Goal: Task Accomplishment & Management: Complete application form

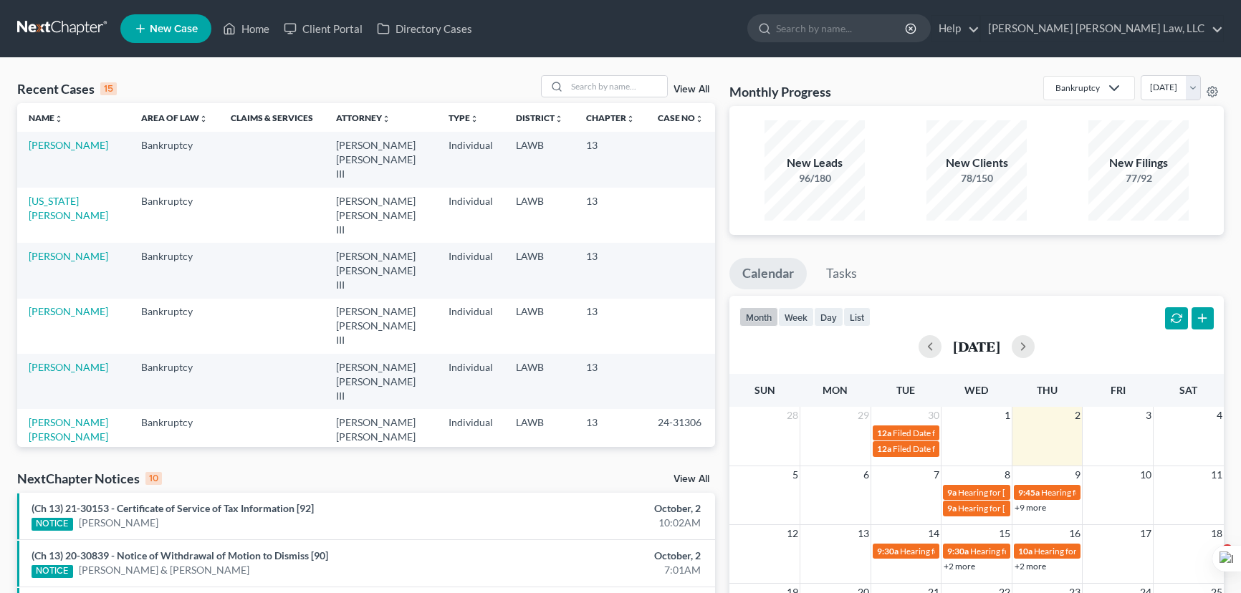
select select "1"
click at [601, 84] on input "search" at bounding box center [617, 86] width 100 height 21
type input "james, artis"
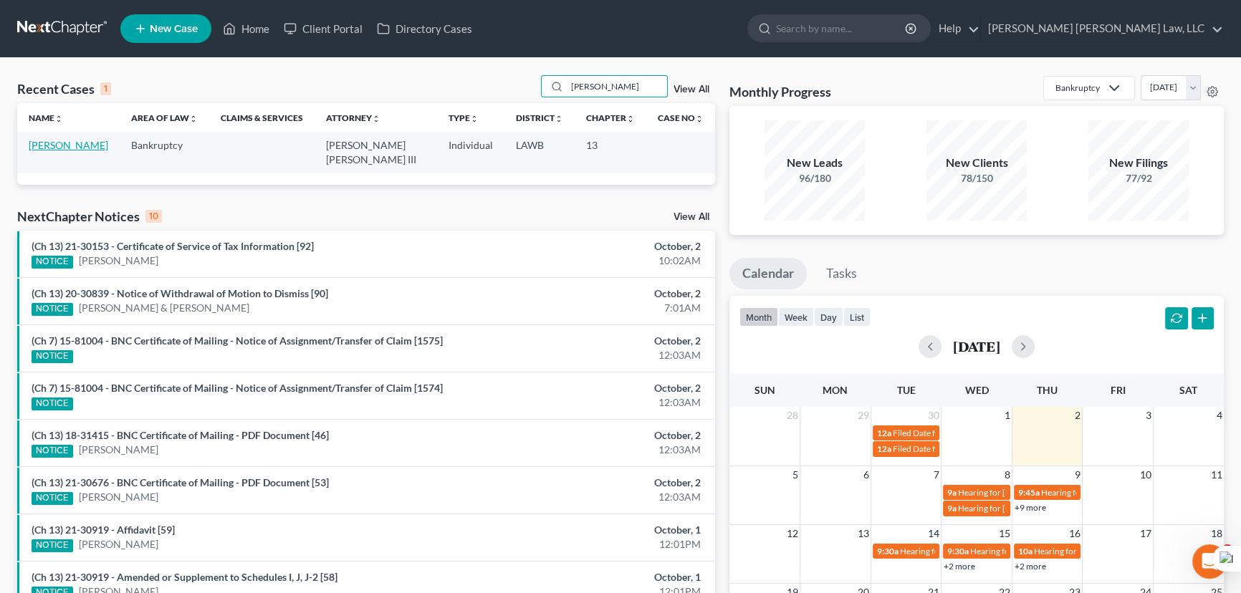
click at [42, 140] on link "[PERSON_NAME]" at bounding box center [69, 145] width 80 height 12
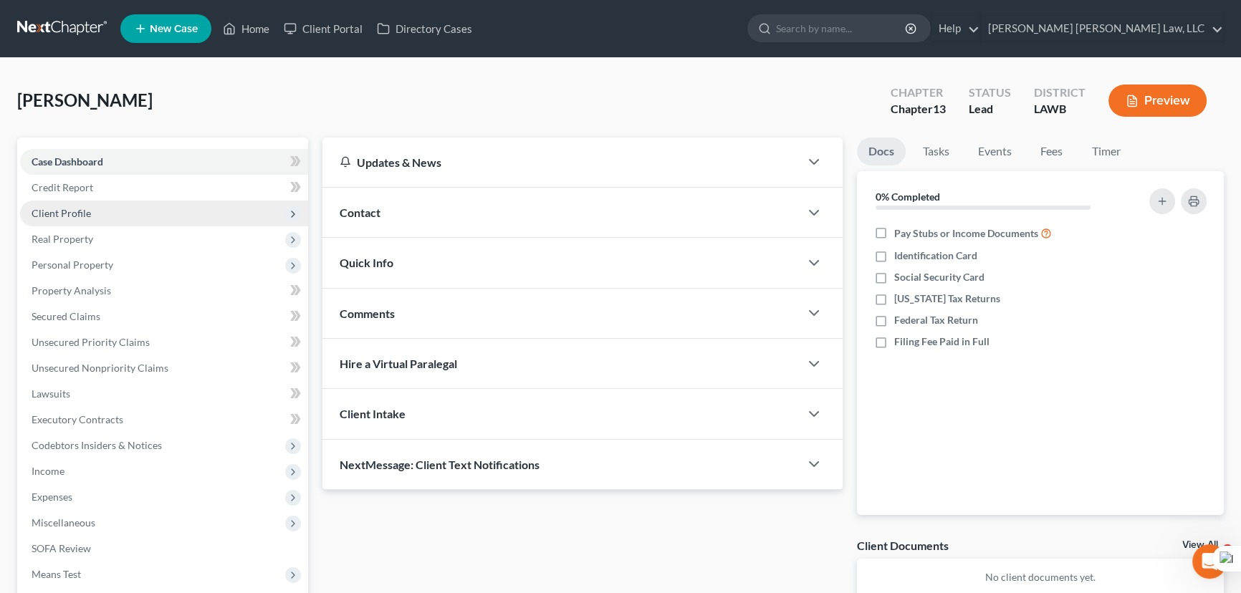
click at [210, 213] on span "Client Profile" at bounding box center [164, 214] width 288 height 26
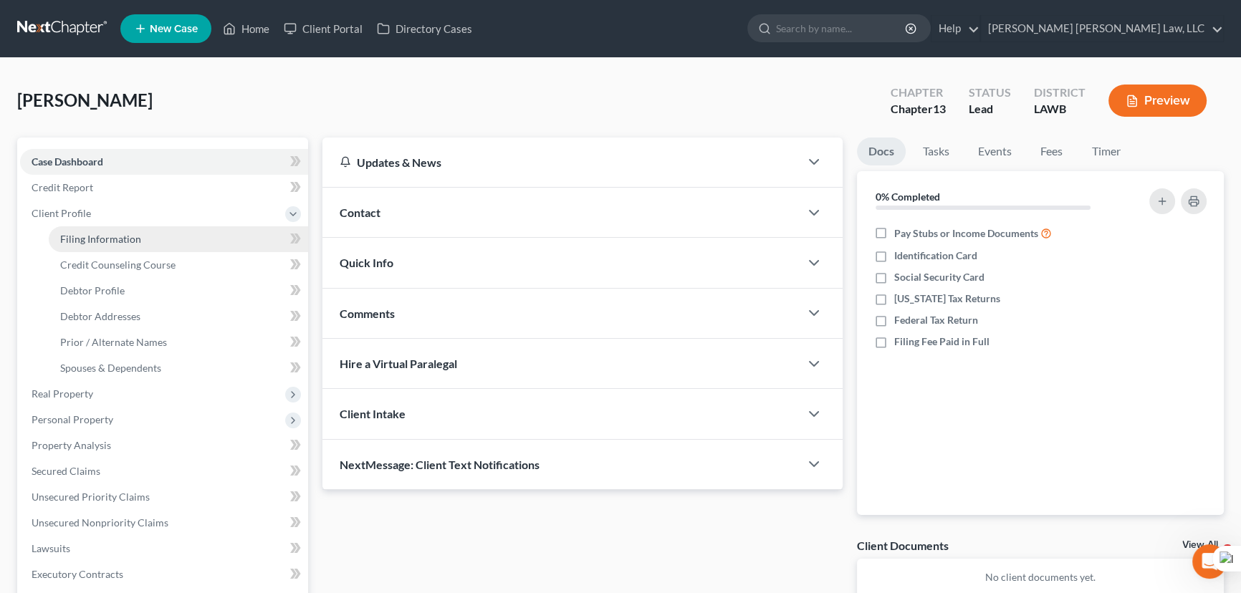
click at [198, 233] on link "Filing Information" at bounding box center [178, 239] width 259 height 26
select select "1"
select select "0"
select select "3"
select select "19"
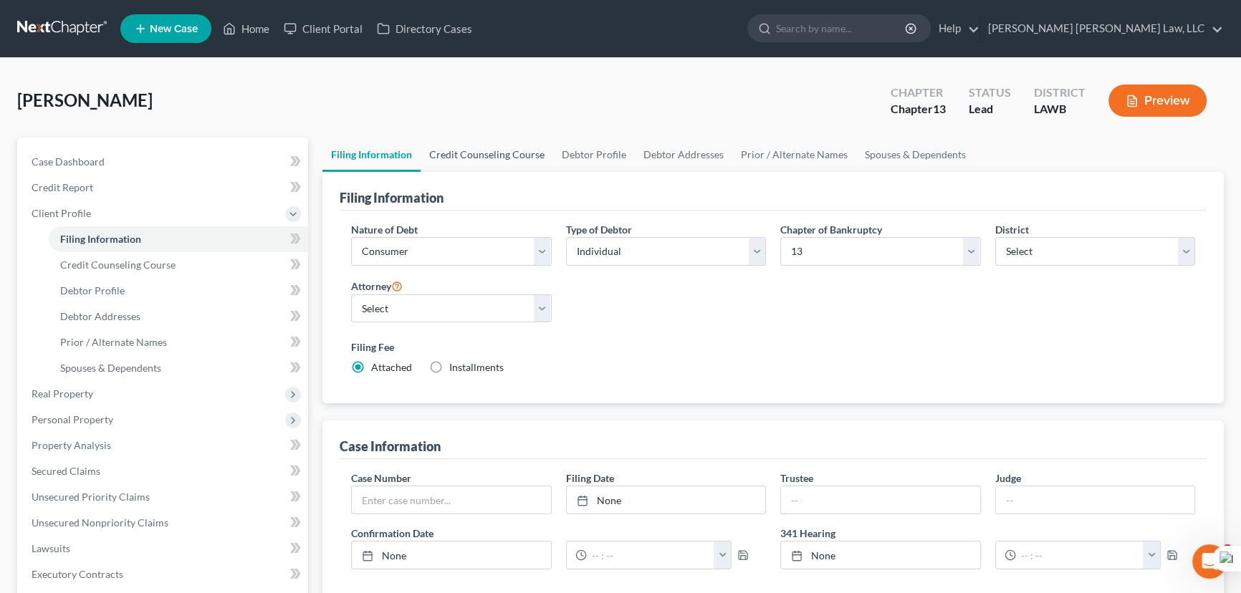
click at [476, 157] on link "Credit Counseling Course" at bounding box center [486, 155] width 133 height 34
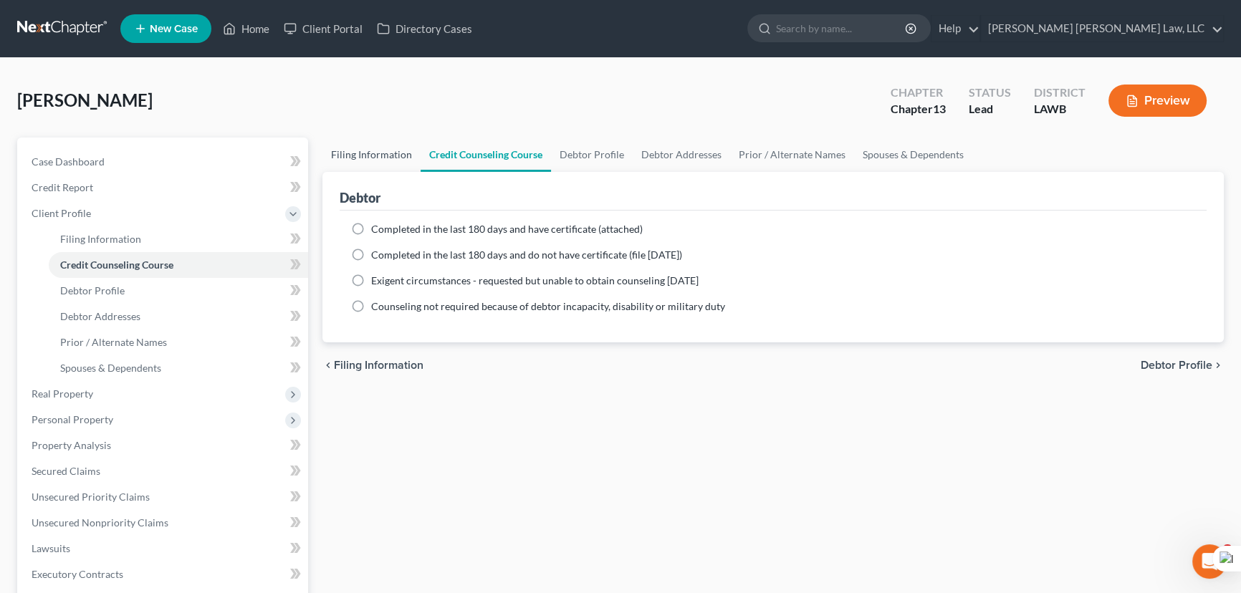
click at [385, 139] on link "Filing Information" at bounding box center [371, 155] width 98 height 34
select select "1"
select select "0"
select select "3"
select select "36"
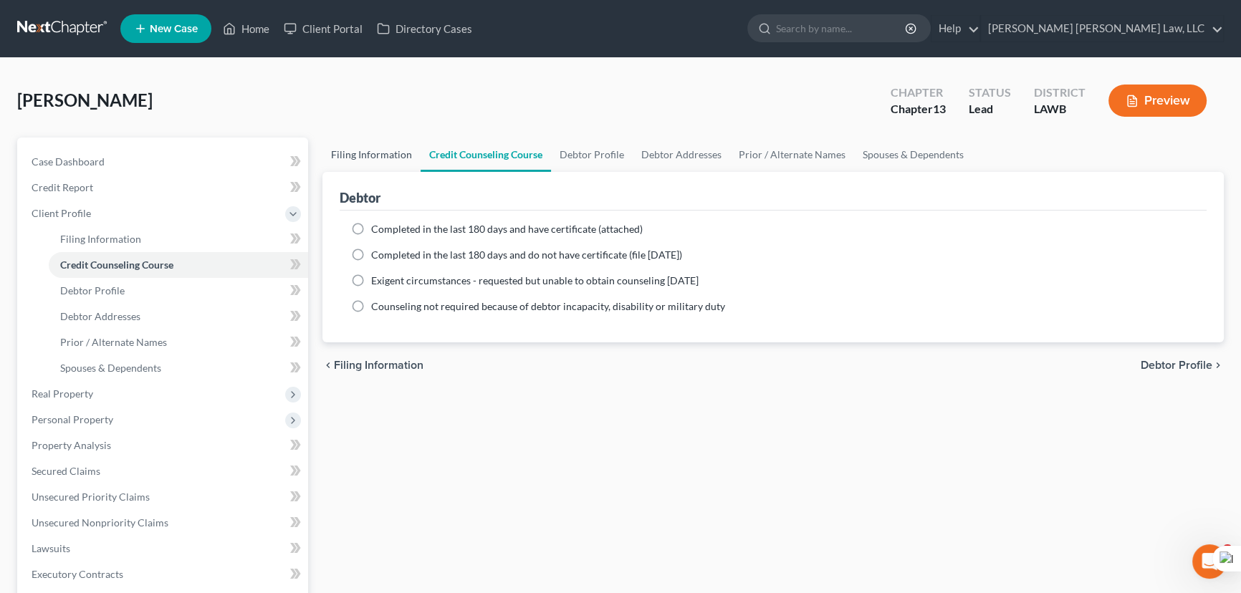
select select "0"
select select "19"
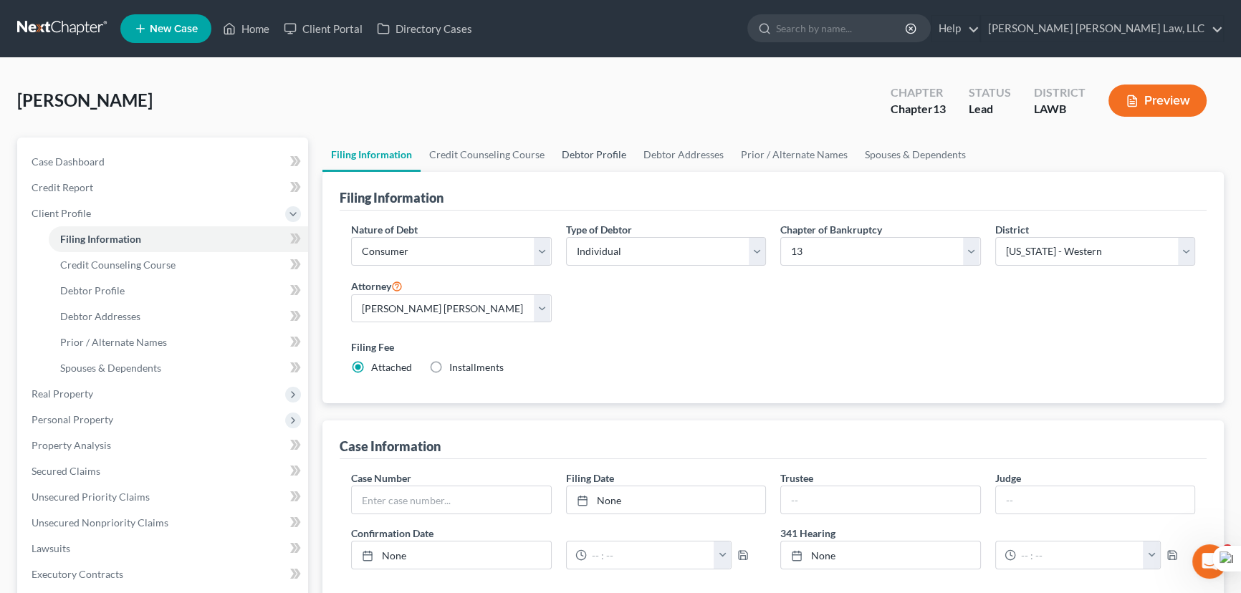
click at [612, 157] on link "Debtor Profile" at bounding box center [594, 155] width 82 height 34
select select "2"
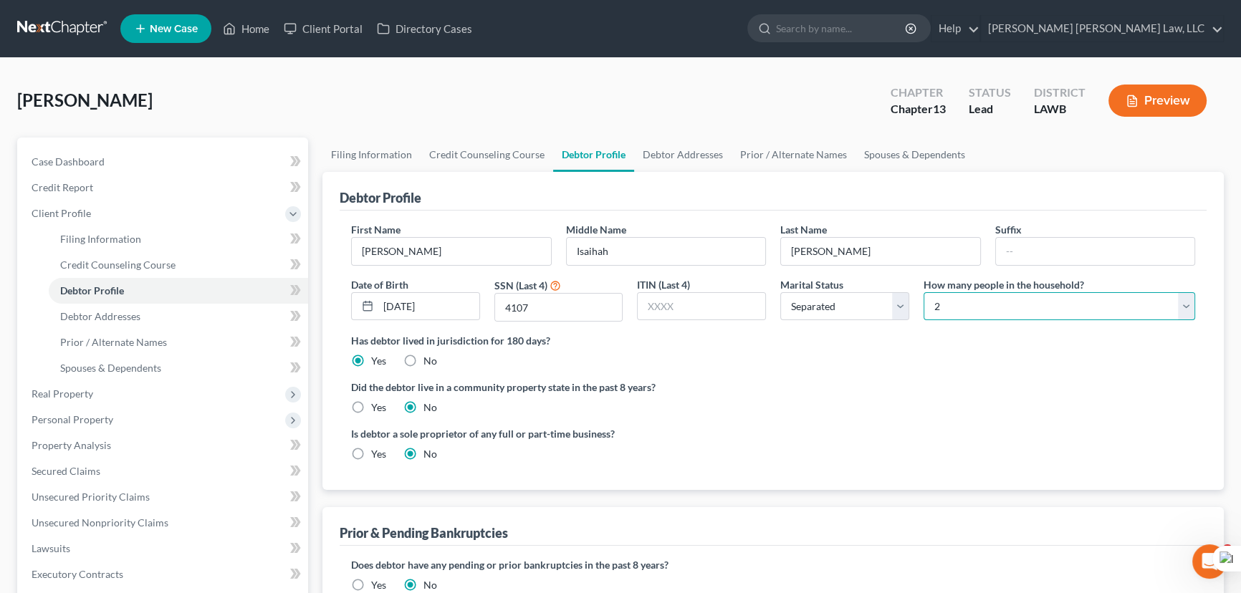
drag, startPoint x: 976, startPoint y: 317, endPoint x: 982, endPoint y: 303, distance: 15.4
click at [976, 317] on select "Select 1 2 3 4 5 6 7 8 9 10 11 12 13 14 15 16 17 18 19 20" at bounding box center [1058, 306] width 271 height 29
select select "0"
click at [923, 292] on select "Select 1 2 3 4 5 6 7 8 9 10 11 12 13 14 15 16 17 18 19 20" at bounding box center [1058, 306] width 271 height 29
drag, startPoint x: 628, startPoint y: 173, endPoint x: 660, endPoint y: 151, distance: 38.6
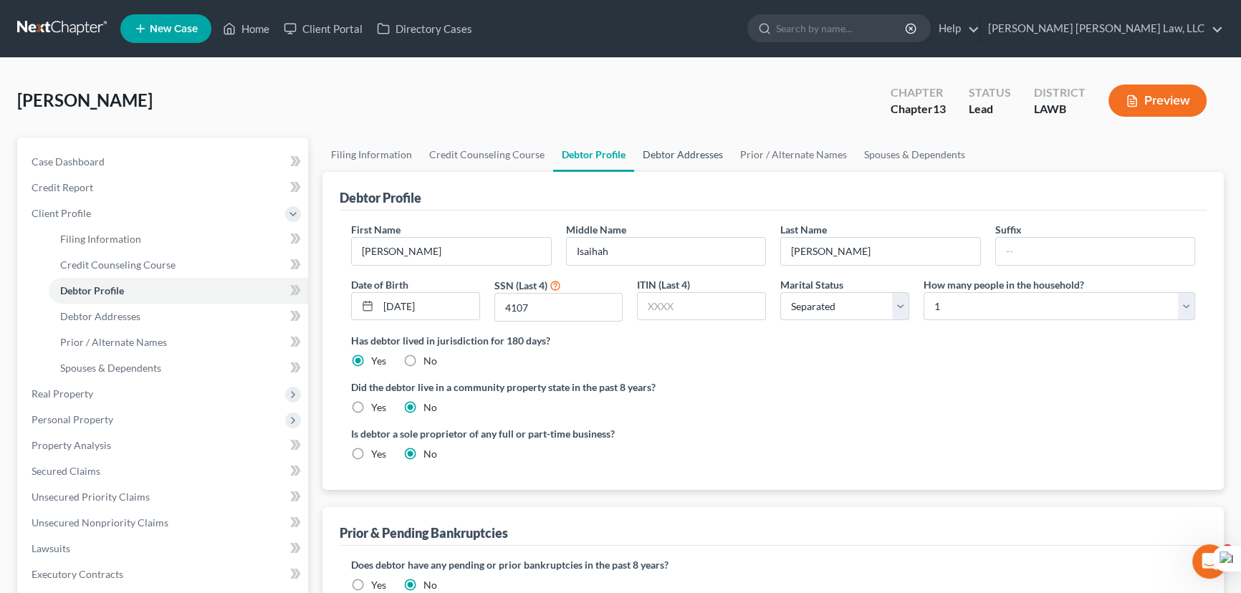
click at [629, 173] on div "Debtor Profile" at bounding box center [773, 191] width 867 height 39
click at [661, 149] on link "Debtor Addresses" at bounding box center [682, 155] width 97 height 34
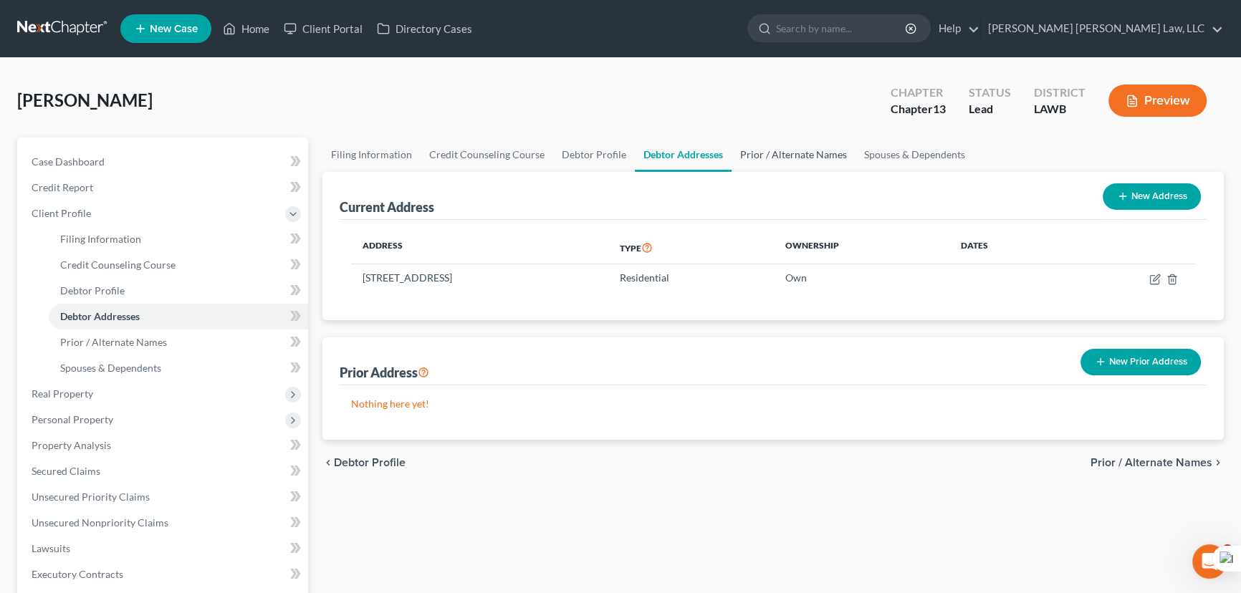
click at [794, 160] on link "Prior / Alternate Names" at bounding box center [793, 155] width 124 height 34
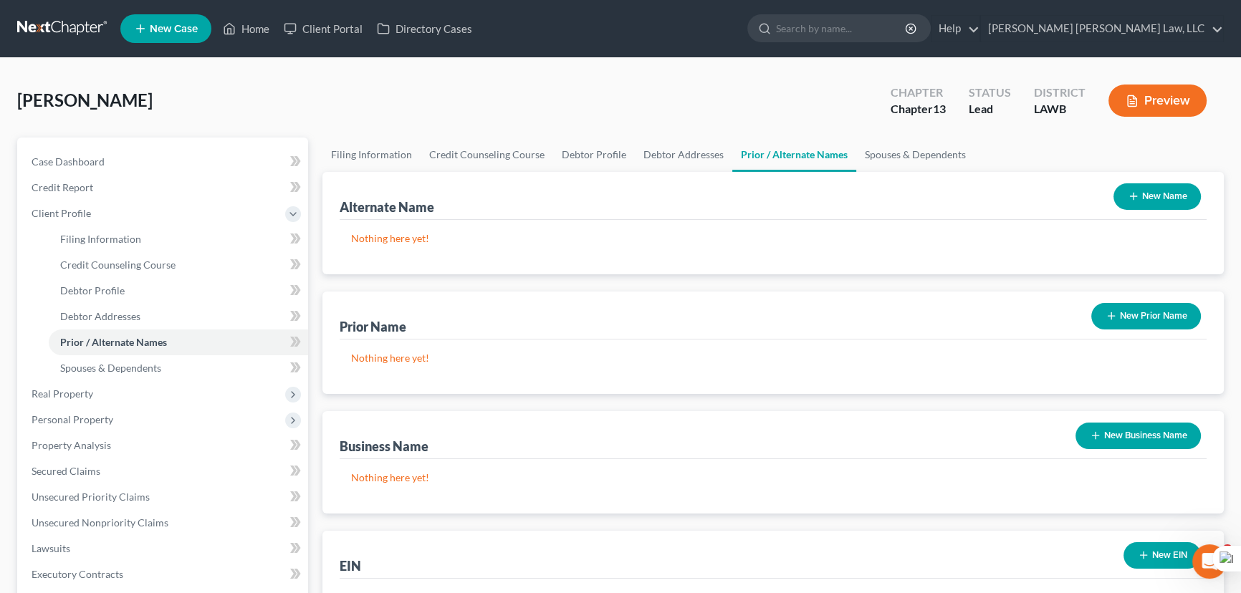
click at [1156, 206] on button "New Name" at bounding box center [1156, 196] width 87 height 27
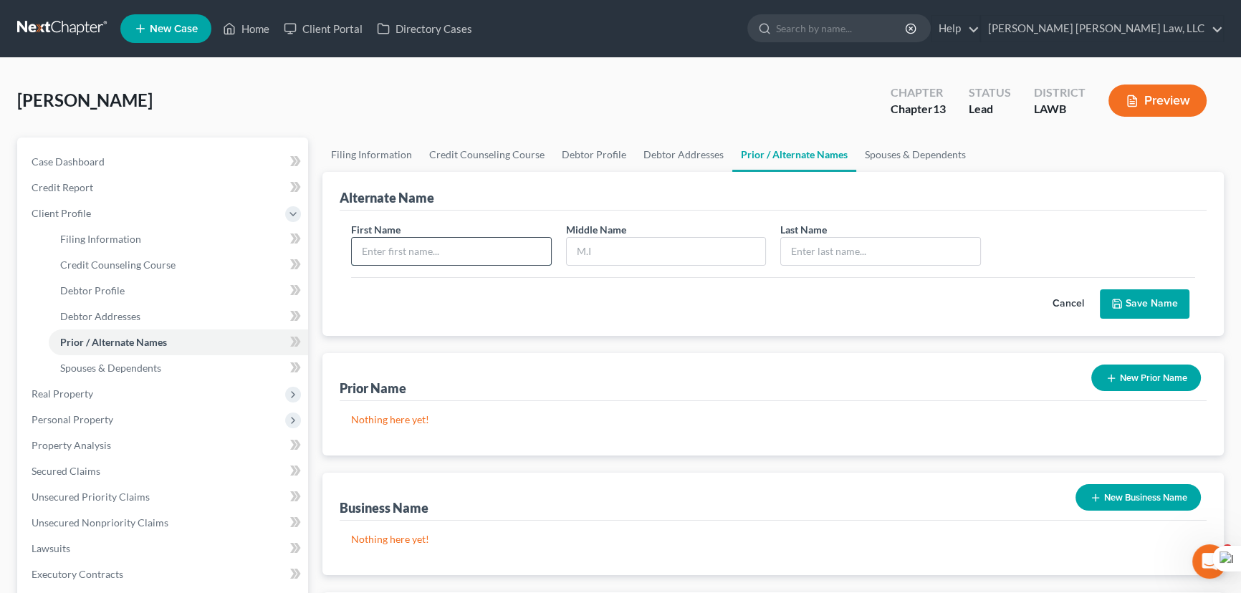
click at [523, 253] on input "text" at bounding box center [451, 251] width 199 height 27
type input "Artis"
type input "I"
type input "H"
type input "James"
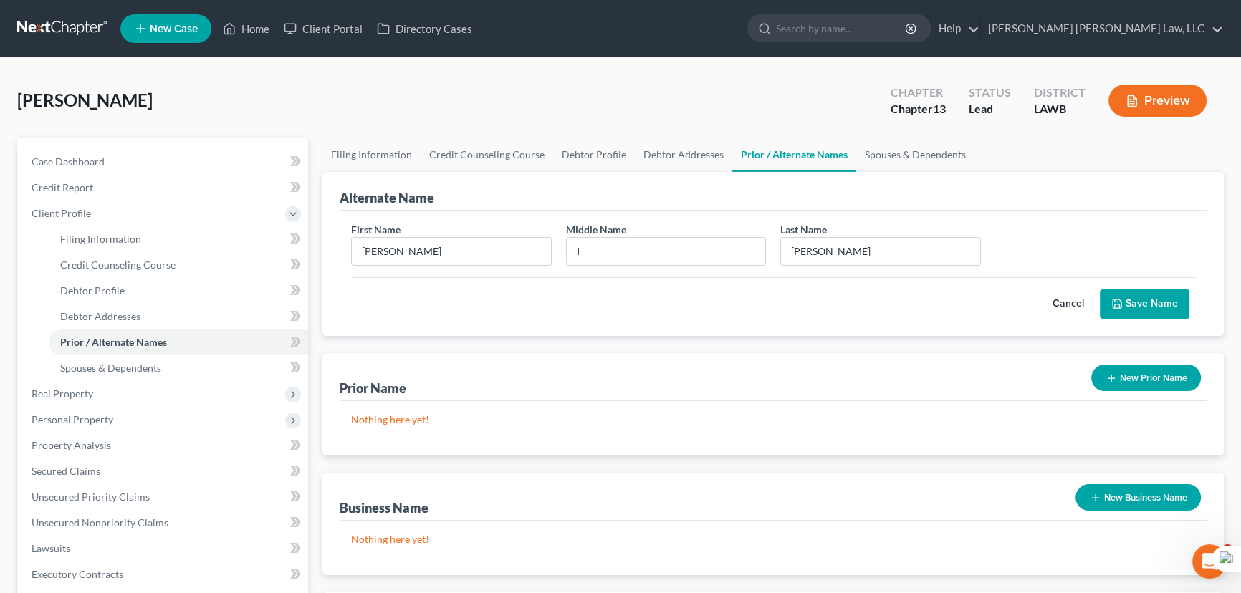
click at [1143, 294] on button "Save Name" at bounding box center [1145, 304] width 90 height 30
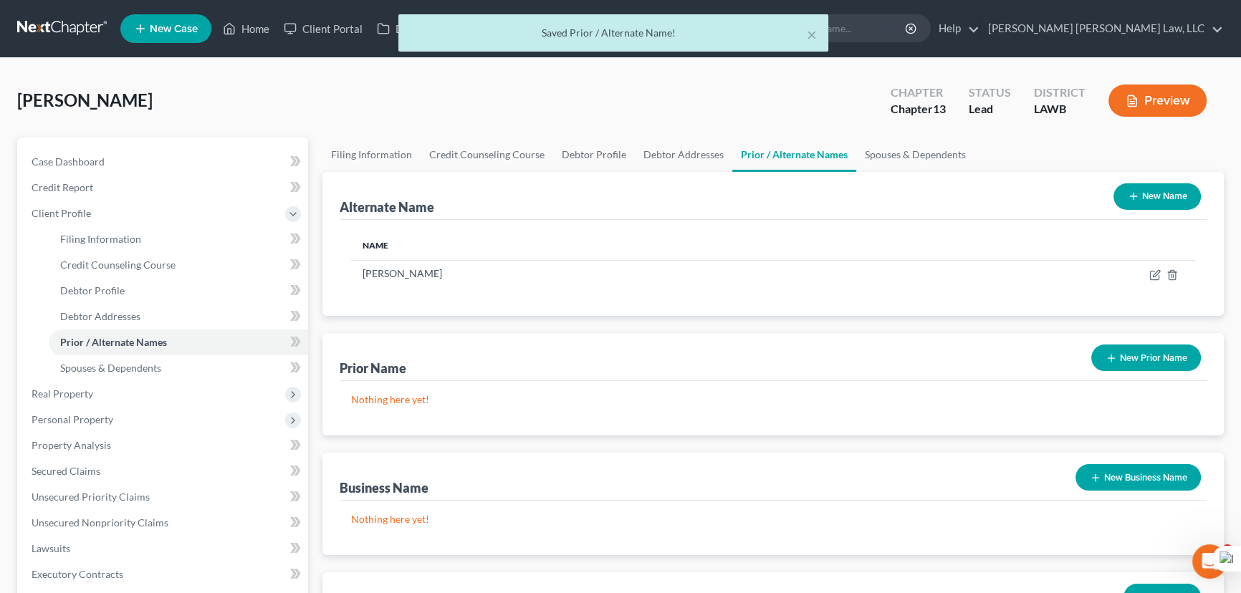
click at [1133, 188] on button "New Name" at bounding box center [1156, 196] width 87 height 27
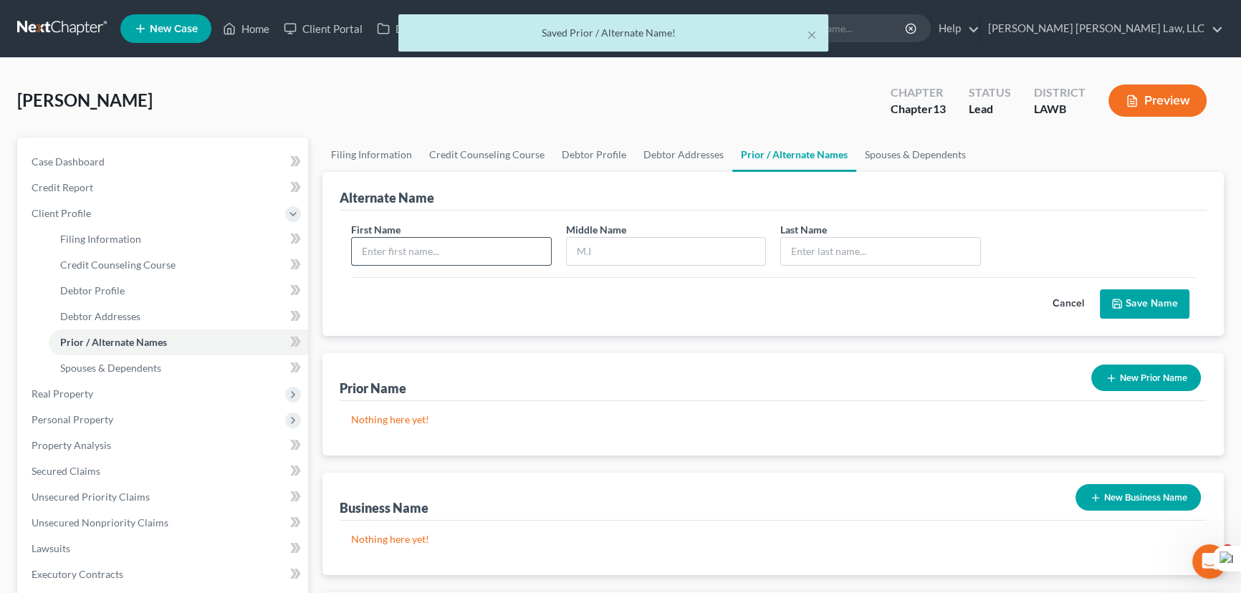
click at [451, 259] on input "text" at bounding box center [451, 251] width 199 height 27
type input "Artis"
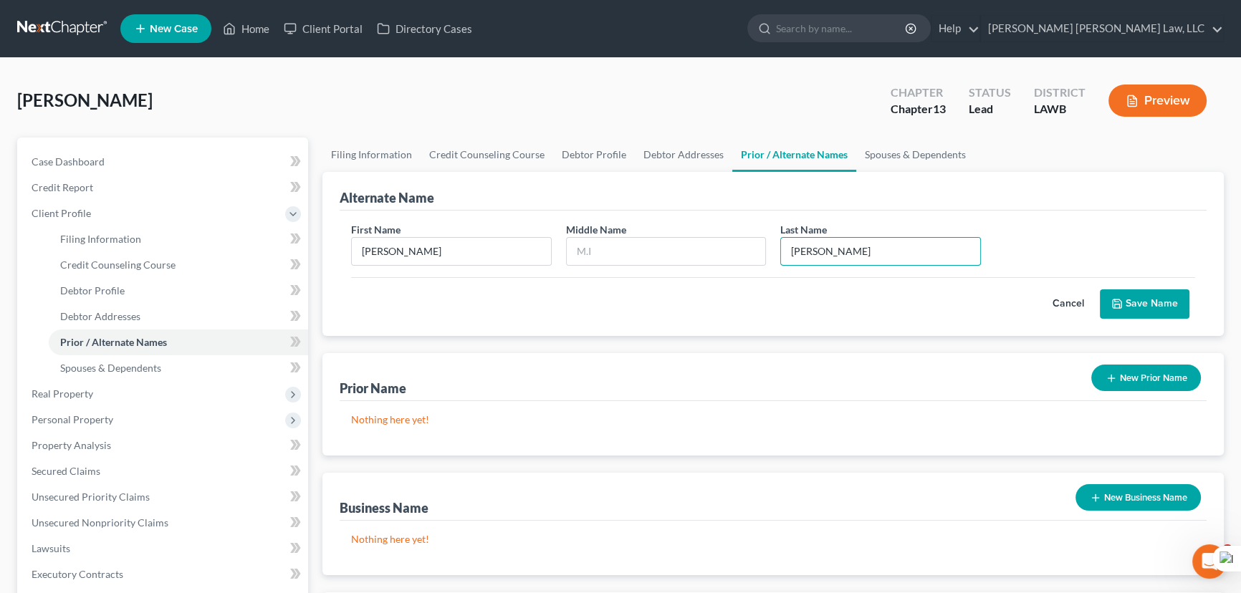
type input "James"
click at [1157, 294] on button "Save Name" at bounding box center [1145, 304] width 90 height 30
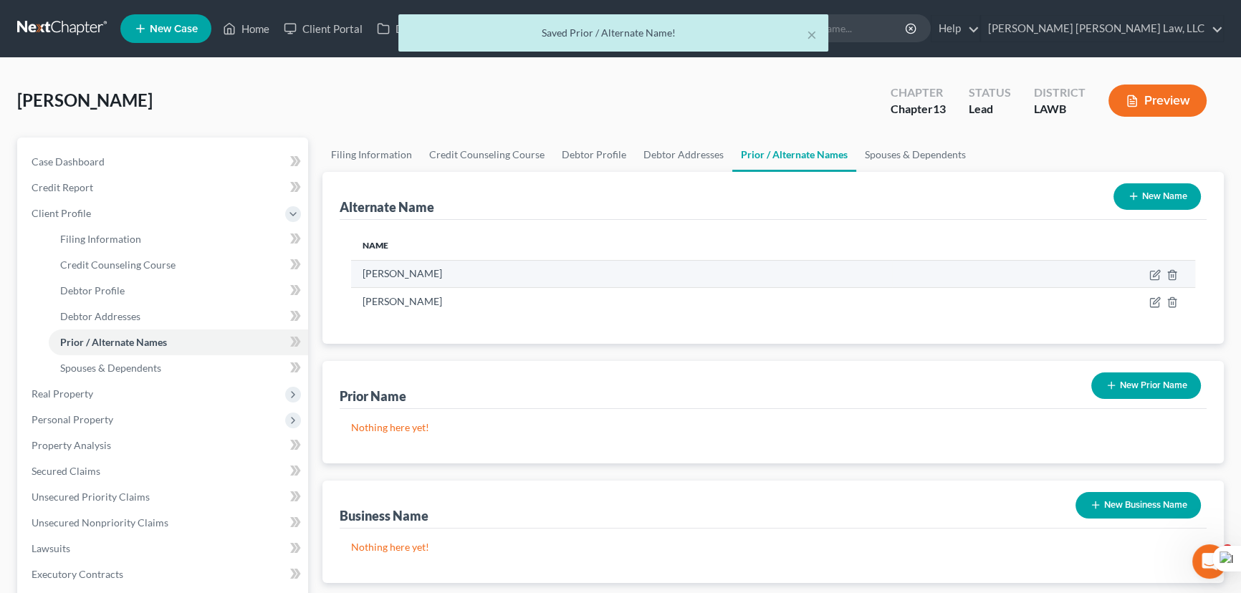
scroll to position [130, 0]
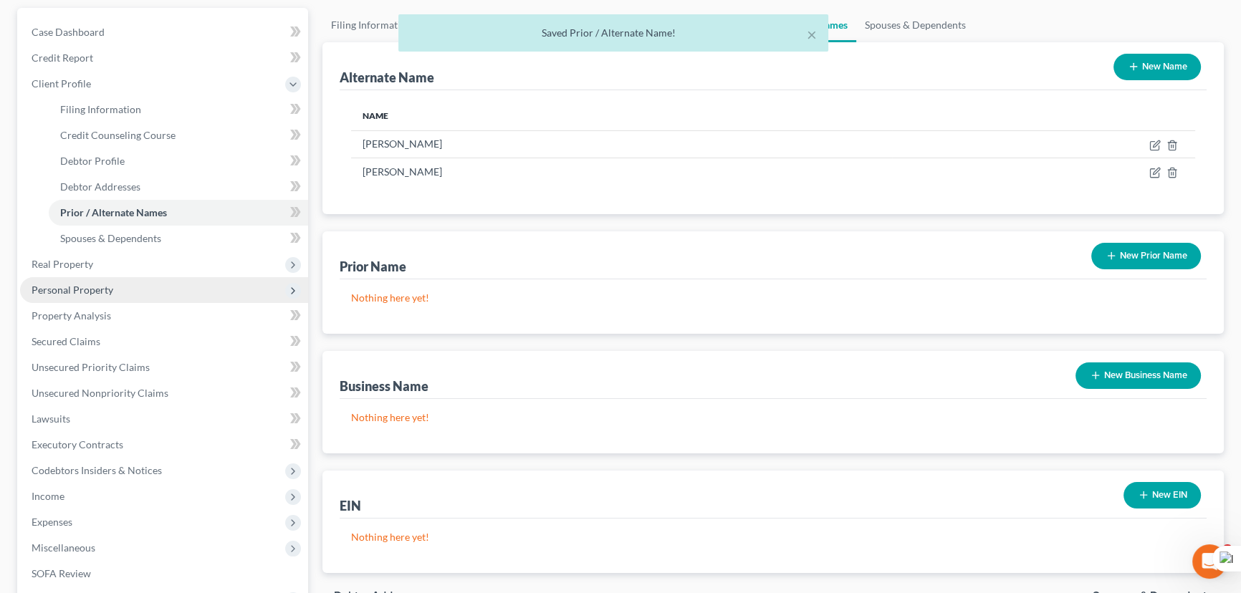
click at [127, 283] on span "Personal Property" at bounding box center [164, 290] width 288 height 26
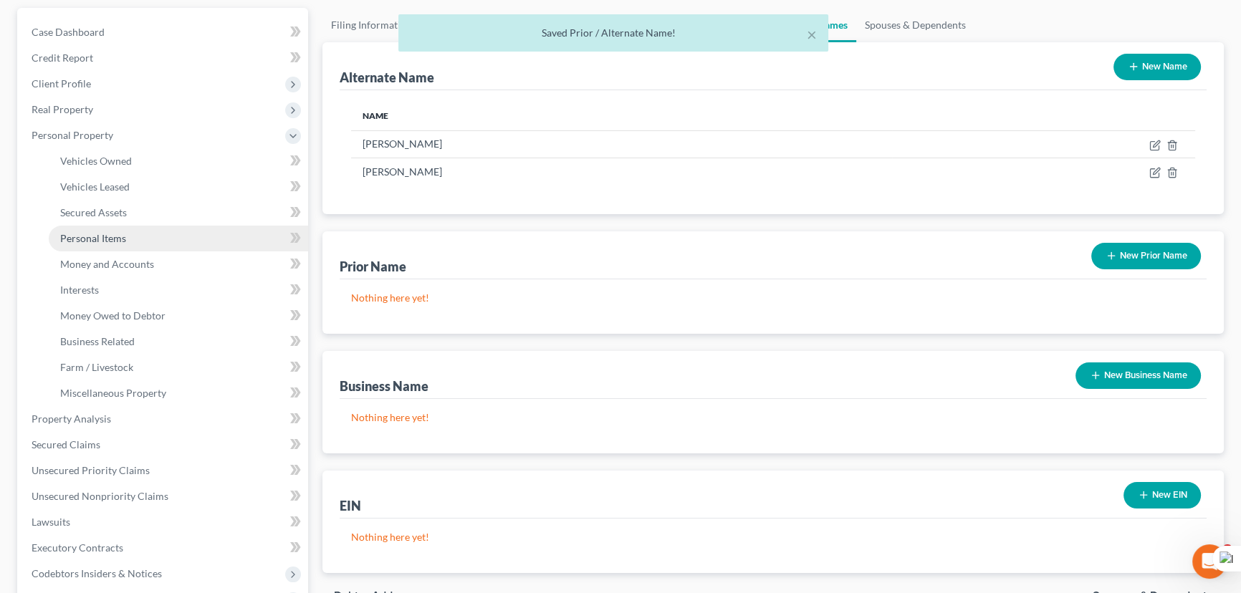
click at [127, 234] on link "Personal Items" at bounding box center [178, 239] width 259 height 26
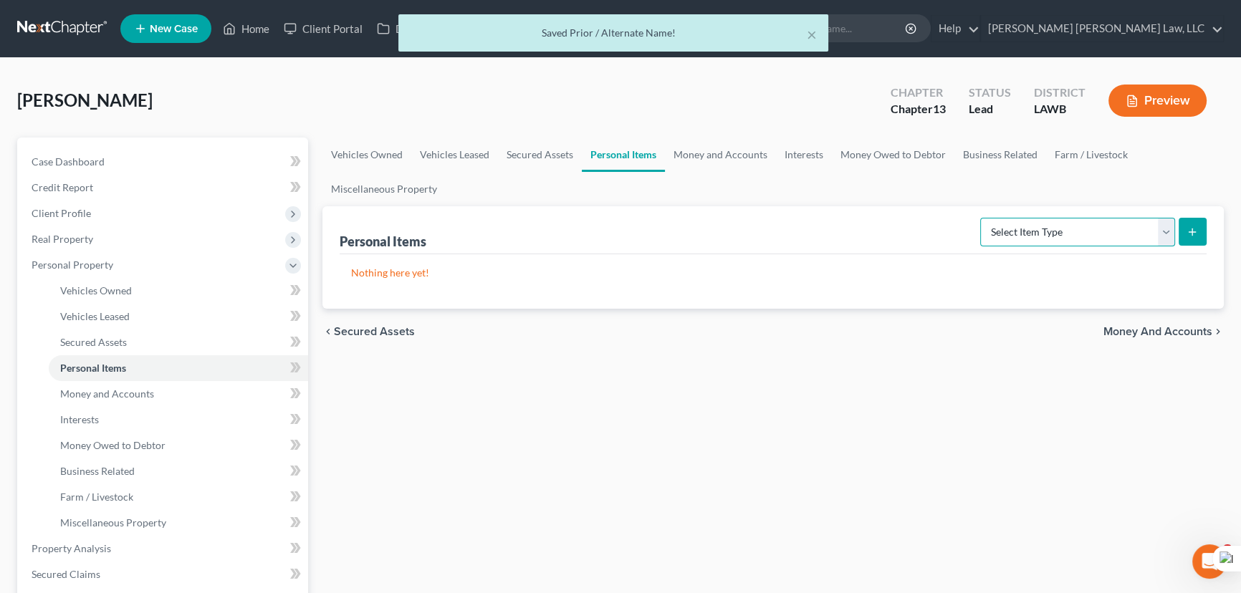
drag, startPoint x: 1044, startPoint y: 221, endPoint x: 1039, endPoint y: 236, distance: 16.8
click at [1044, 221] on select "Select Item Type Clothing (A/B: 11) Collectibles Of Value (A/B: 8) Electronics …" at bounding box center [1077, 232] width 195 height 29
select select "clothing"
click at [982, 218] on select "Select Item Type Clothing (A/B: 11) Collectibles Of Value (A/B: 8) Electronics …" at bounding box center [1077, 232] width 195 height 29
click at [1183, 236] on button "submit" at bounding box center [1192, 232] width 28 height 28
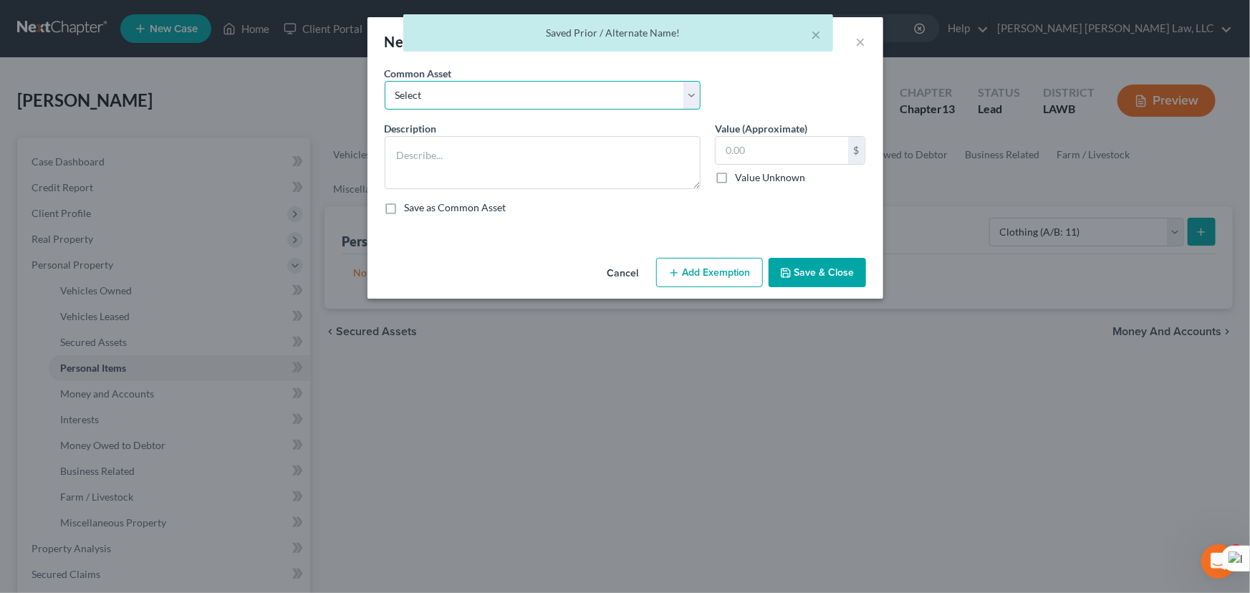
drag, startPoint x: 558, startPoint y: 90, endPoint x: 556, endPoint y: 98, distance: 8.9
click at [558, 90] on select "Select Clothes Clothes" at bounding box center [543, 95] width 316 height 29
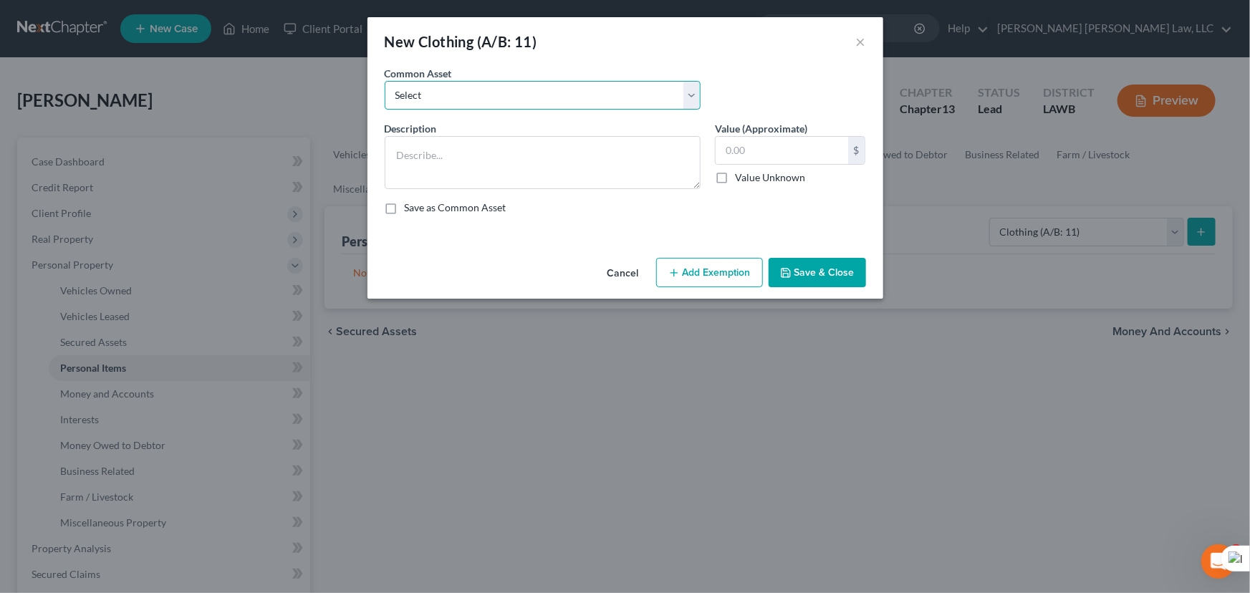
select select "0"
click at [385, 81] on select "Select Clothes Clothes" at bounding box center [543, 95] width 316 height 29
type textarea "Clothes"
type input "300.00"
click at [716, 271] on button "Add Exemption" at bounding box center [709, 273] width 107 height 30
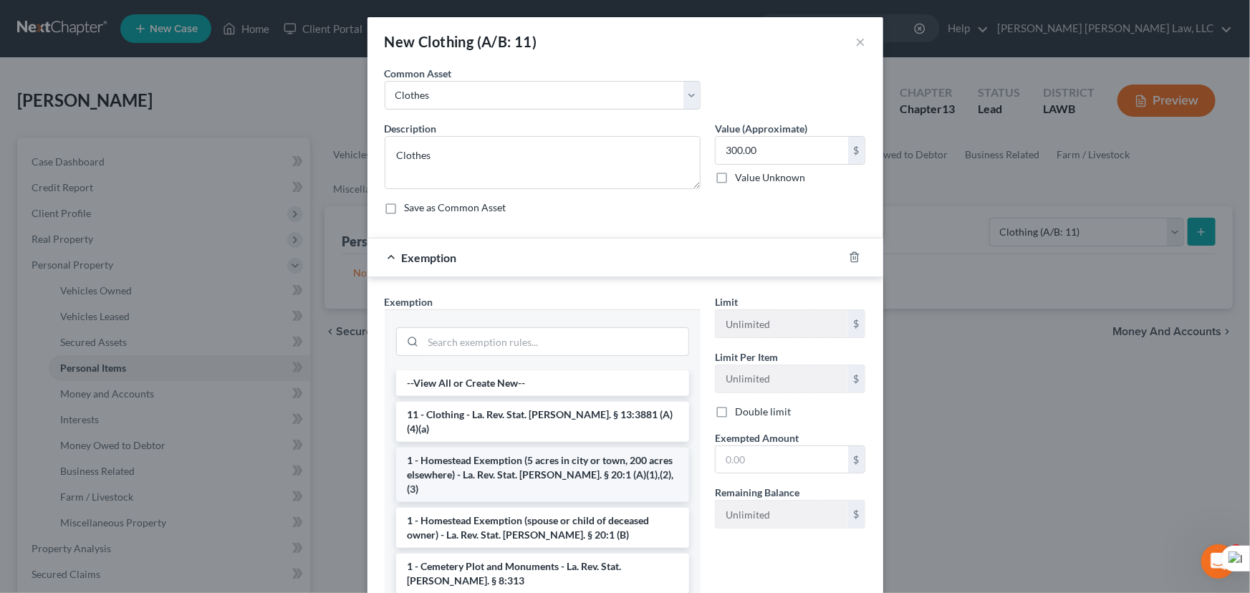
click at [530, 448] on li "1 - Homestead Exemption (5 acres in city or town, 200 acres elsewhere) - La. Re…" at bounding box center [542, 475] width 293 height 54
click at [529, 434] on div "Exemption Set must be selected for CA. Exemption * --View All or Create New-- 1…" at bounding box center [543, 452] width 330 height 317
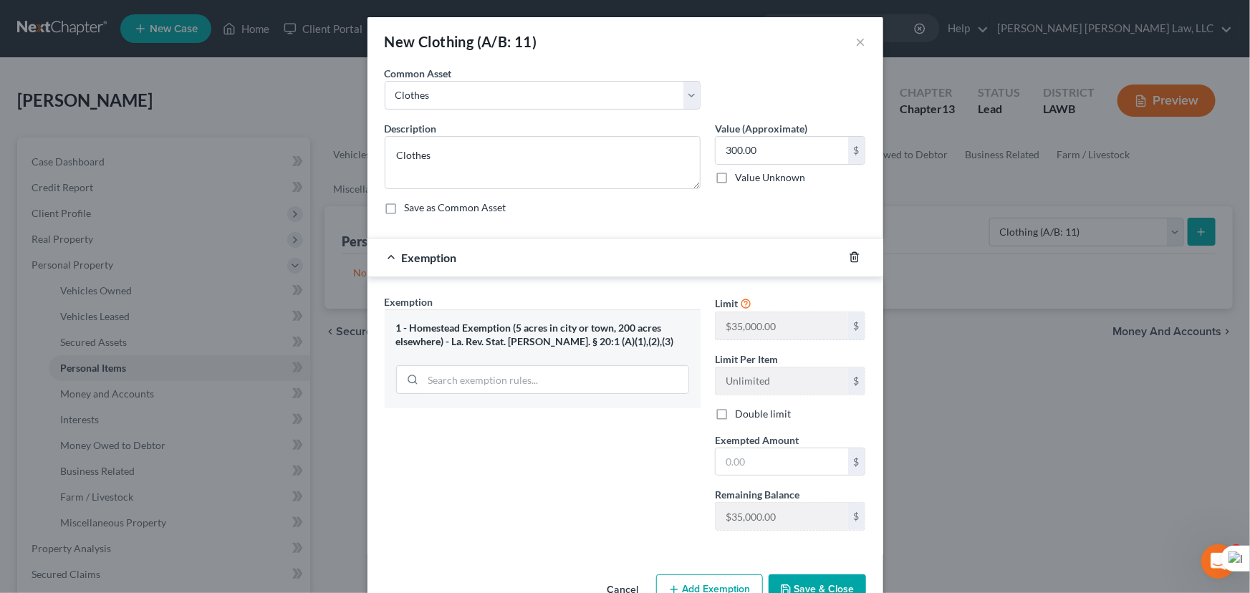
click at [845, 259] on div at bounding box center [863, 257] width 40 height 23
click at [849, 259] on icon "button" at bounding box center [854, 256] width 11 height 11
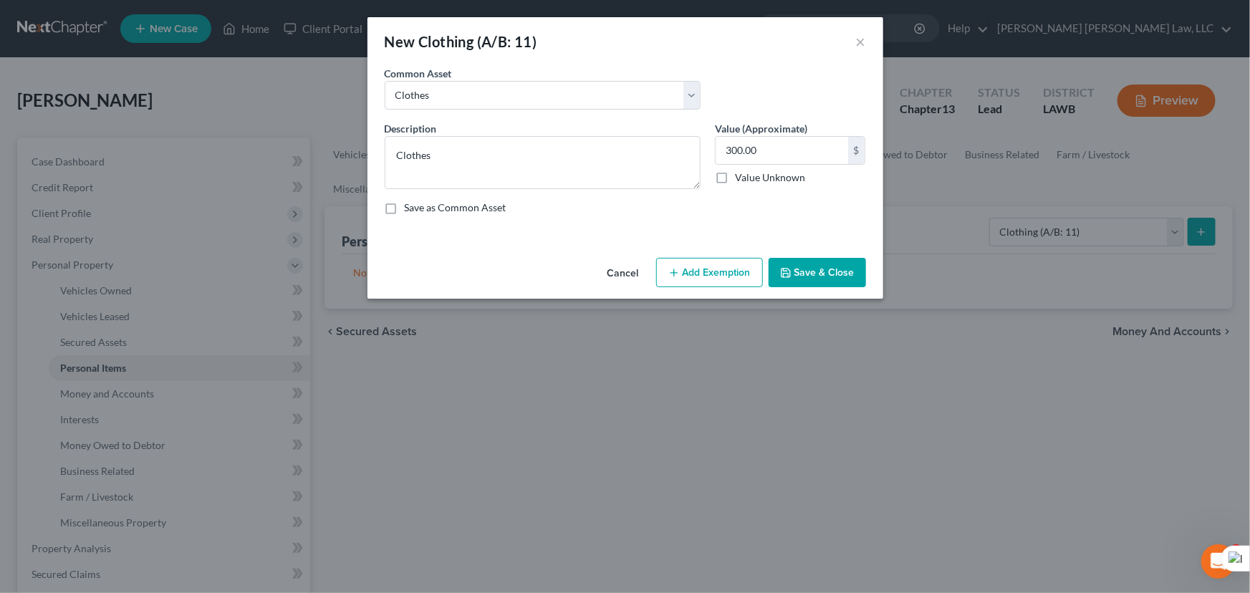
click at [705, 262] on button "Add Exemption" at bounding box center [709, 273] width 107 height 30
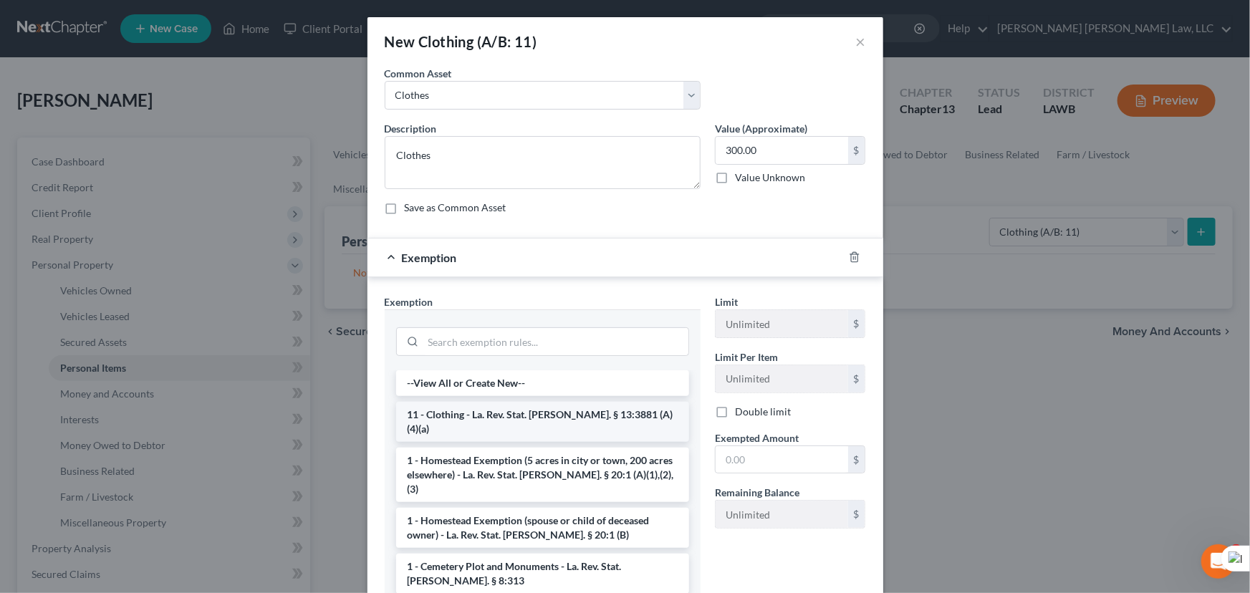
click at [546, 416] on li "11 - Clothing - La. Rev. Stat. [PERSON_NAME]. § 13:3881 (A)(4)(a)" at bounding box center [542, 422] width 293 height 40
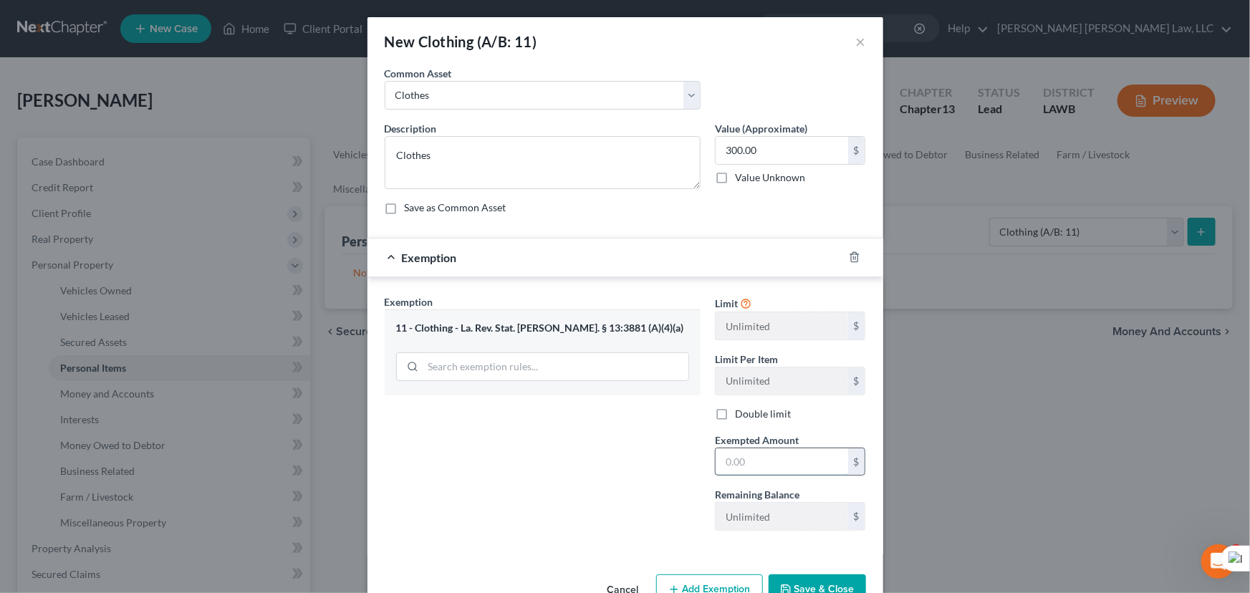
click at [757, 457] on input "text" at bounding box center [782, 461] width 133 height 27
type input "300.00"
click at [805, 589] on button "Save & Close" at bounding box center [817, 589] width 97 height 30
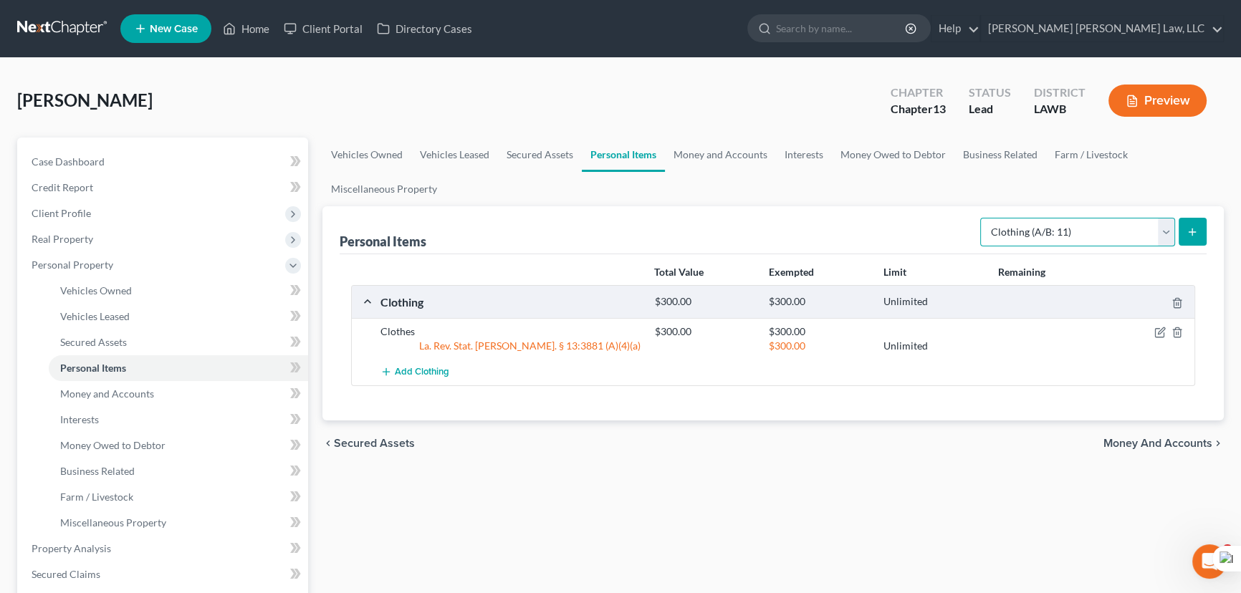
click at [1069, 229] on select "Select Item Type Clothing (A/B: 11) Collectibles Of Value (A/B: 8) Electronics …" at bounding box center [1077, 232] width 195 height 29
select select "household_goods"
click at [982, 218] on select "Select Item Type Clothing (A/B: 11) Collectibles Of Value (A/B: 8) Electronics …" at bounding box center [1077, 232] width 195 height 29
click at [1182, 240] on button "submit" at bounding box center [1192, 232] width 28 height 28
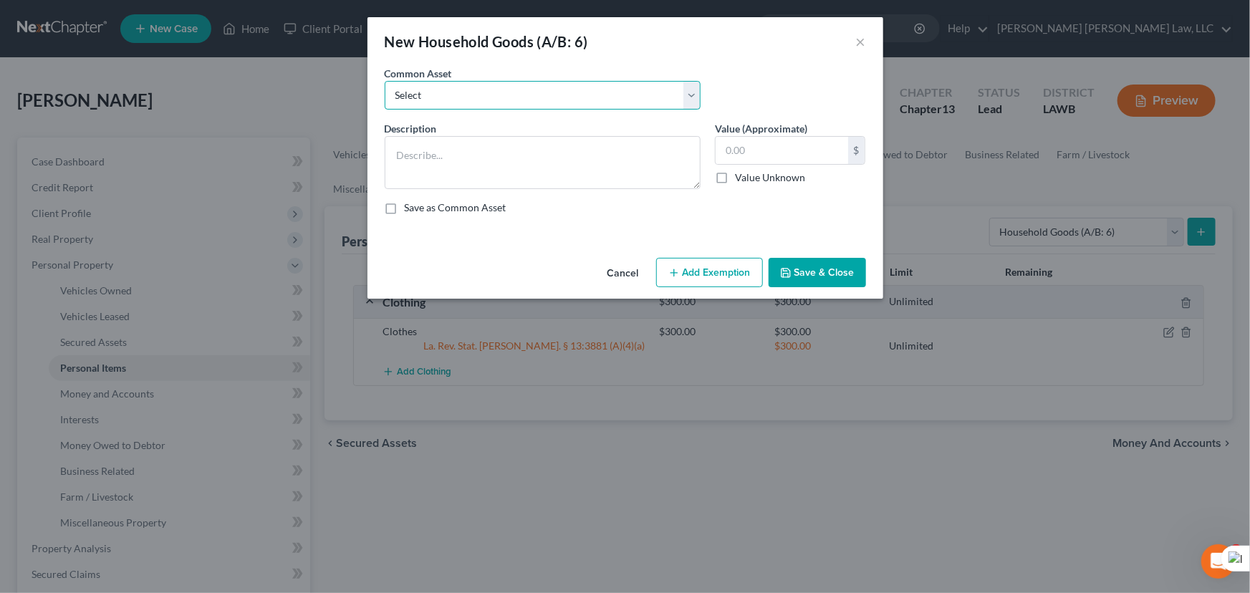
drag, startPoint x: 487, startPoint y: 87, endPoint x: 484, endPoint y: 102, distance: 15.3
click at [487, 87] on select "Select Furniture Movables 2002 Chevy Tahoe 231,000 miles Movables Movables Mova…" at bounding box center [543, 95] width 316 height 29
select select "1"
click at [385, 81] on select "Select Furniture Movables 2002 Chevy Tahoe 231,000 miles Movables Movables Mova…" at bounding box center [543, 95] width 316 height 29
type textarea "Movables"
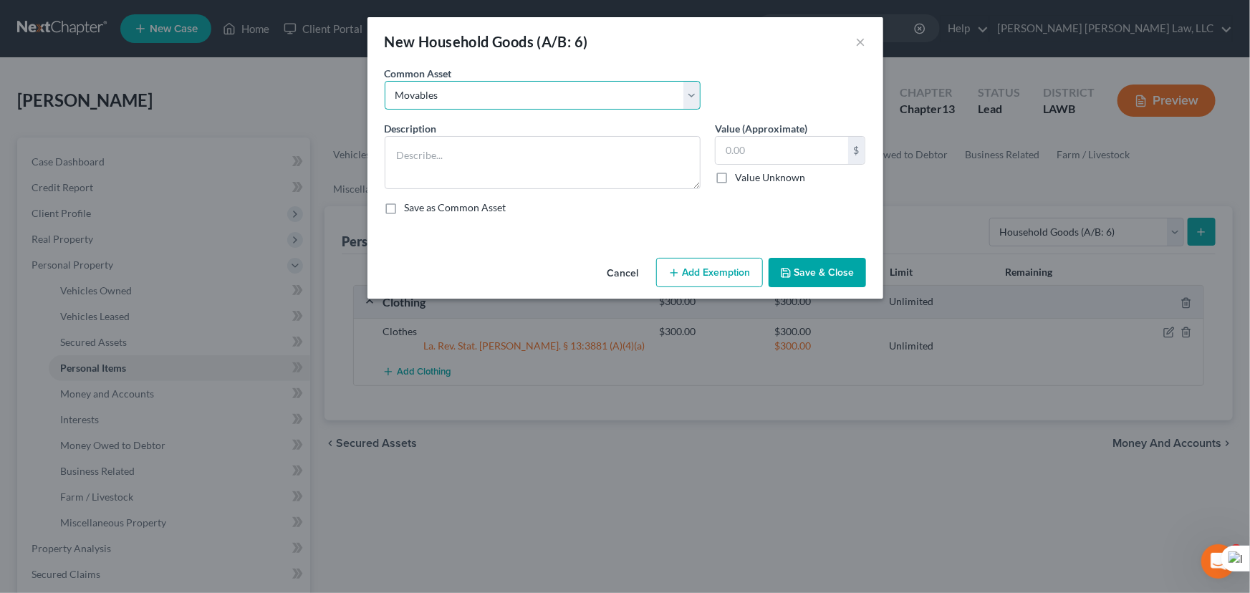
type input "3,600.00"
click at [494, 94] on select "Select Furniture Movables 2002 Chevy Tahoe 231,000 miles Movables Movables Mova…" at bounding box center [543, 95] width 316 height 29
select select "0"
click at [385, 81] on select "Select Furniture Movables 2002 Chevy Tahoe 231,000 miles Movables Movables Mova…" at bounding box center [543, 95] width 316 height 29
type textarea "Furniture"
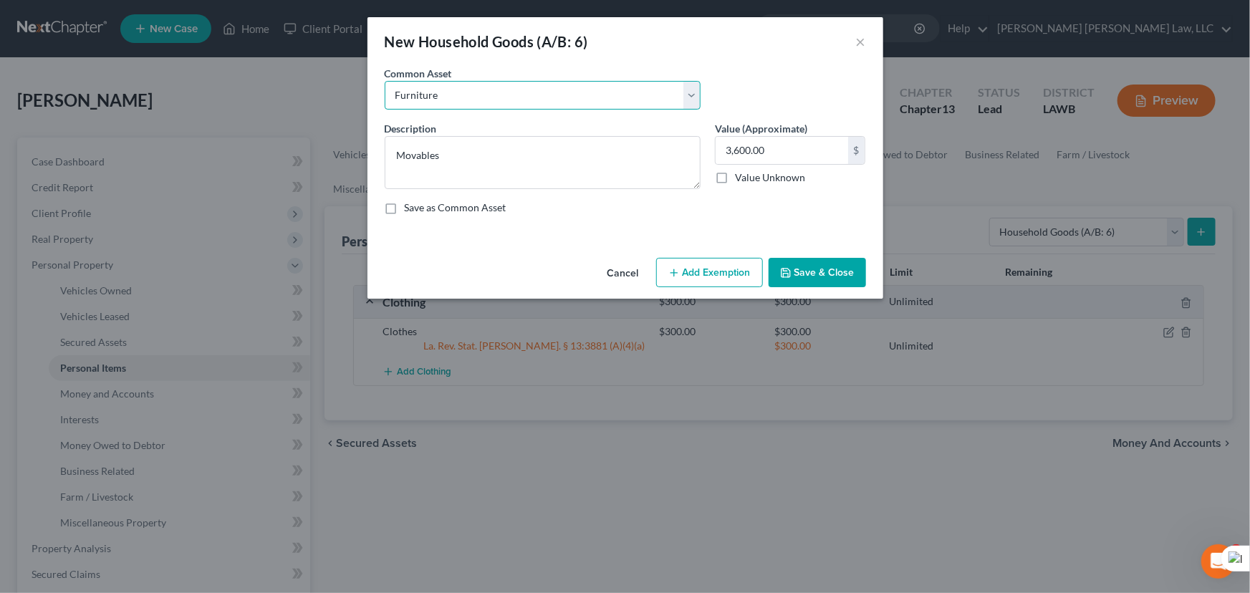
type input "1,200.00"
click at [696, 284] on button "Add Exemption" at bounding box center [709, 273] width 107 height 30
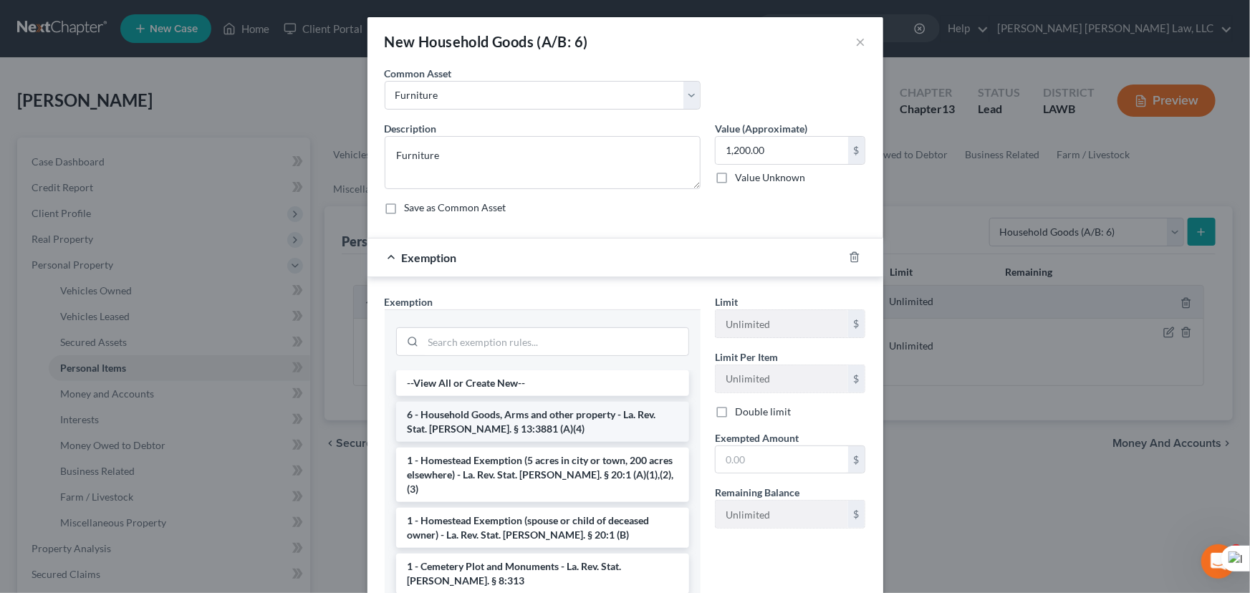
click at [530, 413] on li "6 - Household Goods, Arms and other property - La. Rev. Stat. [PERSON_NAME]. § …" at bounding box center [542, 422] width 293 height 40
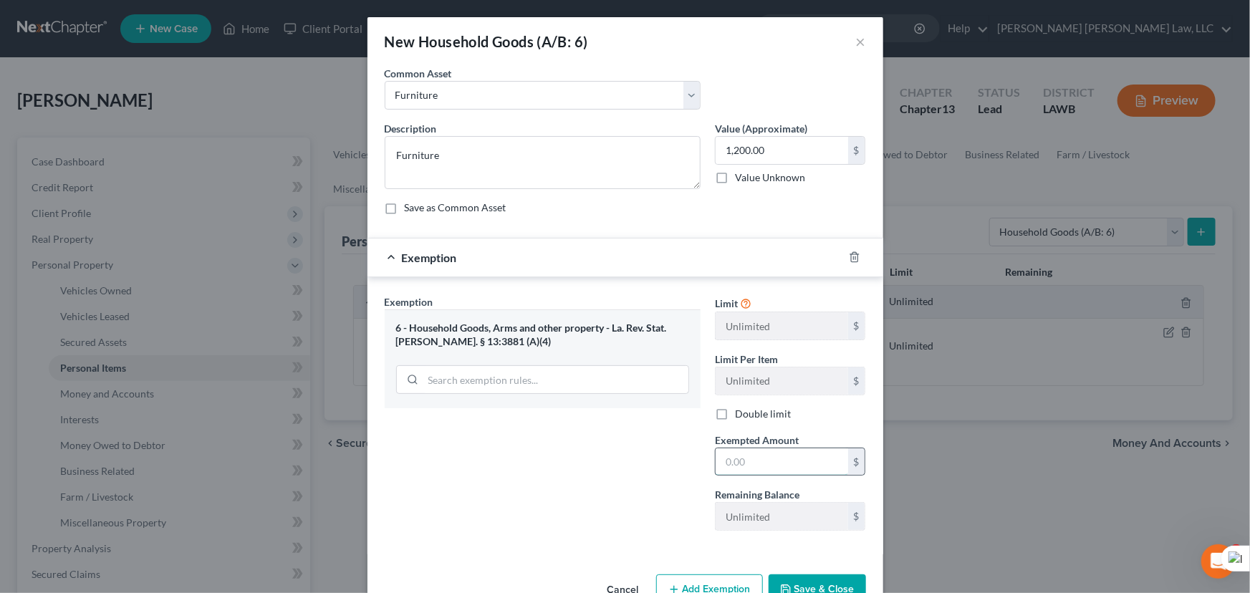
click at [800, 457] on input "text" at bounding box center [782, 461] width 133 height 27
type input "1200"
click at [809, 583] on button "Save & Close" at bounding box center [817, 589] width 97 height 30
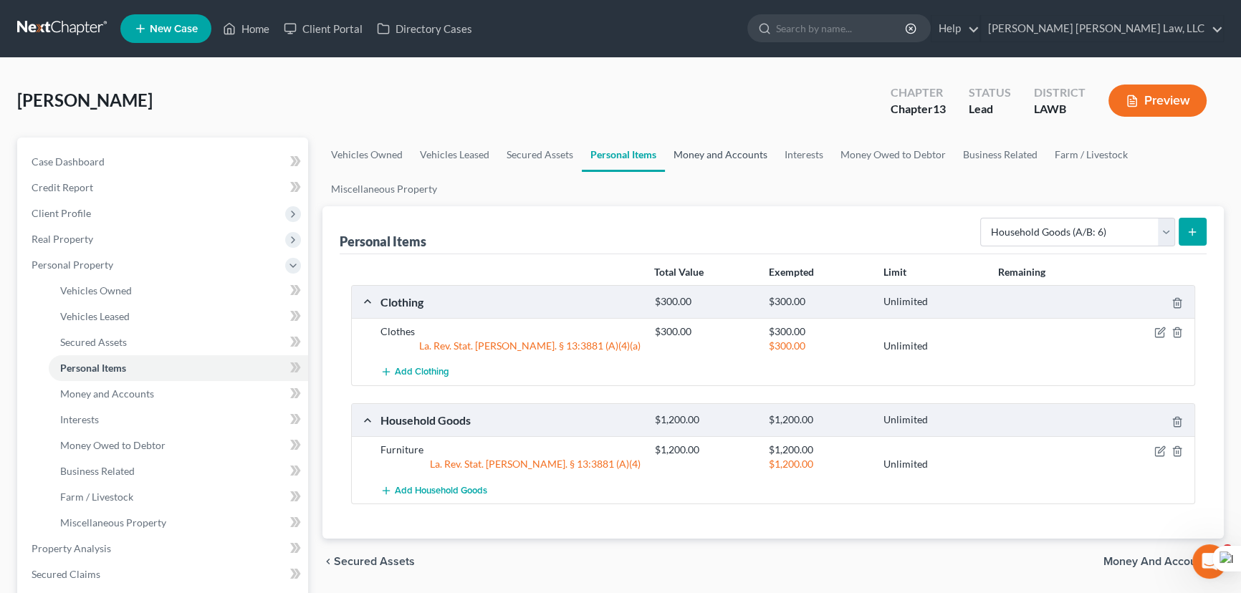
drag, startPoint x: 708, startPoint y: 158, endPoint x: 1188, endPoint y: 161, distance: 479.2
click at [708, 158] on link "Money and Accounts" at bounding box center [720, 155] width 111 height 34
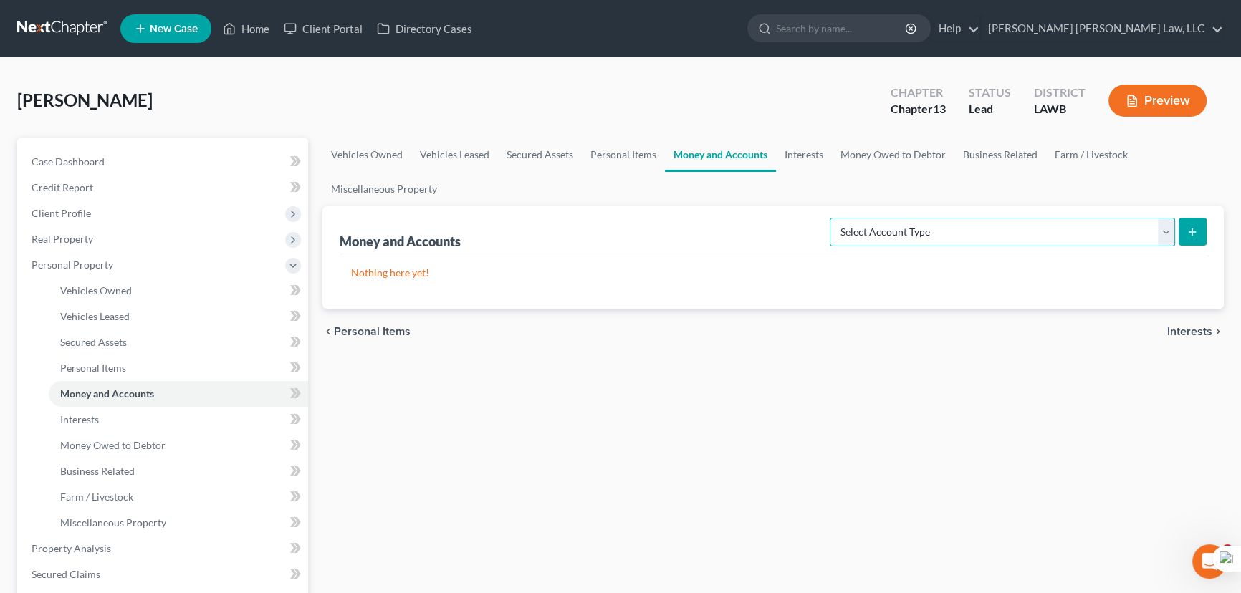
click at [977, 243] on select "Select Account Type Brokerage (A/B: 18, SOFA: 20) Cash on Hand (A/B: 16) Certif…" at bounding box center [1002, 232] width 345 height 29
select select "checking"
click at [834, 218] on select "Select Account Type Brokerage (A/B: 18, SOFA: 20) Cash on Hand (A/B: 16) Certif…" at bounding box center [1002, 232] width 345 height 29
click at [1199, 238] on button "submit" at bounding box center [1192, 232] width 28 height 28
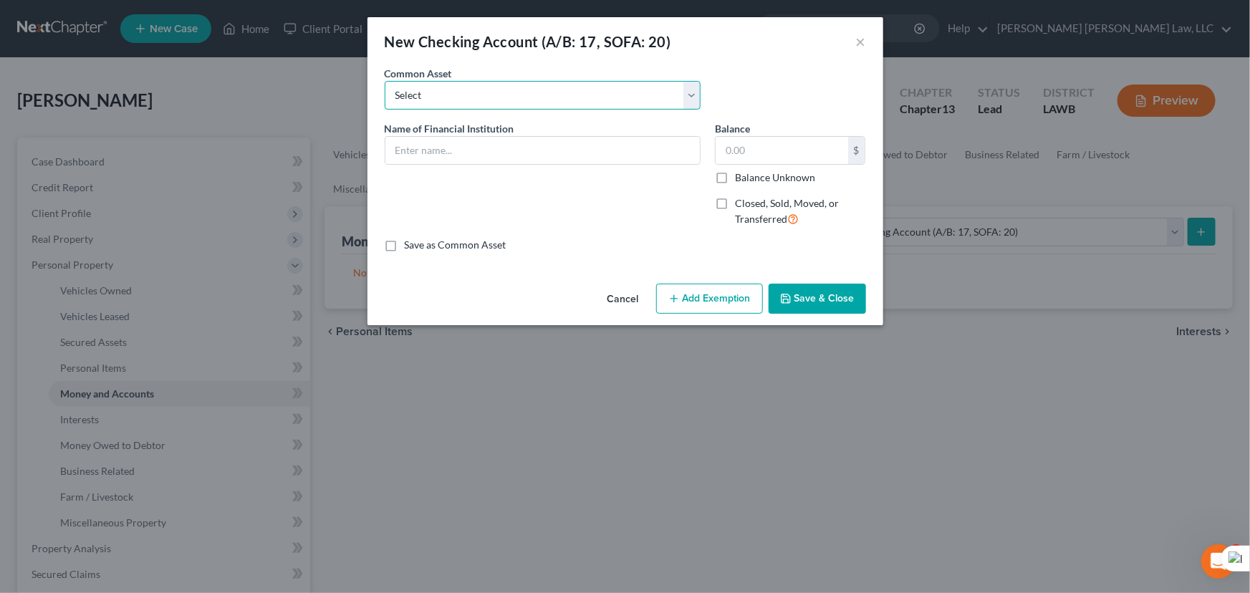
click at [548, 100] on select "Select Current Bank Sevenfold Credit Union Apple Cash First Horizon Bank Centri…" at bounding box center [543, 95] width 316 height 29
select select "20"
click at [385, 81] on select "Select Current Bank Sevenfold Credit Union Apple Cash First Horizon Bank Centri…" at bounding box center [543, 95] width 316 height 29
type input "Regions"
click at [807, 304] on button "Save & Close" at bounding box center [817, 299] width 97 height 30
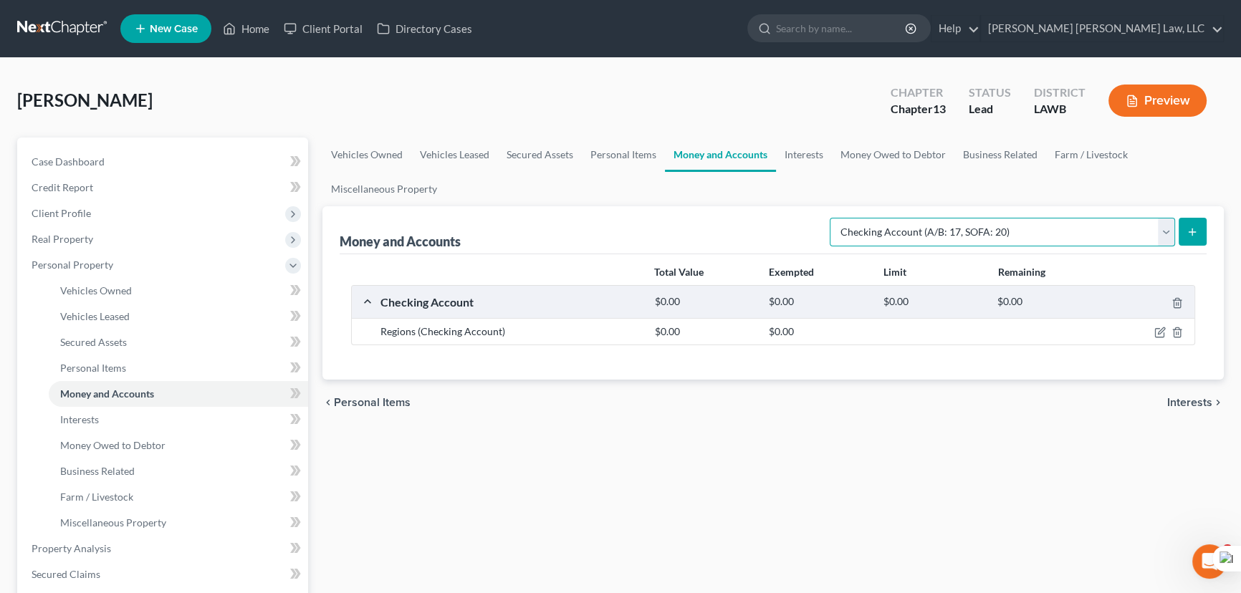
click at [1033, 232] on select "Select Account Type Brokerage (A/B: 18, SOFA: 20) Cash on Hand (A/B: 16) Certif…" at bounding box center [1002, 232] width 345 height 29
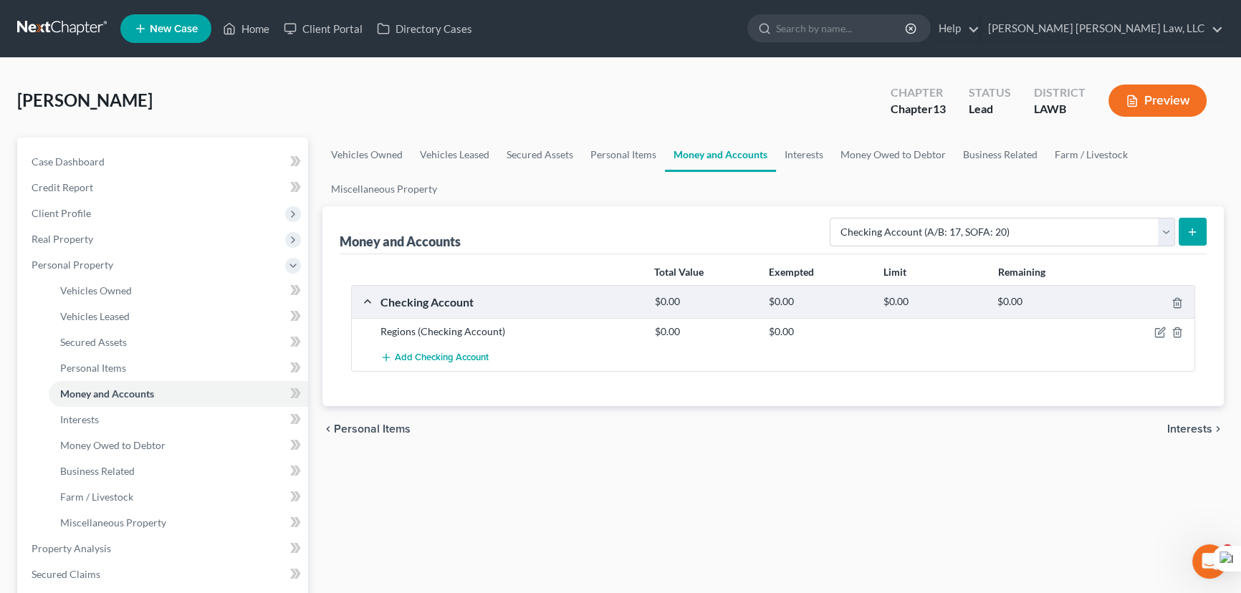
click at [1197, 236] on icon "submit" at bounding box center [1191, 231] width 11 height 11
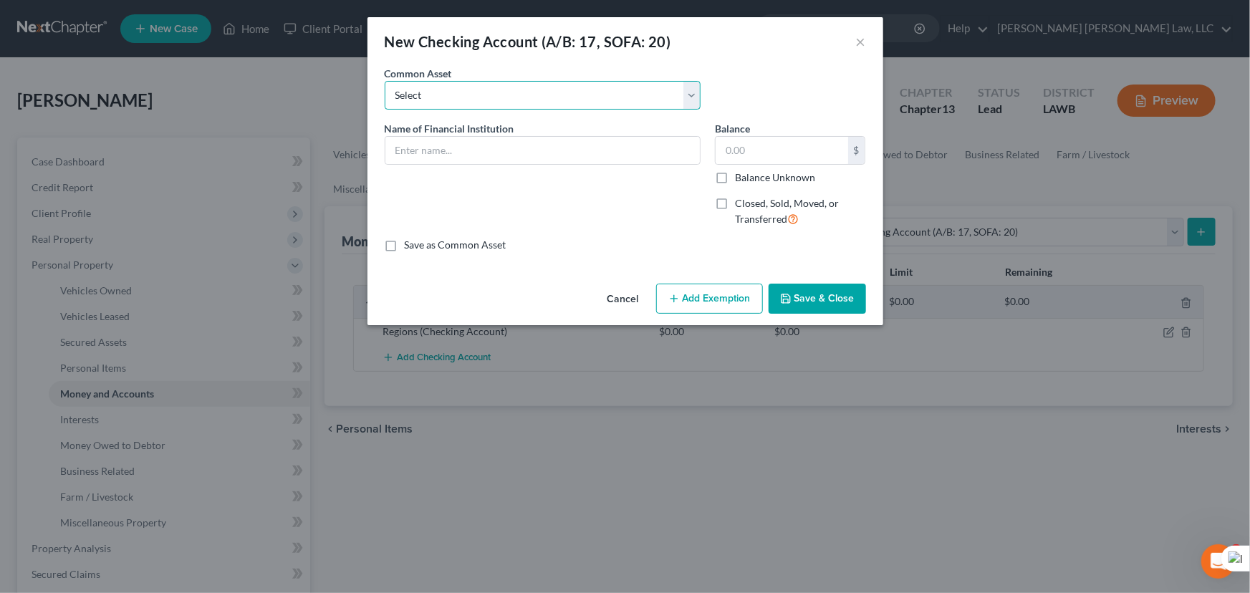
click at [552, 107] on select "Select Current Bank Sevenfold Credit Union Apple Cash First Horizon Bank Centri…" at bounding box center [543, 95] width 316 height 29
select select "45"
type input "CHIME"
type input "0"
click at [820, 77] on div "Common Asset Select Current Bank Sevenfold Credit Union Apple Cash First Horizo…" at bounding box center [626, 93] width 496 height 55
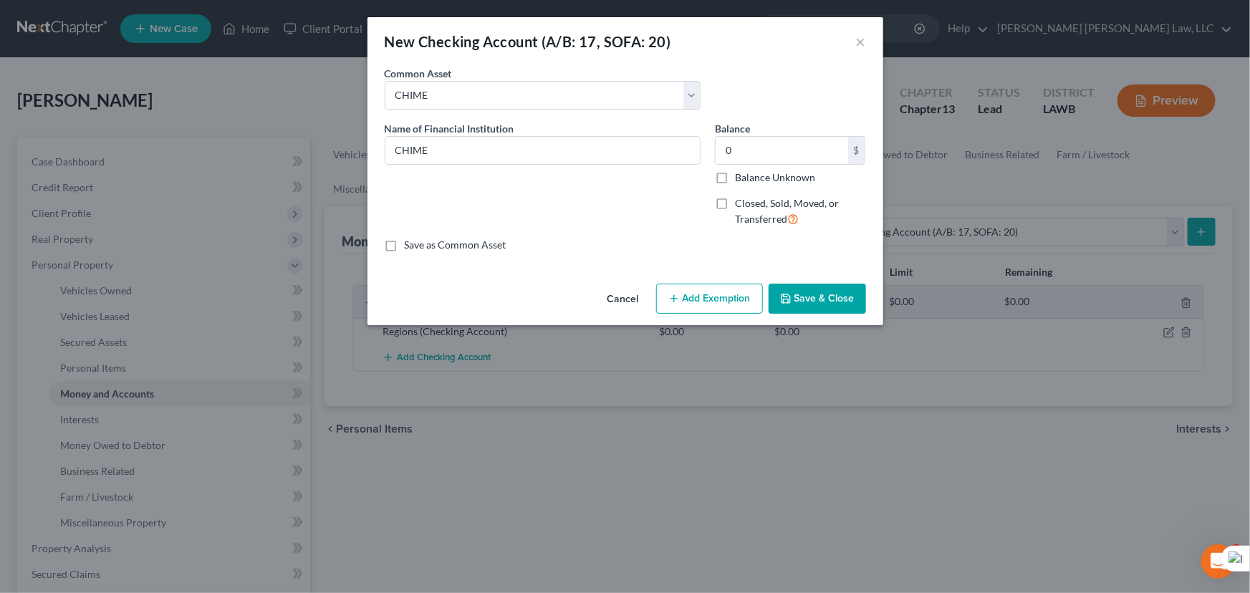
click at [822, 294] on button "Save & Close" at bounding box center [817, 299] width 97 height 30
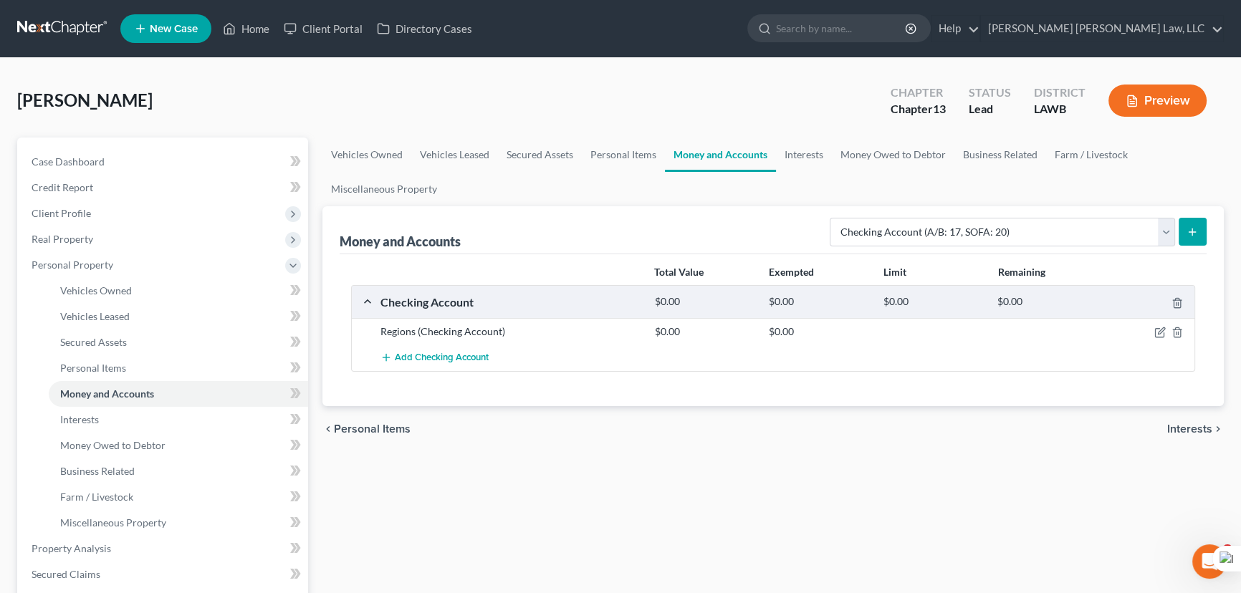
click at [1204, 225] on div "Money and Accounts Select Account Type Brokerage (A/B: 18, SOFA: 20) Cash on Ha…" at bounding box center [772, 306] width 901 height 200
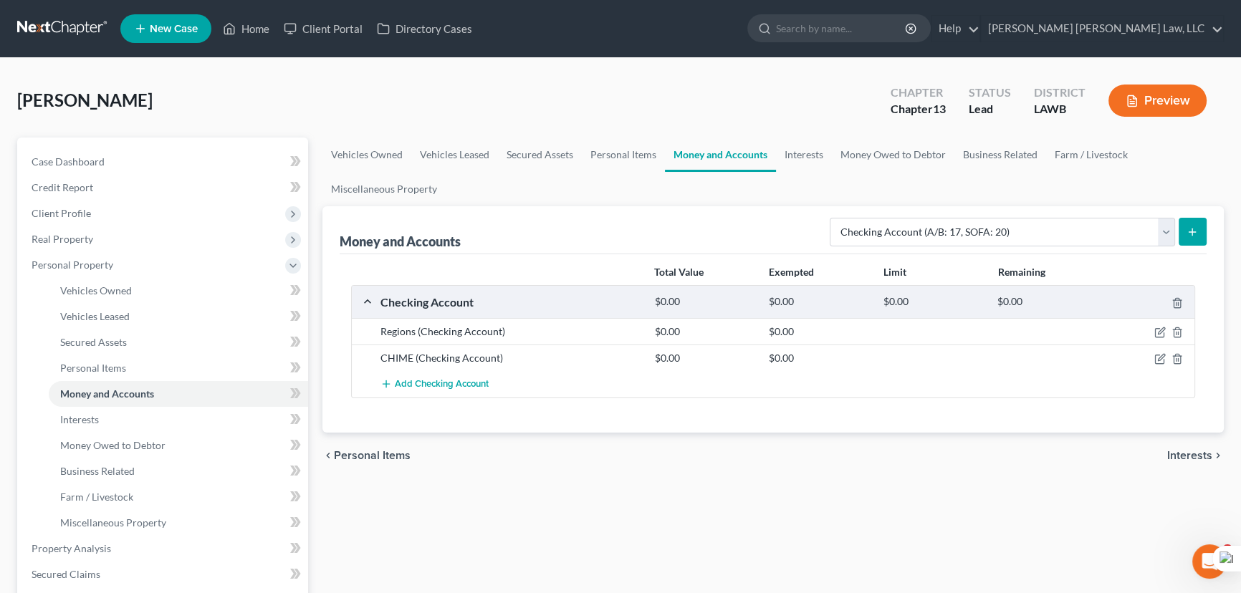
click at [1201, 225] on button "submit" at bounding box center [1192, 232] width 28 height 28
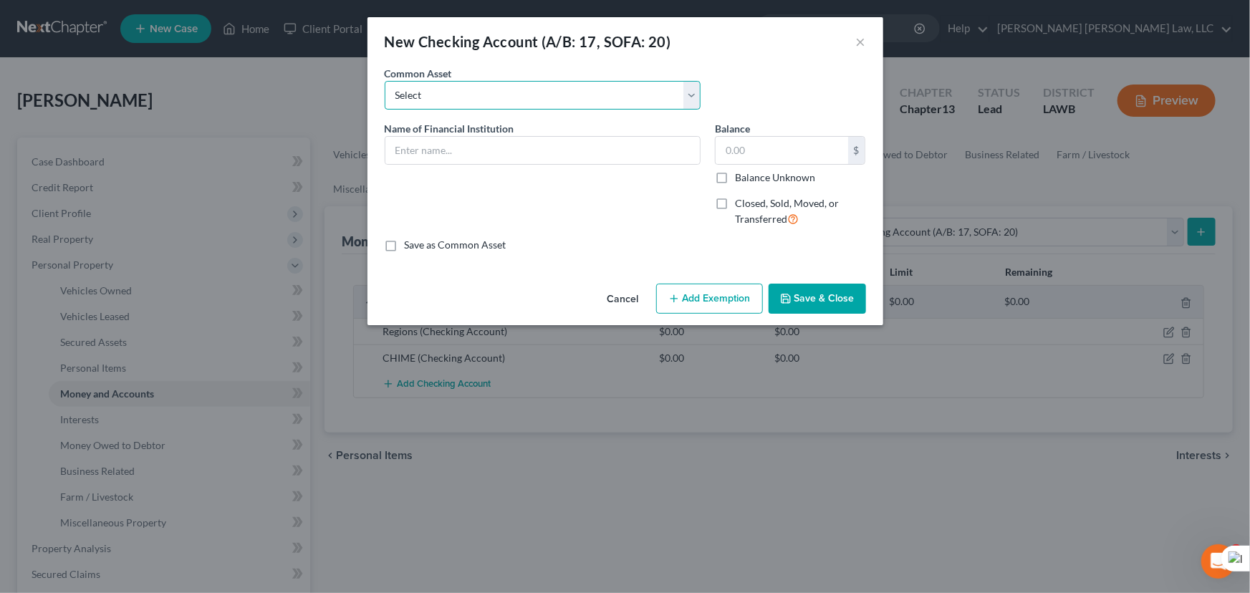
click at [551, 98] on select "Select Current Bank Sevenfold Credit Union Apple Cash First Horizon Bank Centri…" at bounding box center [543, 95] width 316 height 29
click at [749, 60] on div "New Checking Account (A/B: 17, SOFA: 20) ×" at bounding box center [625, 41] width 516 height 49
click at [607, 141] on input "text" at bounding box center [542, 150] width 314 height 27
type input "Netspend"
click at [801, 297] on button "Save & Close" at bounding box center [817, 299] width 97 height 30
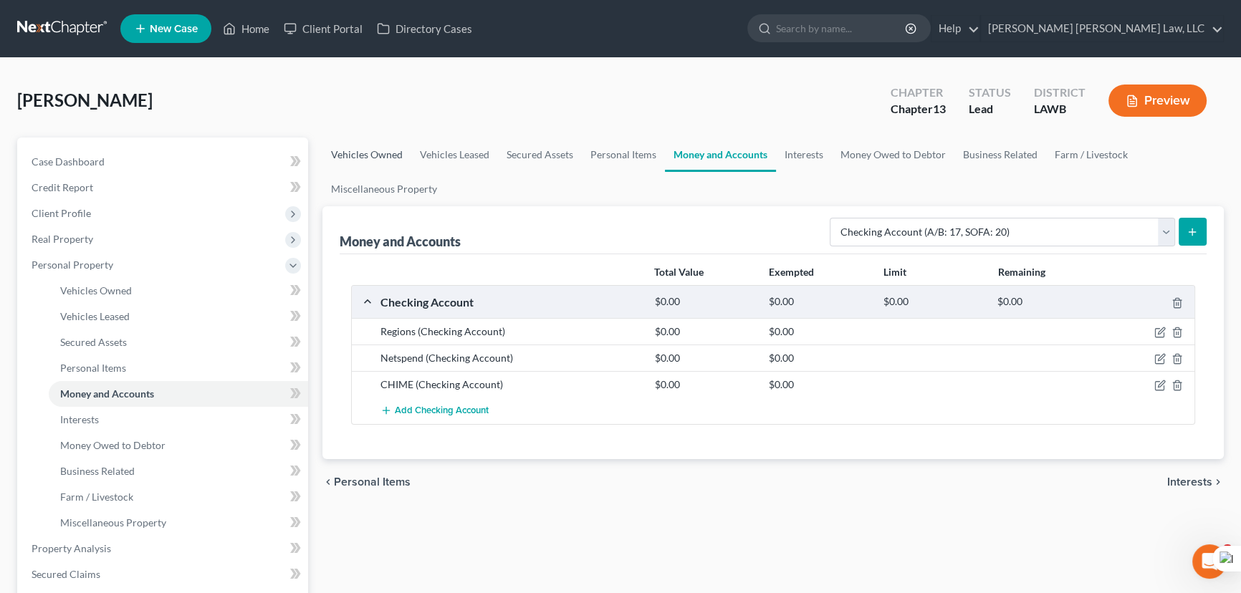
click at [402, 156] on link "Vehicles Owned" at bounding box center [366, 155] width 89 height 34
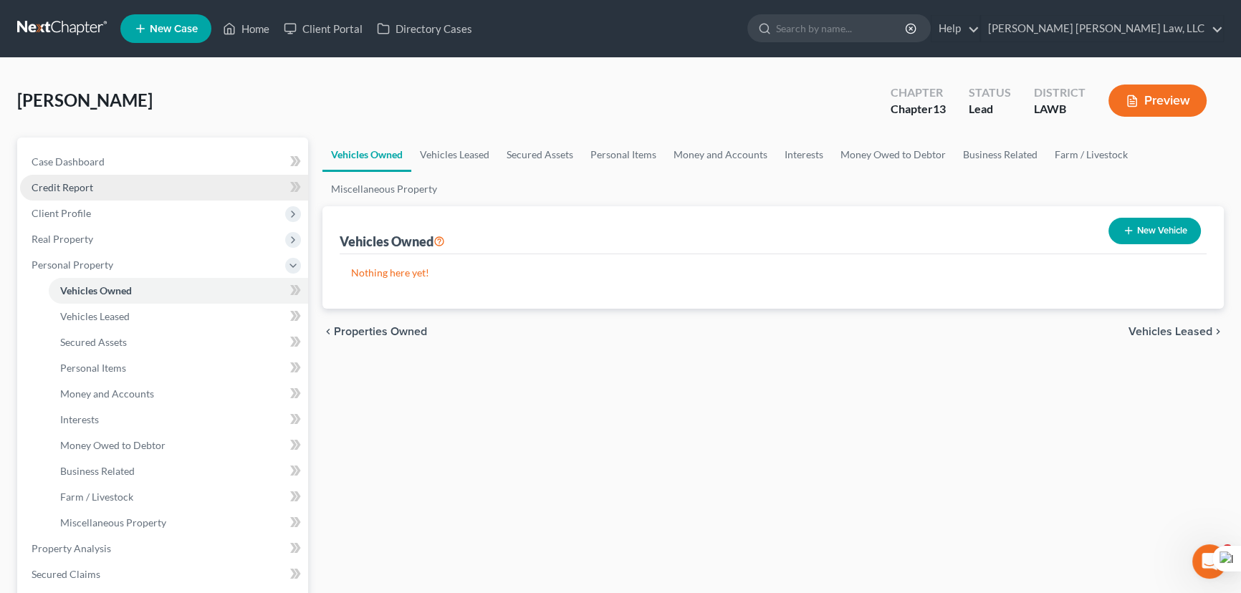
click at [136, 195] on link "Credit Report" at bounding box center [164, 188] width 288 height 26
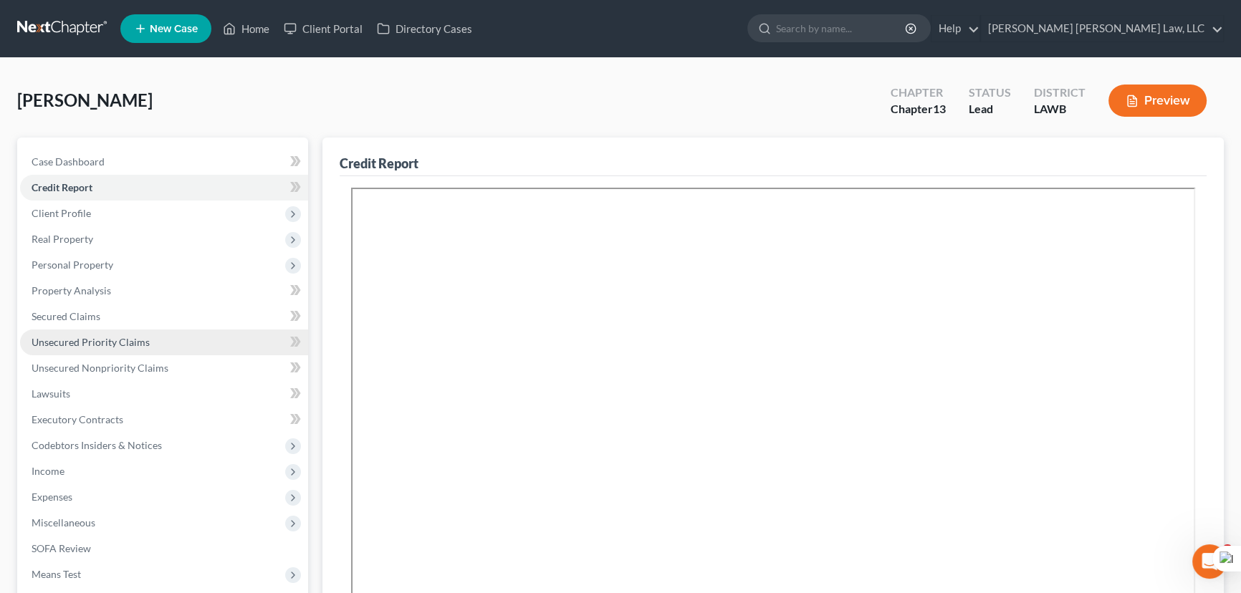
click at [206, 330] on link "Unsecured Priority Claims" at bounding box center [164, 343] width 288 height 26
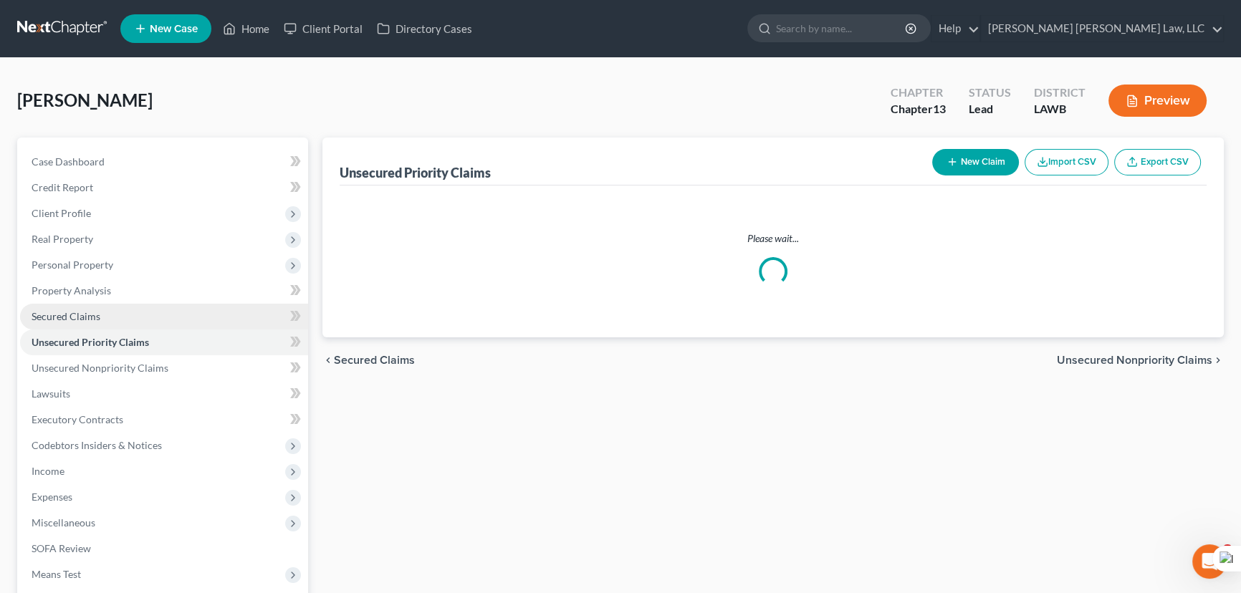
click at [206, 322] on link "Secured Claims" at bounding box center [164, 317] width 288 height 26
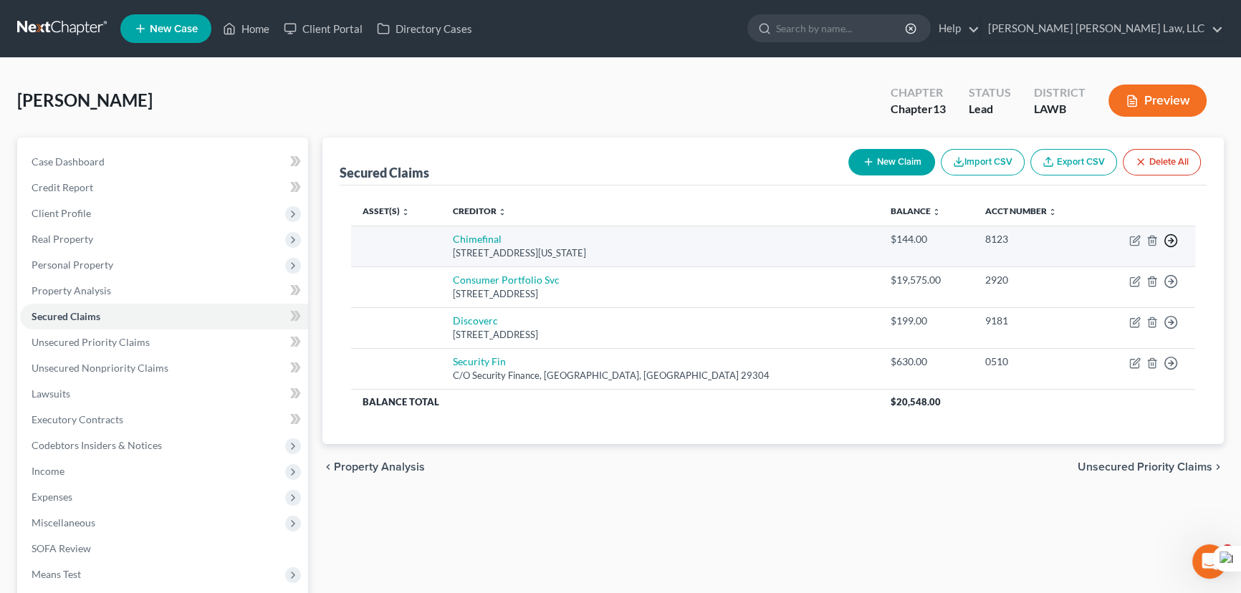
click at [1171, 239] on polyline "button" at bounding box center [1171, 241] width 2 height 5
click at [1134, 276] on link "Move to F" at bounding box center [1105, 276] width 120 height 24
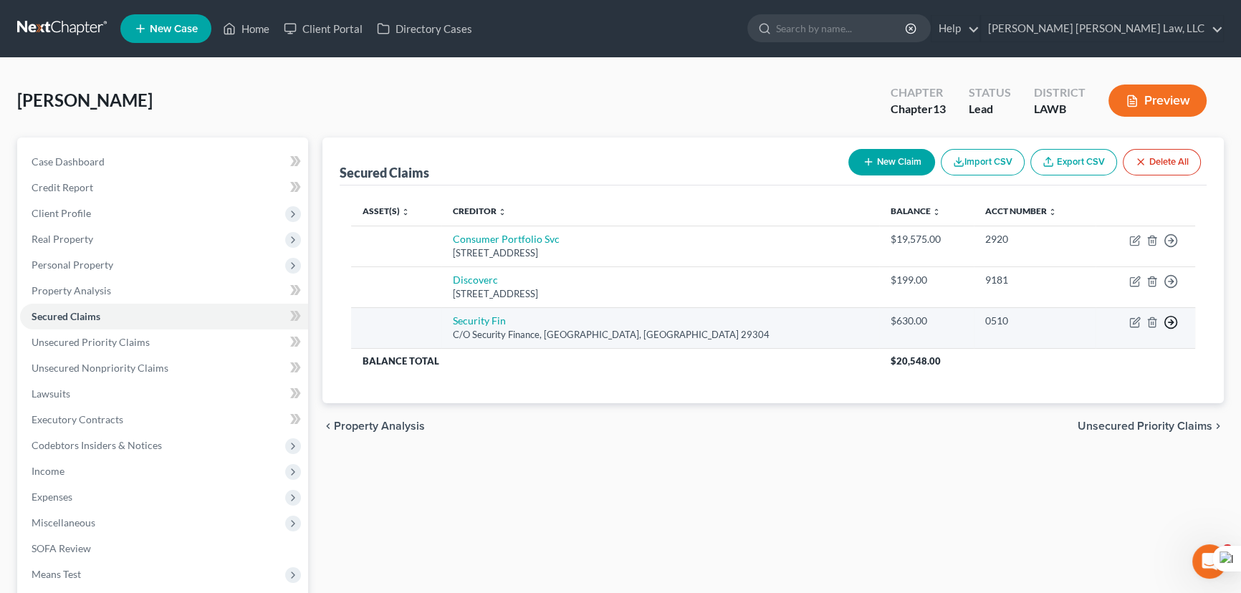
click at [1166, 322] on icon "button" at bounding box center [1170, 322] width 14 height 14
click at [1130, 357] on link "Move to F" at bounding box center [1105, 357] width 120 height 24
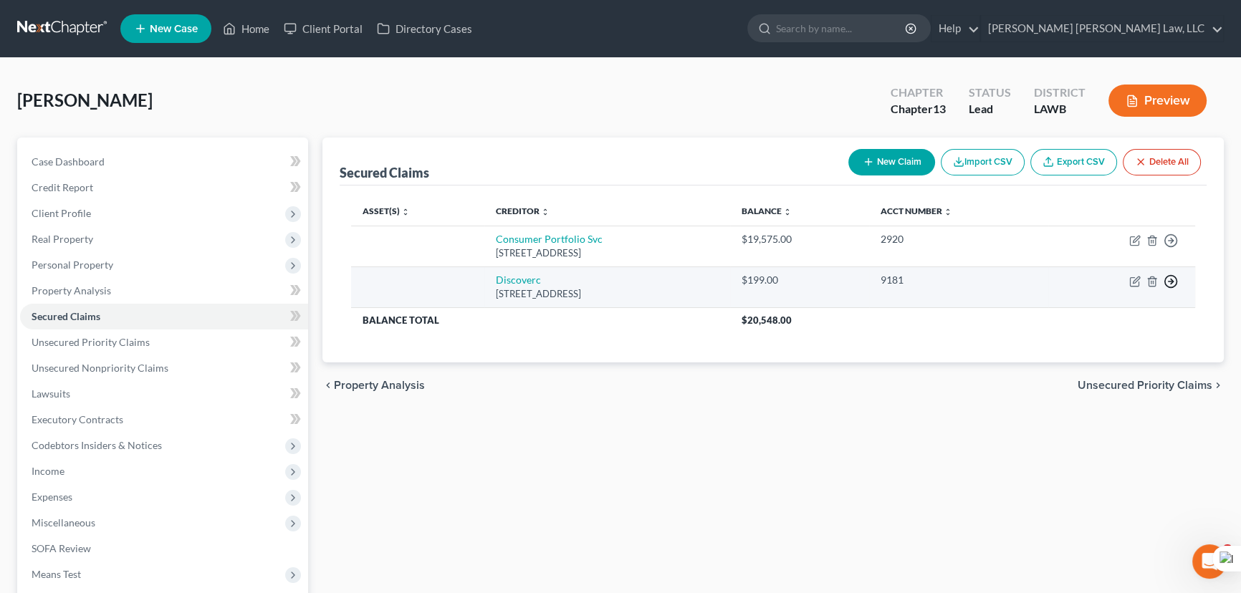
click at [1172, 279] on icon "button" at bounding box center [1170, 281] width 14 height 14
click at [1127, 320] on link "Move to F" at bounding box center [1105, 316] width 120 height 24
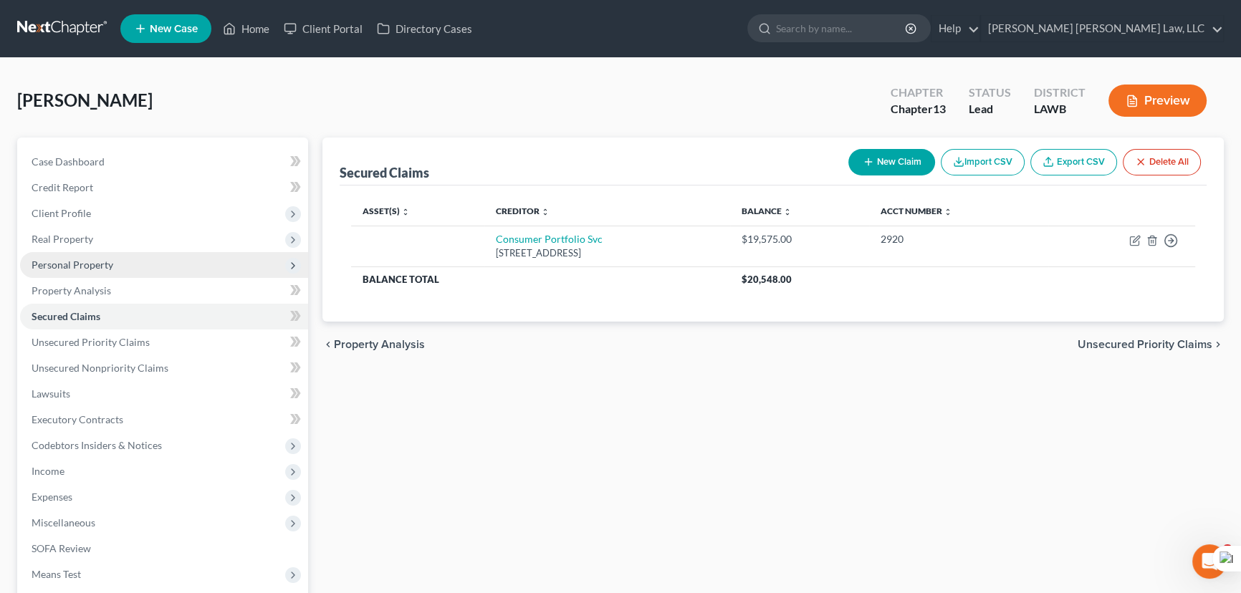
click at [194, 264] on span "Personal Property" at bounding box center [164, 265] width 288 height 26
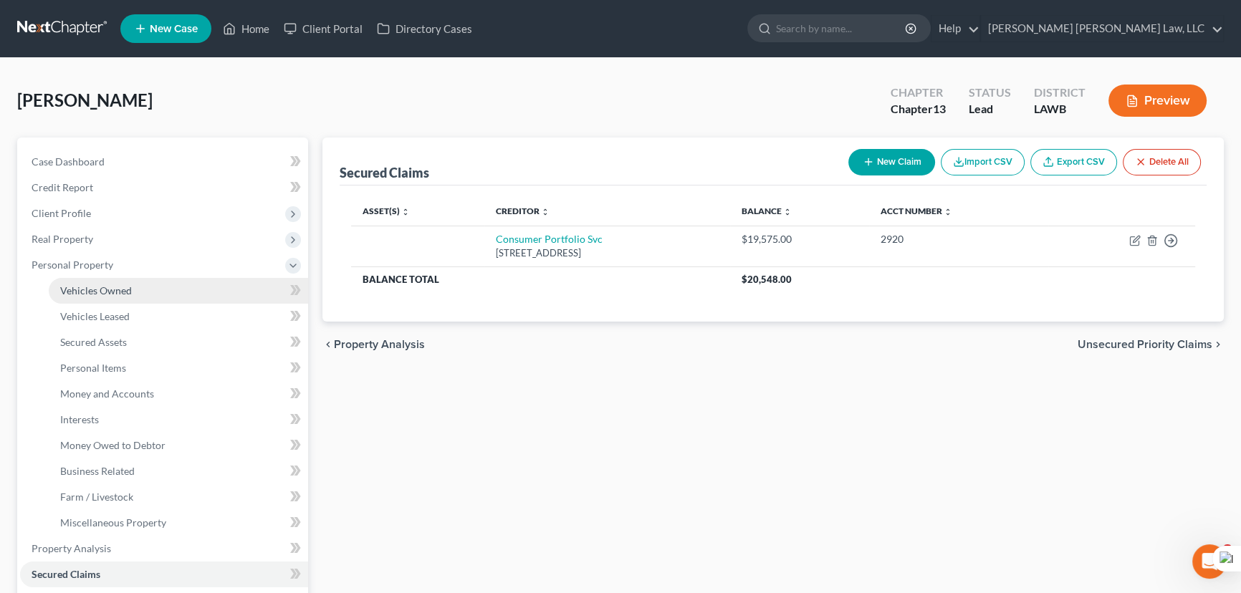
click at [184, 292] on link "Vehicles Owned" at bounding box center [178, 291] width 259 height 26
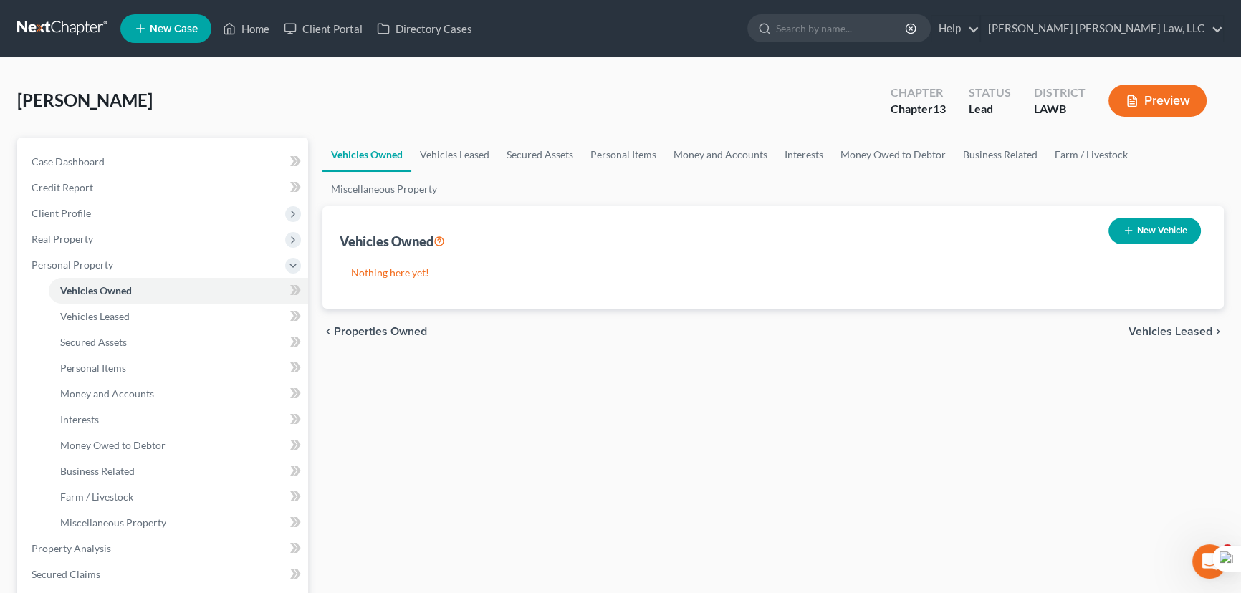
click at [1117, 226] on button "New Vehicle" at bounding box center [1154, 231] width 92 height 27
select select "0"
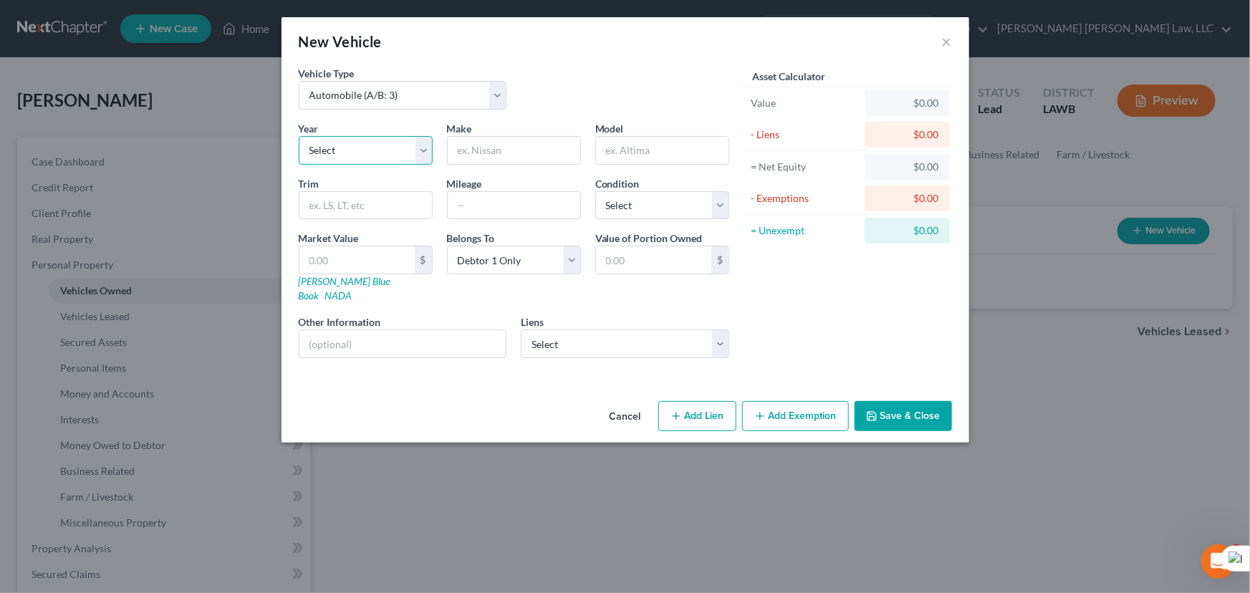
click at [405, 151] on select "Select 2026 2025 2024 2023 2022 2021 2020 2019 2018 2017 2016 2015 2014 2013 20…" at bounding box center [366, 150] width 134 height 29
select select "9"
click at [299, 136] on select "Select 2026 2025 2024 2023 2022 2021 2020 2019 2018 2017 2016 2015 2014 2013 20…" at bounding box center [366, 150] width 134 height 29
click at [512, 142] on input "text" at bounding box center [514, 150] width 133 height 27
type input "Jeep"
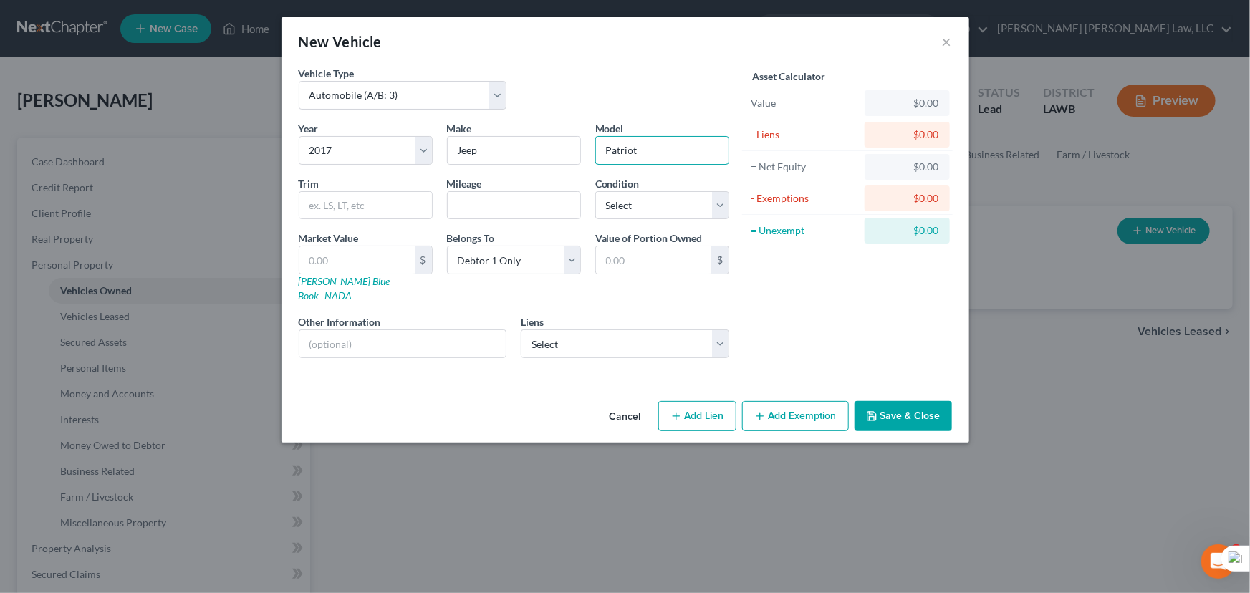
type input "Patriot"
click at [372, 258] on input "text" at bounding box center [356, 259] width 115 height 27
type input "46"
type input "46.00"
type input "465"
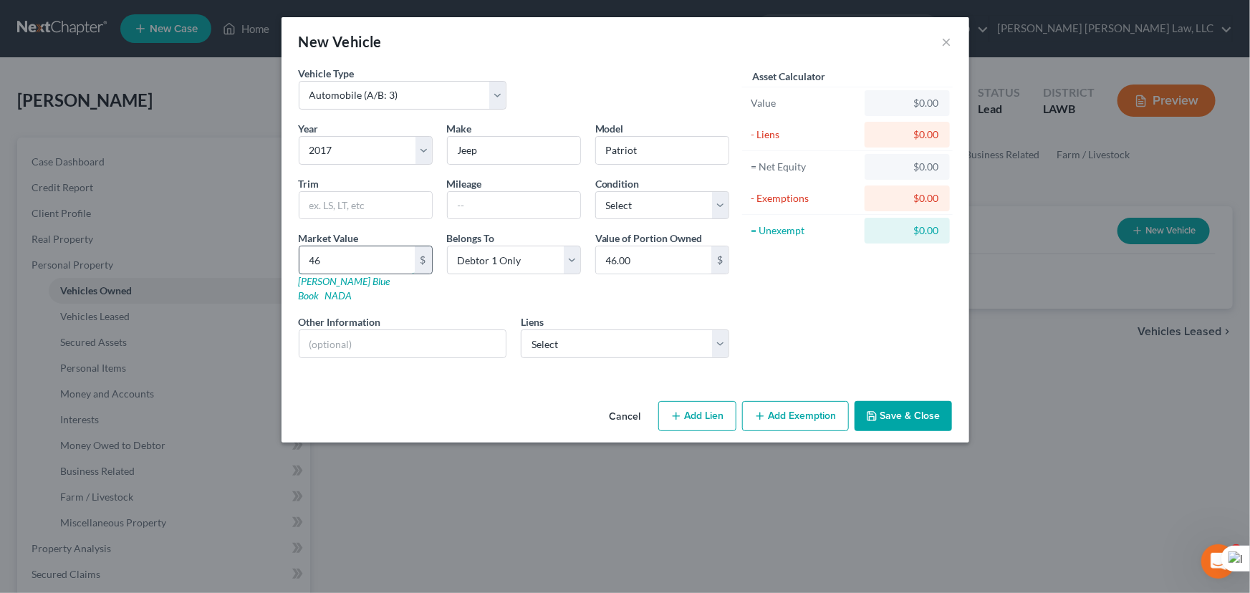
type input "465.00"
type input "4652"
type input "4,652.00"
type input "4,652.5"
type input "4,652.50"
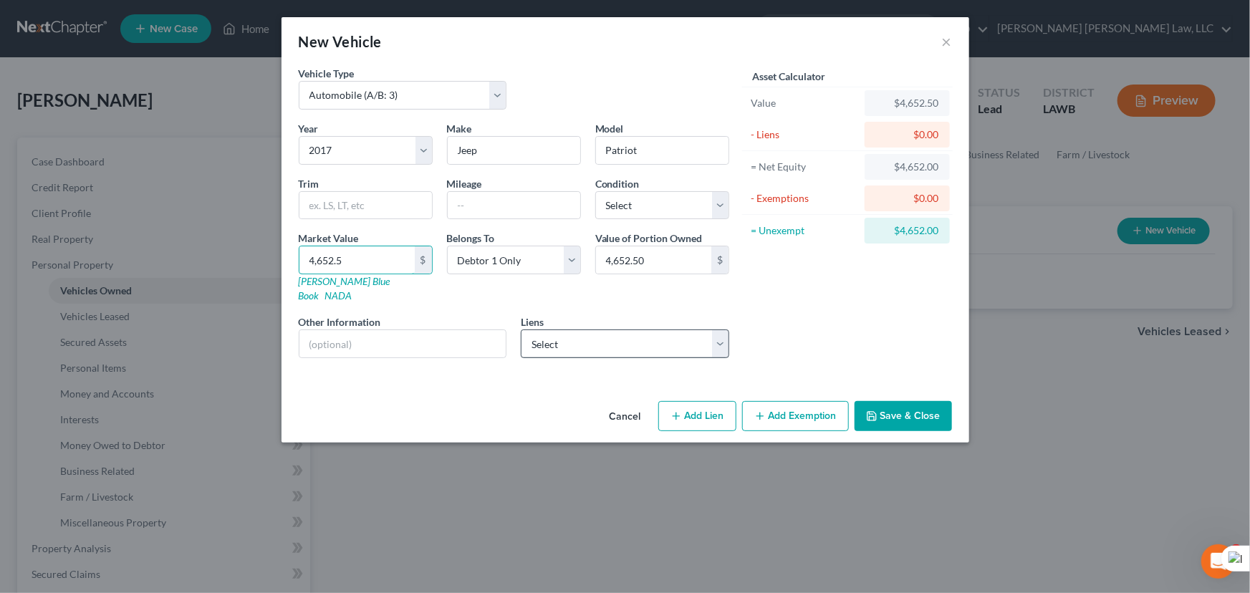
type input "4,652.5"
click at [681, 334] on select "Select Consumer Portfolio Svc - $19,575.00" at bounding box center [625, 344] width 208 height 29
select select "4"
select select "0"
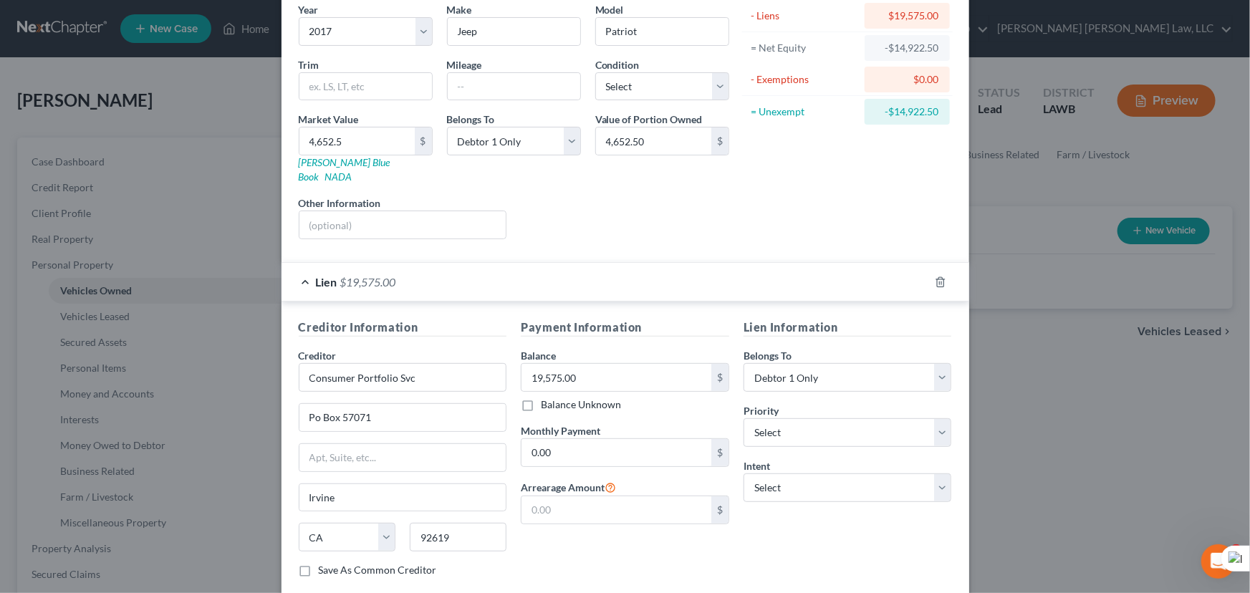
scroll to position [188, 0]
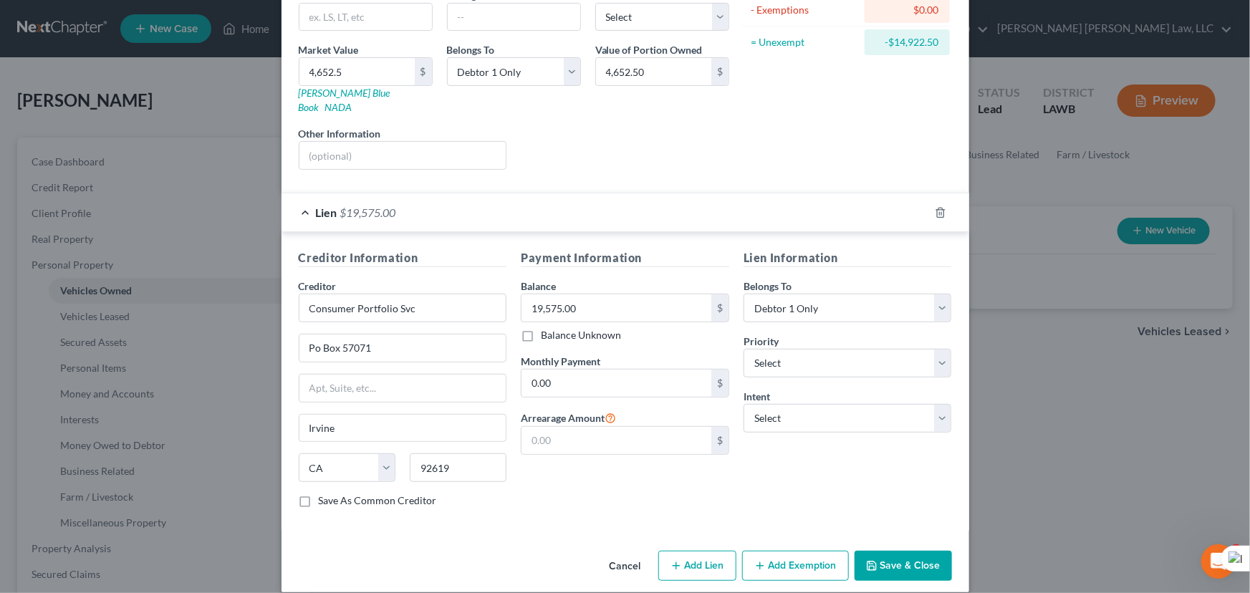
click at [927, 567] on div "Cancel Add Lien Add Lease Add Exemption Save & Close" at bounding box center [626, 568] width 688 height 47
click at [925, 561] on button "Save & Close" at bounding box center [903, 566] width 97 height 30
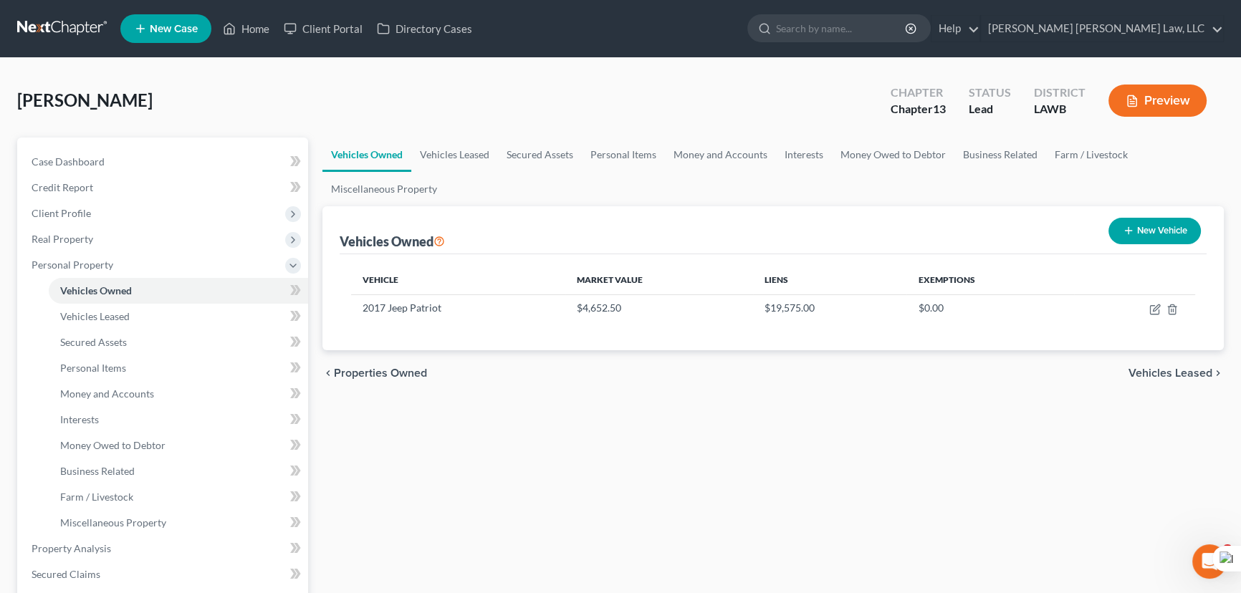
click at [1128, 228] on line "button" at bounding box center [1128, 231] width 0 height 6
select select "0"
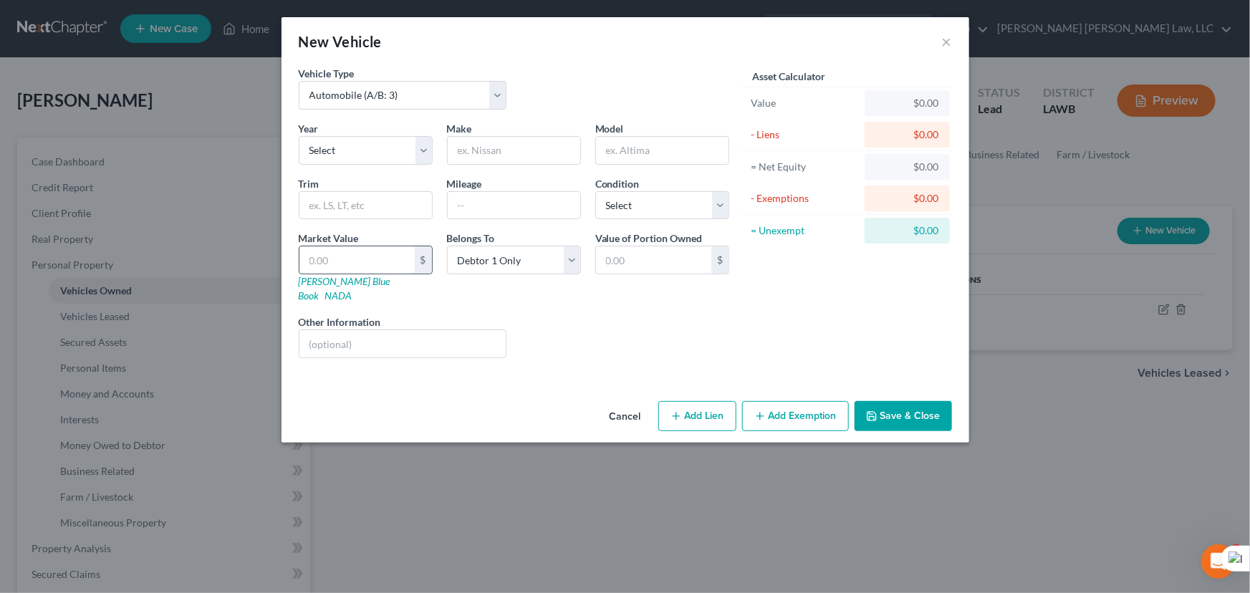
click at [346, 249] on input "text" at bounding box center [356, 259] width 115 height 27
type input "5"
type input "5.00"
type input "50"
type input "50.00"
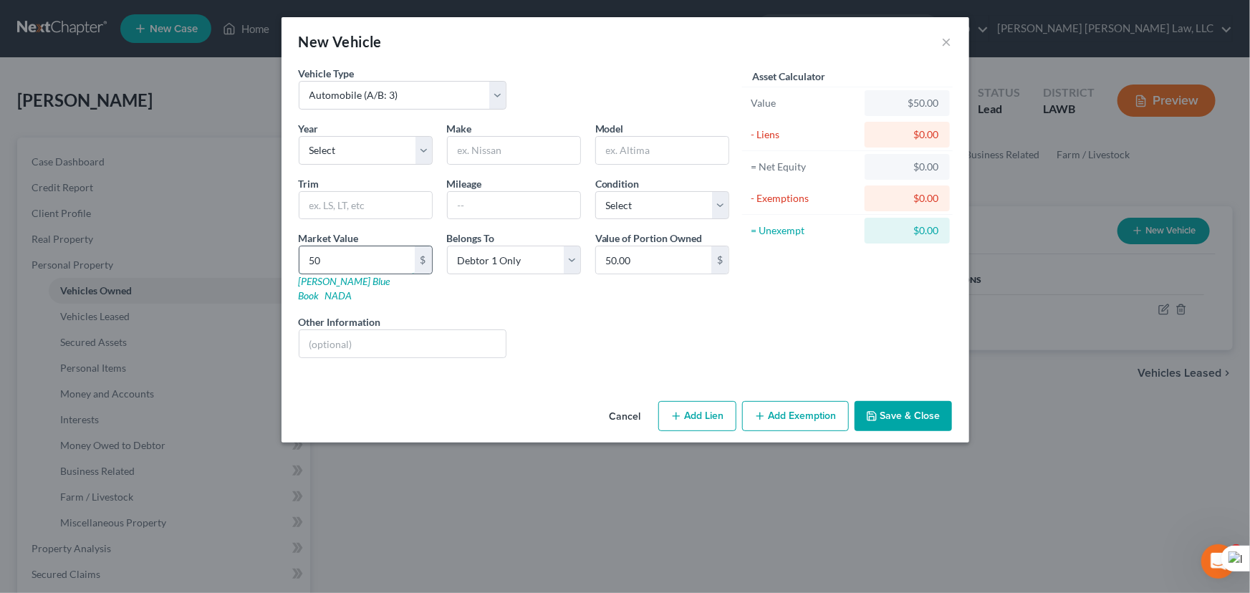
type input "5"
type input "5.00"
type input "2"
type input "2.00"
type input "20"
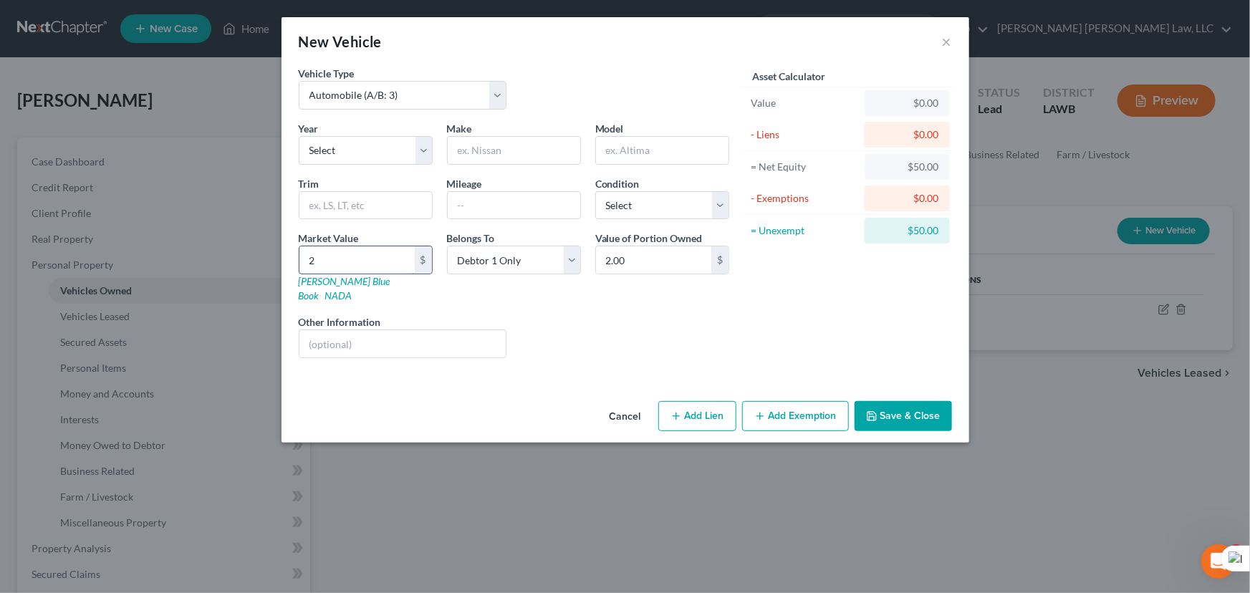
type input "20.00"
type input "205"
type input "205.00"
type input "2052"
type input "2,052.00"
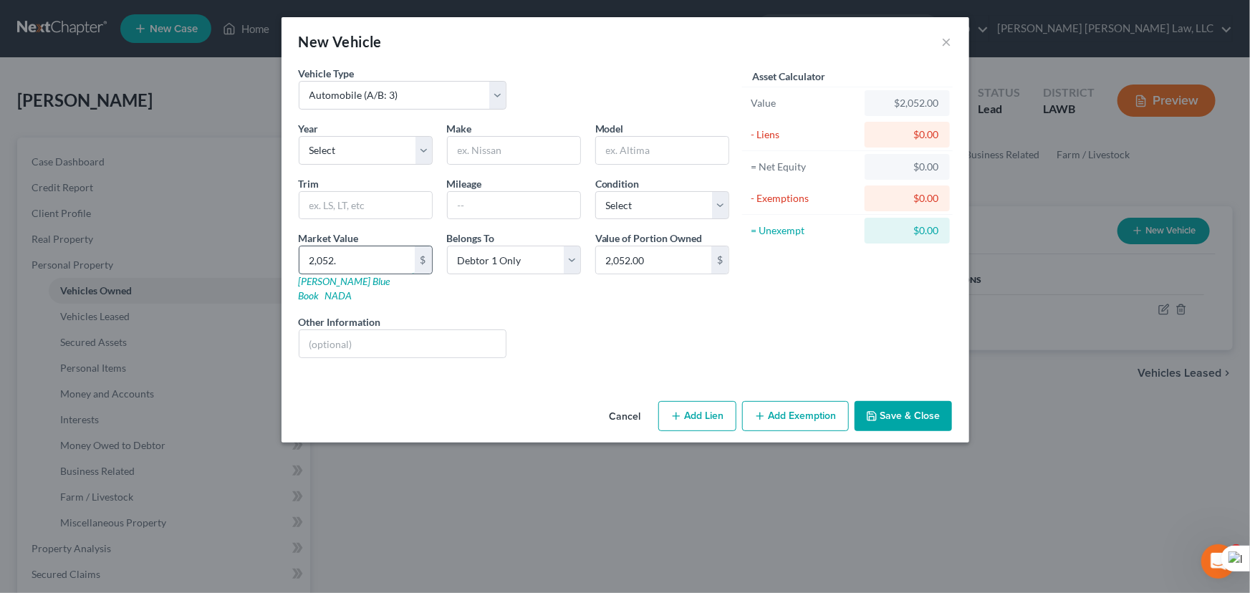
type input "2,052.5"
type input "2,052.50"
type input "2,052.5"
click at [363, 157] on select "Select 2026 2025 2024 2023 2022 2021 2020 2019 2018 2017 2016 2015 2014 2013 20…" at bounding box center [366, 150] width 134 height 29
select select "18"
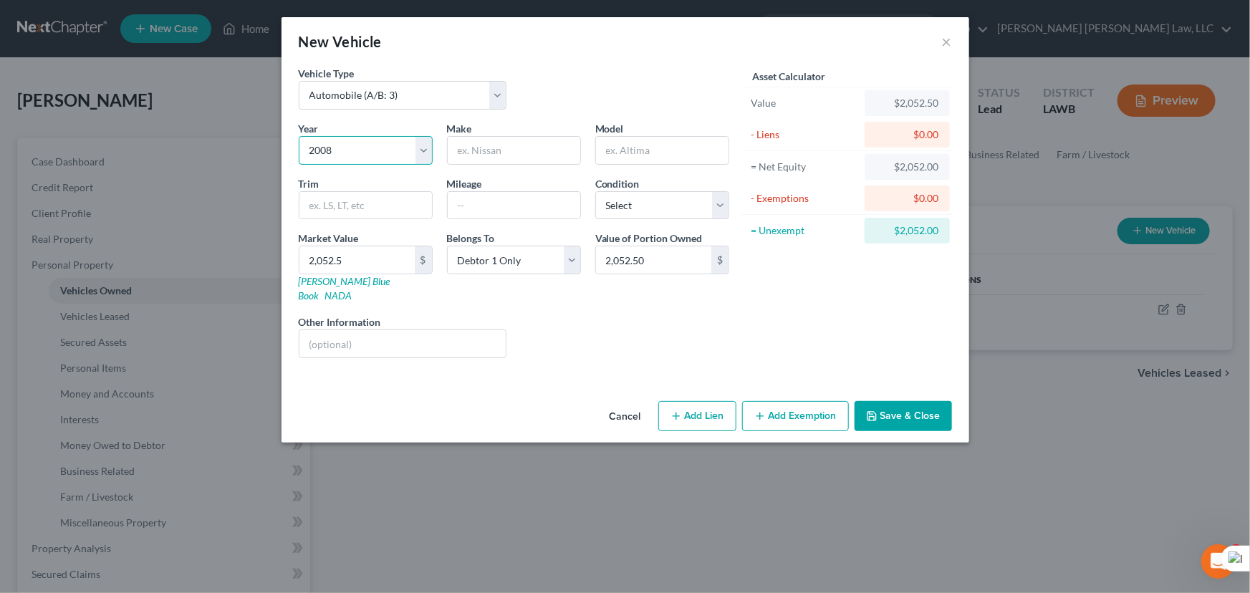
click at [299, 136] on select "Select 2026 2025 2024 2023 2022 2021 2020 2019 2018 2017 2016 2015 2014 2013 20…" at bounding box center [366, 150] width 134 height 29
click at [566, 143] on input "text" at bounding box center [514, 150] width 133 height 27
type input "Chrysler"
type input "300 Touring"
click at [642, 194] on select "Select Excellent Very Good Good Fair Poor" at bounding box center [662, 205] width 134 height 29
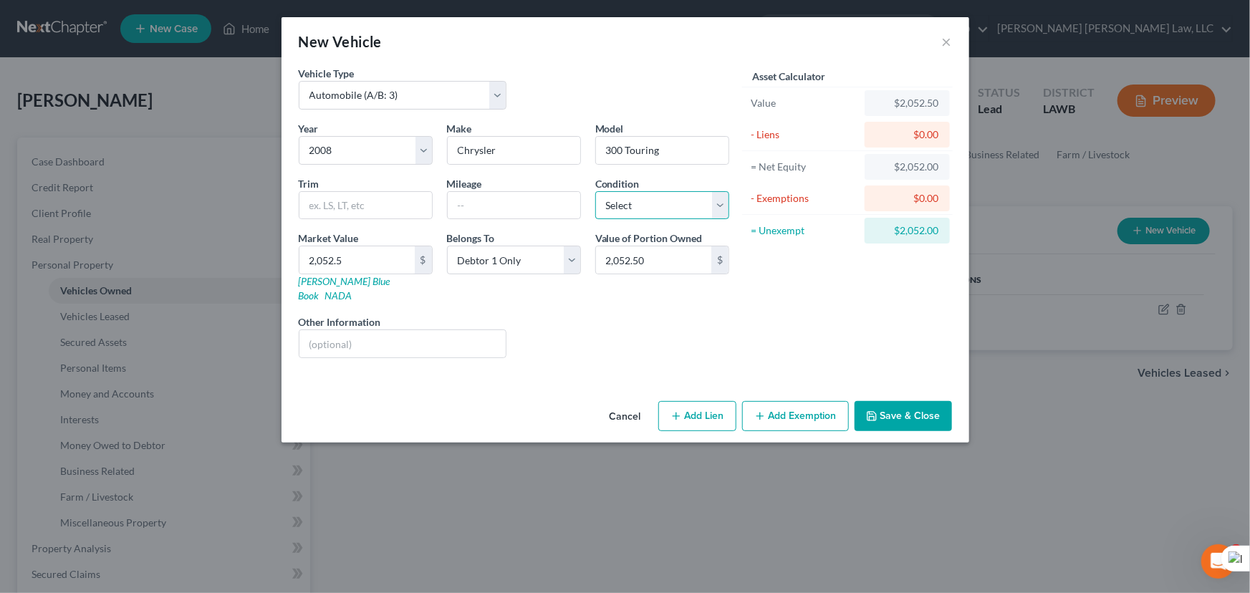
select select "2"
click at [595, 191] on select "Select Excellent Very Good Good Fair Poor" at bounding box center [662, 205] width 134 height 29
click at [898, 410] on button "Save & Close" at bounding box center [903, 416] width 97 height 30
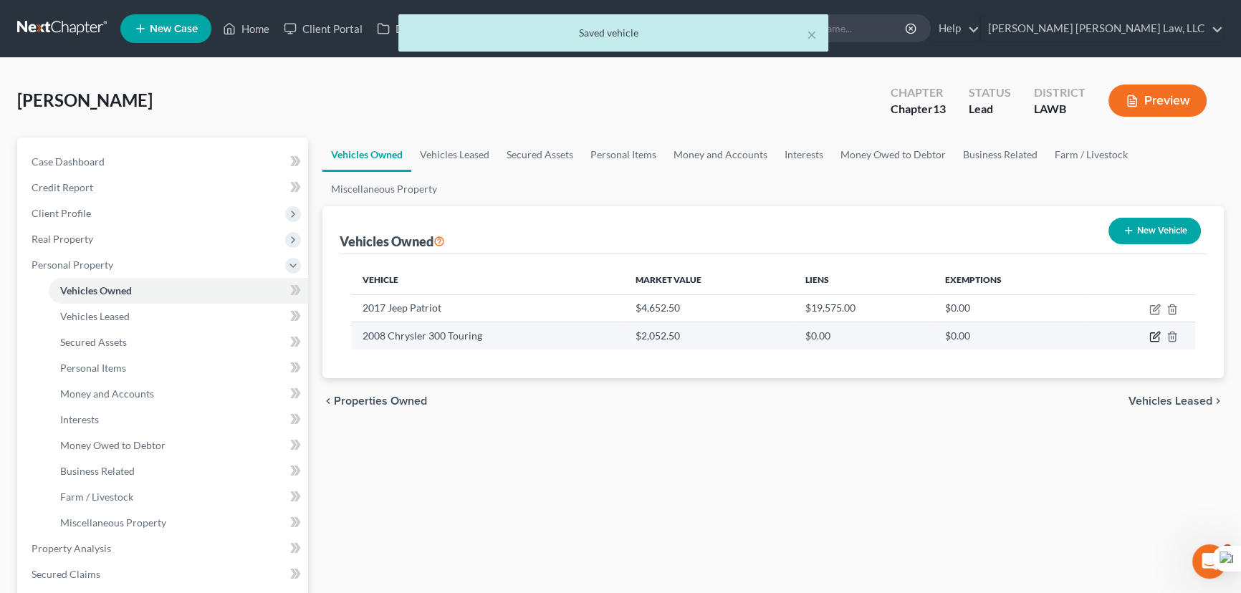
click at [1154, 337] on icon "button" at bounding box center [1154, 336] width 11 height 11
select select "0"
select select "18"
select select "2"
select select "0"
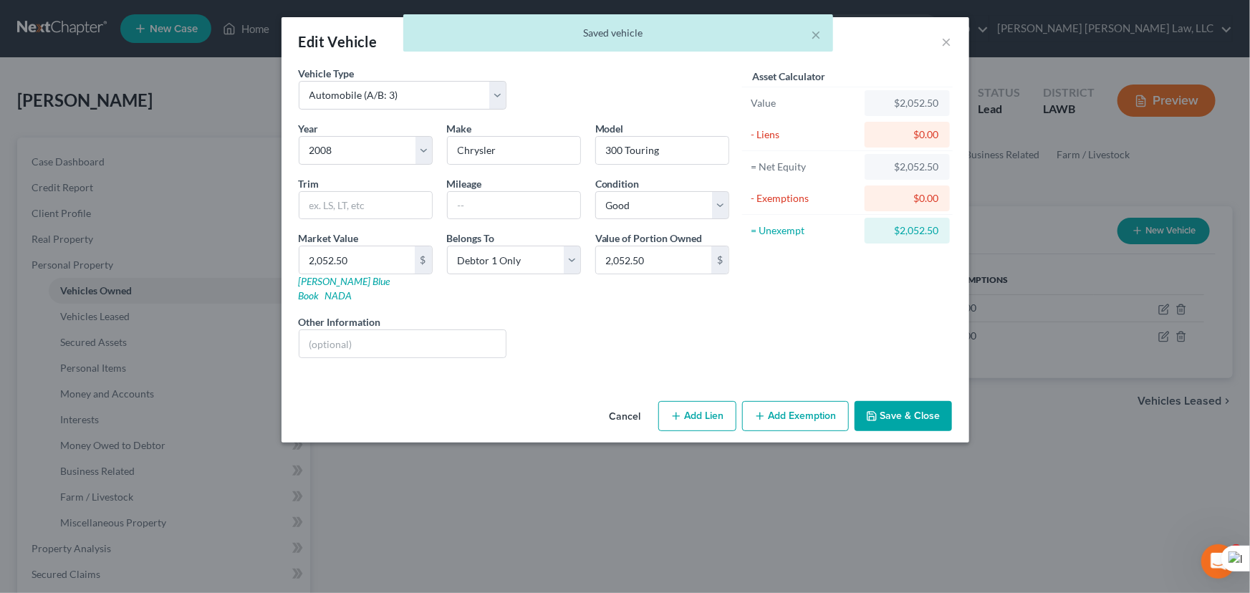
click at [788, 401] on button "Add Exemption" at bounding box center [795, 416] width 107 height 30
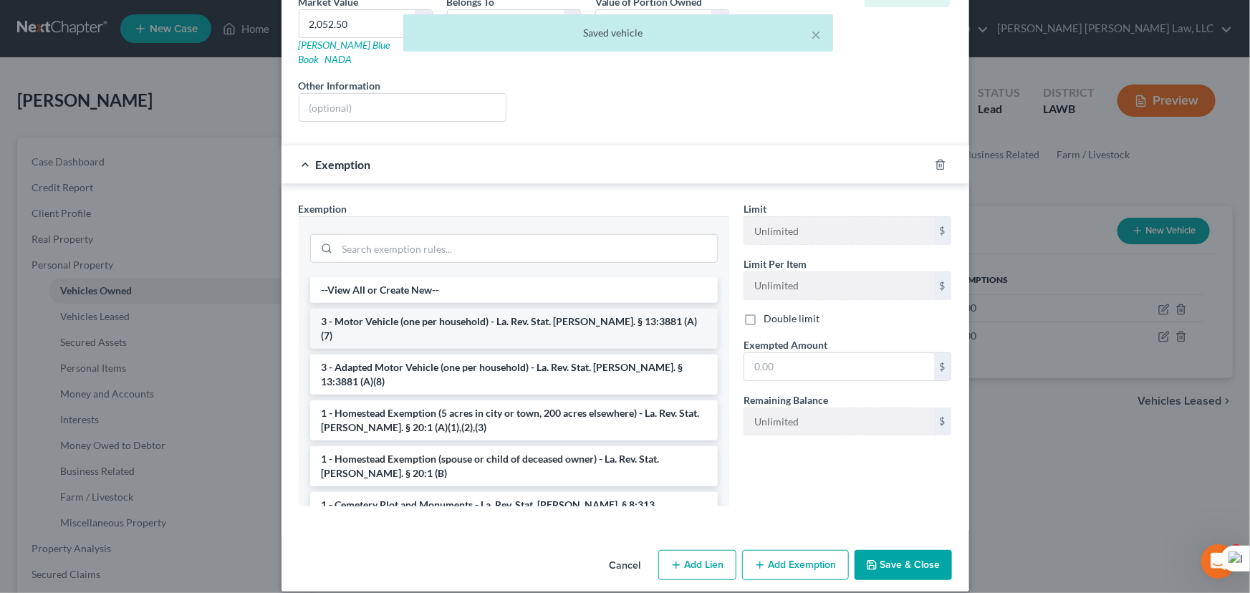
click at [456, 309] on li "3 - Motor Vehicle (one per household) - La. Rev. Stat. [PERSON_NAME]. § 13:3881…" at bounding box center [514, 329] width 408 height 40
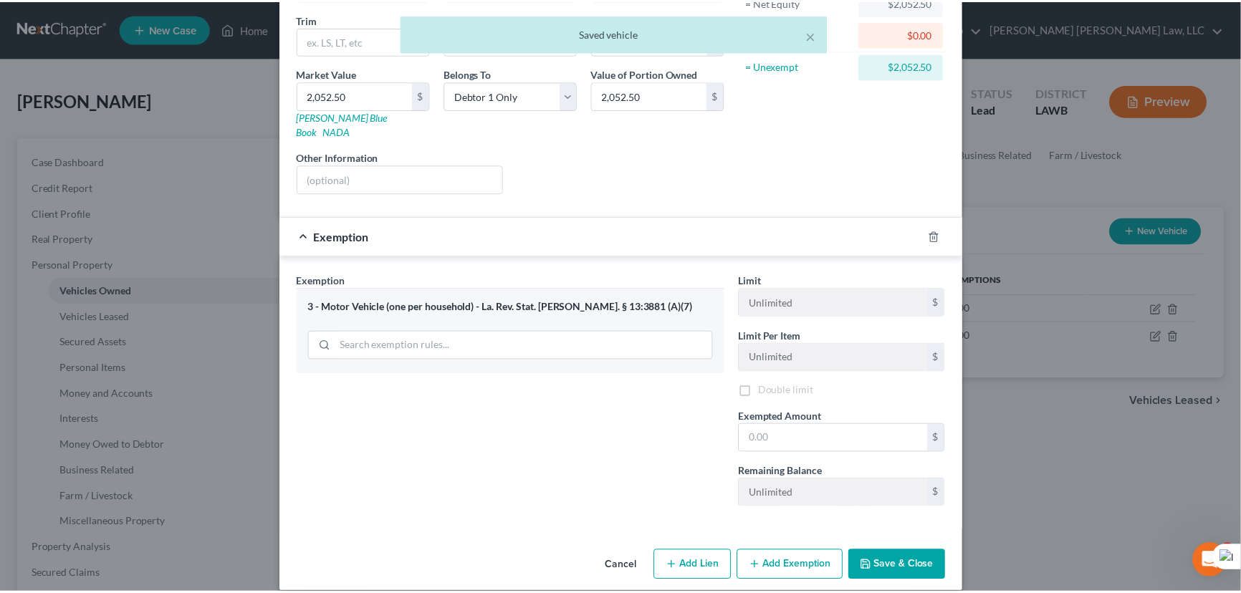
scroll to position [167, 0]
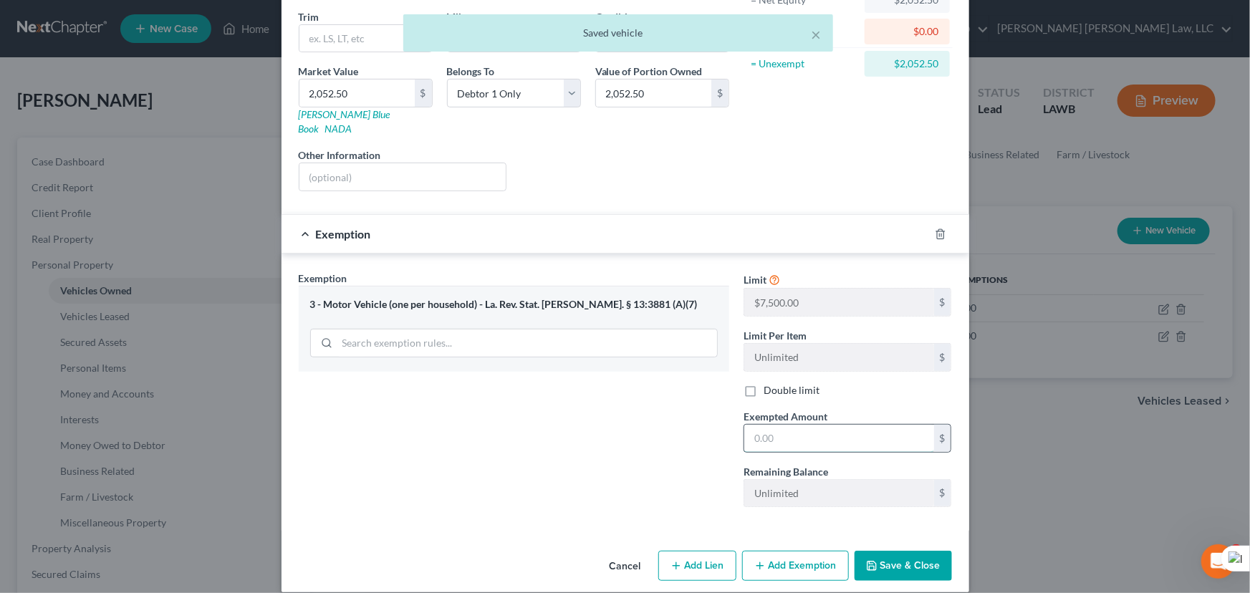
click at [845, 425] on input "text" at bounding box center [839, 438] width 190 height 27
type input "7,500"
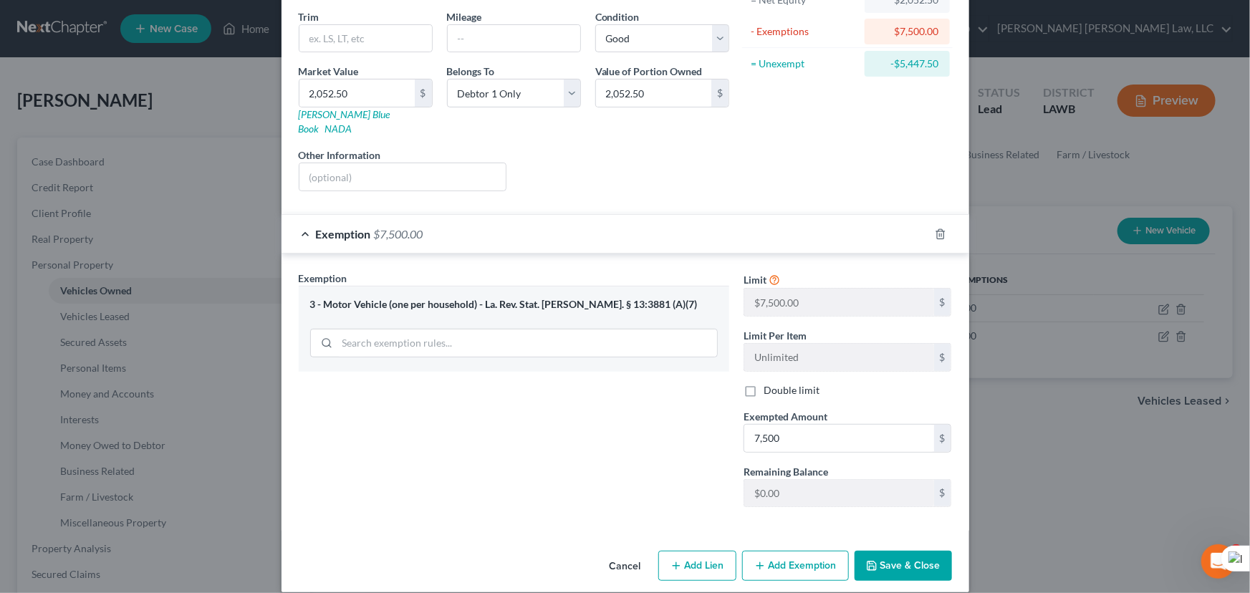
click at [883, 553] on button "Save & Close" at bounding box center [903, 566] width 97 height 30
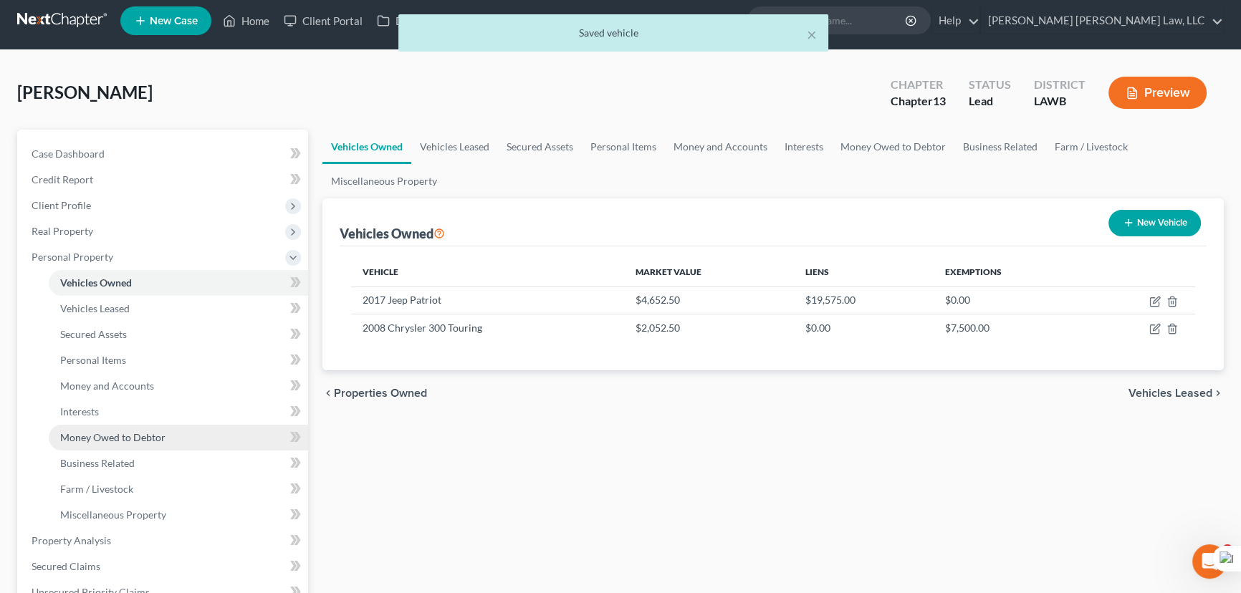
scroll to position [195, 0]
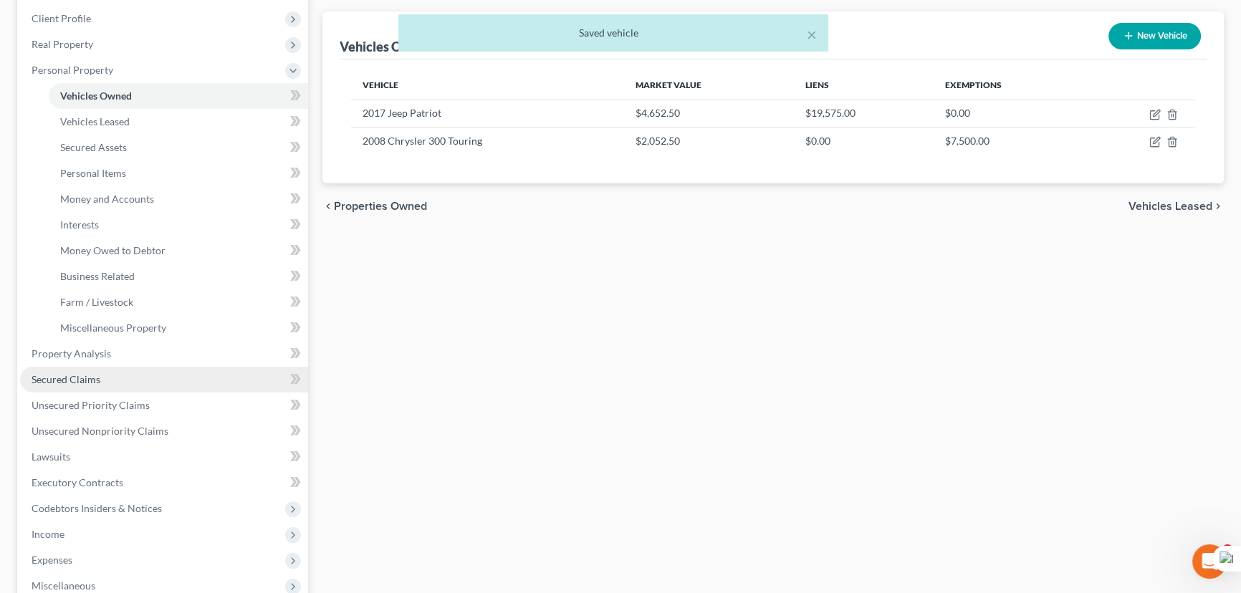
click at [115, 370] on link "Secured Claims" at bounding box center [164, 380] width 288 height 26
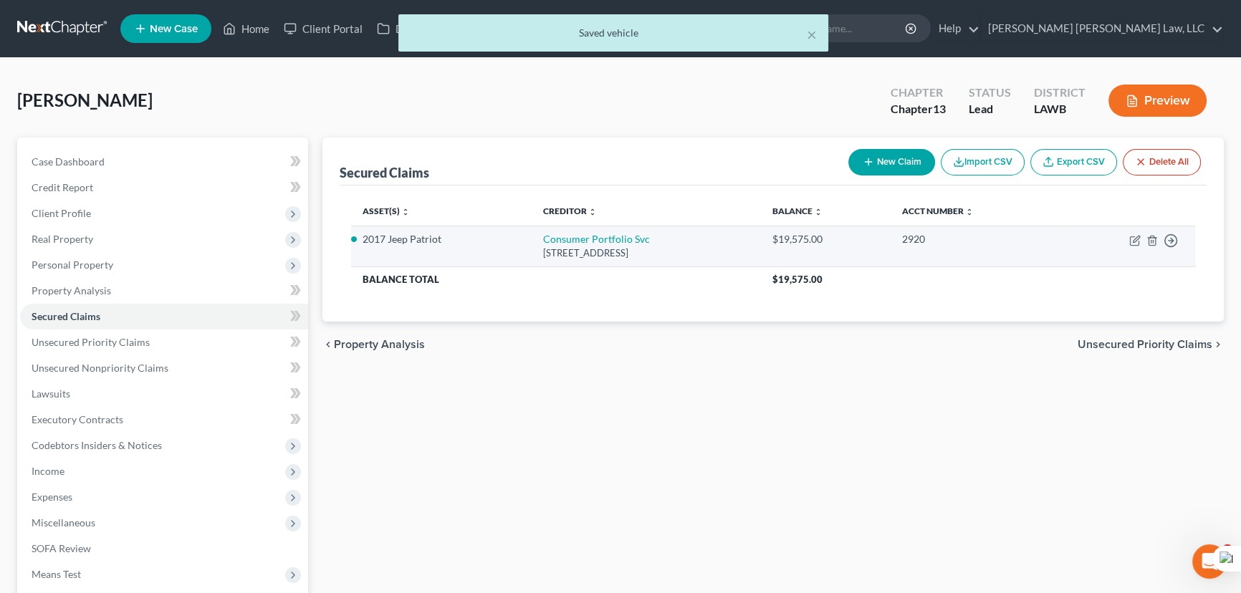
click at [1141, 241] on td "Move to E Move to F Move to G Move to Notice Only" at bounding box center [1126, 246] width 137 height 41
click at [1133, 241] on icon "button" at bounding box center [1136, 239] width 6 height 6
select select "4"
select select "5"
select select "0"
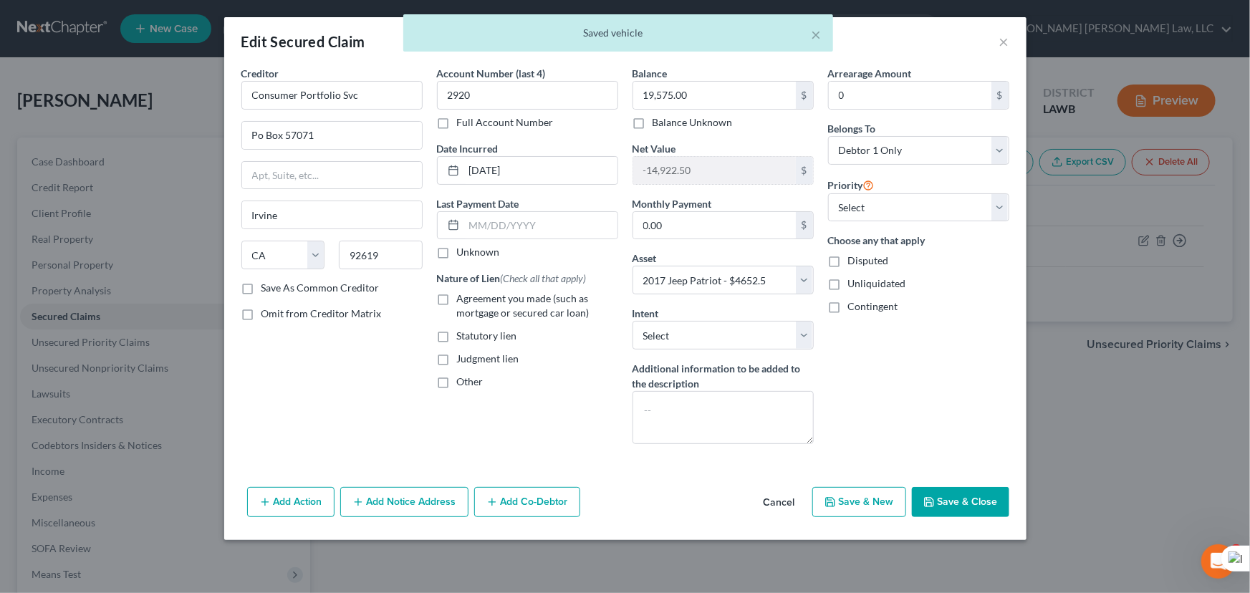
click at [297, 514] on button "Add Action" at bounding box center [290, 502] width 87 height 30
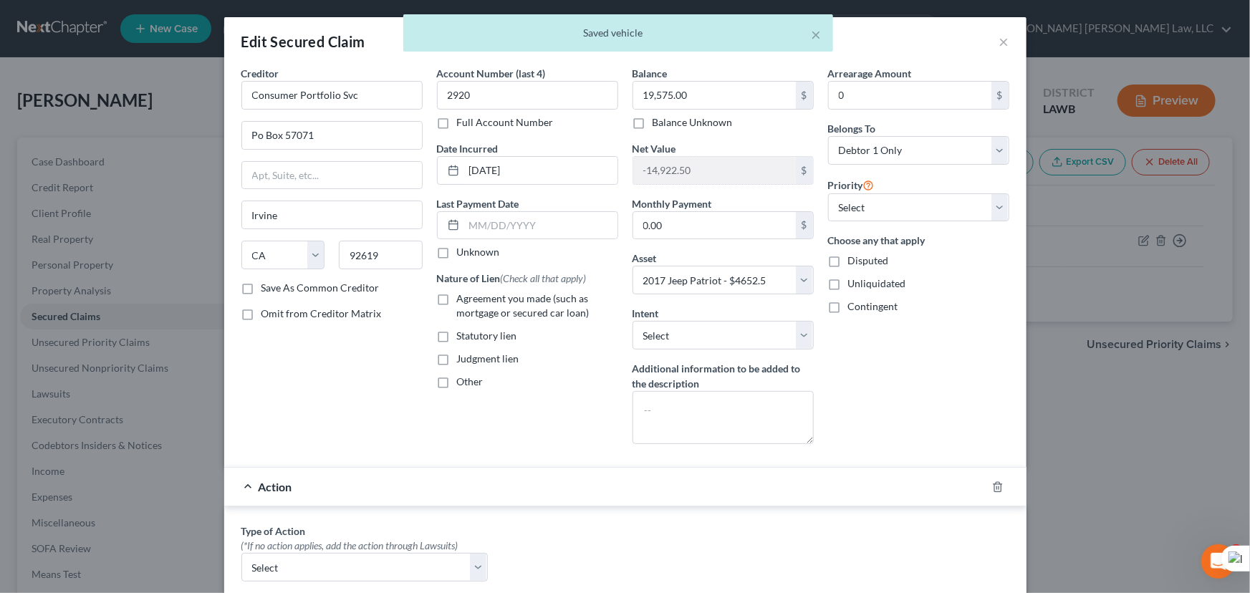
scroll to position [389, 0]
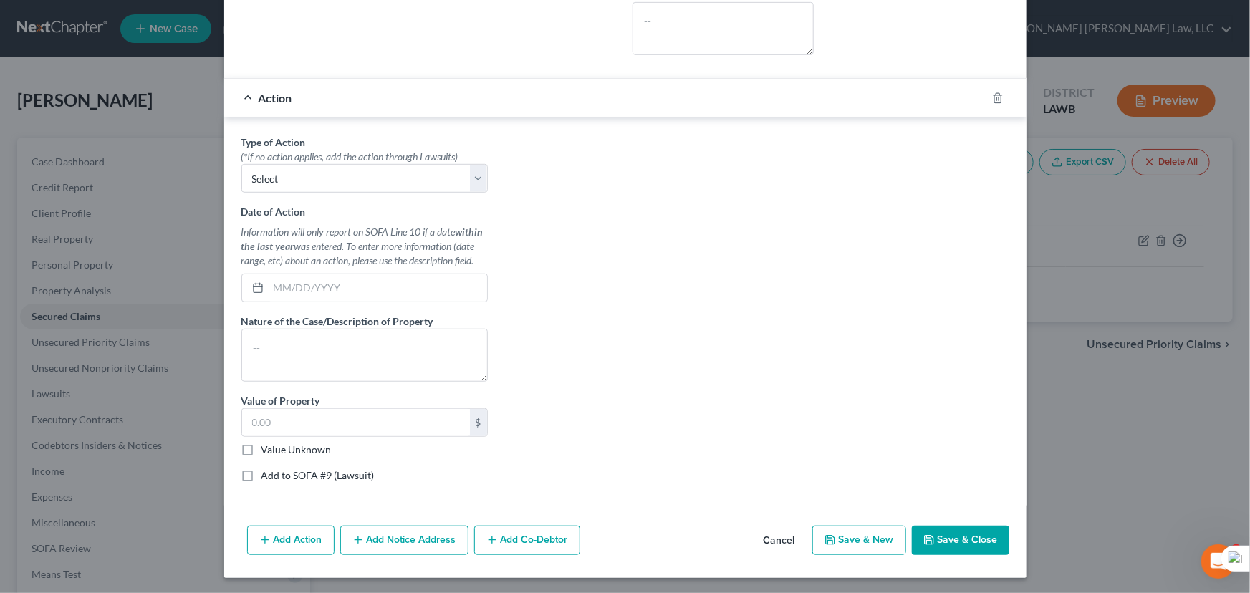
click at [345, 159] on div "(*If no action applies, add the action through Lawsuits)" at bounding box center [364, 157] width 246 height 14
click at [341, 168] on select "Select Repossession Garnishment Foreclosure Personal Injury Attached, Seized, O…" at bounding box center [364, 178] width 246 height 29
select select "0"
click at [241, 164] on select "Select Repossession Garnishment Foreclosure Personal Injury Attached, Seized, O…" at bounding box center [364, 178] width 246 height 29
click at [404, 294] on input "text" at bounding box center [378, 287] width 218 height 27
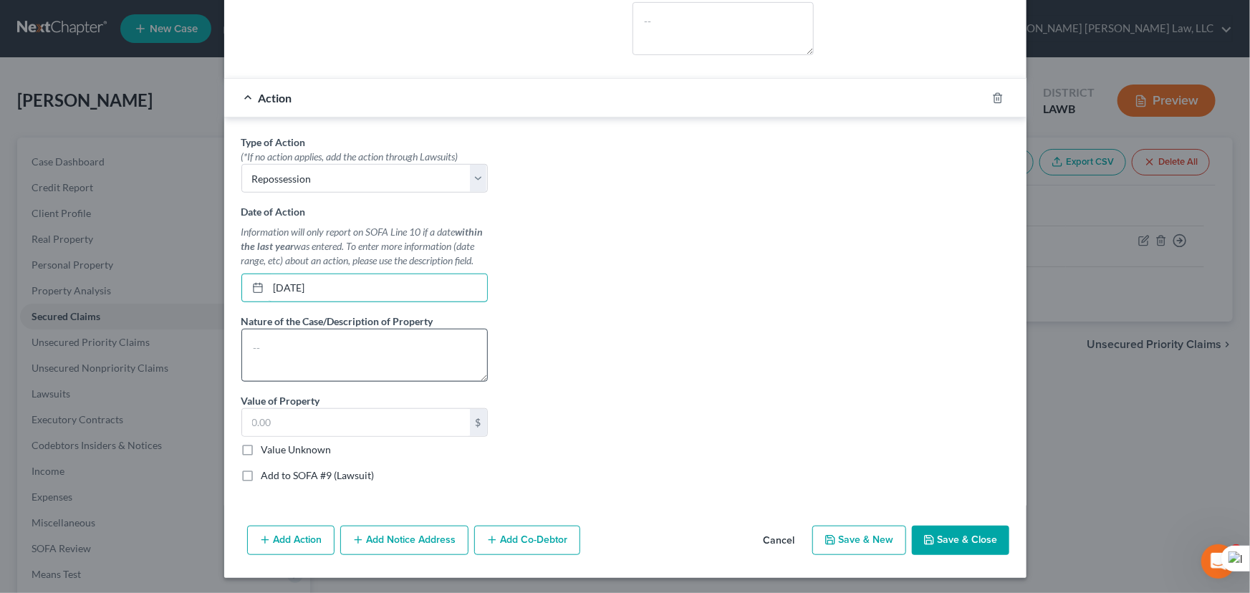
type input "09/18/2025"
click at [404, 342] on textarea at bounding box center [364, 355] width 246 height 53
type textarea "repo"
click at [949, 533] on button "Save & Close" at bounding box center [960, 541] width 97 height 30
select select
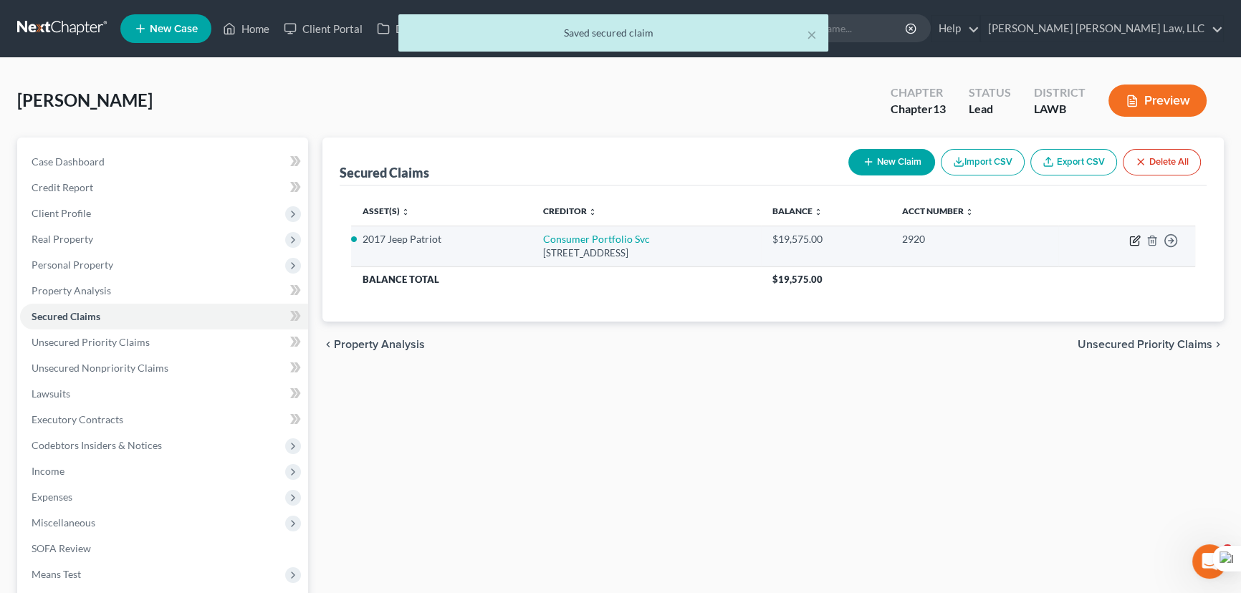
click at [1129, 235] on icon "button" at bounding box center [1134, 240] width 11 height 11
select select "4"
select select "5"
select select "0"
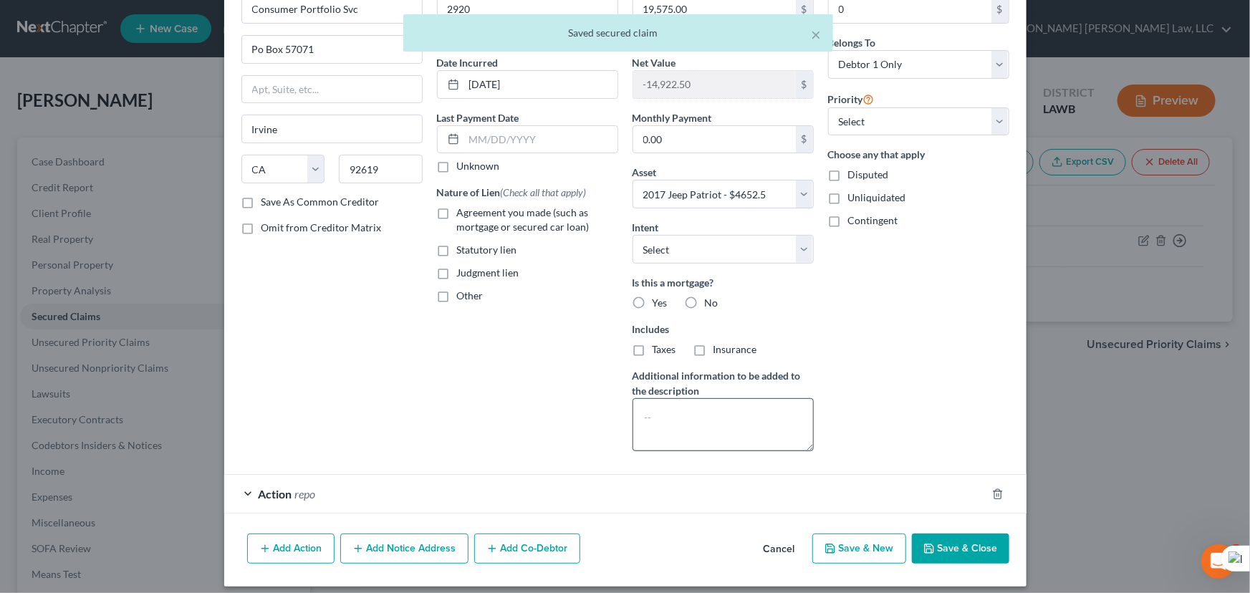
scroll to position [95, 0]
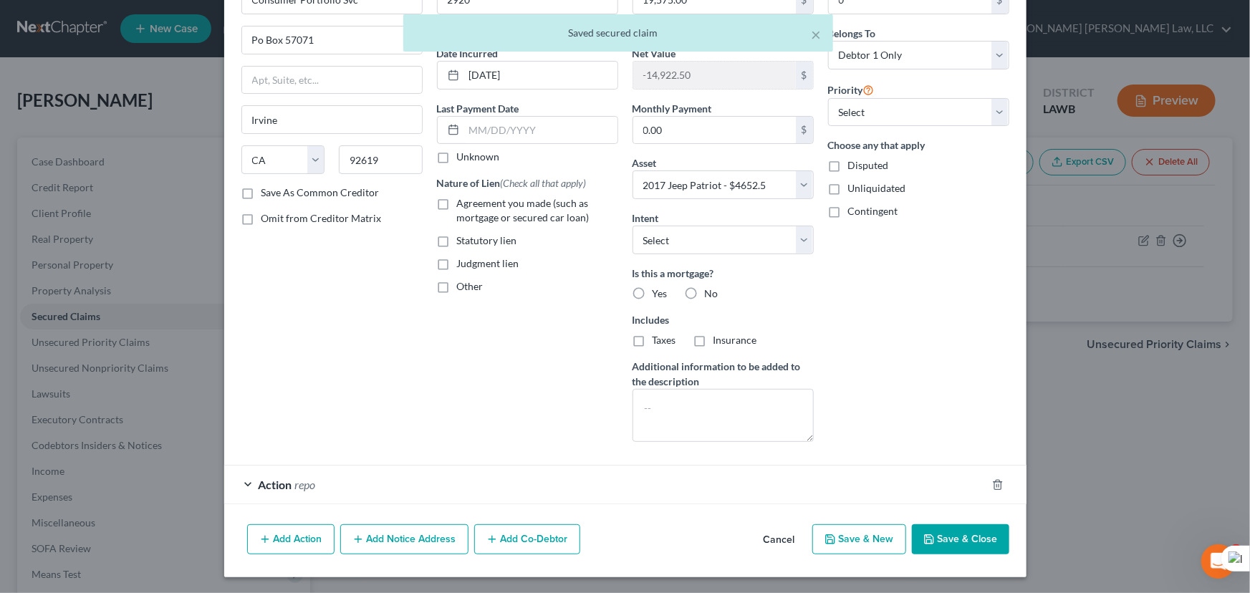
click at [466, 480] on div "Action repo" at bounding box center [605, 485] width 762 height 38
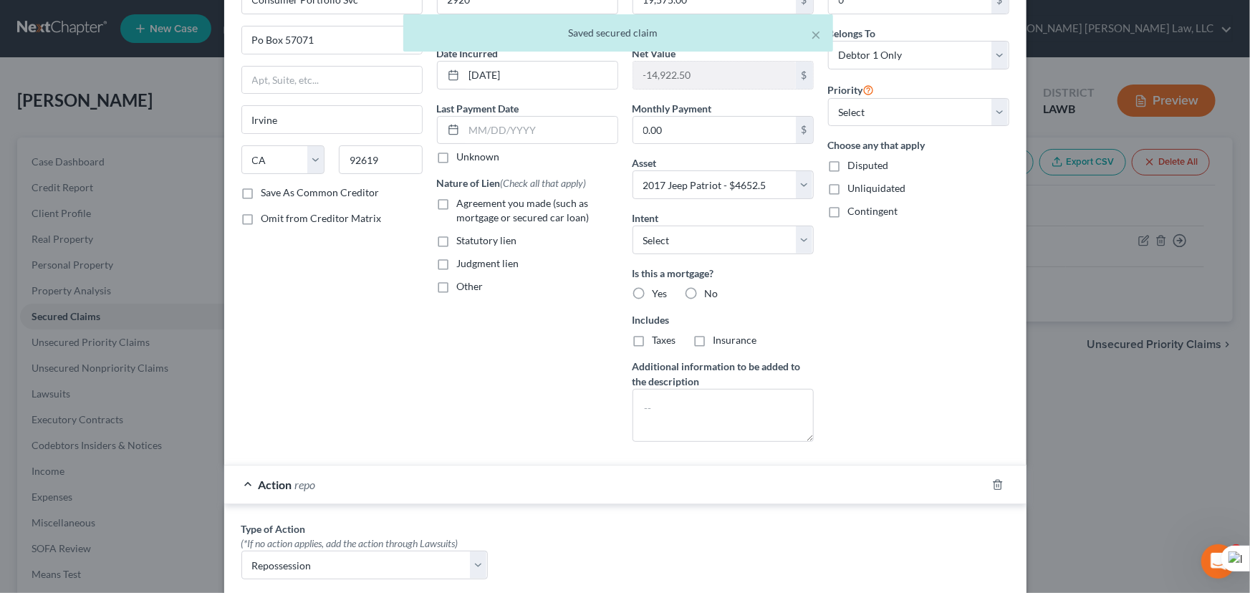
scroll to position [482, 0]
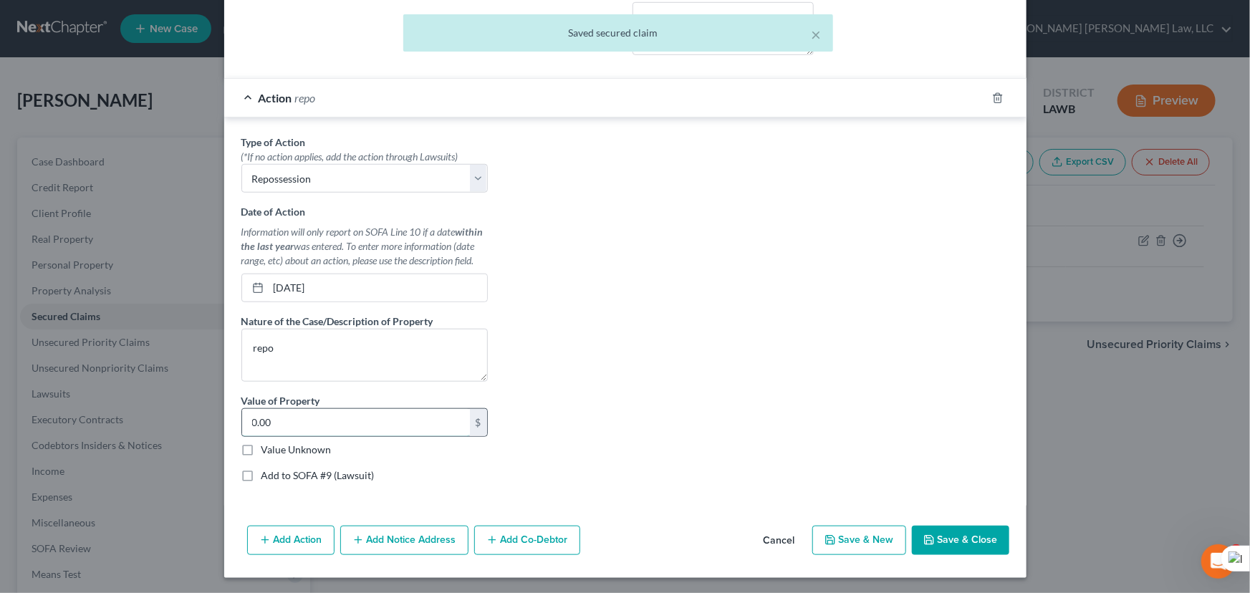
click at [322, 418] on input "0.00" at bounding box center [356, 422] width 228 height 27
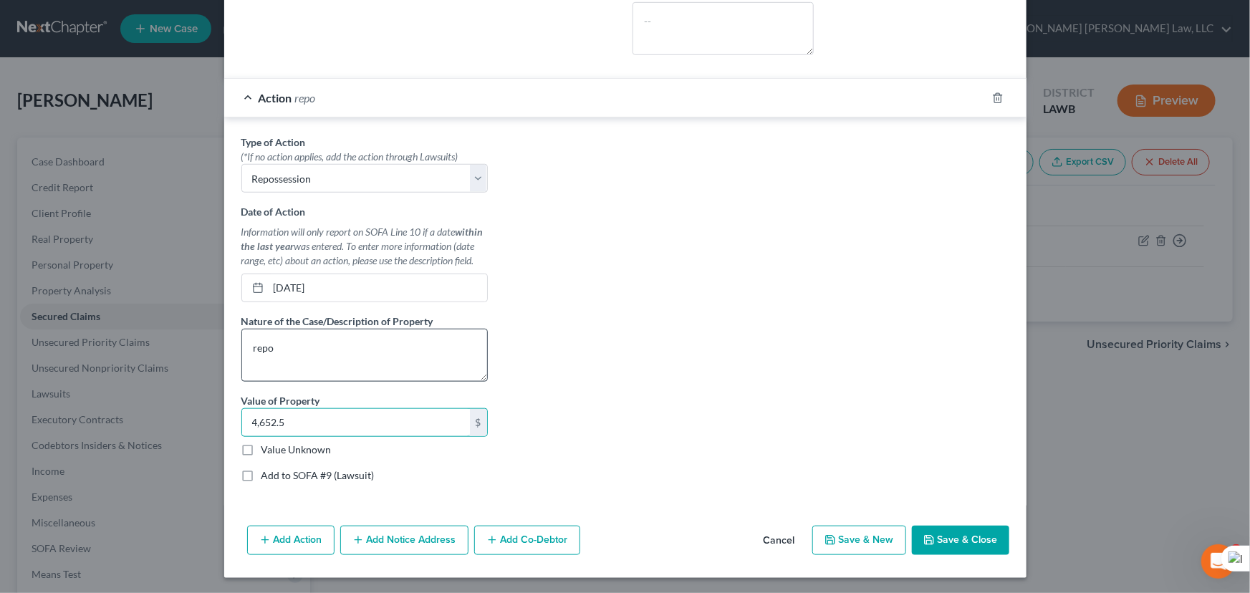
type input "4,652.5"
drag, startPoint x: 315, startPoint y: 352, endPoint x: 157, endPoint y: 335, distance: 159.2
click at [157, 335] on div "Edit Secured Claim × Creditor * Consumer Portfolio Svc Po Box 57071 Irvine Stat…" at bounding box center [625, 296] width 1250 height 593
click at [312, 333] on textarea at bounding box center [364, 355] width 246 height 53
type textarea "2017 Jeep Patriot Reposession"
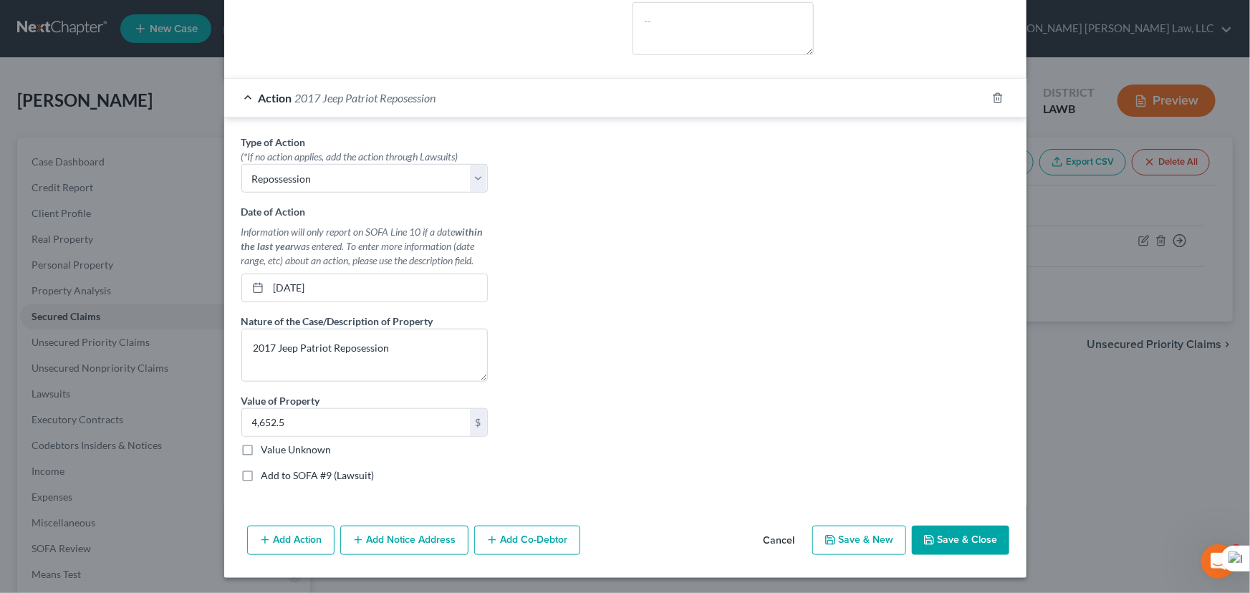
click at [923, 530] on button "Save & Close" at bounding box center [960, 541] width 97 height 30
select select
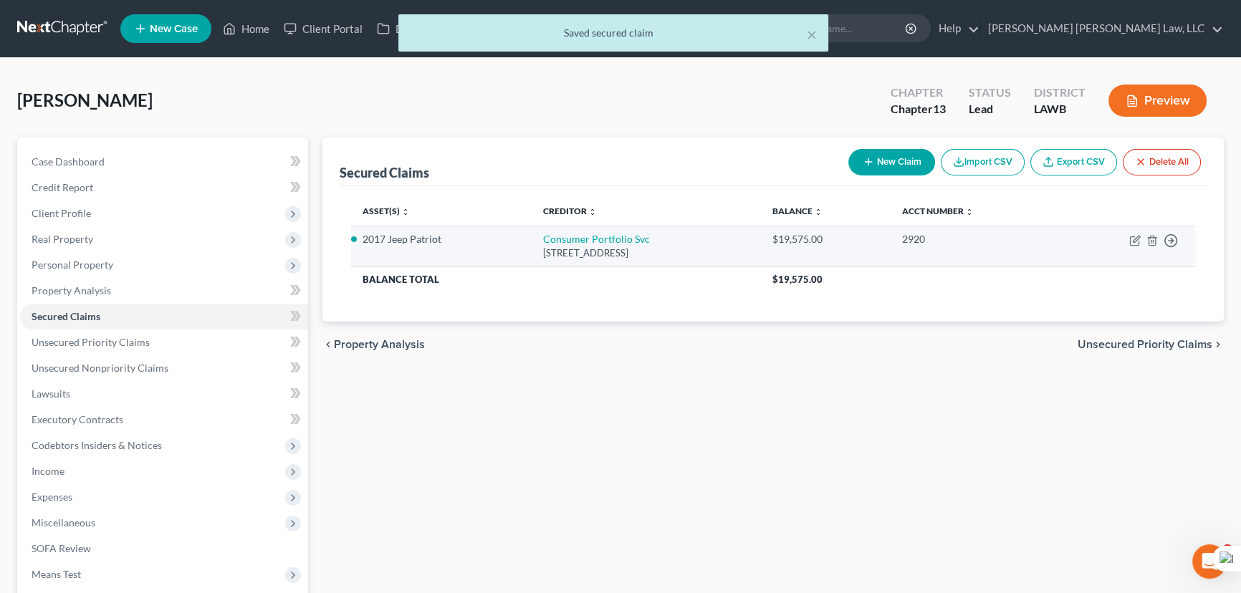
click at [1127, 239] on td "Move to E Move to F Move to G Move to Notice Only" at bounding box center [1126, 246] width 137 height 41
click at [1129, 239] on icon "button" at bounding box center [1134, 240] width 11 height 11
select select "4"
select select "0"
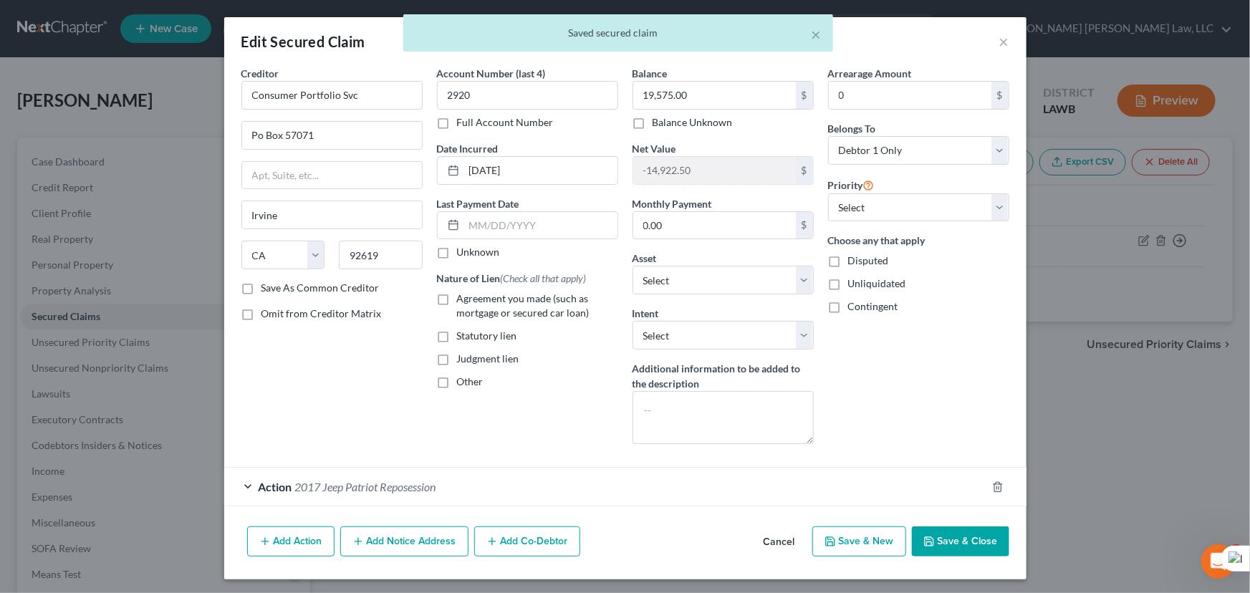
scroll to position [2, 0]
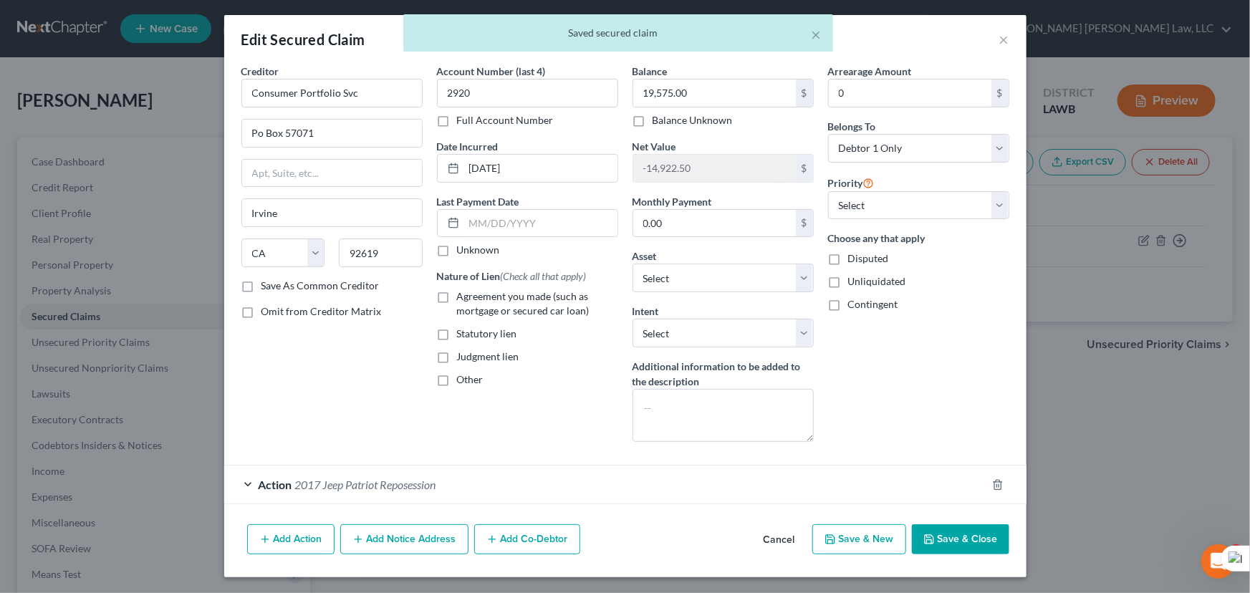
click at [355, 491] on div "Action 2017 Jeep Patriot Reposession" at bounding box center [605, 485] width 762 height 38
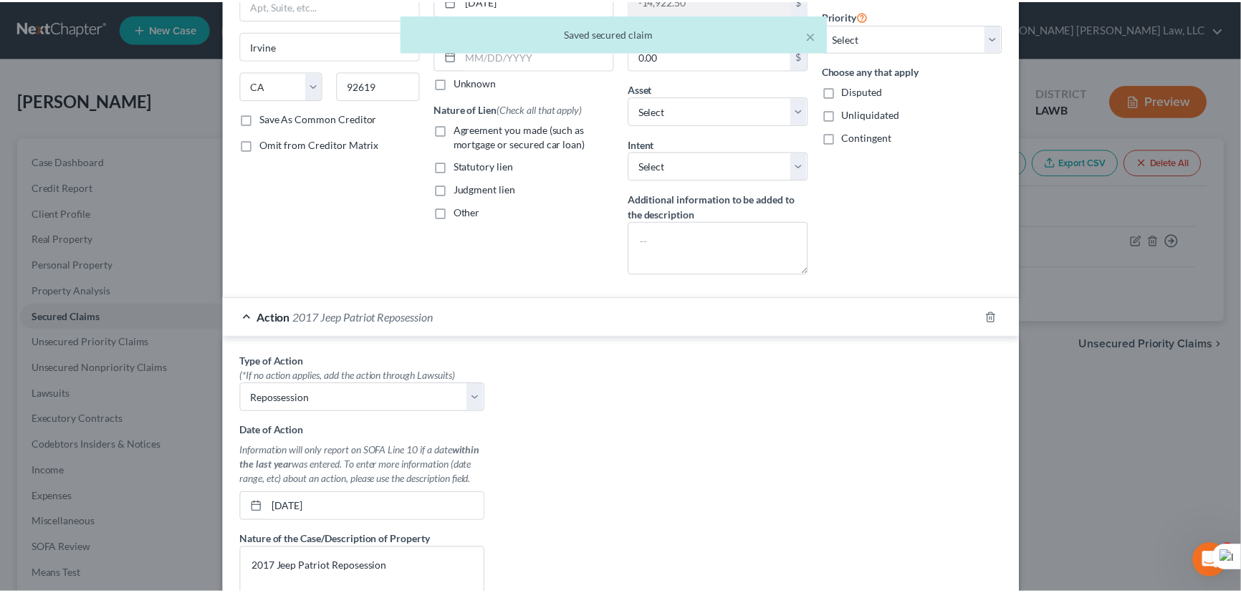
scroll to position [389, 0]
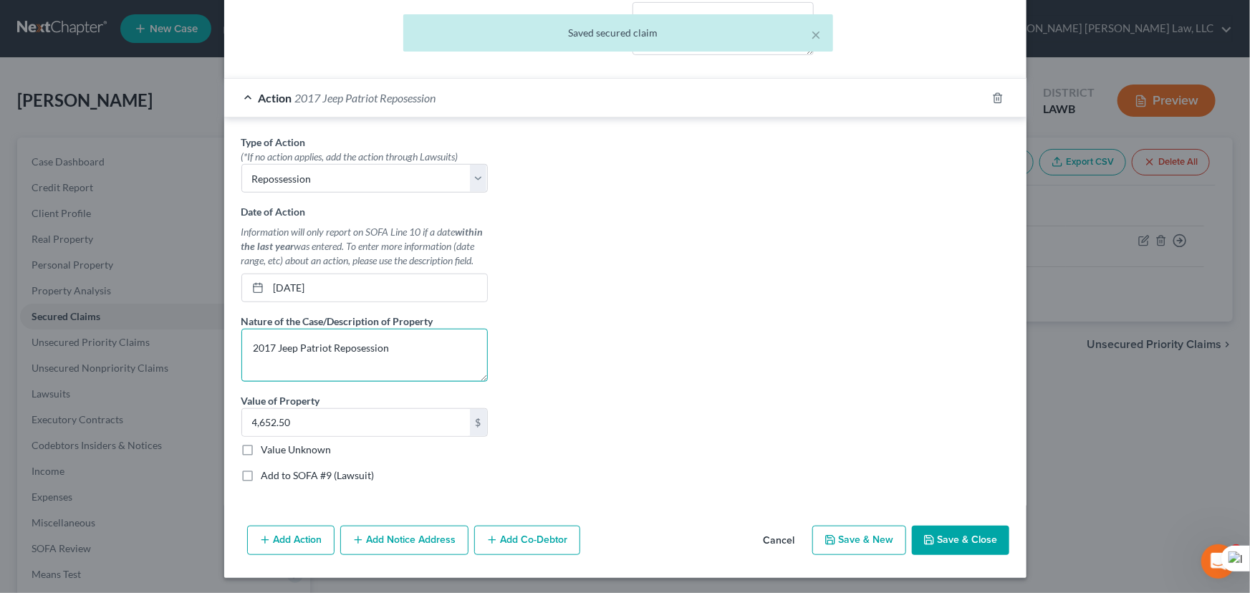
drag, startPoint x: 350, startPoint y: 363, endPoint x: 360, endPoint y: 351, distance: 15.3
click at [350, 364] on textarea "2017 Jeep Patriot Reposession" at bounding box center [364, 355] width 246 height 53
click at [360, 343] on textarea "2017 Jeep Patriot Reposession" at bounding box center [364, 355] width 246 height 53
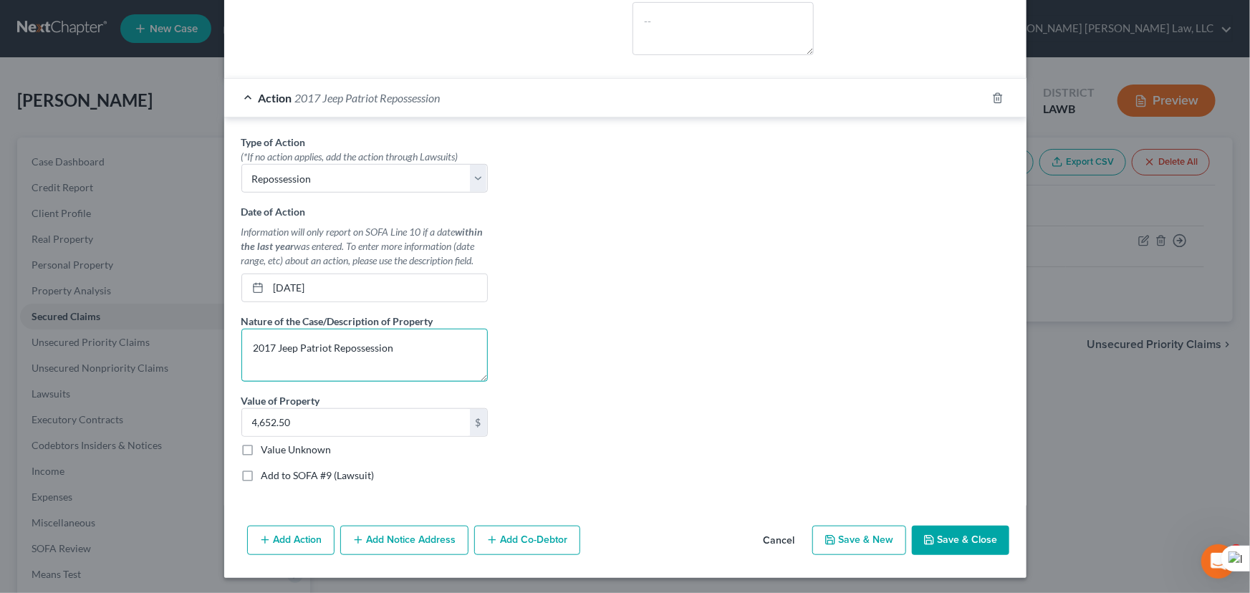
type textarea "2017 Jeep Patriot Repossession"
click at [987, 542] on button "Save & Close" at bounding box center [960, 541] width 97 height 30
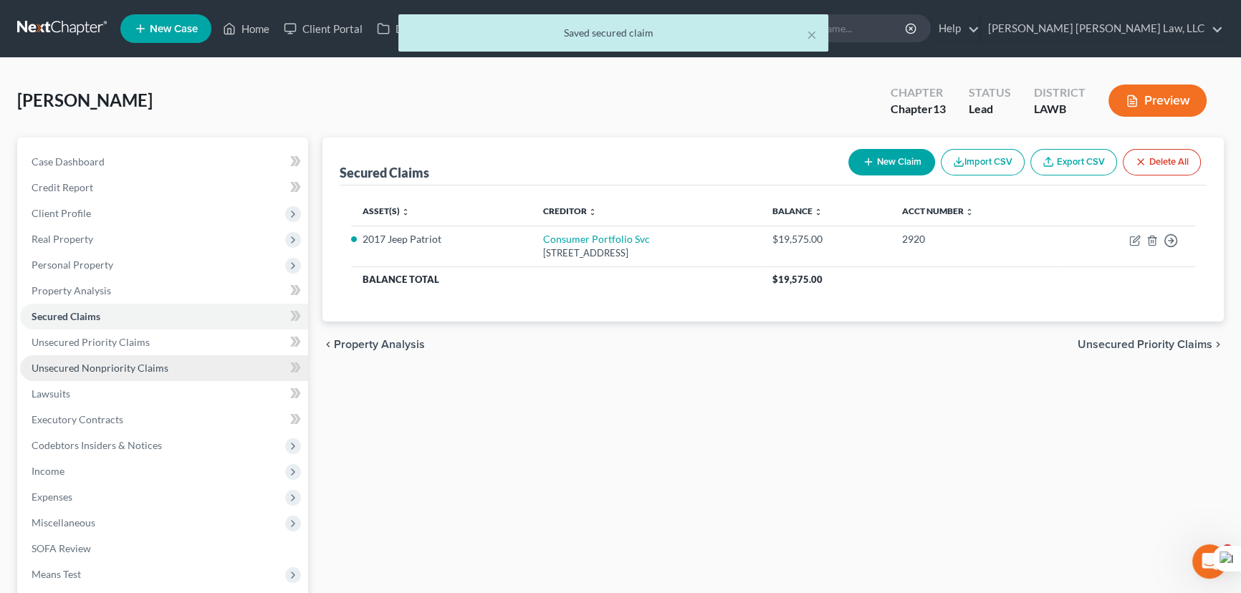
click at [123, 365] on span "Unsecured Nonpriority Claims" at bounding box center [100, 368] width 137 height 12
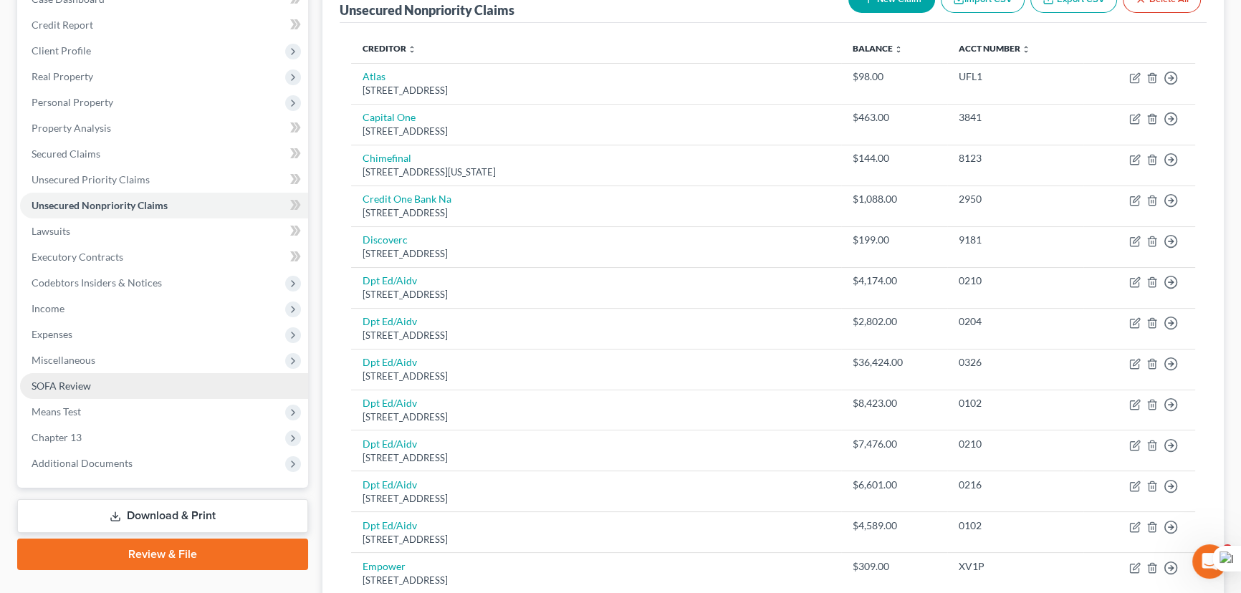
scroll to position [260, 0]
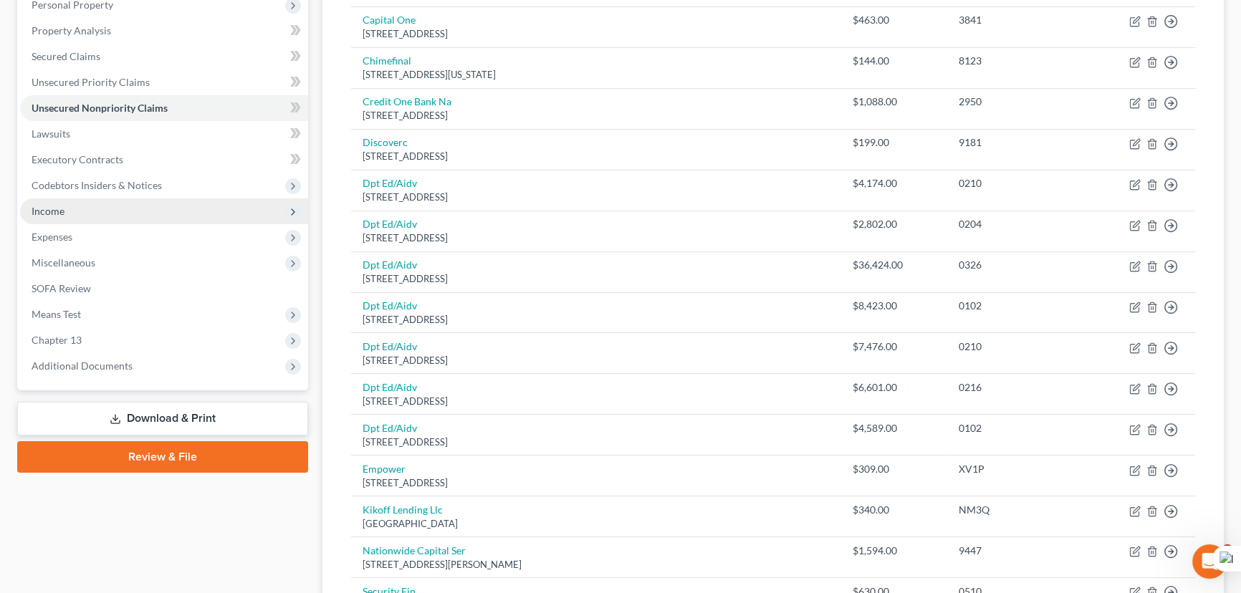
click at [86, 214] on span "Income" at bounding box center [164, 211] width 288 height 26
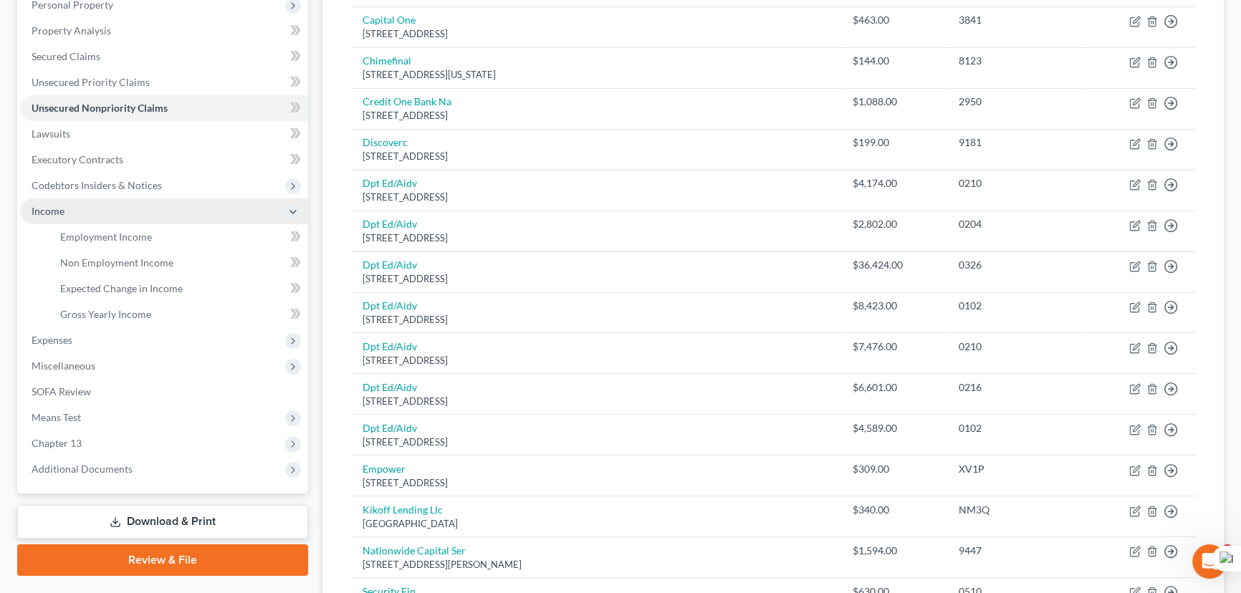
click at [107, 218] on span "Income" at bounding box center [164, 211] width 288 height 26
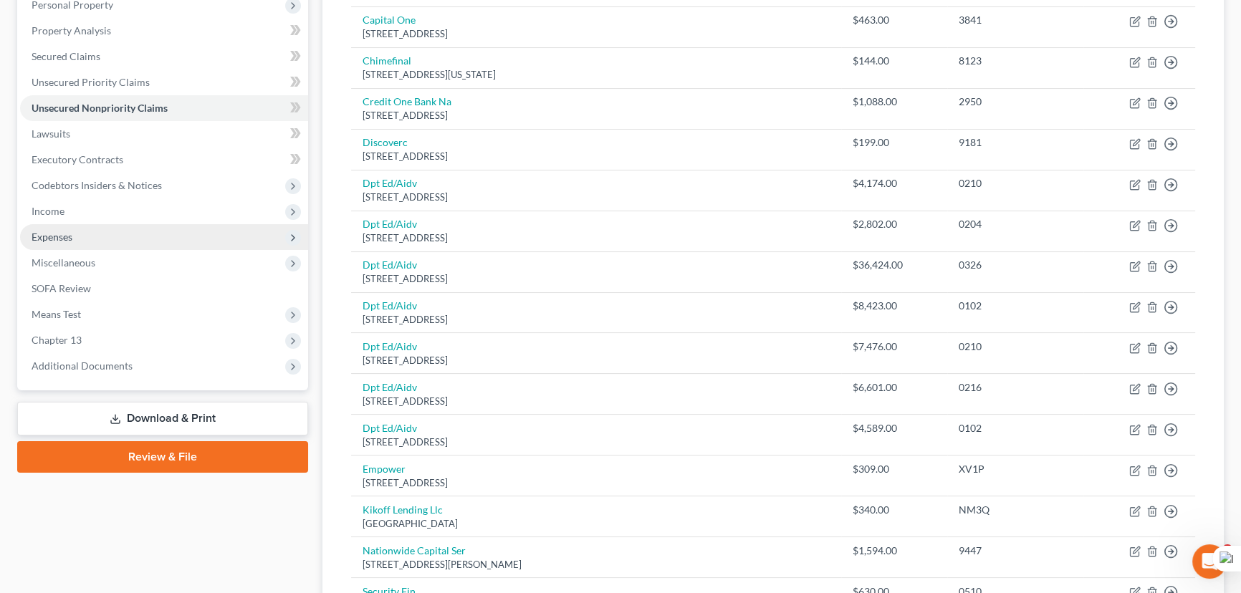
click at [108, 206] on span "Income" at bounding box center [164, 211] width 288 height 26
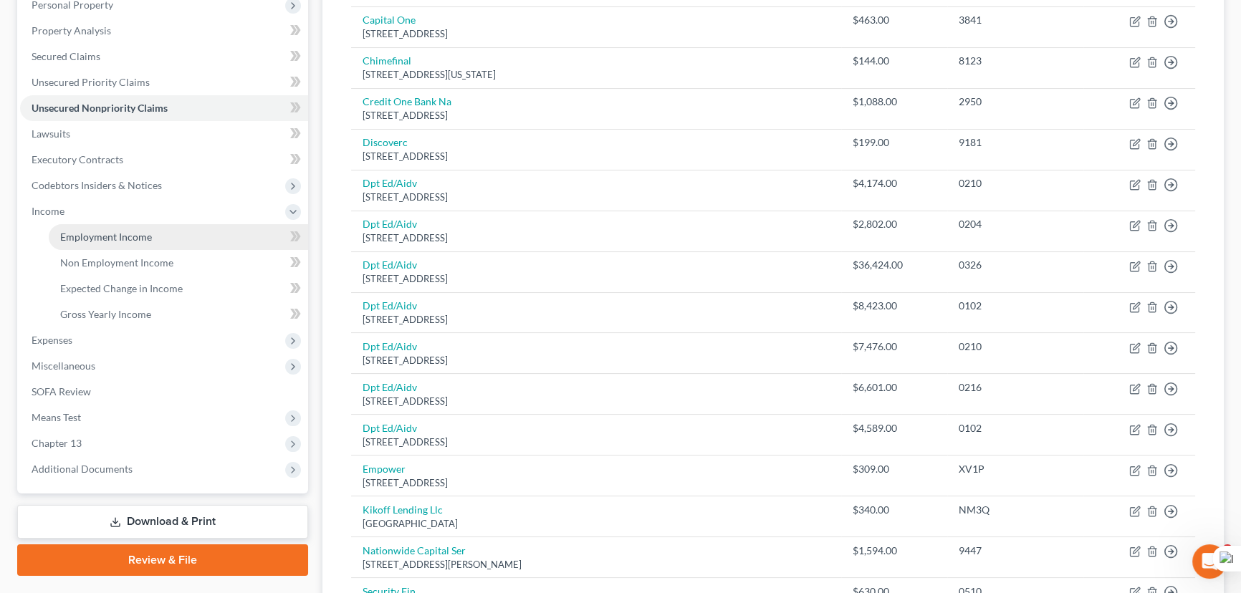
click at [113, 231] on span "Employment Income" at bounding box center [106, 237] width 92 height 12
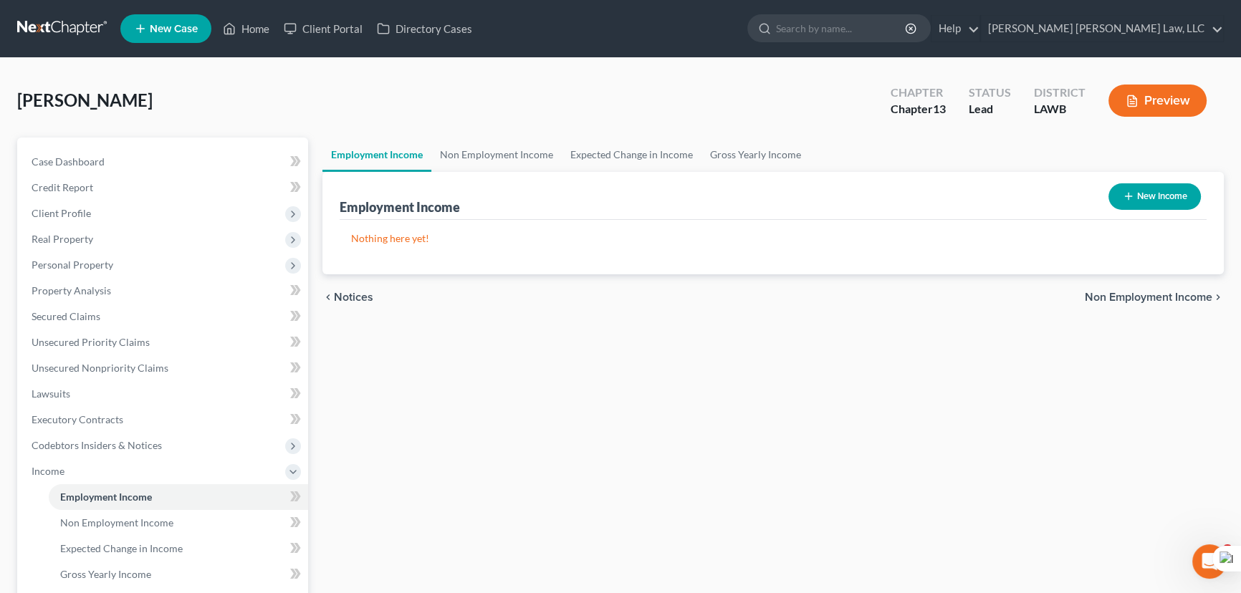
click at [1135, 193] on button "New Income" at bounding box center [1154, 196] width 92 height 27
select select "0"
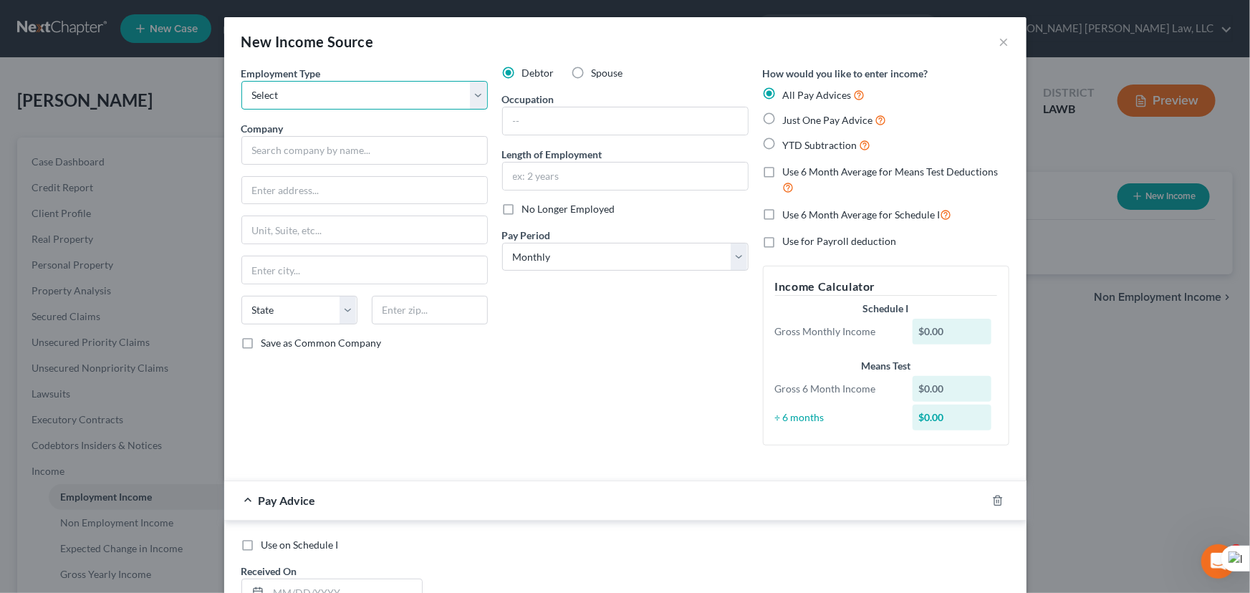
click at [398, 105] on select "Select Full or Part Time Employment Self Employment" at bounding box center [364, 95] width 246 height 29
select select "0"
click at [241, 81] on select "Select Full or Part Time Employment Self Employment" at bounding box center [364, 95] width 246 height 29
drag, startPoint x: 571, startPoint y: 130, endPoint x: 665, endPoint y: 133, distance: 94.6
click at [571, 130] on input "text" at bounding box center [625, 120] width 245 height 27
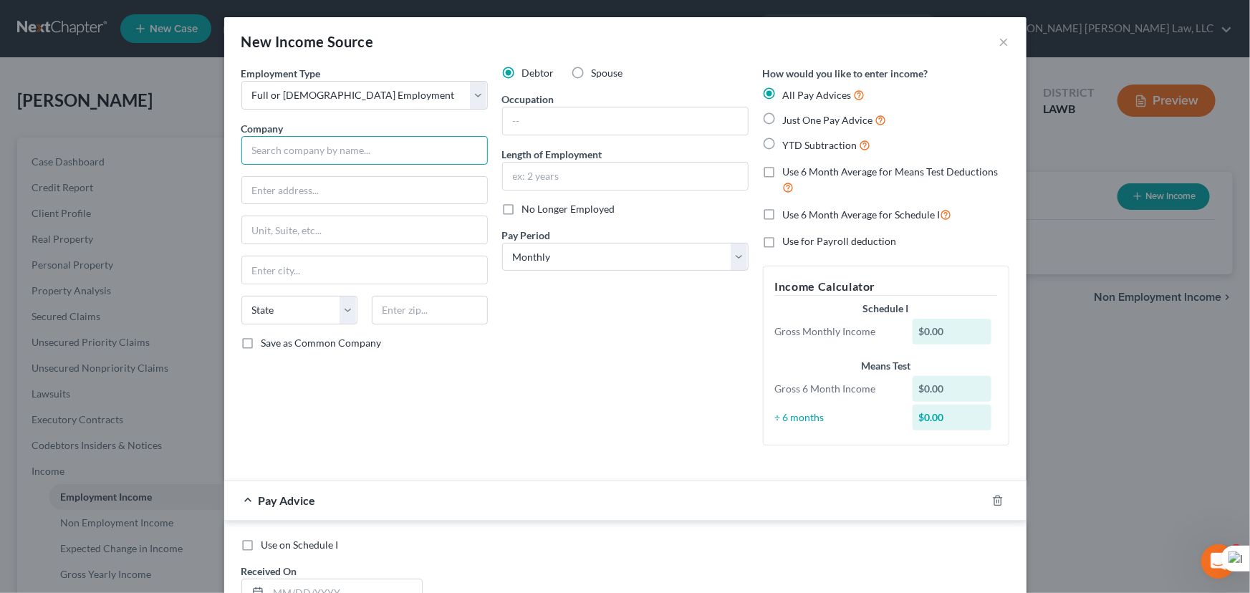
click at [335, 140] on input "text" at bounding box center [364, 150] width 246 height 29
type input "Citizens Medical Center"
type input "7939 US-165"
type input "Columbia"
select select "19"
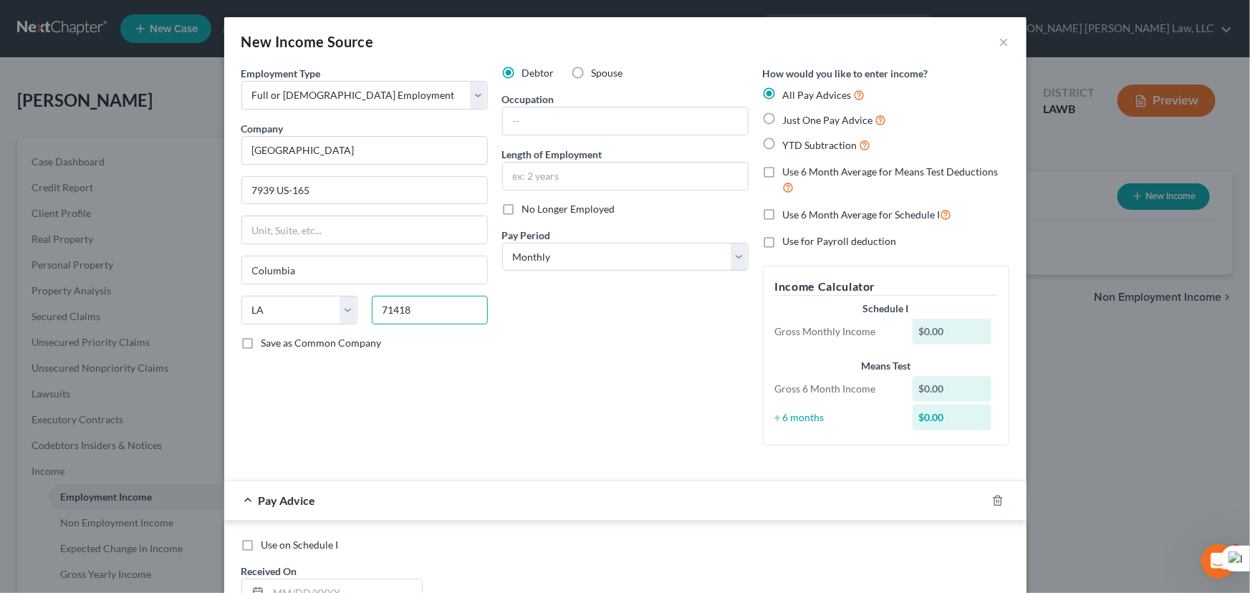
type input "71418"
click at [582, 126] on input "text" at bounding box center [625, 120] width 245 height 27
type input "Medical Technologist"
click at [587, 186] on input "text" at bounding box center [625, 176] width 245 height 27
type input "16 years"
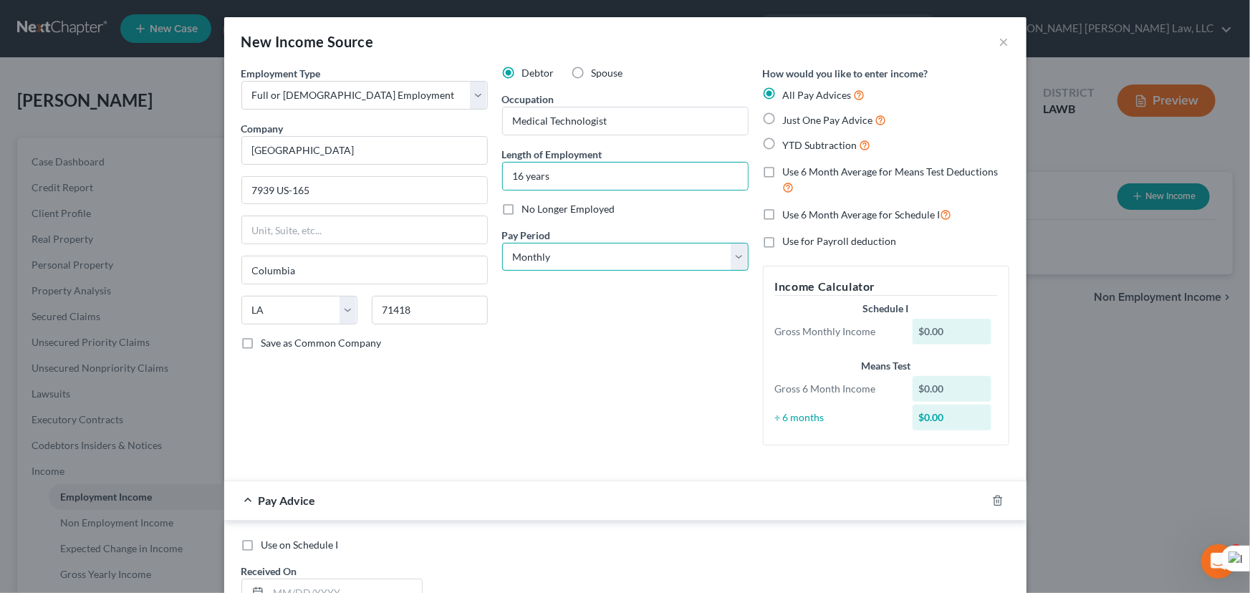
click at [632, 264] on select "Select Monthly Twice Monthly Every Other Week Weekly" at bounding box center [625, 257] width 246 height 29
select select "2"
click at [502, 243] on select "Select Monthly Twice Monthly Every Other Week Weekly" at bounding box center [625, 257] width 246 height 29
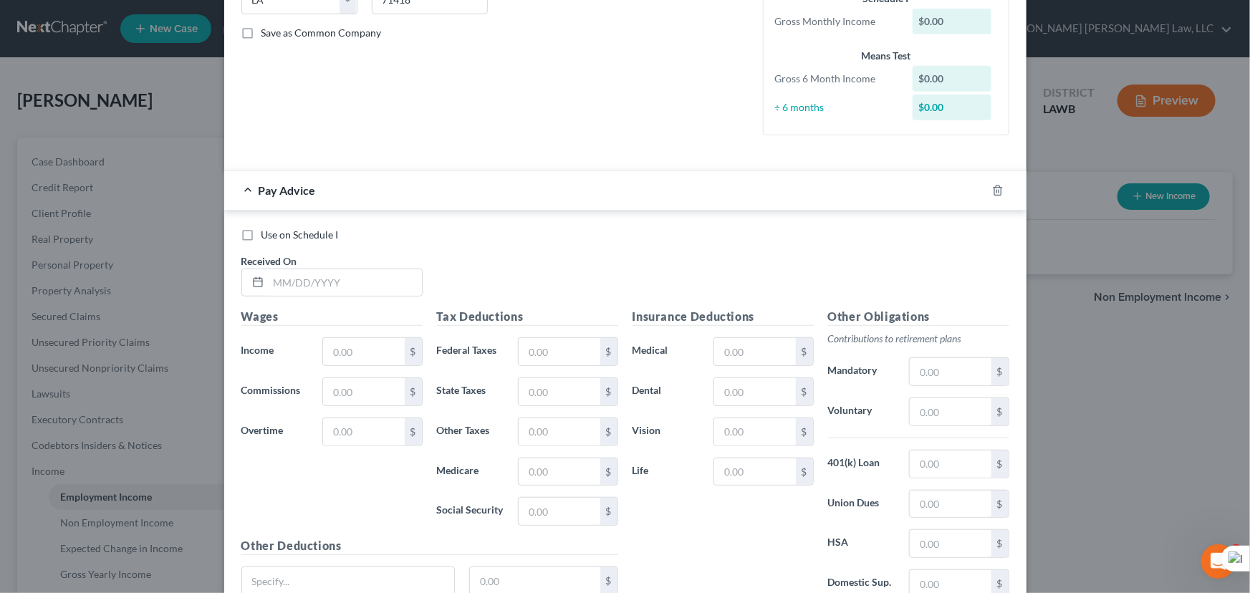
scroll to position [435, 0]
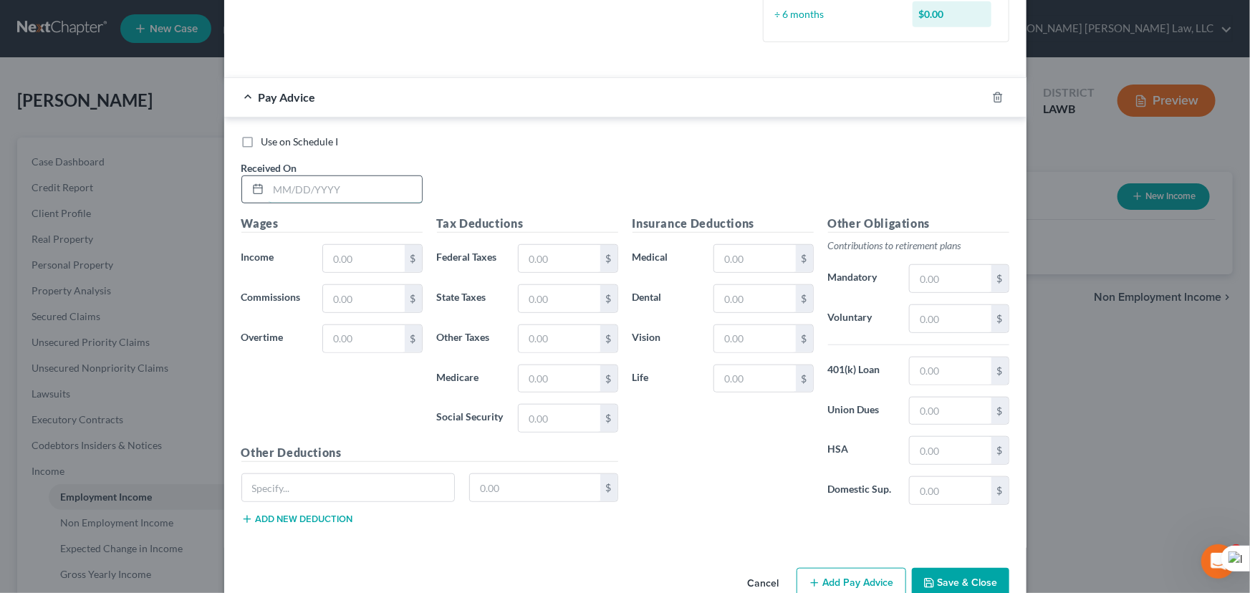
click at [323, 188] on input "text" at bounding box center [345, 189] width 153 height 27
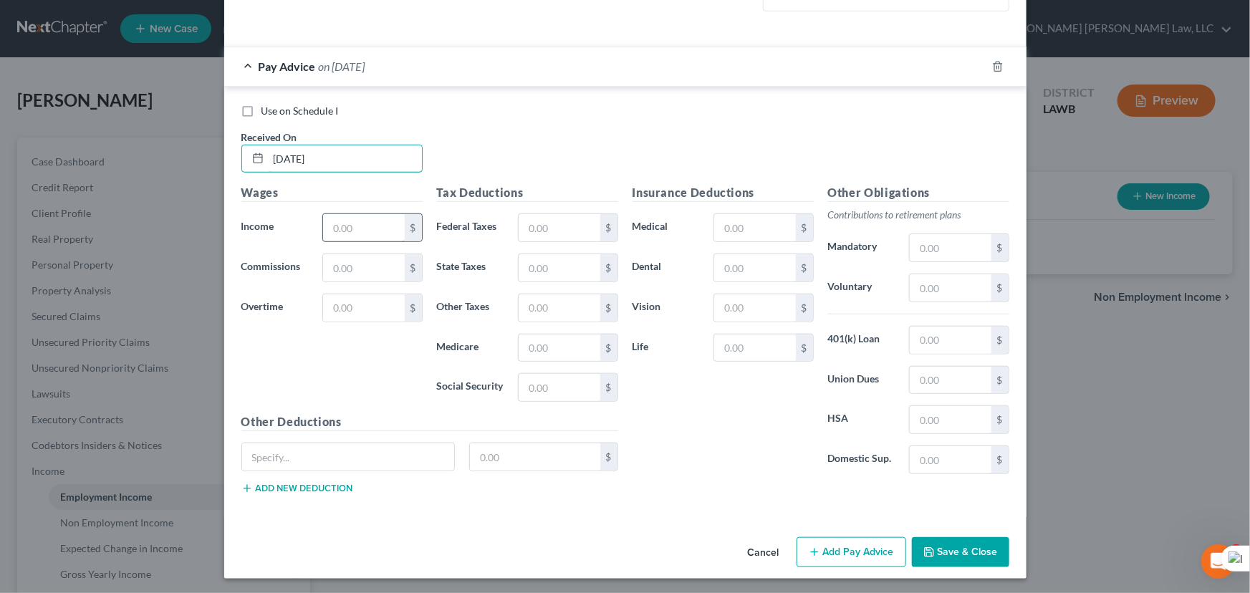
type input "04/02/2025"
click at [387, 226] on input "text" at bounding box center [363, 227] width 81 height 27
type input "4,913.71"
click at [563, 224] on input "text" at bounding box center [559, 227] width 81 height 27
type input "2"
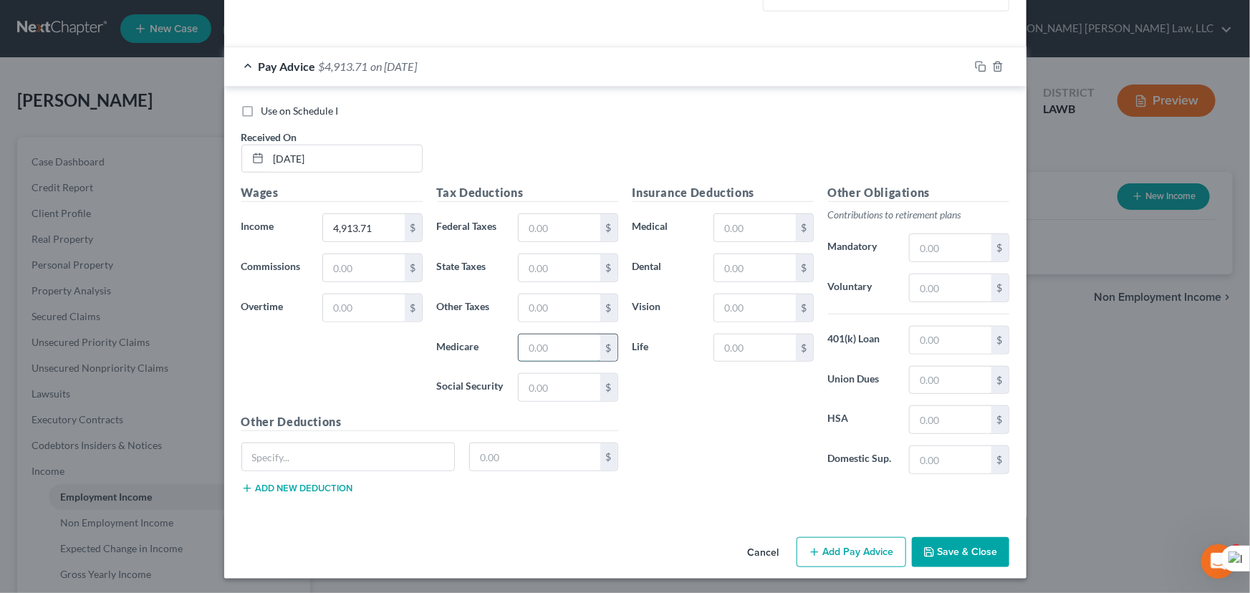
click at [552, 347] on input "text" at bounding box center [559, 348] width 81 height 27
click at [524, 389] on input "text" at bounding box center [559, 387] width 81 height 27
type input "299.40"
click at [556, 223] on input "text" at bounding box center [559, 227] width 81 height 27
type input "577.68"
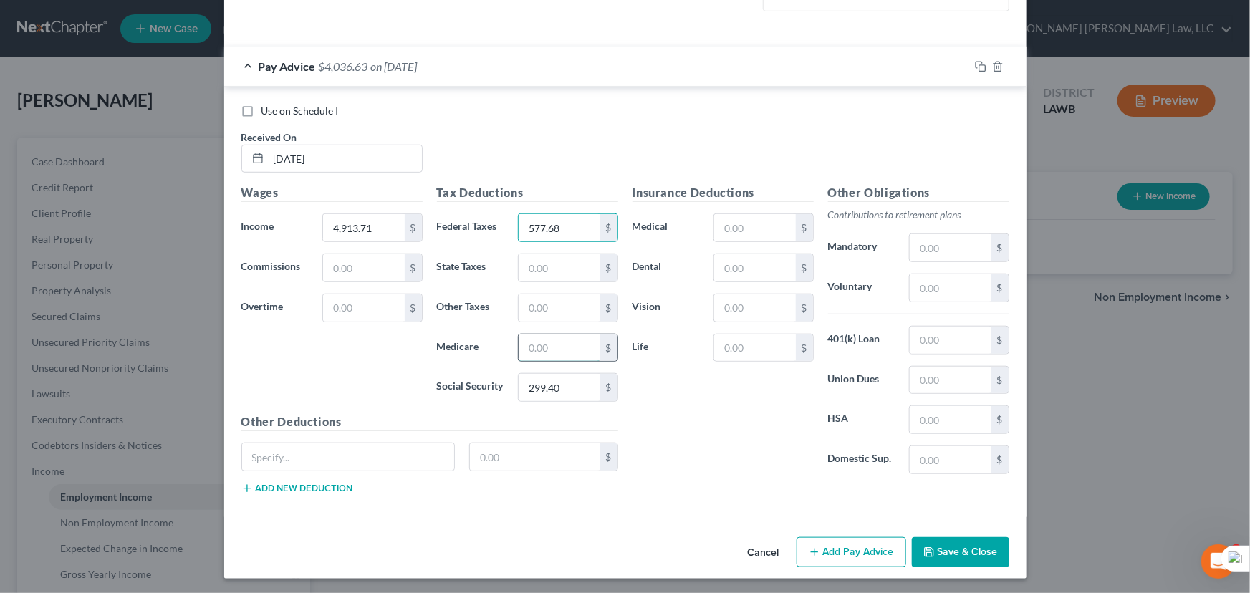
click at [563, 342] on input "text" at bounding box center [559, 348] width 81 height 27
type input "70.02"
click at [567, 260] on input "text" at bounding box center [559, 267] width 81 height 27
type input "151.55"
click at [564, 301] on input "text" at bounding box center [559, 307] width 81 height 27
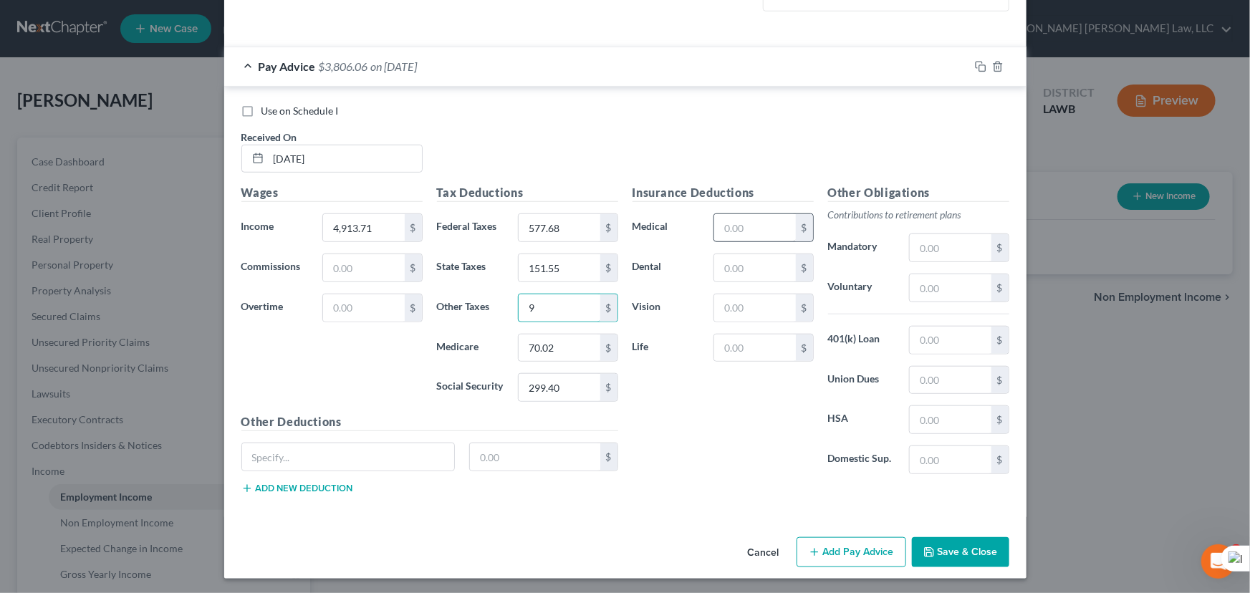
type input "9"
click at [748, 215] on input "text" at bounding box center [754, 227] width 81 height 27
type input "62.50"
click at [761, 263] on input "text" at bounding box center [754, 267] width 81 height 27
type input "17.25"
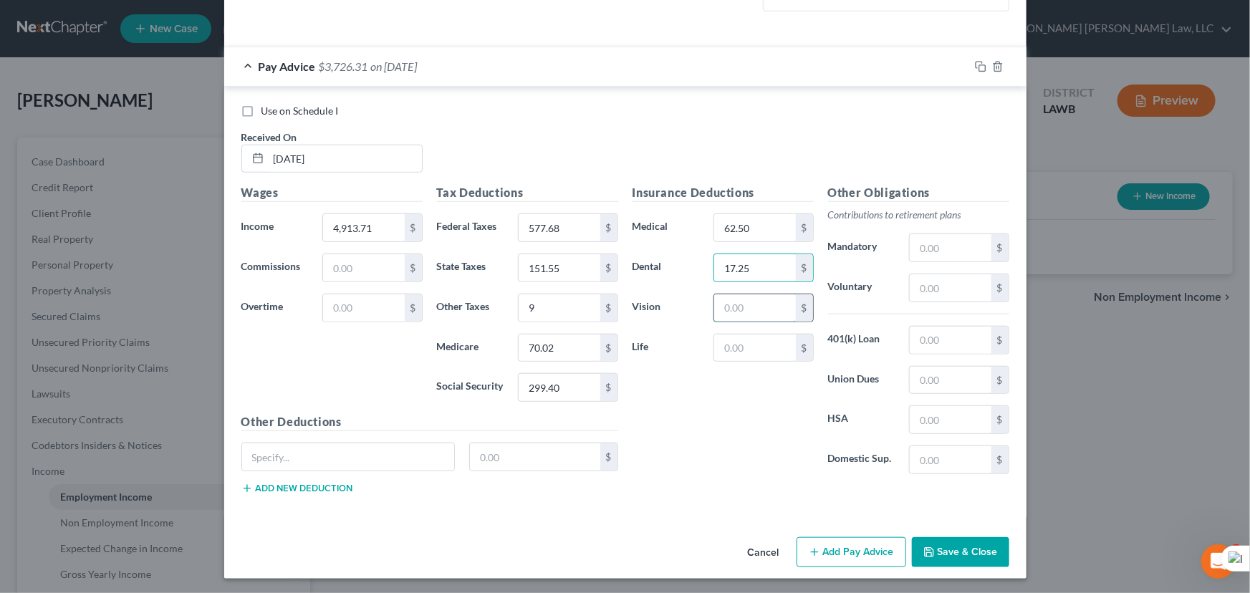
click at [753, 307] on input "text" at bounding box center [754, 307] width 81 height 27
type input "5"
click at [723, 339] on input "text" at bounding box center [754, 348] width 81 height 27
type input "7.20"
click at [557, 301] on input "9" at bounding box center [559, 307] width 81 height 27
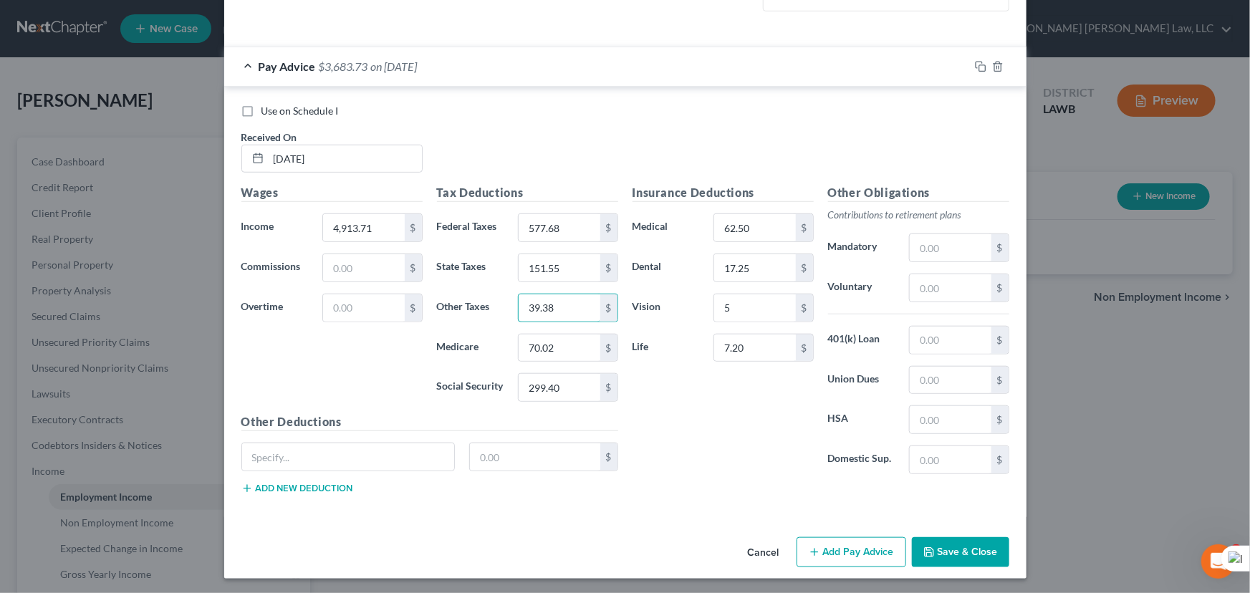
type input "39.38"
click at [917, 244] on input "text" at bounding box center [950, 247] width 81 height 27
type input "737.06"
click at [840, 549] on button "Add Pay Advice" at bounding box center [852, 552] width 110 height 30
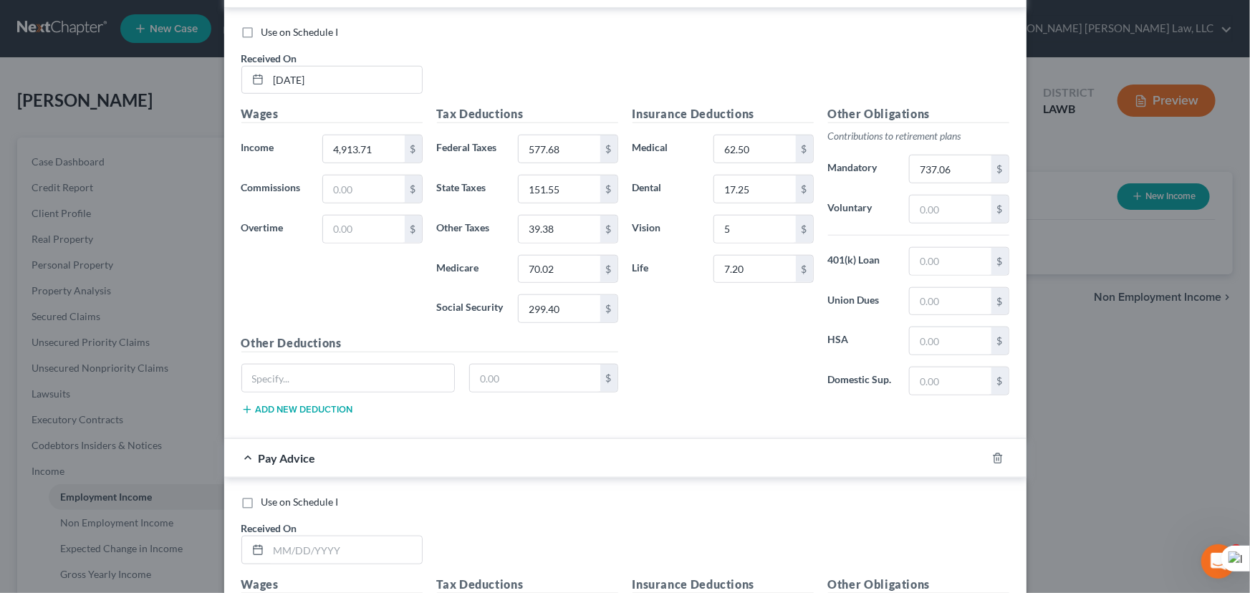
scroll to position [936, 0]
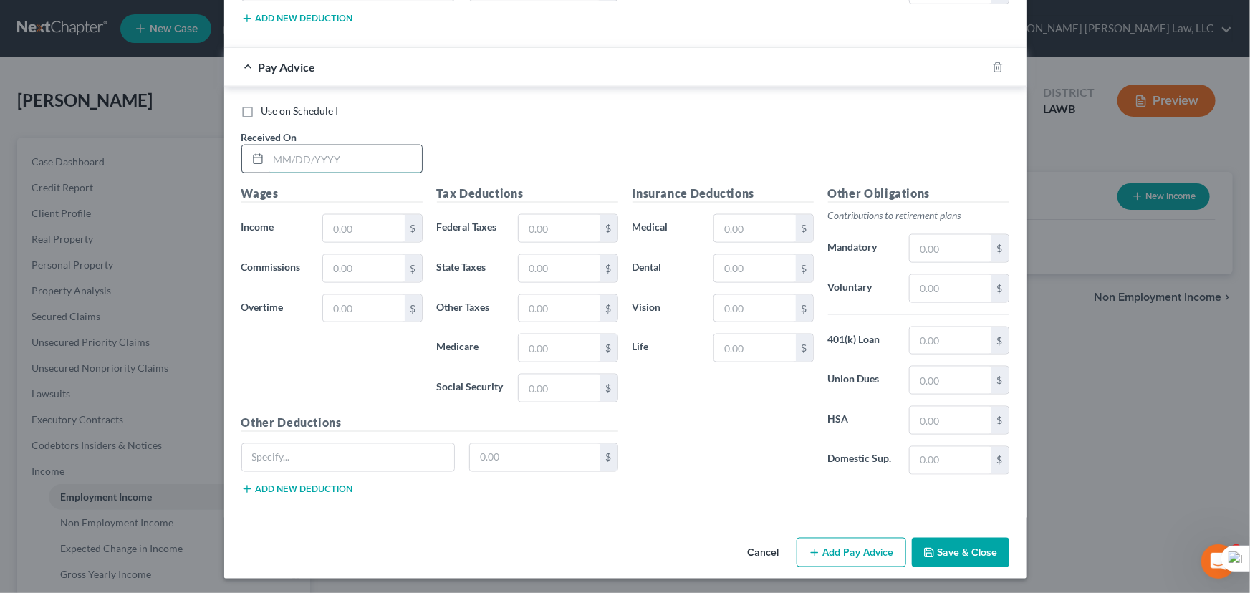
click at [336, 158] on input "text" at bounding box center [345, 158] width 153 height 27
type input "04/16/2025"
click at [375, 222] on input "text" at bounding box center [363, 228] width 81 height 27
type input "3,583.11"
click at [546, 386] on input "text" at bounding box center [559, 388] width 81 height 27
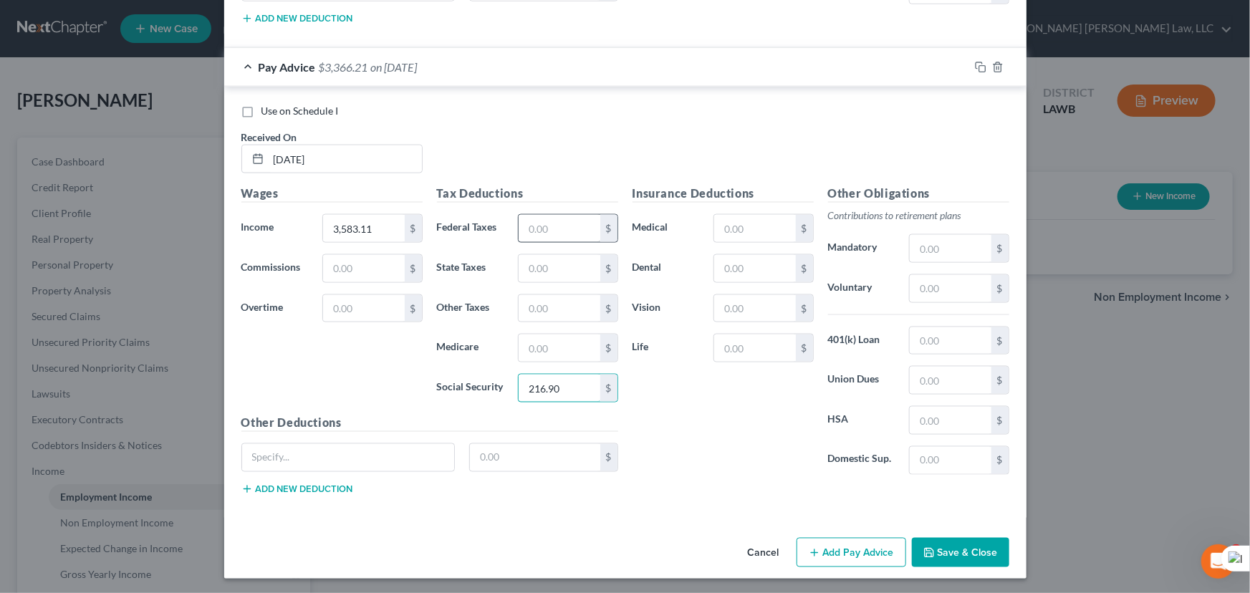
type input "216.90"
click at [585, 216] on input "text" at bounding box center [559, 228] width 81 height 27
type input "328.86"
click at [548, 342] on input "text" at bounding box center [559, 348] width 81 height 27
type input "50.72"
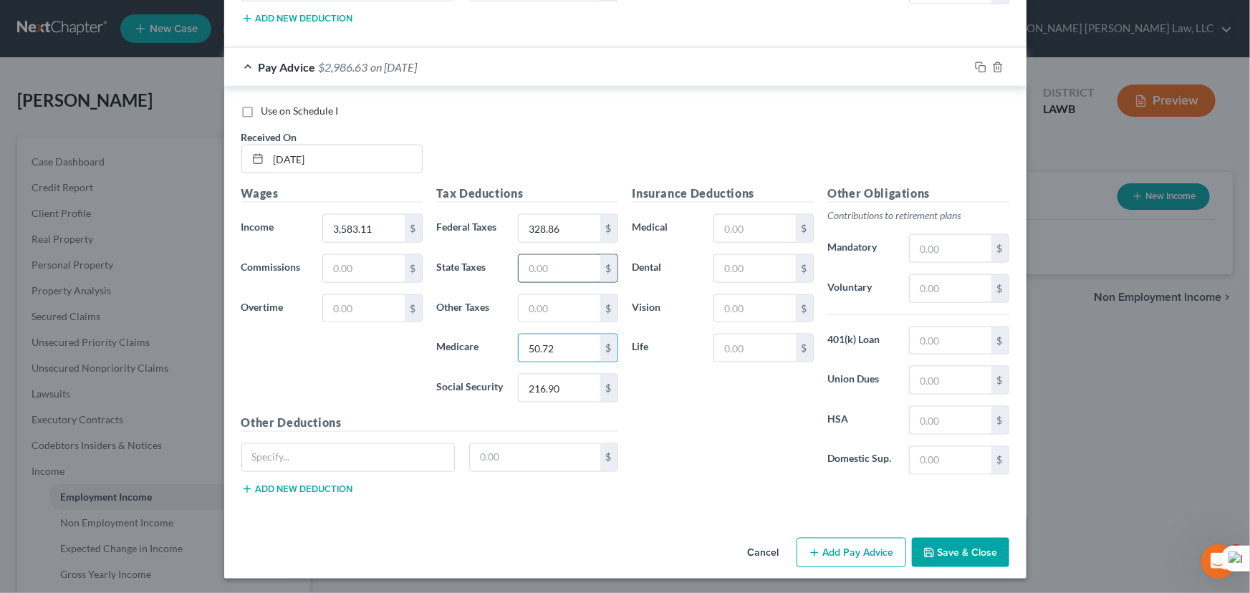
click at [542, 274] on input "text" at bounding box center [559, 268] width 81 height 27
type input "103.48"
click at [753, 224] on input "text" at bounding box center [754, 228] width 81 height 27
type input "62.50"
click at [756, 259] on input "text" at bounding box center [754, 268] width 81 height 27
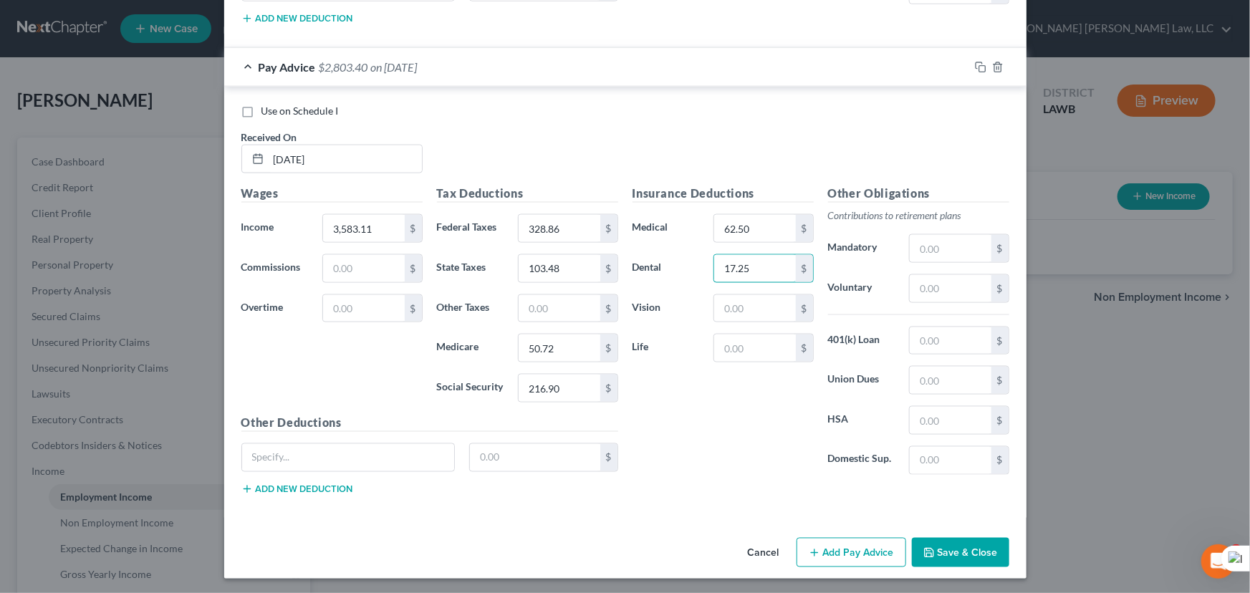
type input "17.25"
click at [744, 290] on div "Insurance Deductions Medical 62.50 $ Dental 17.25 $ Vision $ Life $" at bounding box center [723, 336] width 196 height 302
click at [742, 312] on input "text" at bounding box center [754, 308] width 81 height 27
type input "5"
click at [725, 340] on input "text" at bounding box center [754, 348] width 81 height 27
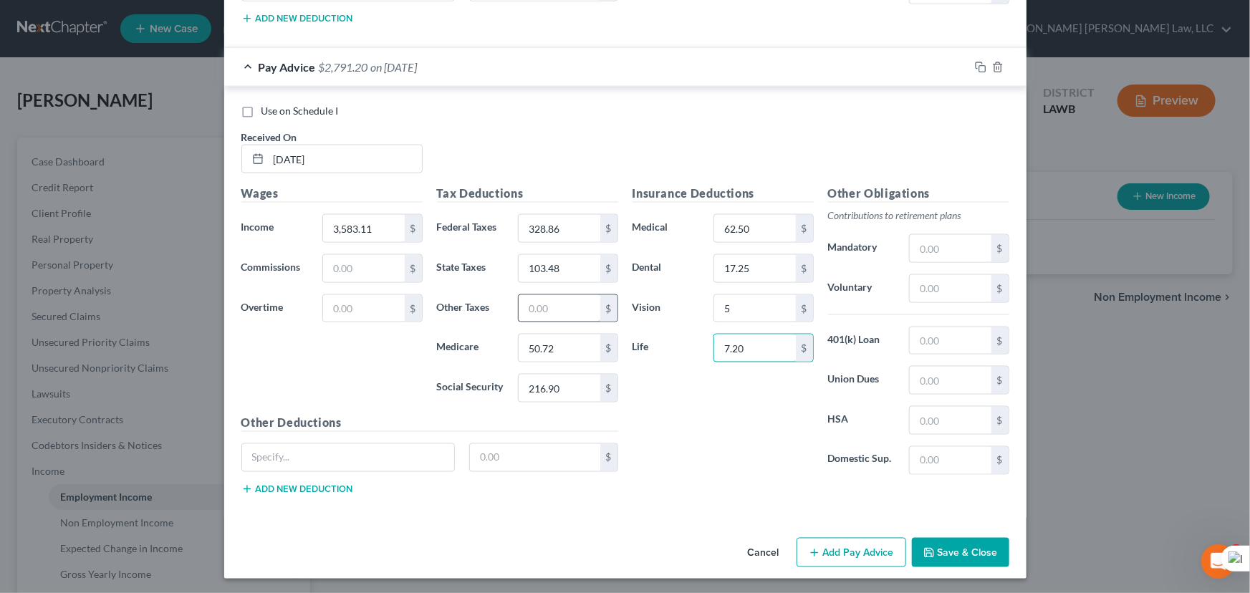
type input "7.20"
click at [549, 312] on input "text" at bounding box center [559, 308] width 81 height 27
type input "30.38"
click at [926, 241] on input "text" at bounding box center [950, 248] width 81 height 27
type input "537.47"
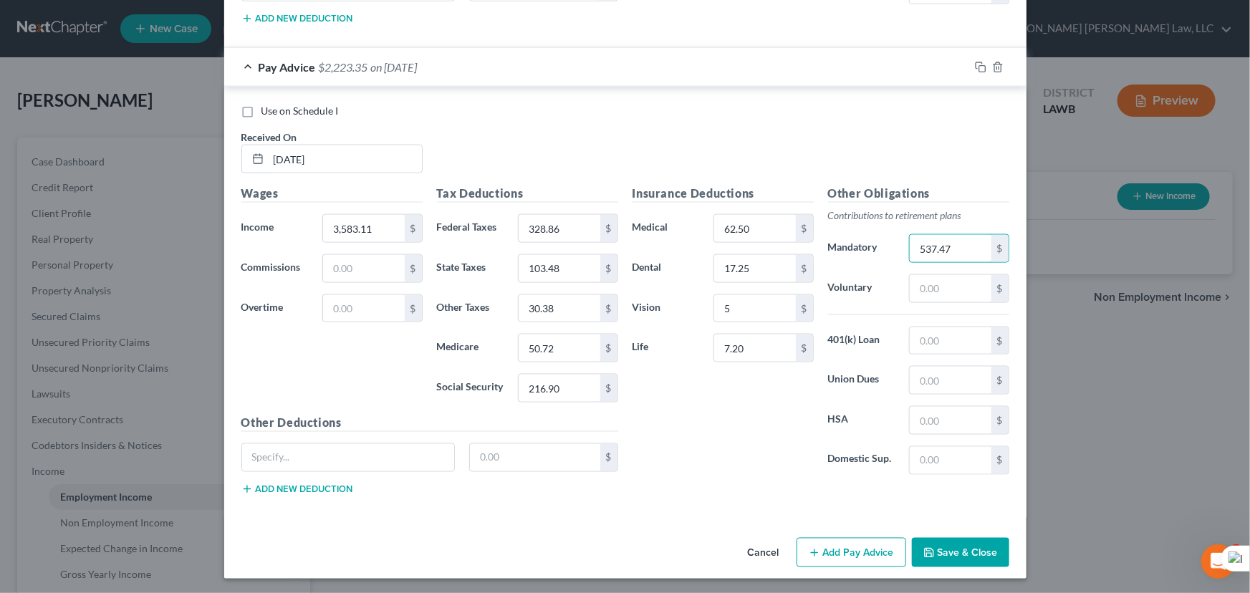
click at [827, 565] on div "Cancel Add Pay Advice Save & Close" at bounding box center [625, 555] width 802 height 47
click at [832, 540] on button "Add Pay Advice" at bounding box center [852, 553] width 110 height 30
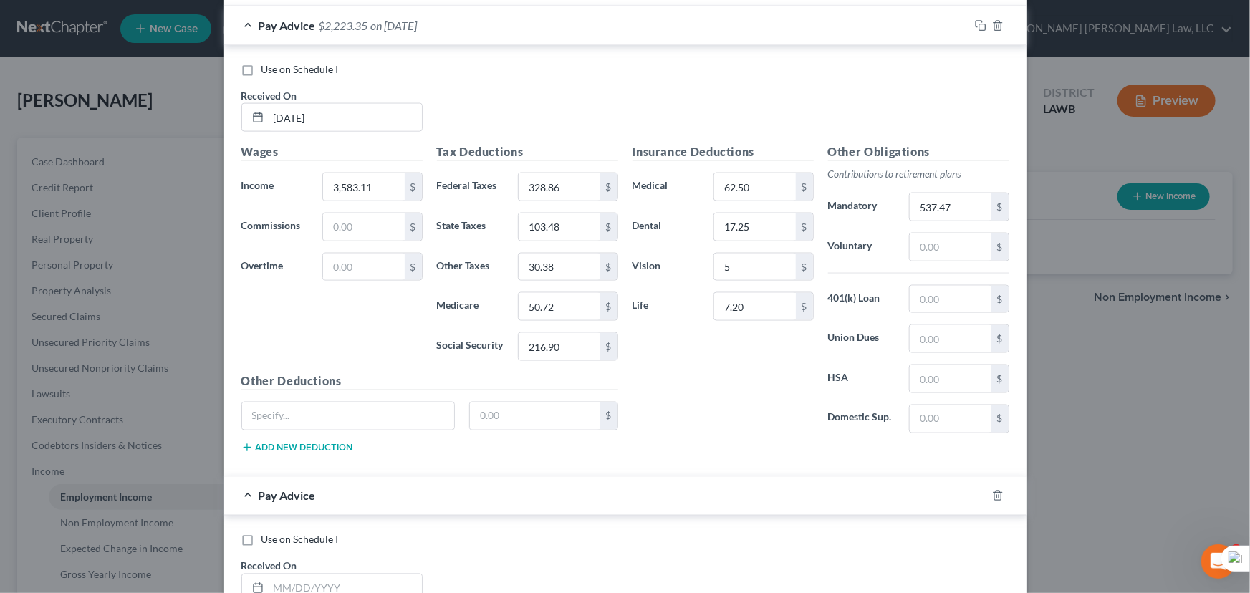
scroll to position [1404, 0]
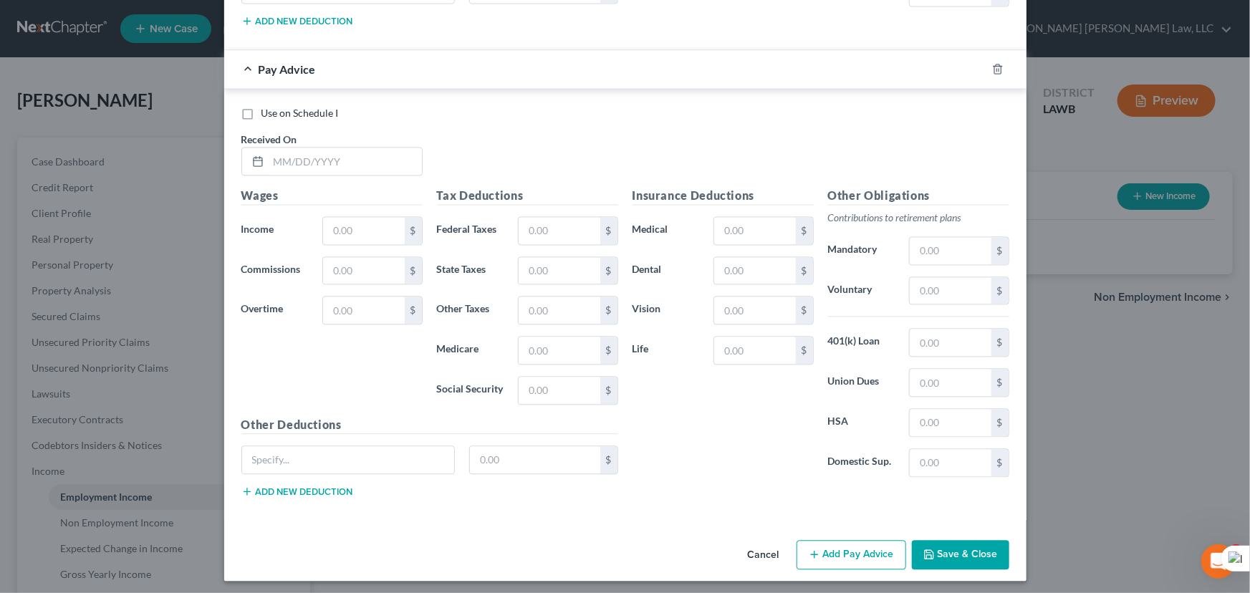
click at [305, 140] on div "Received On *" at bounding box center [332, 154] width 196 height 44
click at [307, 164] on input "text" at bounding box center [345, 161] width 153 height 27
type input "04/30/2025"
click at [340, 217] on input "text" at bounding box center [363, 230] width 81 height 27
type input "4,117.17"
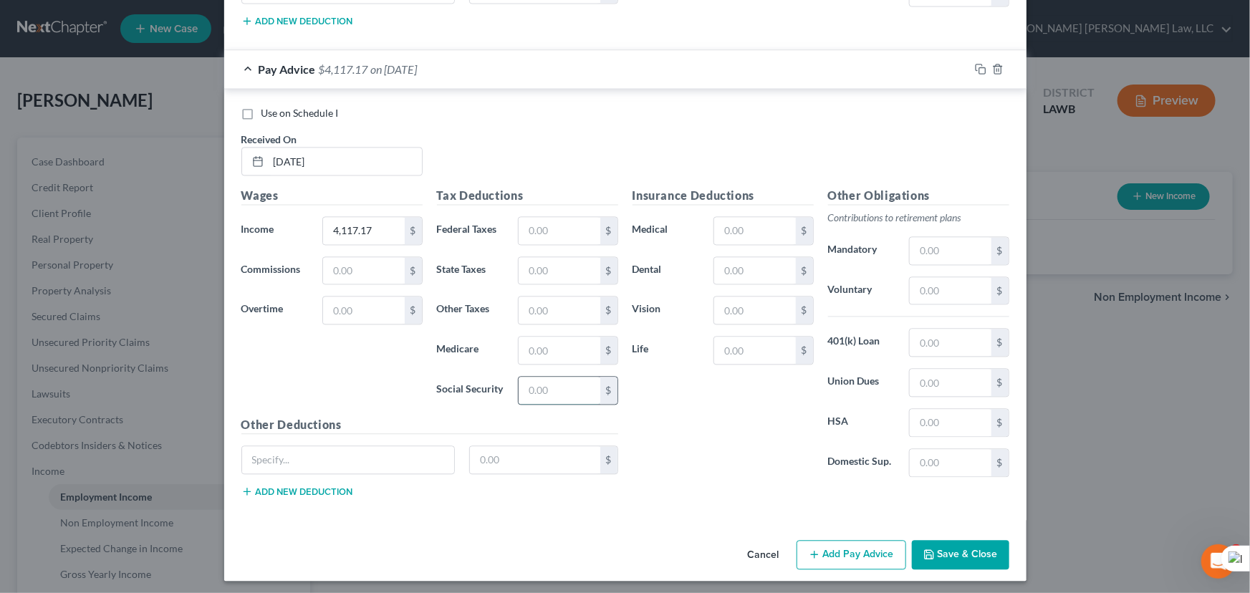
click at [556, 391] on input "text" at bounding box center [559, 390] width 81 height 27
type input "255.26"
click at [557, 230] on input "text" at bounding box center [559, 230] width 81 height 27
type input "447.37"
click at [557, 343] on input "text" at bounding box center [559, 350] width 81 height 27
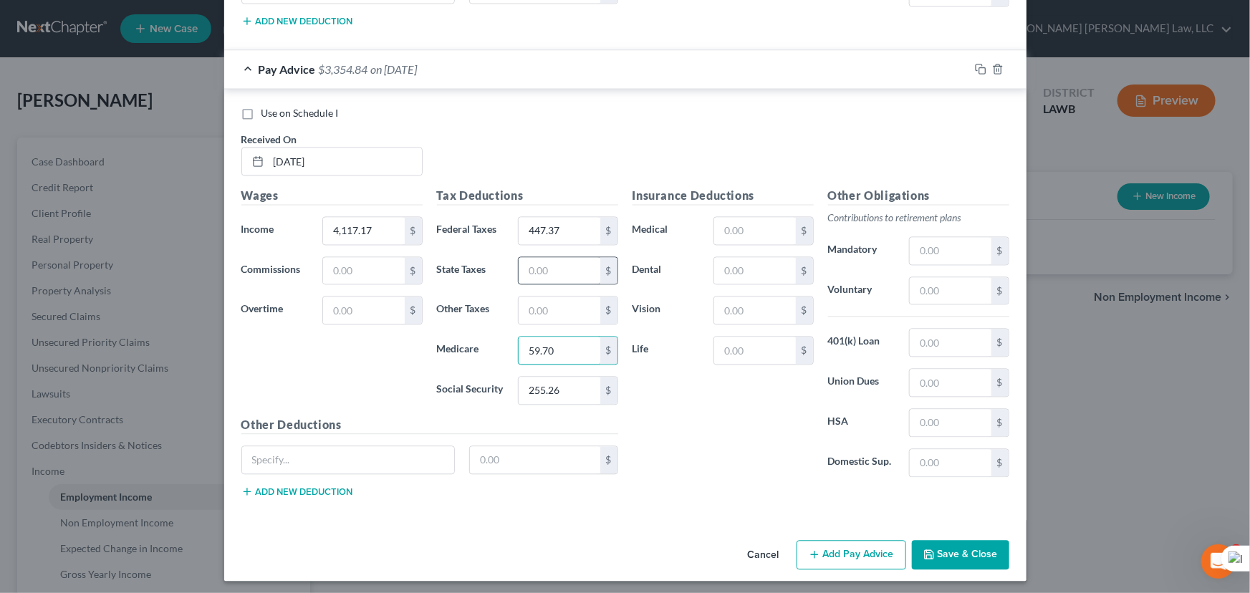
type input "59.70"
click at [568, 261] on input "text" at bounding box center [559, 270] width 81 height 27
type input "126.38"
click at [547, 310] on input "text" at bounding box center [559, 310] width 81 height 27
type input "6"
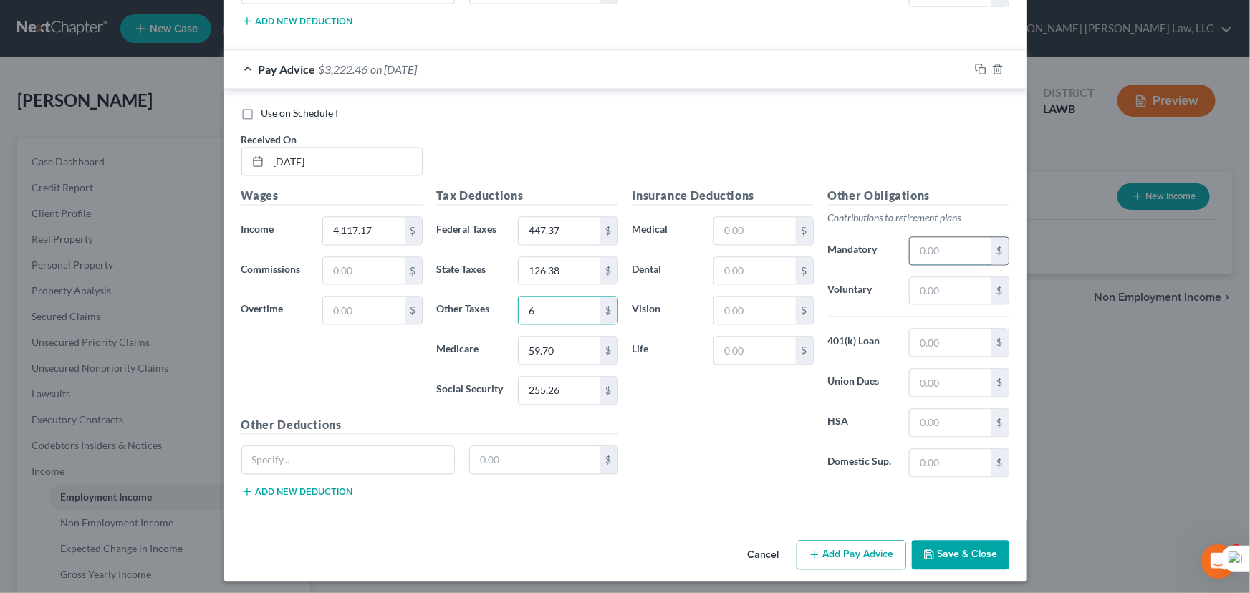
click at [921, 241] on input "text" at bounding box center [950, 250] width 81 height 27
type input "617.58"
click at [870, 548] on button "Add Pay Advice" at bounding box center [852, 555] width 110 height 30
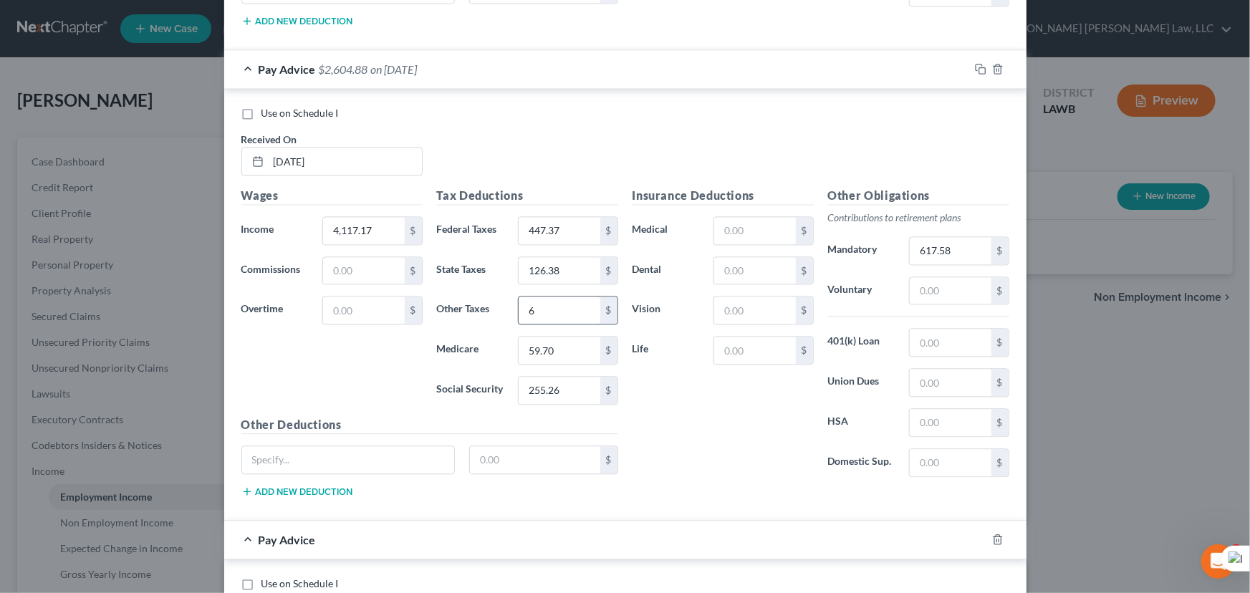
scroll to position [1874, 0]
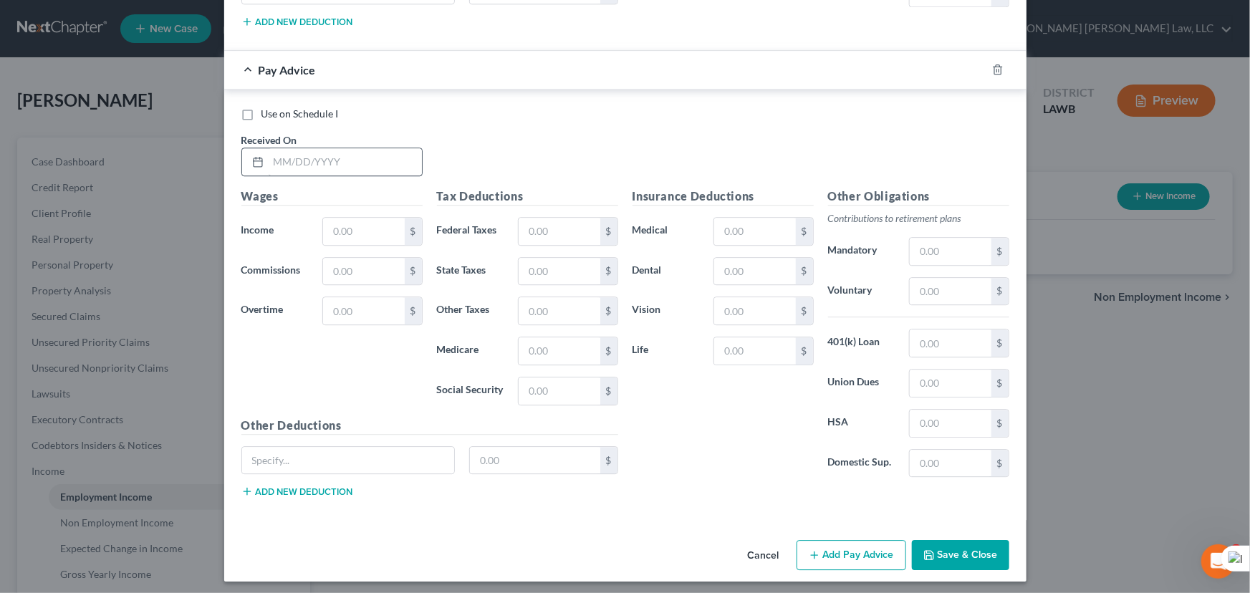
click at [367, 171] on div "Use on Schedule I Received On *" at bounding box center [625, 147] width 782 height 81
click at [362, 163] on input "text" at bounding box center [345, 161] width 153 height 27
type input "05/14/2025"
click at [383, 224] on input "text" at bounding box center [363, 231] width 81 height 27
type input "4,071.12"
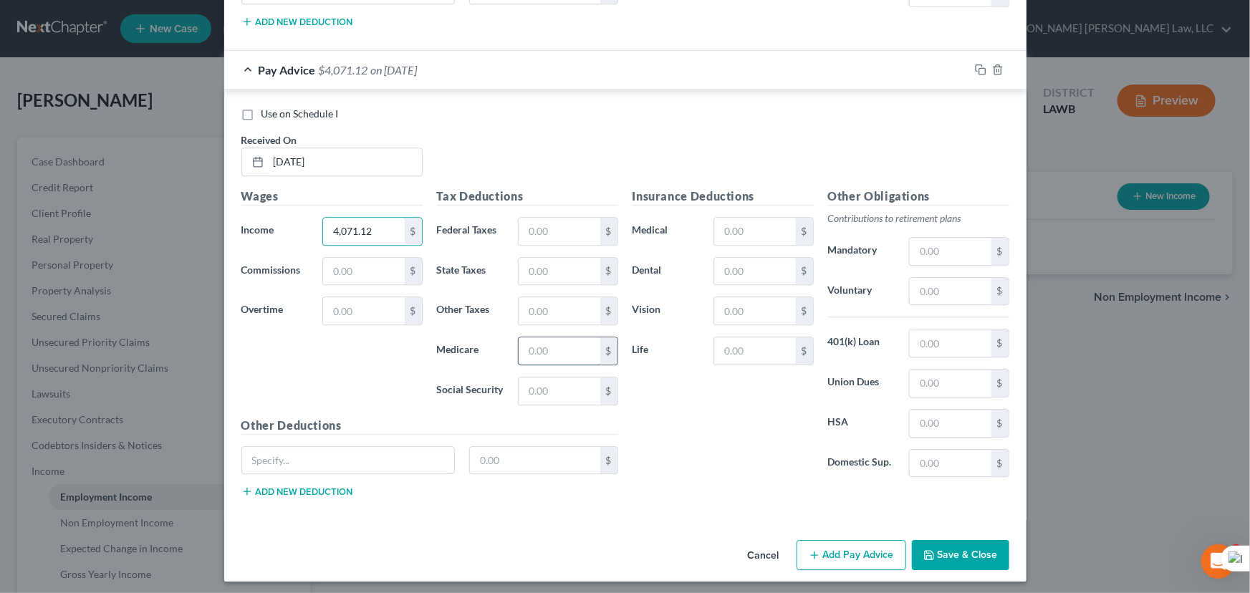
click at [554, 350] on input "text" at bounding box center [559, 350] width 81 height 27
type input "247.15"
click at [572, 228] on input "text" at bounding box center [559, 231] width 81 height 27
type input "420.12"
click at [534, 378] on input "text" at bounding box center [559, 391] width 81 height 27
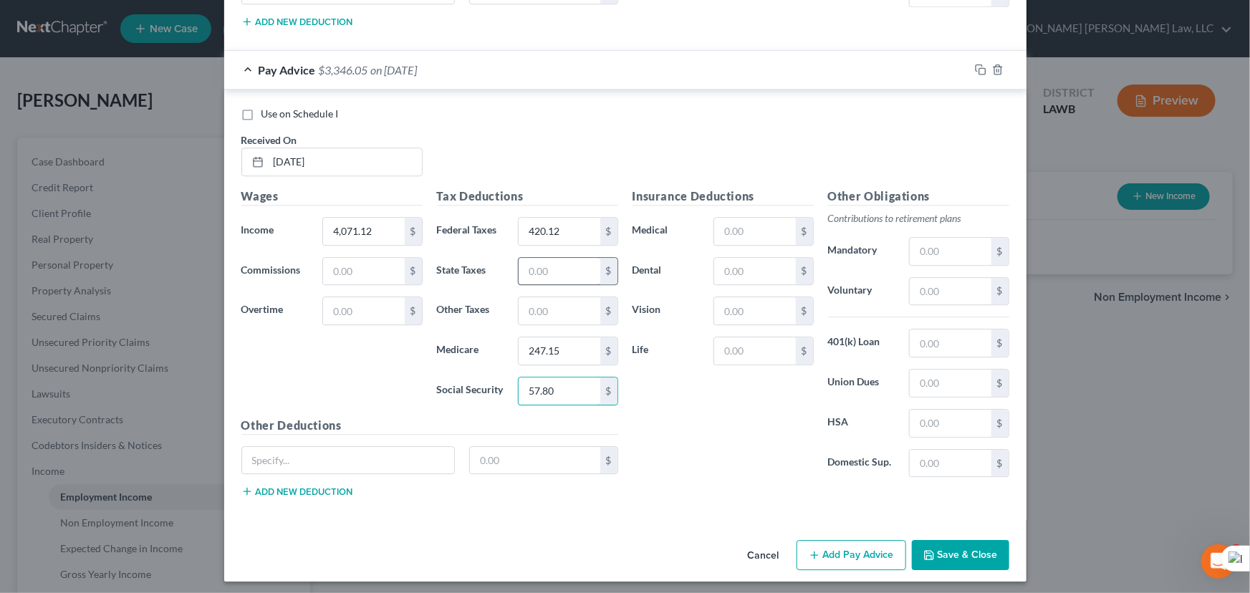
type input "57.80"
click at [572, 266] on input "text" at bounding box center [559, 271] width 81 height 27
type input "121.11"
click at [559, 307] on input "text" at bounding box center [559, 310] width 81 height 27
type input "15"
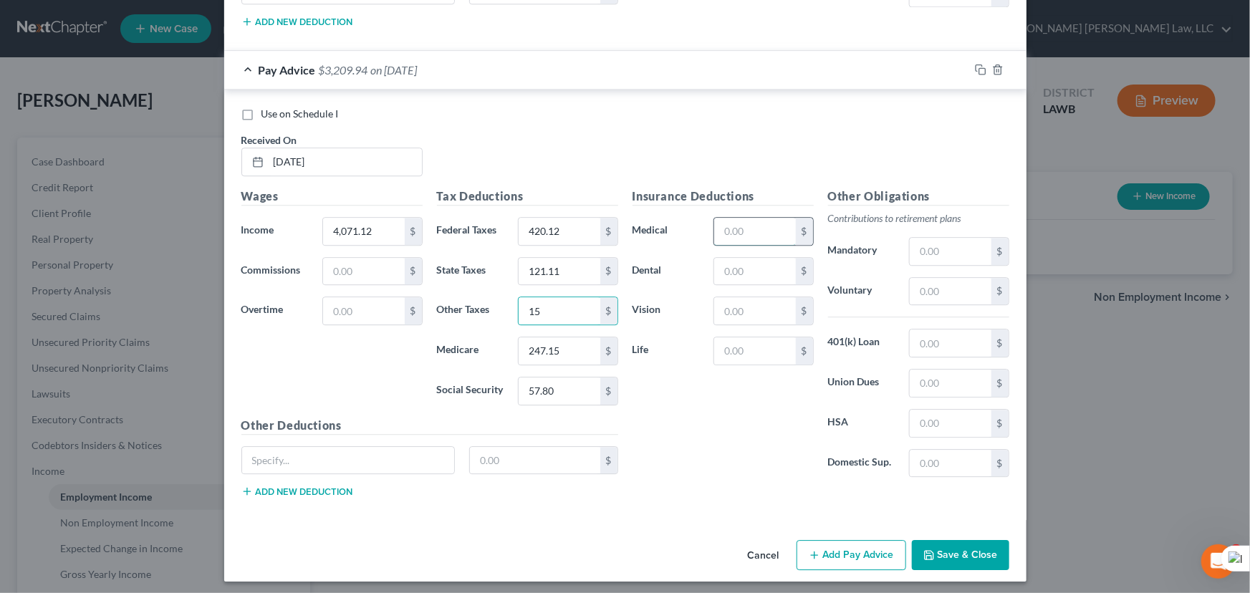
click at [726, 234] on input "text" at bounding box center [754, 231] width 81 height 27
type input "62.50"
click at [754, 265] on input "text" at bounding box center [754, 271] width 81 height 27
type input "17.25"
click at [548, 308] on input "15" at bounding box center [559, 310] width 81 height 27
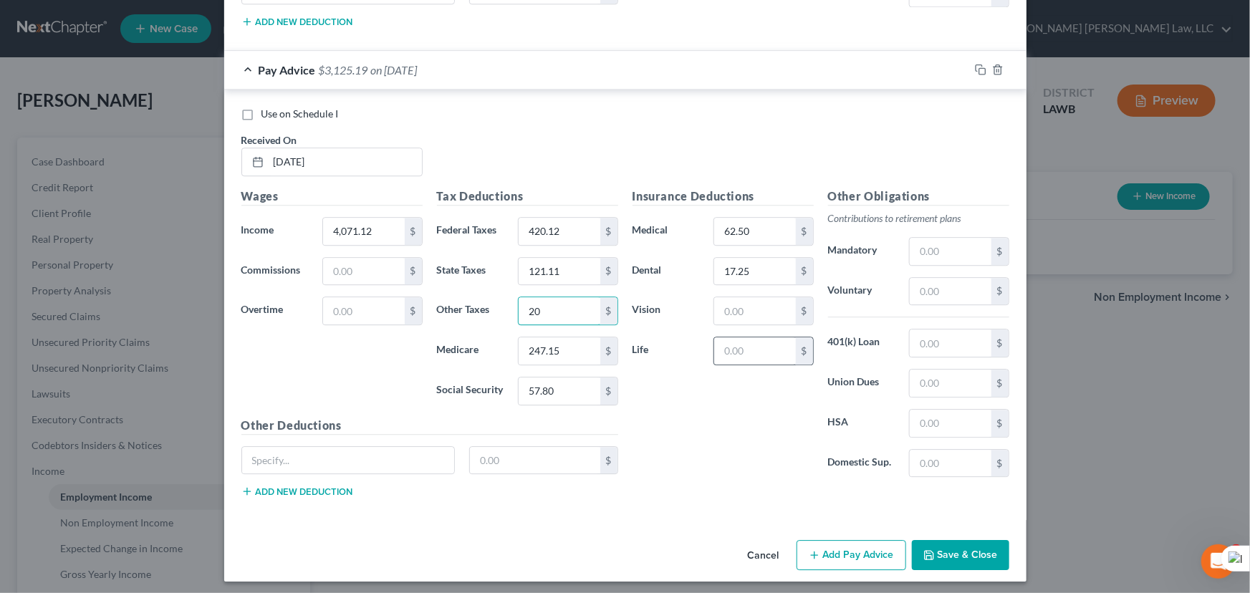
type input "20"
click at [718, 341] on input "text" at bounding box center [754, 350] width 81 height 27
type input "7.20"
click at [948, 239] on input "text" at bounding box center [950, 251] width 81 height 27
type input "810.67"
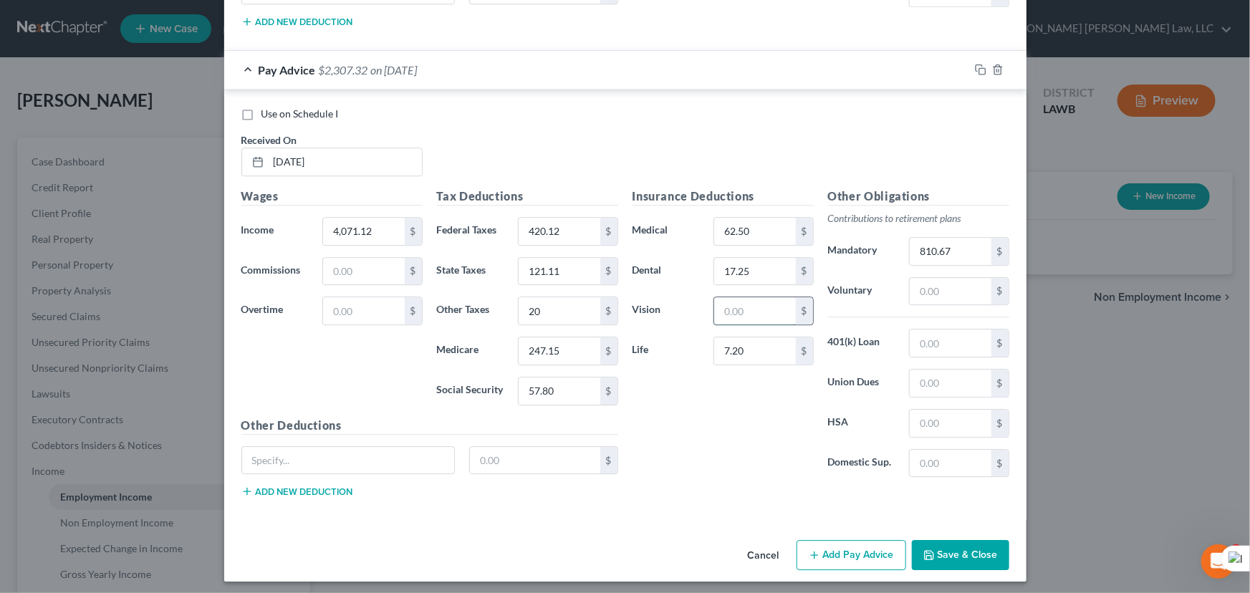
click at [758, 307] on input "text" at bounding box center [754, 310] width 81 height 27
type input "30.38"
drag, startPoint x: 839, startPoint y: 550, endPoint x: 781, endPoint y: 429, distance: 134.2
click at [840, 554] on button "Add Pay Advice" at bounding box center [852, 555] width 110 height 30
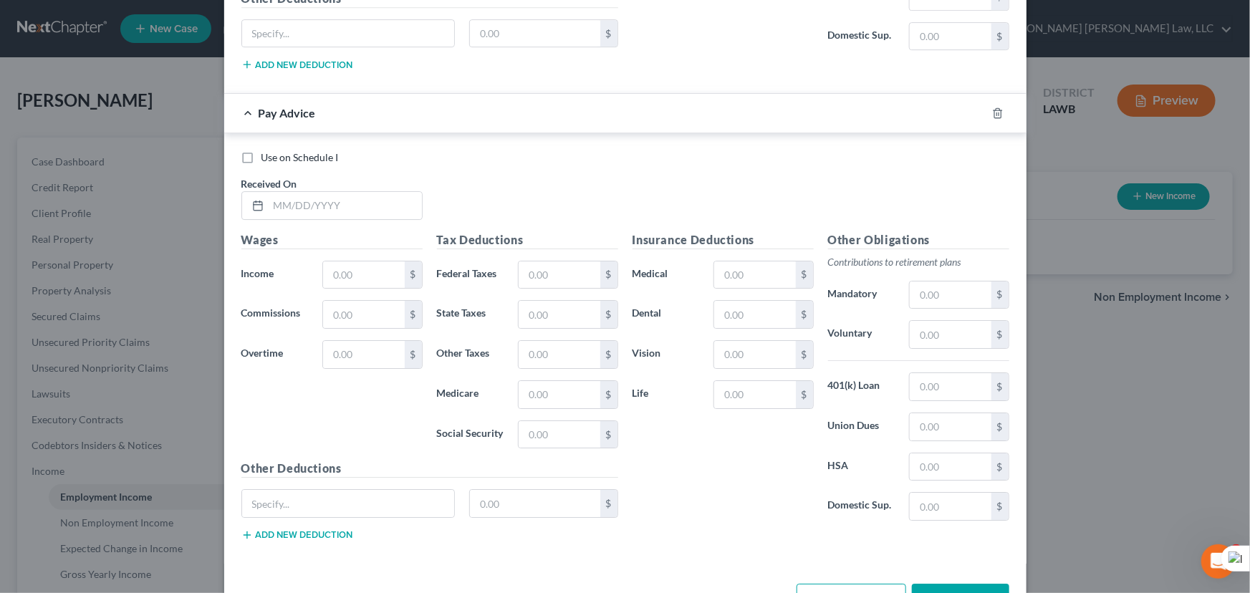
scroll to position [2342, 0]
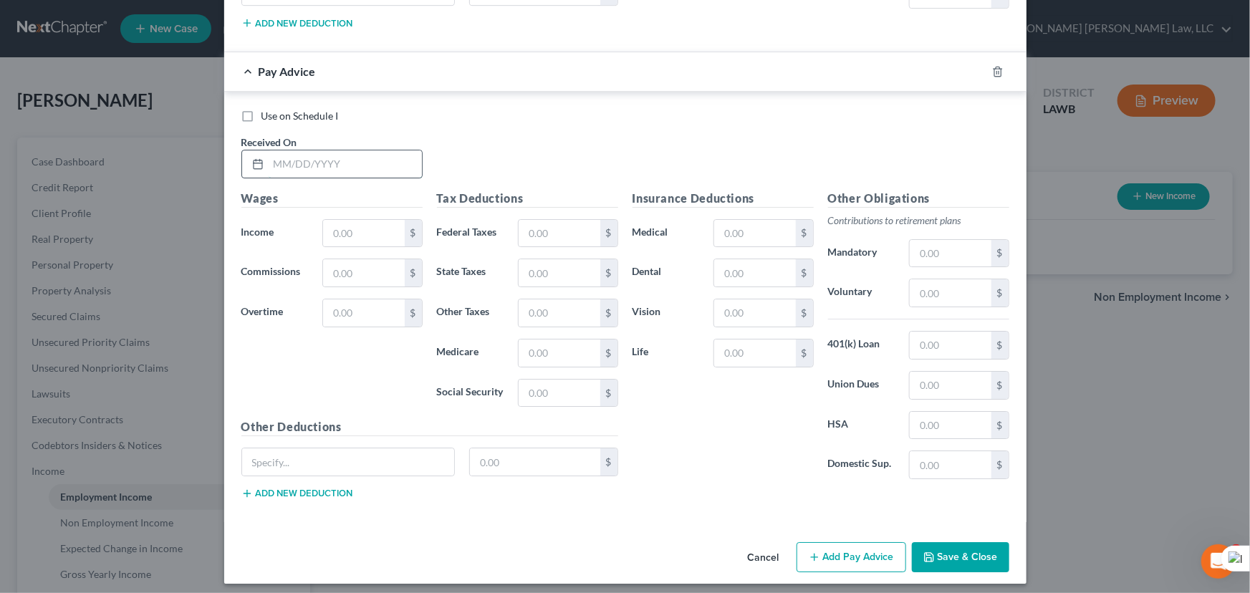
click at [372, 160] on input "text" at bounding box center [345, 163] width 153 height 27
type input "05/28/2025"
click at [380, 226] on input "text" at bounding box center [363, 233] width 81 height 27
type input "3,850.54"
click at [549, 385] on input "text" at bounding box center [559, 393] width 81 height 27
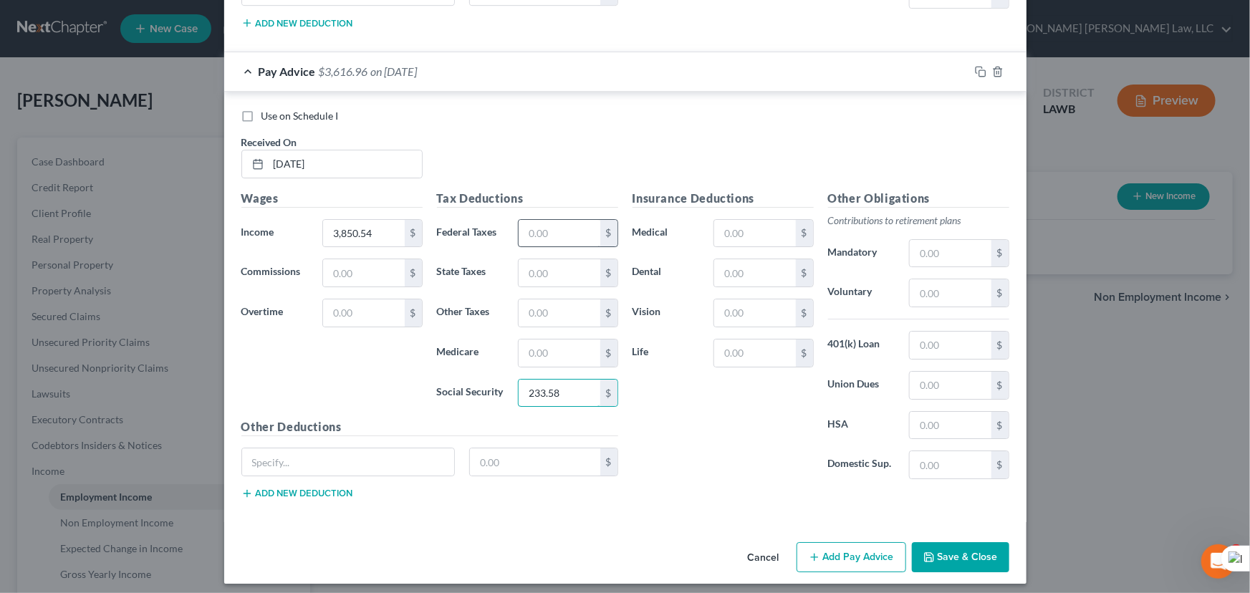
type input "233.58"
click at [552, 222] on input "text" at bounding box center [559, 233] width 81 height 27
type input "378.87"
click at [544, 342] on input "text" at bounding box center [559, 353] width 81 height 27
type input "54.61"
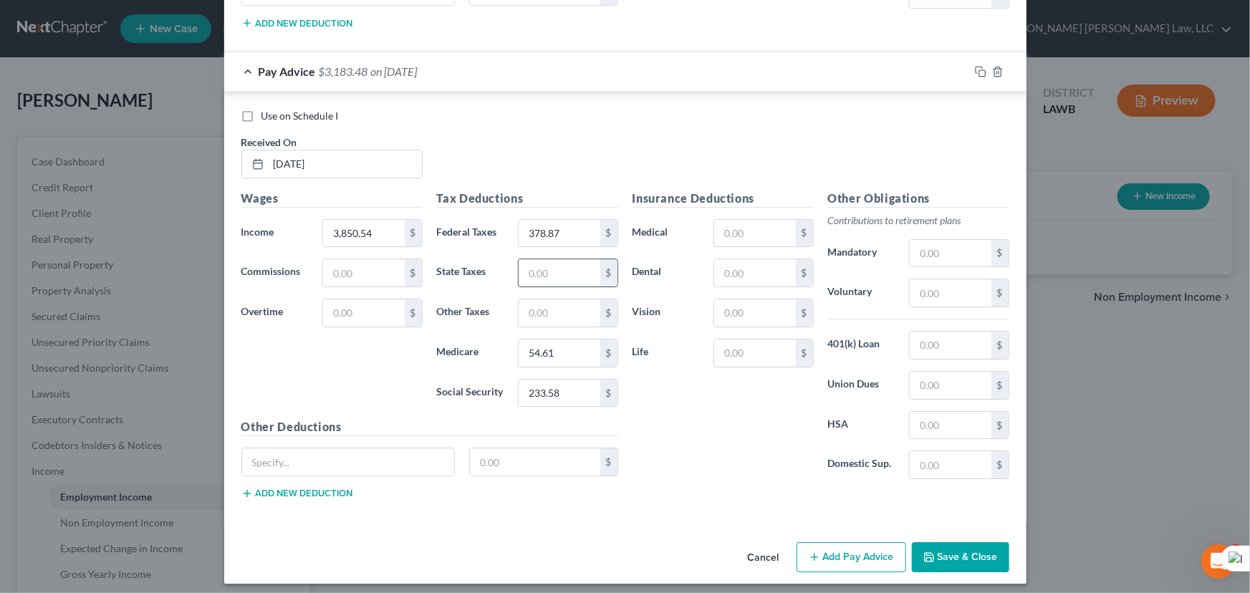
click at [548, 271] on input "text" at bounding box center [559, 272] width 81 height 27
type input "113.14"
click at [750, 222] on input "text" at bounding box center [754, 233] width 81 height 27
type input "62.50"
click at [770, 267] on input "text" at bounding box center [754, 272] width 81 height 27
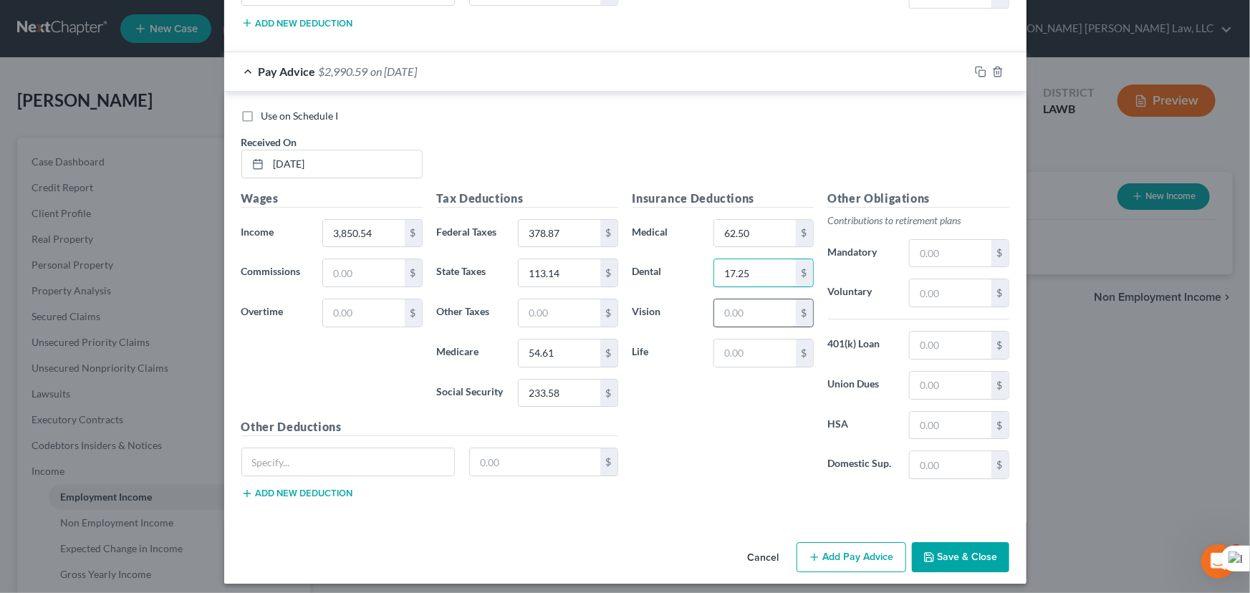
type input "17.25"
click at [728, 299] on input "text" at bounding box center [754, 312] width 81 height 27
type input "5"
click at [716, 345] on input "text" at bounding box center [754, 353] width 81 height 27
type input "7.20"
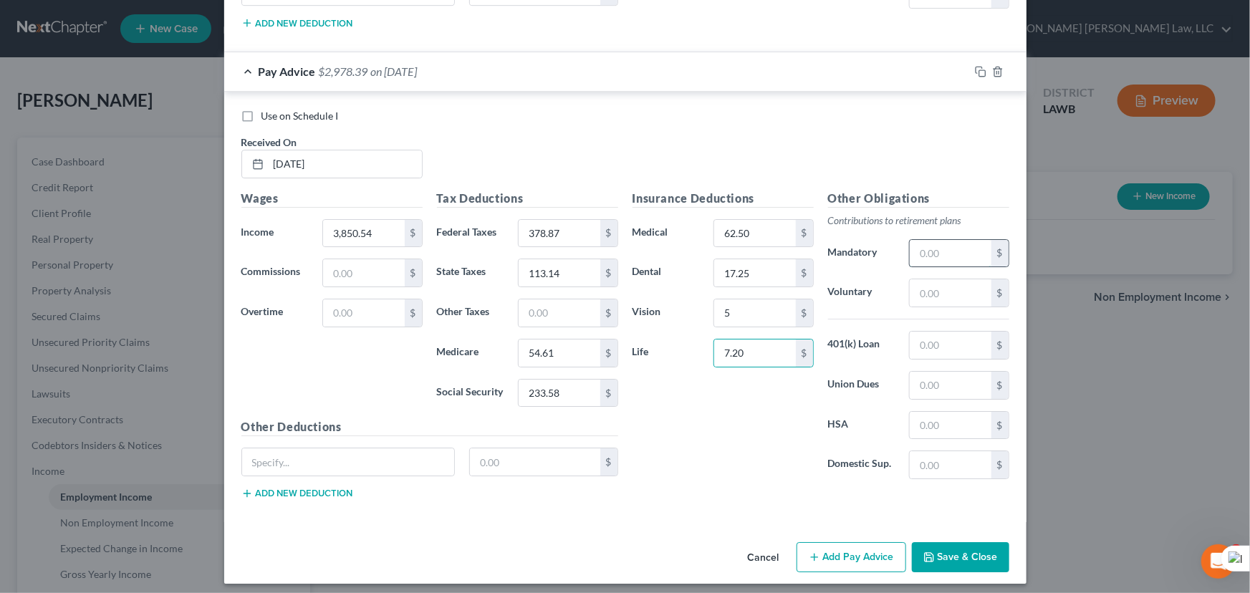
click at [952, 240] on input "text" at bounding box center [950, 253] width 81 height 27
type input "577.58"
click at [574, 307] on input "text" at bounding box center [559, 312] width 81 height 27
type input "30.38"
click at [855, 550] on button "Add Pay Advice" at bounding box center [852, 557] width 110 height 30
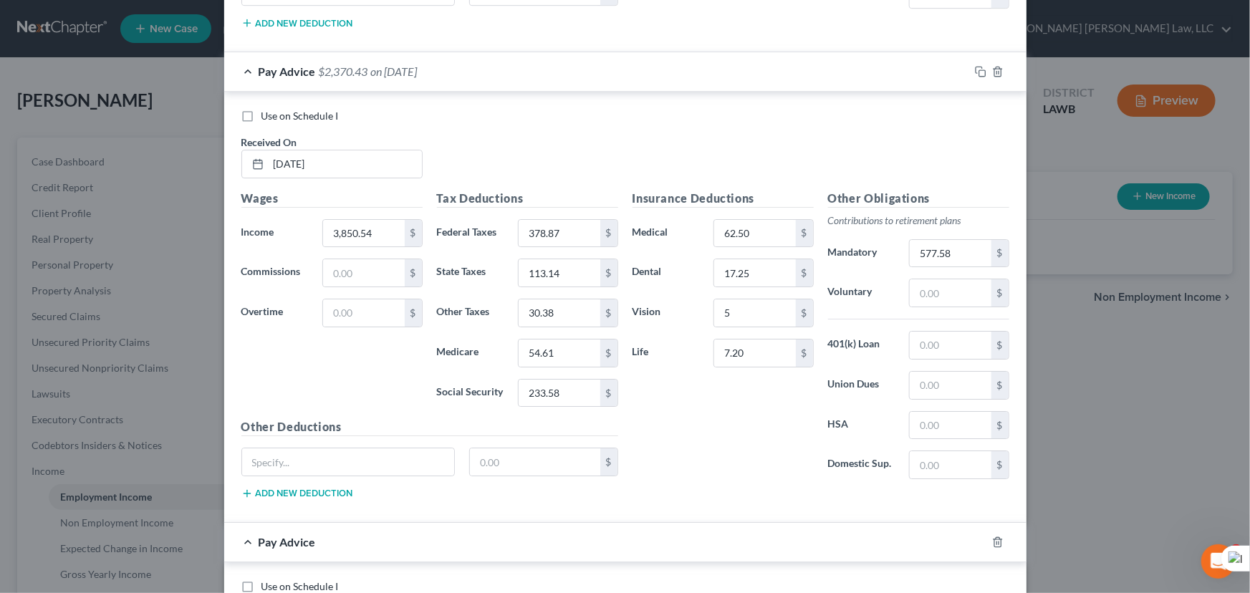
scroll to position [2812, 0]
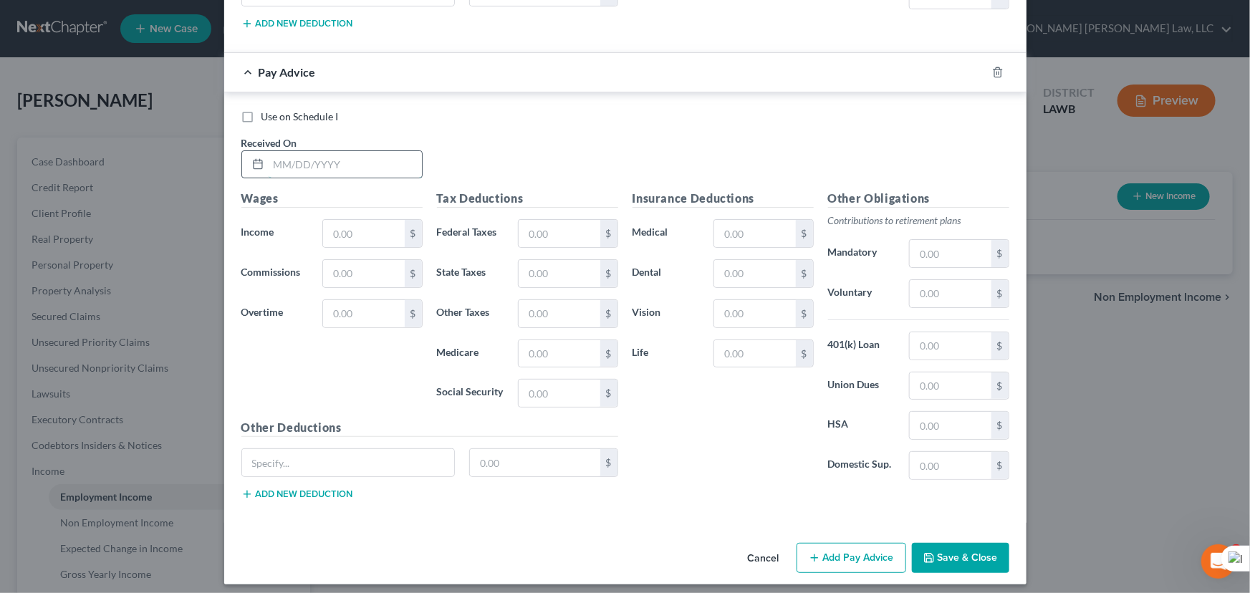
click at [290, 155] on input "text" at bounding box center [345, 164] width 153 height 27
type input "06/11/2025"
click at [349, 229] on input "text" at bounding box center [363, 233] width 81 height 27
type input "7,213.77"
click at [571, 234] on input "text" at bounding box center [559, 233] width 81 height 27
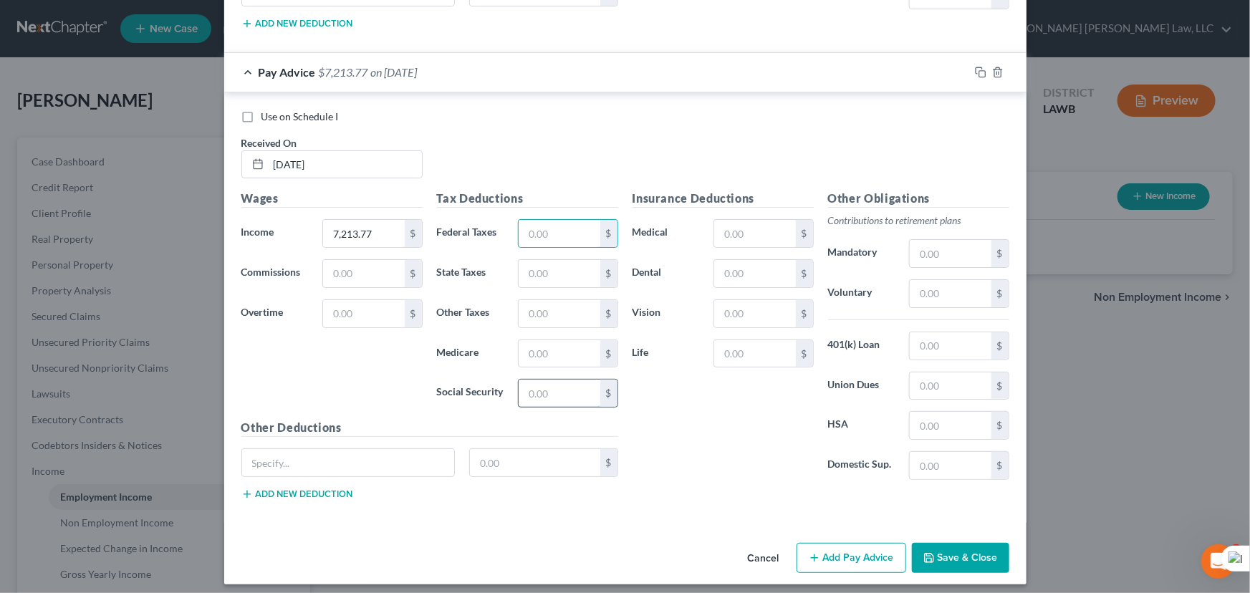
click at [532, 387] on input "text" at bounding box center [559, 393] width 81 height 27
type input "442"
click at [549, 241] on div "Tax Deductions Federal Taxes $ State Taxes $ Other Taxes $ Medicare $ Social Se…" at bounding box center [528, 304] width 196 height 229
click at [550, 211] on div "Tax Deductions Federal Taxes $ State Taxes $ Other Taxes $ Medicare $ Social Se…" at bounding box center [528, 304] width 196 height 229
click at [556, 226] on input "text" at bounding box center [559, 233] width 81 height 27
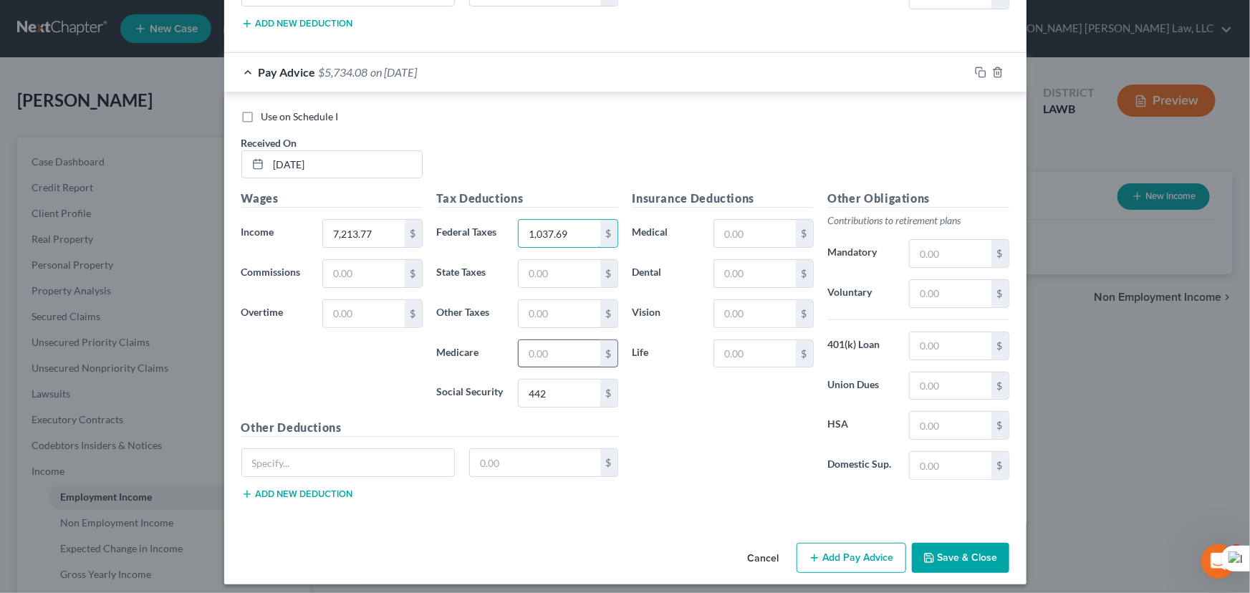
type input "1,037.69"
click at [547, 350] on input "text" at bounding box center [559, 353] width 81 height 27
type input "103.37"
click at [536, 274] on input "text" at bounding box center [559, 273] width 81 height 27
type input "234.64"
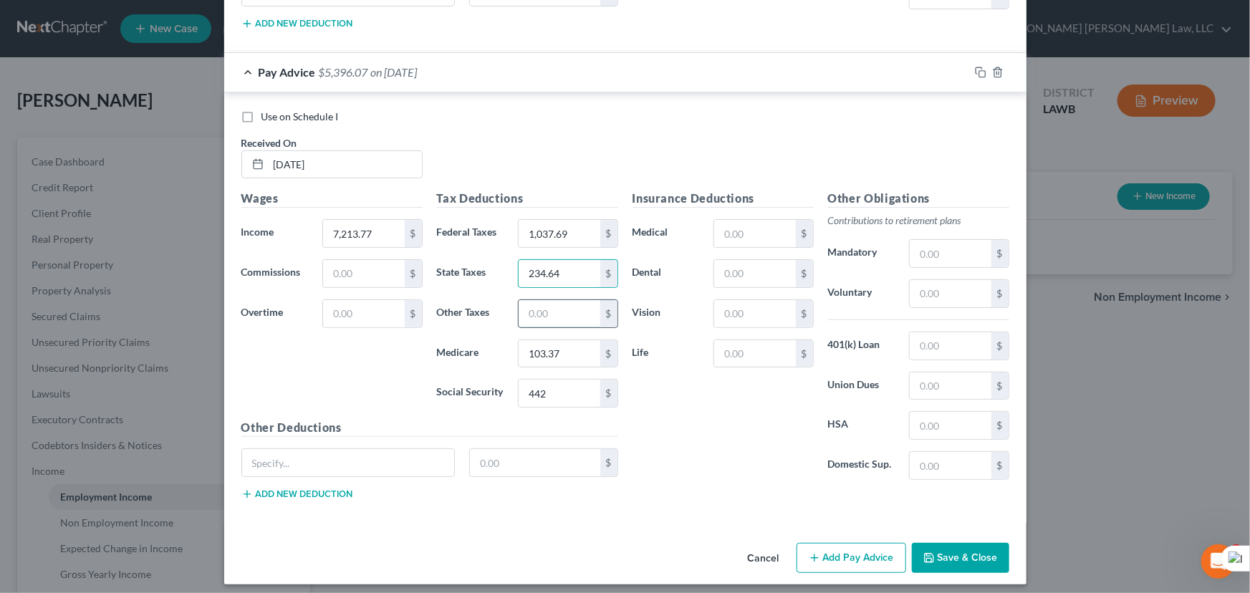
click at [542, 309] on input "text" at bounding box center [559, 313] width 81 height 27
type input "9"
click at [766, 220] on input "text" at bounding box center [754, 233] width 81 height 27
type input "62.50"
click at [752, 261] on input "text" at bounding box center [754, 273] width 81 height 27
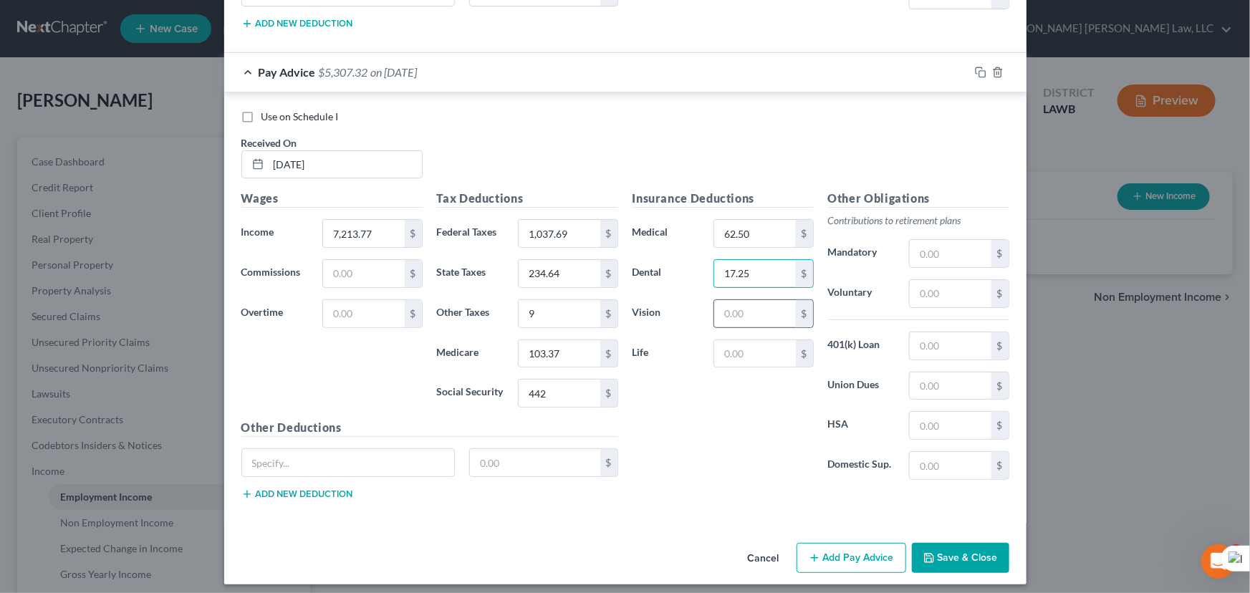
type input "17.25"
click at [742, 311] on input "text" at bounding box center [754, 313] width 81 height 27
type input "5"
click at [723, 345] on input "text" at bounding box center [754, 353] width 81 height 27
type input "7.20"
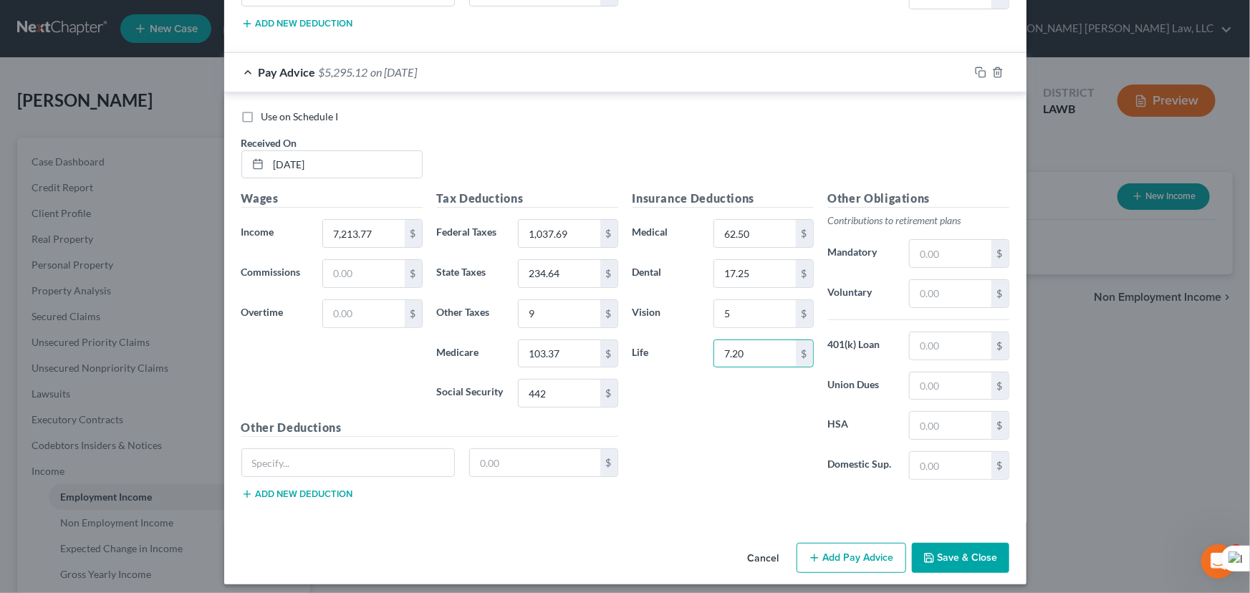
click at [936, 229] on div "Other Obligations Contributions to retirement plans Mandatory $ Voluntary $ 401…" at bounding box center [919, 341] width 196 height 302
click at [937, 249] on input "text" at bounding box center [950, 253] width 81 height 27
type input "7"
type input "1,082.47"
click at [540, 300] on input "9" at bounding box center [559, 313] width 81 height 27
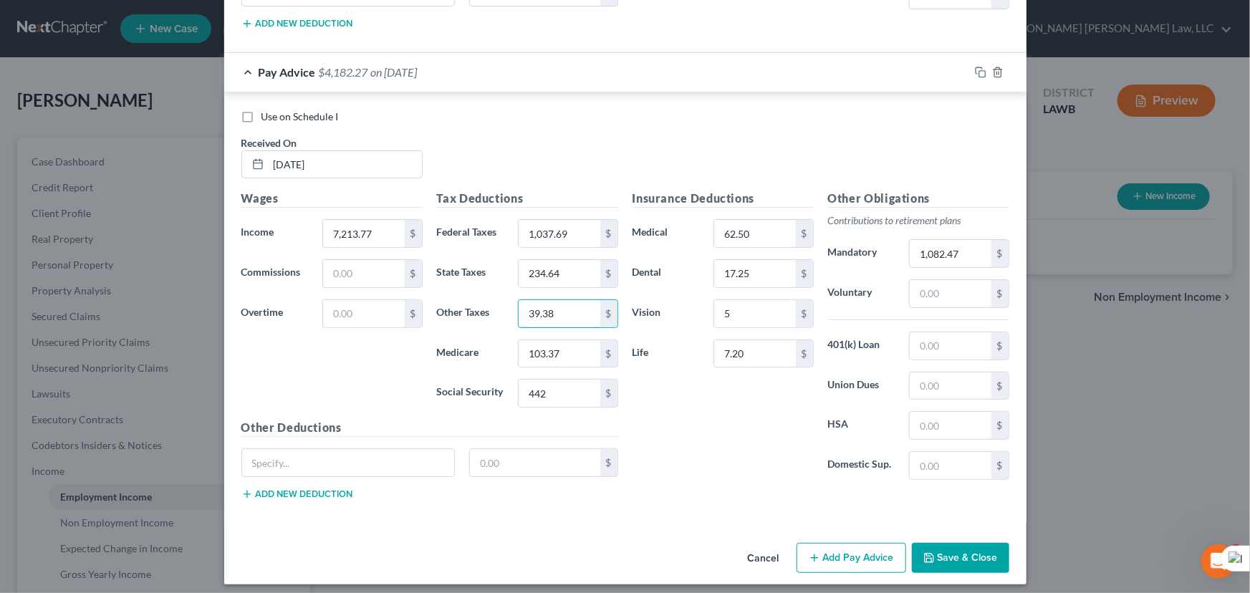
type input "39.38"
click at [833, 549] on button "Add Pay Advice" at bounding box center [852, 558] width 110 height 30
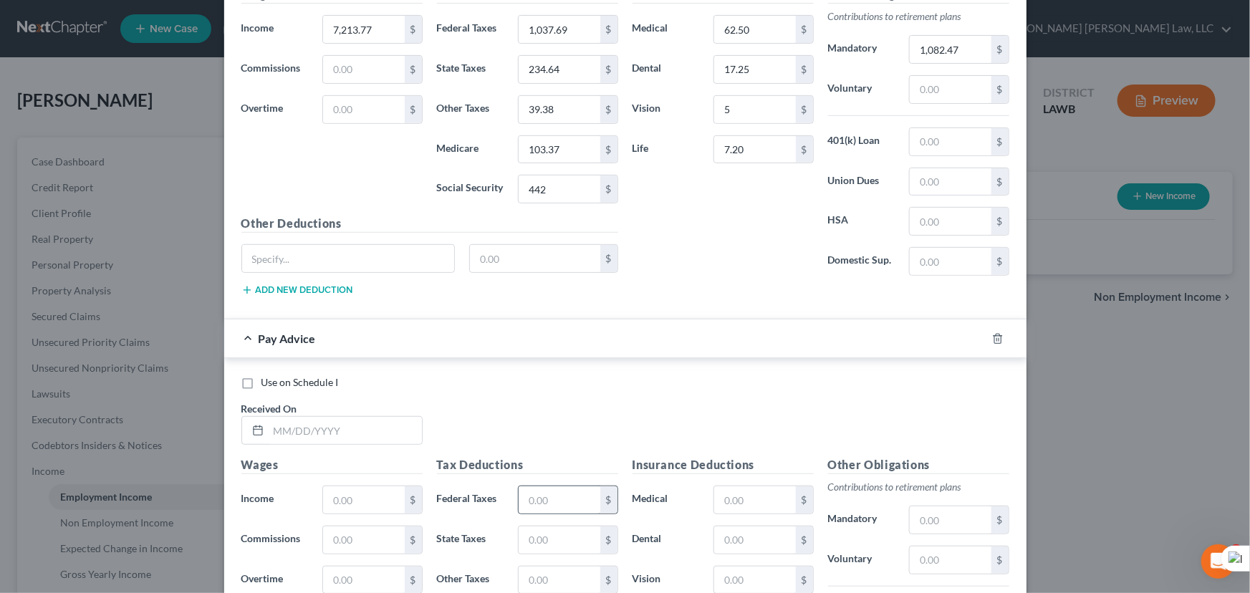
scroll to position [3281, 0]
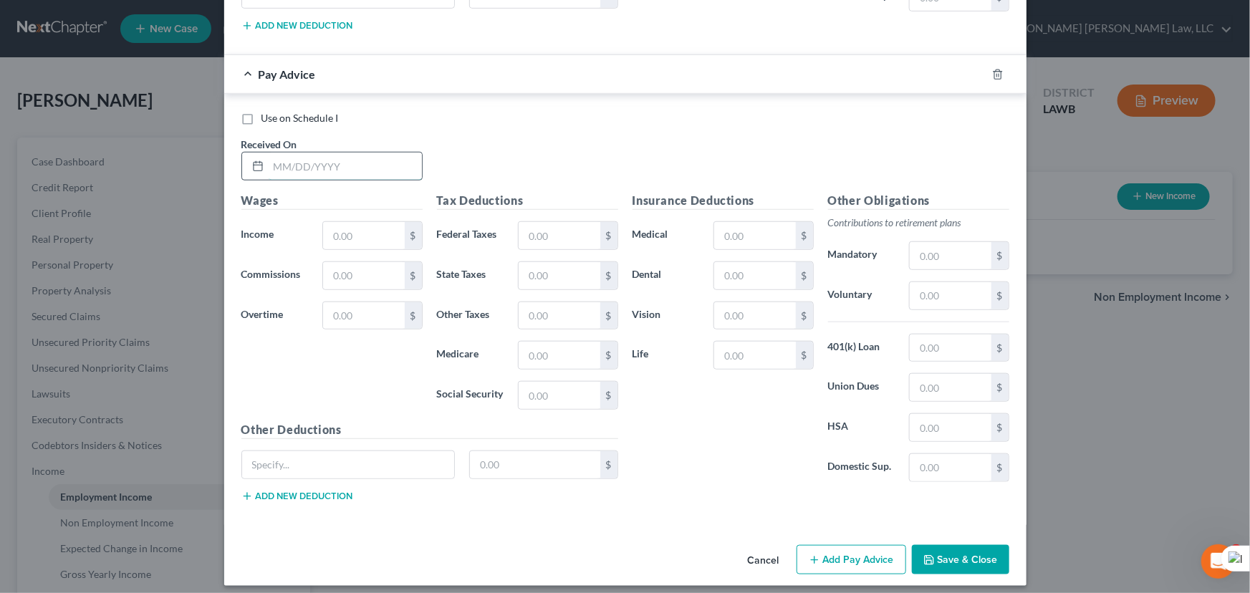
click at [365, 161] on input "text" at bounding box center [345, 166] width 153 height 27
type input "06/25/2025"
click at [342, 222] on input "text" at bounding box center [363, 235] width 81 height 27
type input "2,954.47"
click at [549, 382] on input "text" at bounding box center [559, 395] width 81 height 27
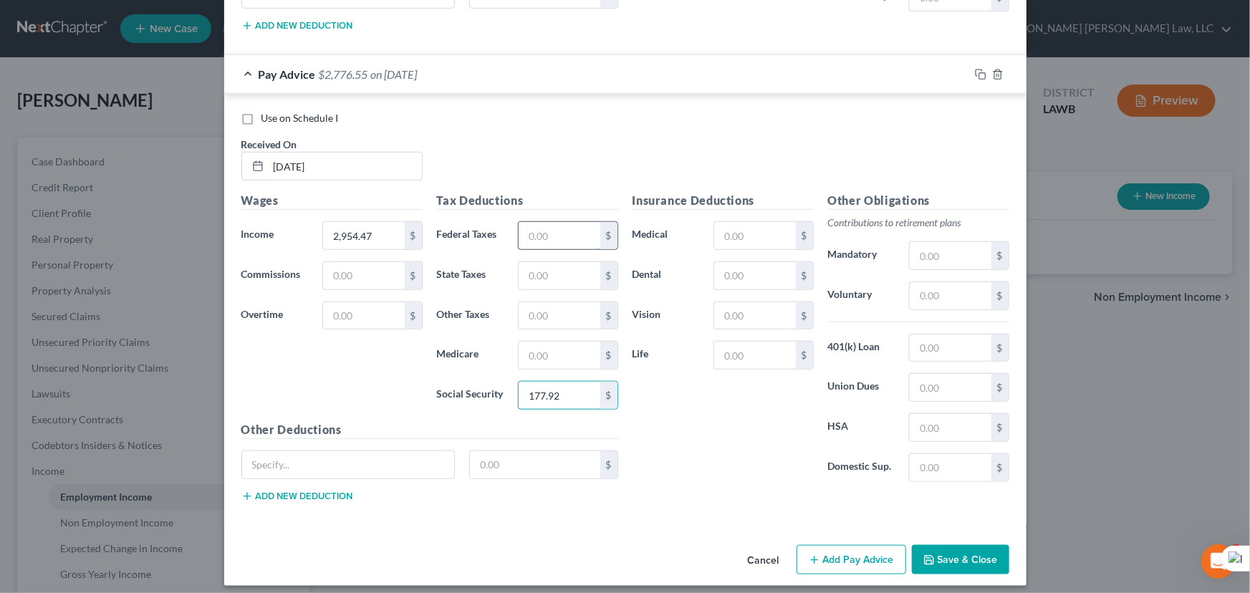
type input "177.92"
click at [554, 225] on input "text" at bounding box center [559, 235] width 81 height 27
type input "212.78"
click at [565, 349] on input "text" at bounding box center [559, 355] width 81 height 27
type input "41.61"
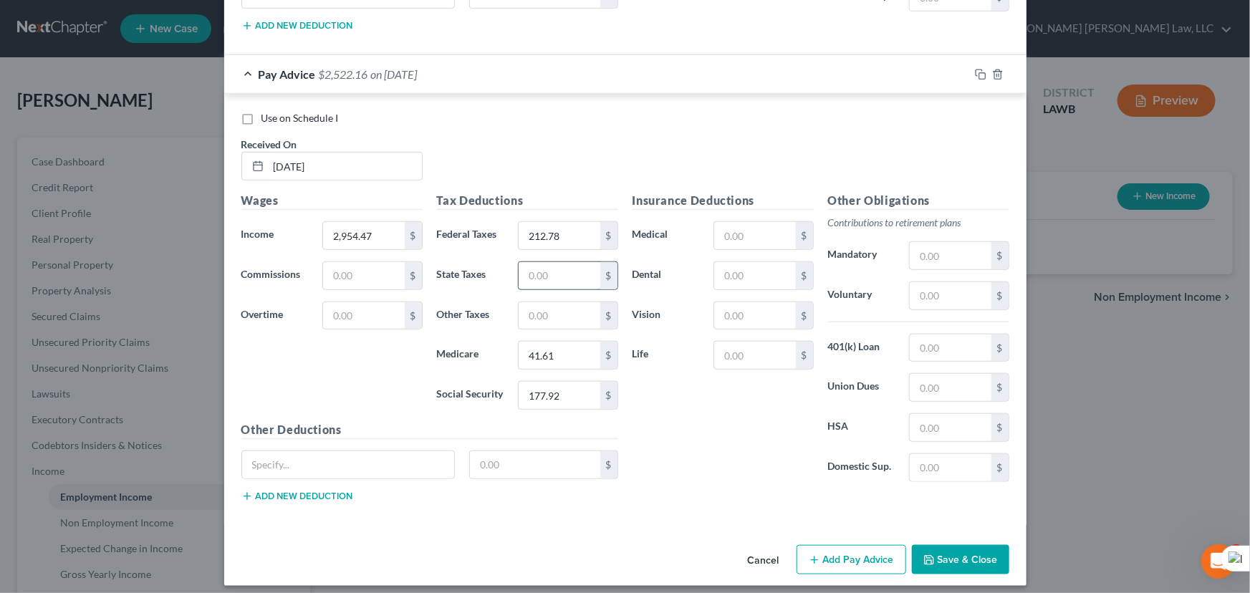
click at [542, 267] on input "text" at bounding box center [559, 275] width 81 height 27
type input "80.77"
click at [920, 253] on input "text" at bounding box center [950, 255] width 81 height 27
type input "62.50"
click at [739, 267] on input "text" at bounding box center [754, 275] width 81 height 27
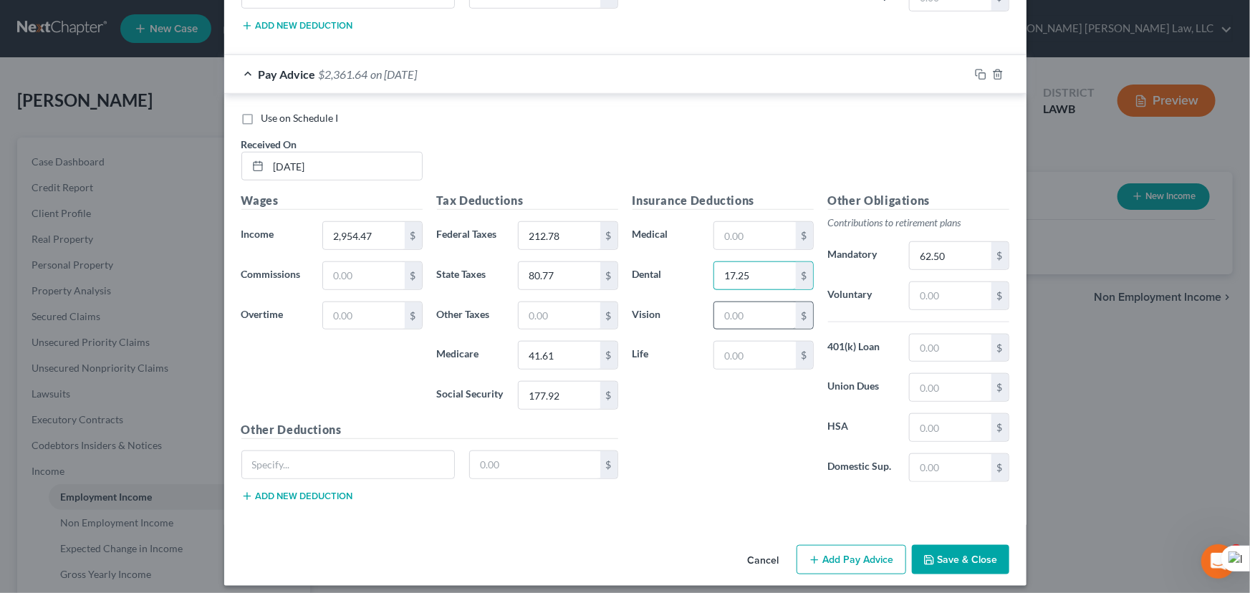
type input "17.25"
click at [720, 305] on input "text" at bounding box center [754, 315] width 81 height 27
type input "5"
click at [724, 348] on input "text" at bounding box center [754, 355] width 81 height 27
type input "7.20"
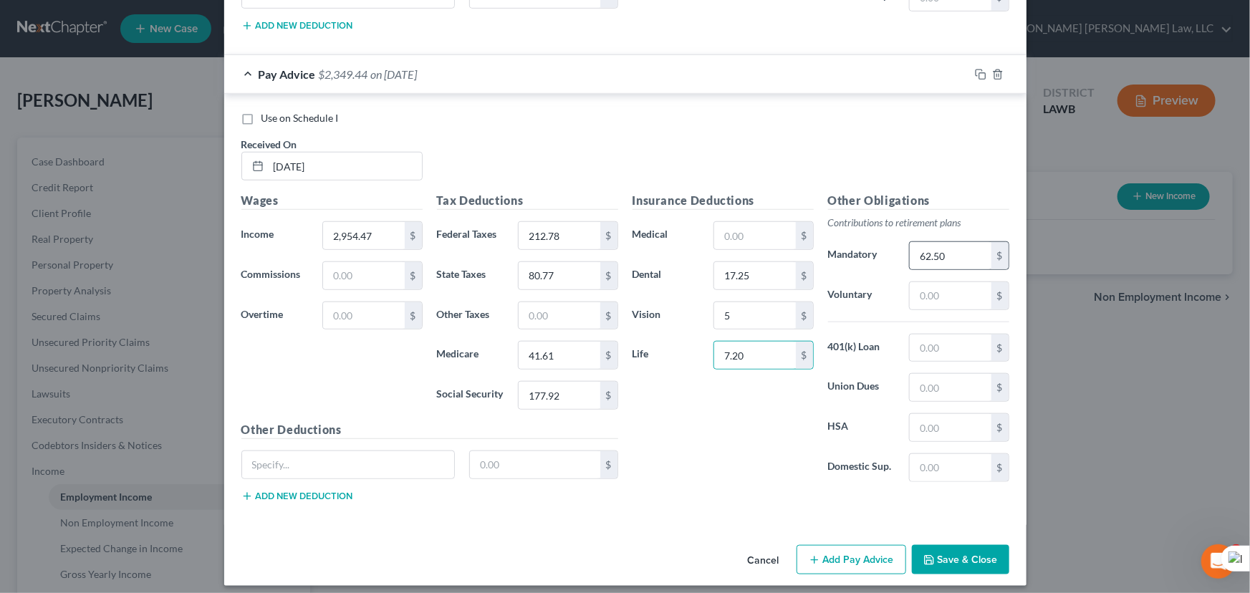
click at [991, 249] on div "$" at bounding box center [999, 255] width 17 height 27
click at [720, 229] on input "text" at bounding box center [754, 235] width 81 height 27
type input "62.50"
click at [962, 242] on input "62.50" at bounding box center [950, 255] width 81 height 27
type input "443.17"
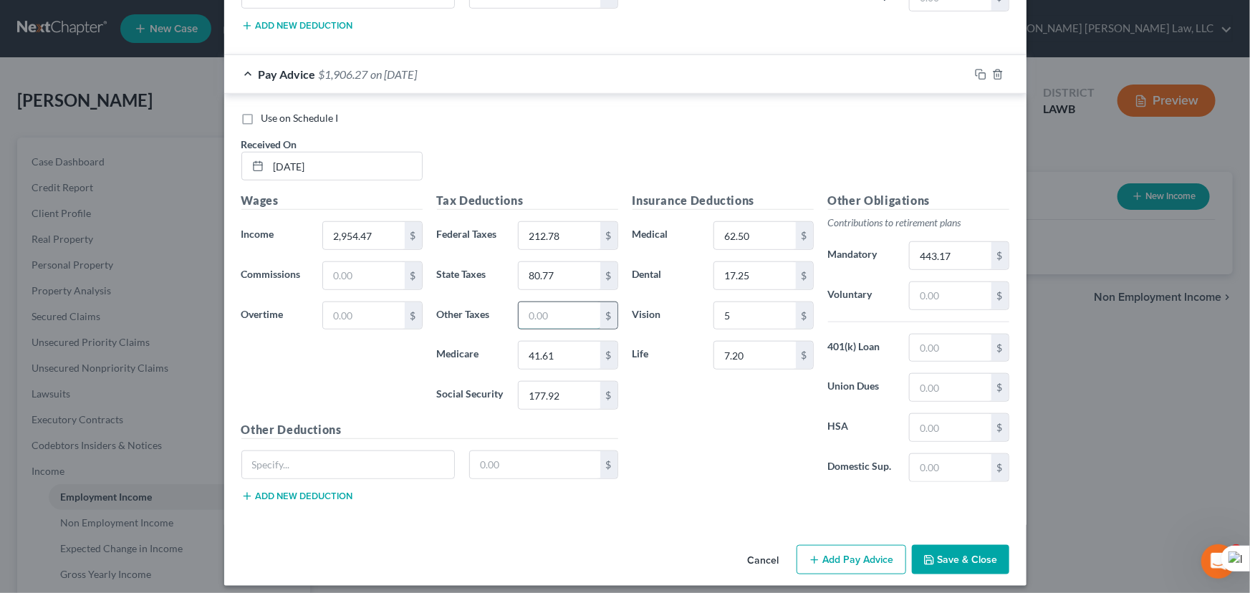
click at [557, 302] on input "text" at bounding box center [559, 315] width 81 height 27
click at [842, 545] on button "Add Pay Advice" at bounding box center [852, 560] width 110 height 30
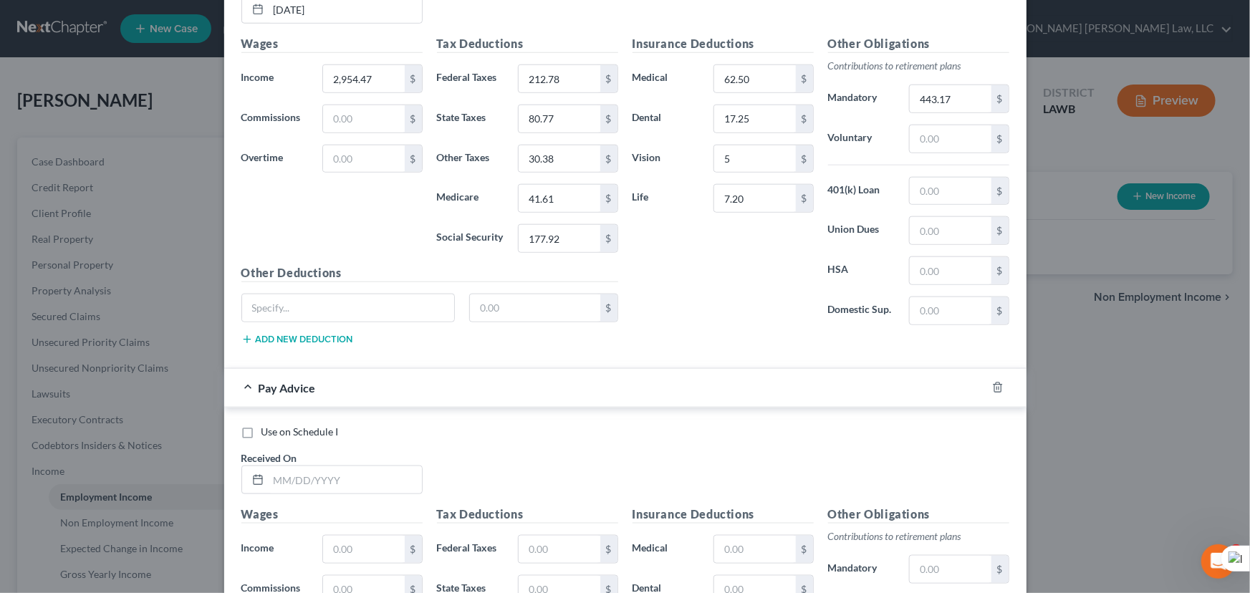
scroll to position [3751, 0]
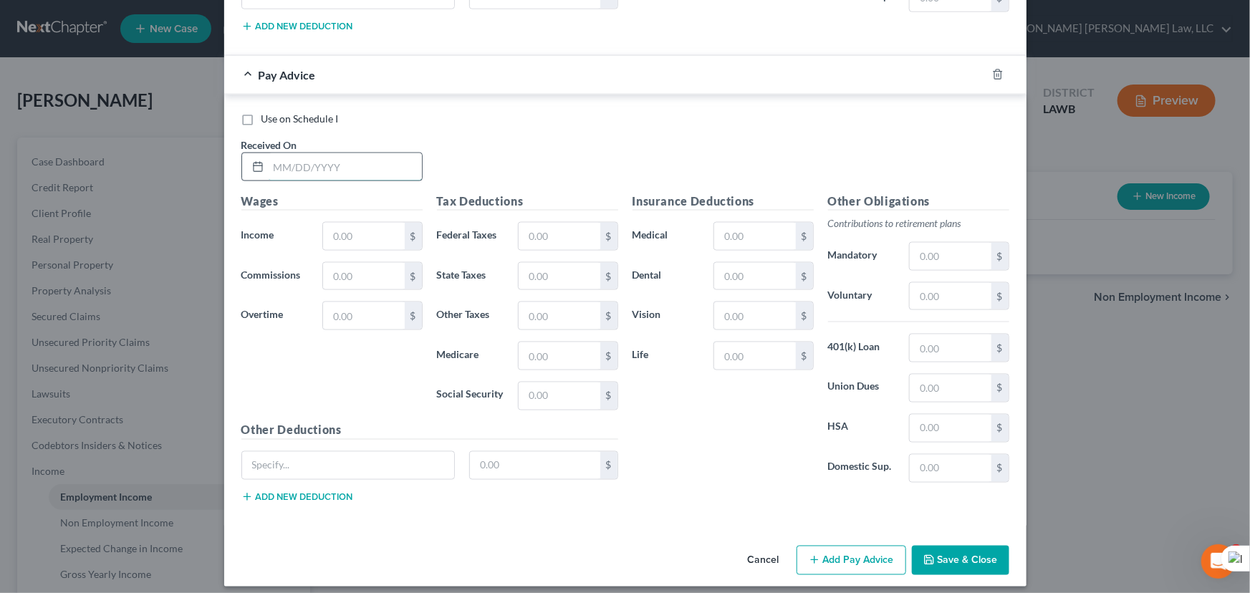
click at [376, 164] on input "text" at bounding box center [345, 166] width 153 height 27
click at [353, 223] on input "text" at bounding box center [363, 236] width 81 height 27
click at [544, 383] on input "text" at bounding box center [559, 396] width 81 height 27
click at [554, 228] on input "text" at bounding box center [559, 236] width 81 height 27
click at [561, 357] on input "text" at bounding box center [559, 355] width 81 height 27
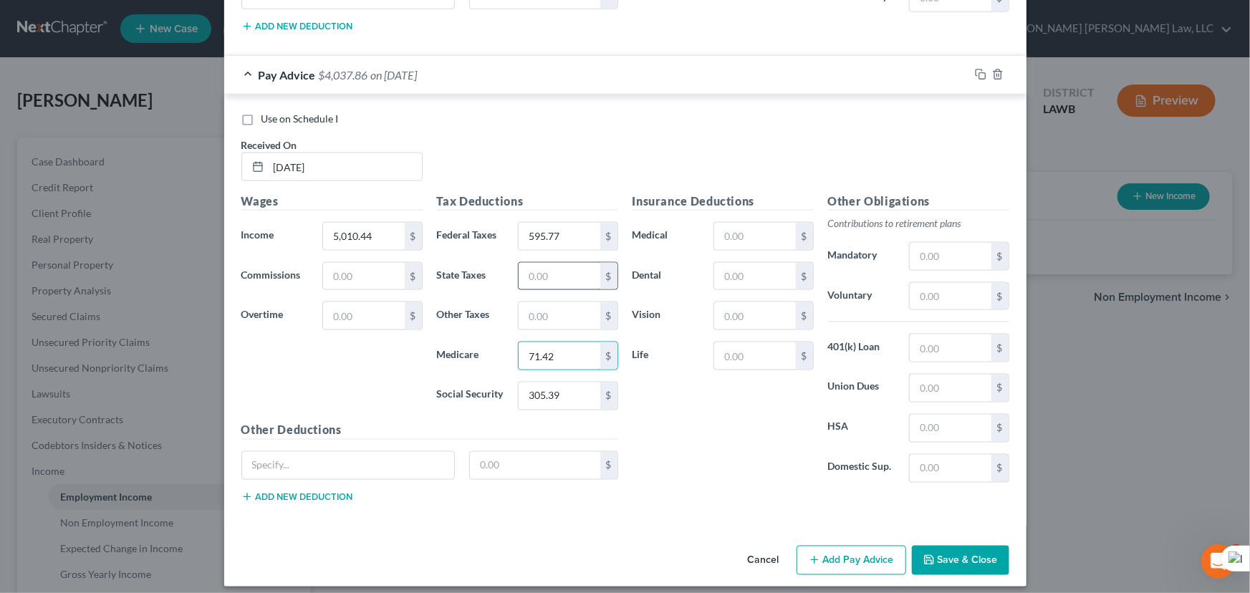
click at [580, 263] on input "text" at bounding box center [559, 276] width 81 height 27
click at [918, 244] on input "text" at bounding box center [950, 256] width 81 height 27
click at [727, 269] on input "text" at bounding box center [754, 276] width 81 height 27
click at [729, 303] on input "text" at bounding box center [754, 315] width 81 height 27
click at [716, 350] on input "text" at bounding box center [754, 355] width 81 height 27
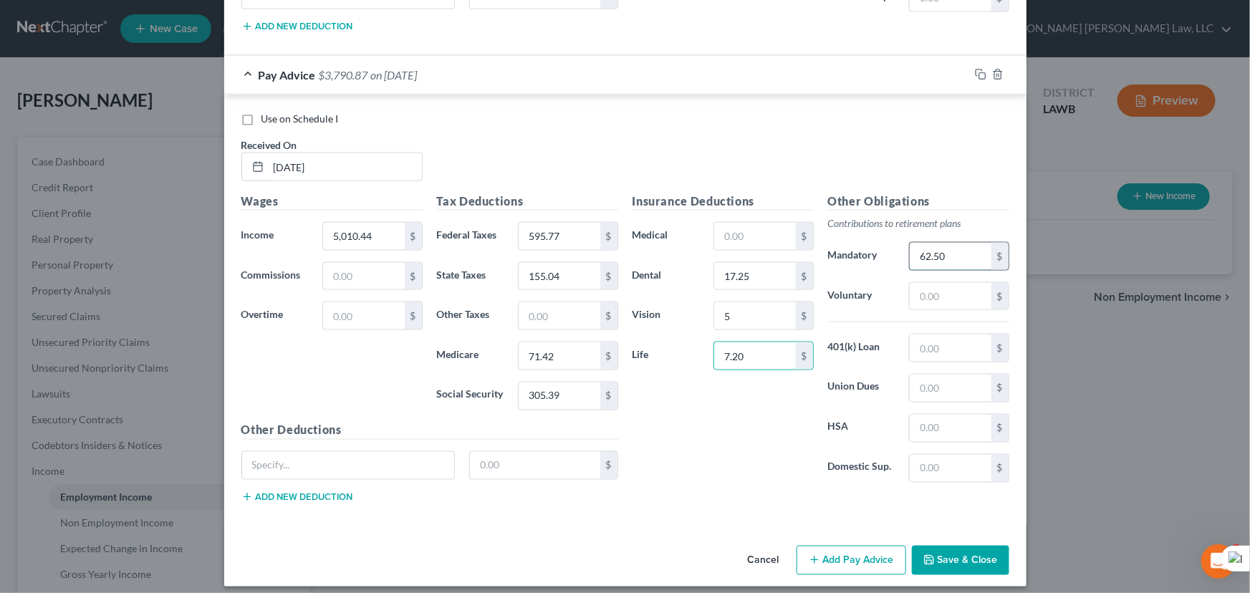
click at [965, 250] on input "62.50" at bounding box center [950, 256] width 81 height 27
click at [747, 225] on input "text" at bounding box center [754, 236] width 81 height 27
click at [974, 248] on input "62.50" at bounding box center [950, 256] width 81 height 27
click at [547, 311] on input "text" at bounding box center [559, 315] width 81 height 27
click at [865, 549] on button "Add Pay Advice" at bounding box center [852, 561] width 110 height 30
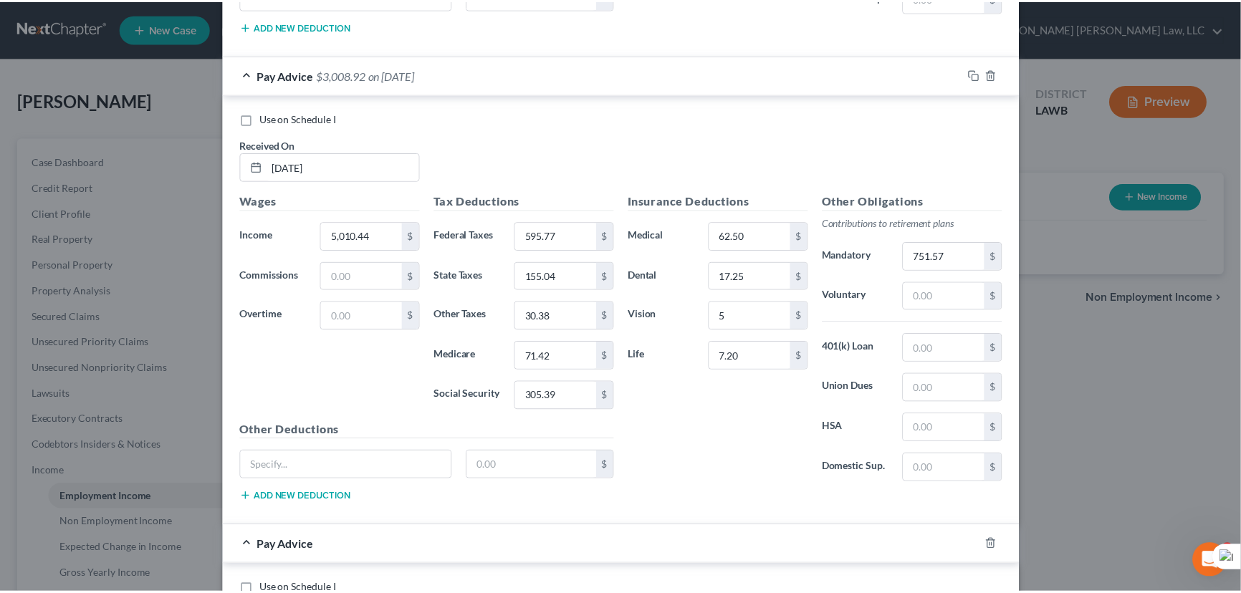
scroll to position [4219, 0]
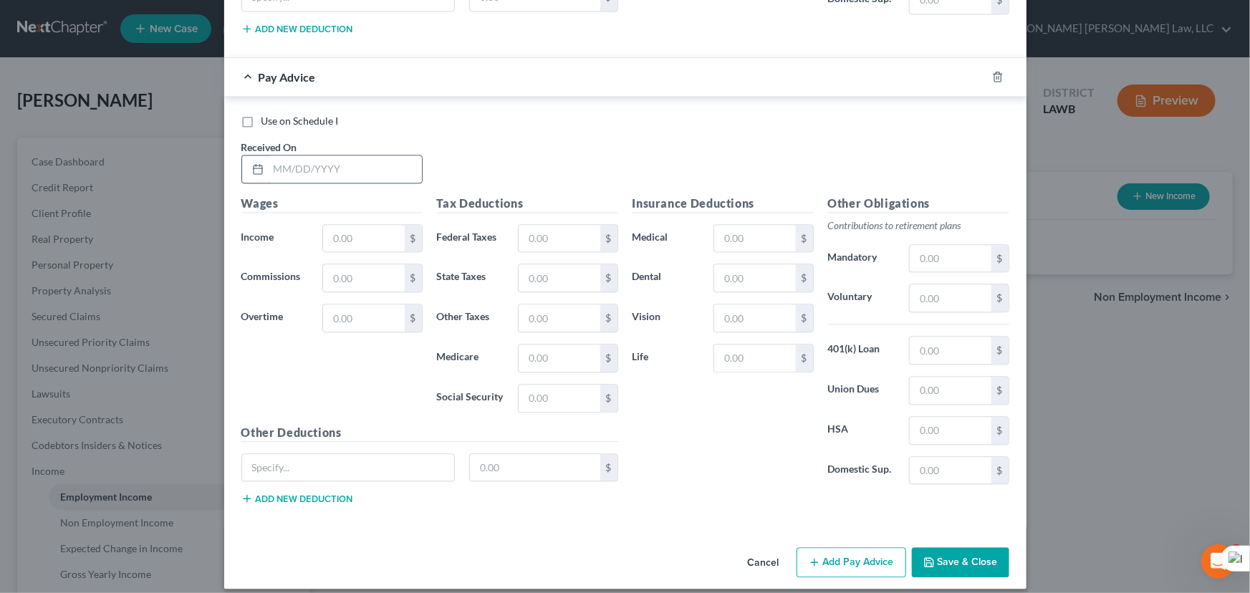
click at [393, 160] on input "text" at bounding box center [345, 168] width 153 height 27
click at [353, 225] on input "text" at bounding box center [363, 238] width 81 height 27
click at [560, 225] on input "text" at bounding box center [559, 238] width 81 height 27
drag, startPoint x: 528, startPoint y: 401, endPoint x: 532, endPoint y: 393, distance: 9.3
click at [528, 401] on div "Tax Deductions Federal Taxes $ State Taxes $ Other Taxes $ Medicare $ Social Se…" at bounding box center [528, 309] width 196 height 229
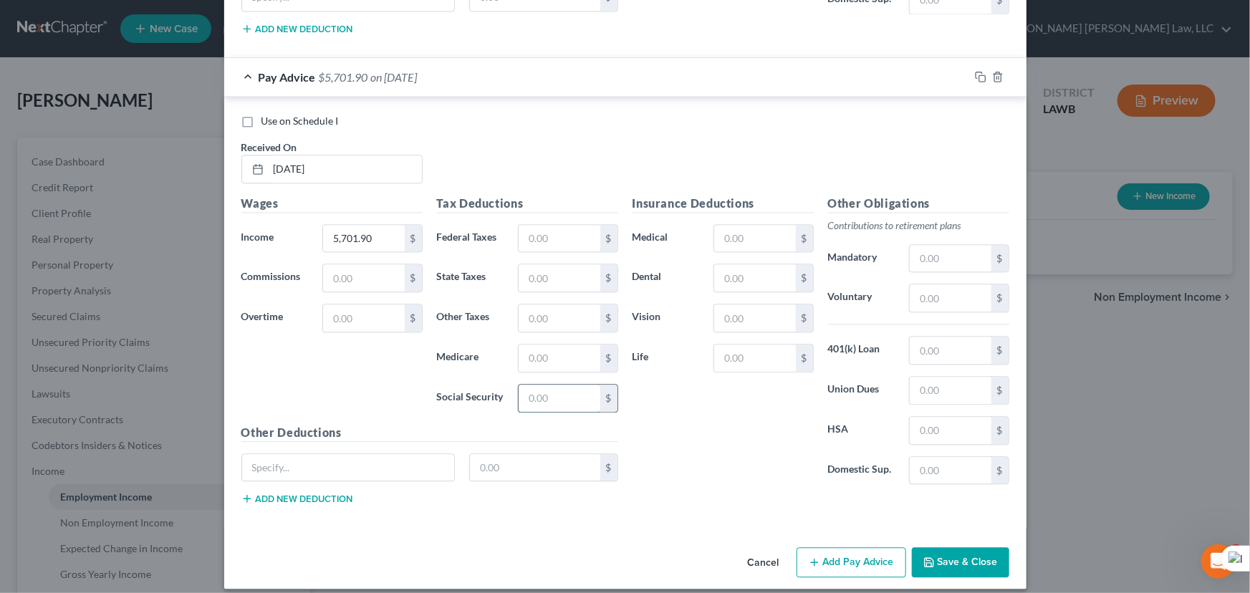
click at [532, 393] on input "text" at bounding box center [559, 398] width 81 height 27
click at [537, 225] on input "text" at bounding box center [559, 238] width 81 height 27
drag, startPoint x: 552, startPoint y: 357, endPoint x: 551, endPoint y: 347, distance: 9.3
click at [552, 351] on input "text" at bounding box center [559, 358] width 81 height 27
click at [544, 265] on input "text" at bounding box center [559, 277] width 81 height 27
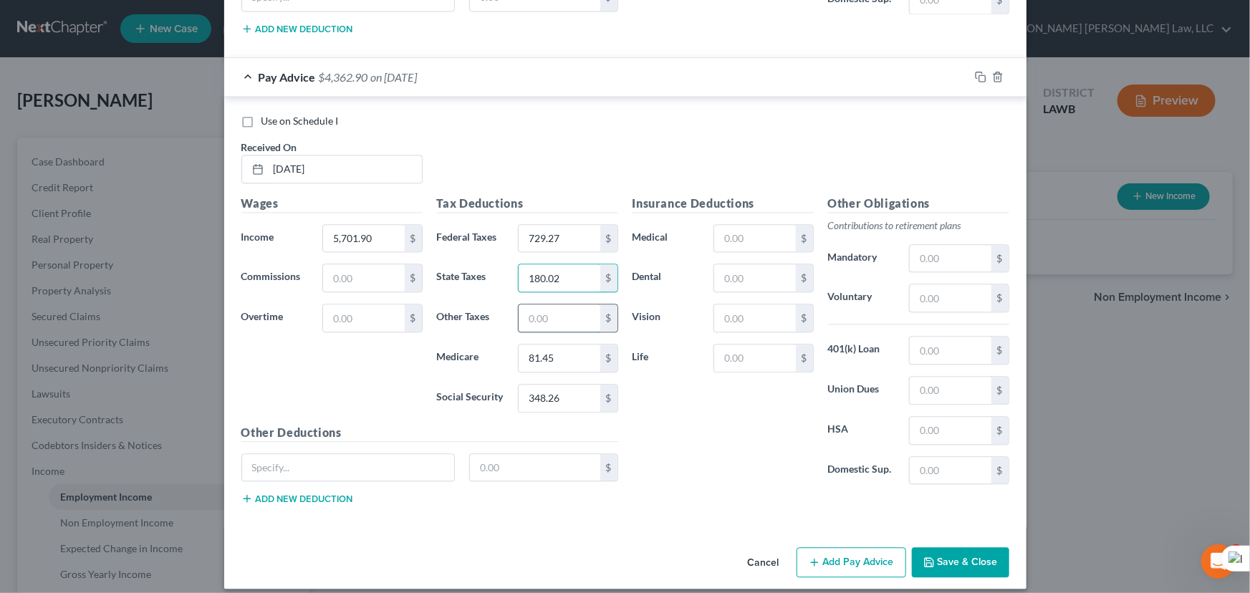
click at [556, 309] on input "text" at bounding box center [559, 317] width 81 height 27
click at [748, 225] on input "text" at bounding box center [754, 238] width 81 height 27
click at [747, 271] on input "text" at bounding box center [754, 277] width 81 height 27
click at [730, 313] on input "text" at bounding box center [754, 317] width 81 height 27
click at [724, 345] on input "text" at bounding box center [754, 358] width 81 height 27
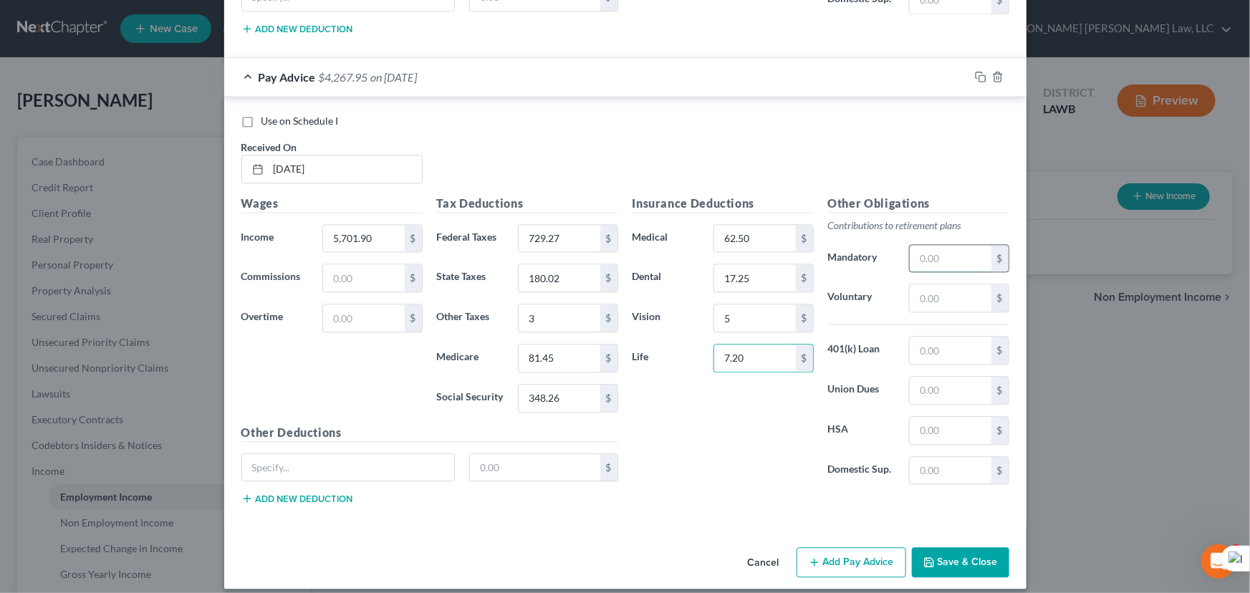
drag, startPoint x: 976, startPoint y: 242, endPoint x: 955, endPoint y: 242, distance: 21.5
click at [972, 245] on input "text" at bounding box center [950, 258] width 81 height 27
click at [549, 304] on input "3" at bounding box center [559, 317] width 81 height 27
click at [944, 547] on button "Save & Close" at bounding box center [960, 562] width 97 height 30
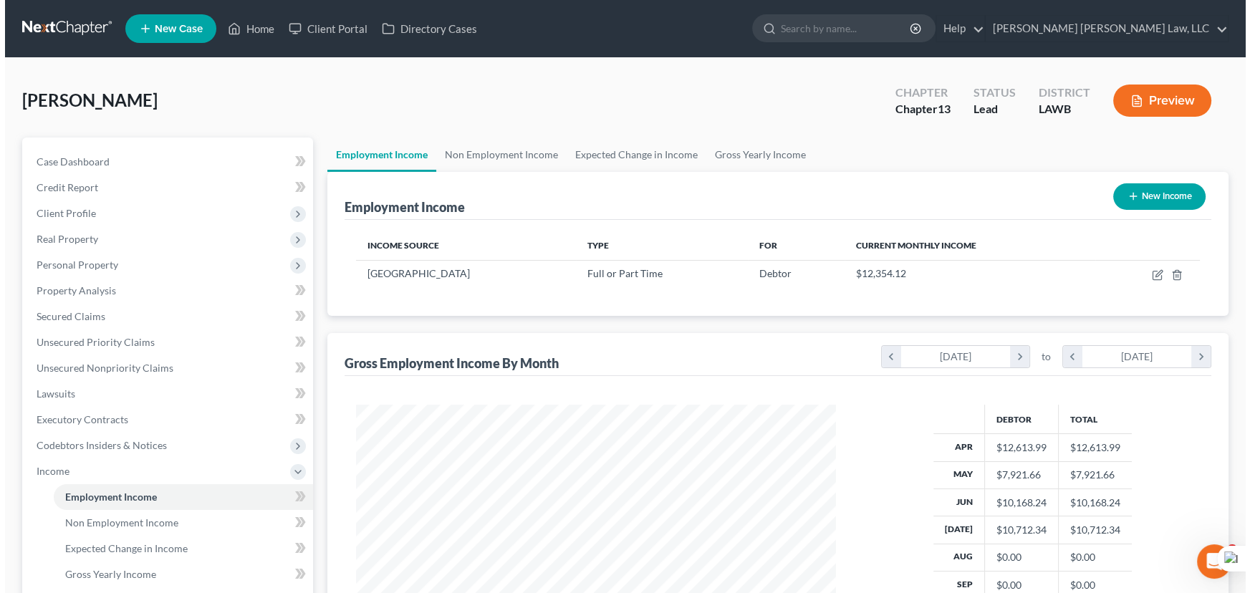
scroll to position [256, 509]
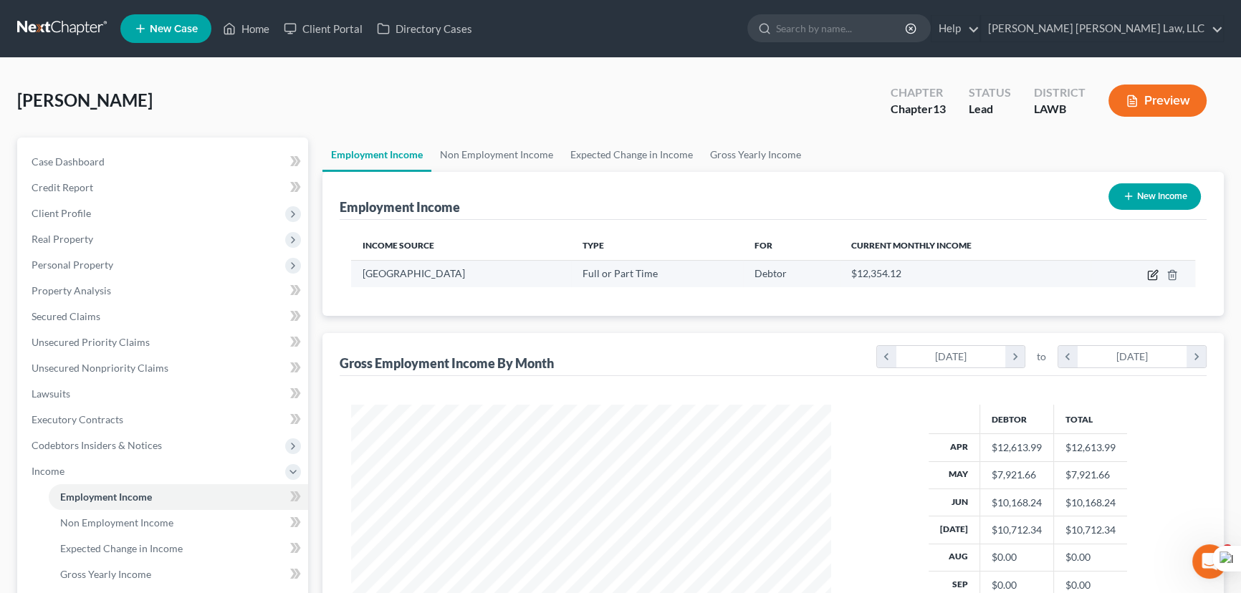
click at [1152, 277] on icon "button" at bounding box center [1152, 274] width 11 height 11
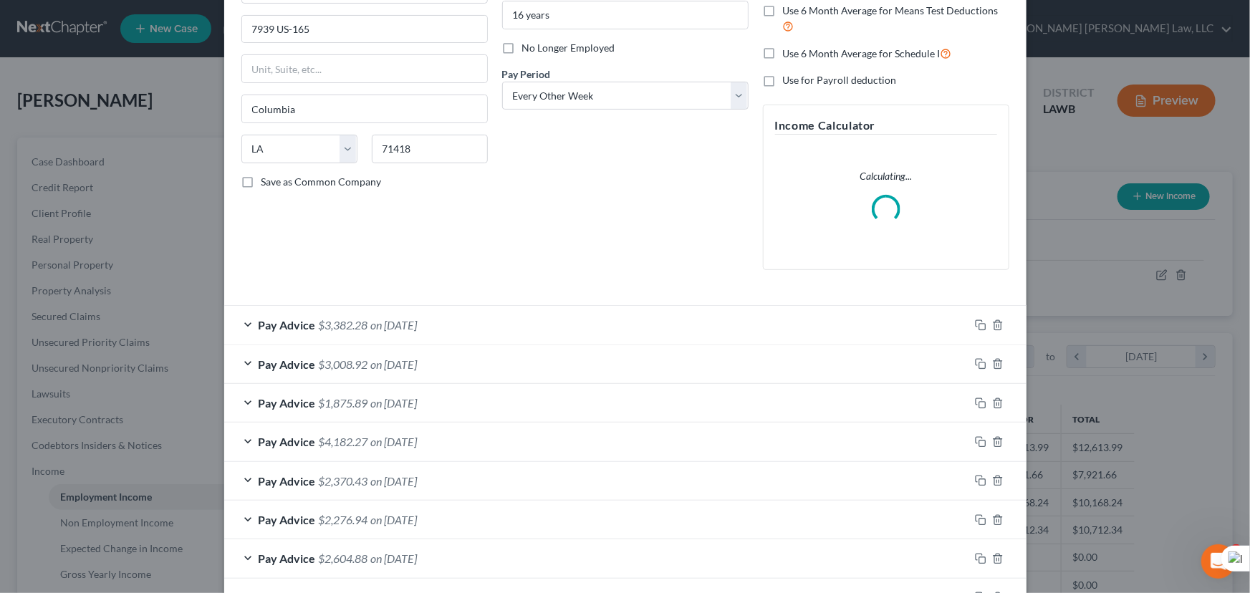
scroll to position [301, 0]
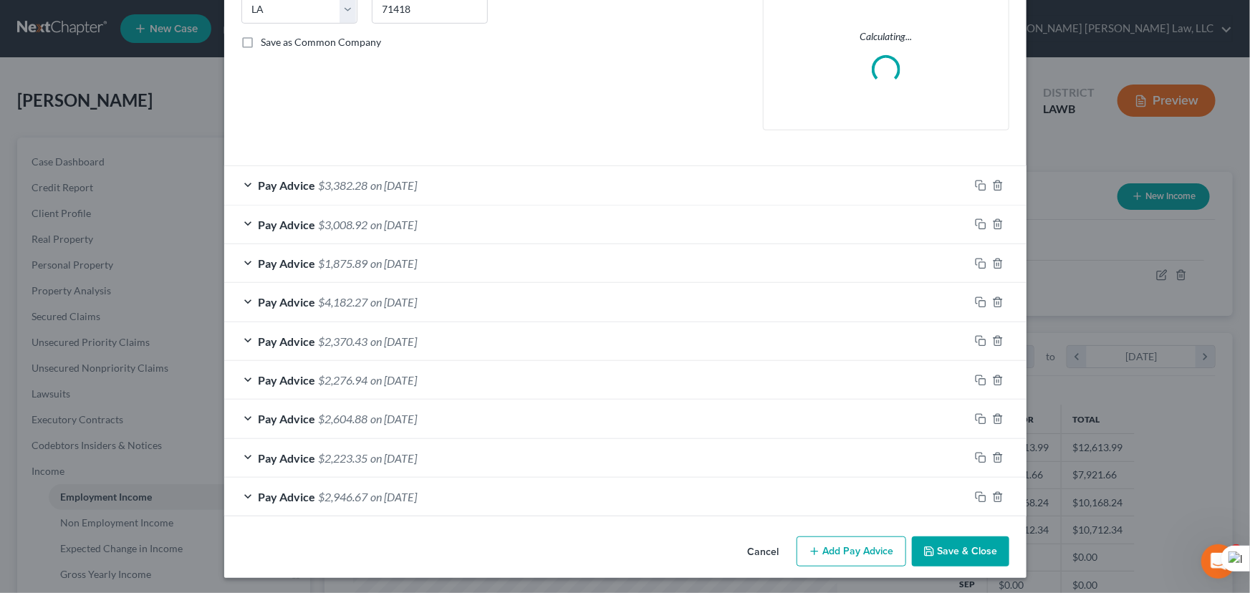
click at [849, 554] on button "Add Pay Advice" at bounding box center [852, 552] width 110 height 30
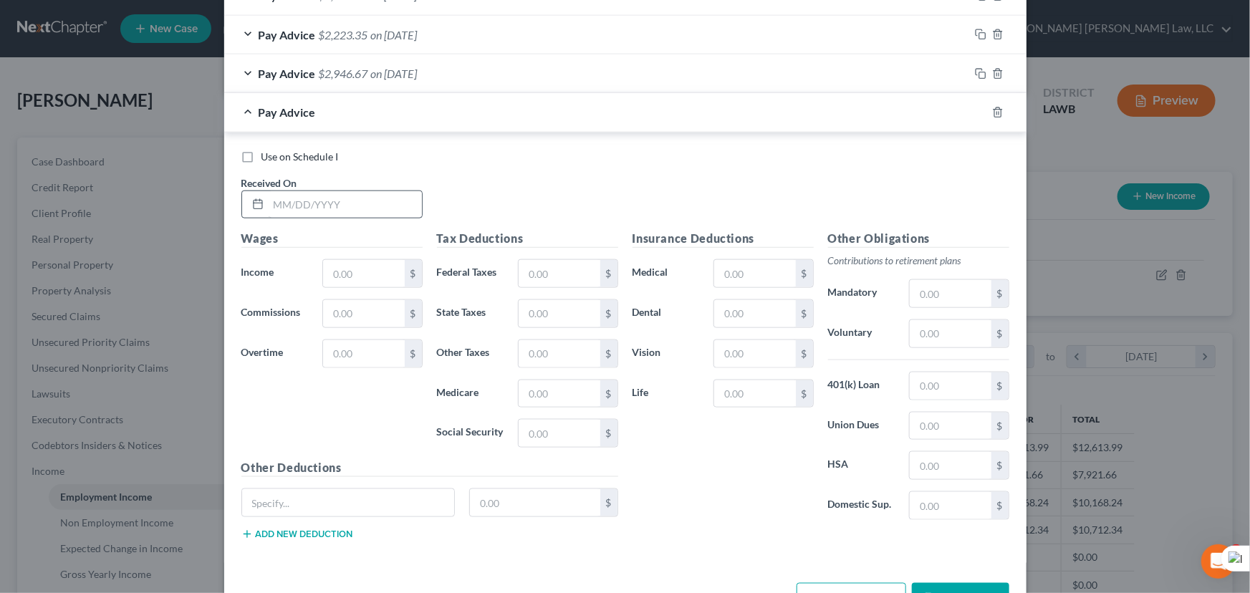
scroll to position [816, 0]
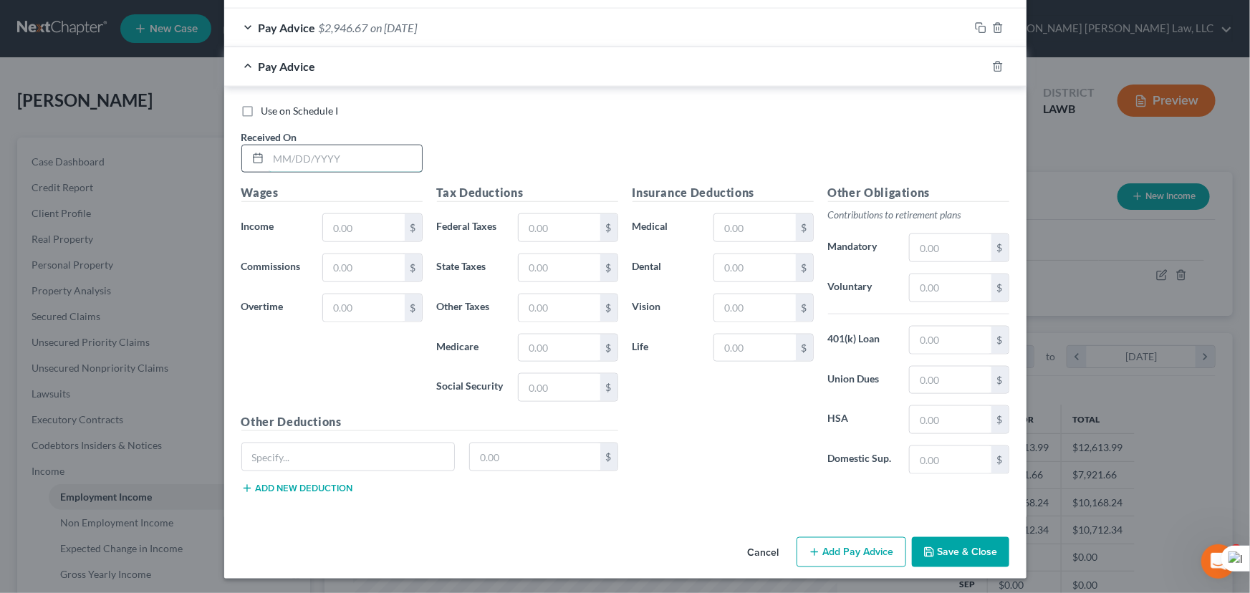
click at [351, 163] on input "text" at bounding box center [345, 158] width 153 height 27
click at [340, 223] on input "text" at bounding box center [363, 227] width 81 height 27
click at [527, 226] on input "text" at bounding box center [559, 227] width 81 height 27
click at [529, 394] on input "text" at bounding box center [559, 387] width 81 height 27
click at [552, 230] on input "text" at bounding box center [559, 227] width 81 height 27
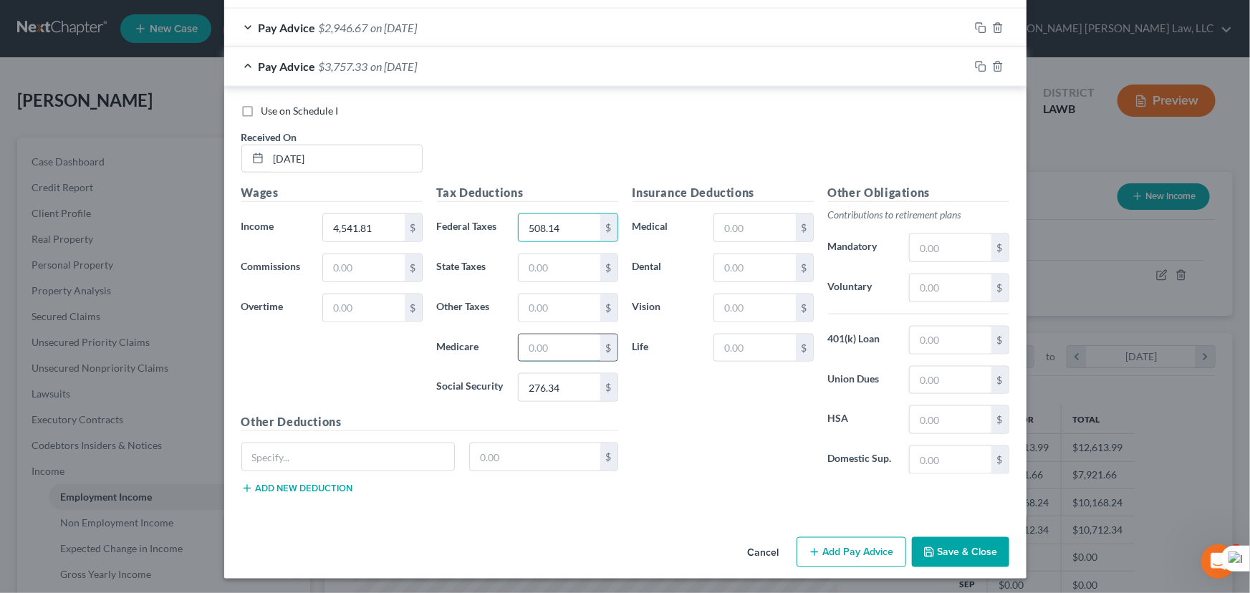
click at [537, 345] on input "text" at bounding box center [559, 348] width 81 height 27
click at [524, 274] on input "text" at bounding box center [559, 267] width 81 height 27
click at [537, 314] on input "text" at bounding box center [559, 307] width 81 height 27
click at [734, 220] on input "text" at bounding box center [754, 227] width 81 height 27
click at [760, 271] on input "text" at bounding box center [754, 267] width 81 height 27
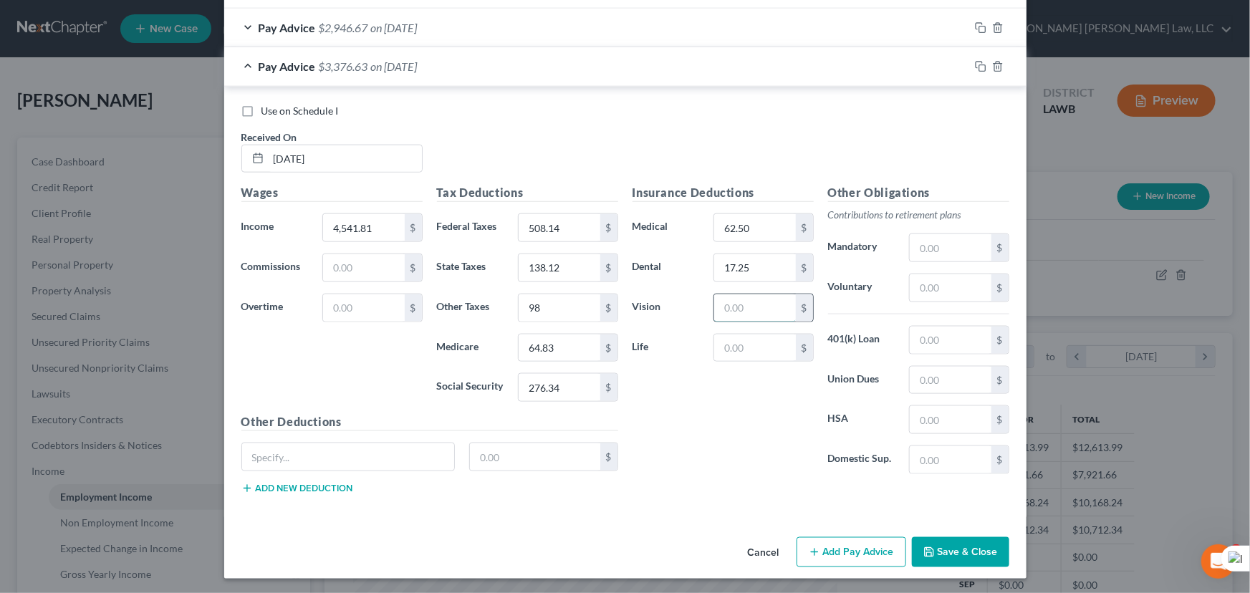
click at [760, 307] on input "text" at bounding box center [754, 307] width 81 height 27
drag, startPoint x: 665, startPoint y: 342, endPoint x: 731, endPoint y: 347, distance: 65.4
click at [666, 342] on label "Life" at bounding box center [666, 348] width 82 height 29
click at [739, 347] on input "text" at bounding box center [754, 348] width 81 height 27
click at [941, 234] on div "$" at bounding box center [959, 248] width 100 height 29
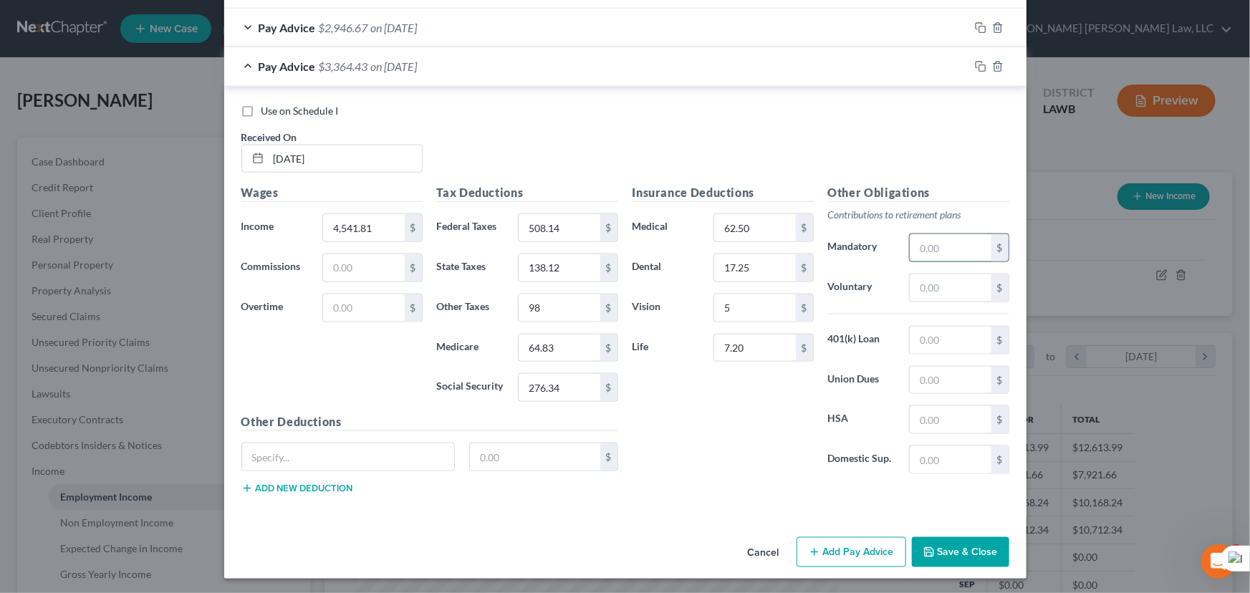
click at [941, 249] on input "text" at bounding box center [950, 247] width 81 height 27
click at [578, 303] on input "98" at bounding box center [559, 307] width 81 height 27
click at [831, 554] on button "Add Pay Advice" at bounding box center [852, 552] width 110 height 30
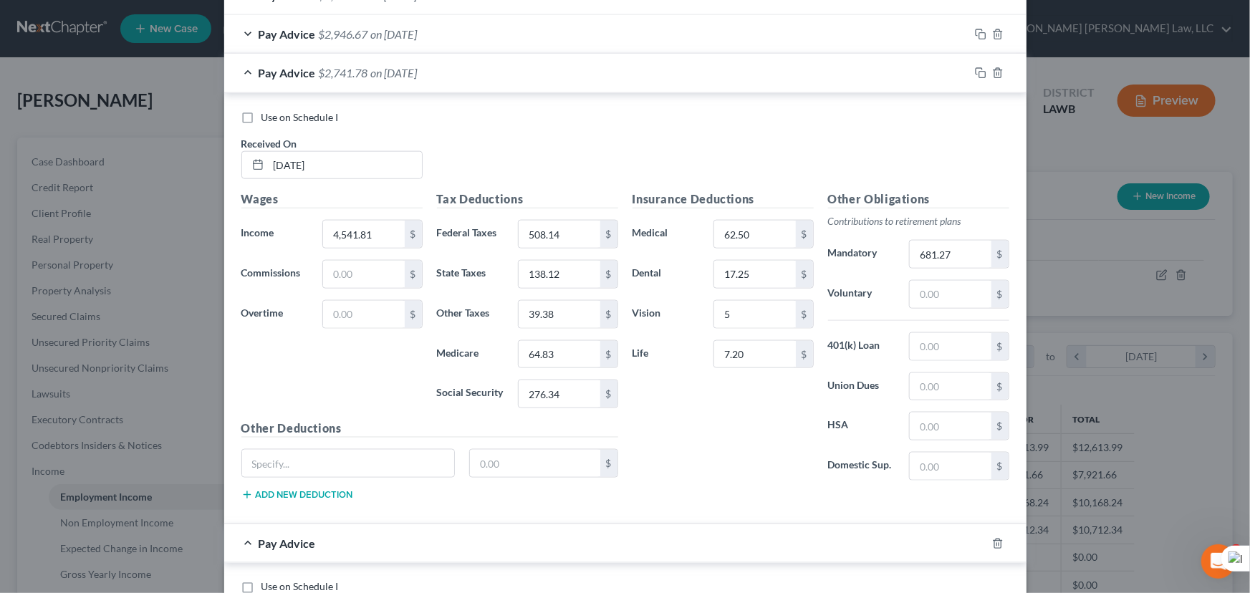
scroll to position [829, 0]
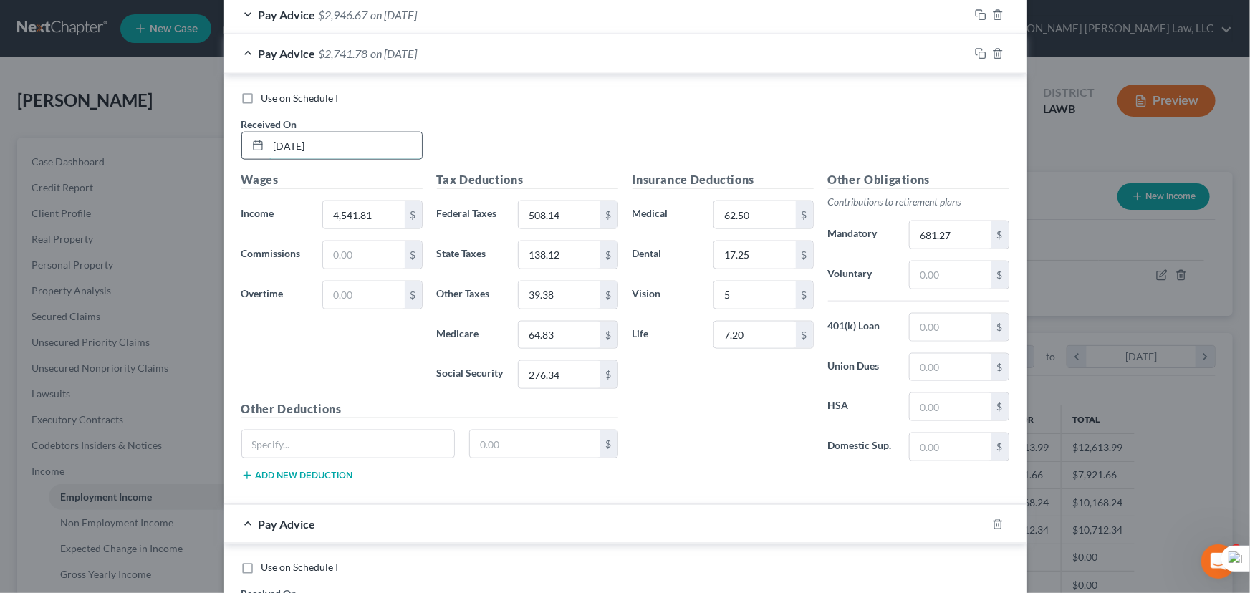
click at [287, 145] on input "08/26/2025" at bounding box center [345, 146] width 153 height 27
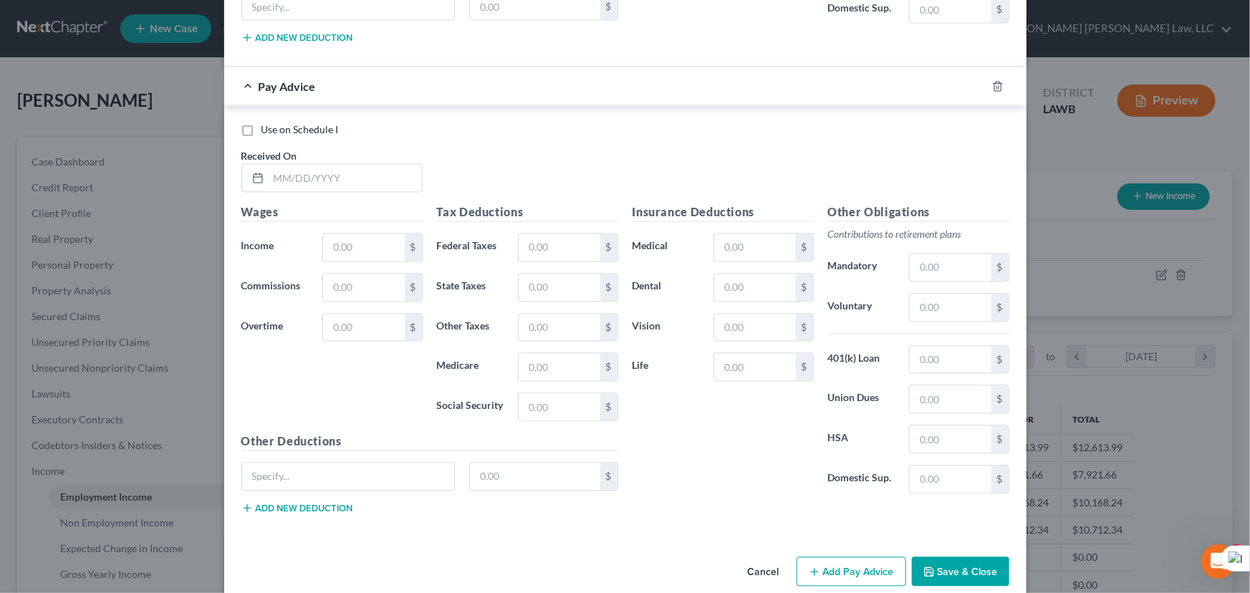
scroll to position [1284, 0]
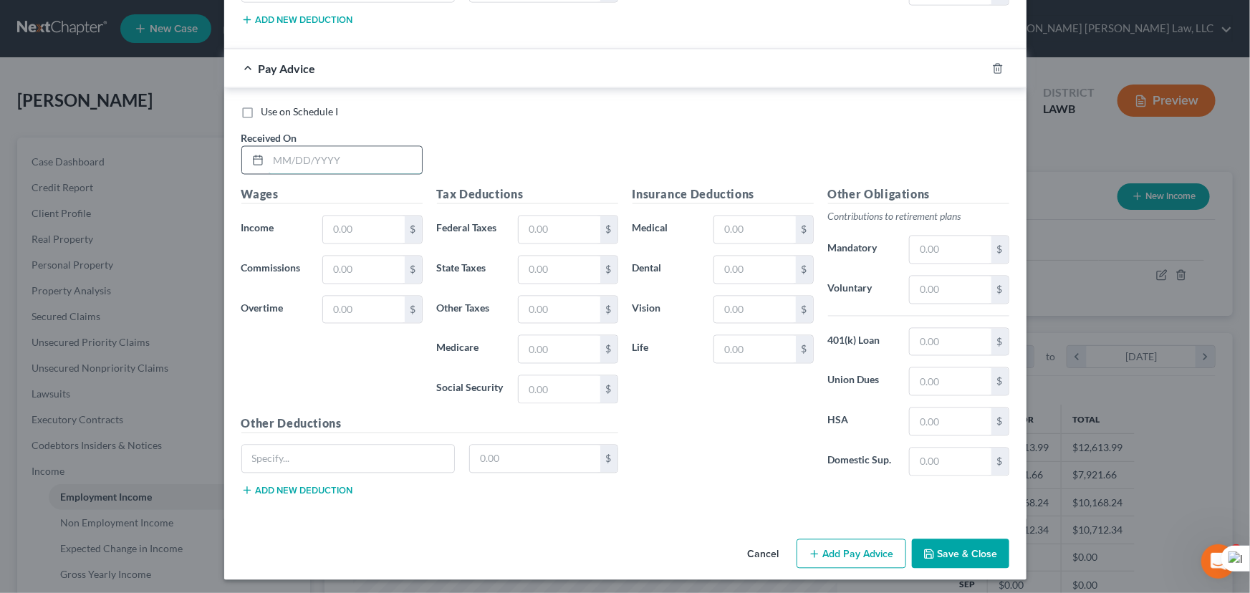
click at [322, 150] on input "text" at bounding box center [345, 160] width 153 height 27
click at [334, 230] on input "text" at bounding box center [363, 229] width 81 height 27
click at [540, 393] on input "text" at bounding box center [559, 389] width 81 height 27
click at [549, 238] on input "text" at bounding box center [559, 229] width 81 height 27
drag, startPoint x: 547, startPoint y: 360, endPoint x: 547, endPoint y: 352, distance: 8.6
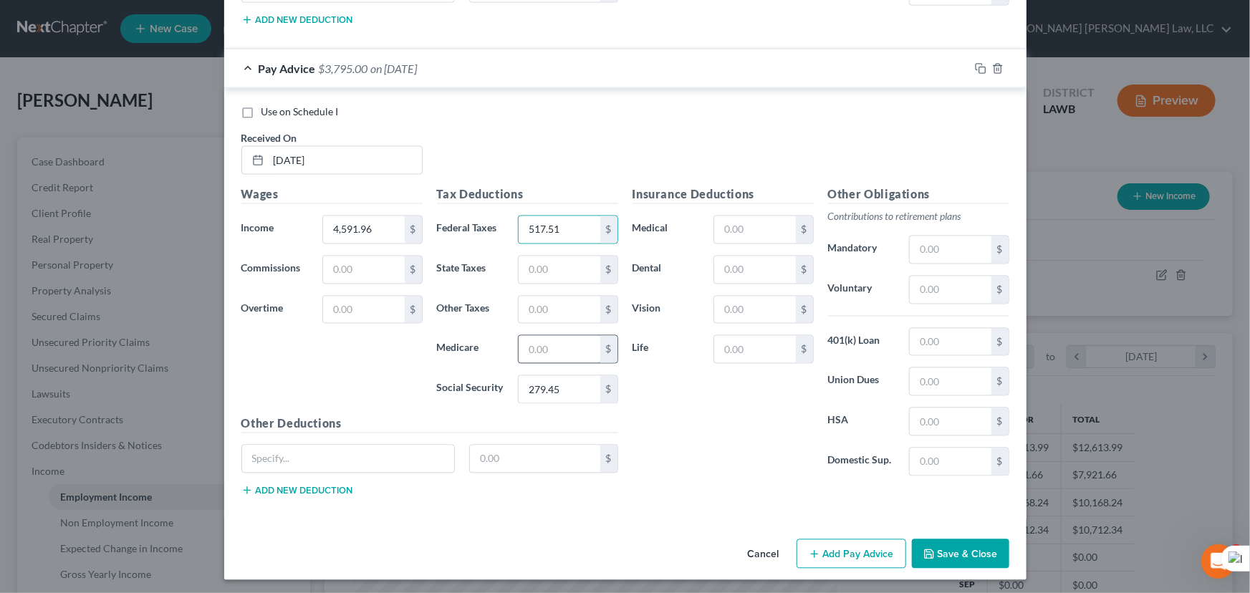
click at [547, 359] on div "Tax Deductions Federal Taxes 517.51 $ State Taxes $ Other Taxes $ Medicare $ So…" at bounding box center [528, 300] width 196 height 229
click at [547, 352] on input "text" at bounding box center [559, 349] width 81 height 27
click at [534, 259] on input "text" at bounding box center [559, 269] width 81 height 27
click at [925, 231] on div "Other Obligations Contributions to retirement plans Mandatory $ Voluntary $ 401…" at bounding box center [919, 337] width 196 height 302
click at [931, 253] on input "text" at bounding box center [950, 249] width 81 height 27
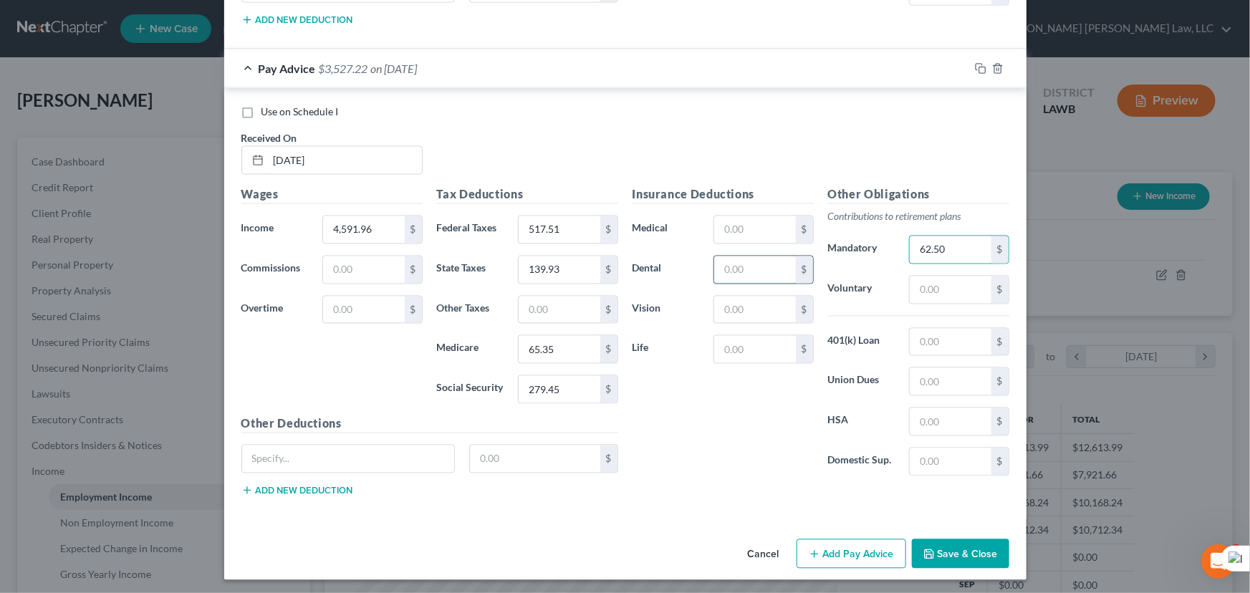
click at [759, 263] on input "text" at bounding box center [754, 269] width 81 height 27
click at [723, 314] on input "text" at bounding box center [754, 310] width 81 height 27
click at [715, 342] on input "text" at bounding box center [754, 349] width 81 height 27
click at [739, 225] on input "text" at bounding box center [754, 229] width 81 height 27
click at [970, 236] on input "62.50" at bounding box center [950, 249] width 81 height 27
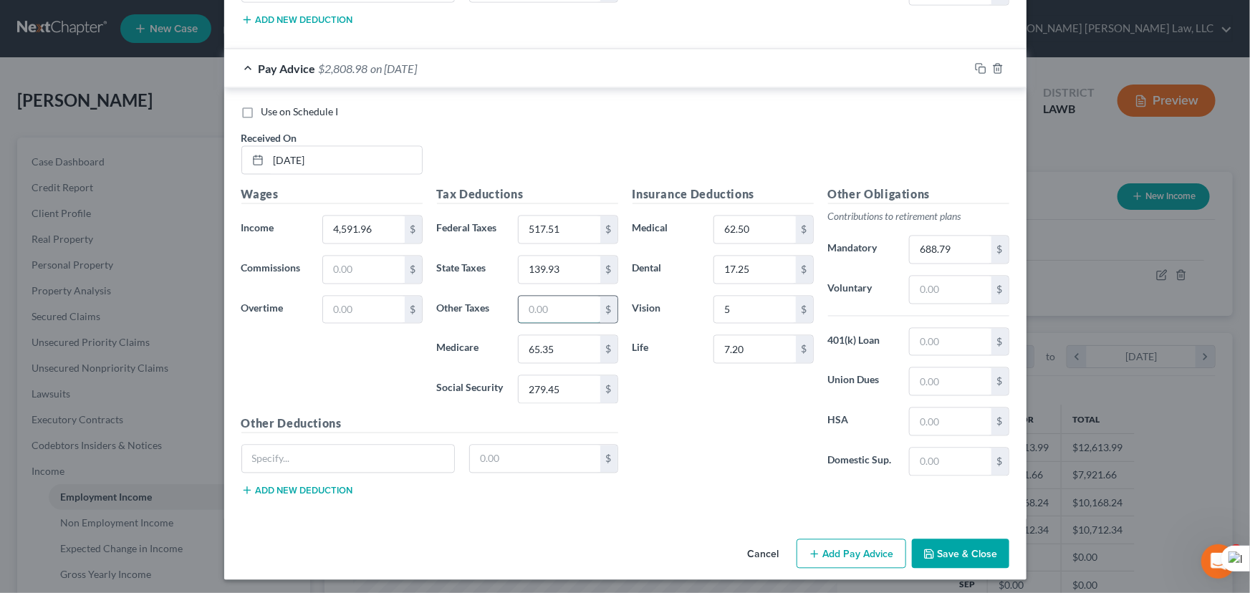
click at [573, 304] on input "text" at bounding box center [559, 310] width 81 height 27
click at [841, 546] on button "Add Pay Advice" at bounding box center [852, 554] width 110 height 30
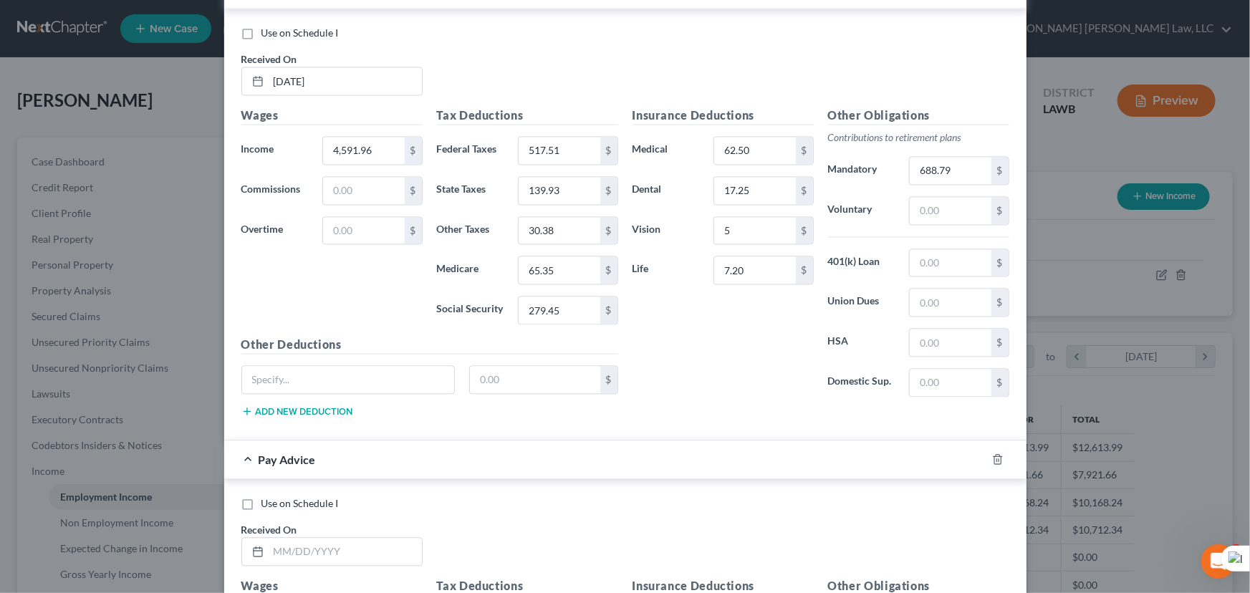
scroll to position [1754, 0]
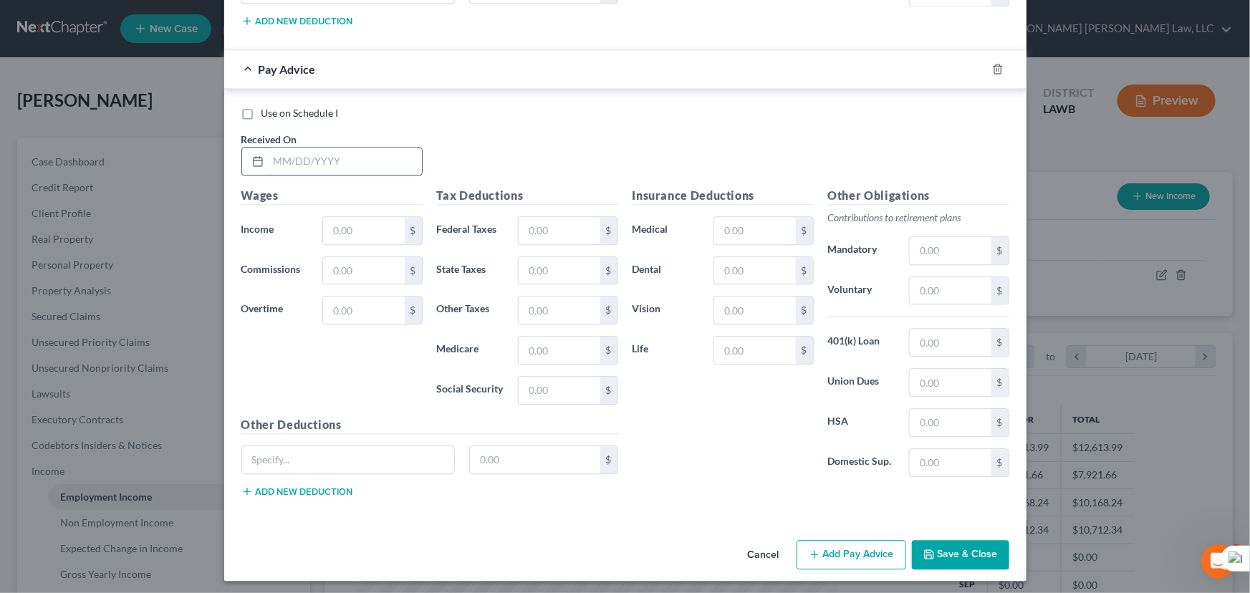
click at [380, 162] on input "text" at bounding box center [345, 161] width 153 height 27
click at [357, 217] on input "text" at bounding box center [363, 230] width 81 height 27
click at [534, 389] on input "text" at bounding box center [559, 390] width 81 height 27
click at [569, 221] on input "text" at bounding box center [559, 230] width 81 height 27
click at [542, 347] on input "text" at bounding box center [559, 350] width 81 height 27
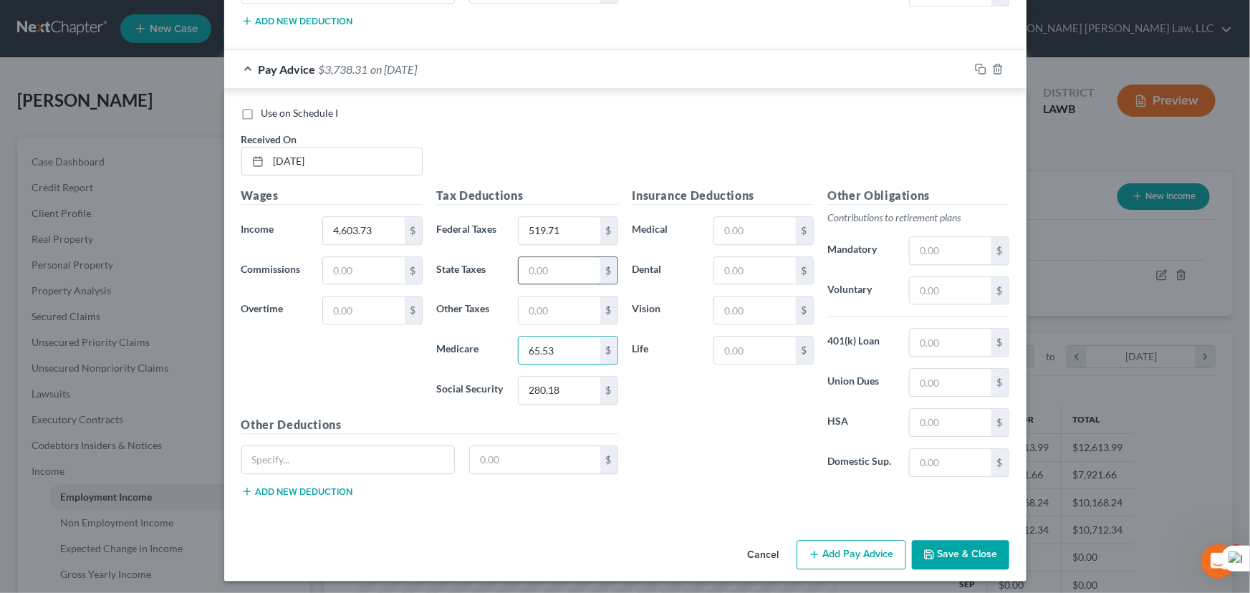
click at [532, 261] on input "text" at bounding box center [559, 270] width 81 height 27
click at [532, 314] on input "text" at bounding box center [559, 310] width 81 height 27
click at [726, 234] on input "text" at bounding box center [754, 230] width 81 height 27
click at [754, 272] on input "text" at bounding box center [754, 270] width 81 height 27
click at [732, 305] on input "text" at bounding box center [754, 310] width 81 height 27
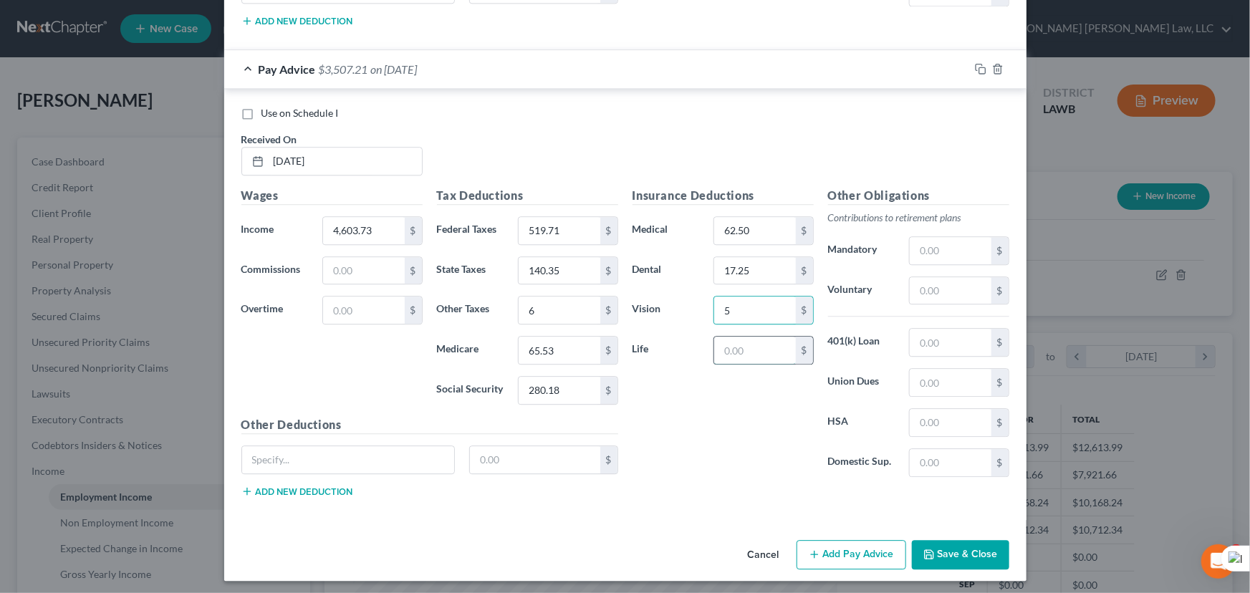
click at [725, 350] on input "text" at bounding box center [754, 350] width 81 height 27
click at [902, 244] on div "$" at bounding box center [959, 250] width 114 height 29
click at [939, 248] on input "text" at bounding box center [950, 250] width 81 height 27
drag, startPoint x: 541, startPoint y: 319, endPoint x: 549, endPoint y: 304, distance: 17.3
click at [543, 312] on div "6 $" at bounding box center [568, 310] width 100 height 29
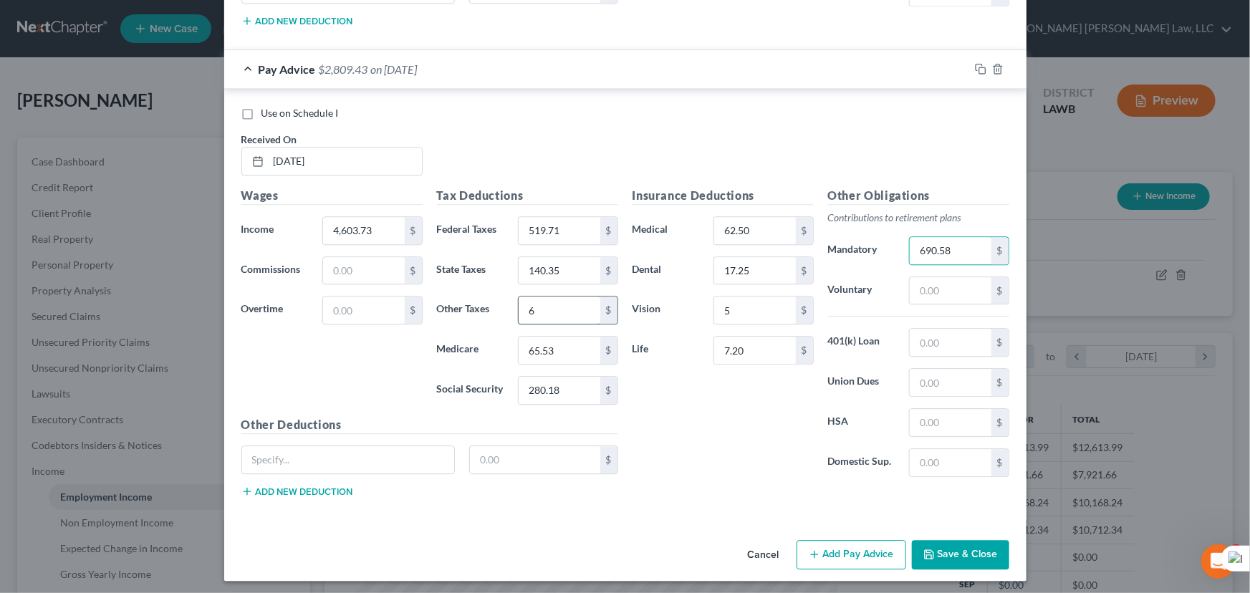
click at [549, 304] on input "6" at bounding box center [559, 310] width 81 height 27
click at [836, 549] on button "Add Pay Advice" at bounding box center [852, 555] width 110 height 30
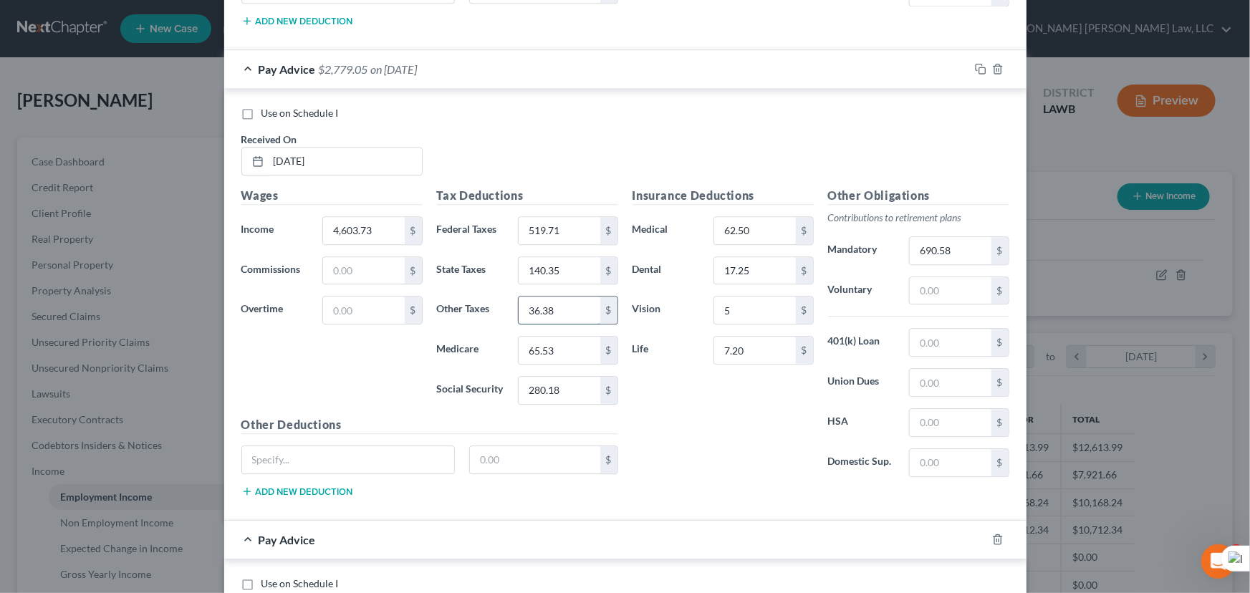
click at [581, 300] on input "36.38" at bounding box center [559, 310] width 81 height 27
click at [569, 302] on input "36.38" at bounding box center [559, 310] width 81 height 27
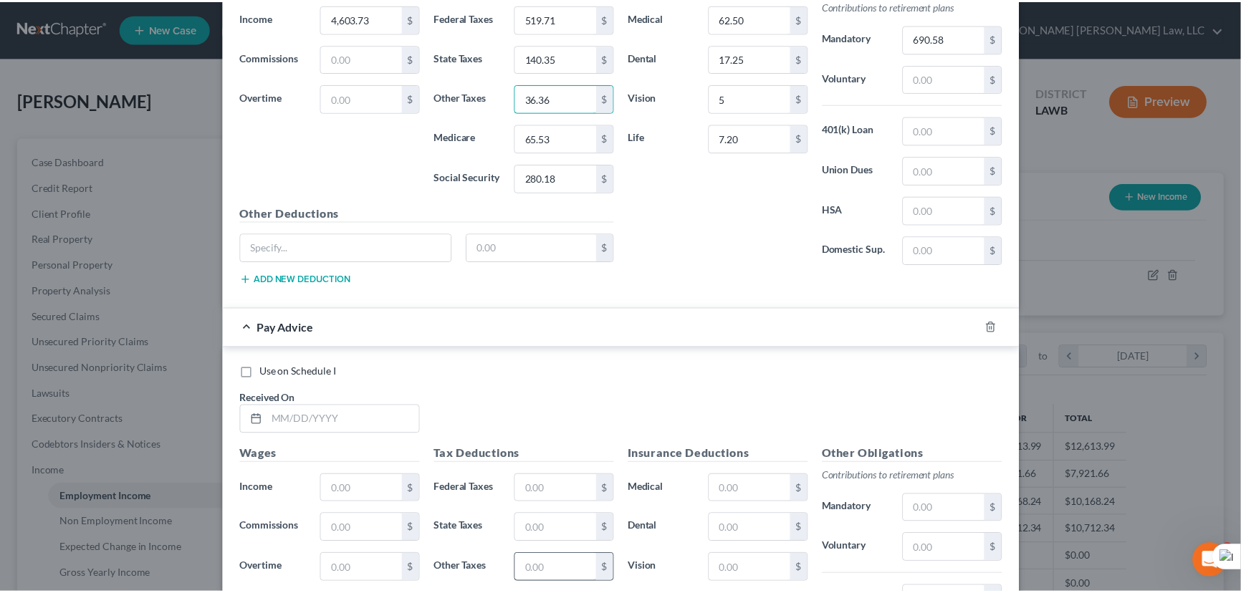
scroll to position [2223, 0]
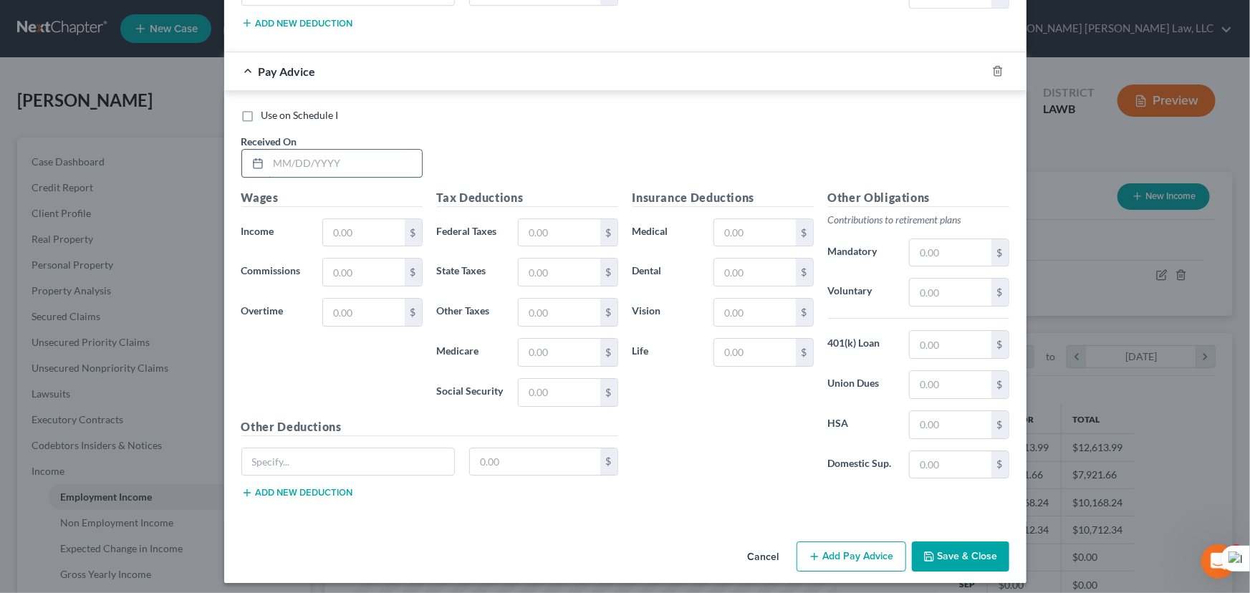
click at [345, 160] on input "text" at bounding box center [345, 163] width 153 height 27
click at [359, 238] on input "text" at bounding box center [363, 232] width 81 height 27
click at [551, 379] on input "text" at bounding box center [559, 392] width 81 height 27
click at [559, 222] on input "text" at bounding box center [559, 232] width 81 height 27
click at [539, 347] on input "text" at bounding box center [559, 352] width 81 height 27
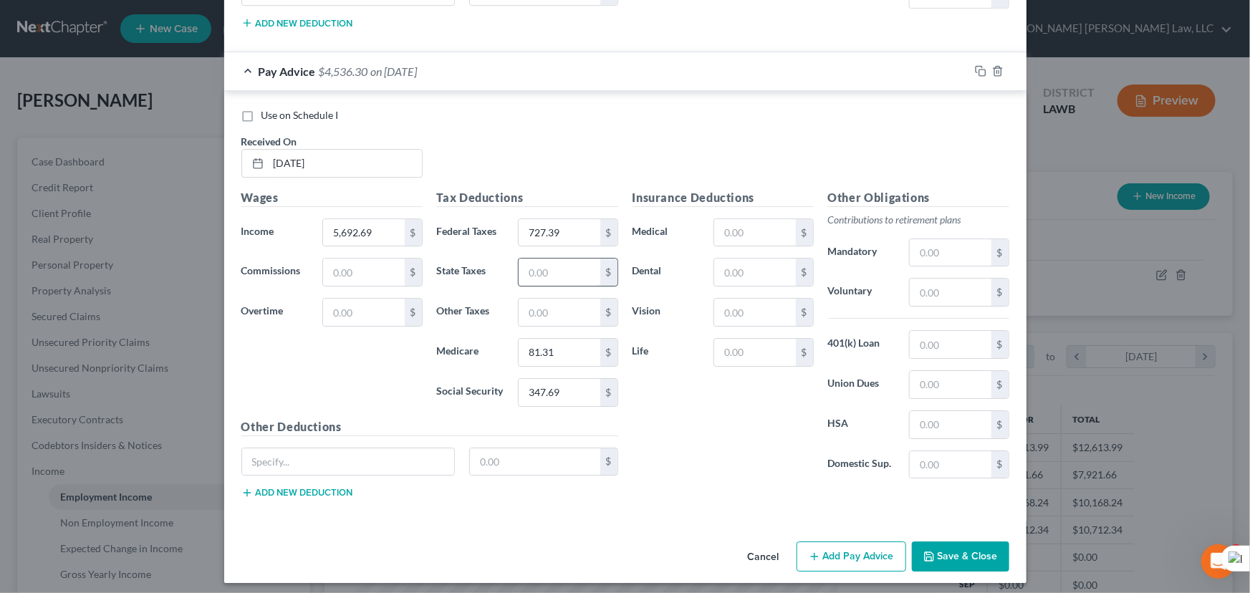
click at [537, 266] on input "text" at bounding box center [559, 272] width 81 height 27
click at [537, 291] on div "Tax Deductions Federal Taxes 727.39 $ State Taxes 179.69 $ Other Taxes $ Medica…" at bounding box center [528, 303] width 196 height 229
drag, startPoint x: 537, startPoint y: 294, endPoint x: 541, endPoint y: 312, distance: 19.1
click at [539, 309] on input "text" at bounding box center [559, 312] width 81 height 27
click at [915, 245] on input "text" at bounding box center [950, 252] width 81 height 27
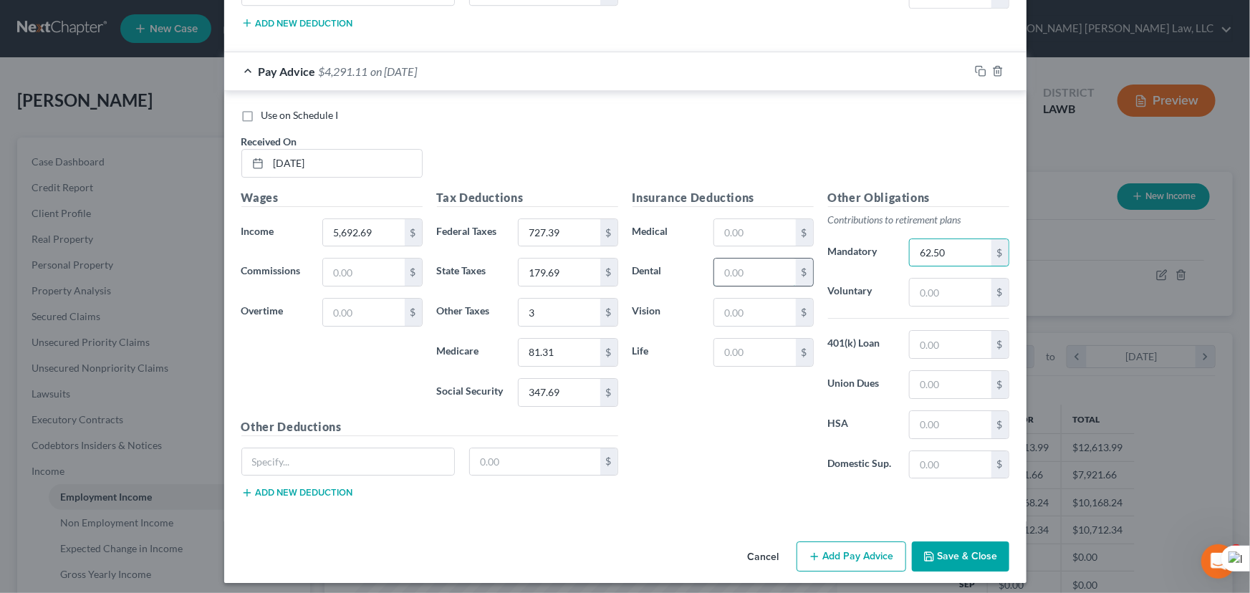
click at [774, 272] on input "text" at bounding box center [754, 272] width 81 height 27
click at [749, 316] on input "text" at bounding box center [754, 312] width 81 height 27
click at [721, 345] on input "text" at bounding box center [754, 352] width 81 height 27
click at [759, 219] on input "text" at bounding box center [754, 232] width 81 height 27
click at [948, 247] on input "62.50" at bounding box center [950, 252] width 81 height 27
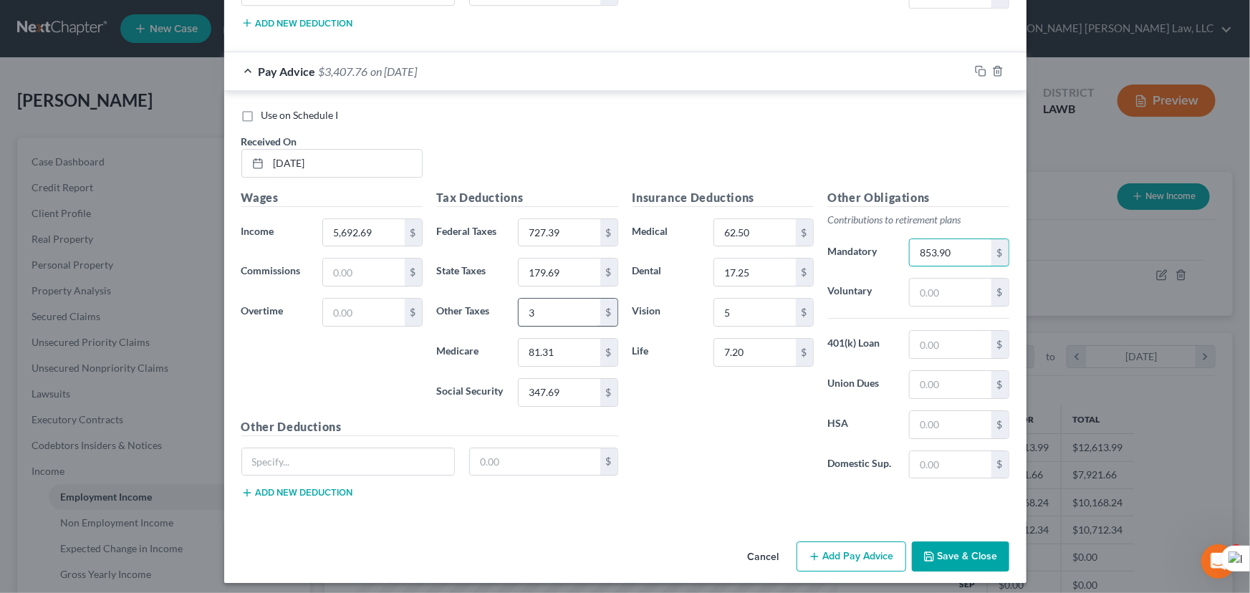
click at [566, 312] on input "3" at bounding box center [559, 312] width 81 height 27
click at [962, 554] on button "Save & Close" at bounding box center [960, 557] width 97 height 30
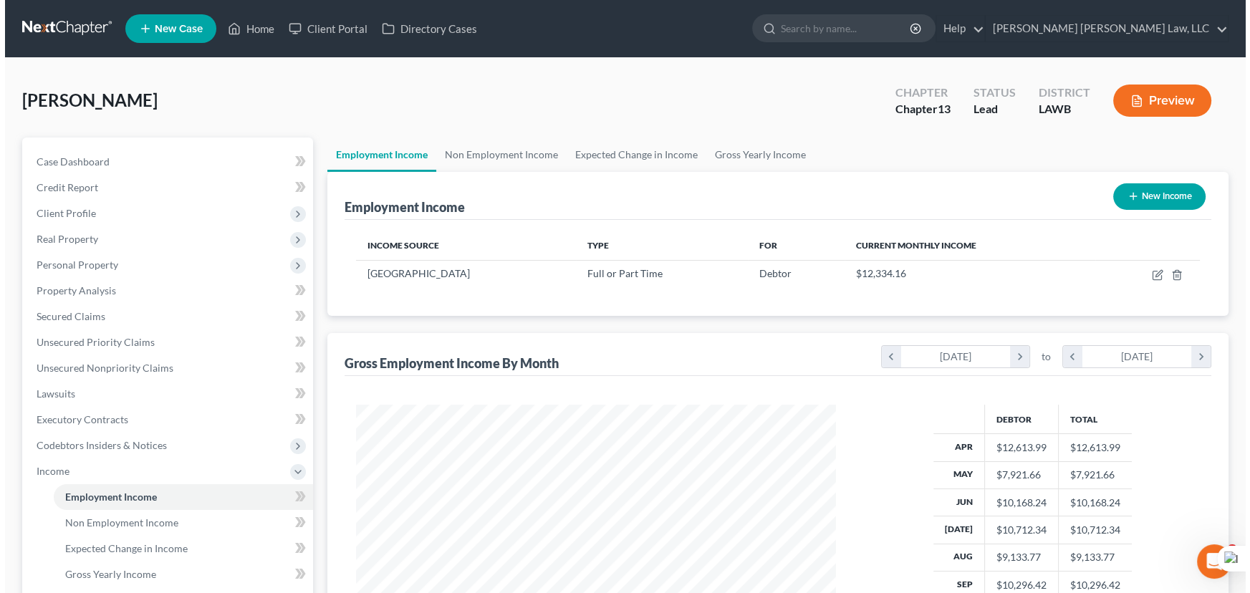
scroll to position [716068, 715816]
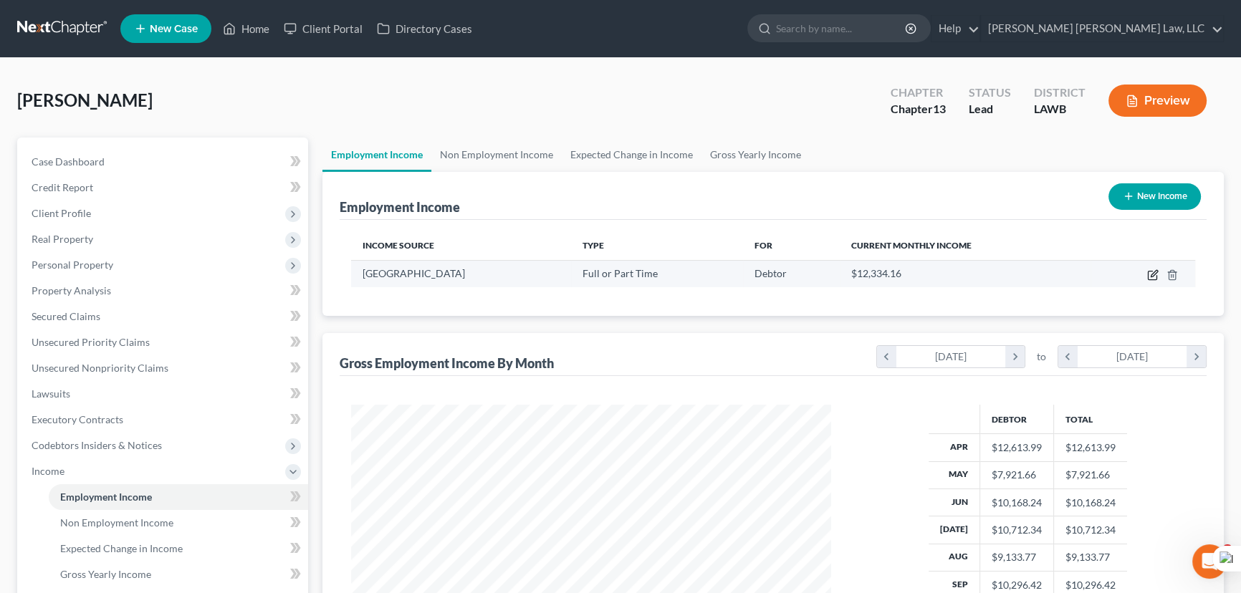
click at [1150, 272] on icon "button" at bounding box center [1152, 274] width 11 height 11
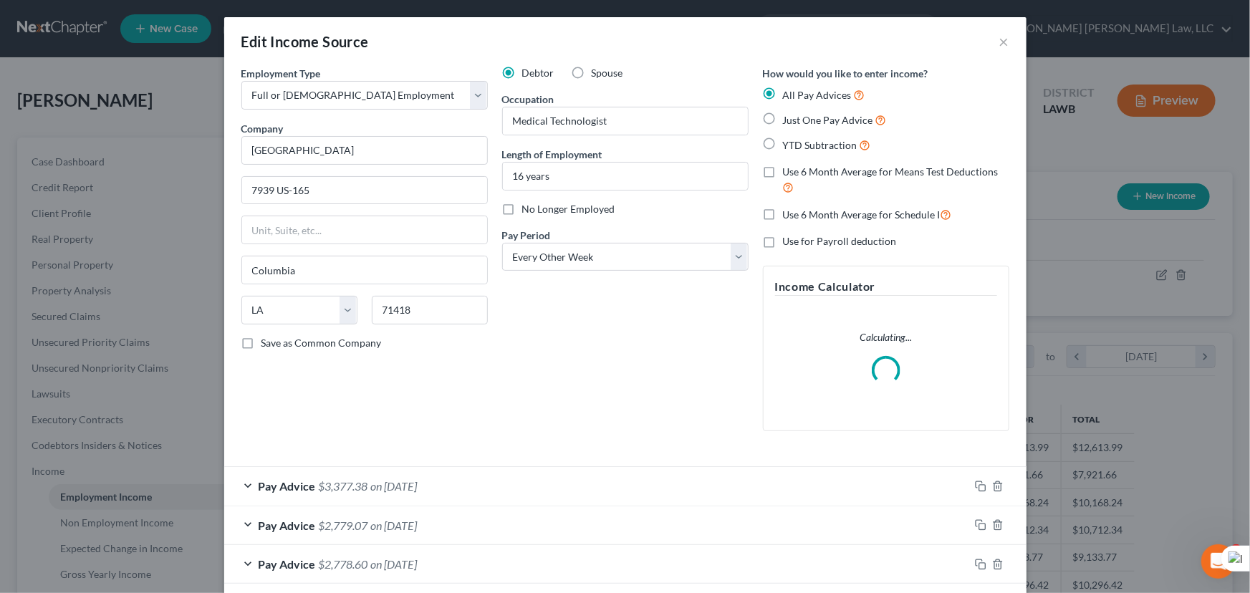
scroll to position [256, 513]
drag, startPoint x: 762, startPoint y: 171, endPoint x: 764, endPoint y: 216, distance: 44.4
click at [783, 171] on label "Use 6 Month Average for Means Test Deductions" at bounding box center [896, 180] width 226 height 31
click at [789, 171] on input "Use 6 Month Average for Means Test Deductions" at bounding box center [793, 169] width 9 height 9
click at [783, 215] on label "Use 6 Month Average for Schedule I" at bounding box center [867, 214] width 169 height 16
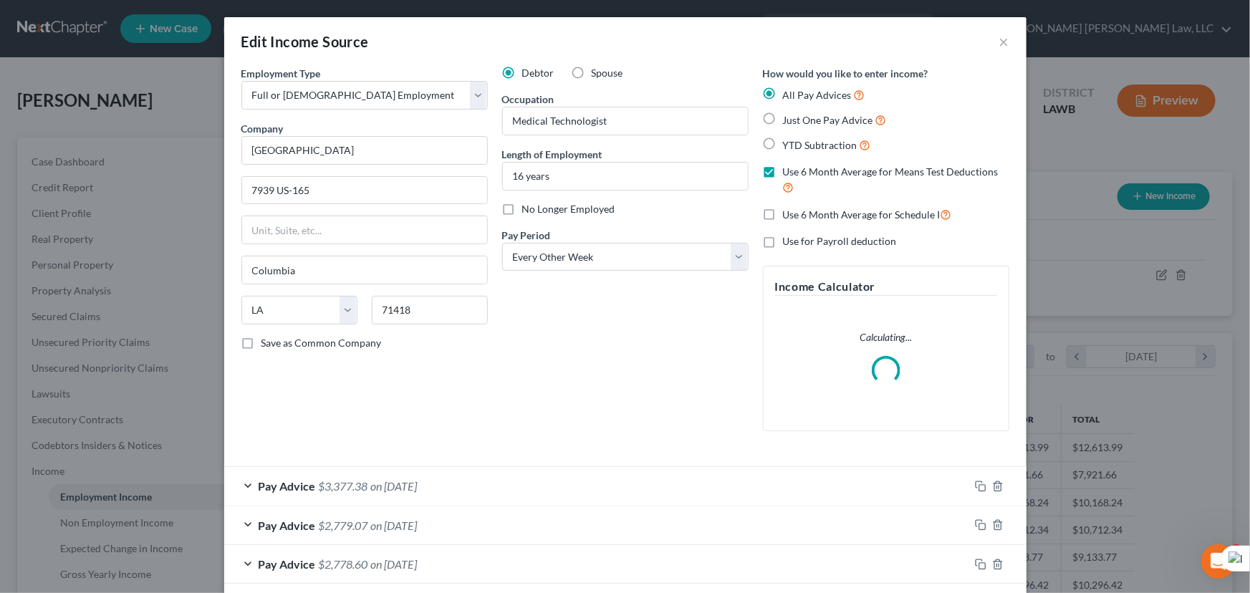
click at [789, 215] on input "Use 6 Month Average for Schedule I" at bounding box center [793, 210] width 9 height 9
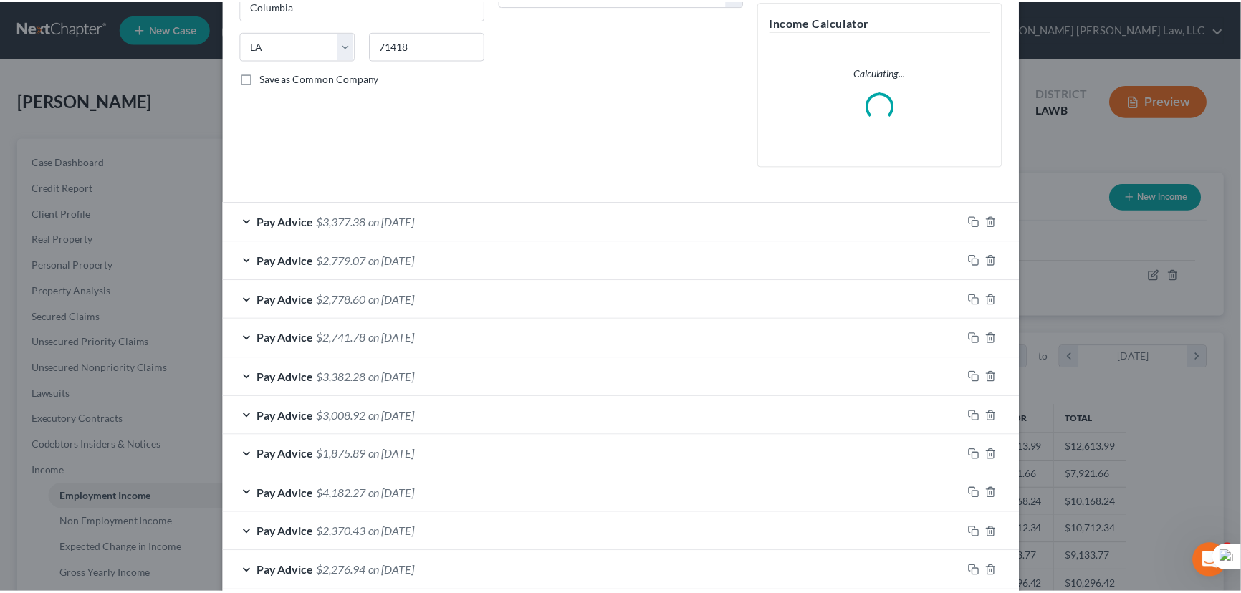
scroll to position [457, 0]
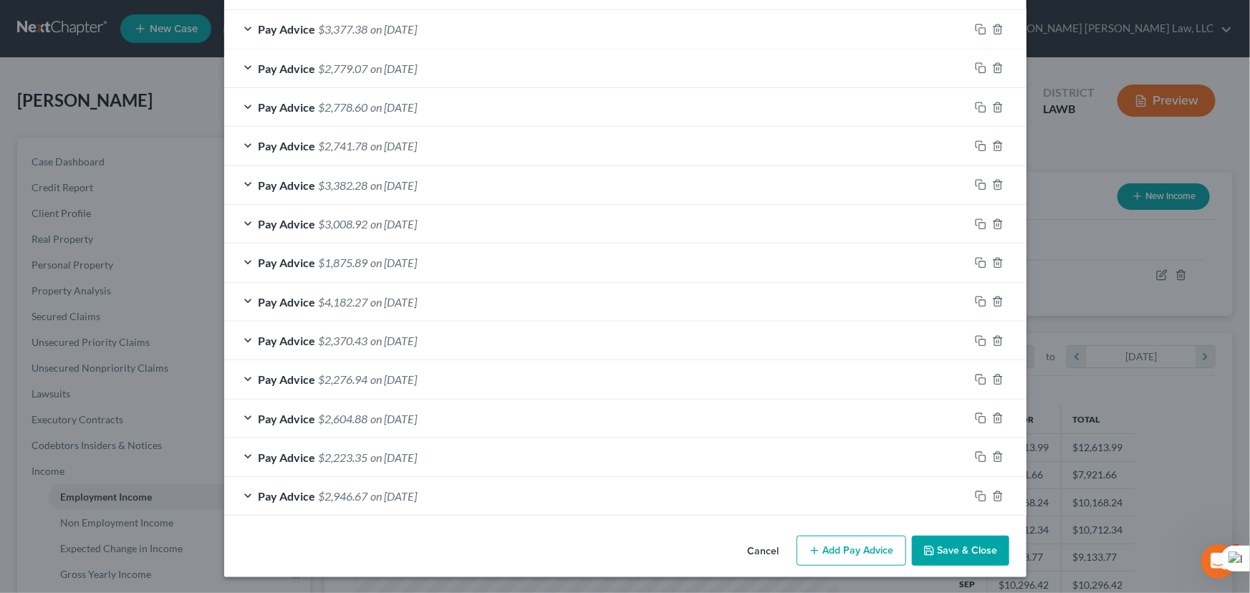
click at [967, 557] on button "Save & Close" at bounding box center [960, 551] width 97 height 30
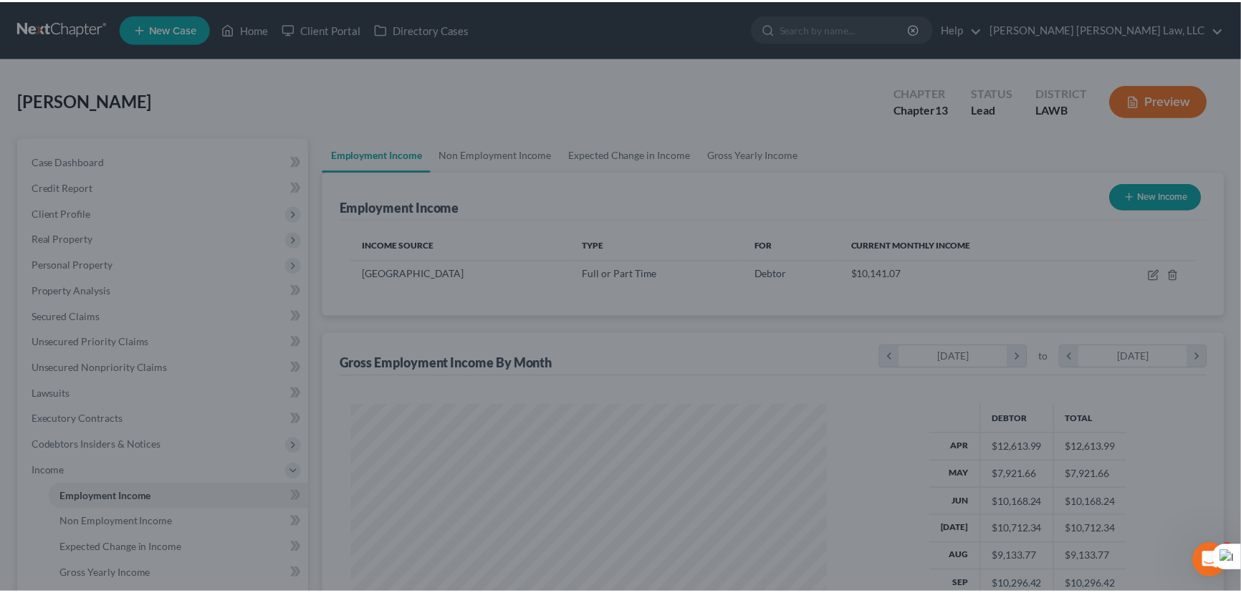
scroll to position [716068, 715816]
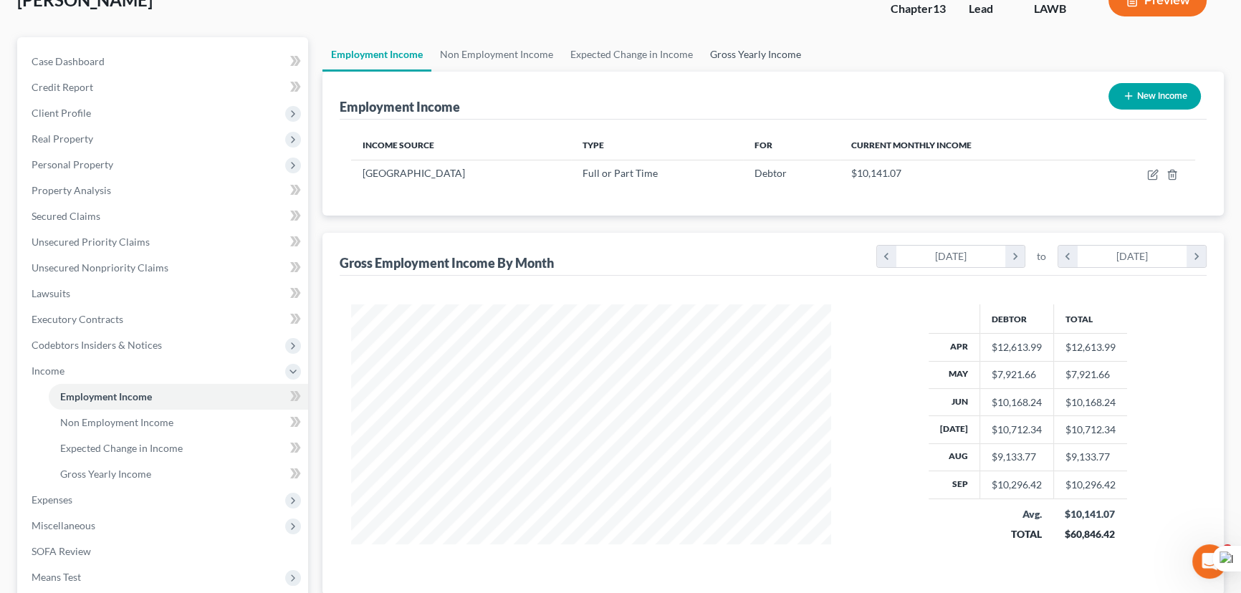
click at [738, 45] on link "Gross Yearly Income" at bounding box center [755, 54] width 108 height 34
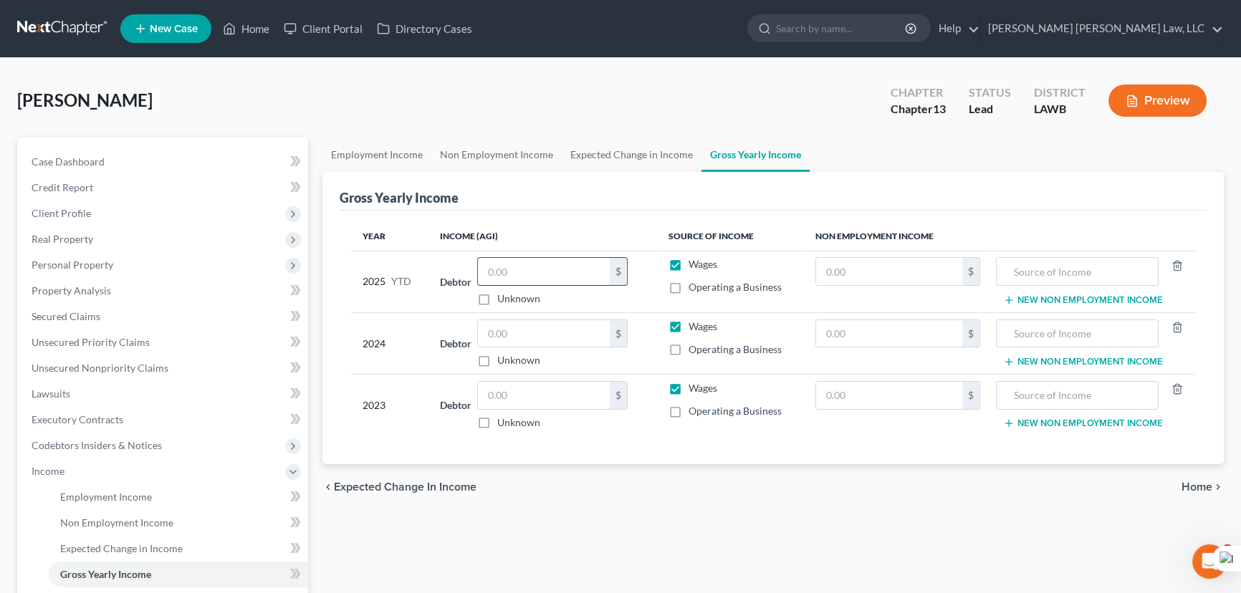
click at [533, 269] on input "text" at bounding box center [544, 271] width 132 height 27
click at [572, 385] on input "text" at bounding box center [544, 395] width 132 height 27
click at [548, 330] on input "text" at bounding box center [544, 333] width 132 height 27
click at [380, 140] on link "Employment Income" at bounding box center [376, 155] width 109 height 34
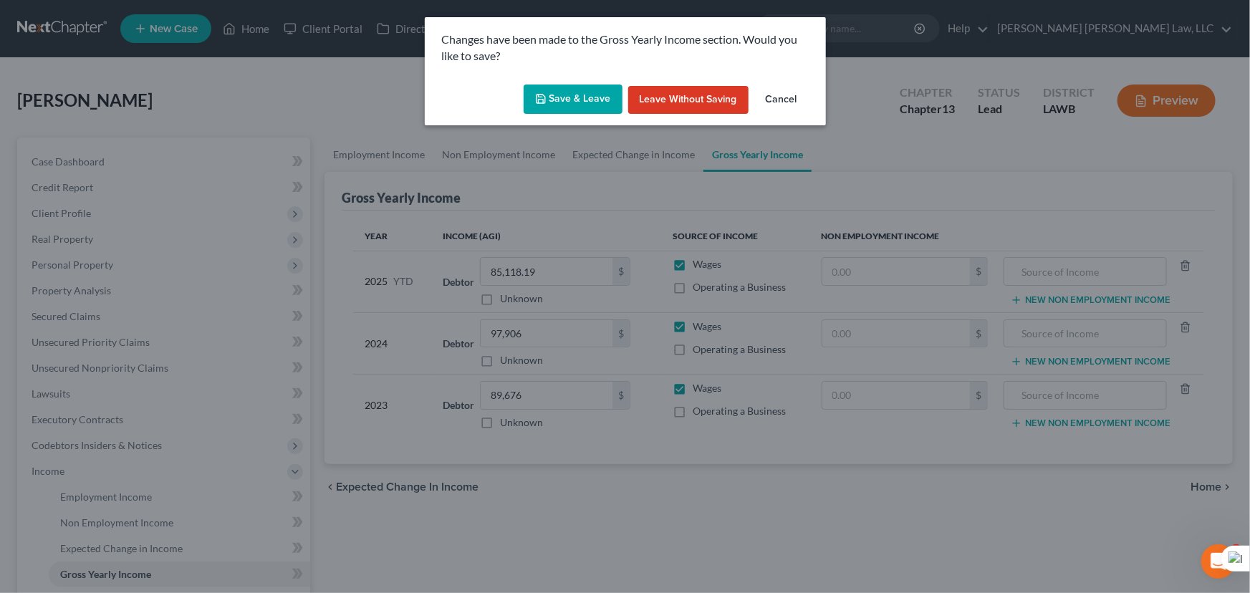
click at [544, 95] on icon "button" at bounding box center [540, 98] width 11 height 11
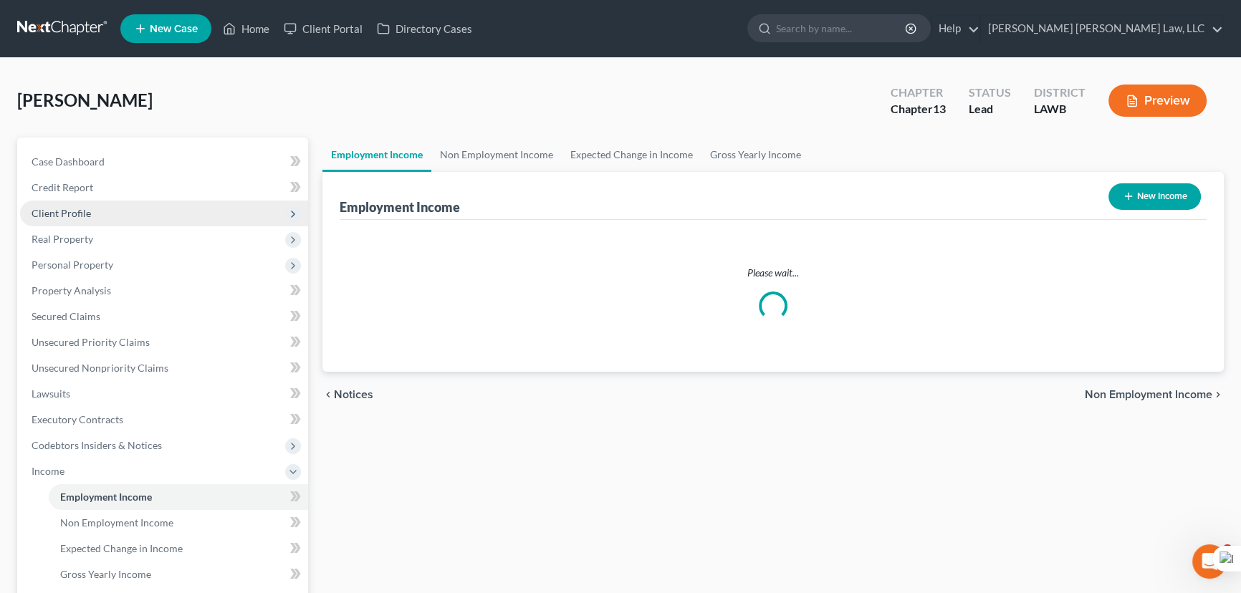
click at [89, 212] on span "Client Profile" at bounding box center [61, 213] width 59 height 12
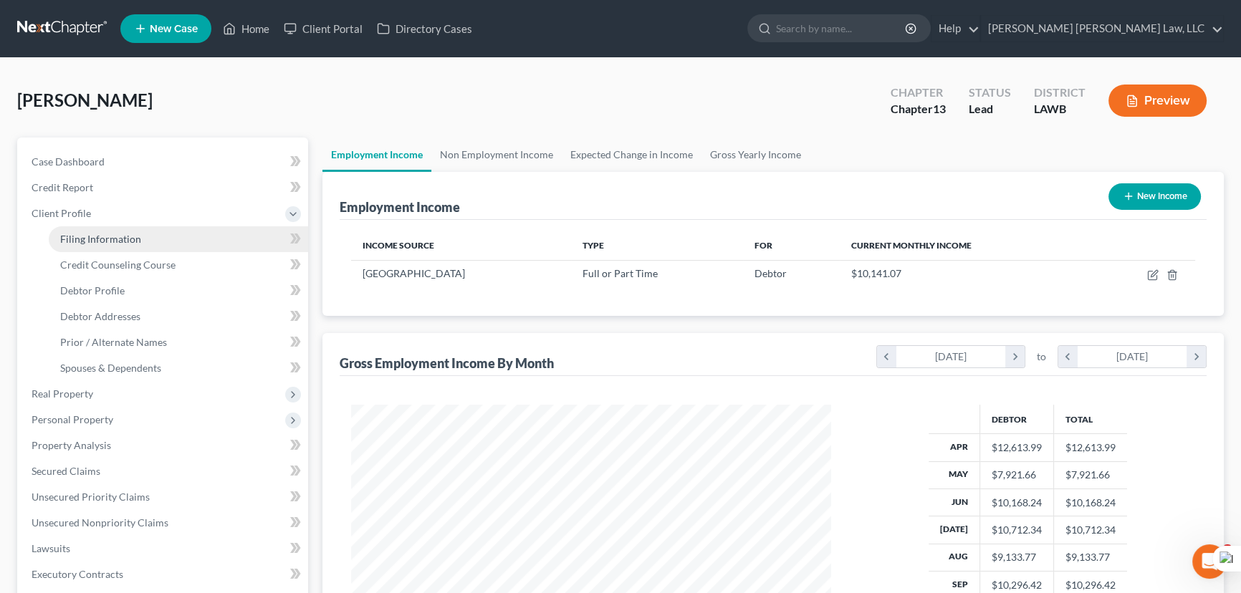
scroll to position [256, 509]
click at [94, 236] on span "Filing Information" at bounding box center [100, 239] width 81 height 12
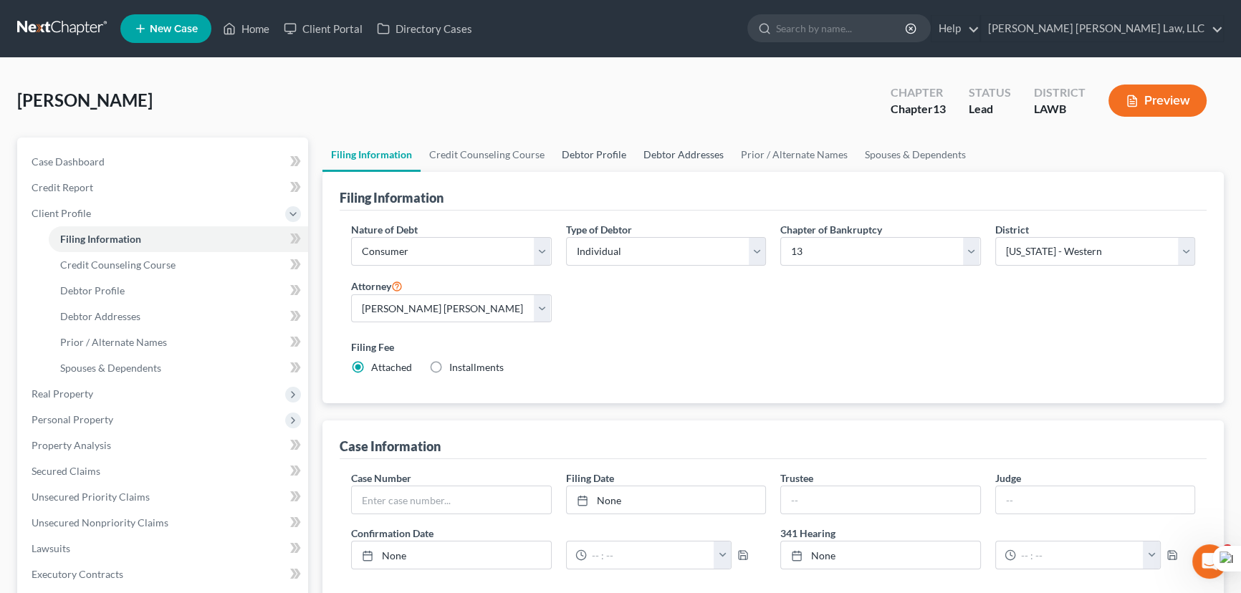
click at [577, 149] on link "Debtor Profile" at bounding box center [594, 155] width 82 height 34
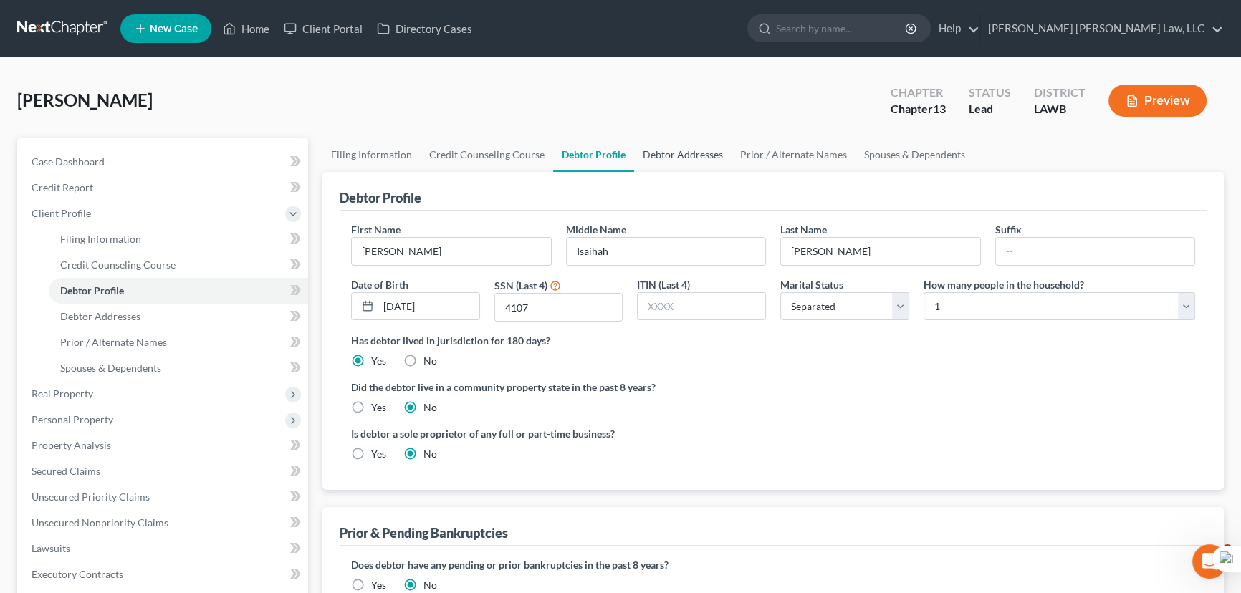
click at [673, 164] on link "Debtor Addresses" at bounding box center [682, 155] width 97 height 34
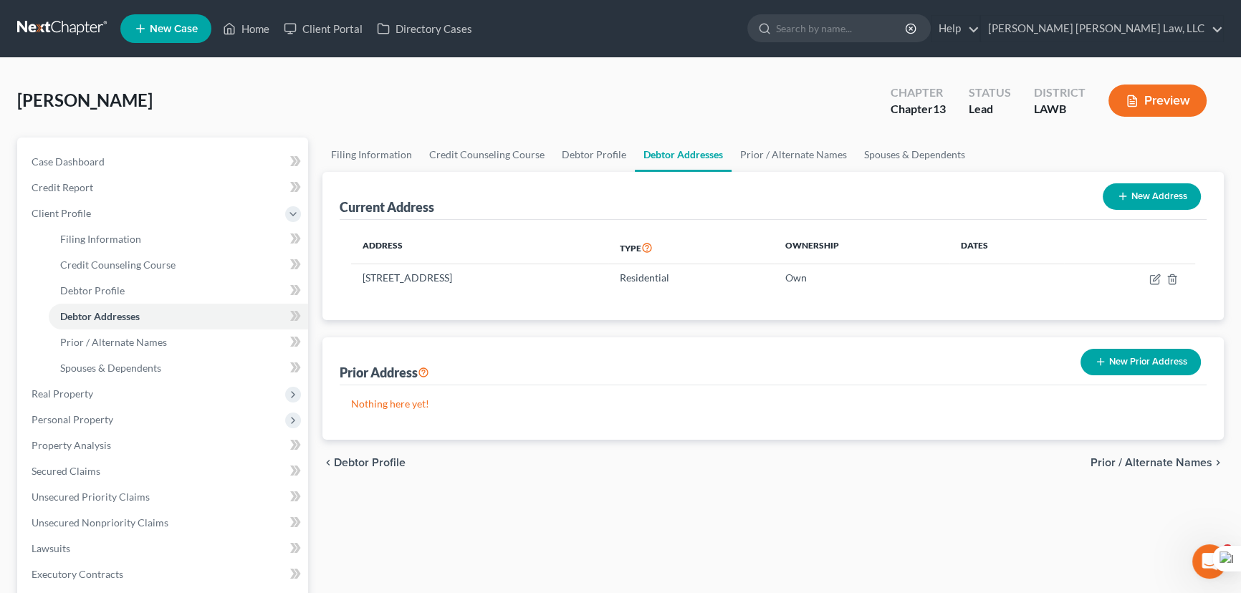
click at [1163, 192] on button "New Address" at bounding box center [1151, 196] width 98 height 27
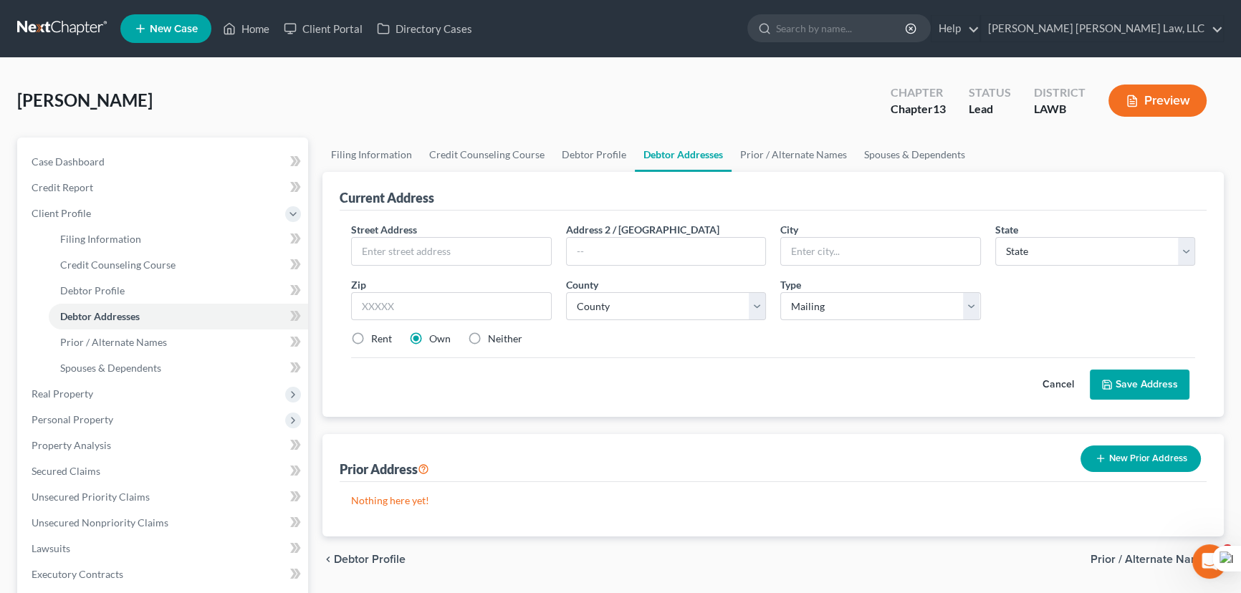
click at [664, 153] on link "Debtor Addresses" at bounding box center [683, 155] width 97 height 34
click at [600, 150] on link "Debtor Profile" at bounding box center [594, 155] width 82 height 34
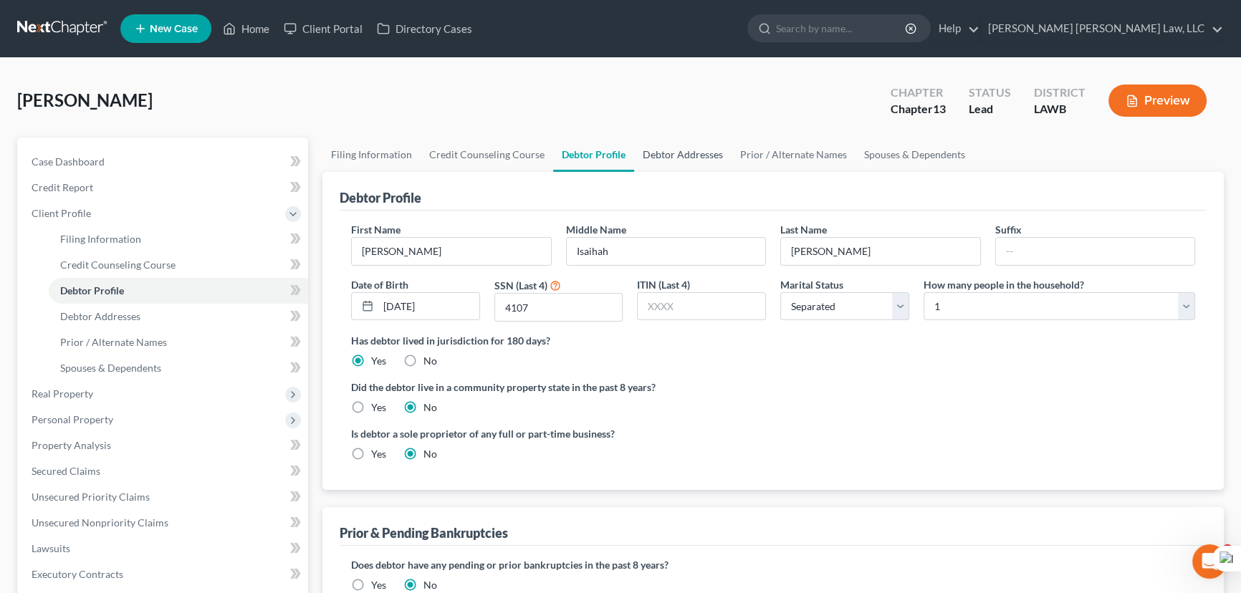
click at [663, 157] on link "Debtor Addresses" at bounding box center [682, 155] width 97 height 34
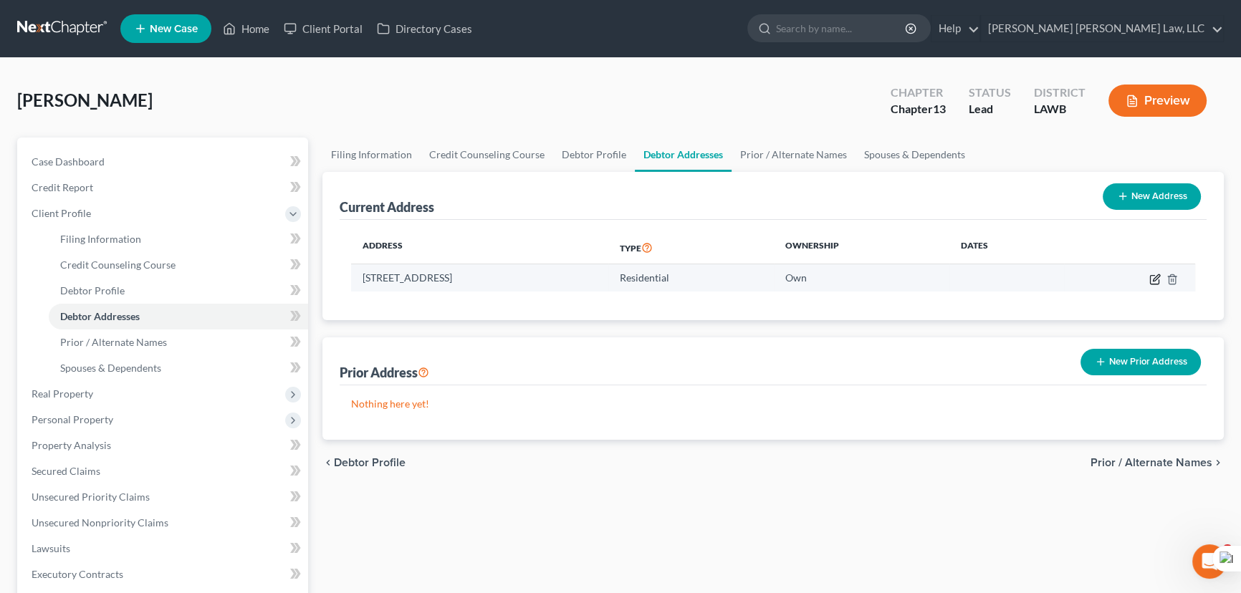
click at [1151, 275] on icon "button" at bounding box center [1154, 279] width 11 height 11
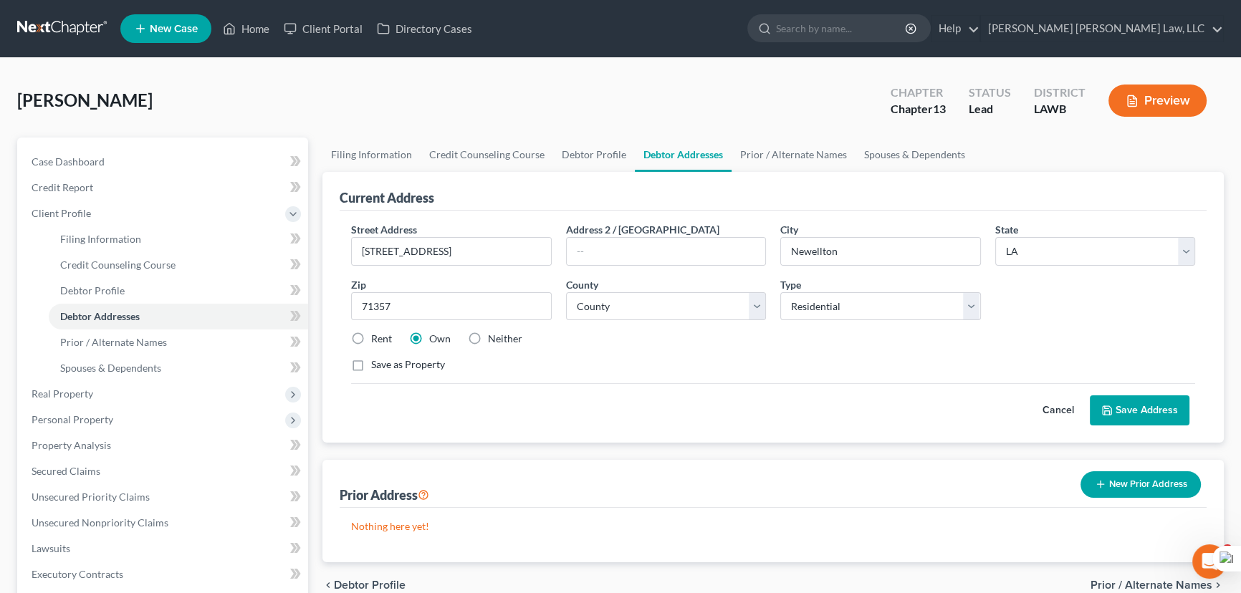
click at [488, 338] on label "Neither" at bounding box center [505, 339] width 34 height 14
click at [494, 338] on input "Neither" at bounding box center [498, 336] width 9 height 9
click at [1139, 405] on button "Save Address" at bounding box center [1140, 410] width 100 height 30
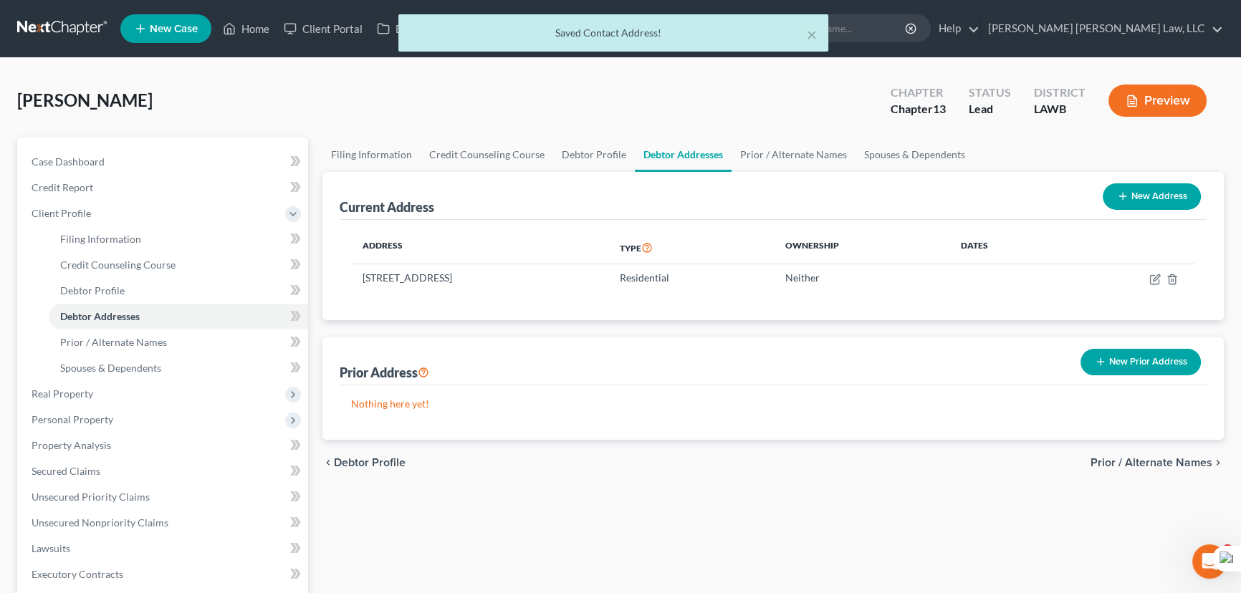
click at [1125, 193] on icon "button" at bounding box center [1122, 196] width 11 height 11
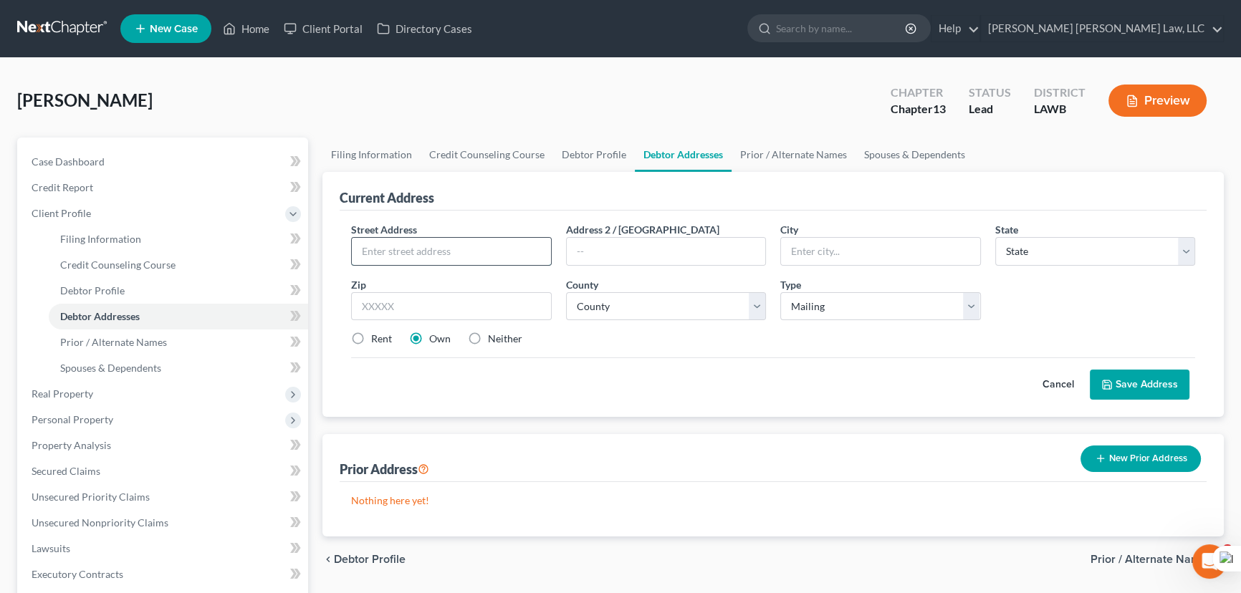
click at [501, 247] on input "text" at bounding box center [451, 251] width 199 height 27
click at [488, 336] on label "Neither" at bounding box center [505, 339] width 34 height 14
click at [494, 336] on input "Neither" at bounding box center [498, 336] width 9 height 9
click at [456, 254] on input "text" at bounding box center [451, 251] width 199 height 27
click at [630, 301] on select "County Acadia Allen Ascension Assumption Avoyelles Beauregard Bienville Bossier…" at bounding box center [666, 306] width 201 height 29
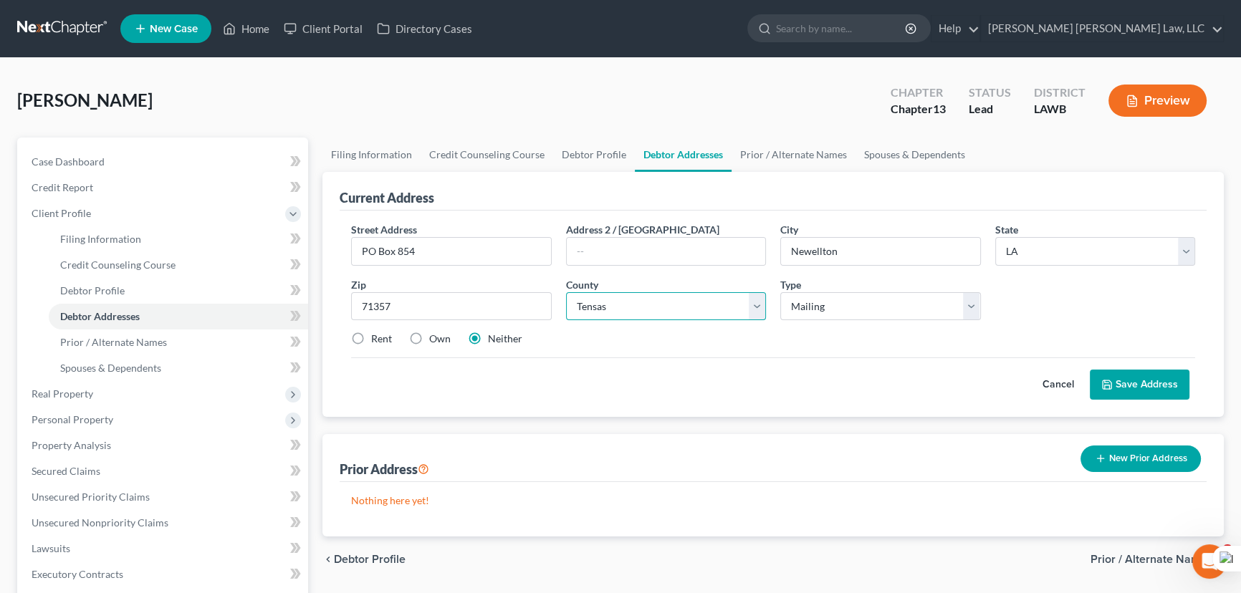
click at [566, 292] on select "County Acadia Allen Ascension Assumption Avoyelles Beauregard Bienville Bossier…" at bounding box center [666, 306] width 201 height 29
click at [1140, 399] on div "Street Address * PO Box 854 Address 2 / PO Box City * Newellton State * State A…" at bounding box center [773, 314] width 867 height 206
click at [1143, 387] on button "Save Address" at bounding box center [1140, 385] width 100 height 30
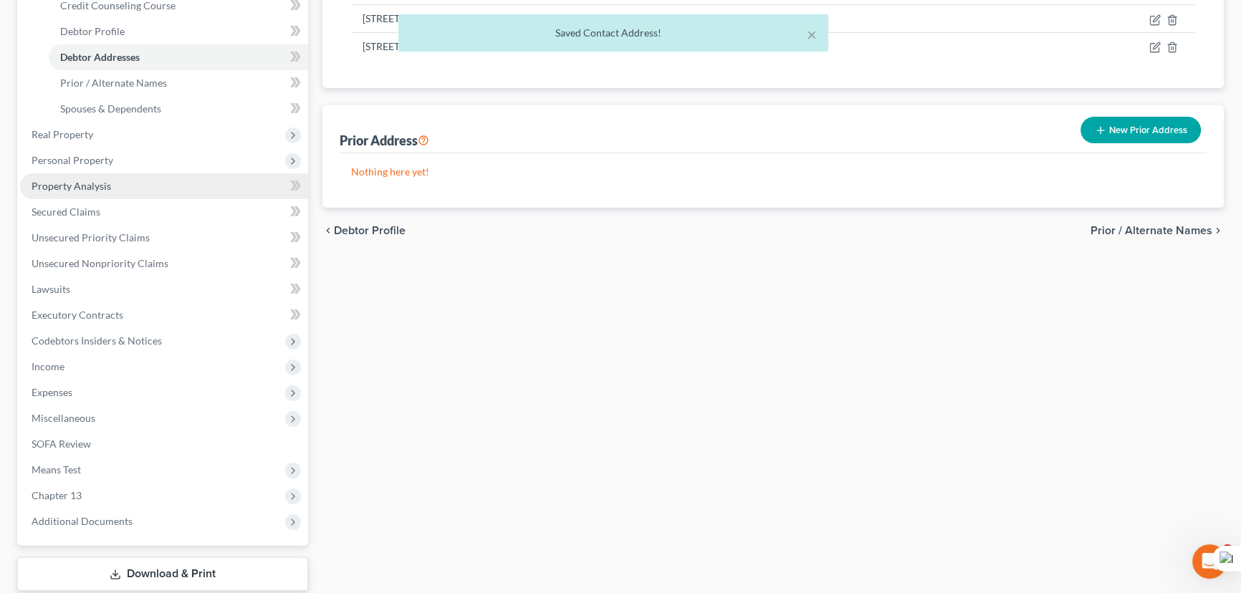
scroll to position [260, 0]
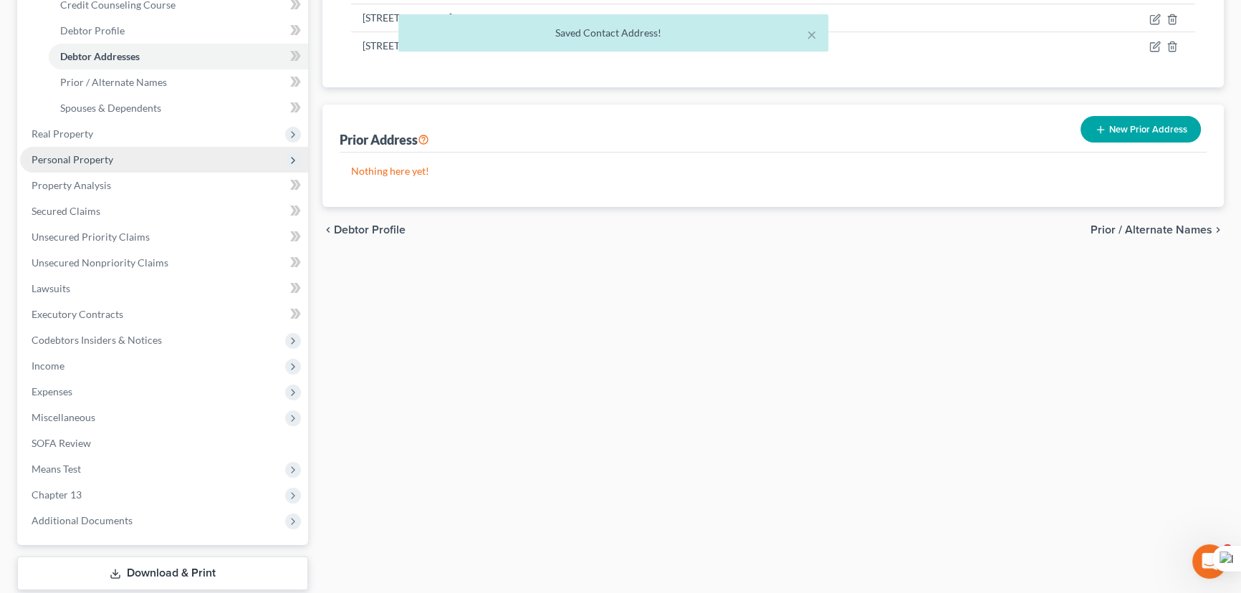
drag, startPoint x: 82, startPoint y: 160, endPoint x: 88, endPoint y: 168, distance: 9.7
click at [82, 160] on span "Personal Property" at bounding box center [73, 159] width 82 height 12
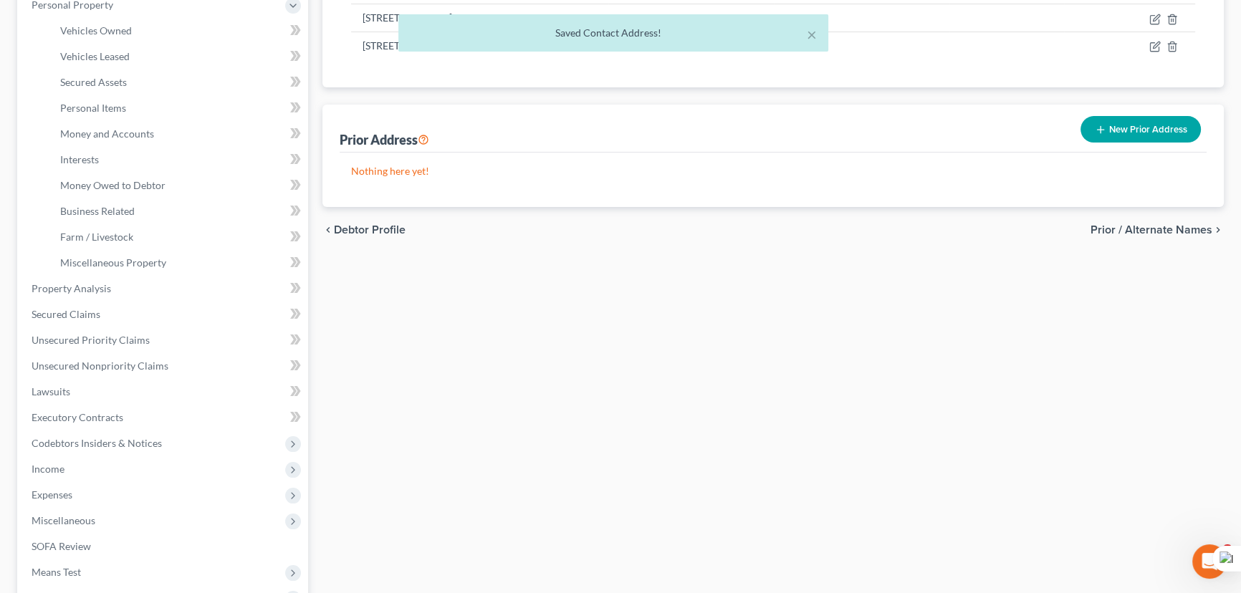
click at [102, 30] on div "× Saved Contact Address!" at bounding box center [613, 36] width 1241 height 44
drag, startPoint x: 91, startPoint y: 29, endPoint x: 117, endPoint y: 44, distance: 29.9
click at [92, 29] on div "× Saved Contact Address!" at bounding box center [613, 36] width 1241 height 44
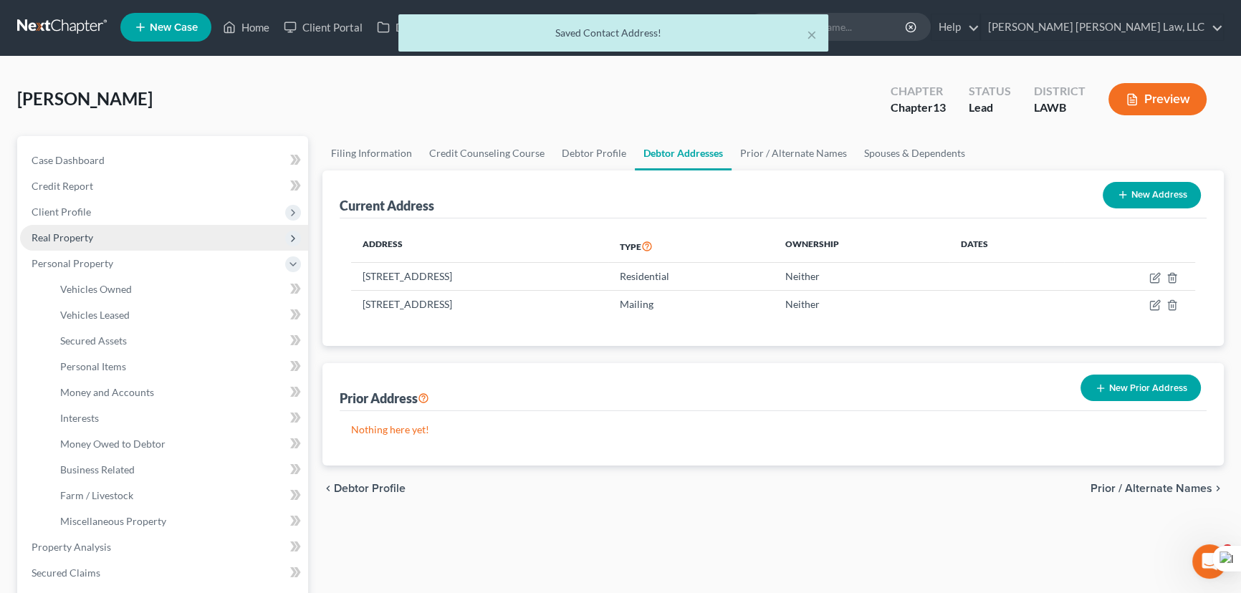
scroll to position [0, 0]
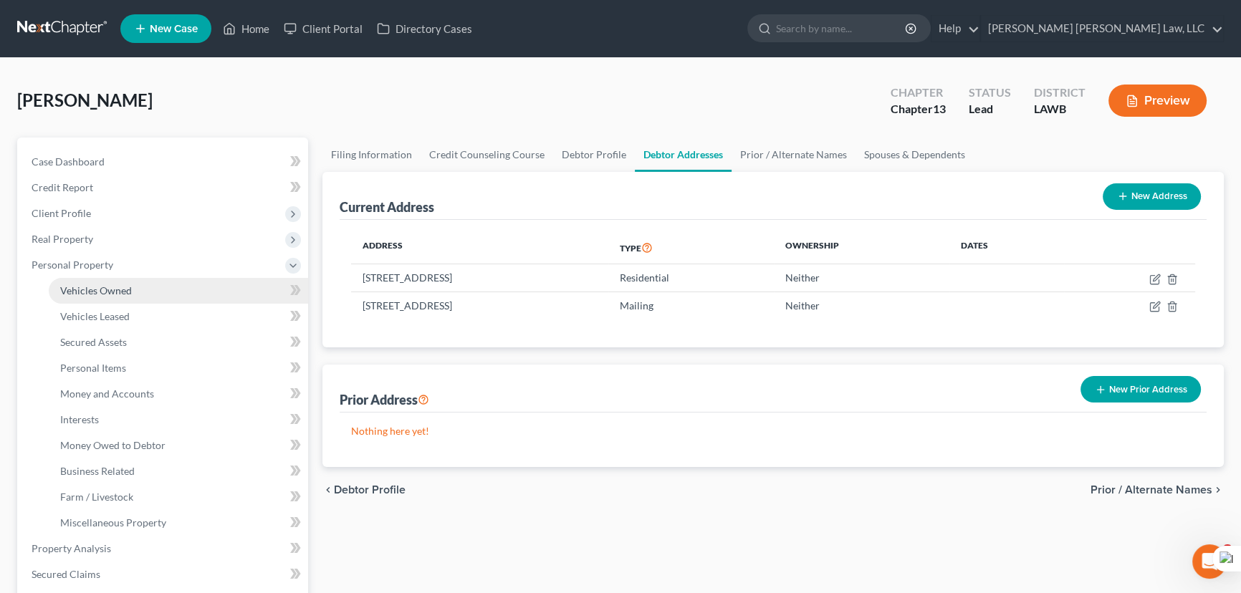
click at [115, 292] on span "Vehicles Owned" at bounding box center [96, 290] width 72 height 12
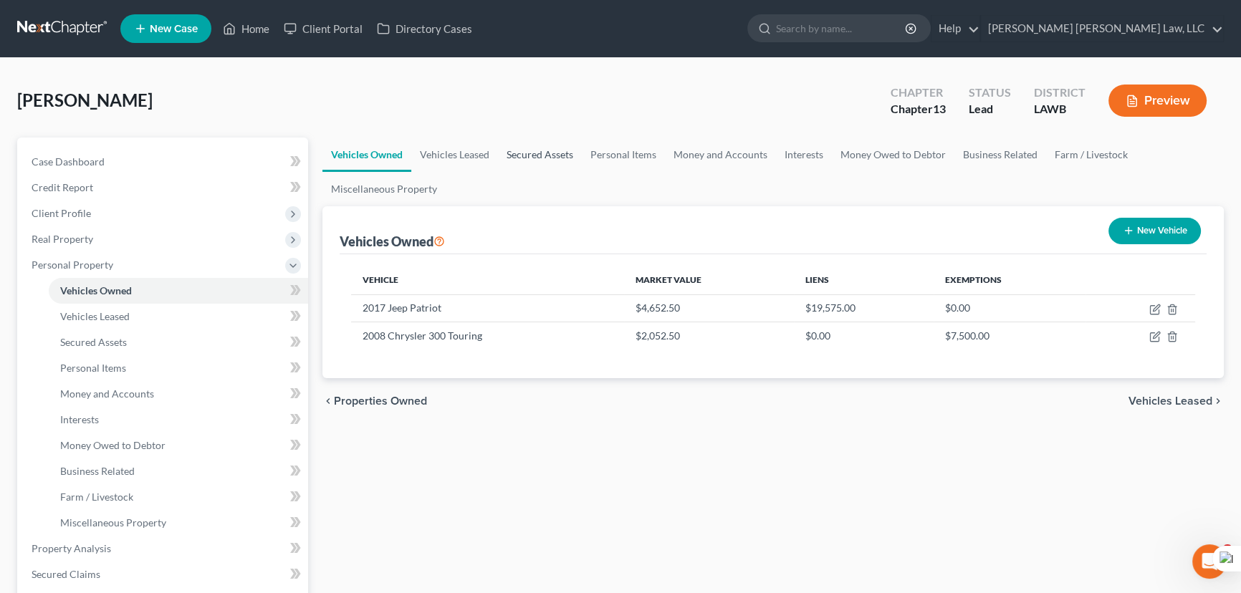
click at [537, 140] on link "Secured Assets" at bounding box center [540, 155] width 84 height 34
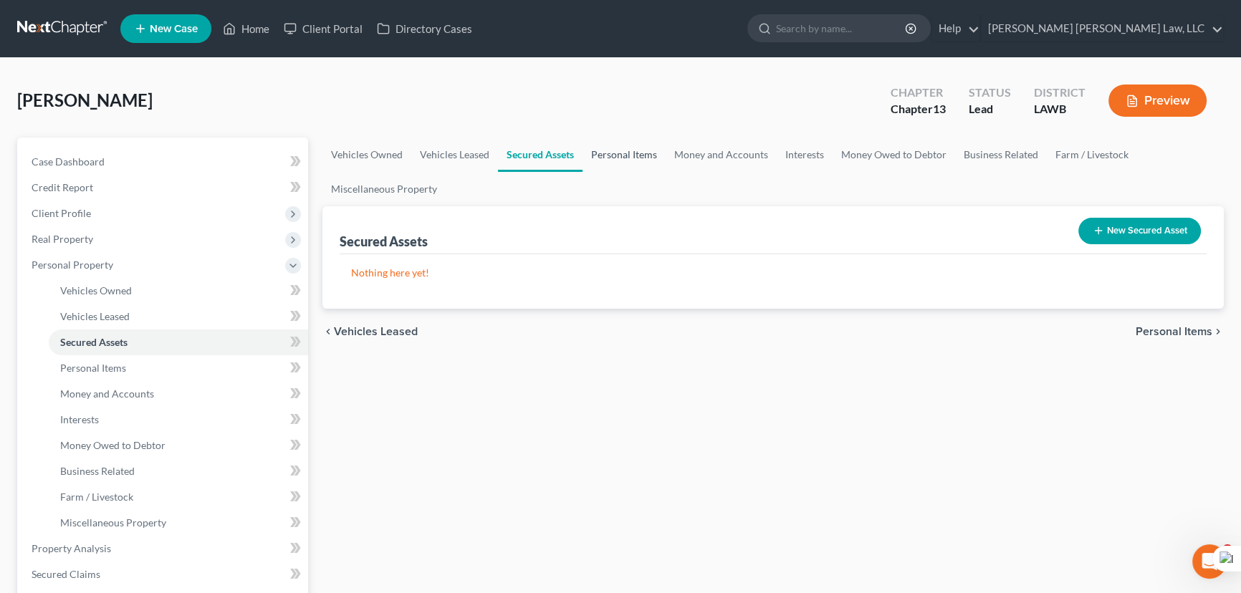
click at [620, 157] on link "Personal Items" at bounding box center [623, 155] width 83 height 34
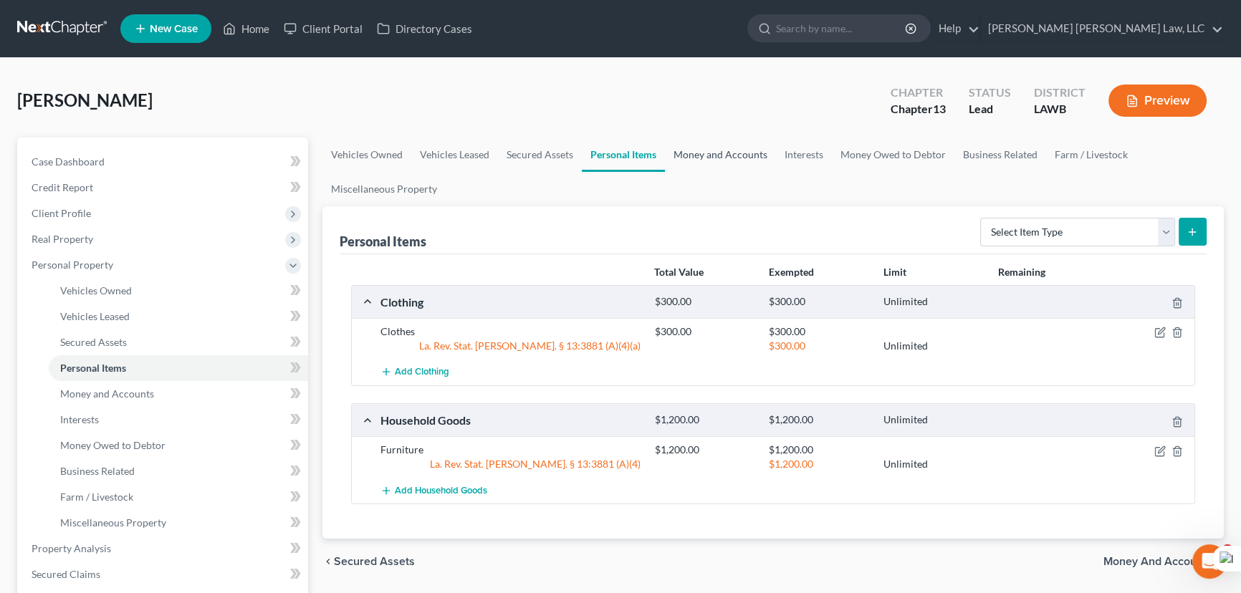
click at [744, 148] on link "Money and Accounts" at bounding box center [720, 155] width 111 height 34
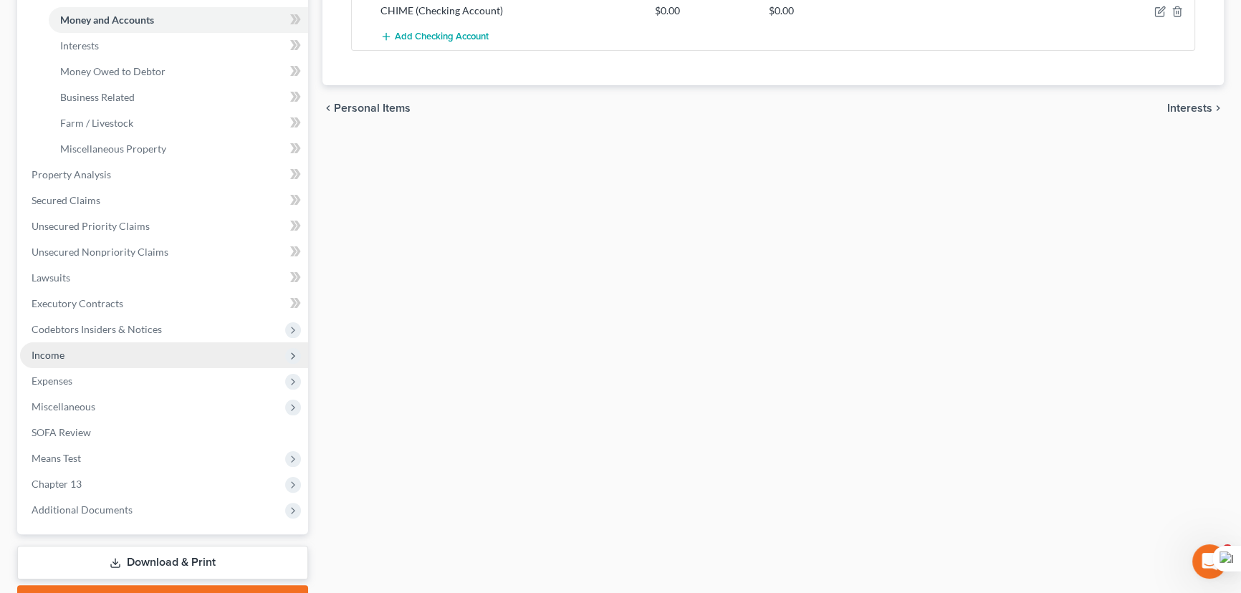
scroll to position [390, 0]
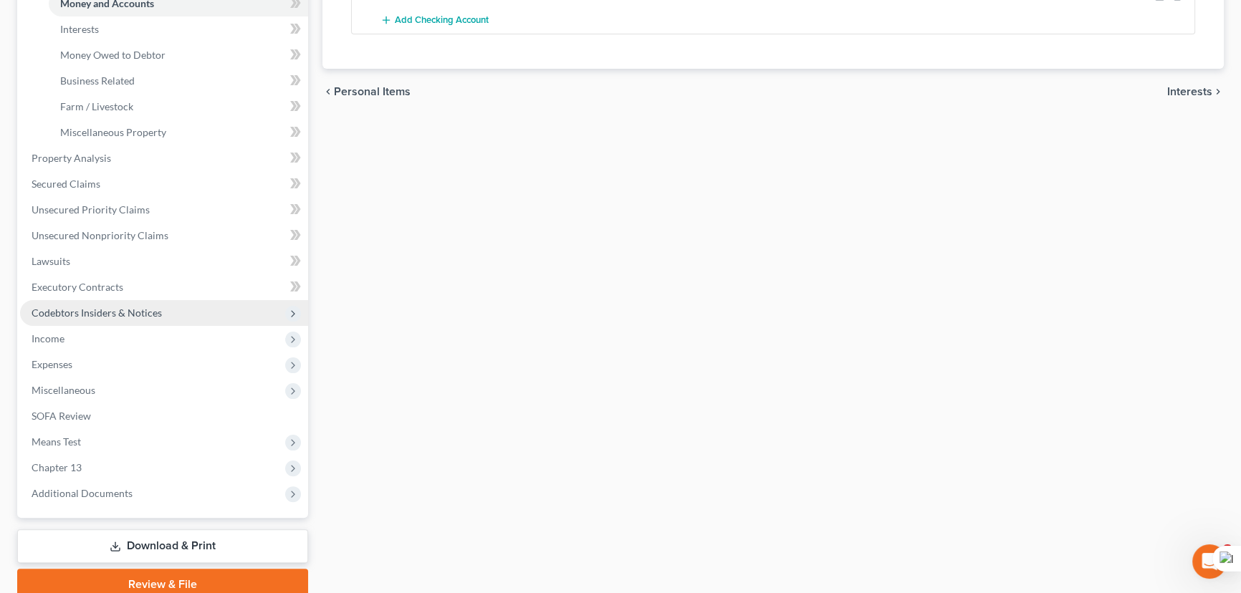
click at [143, 312] on span "Codebtors Insiders & Notices" at bounding box center [97, 313] width 130 height 12
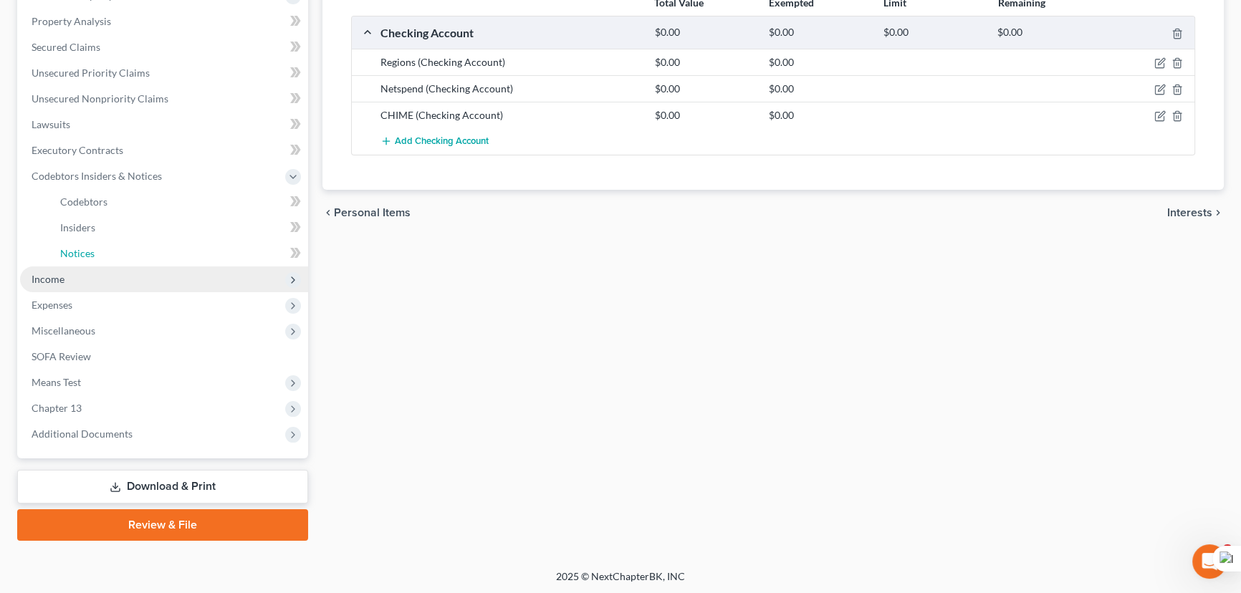
click at [152, 256] on link "Notices" at bounding box center [178, 254] width 259 height 26
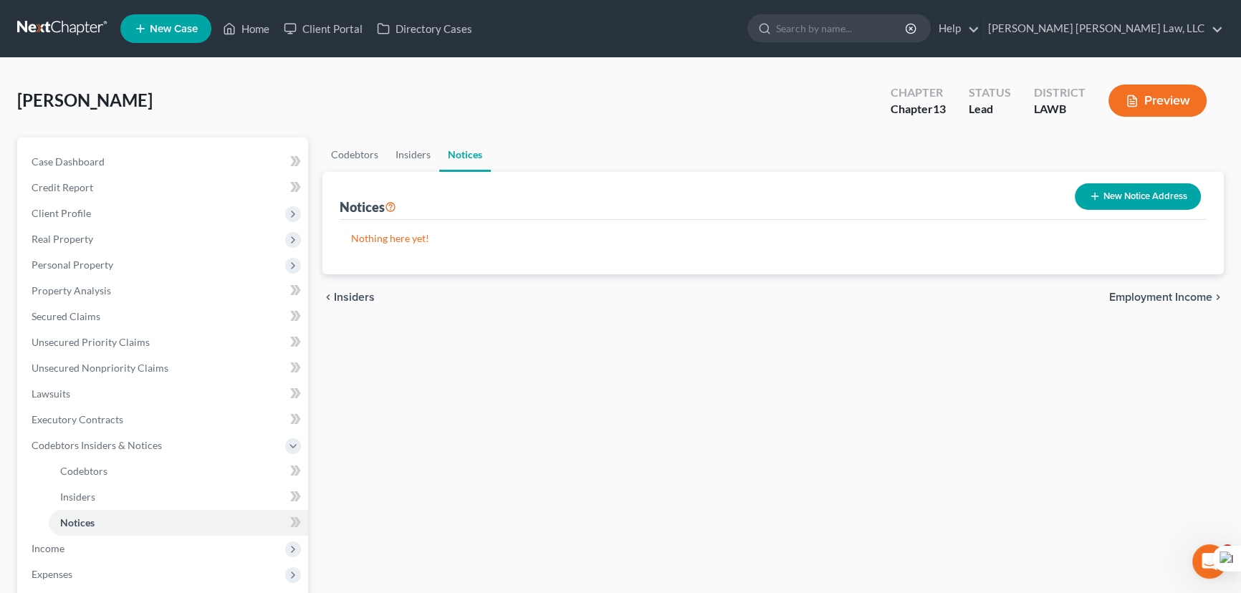
click at [1120, 184] on button "New Notice Address" at bounding box center [1137, 196] width 126 height 27
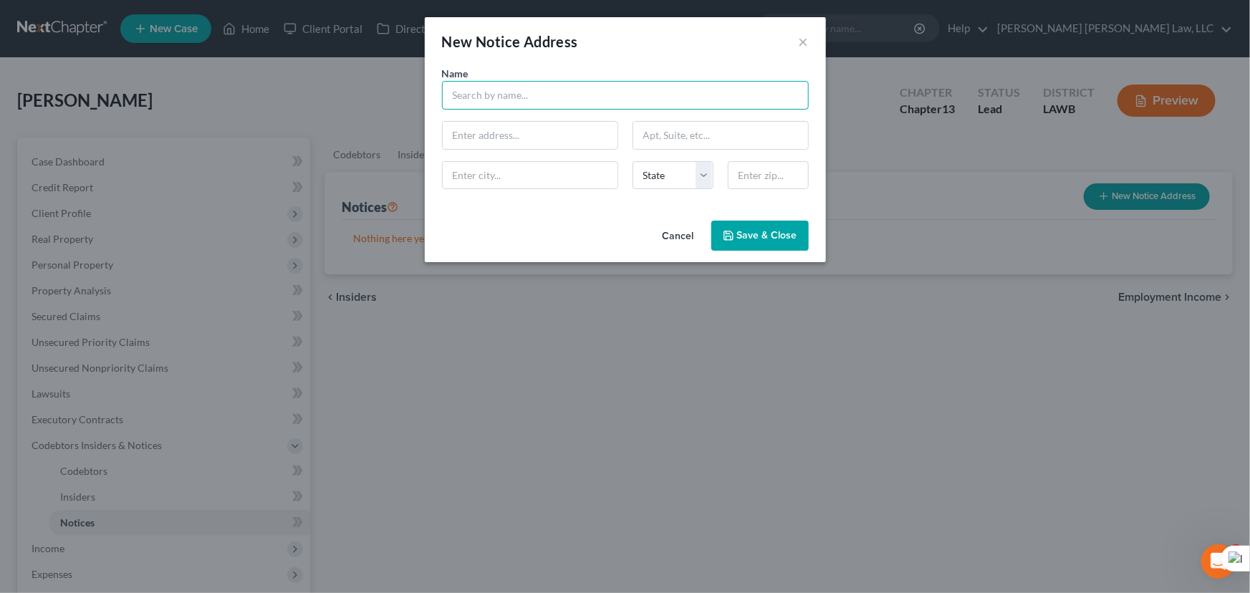
click at [627, 96] on input "text" at bounding box center [625, 95] width 367 height 29
click at [740, 234] on span "Save & Close" at bounding box center [767, 235] width 60 height 12
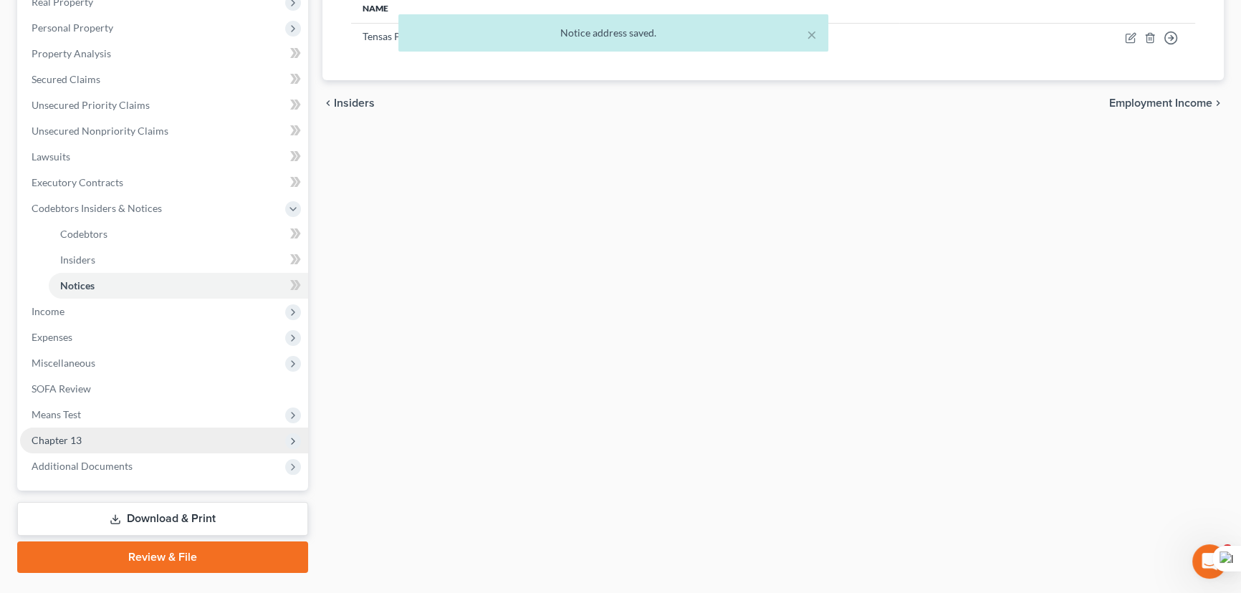
scroll to position [269, 0]
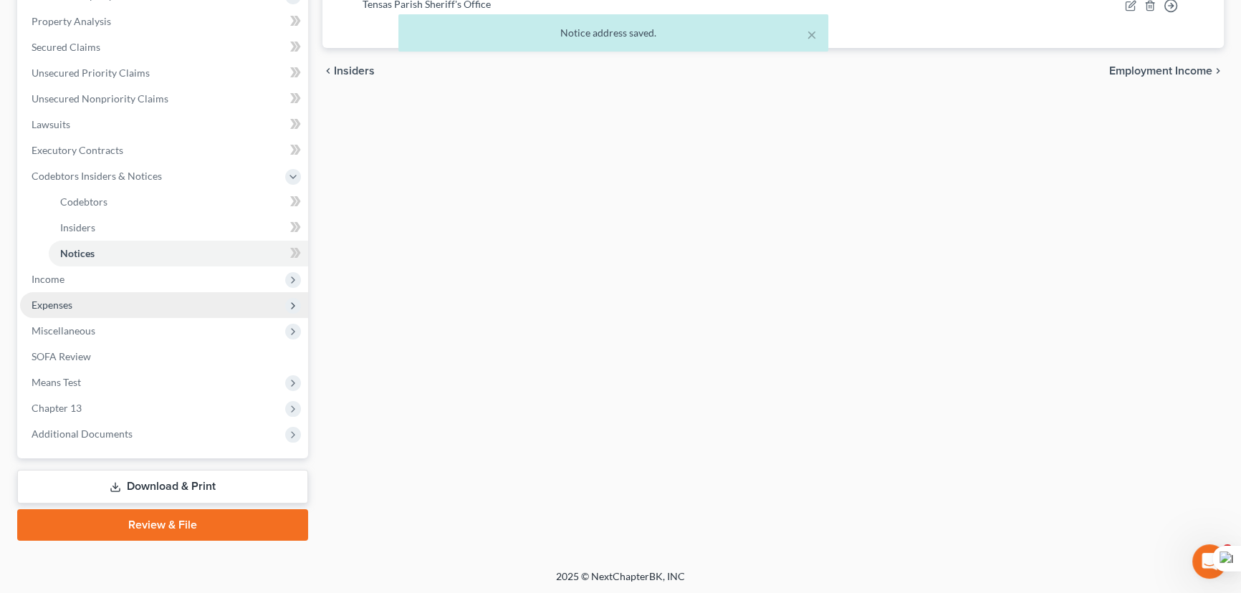
click at [95, 295] on span "Expenses" at bounding box center [164, 305] width 288 height 26
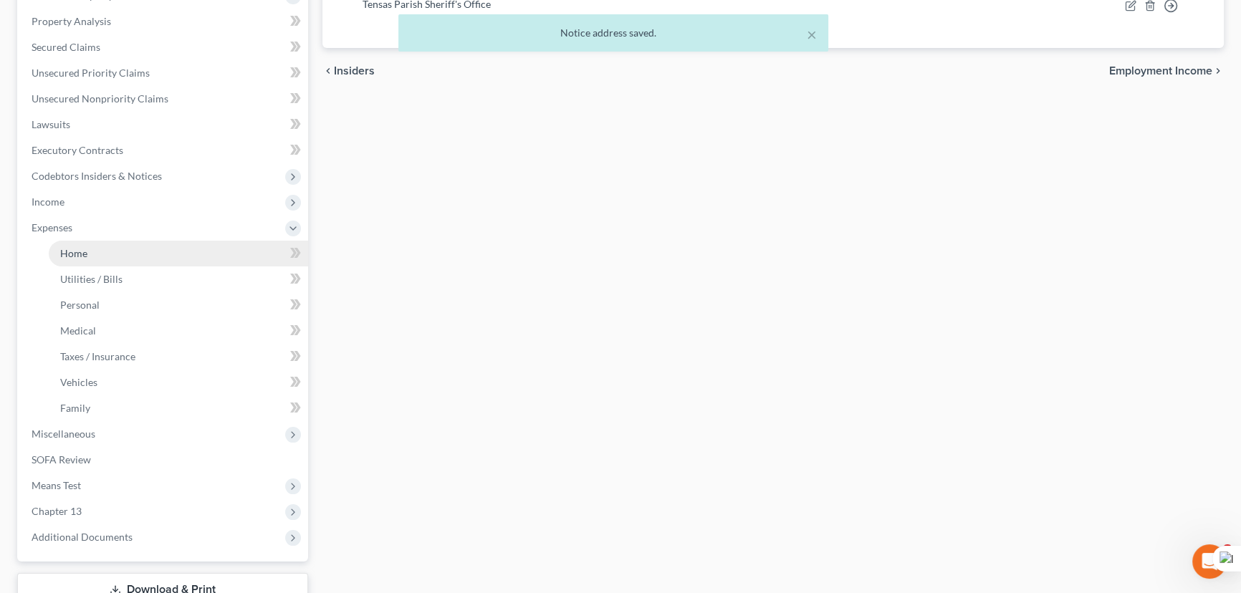
click at [123, 244] on link "Home" at bounding box center [178, 254] width 259 height 26
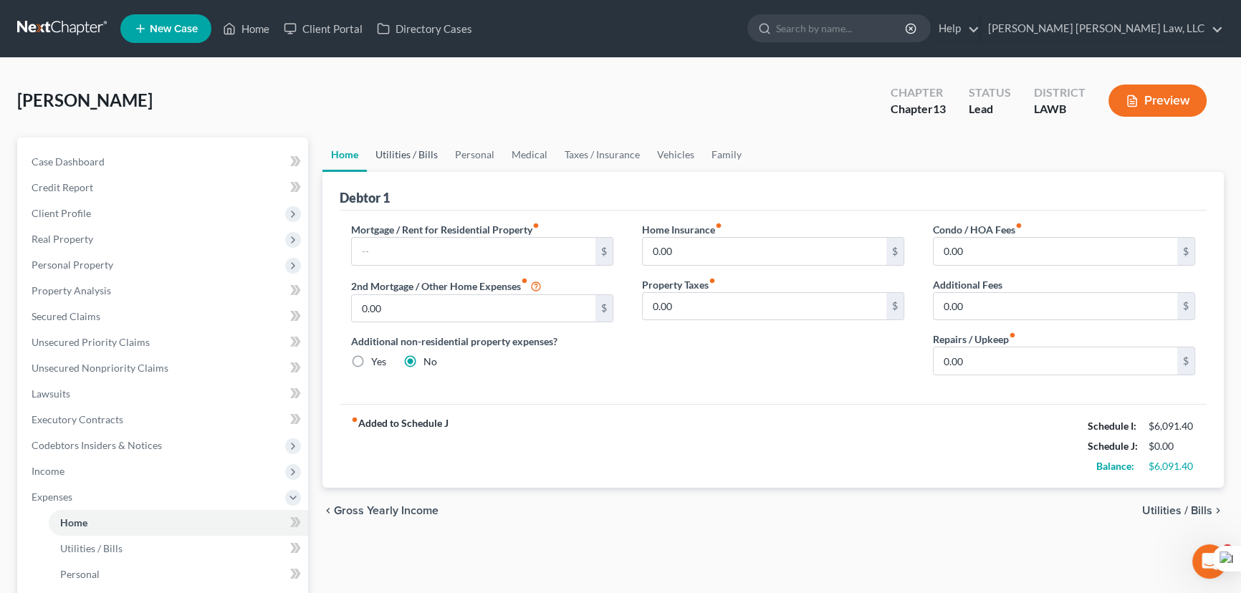
click at [413, 160] on link "Utilities / Bills" at bounding box center [407, 155] width 80 height 34
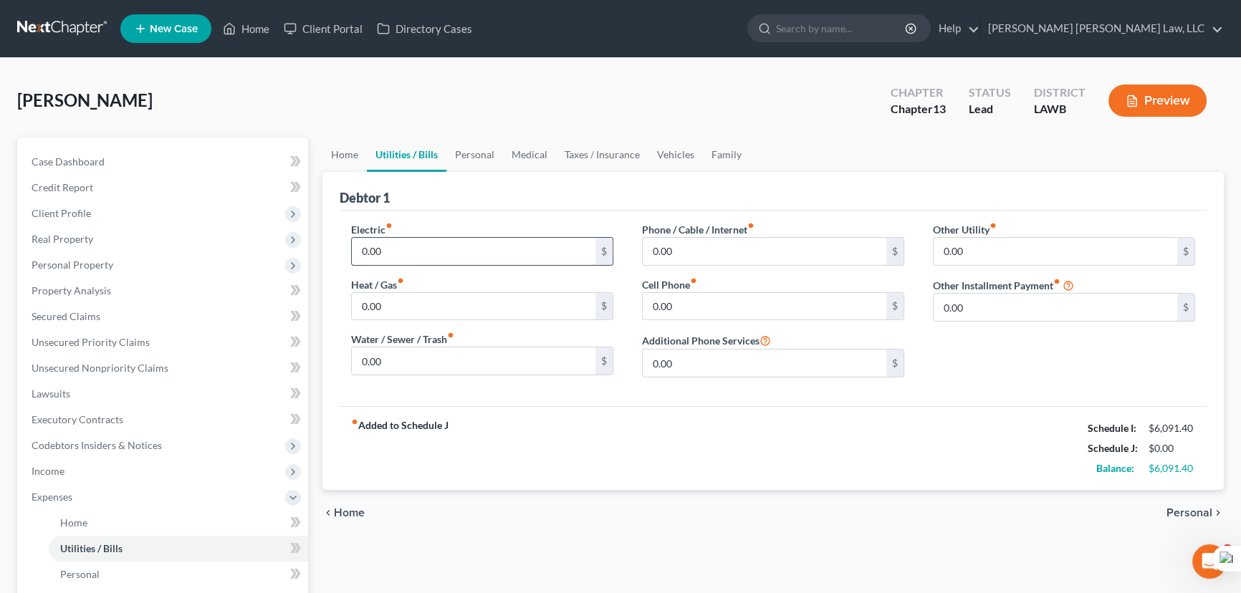
click at [415, 244] on input "0.00" at bounding box center [474, 251] width 244 height 27
click at [395, 305] on input "0.00" at bounding box center [474, 306] width 244 height 27
click at [383, 347] on input "0.00" at bounding box center [474, 360] width 244 height 27
click at [723, 249] on input "0.00" at bounding box center [765, 251] width 244 height 27
click at [664, 306] on input "0.00" at bounding box center [765, 306] width 244 height 27
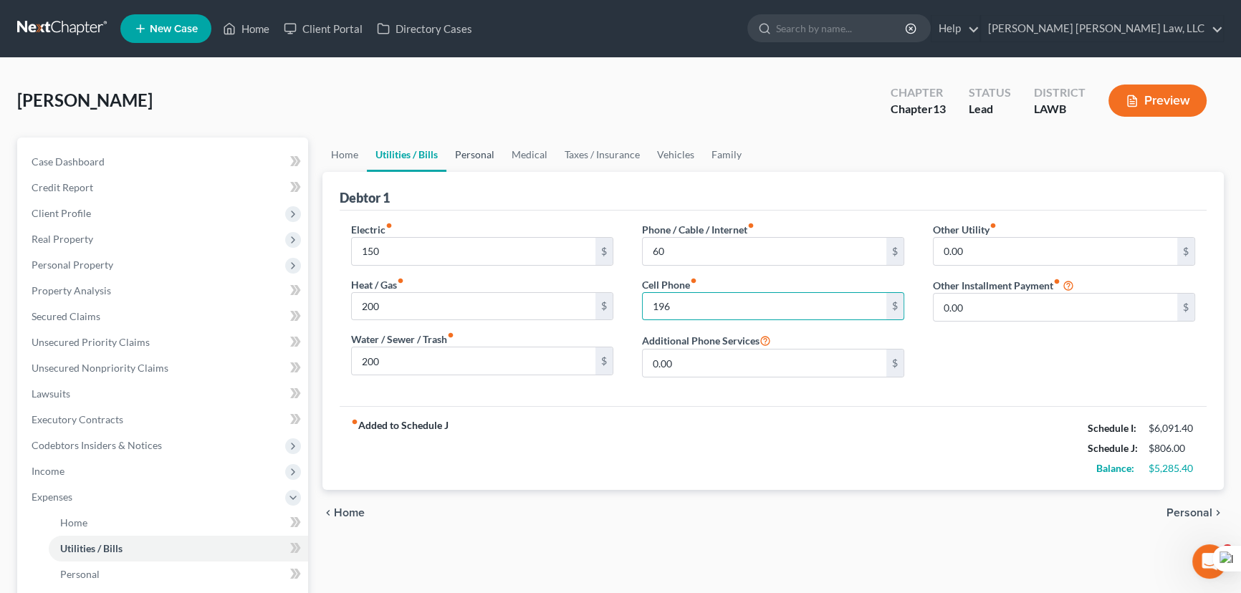
drag, startPoint x: 473, startPoint y: 143, endPoint x: 405, endPoint y: 231, distance: 110.3
click at [473, 143] on link "Personal" at bounding box center [474, 155] width 57 height 34
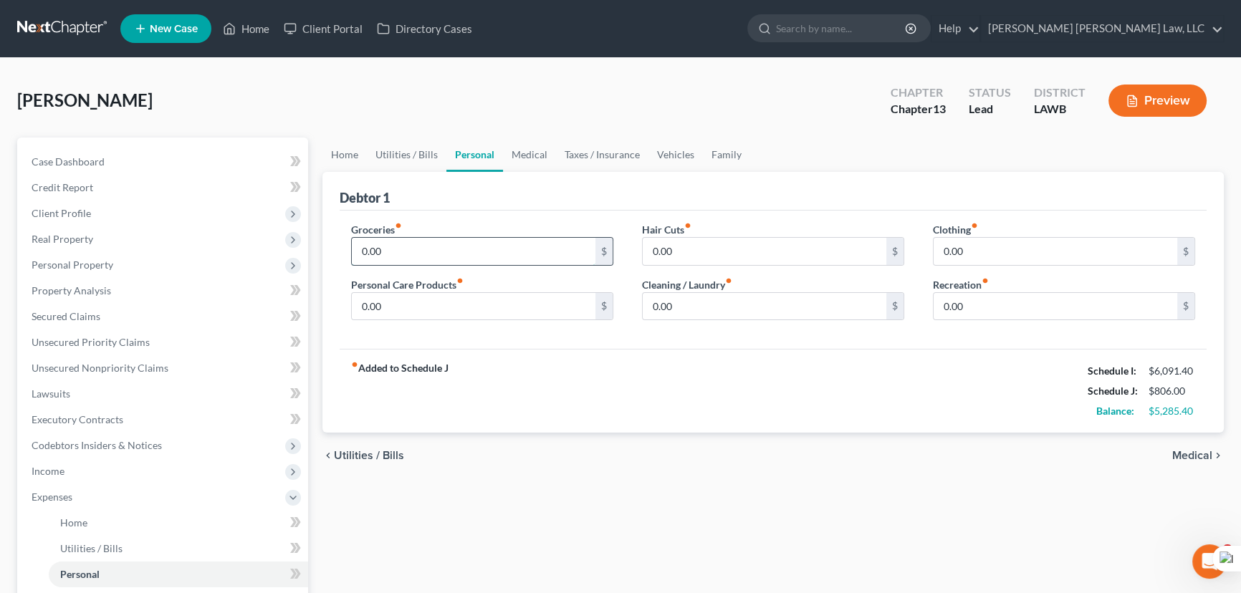
click at [405, 246] on input "0.00" at bounding box center [474, 251] width 244 height 27
click at [381, 297] on input "0.00" at bounding box center [474, 306] width 244 height 27
click at [827, 245] on input "0.00" at bounding box center [765, 251] width 244 height 27
click at [517, 153] on link "Medical" at bounding box center [529, 155] width 53 height 34
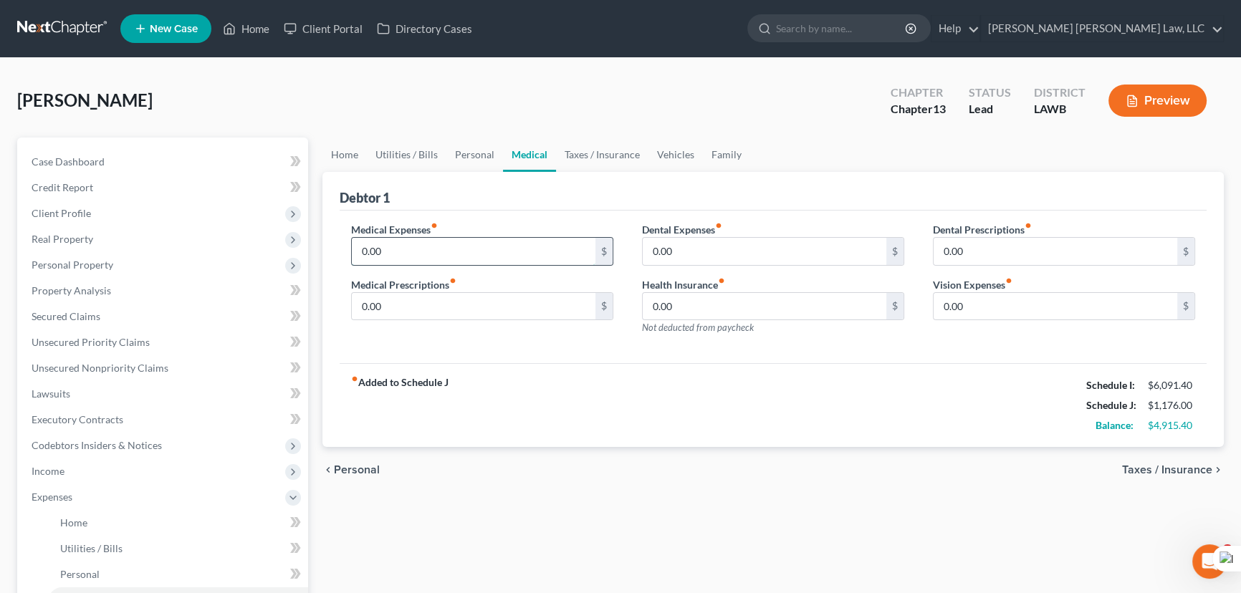
click at [433, 243] on input "0.00" at bounding box center [474, 251] width 244 height 27
click at [673, 158] on link "Vehicles" at bounding box center [675, 155] width 54 height 34
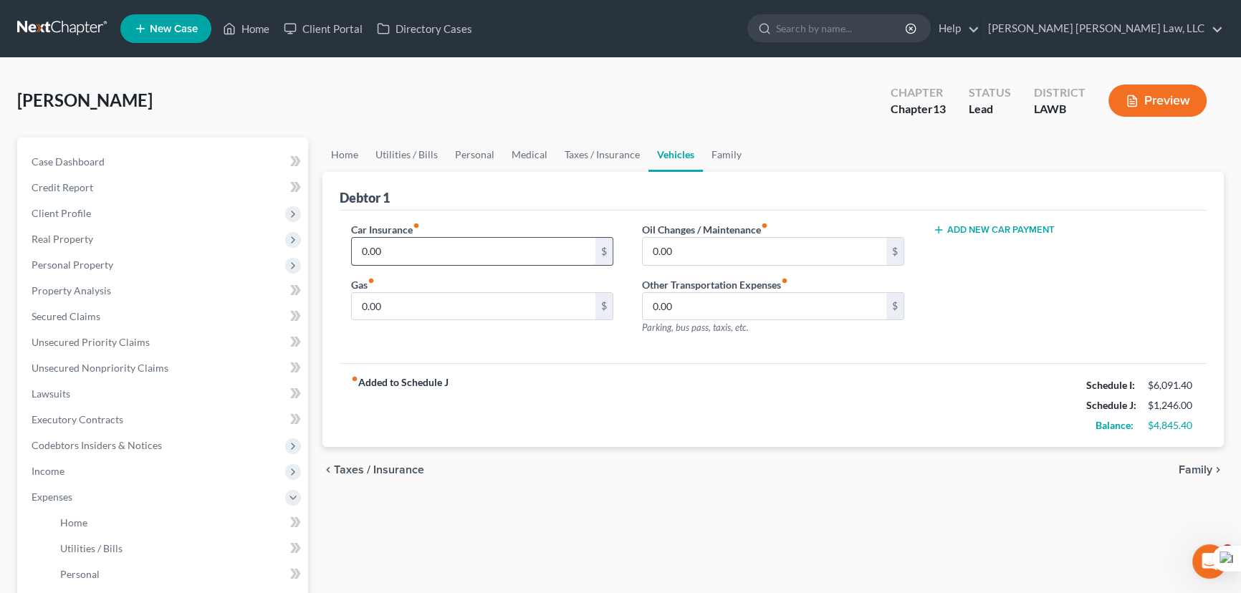
click at [394, 254] on input "0.00" at bounding box center [474, 251] width 244 height 27
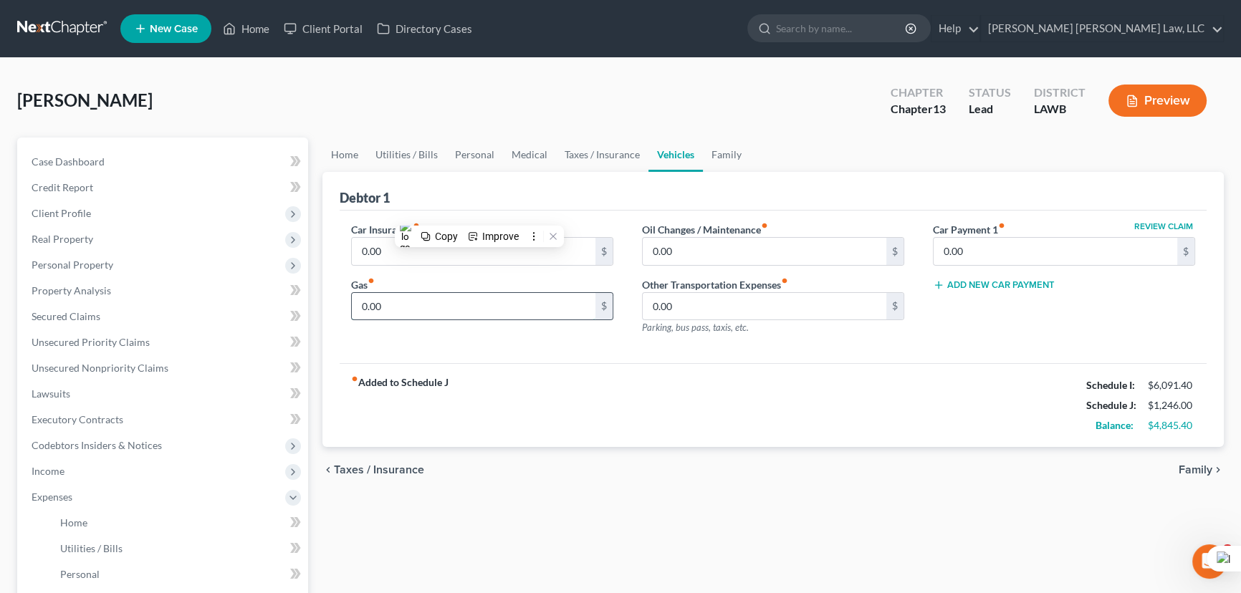
click at [395, 296] on input "0.00" at bounding box center [474, 306] width 244 height 27
click at [395, 297] on input "0.00" at bounding box center [474, 306] width 244 height 27
click at [387, 238] on input "0.00" at bounding box center [474, 251] width 244 height 27
click at [678, 244] on input "0.00" at bounding box center [765, 251] width 244 height 27
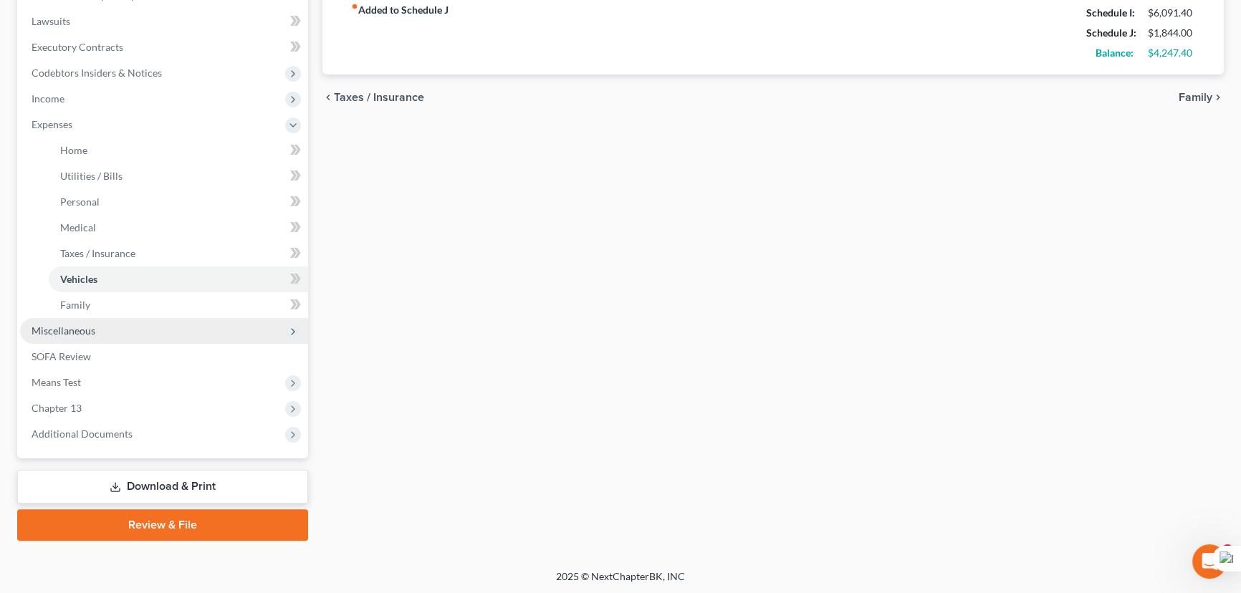
click at [188, 328] on span "Miscellaneous" at bounding box center [164, 331] width 288 height 26
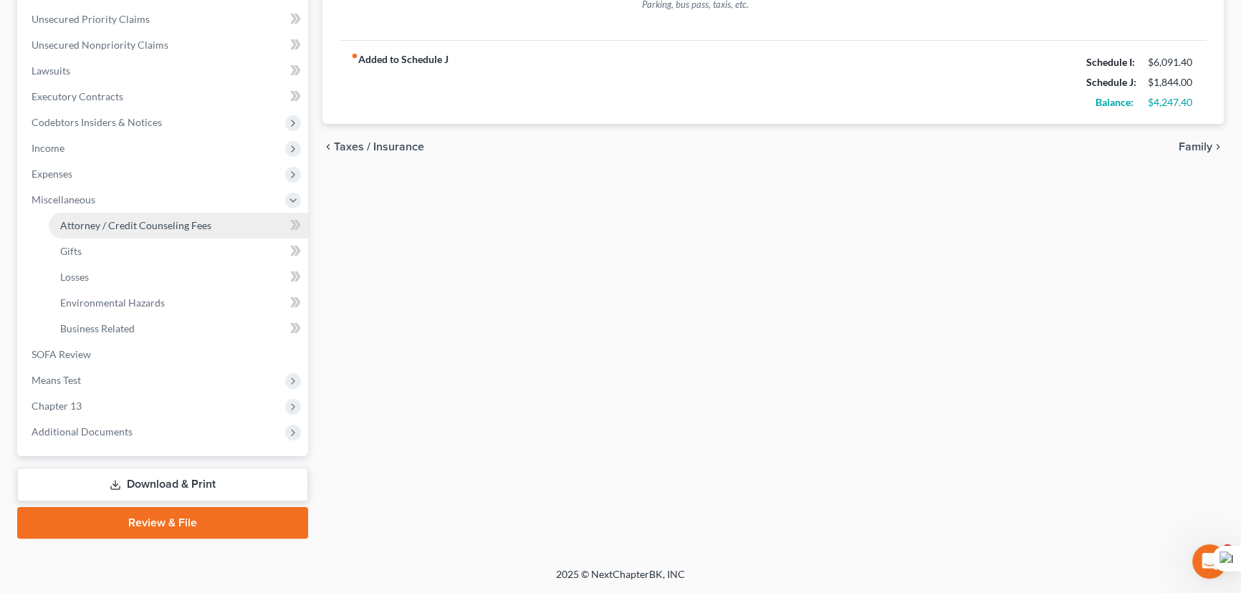
scroll to position [321, 0]
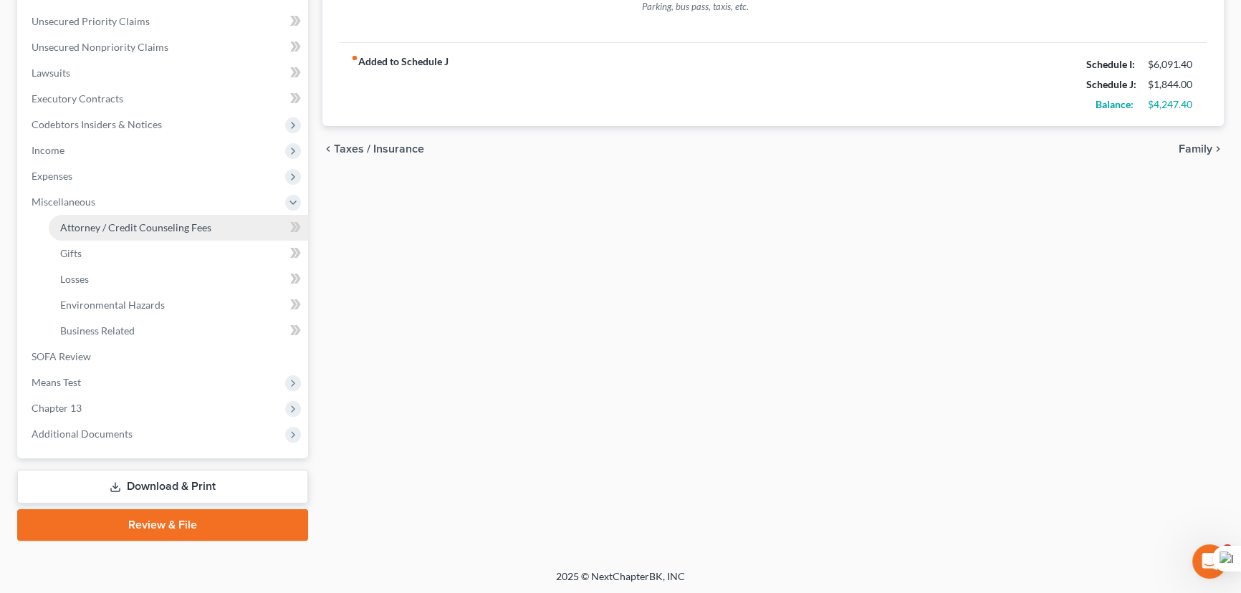
click at [156, 216] on link "Attorney / Credit Counseling Fees" at bounding box center [178, 228] width 259 height 26
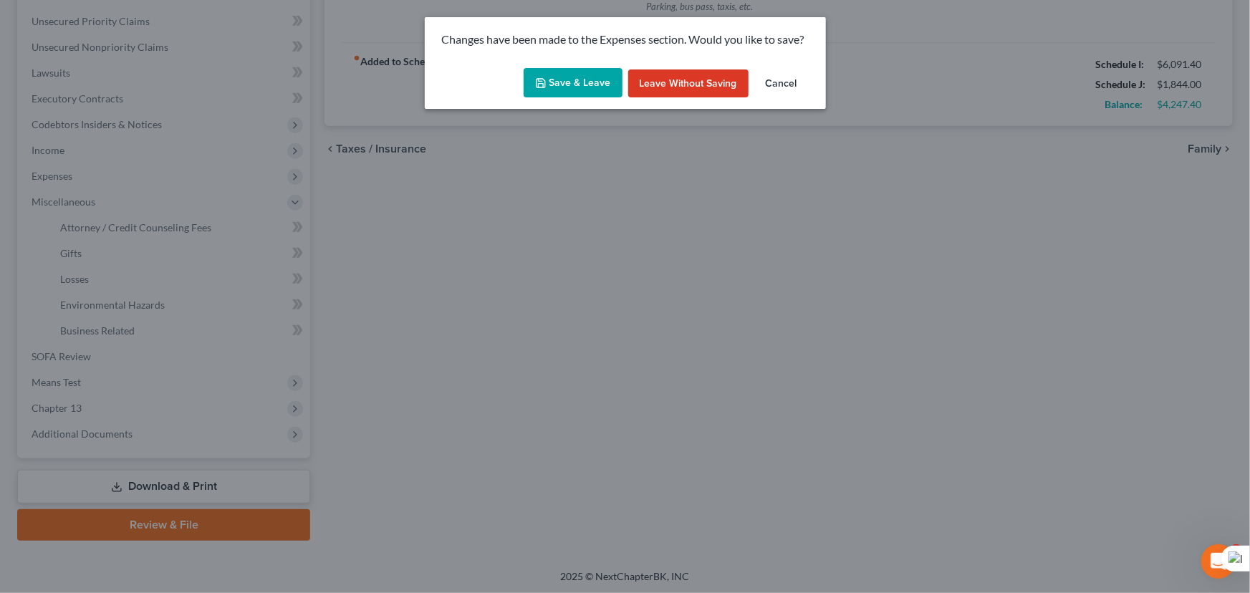
click at [549, 90] on button "Save & Leave" at bounding box center [573, 83] width 99 height 30
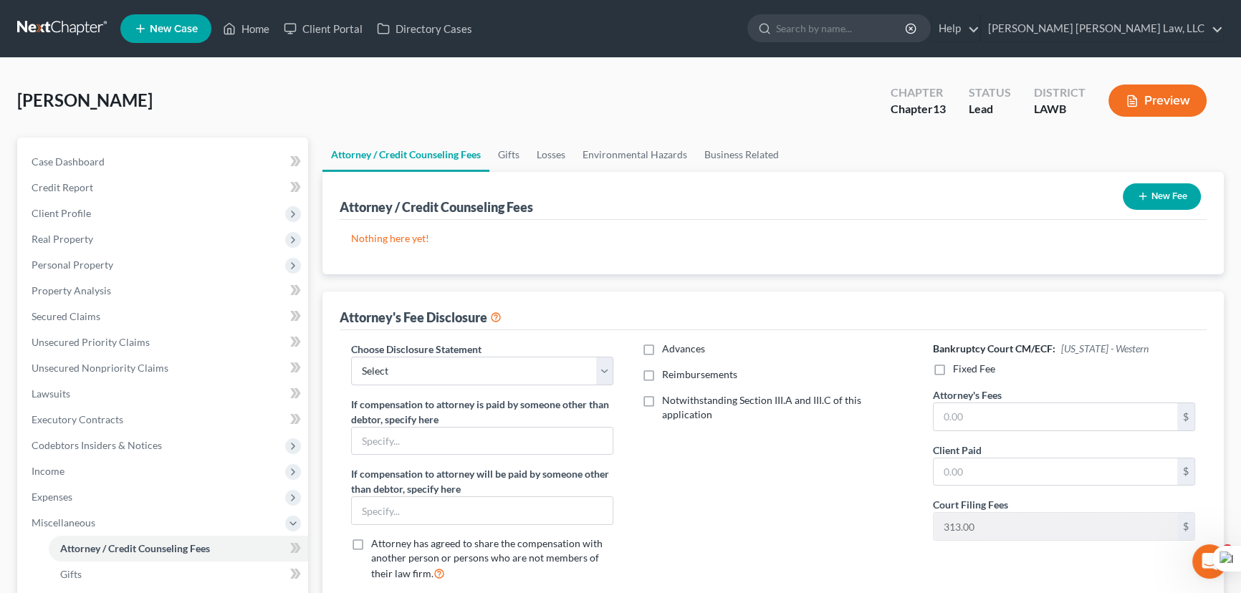
click at [1151, 195] on button "New Fee" at bounding box center [1161, 196] width 78 height 27
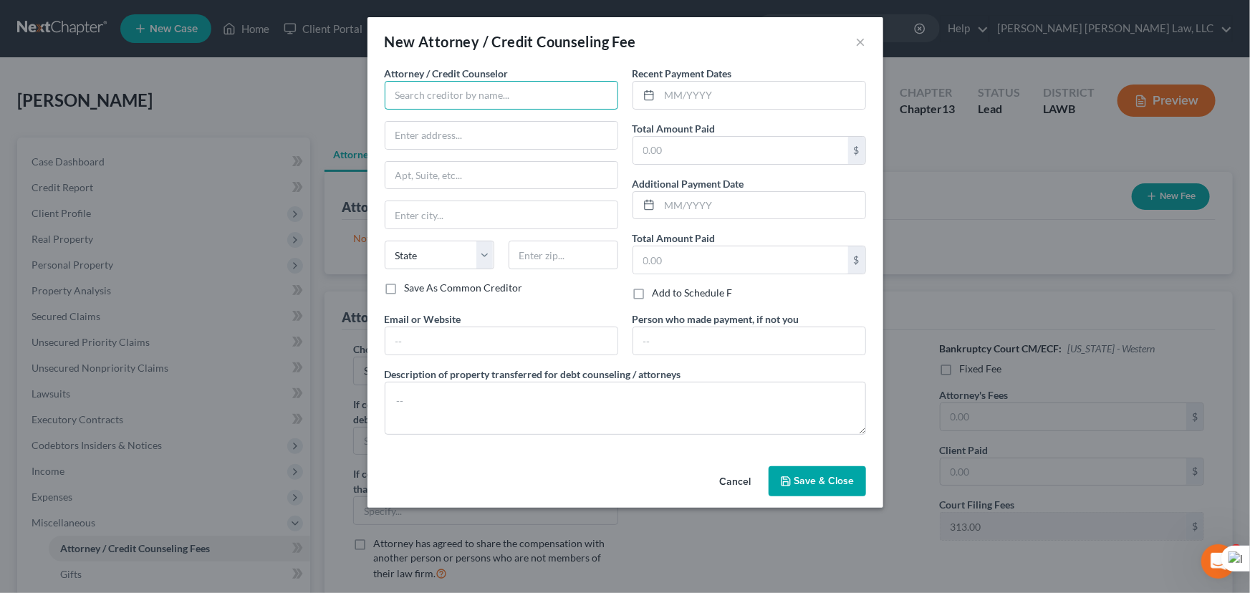
click at [491, 85] on input "text" at bounding box center [502, 95] width 234 height 29
click at [756, 101] on input "text" at bounding box center [763, 95] width 206 height 27
click at [752, 153] on input "text" at bounding box center [740, 150] width 215 height 27
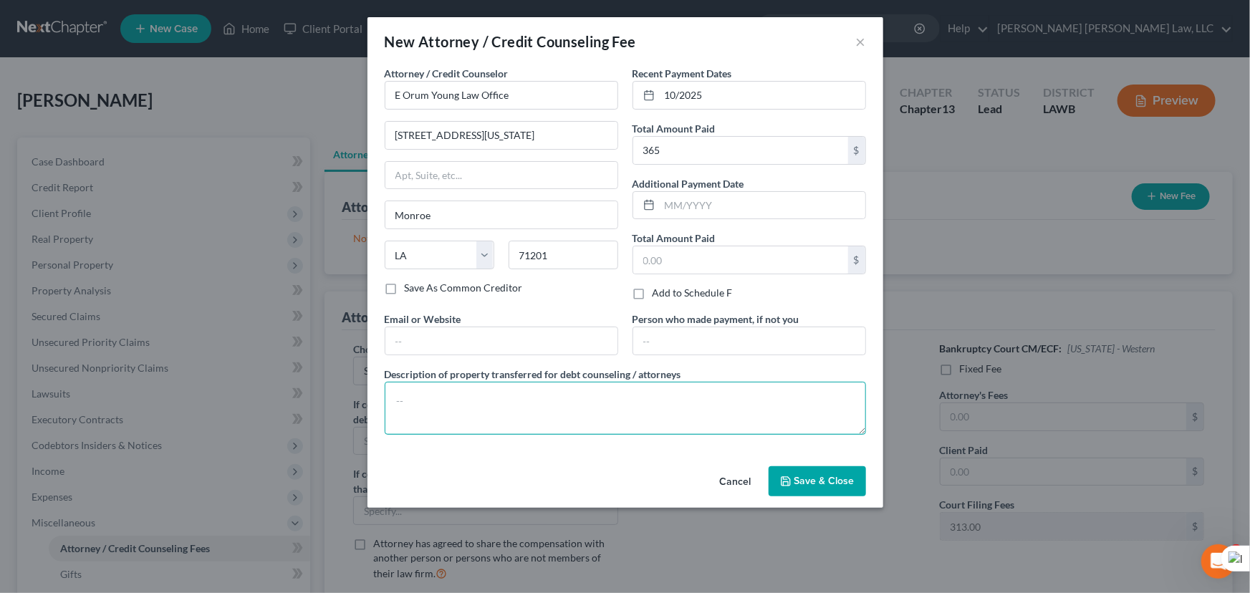
drag, startPoint x: 670, startPoint y: 400, endPoint x: 669, endPoint y: 393, distance: 7.9
click at [670, 400] on textarea at bounding box center [625, 408] width 481 height 53
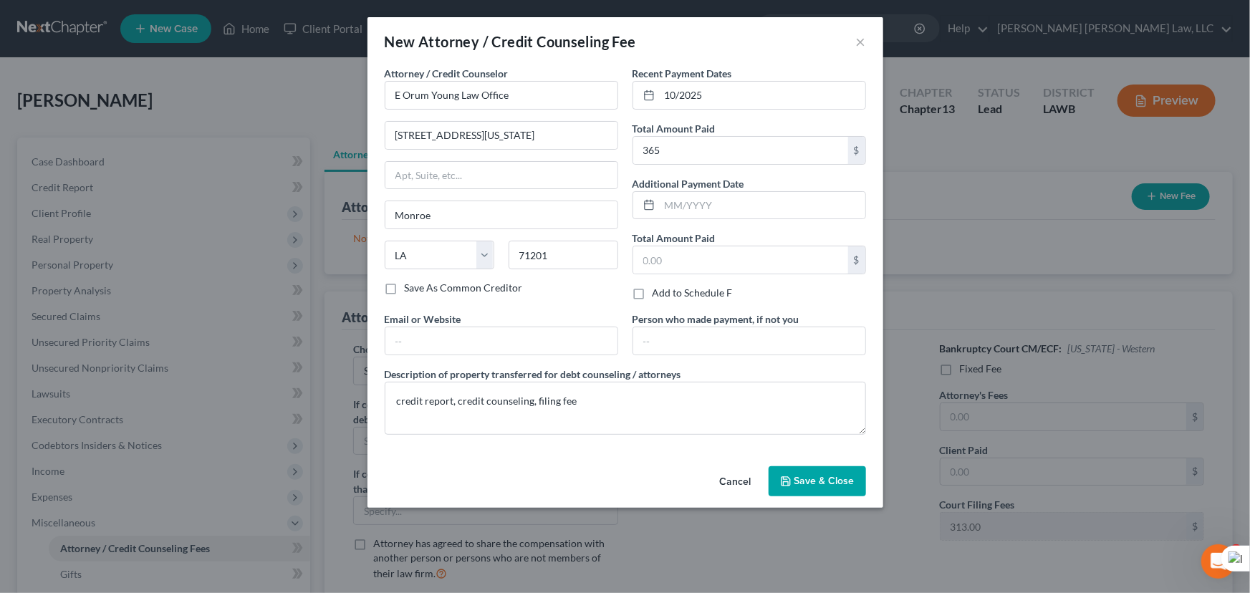
click at [826, 486] on button "Save & Close" at bounding box center [817, 481] width 97 height 30
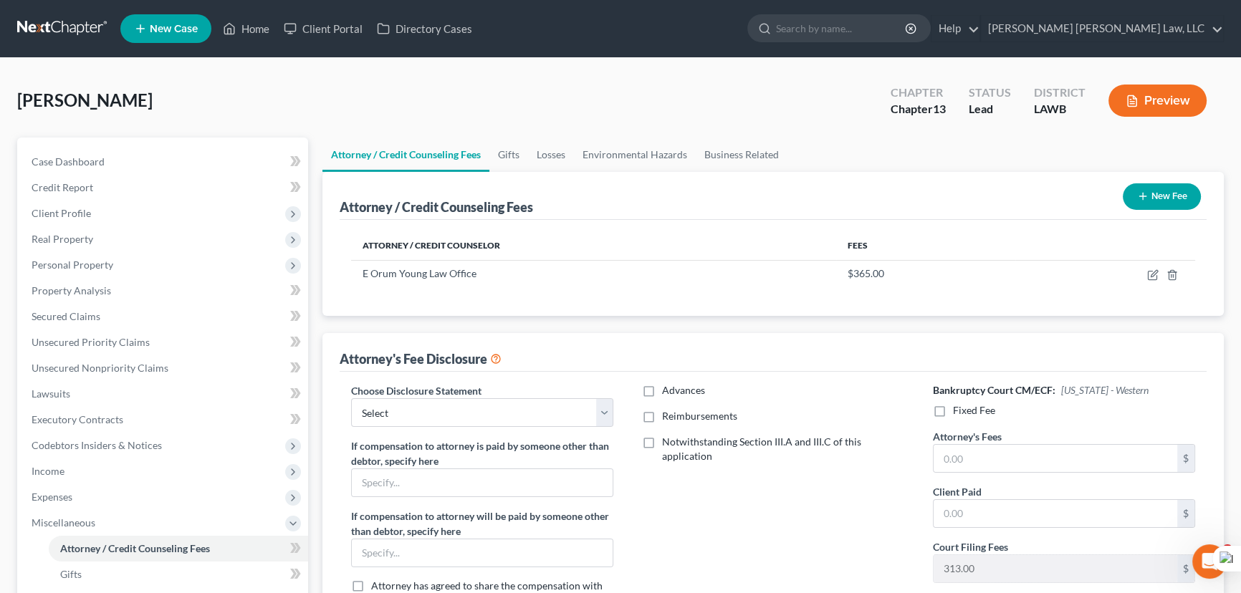
click at [396, 367] on div "Attorney's Fee Disclosure" at bounding box center [773, 352] width 867 height 39
drag, startPoint x: 418, startPoint y: 401, endPoint x: 418, endPoint y: 424, distance: 22.9
click at [418, 401] on select "Select LAEB 2016 Bankruptcy Rule 2016(B) Disclosure and Application for Approva…" at bounding box center [482, 412] width 262 height 29
click at [351, 398] on select "Select LAEB 2016 Bankruptcy Rule 2016(B) Disclosure and Application for Approva…" at bounding box center [482, 412] width 262 height 29
click at [662, 413] on label "Reimbursements" at bounding box center [699, 416] width 75 height 14
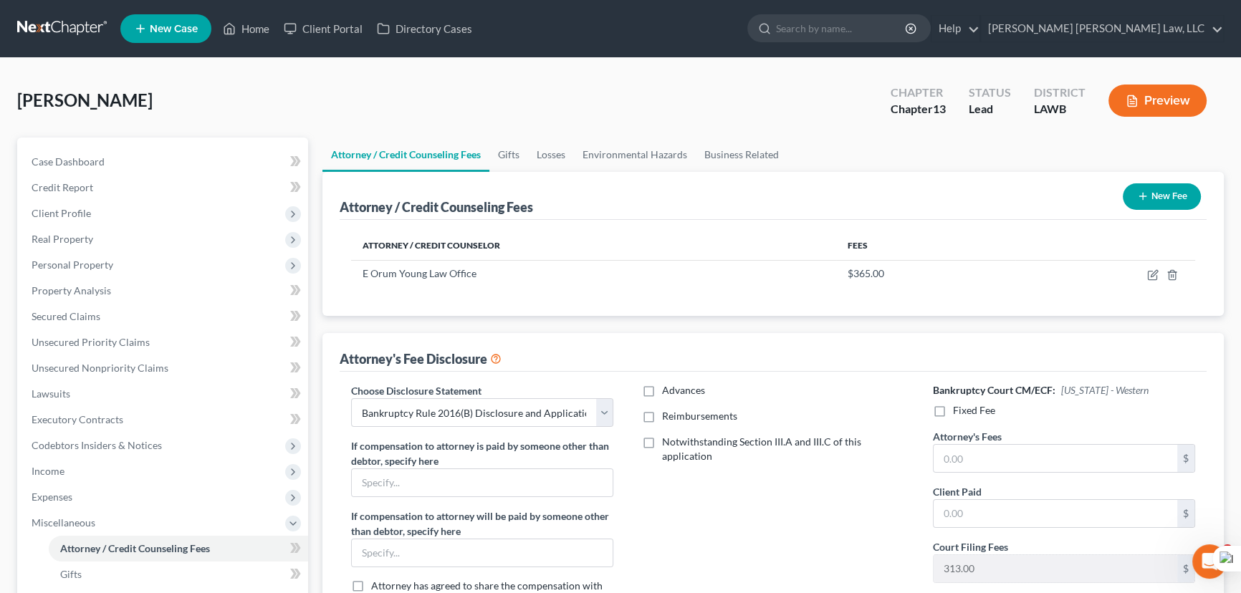
click at [668, 413] on input "Reimbursements" at bounding box center [672, 413] width 9 height 9
click at [673, 470] on input "text" at bounding box center [765, 464] width 244 height 27
click at [953, 414] on label "Fixed Fee" at bounding box center [974, 410] width 42 height 14
click at [958, 413] on input "Fixed Fee" at bounding box center [962, 407] width 9 height 9
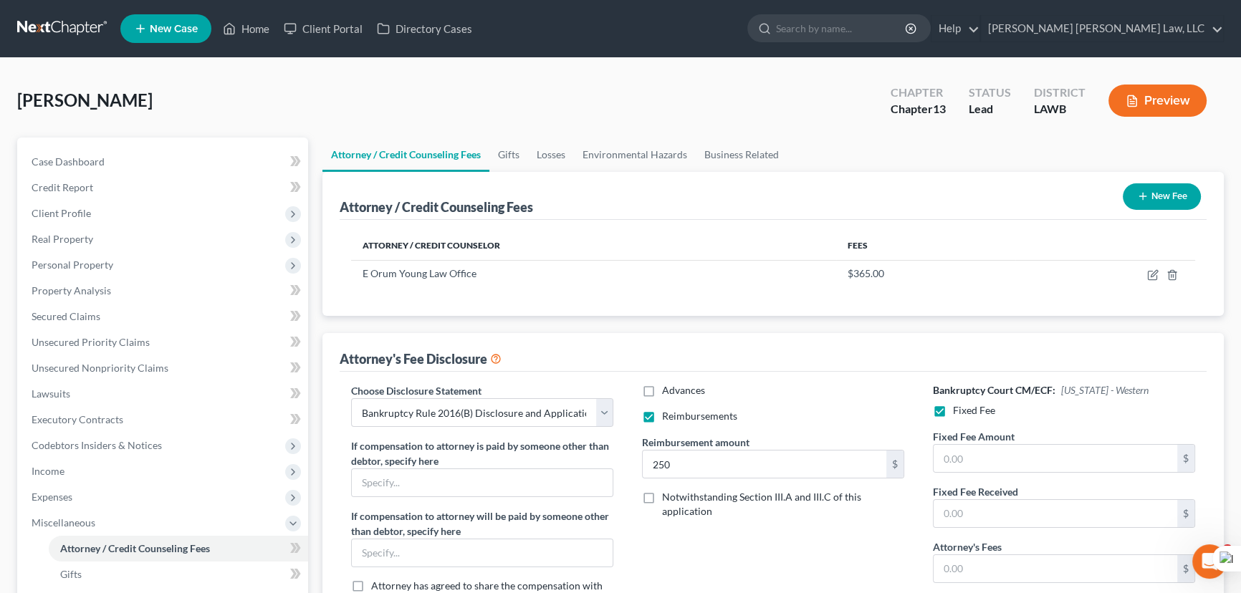
scroll to position [321, 0]
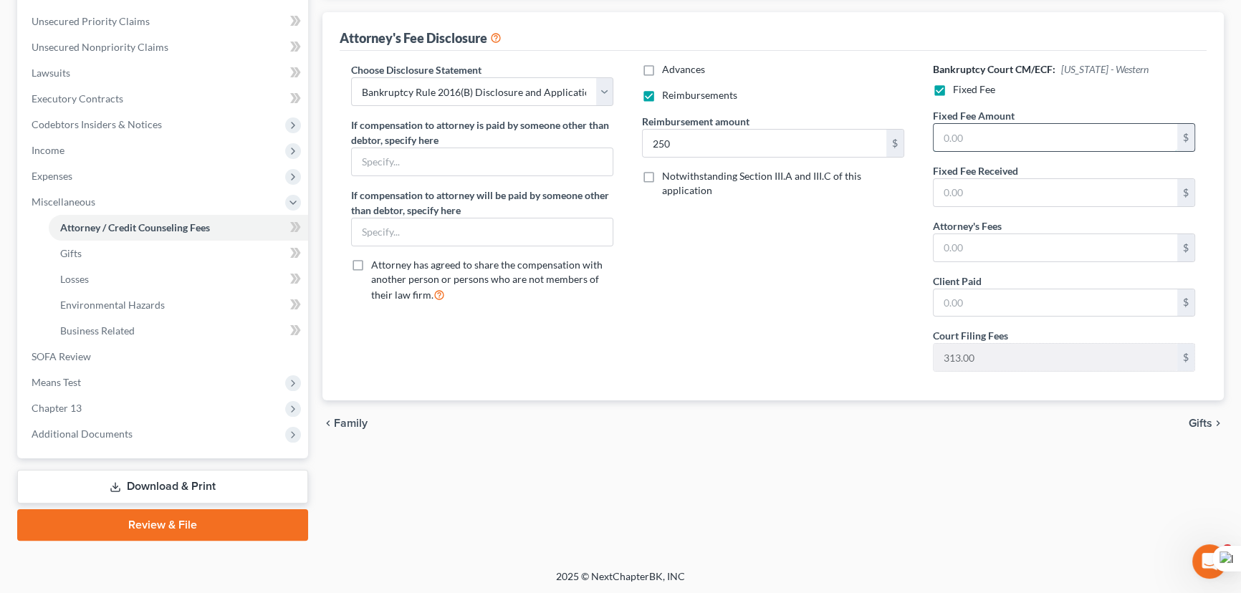
click at [1021, 124] on input "text" at bounding box center [1055, 137] width 244 height 27
drag, startPoint x: 211, startPoint y: 423, endPoint x: 177, endPoint y: 480, distance: 66.5
click at [211, 423] on span "Additional Documents" at bounding box center [164, 434] width 288 height 26
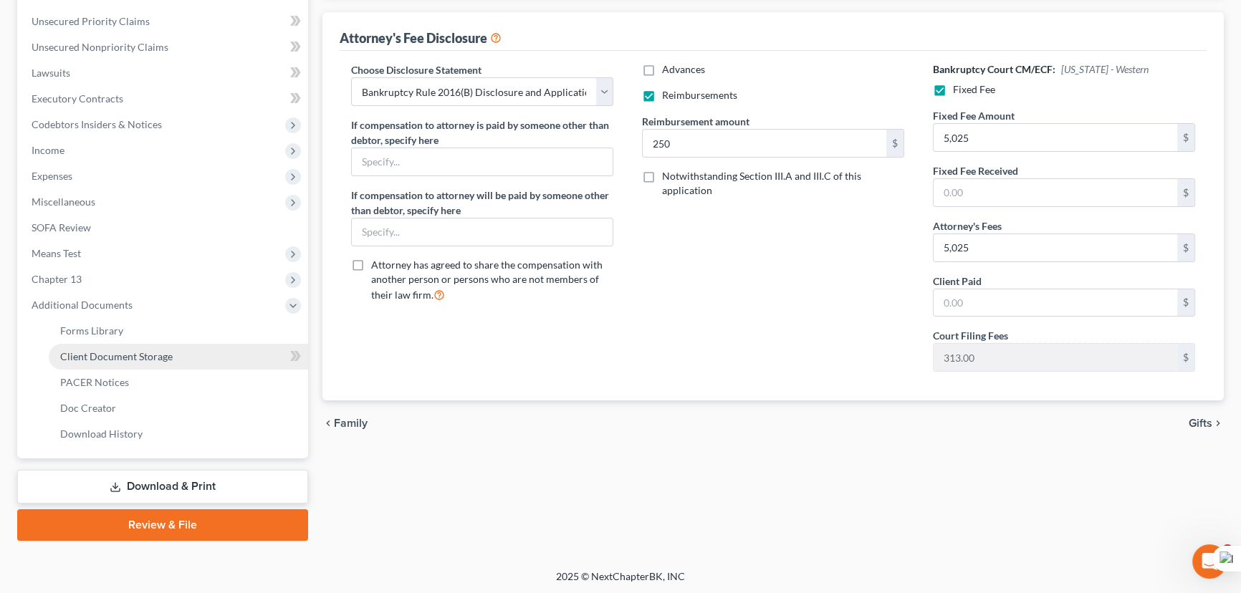
click at [157, 355] on span "Client Document Storage" at bounding box center [116, 356] width 112 height 12
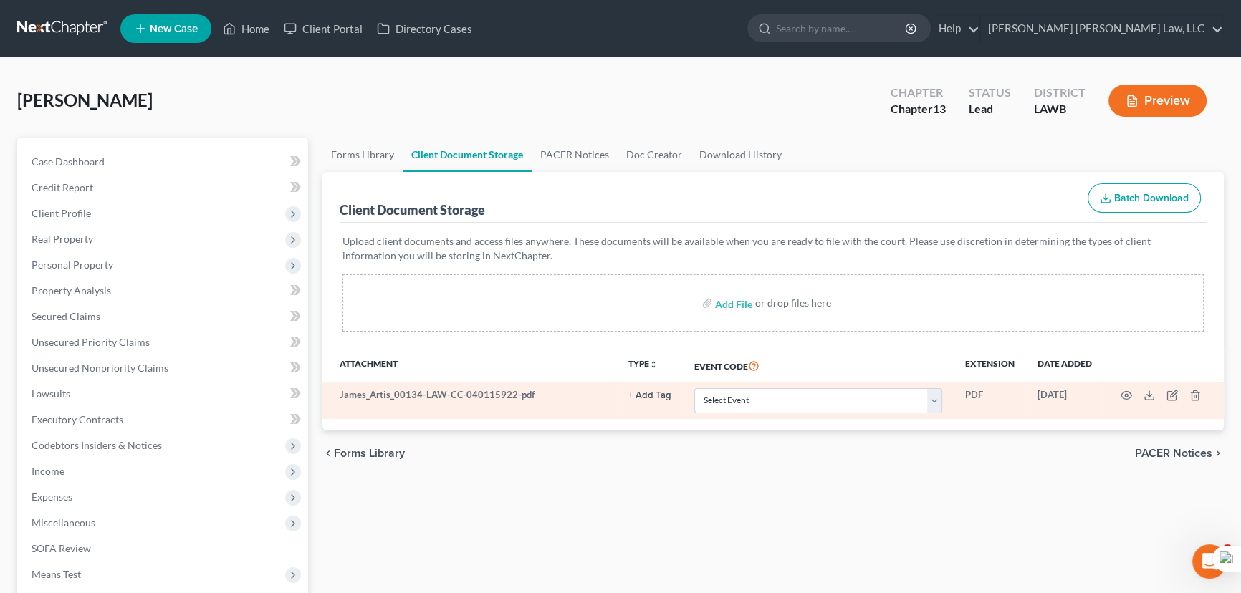
click at [715, 385] on td "Select Event 20 Largest Unsecured Creditors Amended Creditor Matrix (Fee) Amend…" at bounding box center [818, 400] width 271 height 37
click at [715, 399] on select "Select Event 20 Largest Unsecured Creditors Amended Creditor Matrix (Fee) Amend…" at bounding box center [818, 400] width 248 height 25
click at [694, 388] on select "Select Event 20 Largest Unsecured Creditors Amended Creditor Matrix (Fee) Amend…" at bounding box center [818, 400] width 248 height 25
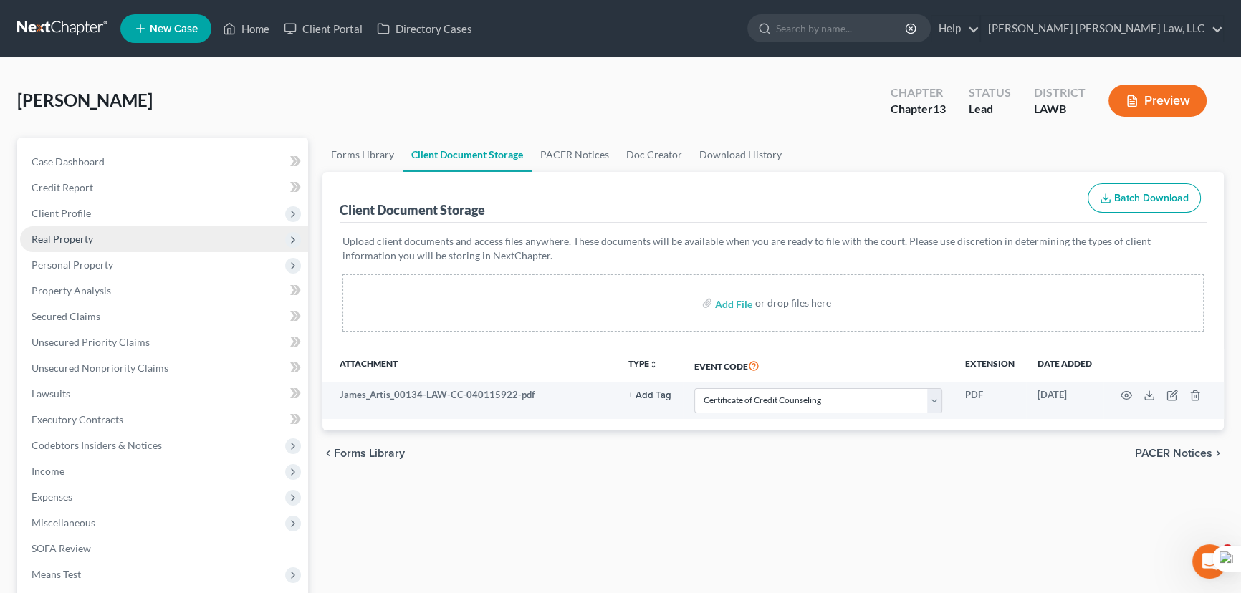
click at [57, 208] on span "Client Profile" at bounding box center [61, 213] width 59 height 12
click at [82, 244] on span "Filing Information" at bounding box center [100, 239] width 81 height 12
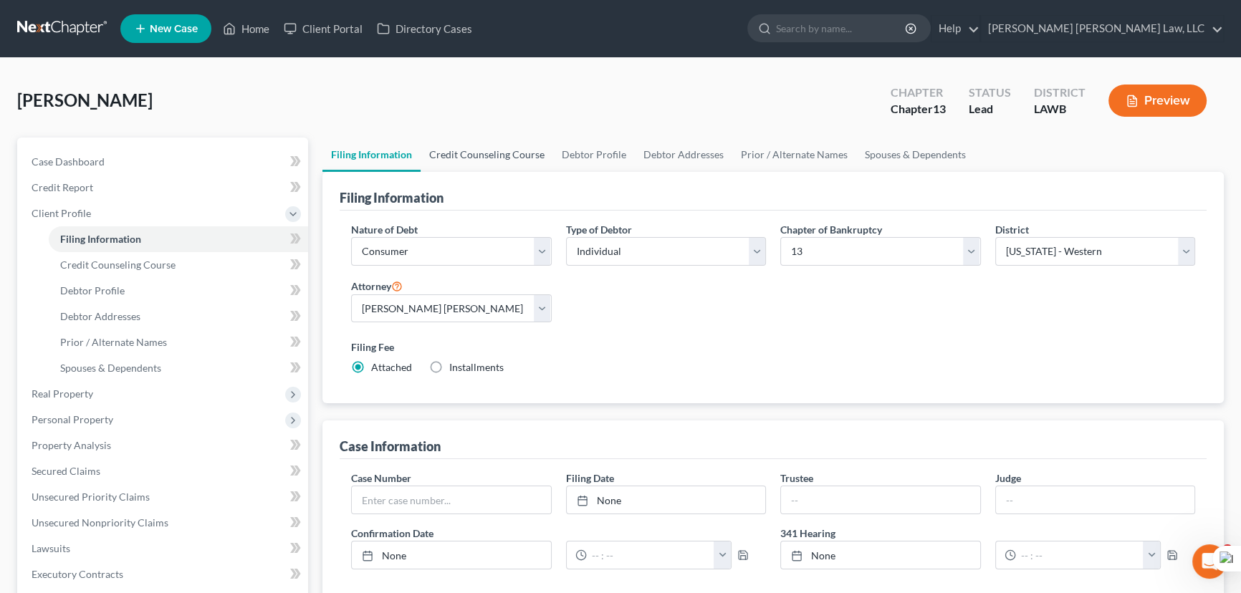
click at [530, 154] on link "Credit Counseling Course" at bounding box center [486, 155] width 133 height 34
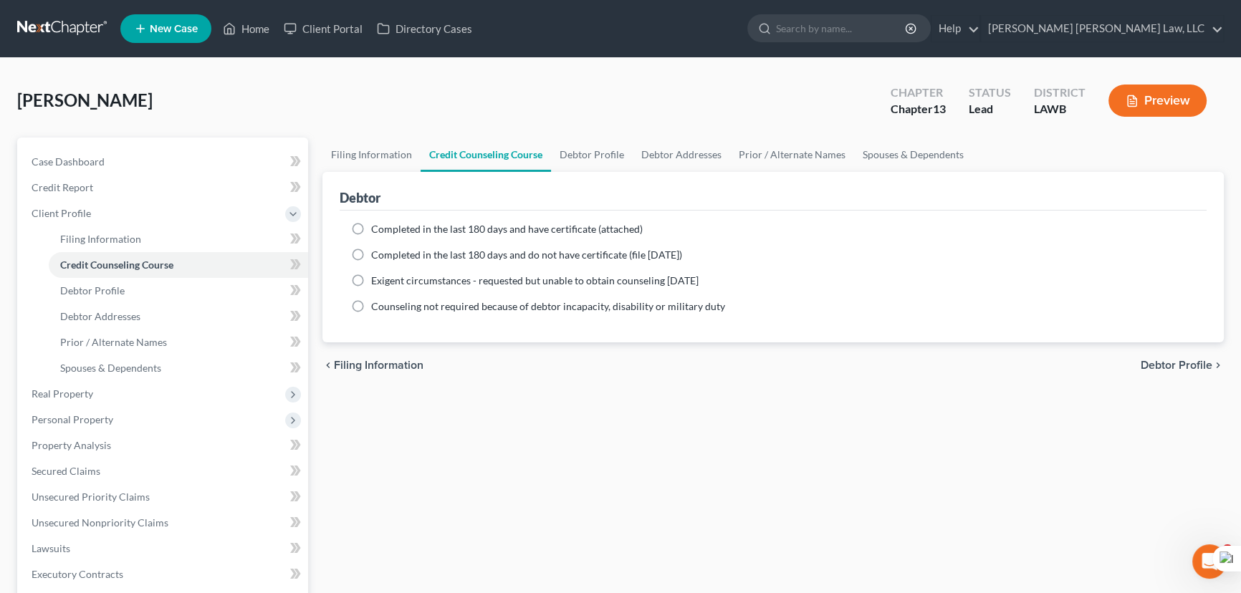
click at [371, 254] on label "Completed in the last 180 days and do not have certificate (file [DATE])" at bounding box center [526, 255] width 311 height 14
click at [377, 254] on input "Completed in the last 180 days and do not have certificate (file [DATE])" at bounding box center [381, 252] width 9 height 9
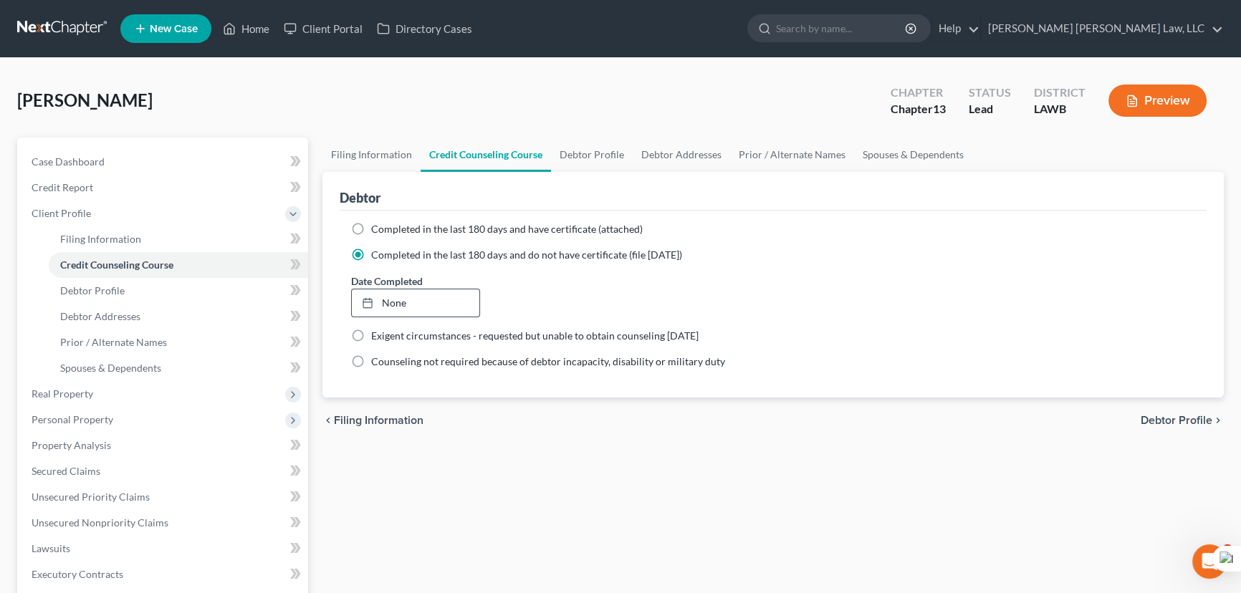
click at [397, 309] on link "None" at bounding box center [416, 302] width 128 height 27
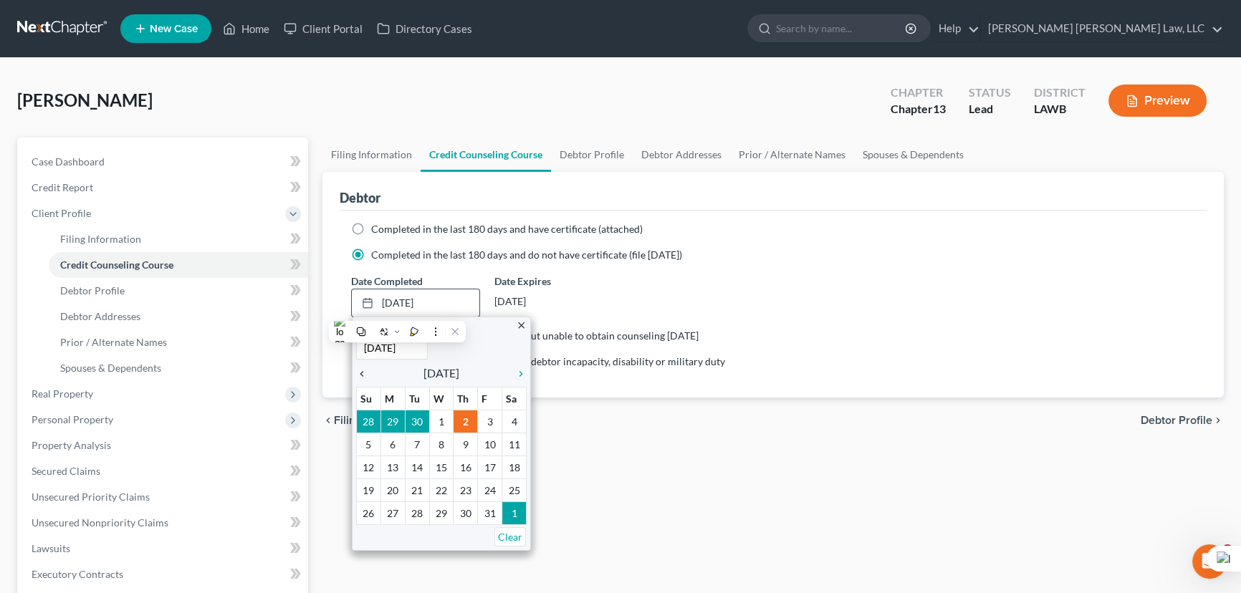
click at [366, 368] on icon "chevron_left" at bounding box center [365, 373] width 19 height 11
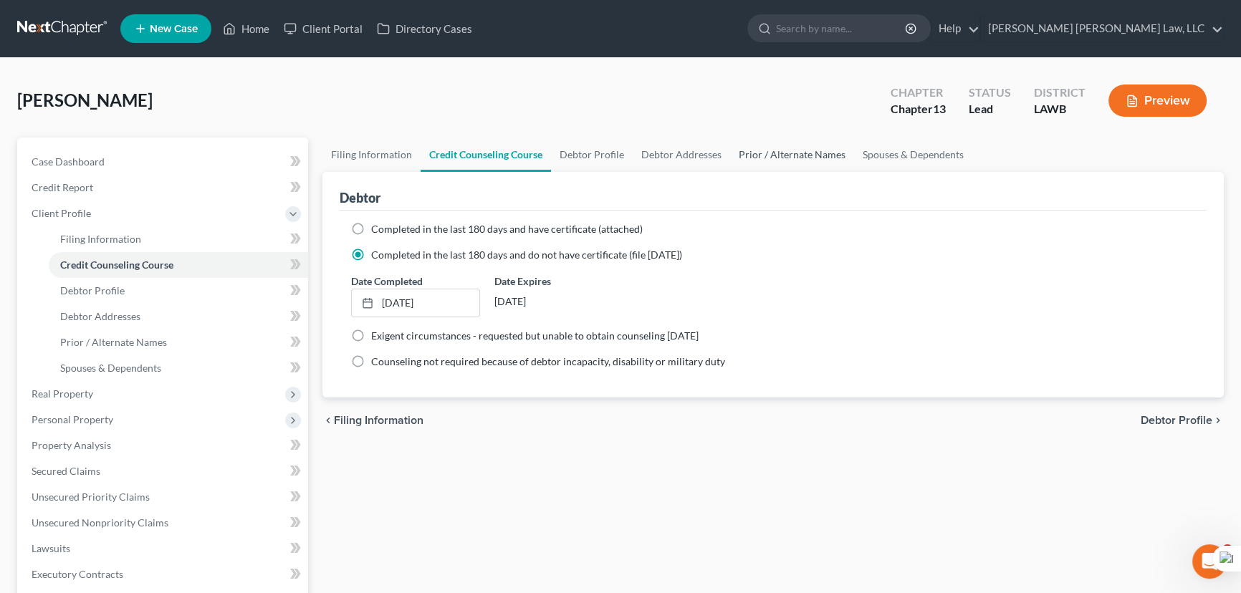
click at [783, 155] on link "Prior / Alternate Names" at bounding box center [792, 155] width 124 height 34
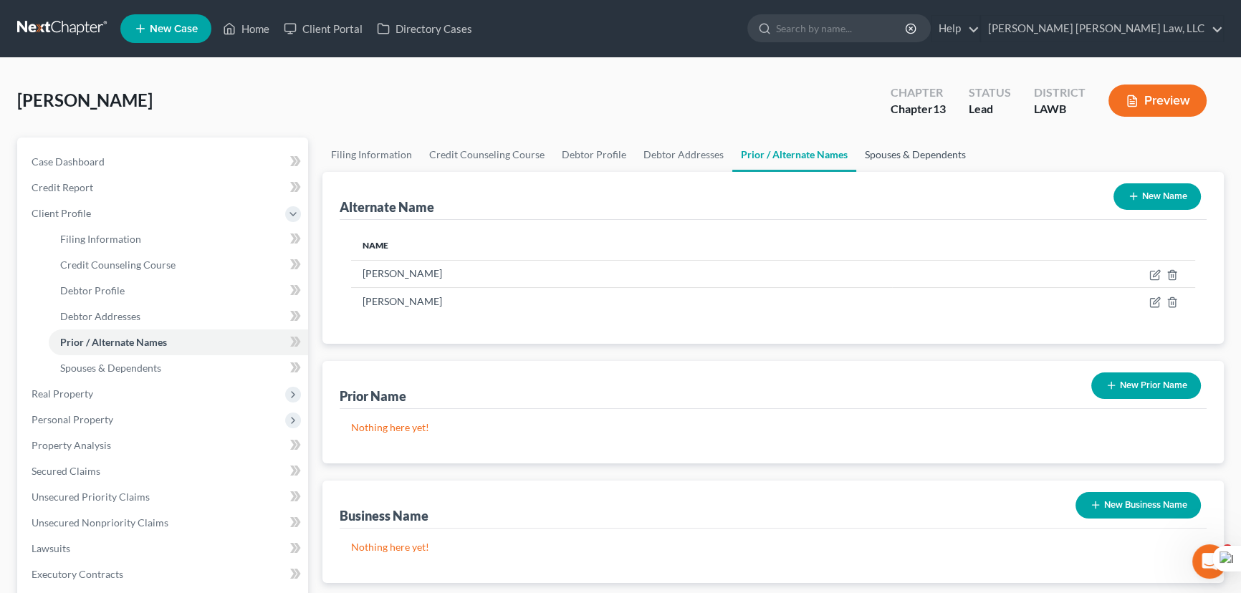
click at [900, 159] on link "Spouses & Dependents" at bounding box center [915, 155] width 118 height 34
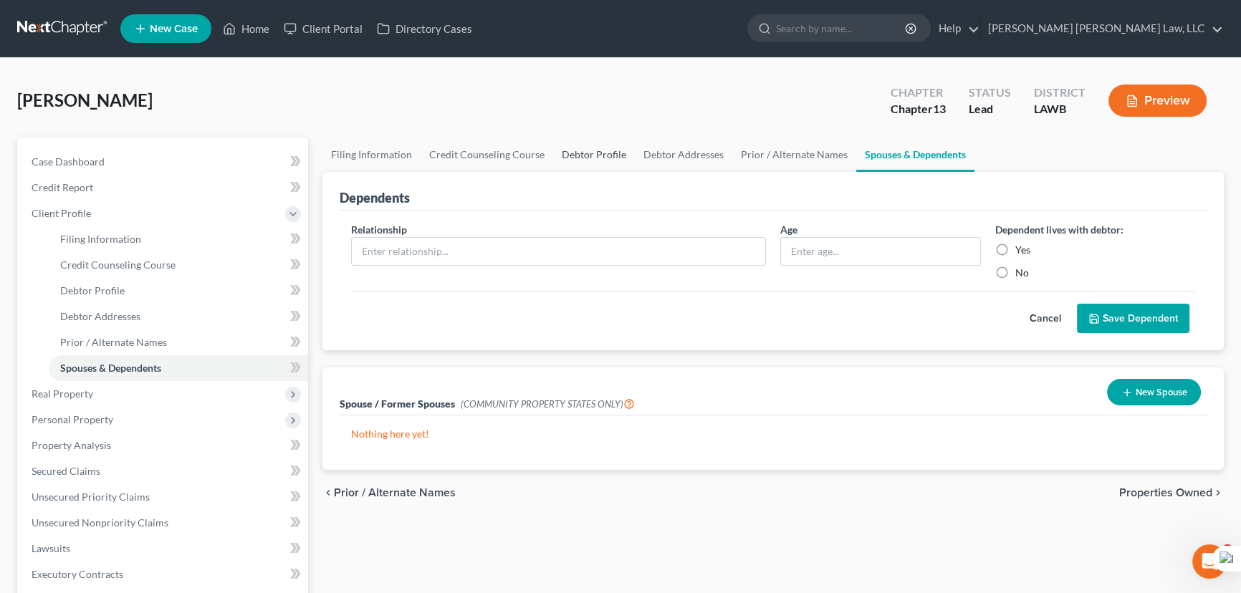
click at [623, 153] on link "Debtor Profile" at bounding box center [594, 155] width 82 height 34
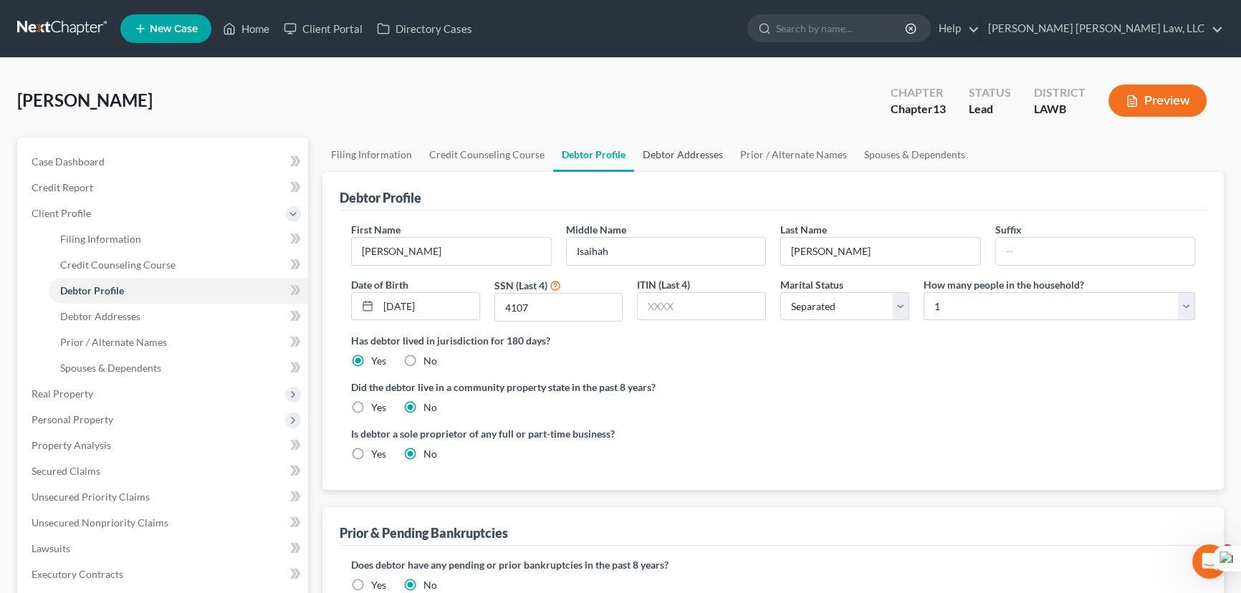
click at [686, 157] on link "Debtor Addresses" at bounding box center [682, 155] width 97 height 34
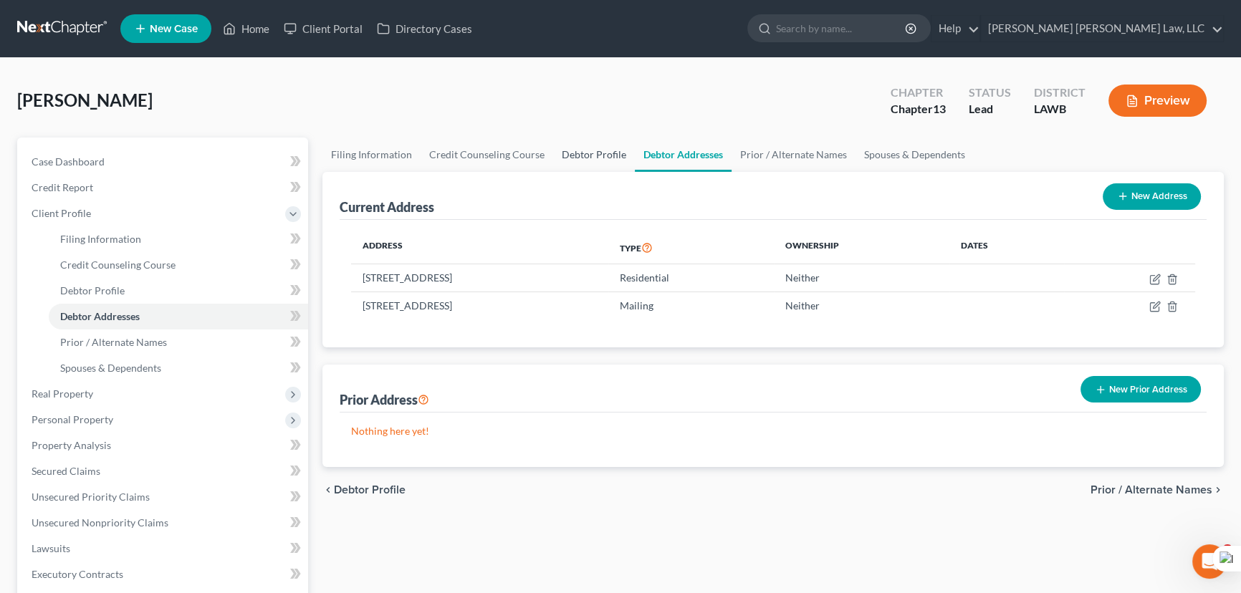
click at [619, 150] on link "Debtor Profile" at bounding box center [594, 155] width 82 height 34
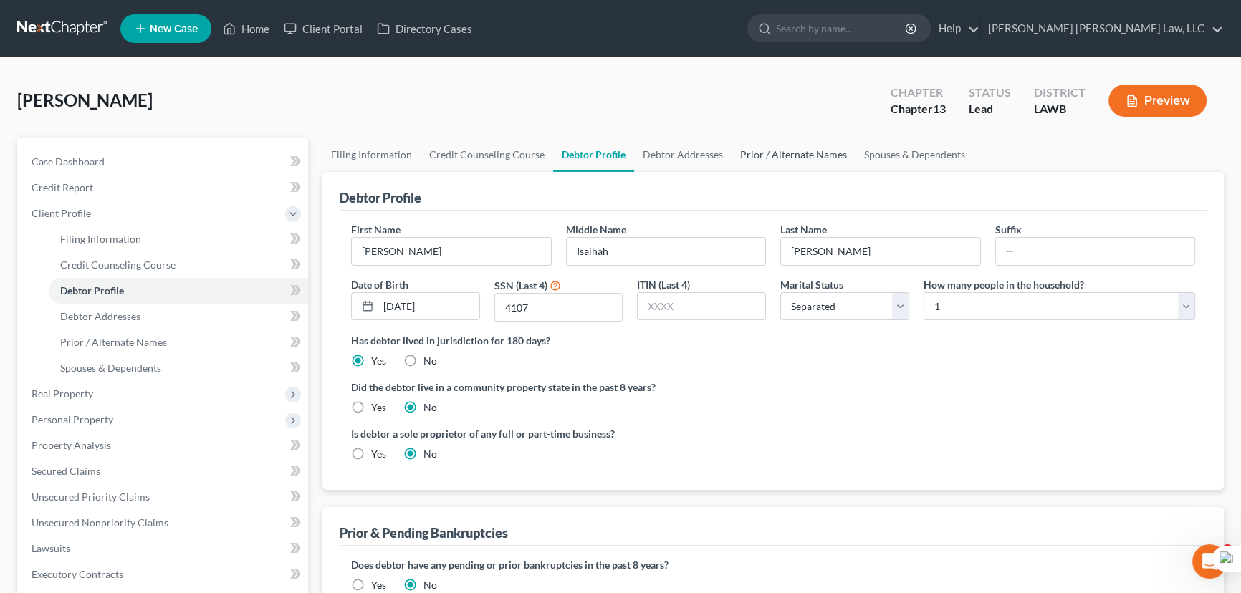
click at [804, 159] on link "Prior / Alternate Names" at bounding box center [793, 155] width 124 height 34
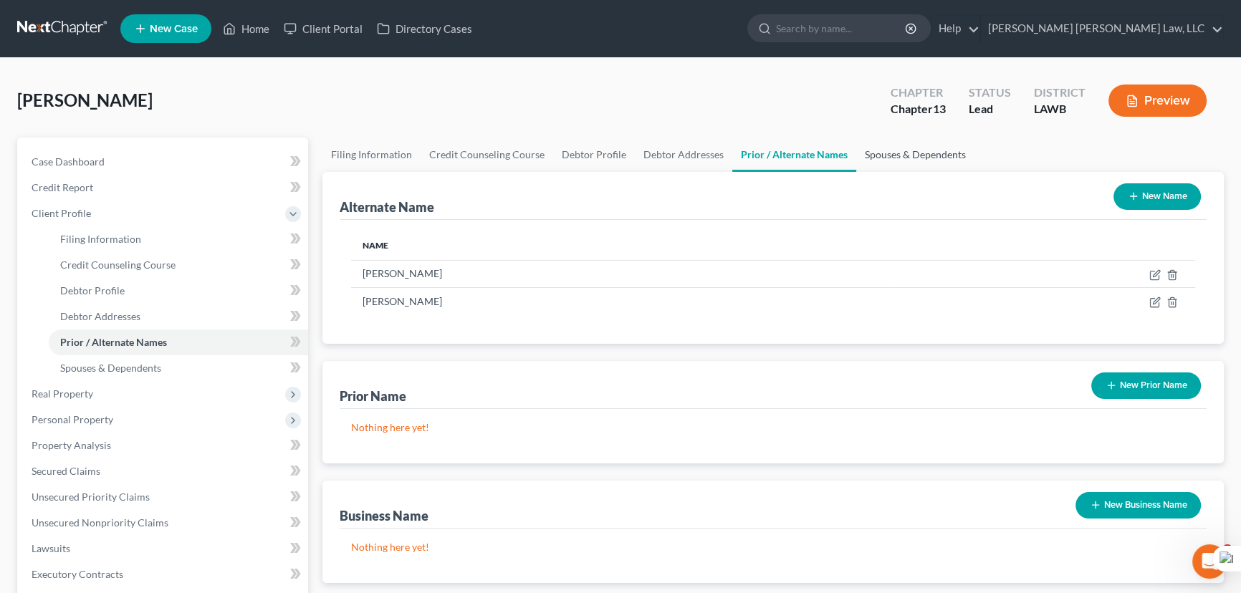
click at [900, 157] on link "Spouses & Dependents" at bounding box center [915, 155] width 118 height 34
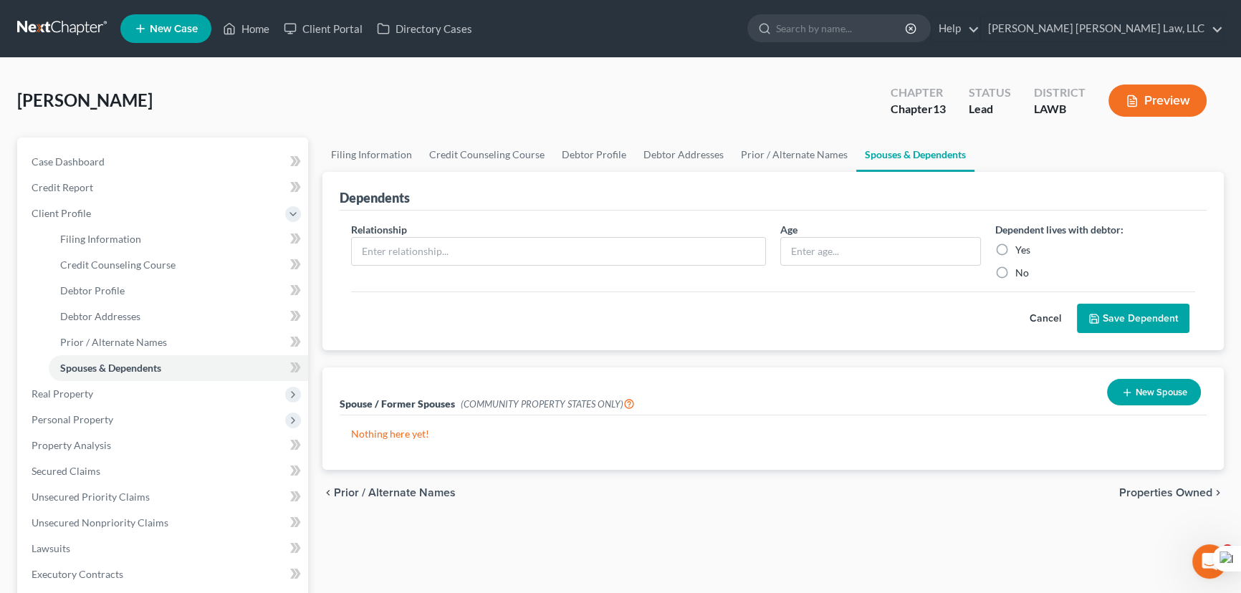
drag, startPoint x: 1121, startPoint y: 394, endPoint x: 756, endPoint y: 333, distance: 370.4
click at [1121, 393] on icon "button" at bounding box center [1126, 392] width 11 height 11
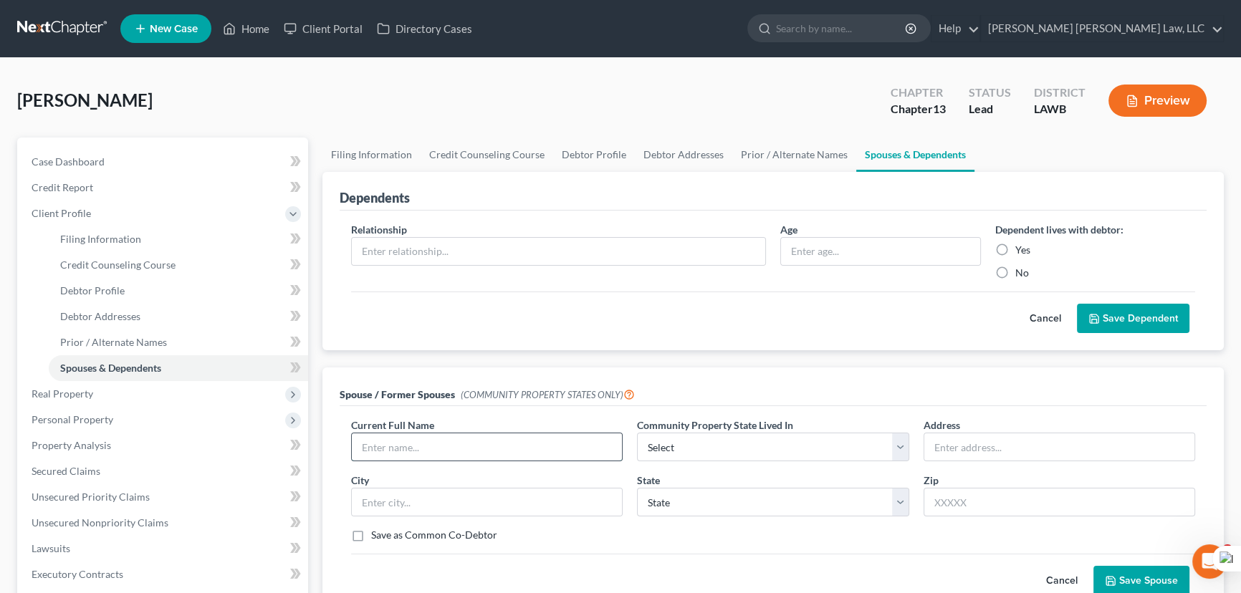
click at [451, 457] on input "text" at bounding box center [487, 446] width 270 height 27
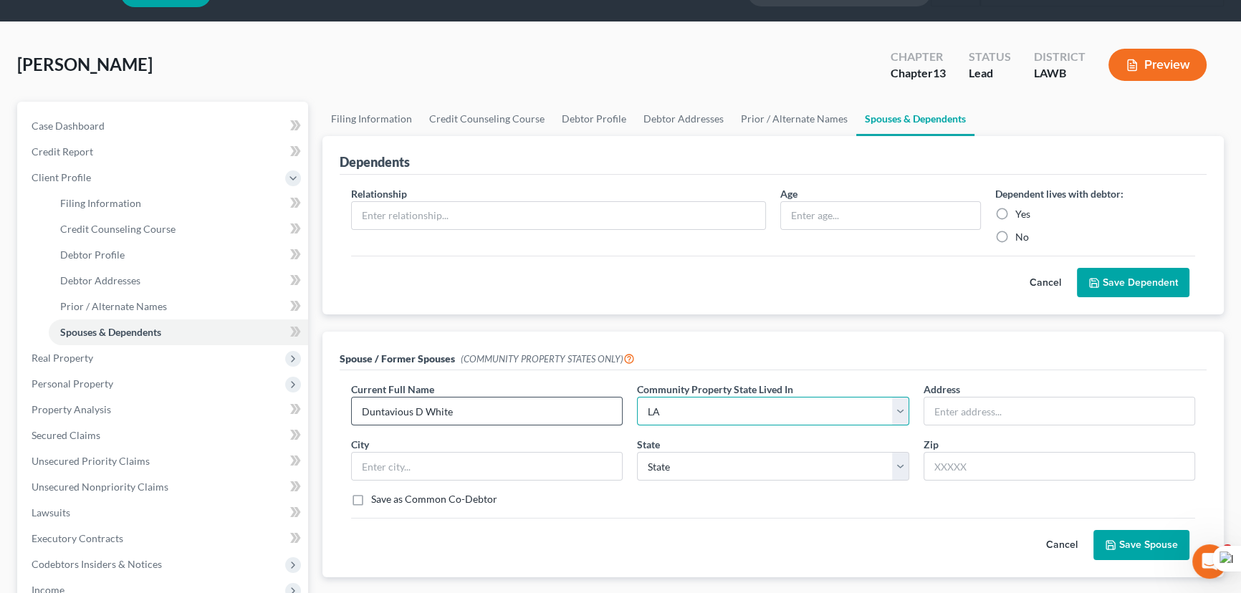
scroll to position [64, 0]
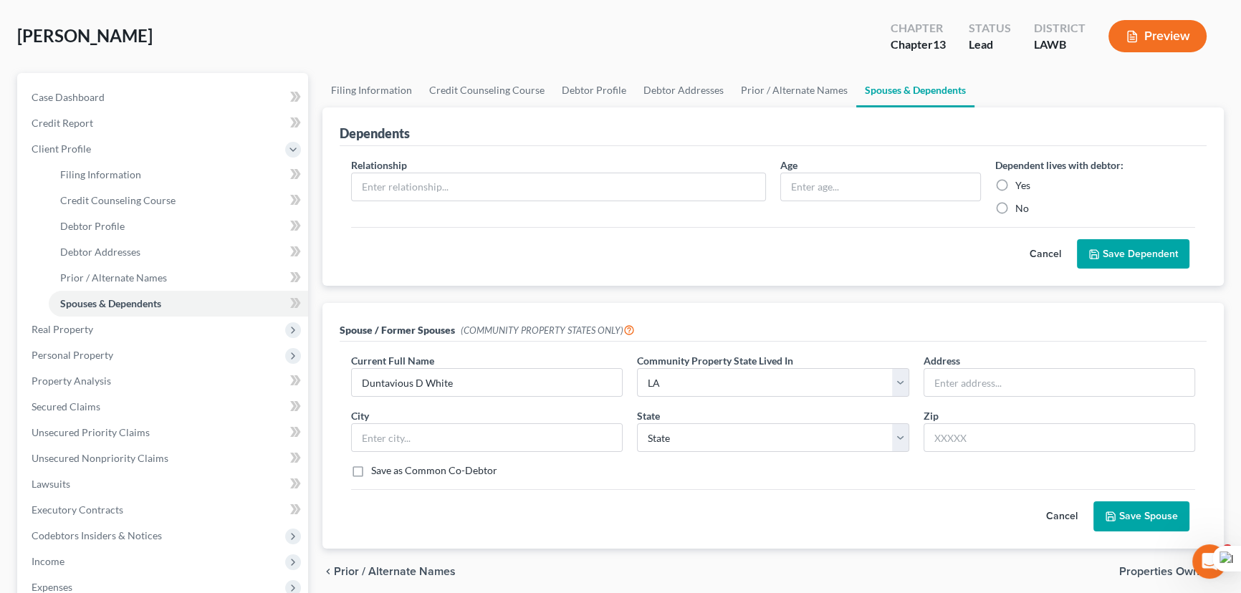
click at [1146, 509] on button "Save Spouse" at bounding box center [1141, 516] width 96 height 30
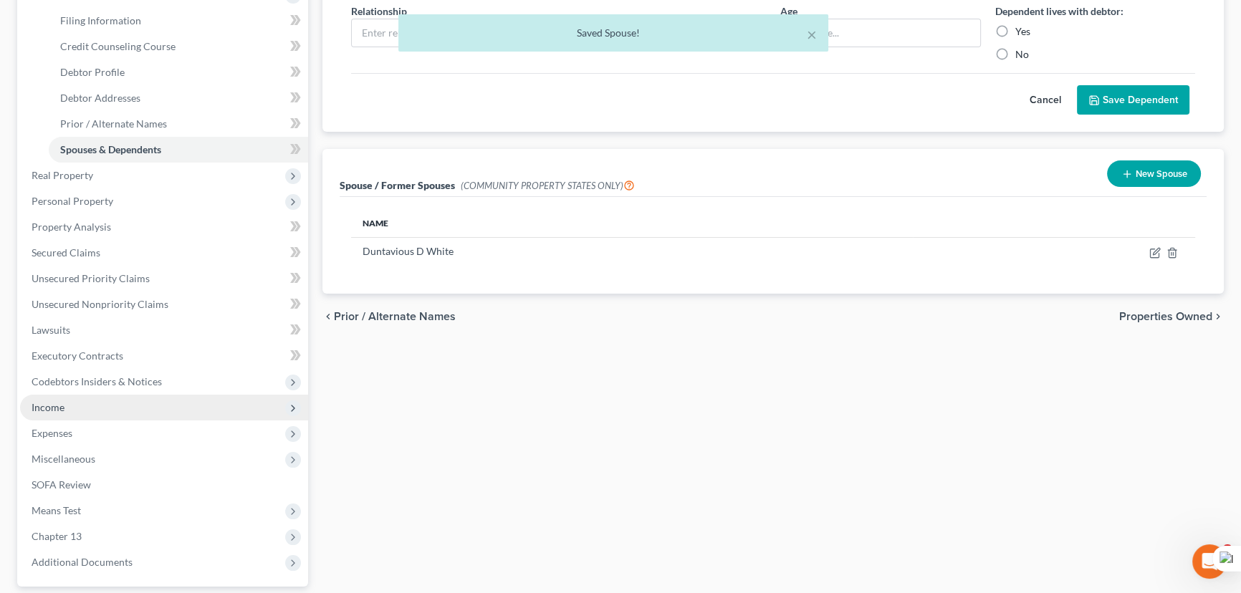
scroll to position [260, 0]
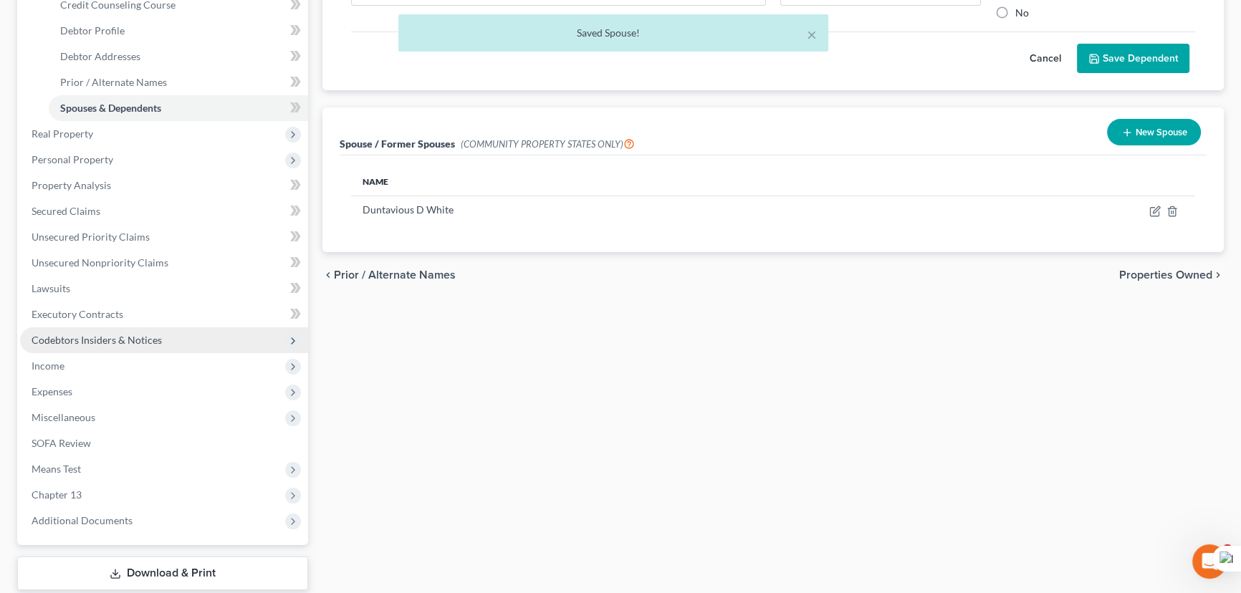
click at [140, 337] on span "Codebtors Insiders & Notices" at bounding box center [97, 340] width 130 height 12
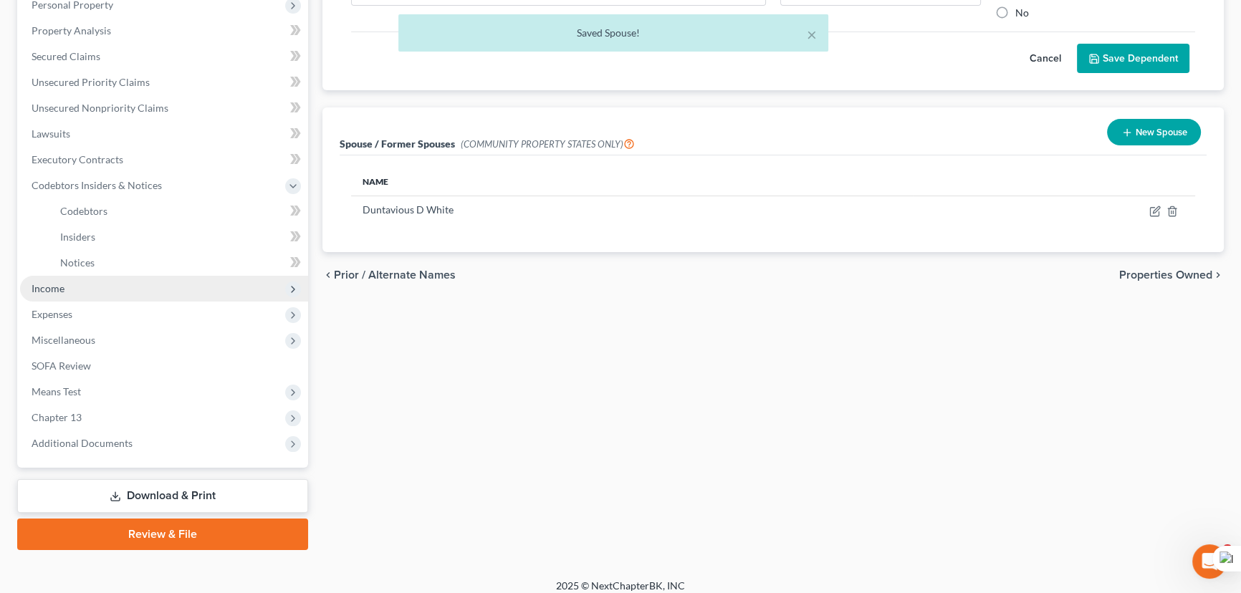
click at [97, 286] on span "Income" at bounding box center [164, 289] width 288 height 26
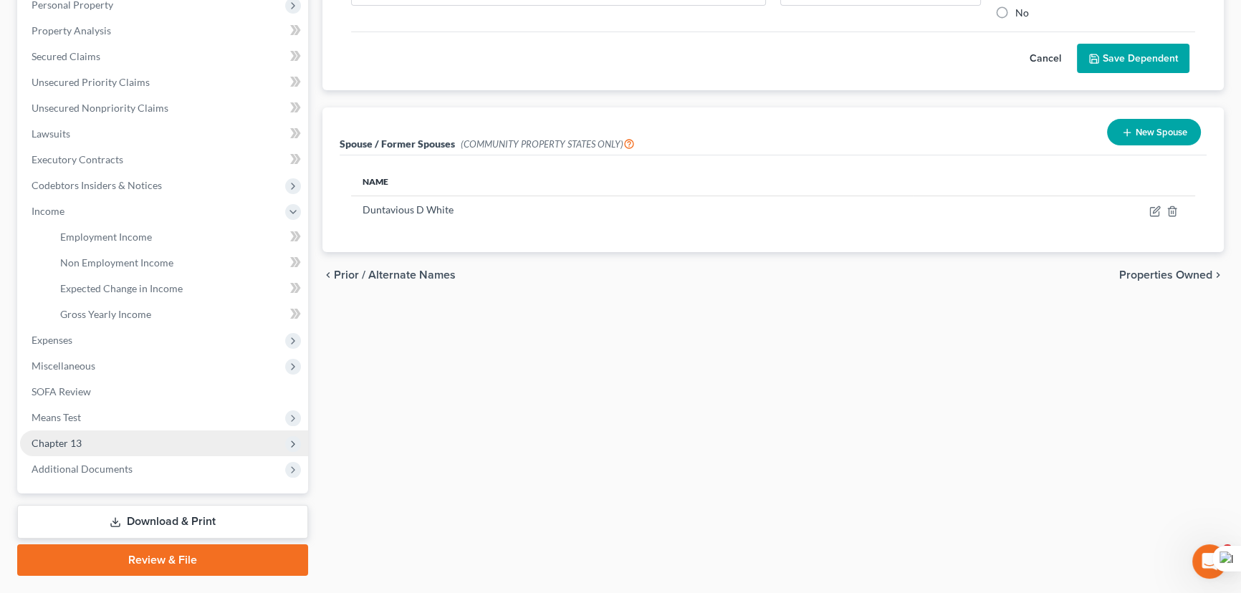
drag, startPoint x: 110, startPoint y: 415, endPoint x: 130, endPoint y: 446, distance: 36.4
click at [110, 414] on span "Means Test" at bounding box center [164, 418] width 288 height 26
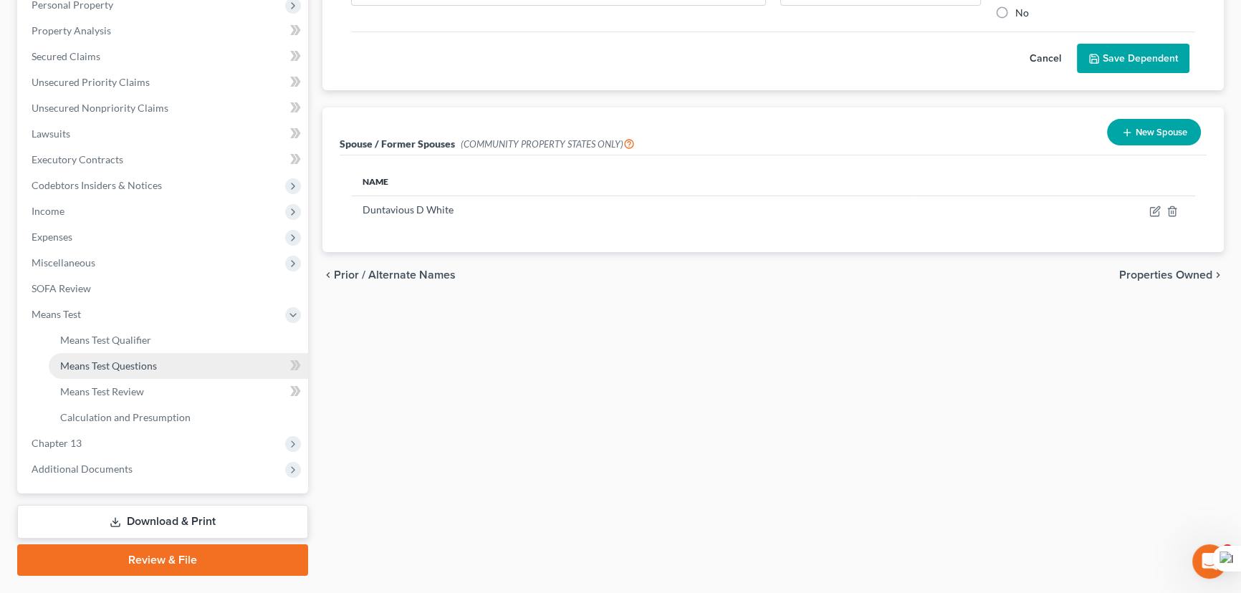
click at [141, 353] on link "Means Test Questions" at bounding box center [178, 366] width 259 height 26
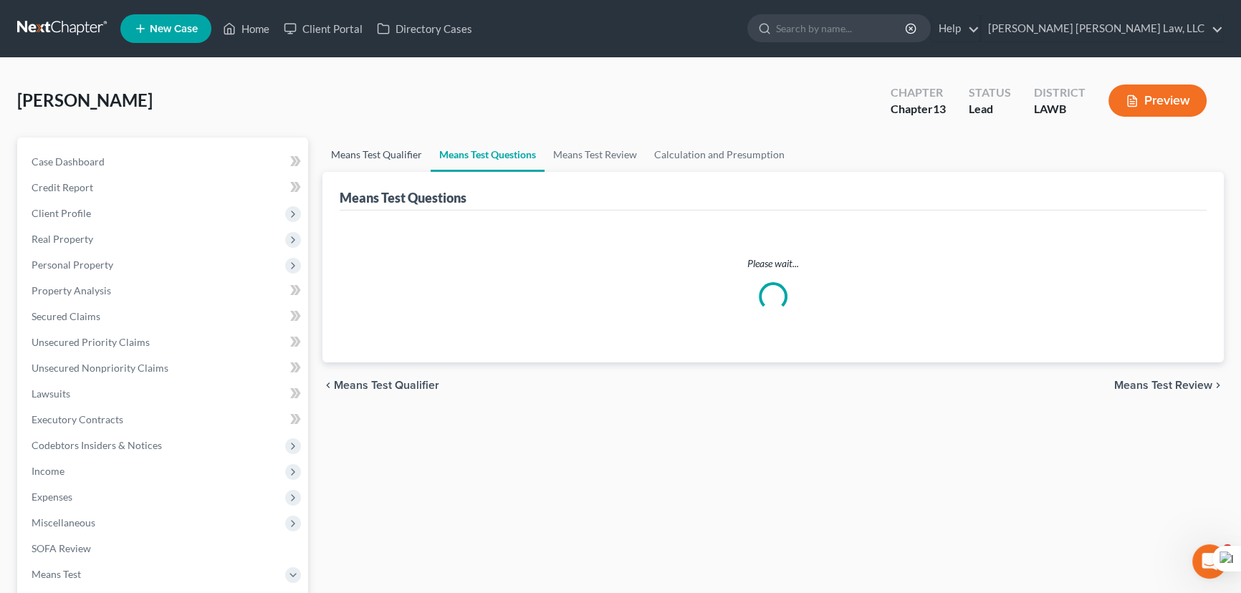
click at [418, 163] on link "Means Test Qualifier" at bounding box center [376, 155] width 108 height 34
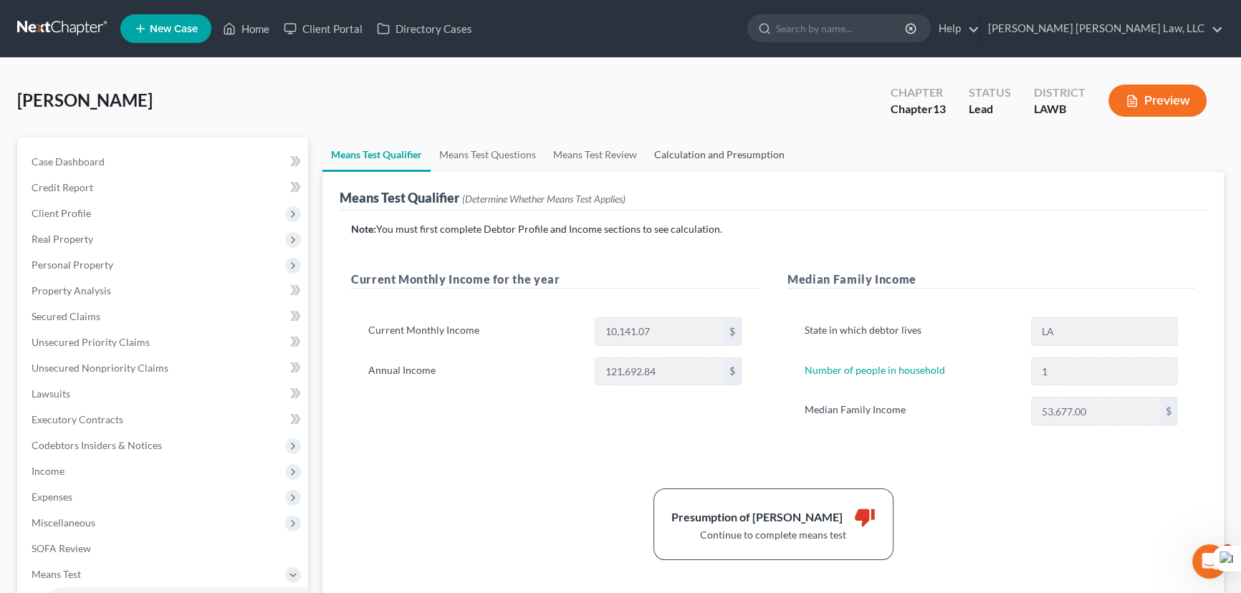
click at [723, 168] on link "Calculation and Presumption" at bounding box center [719, 155] width 148 height 34
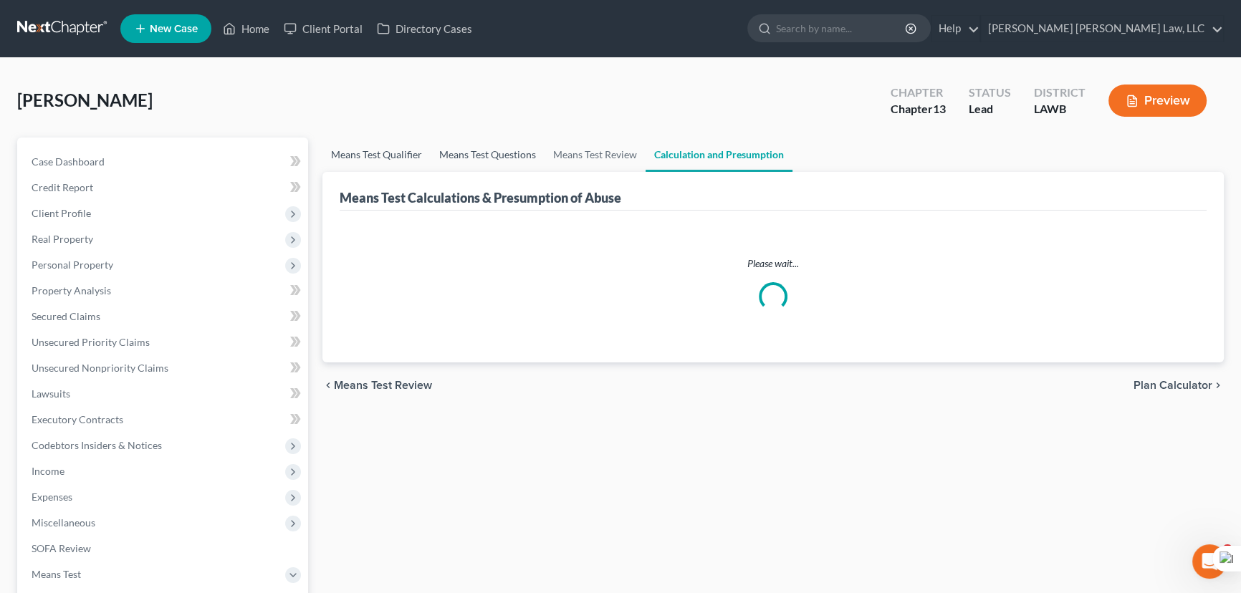
click at [453, 153] on link "Means Test Questions" at bounding box center [488, 155] width 114 height 34
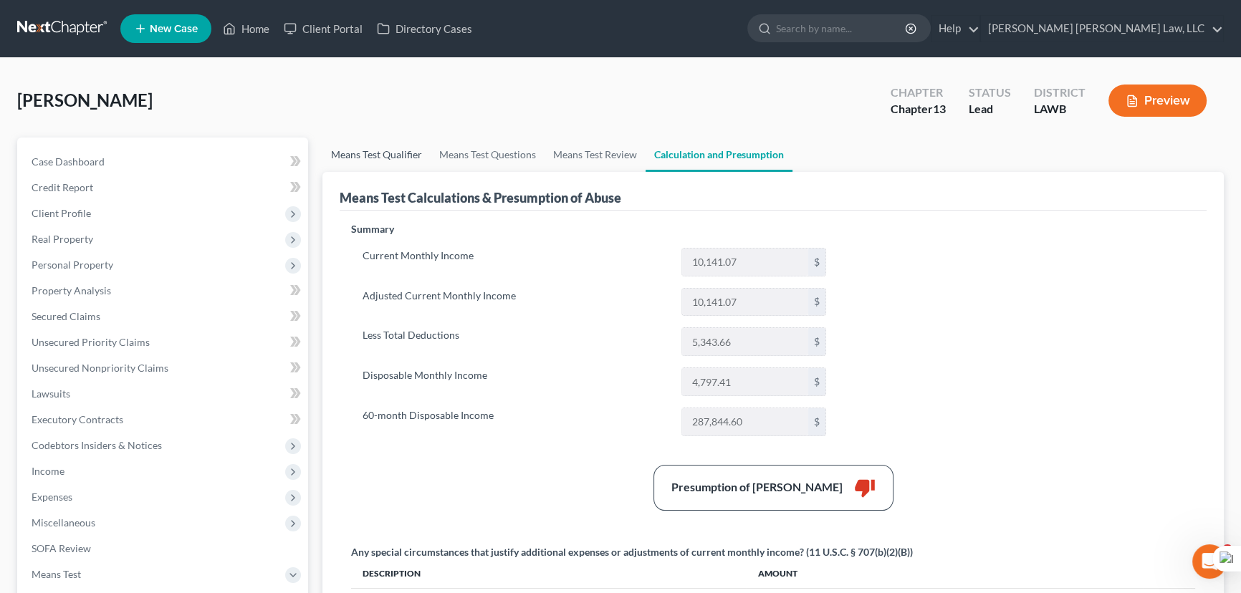
click at [387, 150] on link "Means Test Qualifier" at bounding box center [376, 155] width 108 height 34
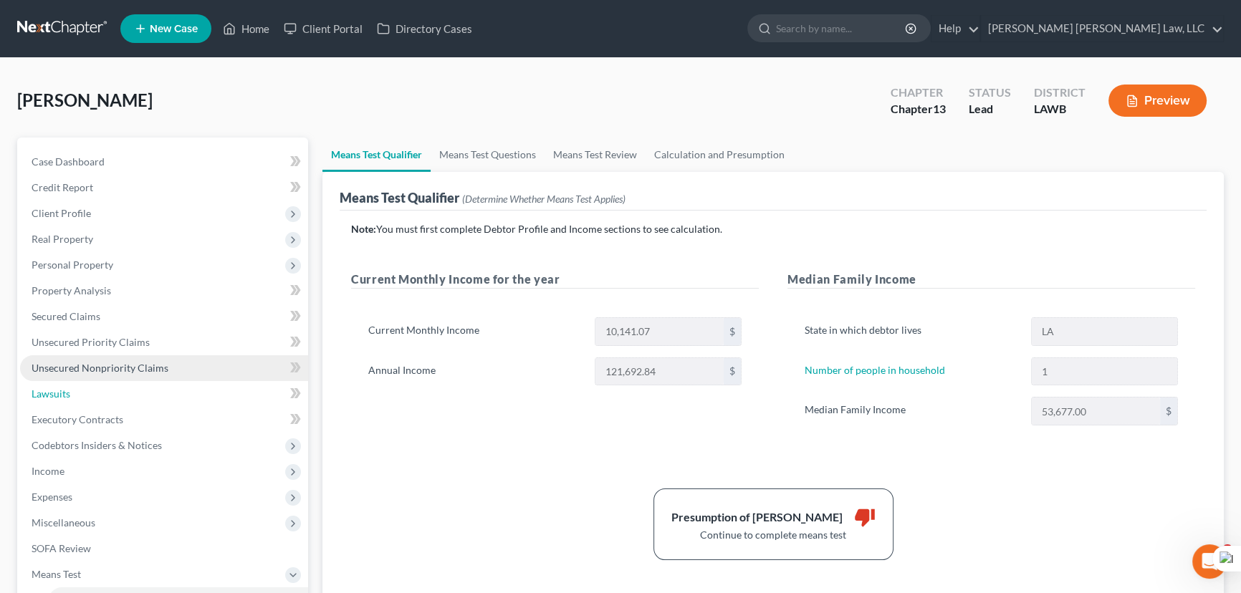
drag, startPoint x: 146, startPoint y: 400, endPoint x: 146, endPoint y: 357, distance: 43.0
click at [145, 400] on link "Lawsuits" at bounding box center [164, 394] width 288 height 26
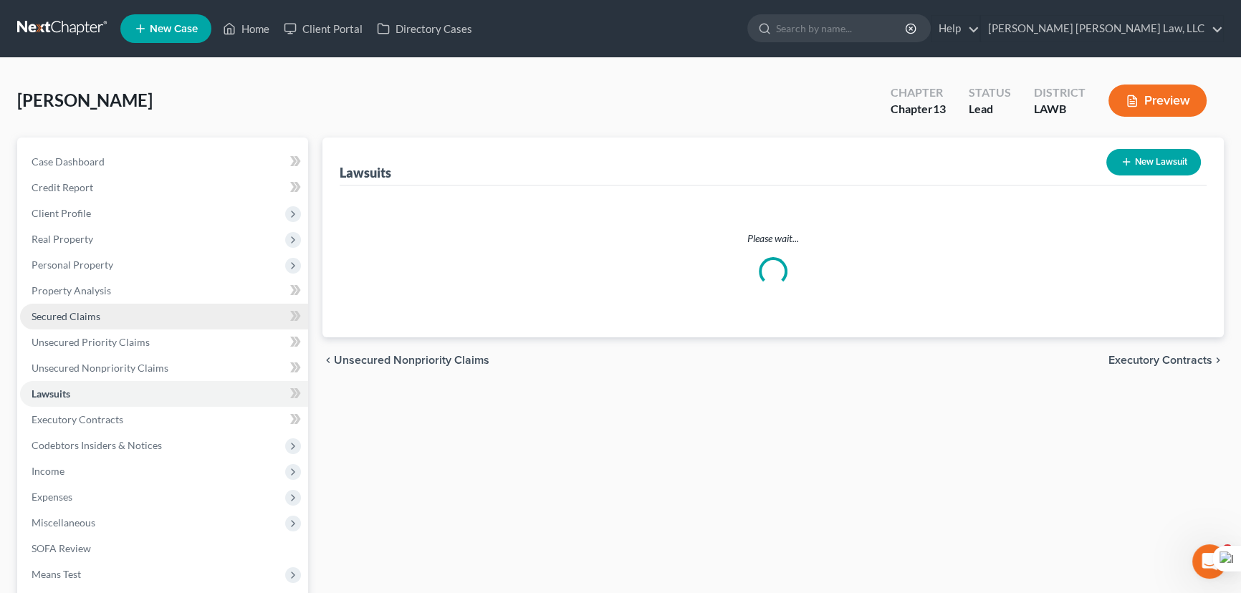
click at [137, 322] on link "Secured Claims" at bounding box center [164, 317] width 288 height 26
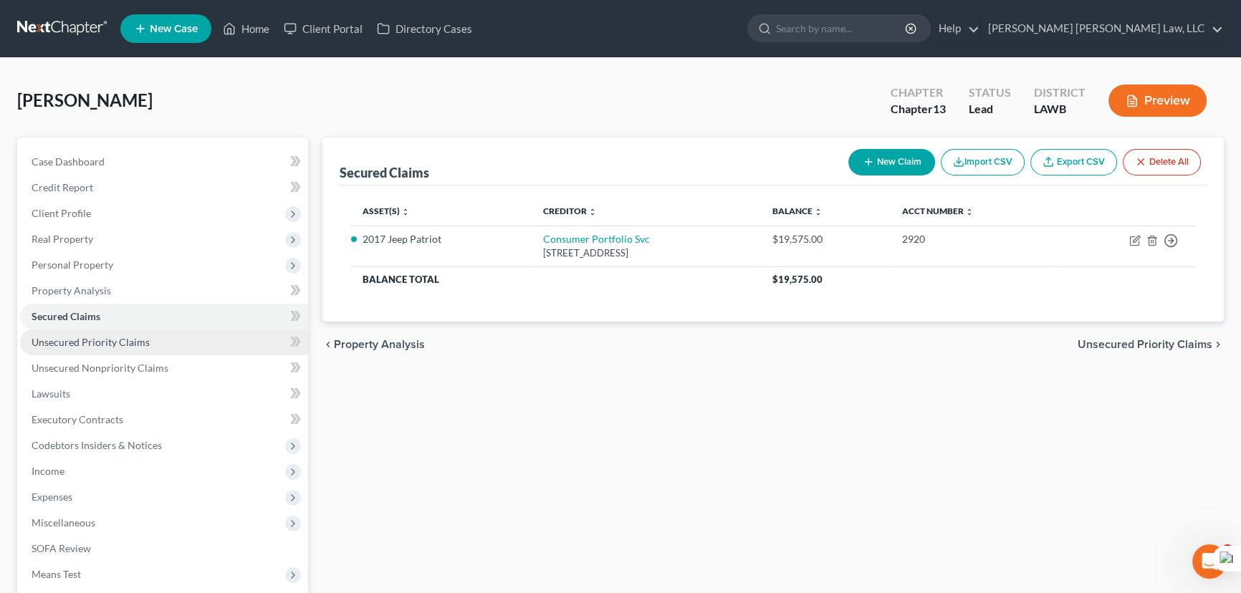
click at [145, 345] on span "Unsecured Priority Claims" at bounding box center [91, 342] width 118 height 12
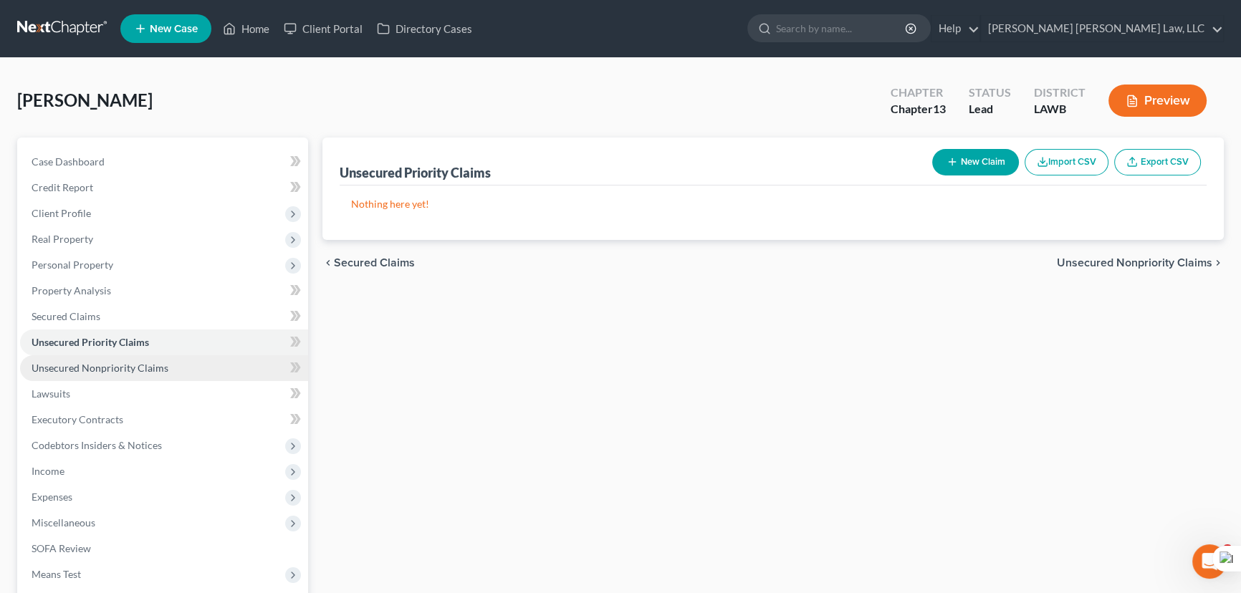
click at [155, 373] on link "Unsecured Nonpriority Claims" at bounding box center [164, 368] width 288 height 26
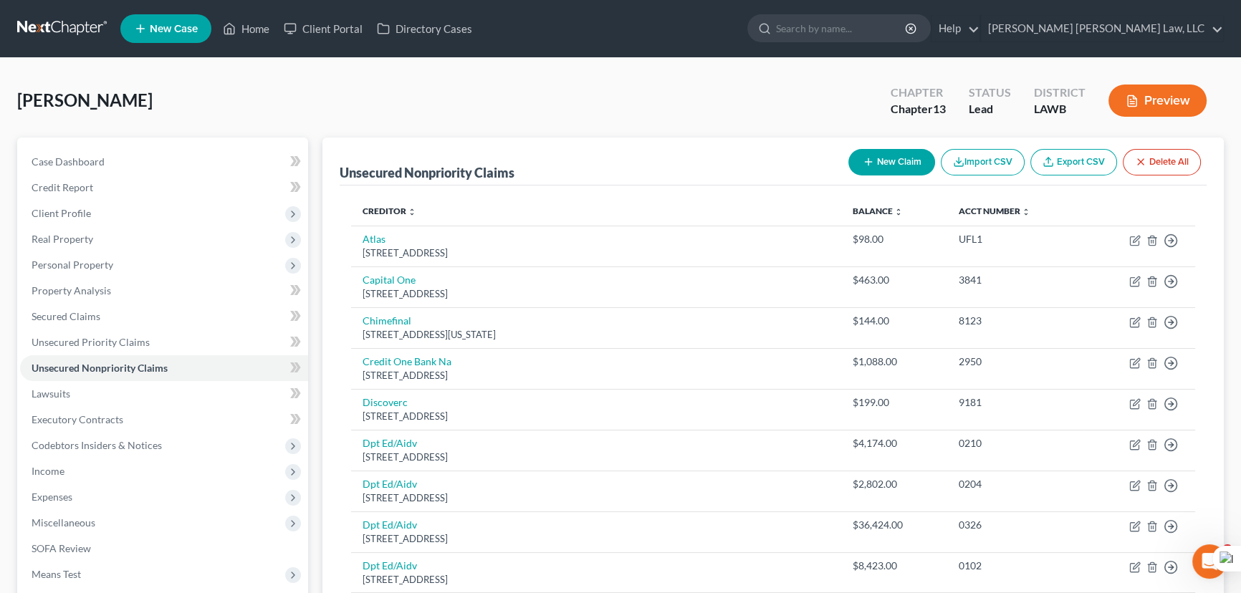
click at [85, 27] on link at bounding box center [63, 29] width 92 height 26
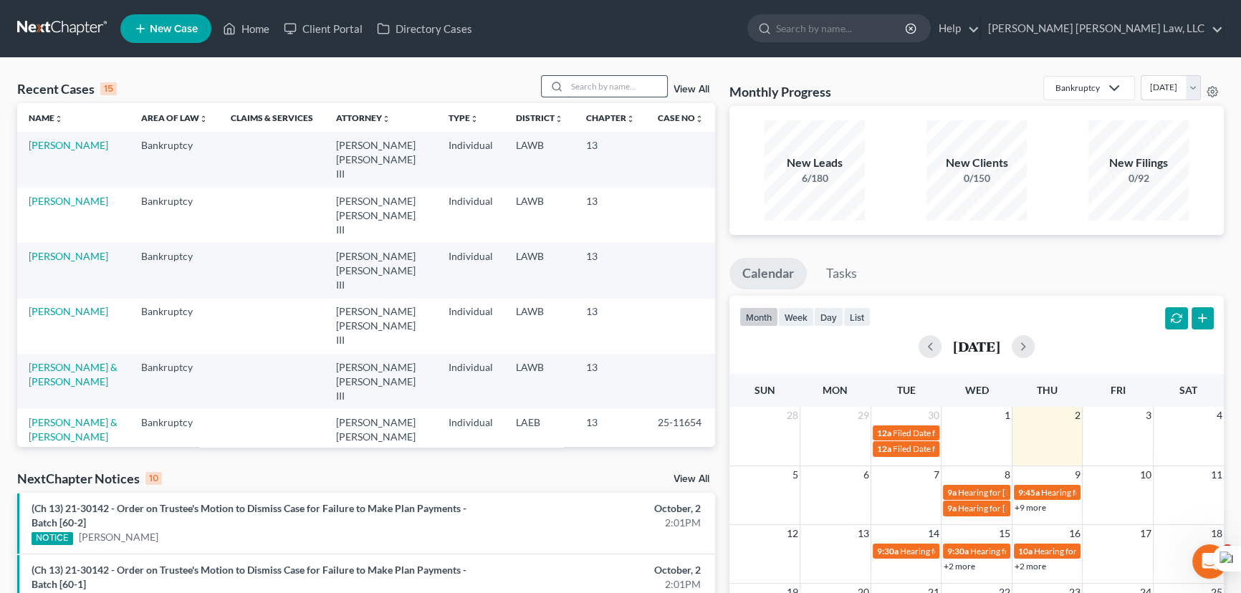
click at [571, 90] on input "search" at bounding box center [617, 86] width 100 height 21
type input "[PERSON_NAME]"
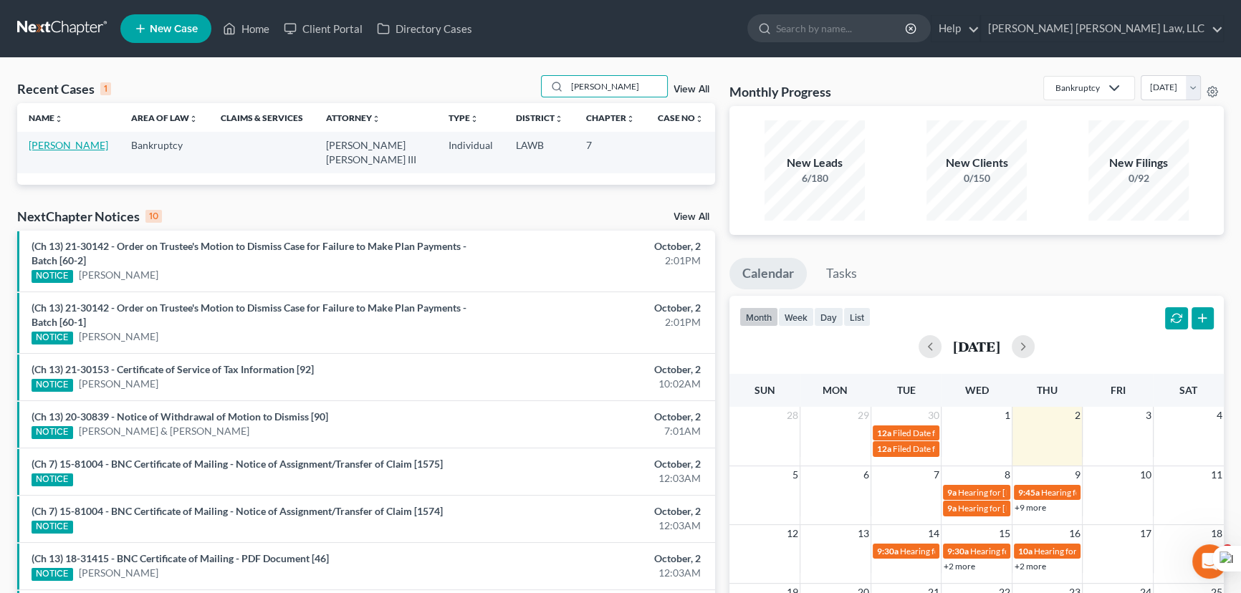
click at [57, 142] on link "[PERSON_NAME]" at bounding box center [69, 145] width 80 height 12
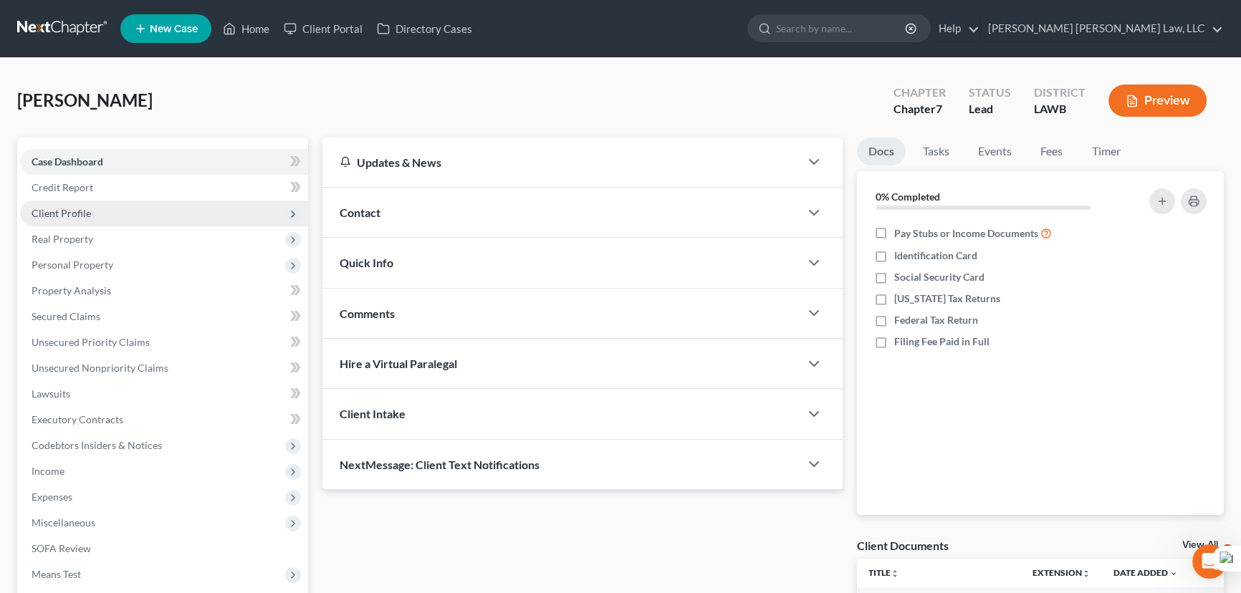
click at [186, 223] on span "Client Profile" at bounding box center [164, 214] width 288 height 26
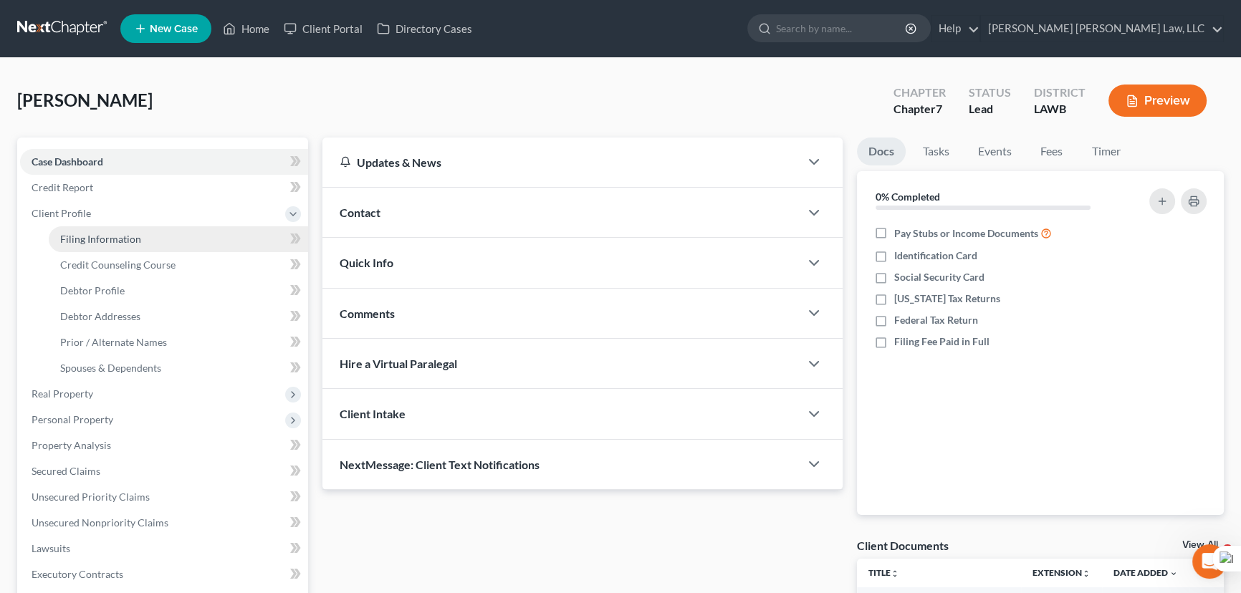
click at [191, 236] on link "Filing Information" at bounding box center [178, 239] width 259 height 26
select select "1"
select select "0"
select select "19"
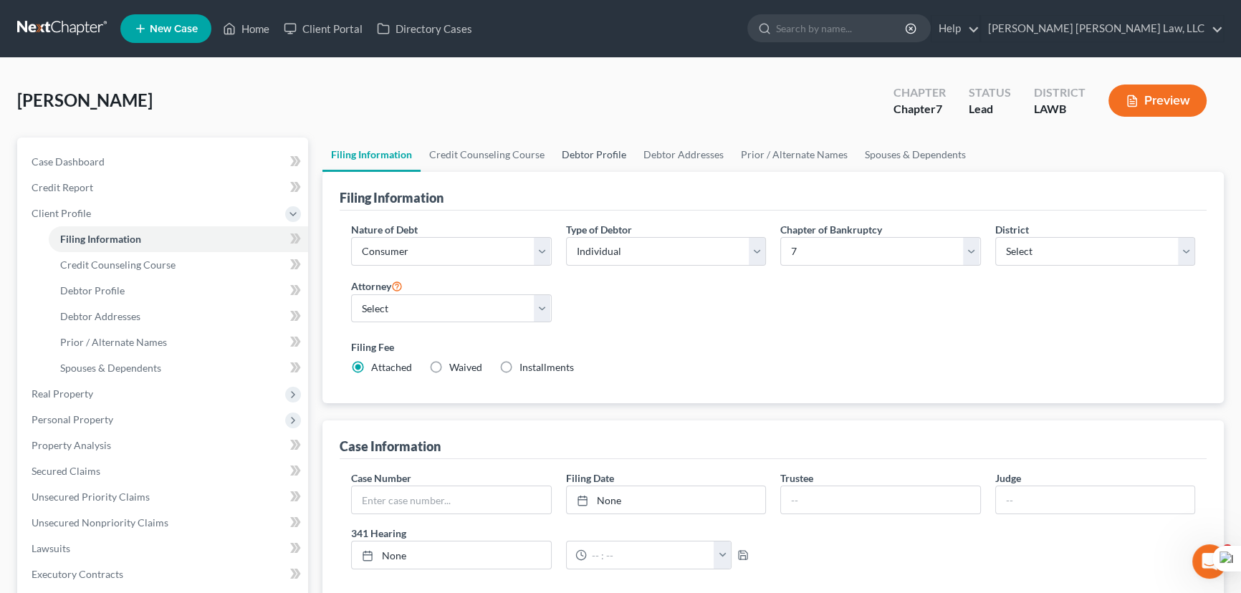
click at [567, 149] on link "Debtor Profile" at bounding box center [594, 155] width 82 height 34
select select "0"
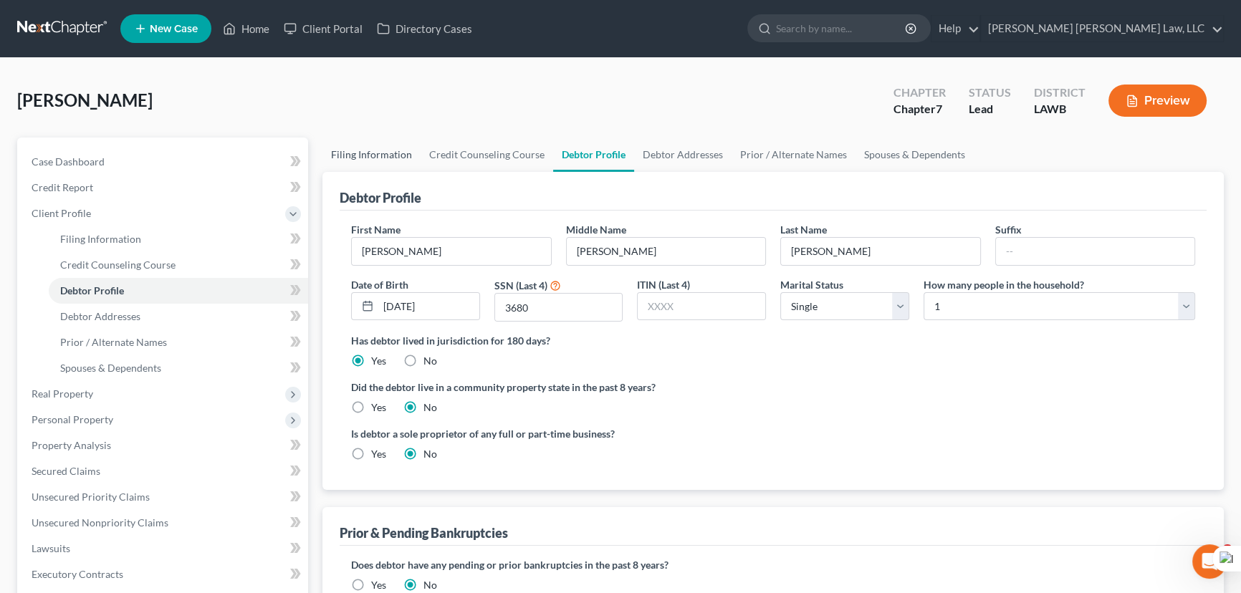
click at [371, 143] on link "Filing Information" at bounding box center [371, 155] width 98 height 34
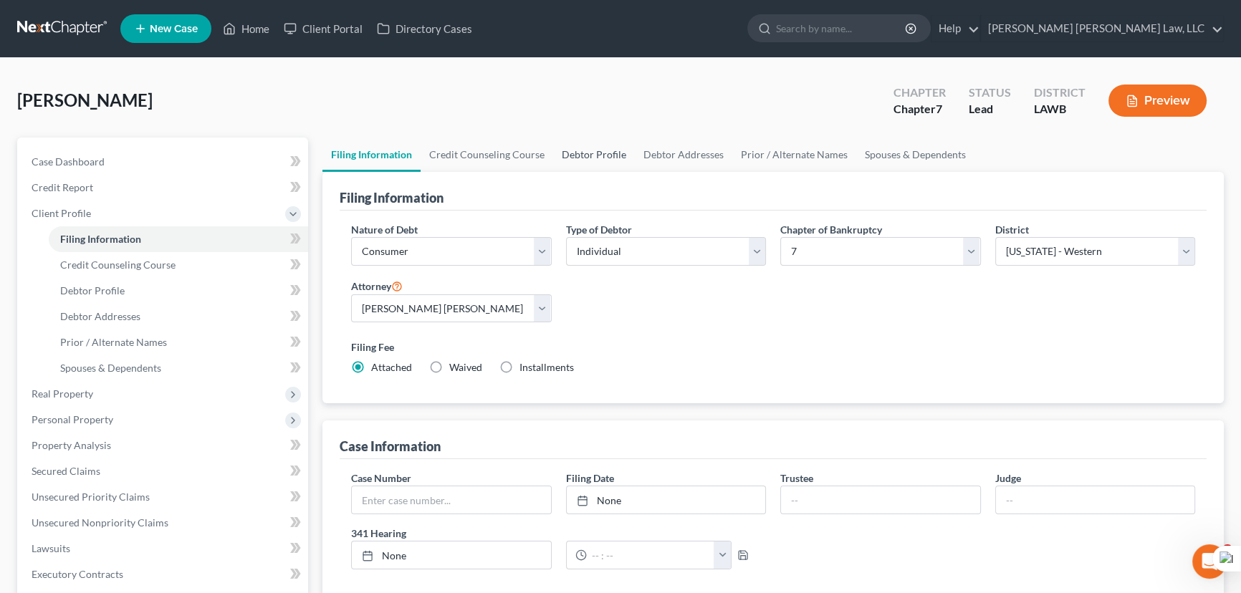
click at [582, 158] on link "Debtor Profile" at bounding box center [594, 155] width 82 height 34
select select "0"
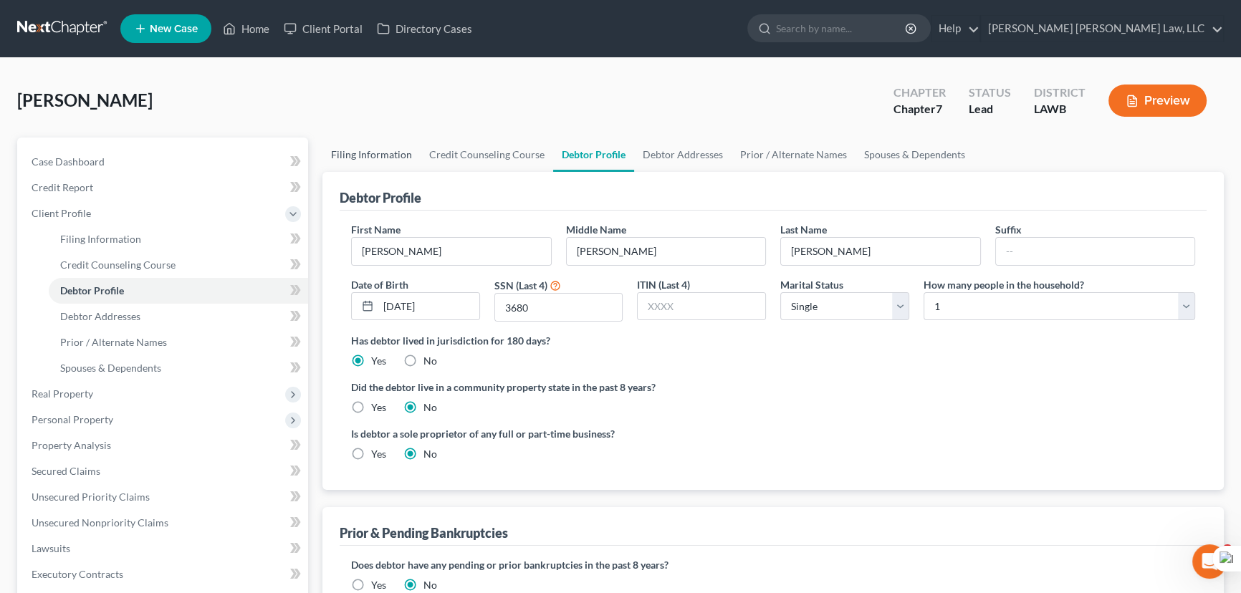
click at [351, 148] on link "Filing Information" at bounding box center [371, 155] width 98 height 34
select select "1"
select select "0"
select select "36"
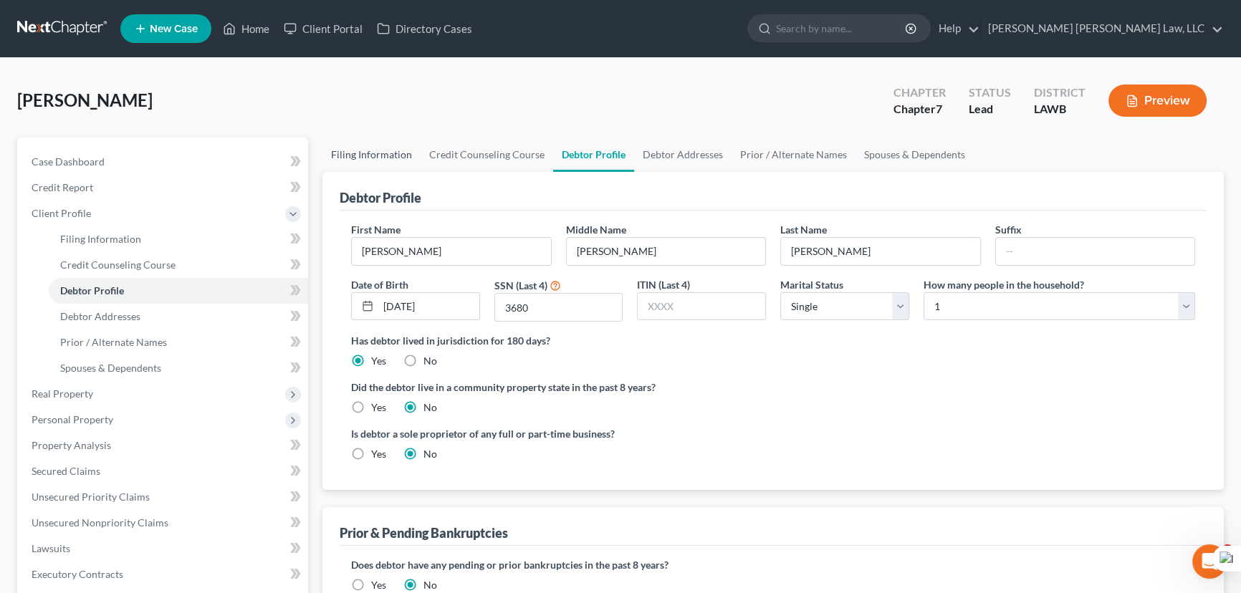
select select "0"
select select "19"
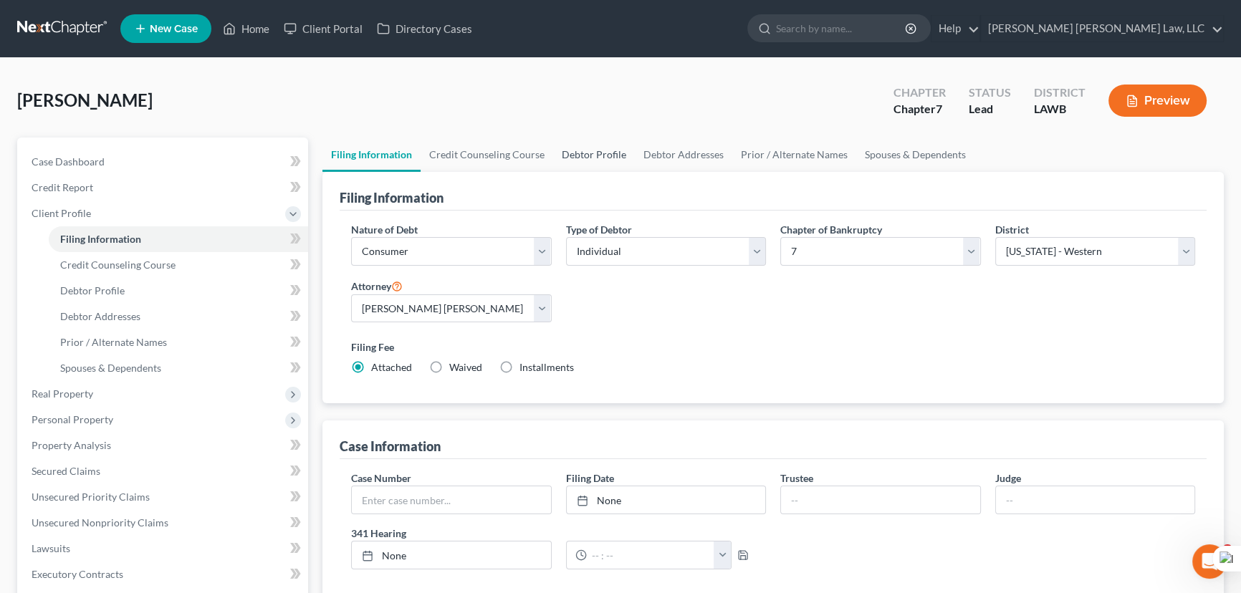
click at [579, 150] on link "Debtor Profile" at bounding box center [594, 155] width 82 height 34
select select "0"
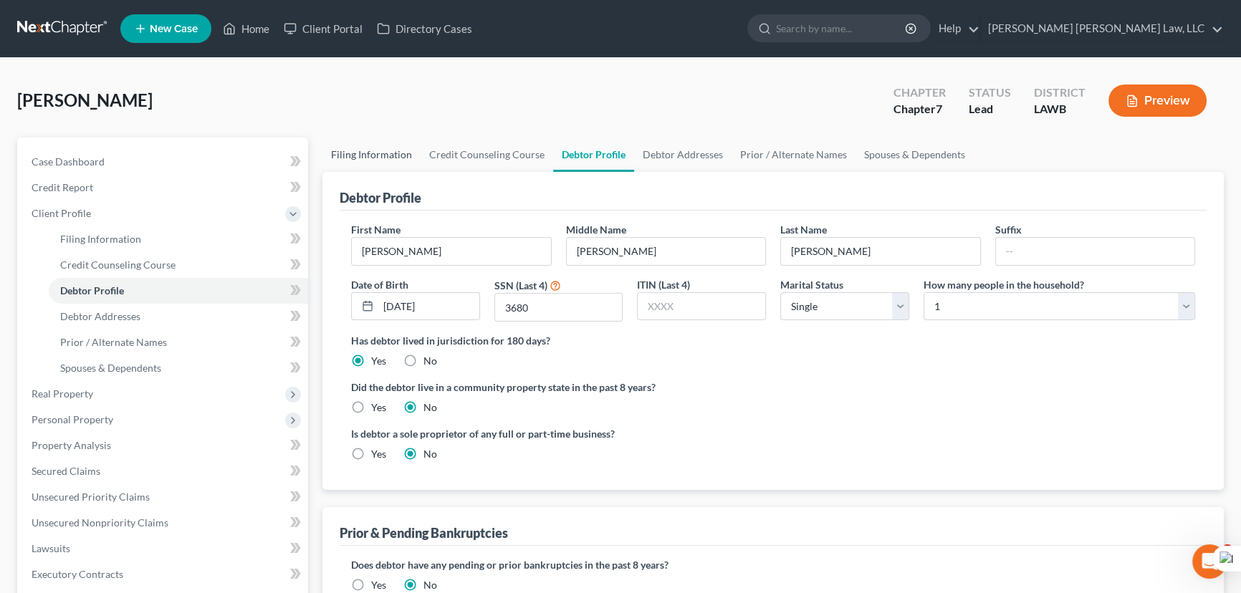
click at [393, 143] on link "Filing Information" at bounding box center [371, 155] width 98 height 34
select select "1"
select select "0"
select select "36"
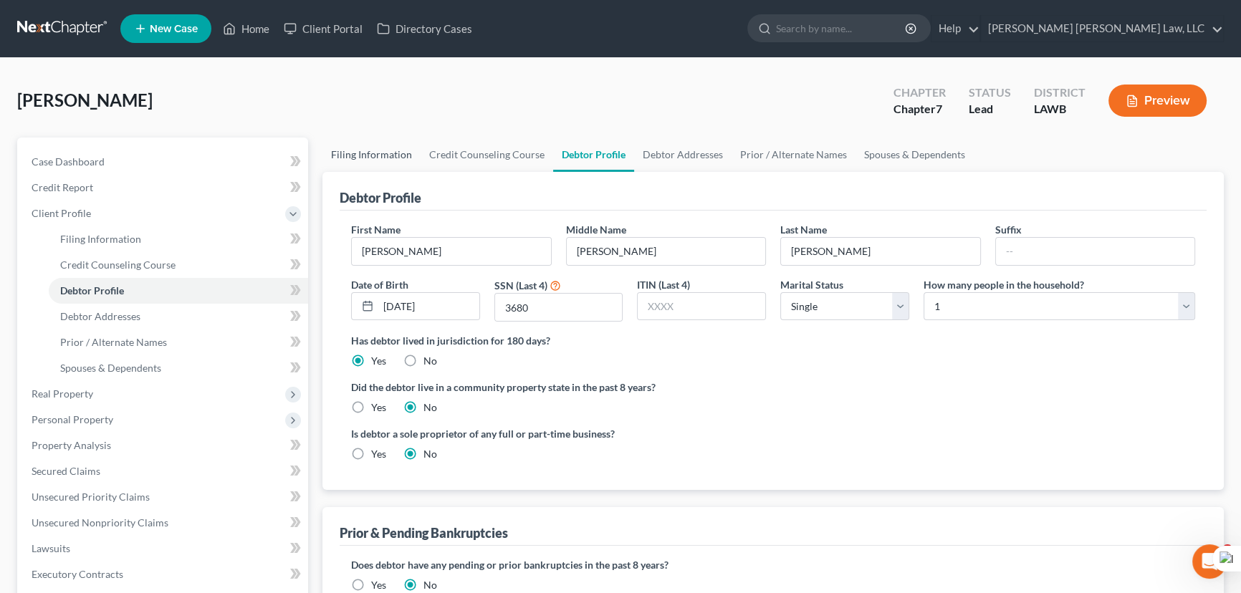
select select "0"
select select "19"
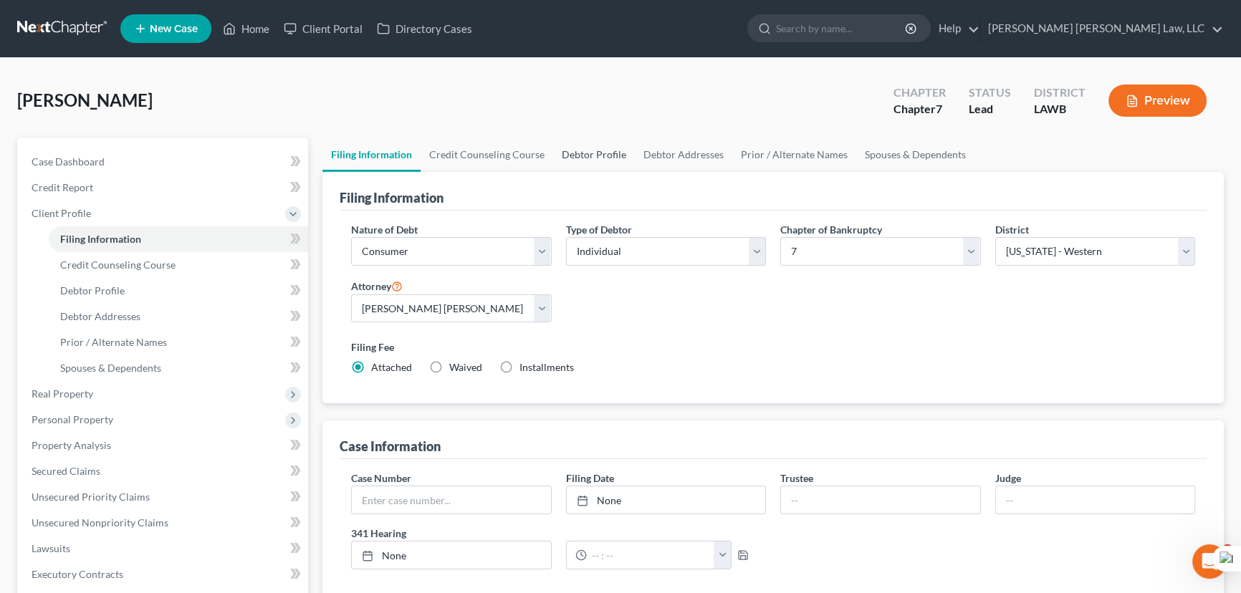
click at [573, 152] on link "Debtor Profile" at bounding box center [594, 155] width 82 height 34
select select "0"
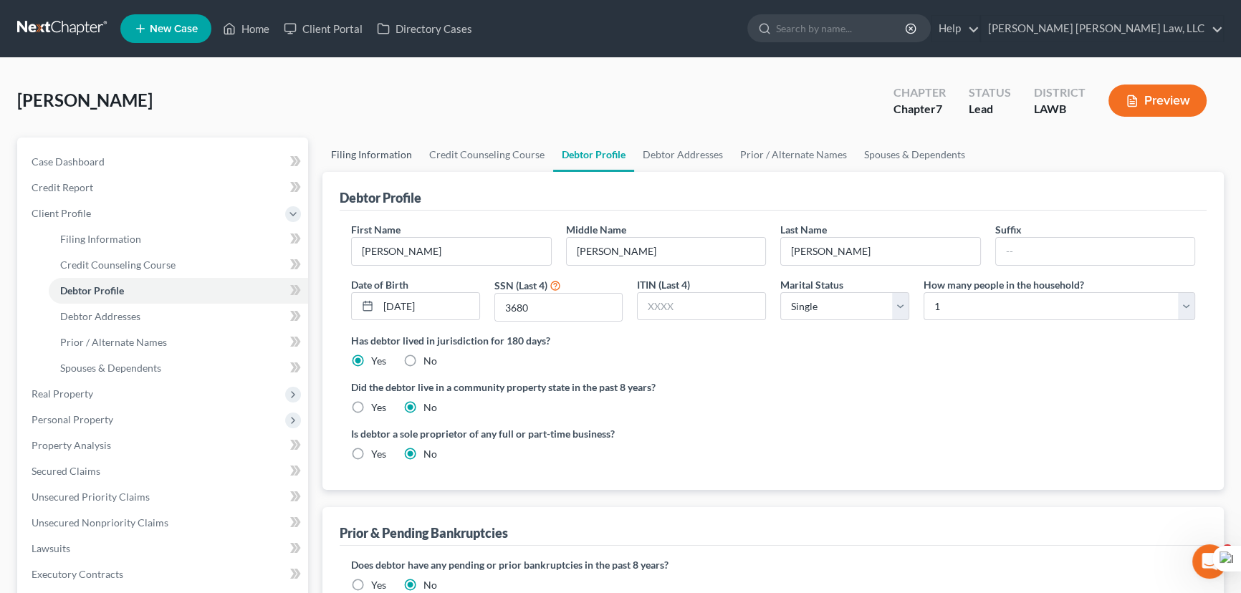
click at [393, 153] on link "Filing Information" at bounding box center [371, 155] width 98 height 34
select select "1"
select select "0"
select select "36"
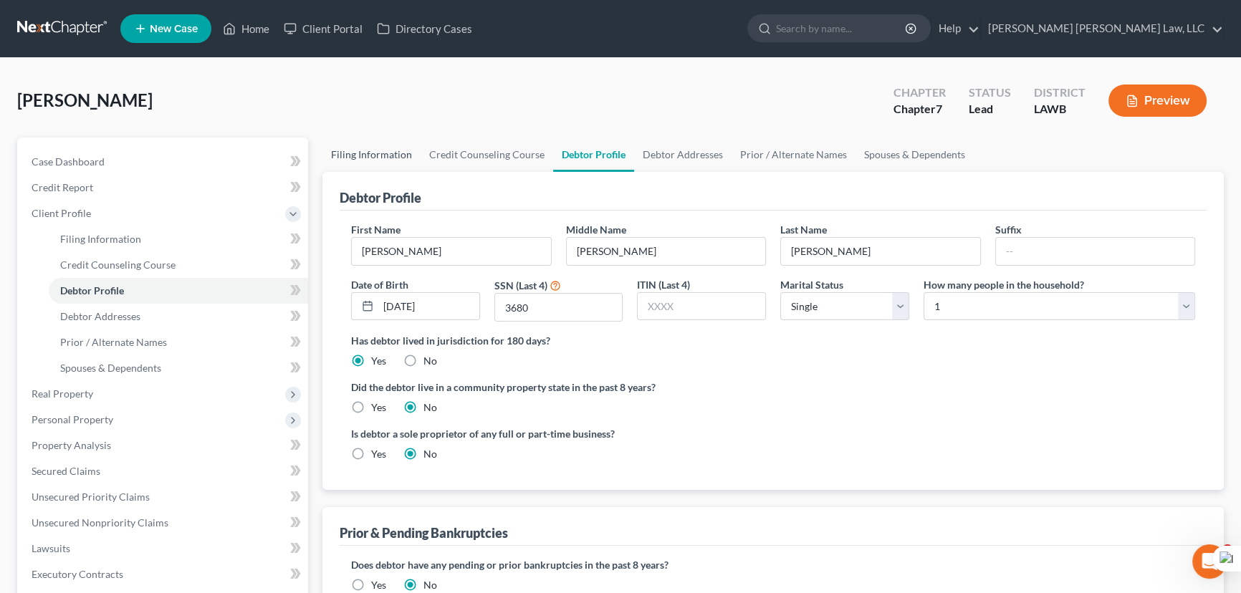
select select "0"
select select "19"
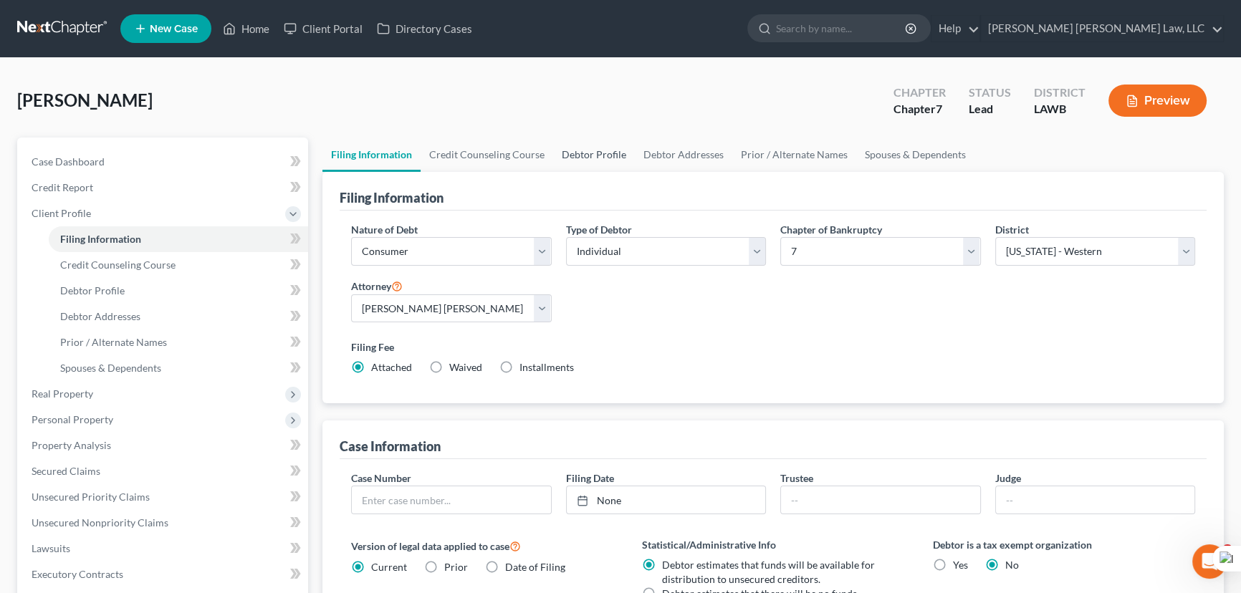
click at [588, 155] on link "Debtor Profile" at bounding box center [594, 155] width 82 height 34
select select "0"
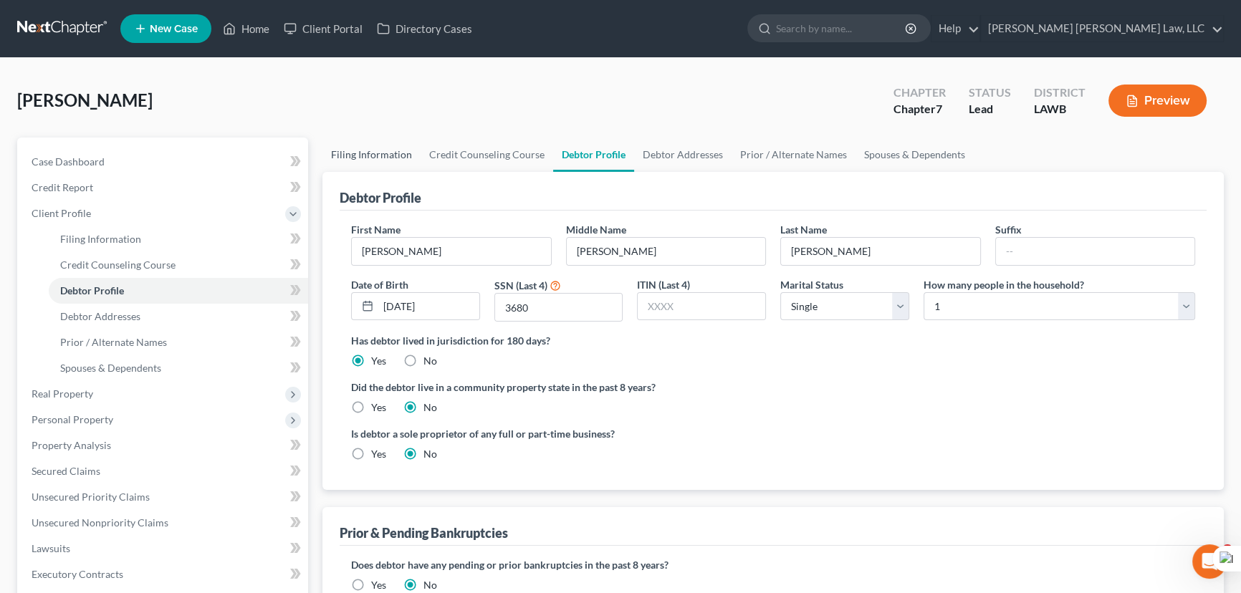
click at [401, 151] on link "Filing Information" at bounding box center [371, 155] width 98 height 34
select select "1"
select select "0"
select select "36"
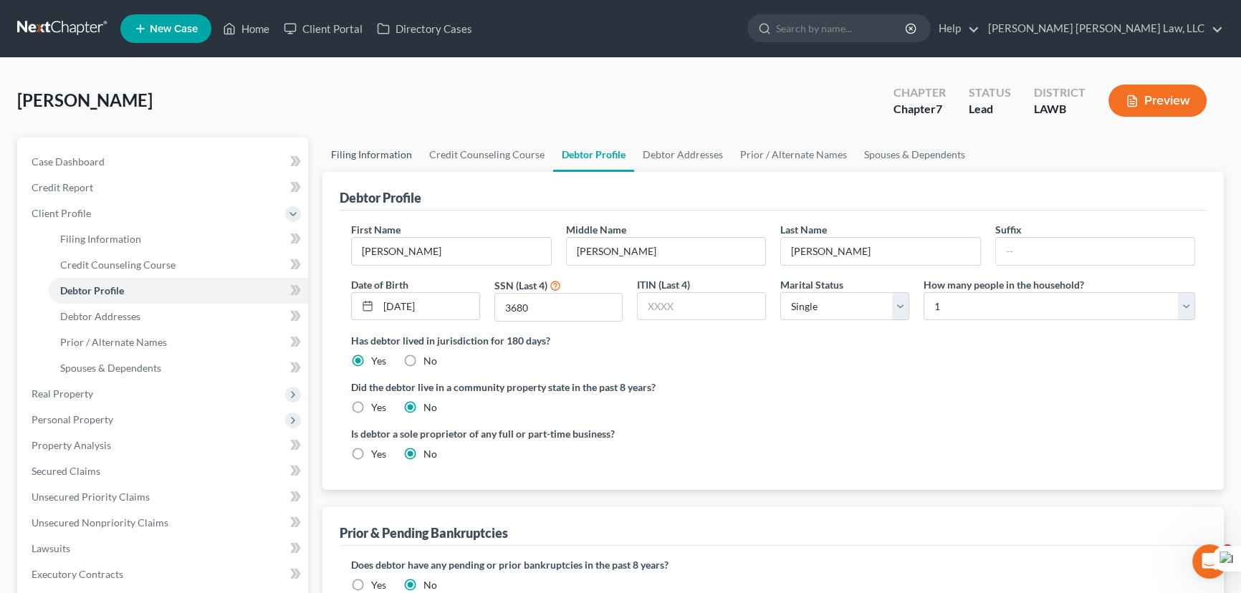
select select "0"
select select "19"
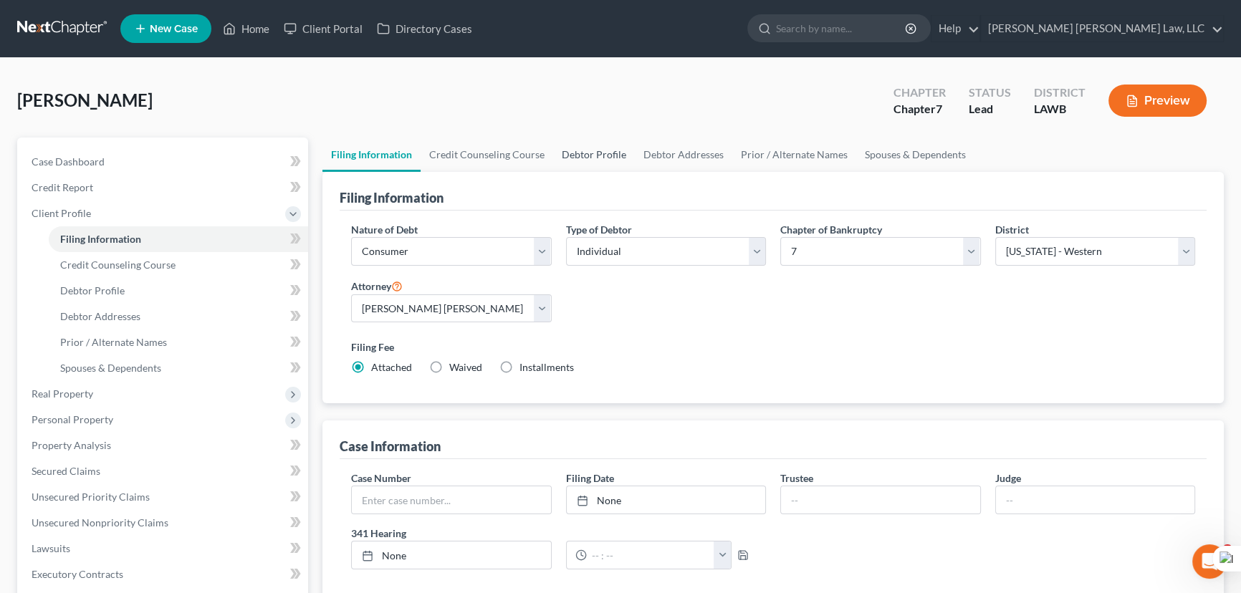
click at [587, 161] on link "Debtor Profile" at bounding box center [594, 155] width 82 height 34
select select "0"
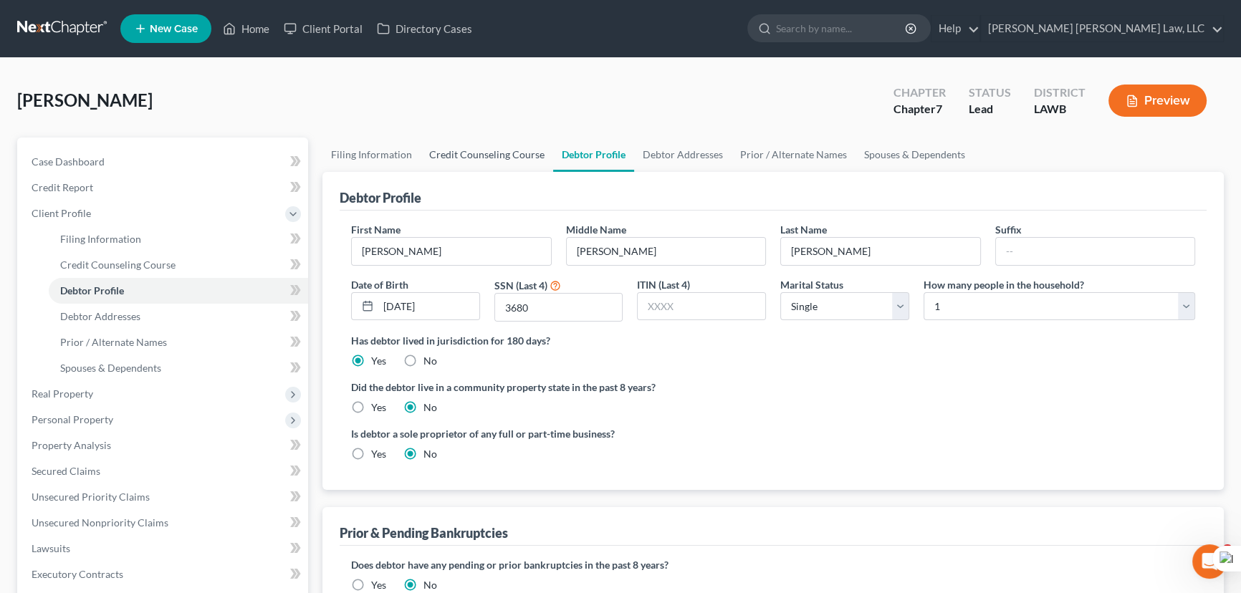
click at [524, 144] on link "Credit Counseling Course" at bounding box center [486, 155] width 133 height 34
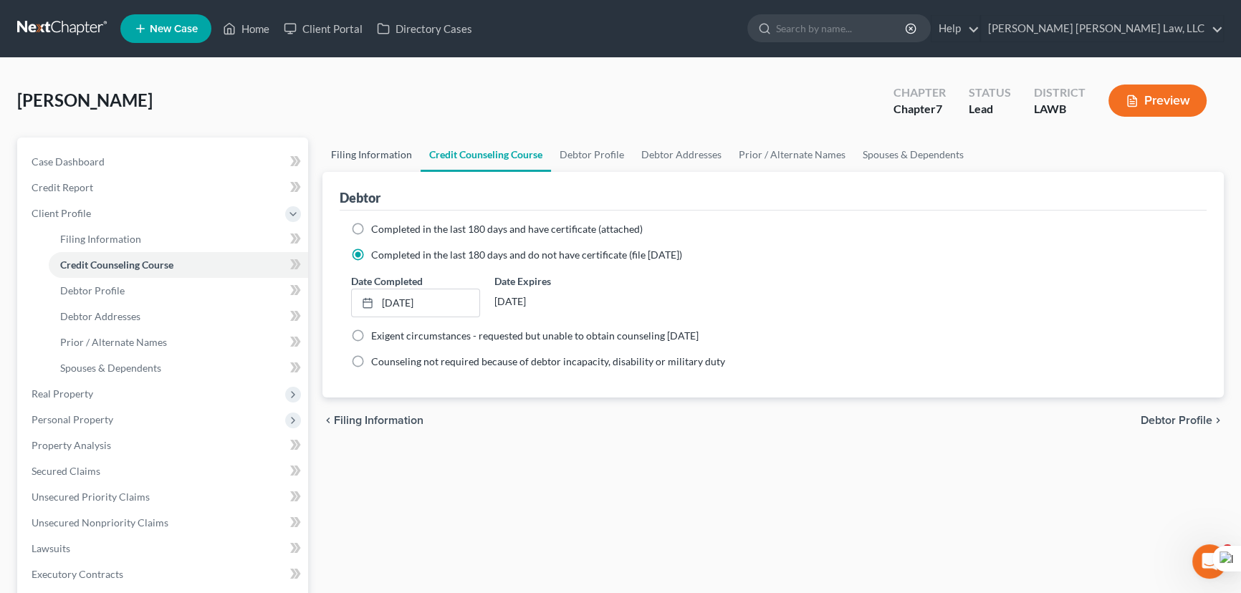
click at [387, 154] on link "Filing Information" at bounding box center [371, 155] width 98 height 34
select select "1"
select select "0"
select select "36"
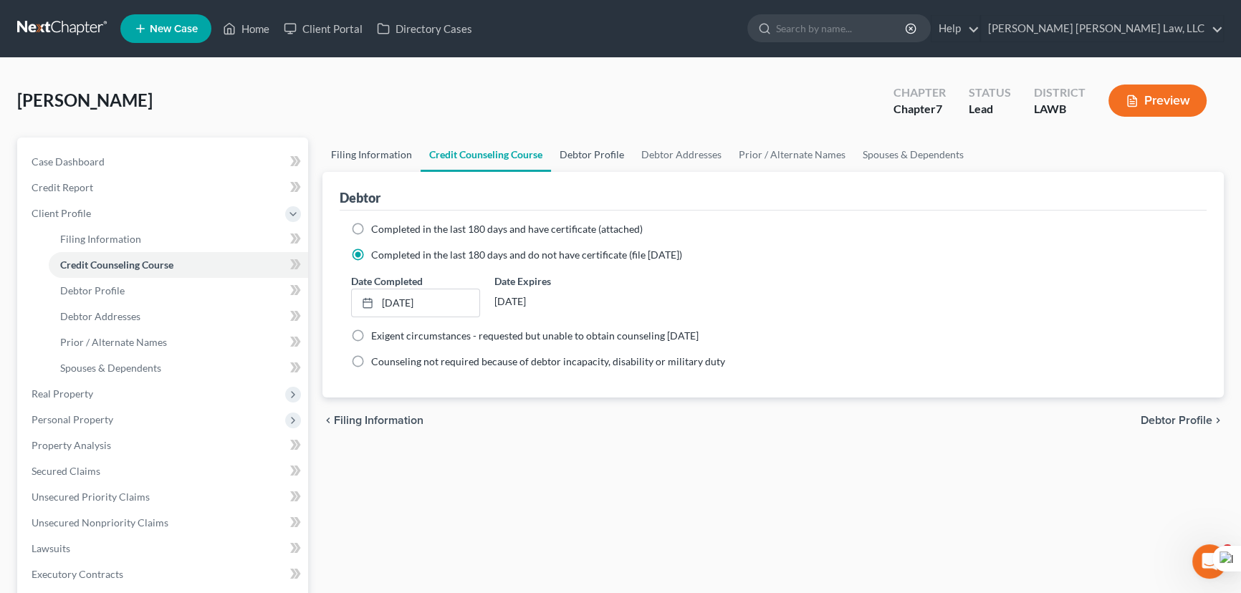
select select "0"
select select "19"
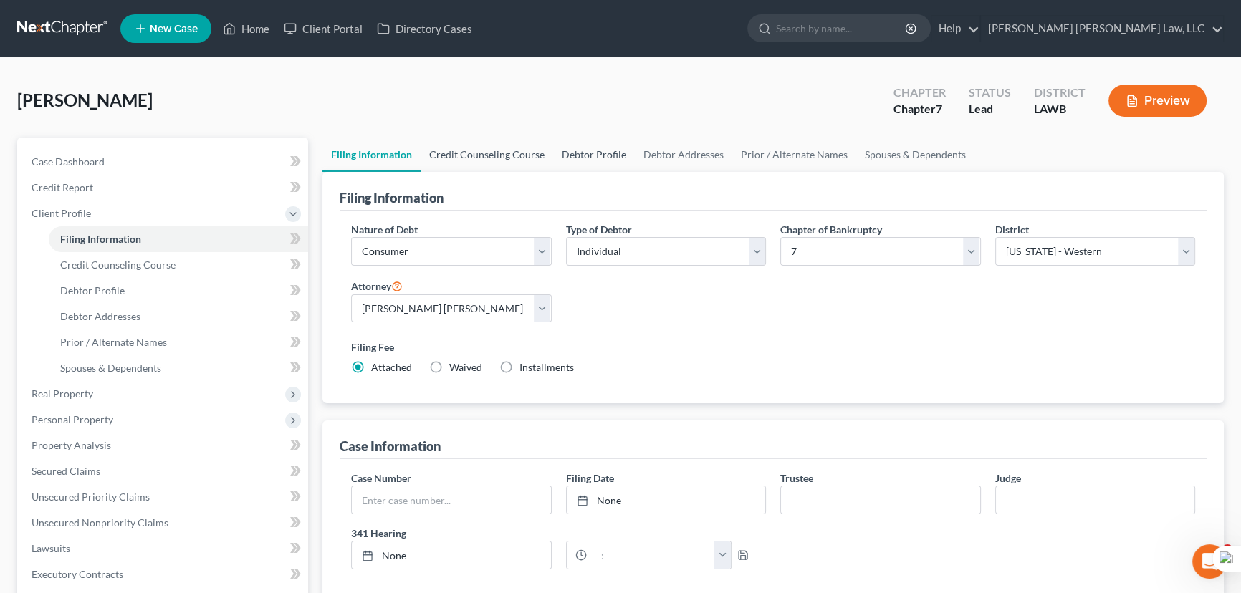
click at [518, 151] on link "Credit Counseling Course" at bounding box center [486, 155] width 133 height 34
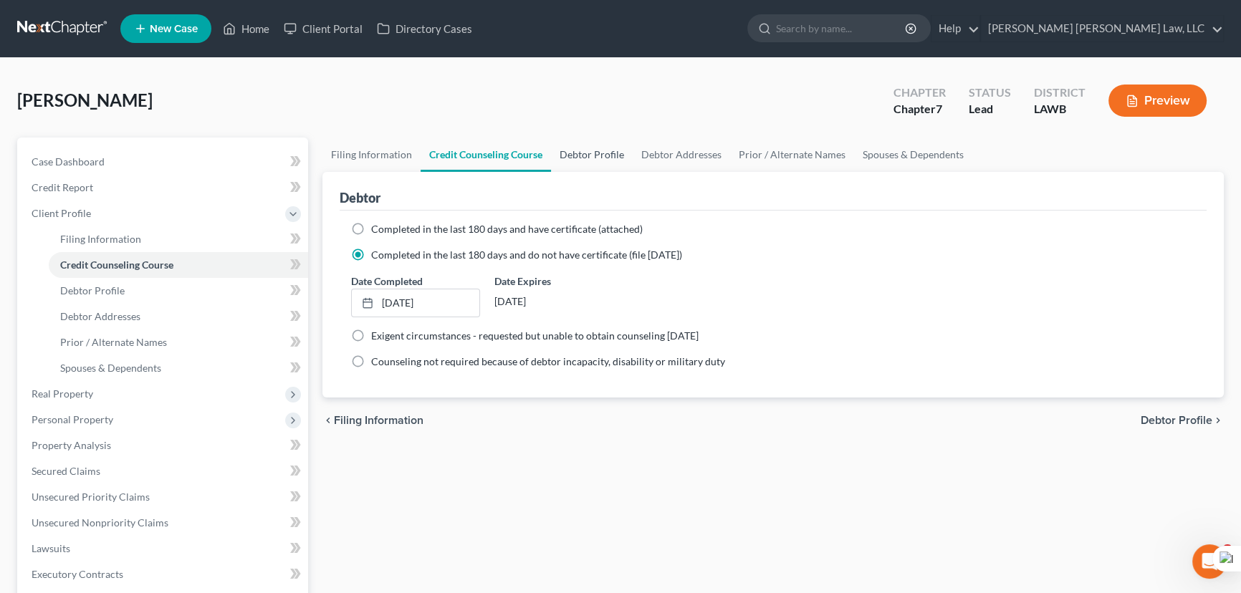
click at [622, 150] on link "Debtor Profile" at bounding box center [592, 155] width 82 height 34
select select "0"
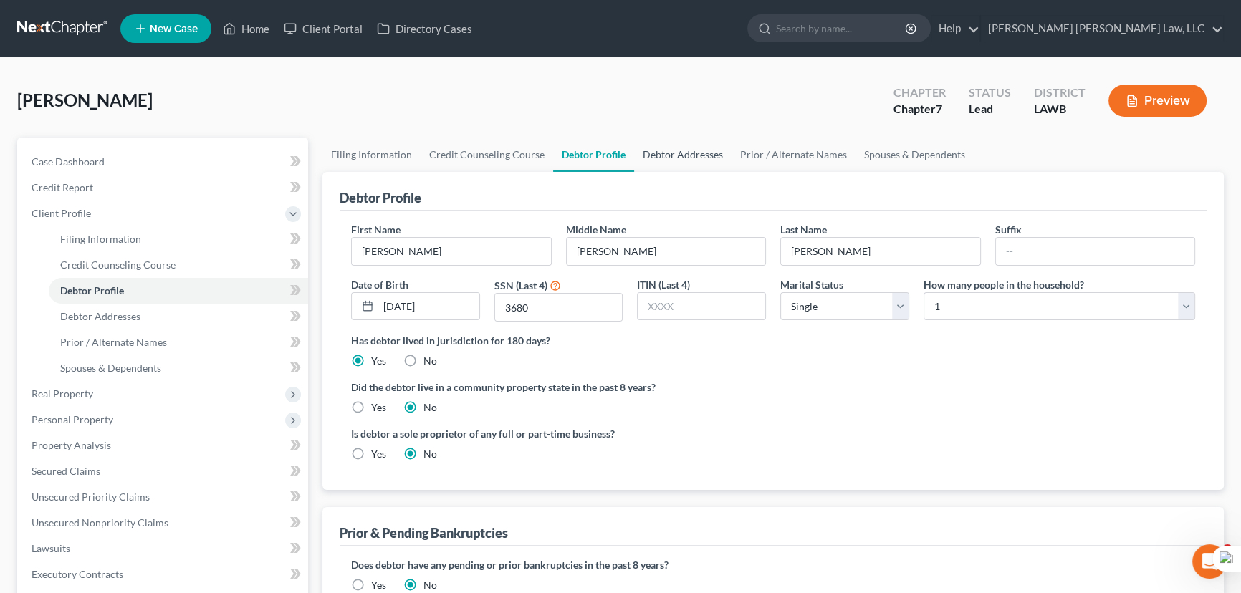
click at [688, 160] on link "Debtor Addresses" at bounding box center [682, 155] width 97 height 34
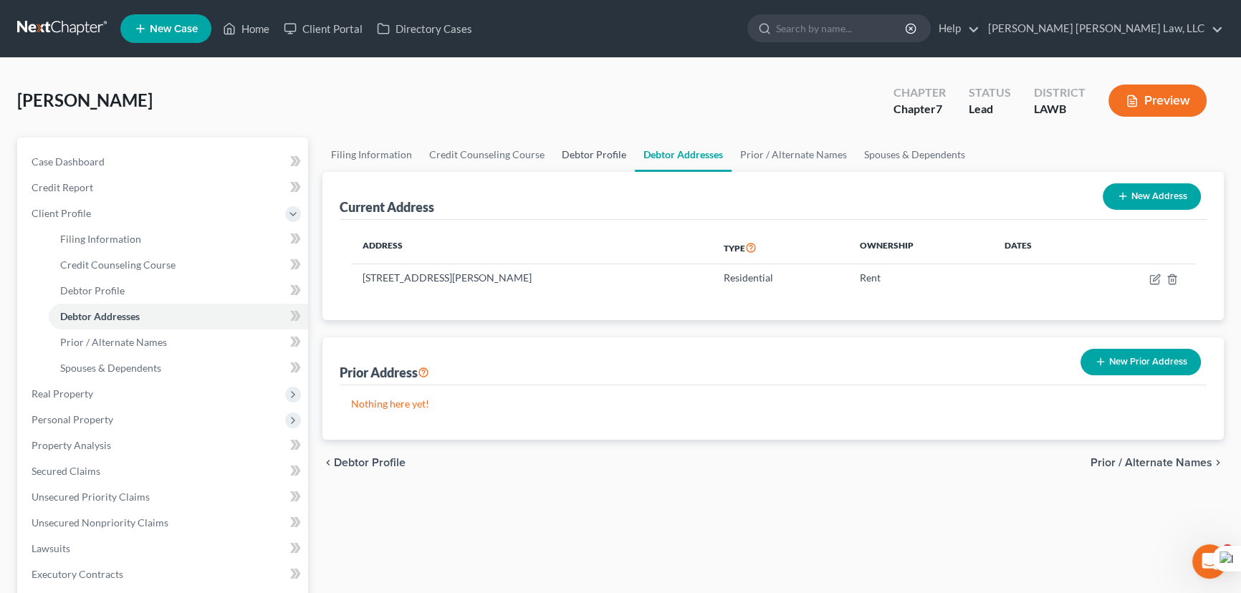
click at [567, 145] on link "Debtor Profile" at bounding box center [594, 155] width 82 height 34
select select "0"
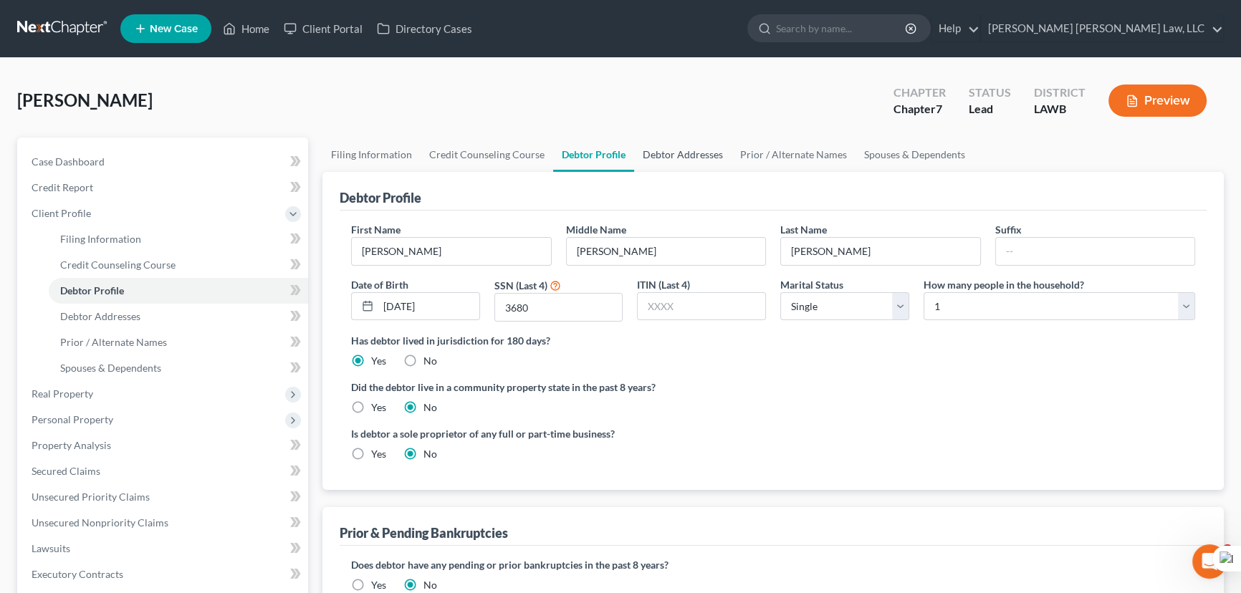
click at [682, 158] on link "Debtor Addresses" at bounding box center [682, 155] width 97 height 34
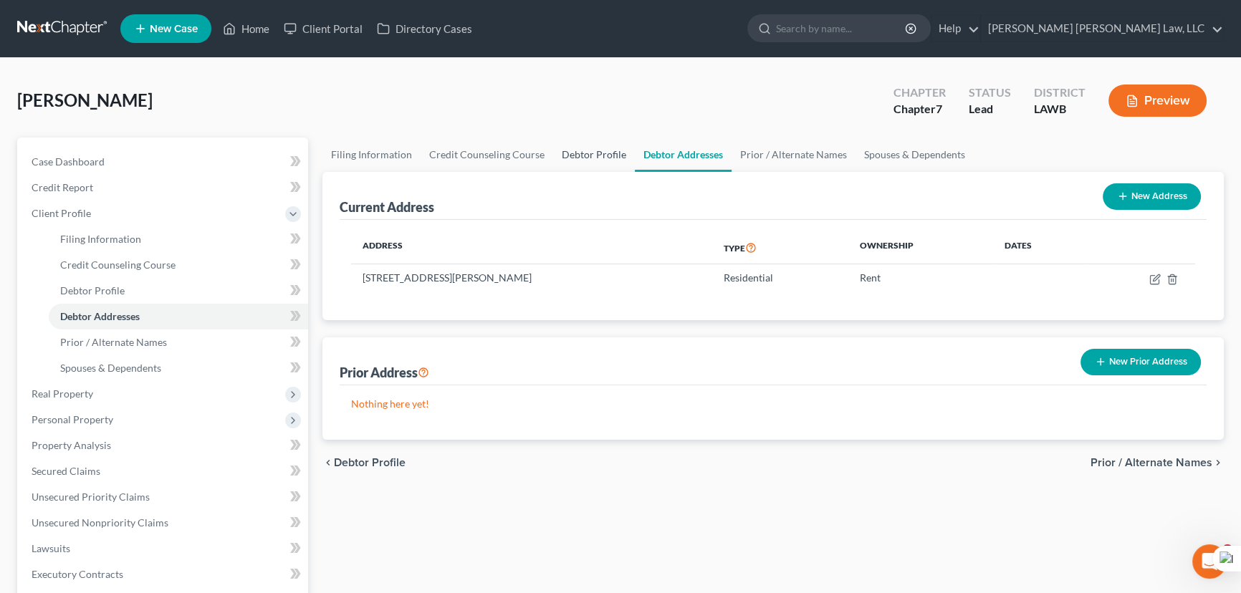
click at [590, 160] on link "Debtor Profile" at bounding box center [594, 155] width 82 height 34
select select "0"
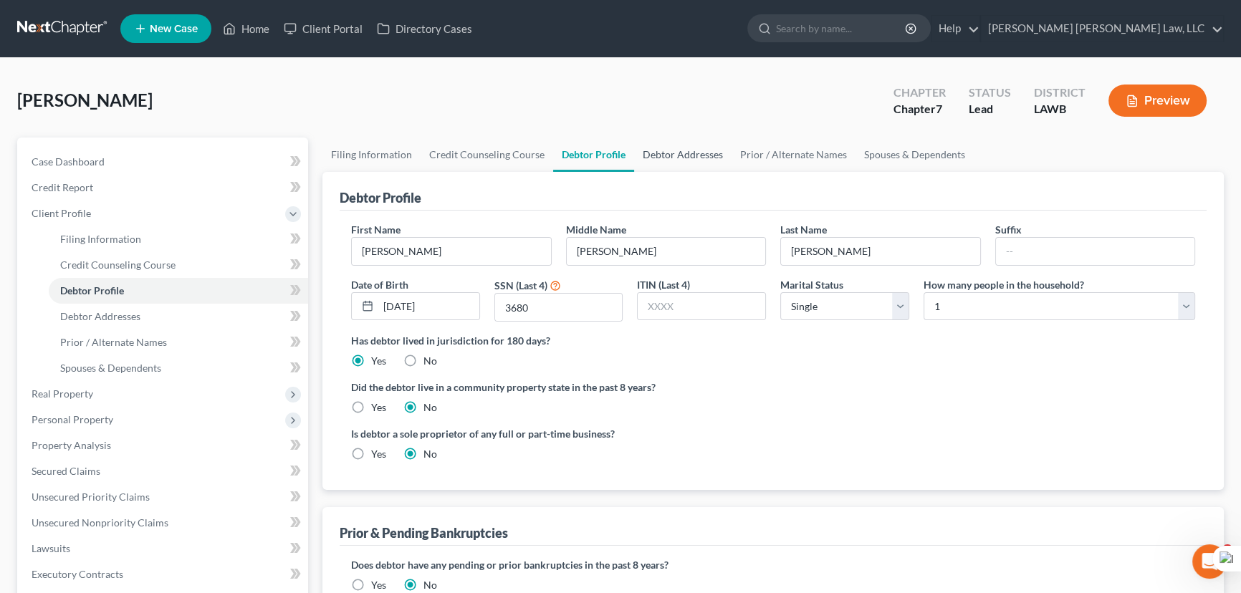
click at [681, 151] on link "Debtor Addresses" at bounding box center [682, 155] width 97 height 34
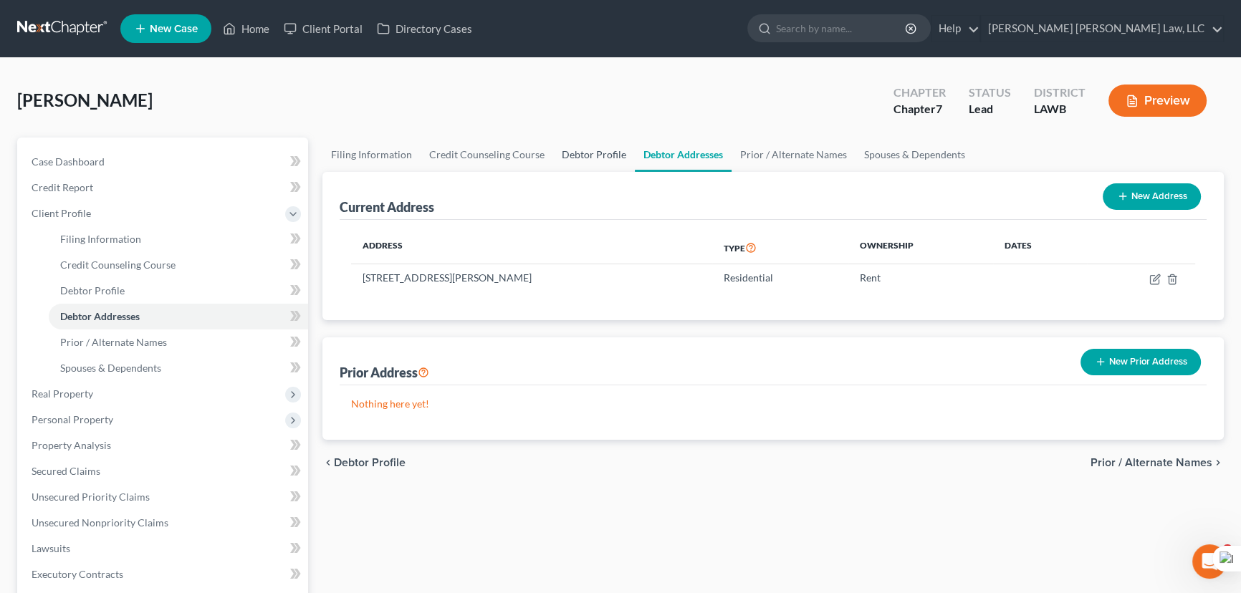
click at [554, 149] on link "Debtor Profile" at bounding box center [594, 155] width 82 height 34
select select "0"
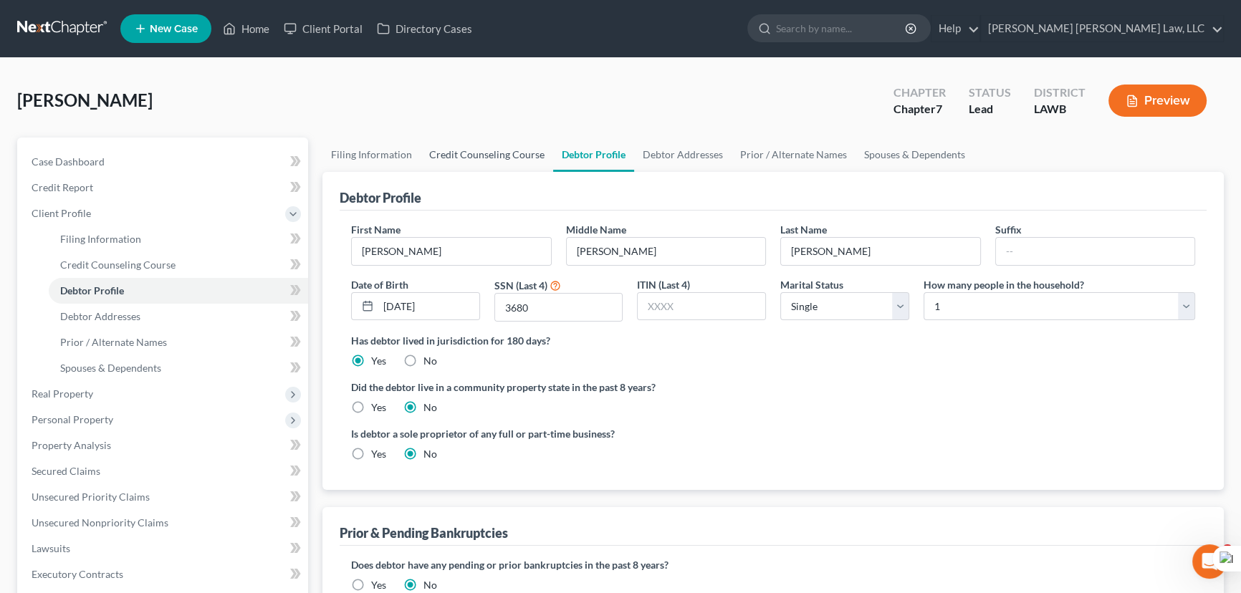
click at [479, 155] on link "Credit Counseling Course" at bounding box center [486, 155] width 133 height 34
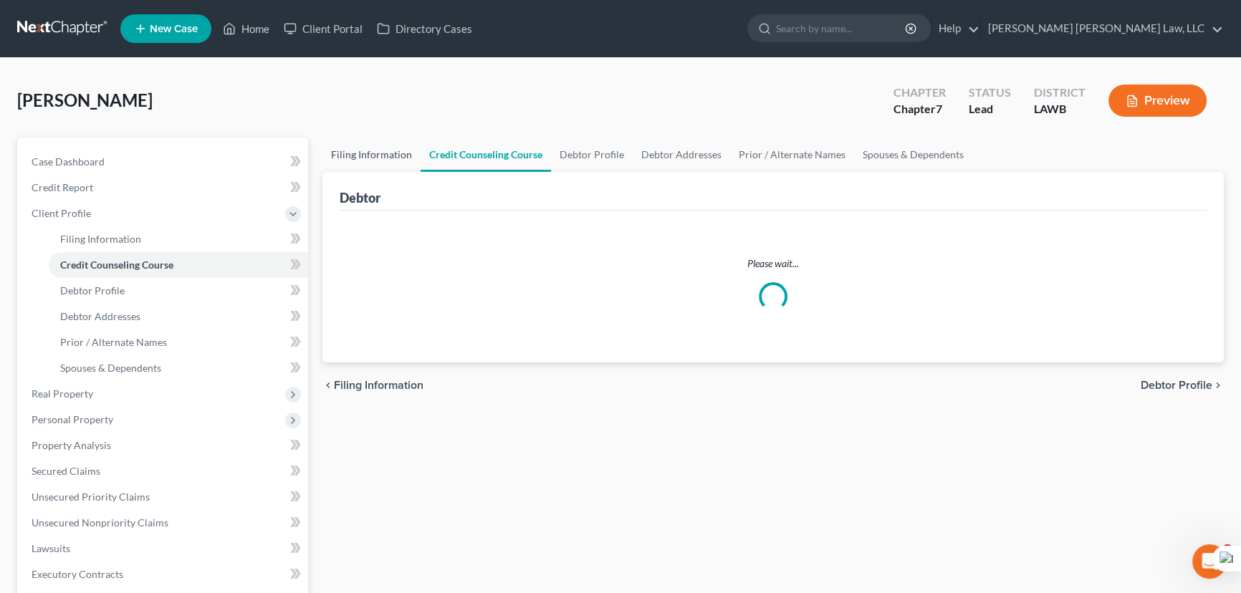
click at [387, 157] on link "Filing Information" at bounding box center [371, 155] width 98 height 34
select select "1"
select select "0"
select select "36"
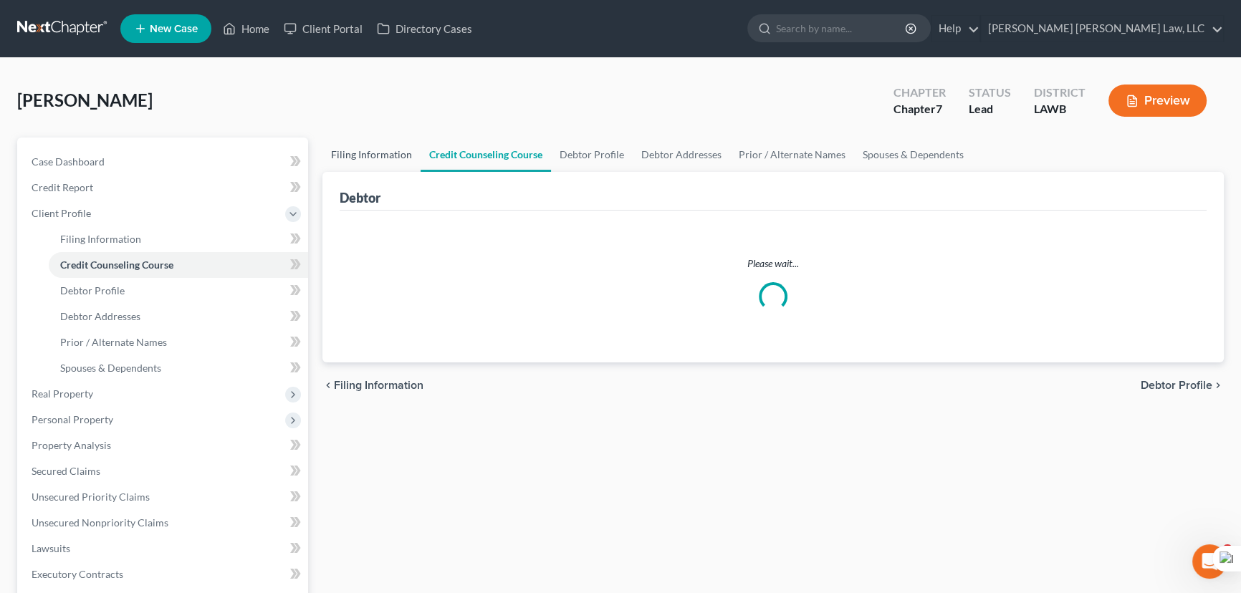
select select "0"
select select "19"
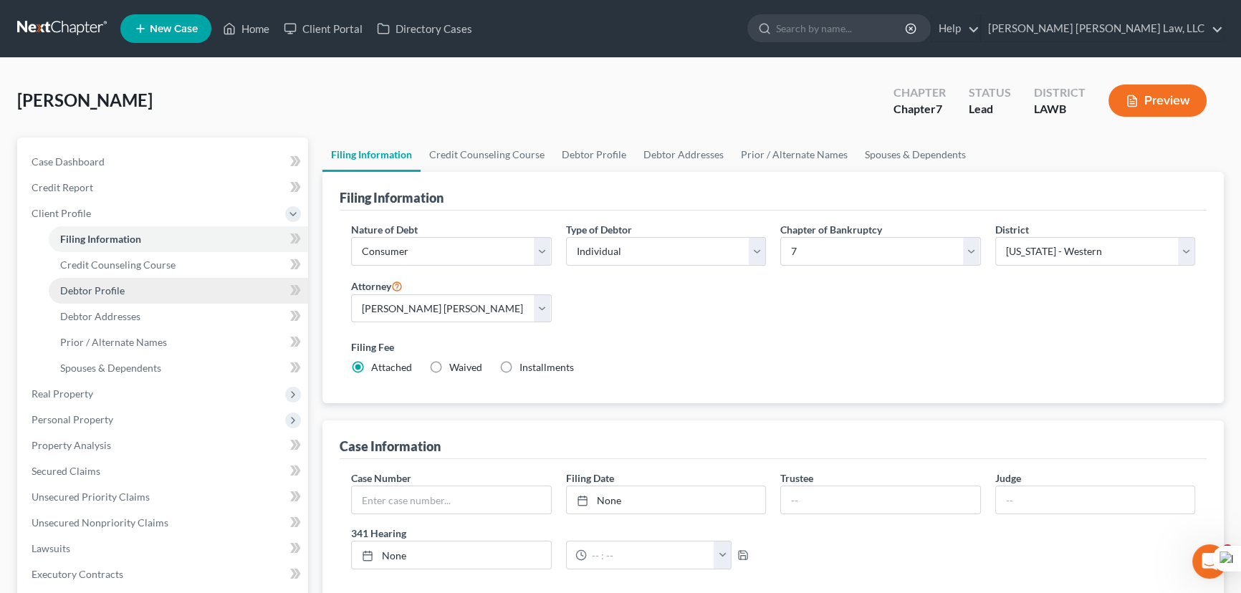
click at [201, 297] on link "Debtor Profile" at bounding box center [178, 291] width 259 height 26
select select "0"
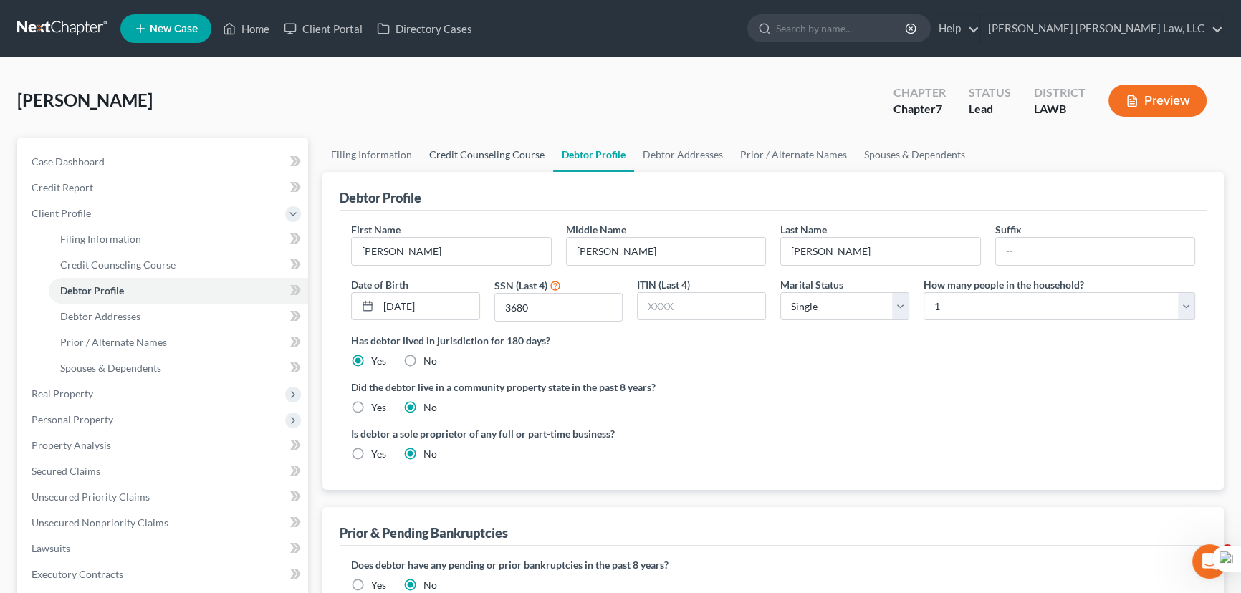
click at [533, 148] on link "Credit Counseling Course" at bounding box center [486, 155] width 133 height 34
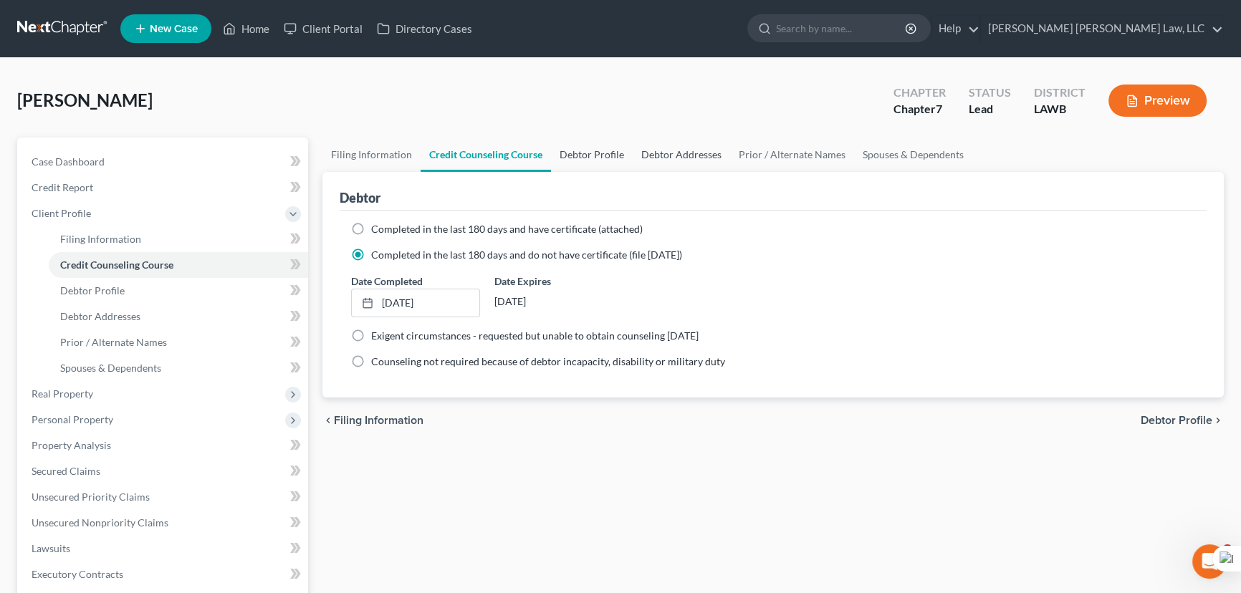
drag, startPoint x: 619, startPoint y: 160, endPoint x: 682, endPoint y: 160, distance: 63.0
click at [619, 160] on link "Debtor Profile" at bounding box center [592, 155] width 82 height 34
select select "0"
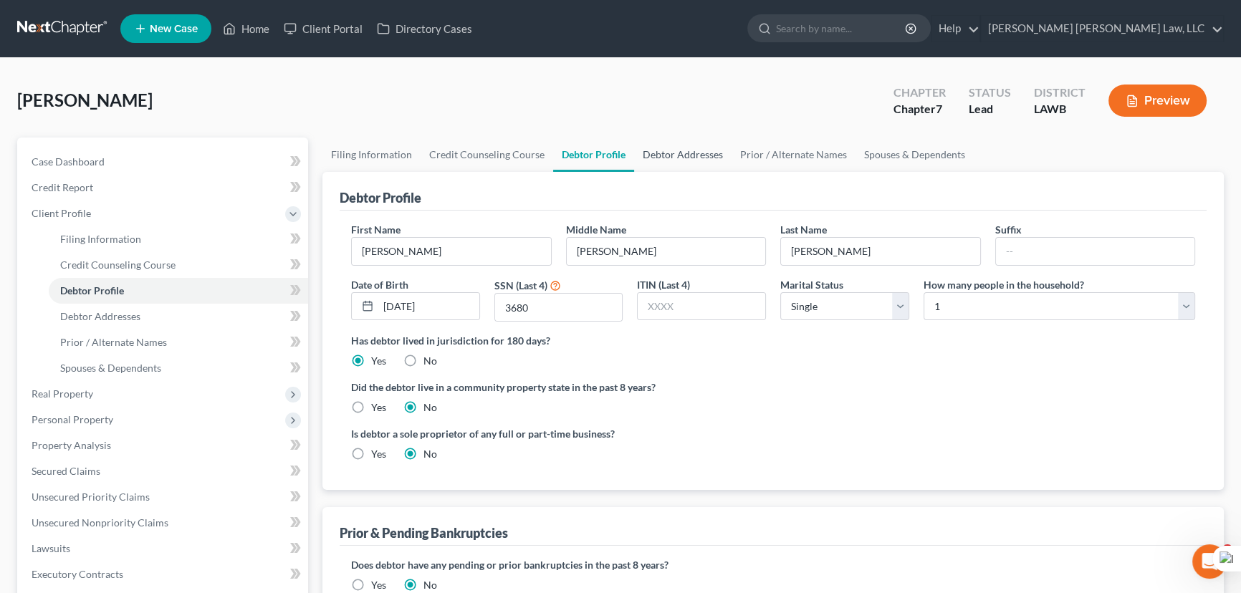
click at [682, 160] on link "Debtor Addresses" at bounding box center [682, 155] width 97 height 34
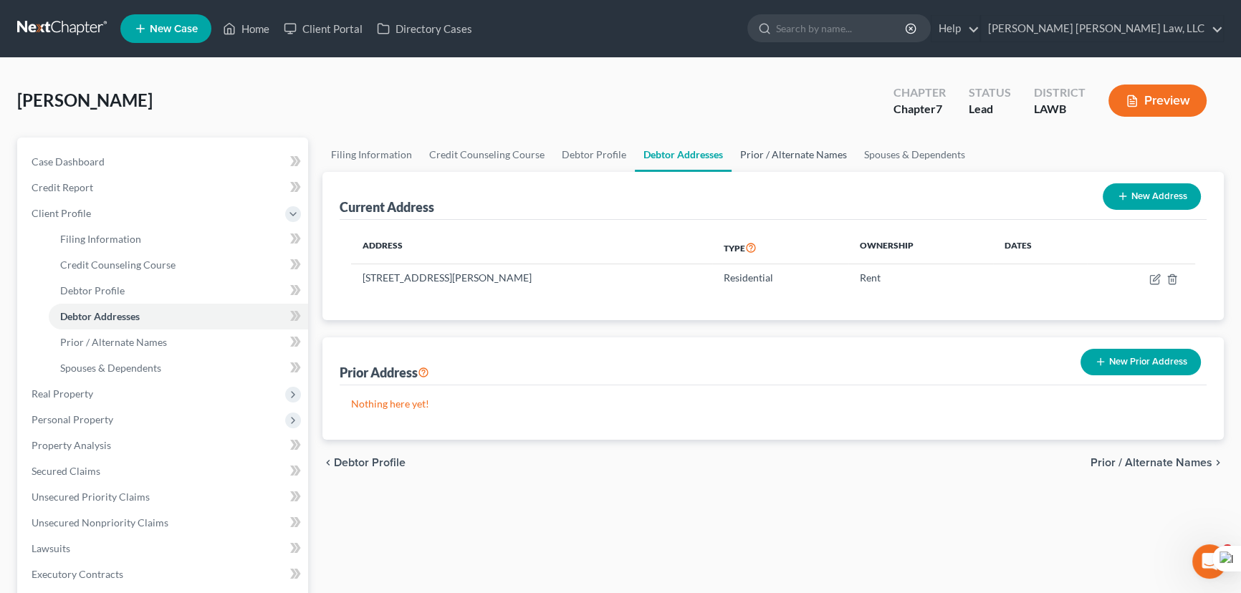
click at [769, 154] on link "Prior / Alternate Names" at bounding box center [793, 155] width 124 height 34
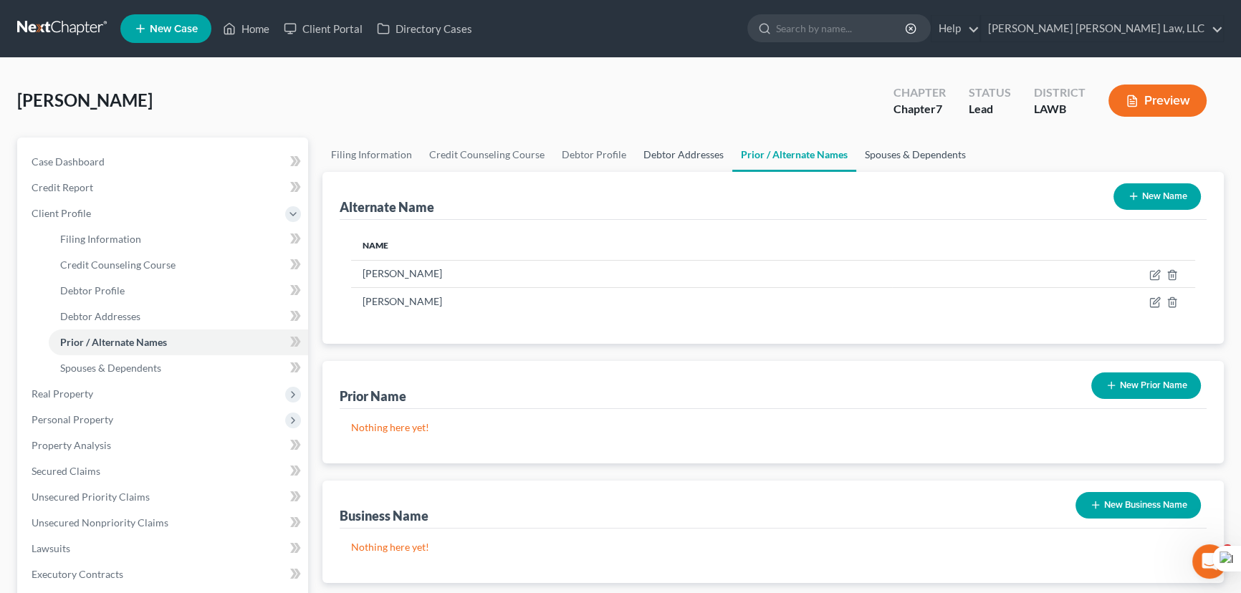
click at [895, 150] on link "Spouses & Dependents" at bounding box center [915, 155] width 118 height 34
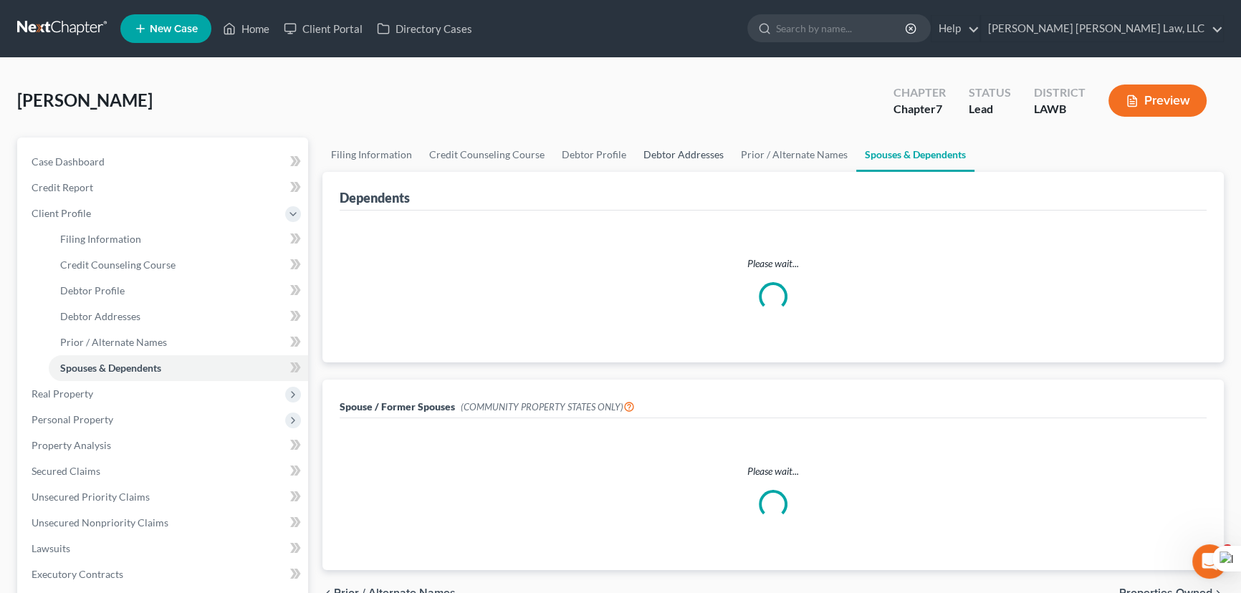
click at [677, 153] on link "Debtor Addresses" at bounding box center [683, 155] width 97 height 34
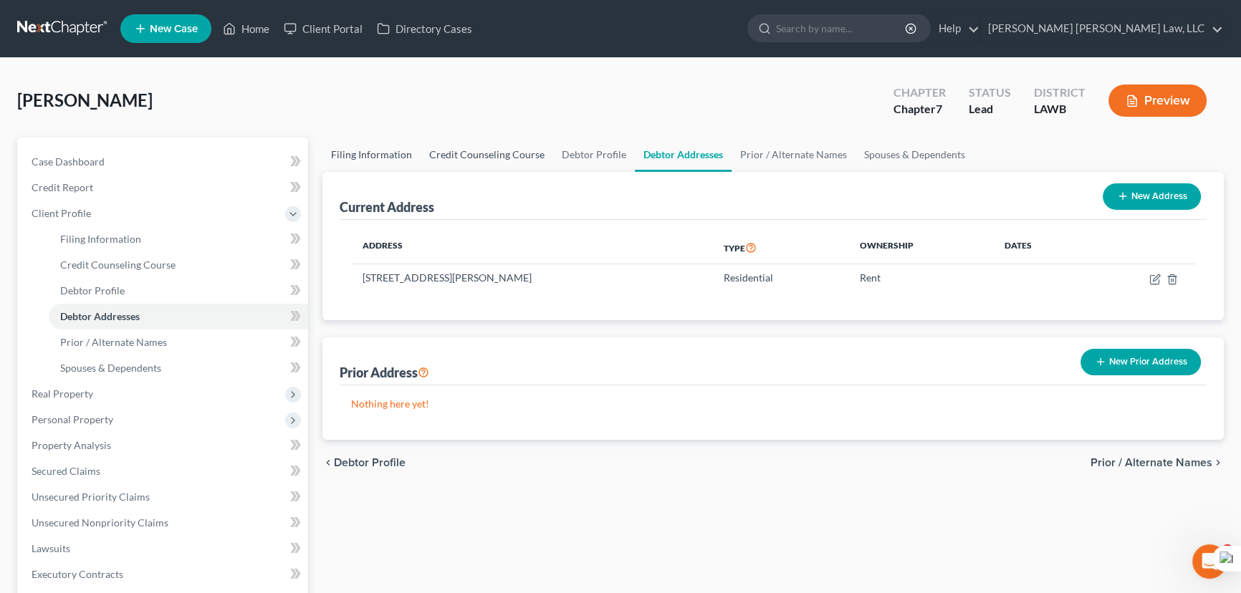
click at [481, 161] on link "Credit Counseling Course" at bounding box center [486, 155] width 133 height 34
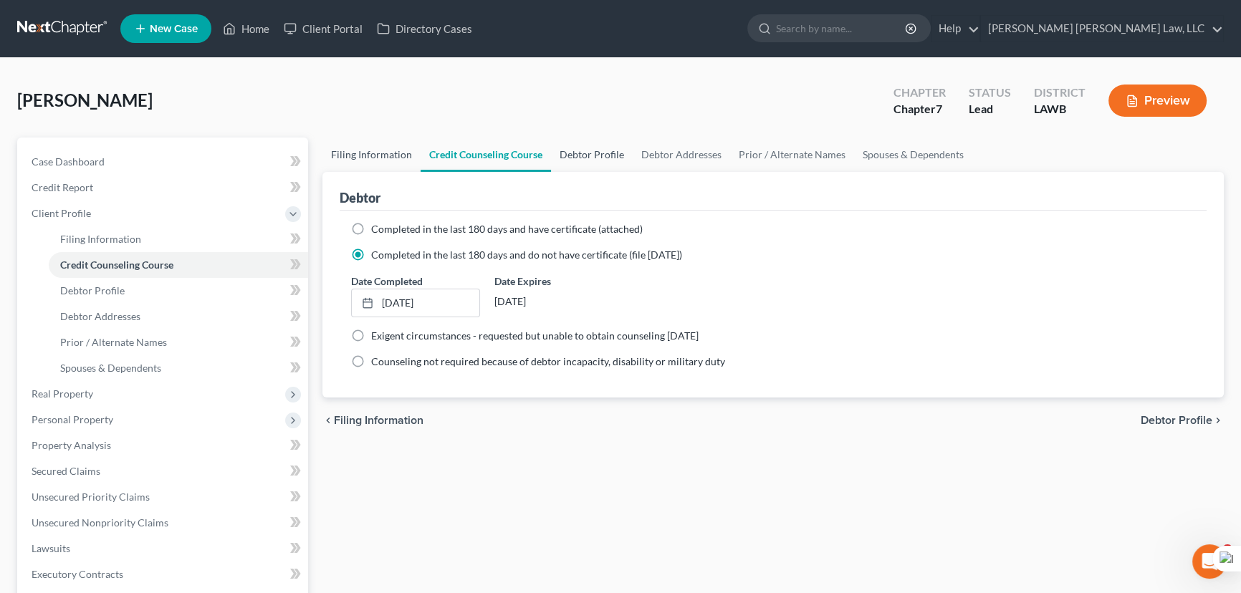
click at [339, 145] on link "Filing Information" at bounding box center [371, 155] width 98 height 34
select select "1"
select select "0"
select select "36"
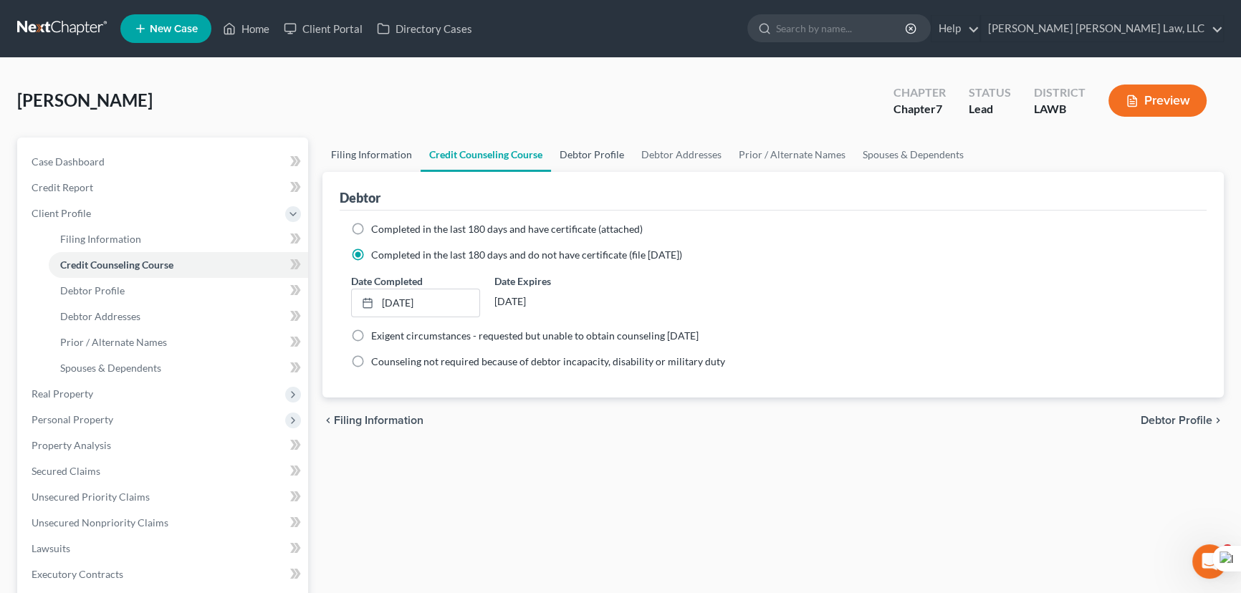
select select "0"
select select "19"
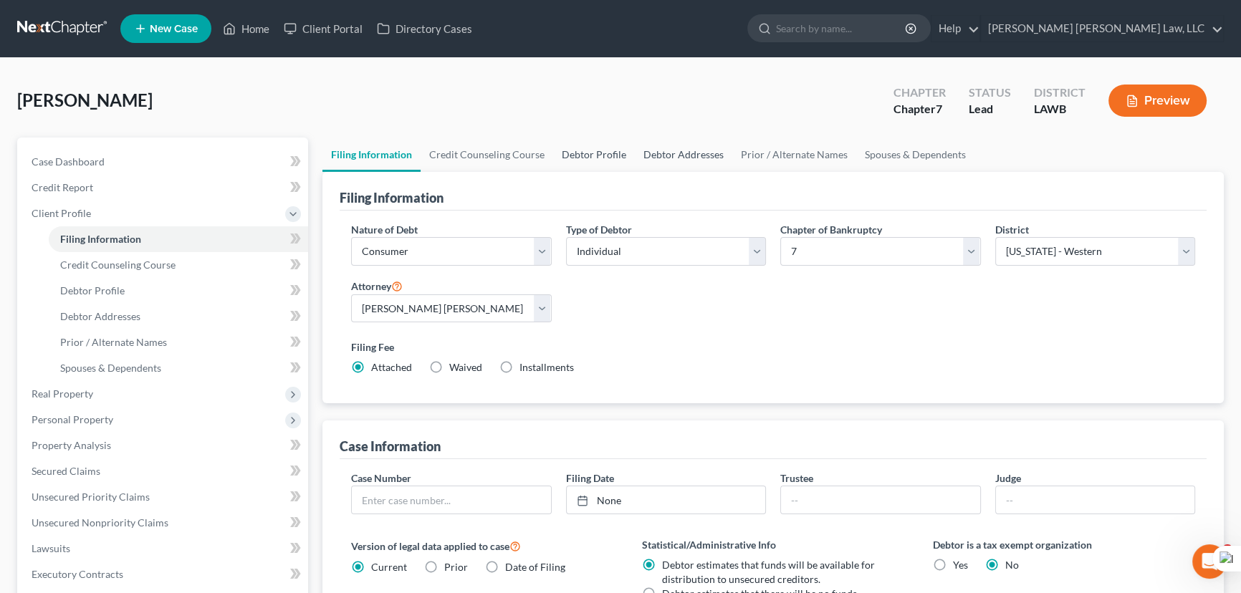
drag, startPoint x: 587, startPoint y: 140, endPoint x: 697, endPoint y: 156, distance: 110.8
click at [587, 140] on link "Debtor Profile" at bounding box center [594, 155] width 82 height 34
click at [697, 156] on link "Debtor Addresses" at bounding box center [683, 155] width 97 height 34
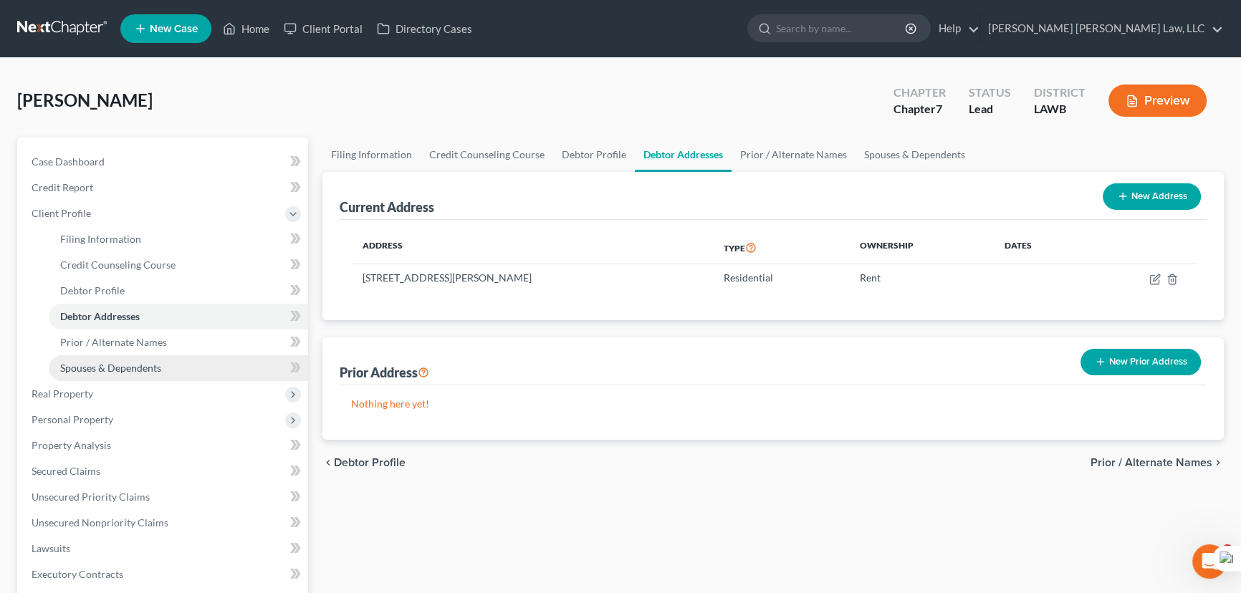
click at [221, 372] on link "Spouses & Dependents" at bounding box center [178, 368] width 259 height 26
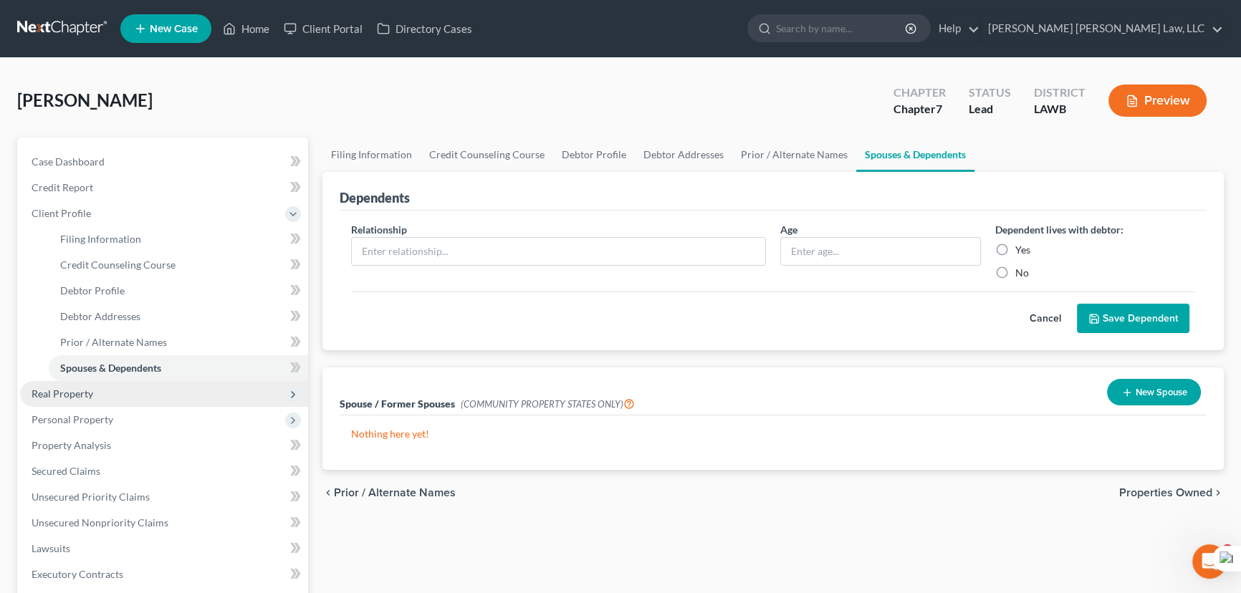
click at [214, 396] on span "Real Property" at bounding box center [164, 394] width 288 height 26
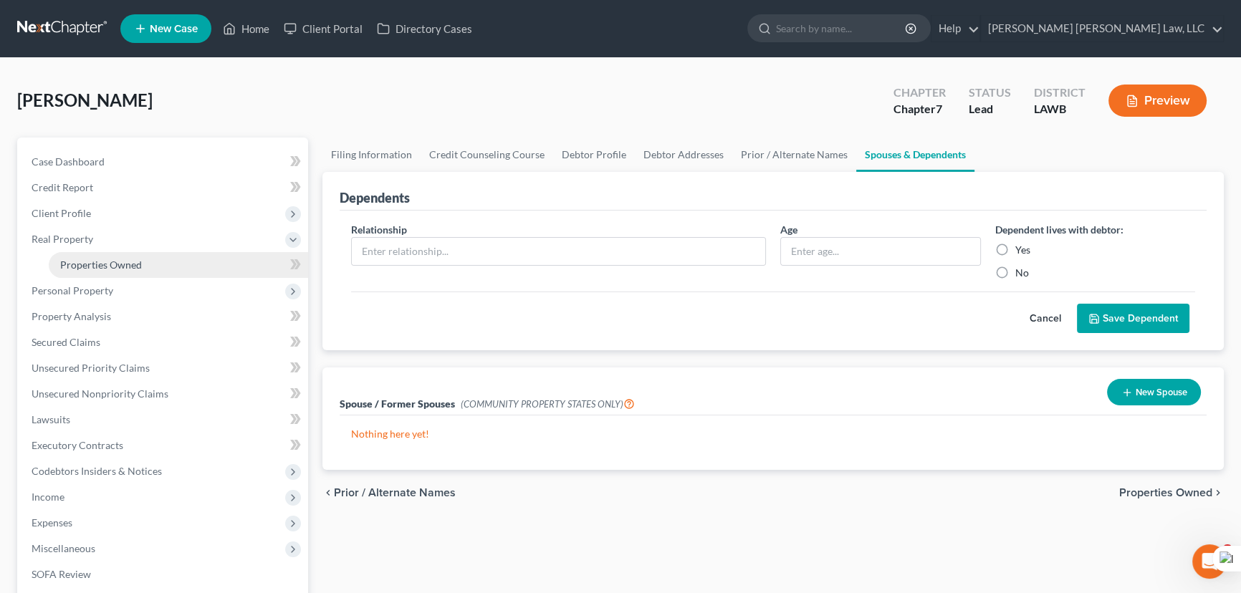
click at [183, 254] on link "Properties Owned" at bounding box center [178, 265] width 259 height 26
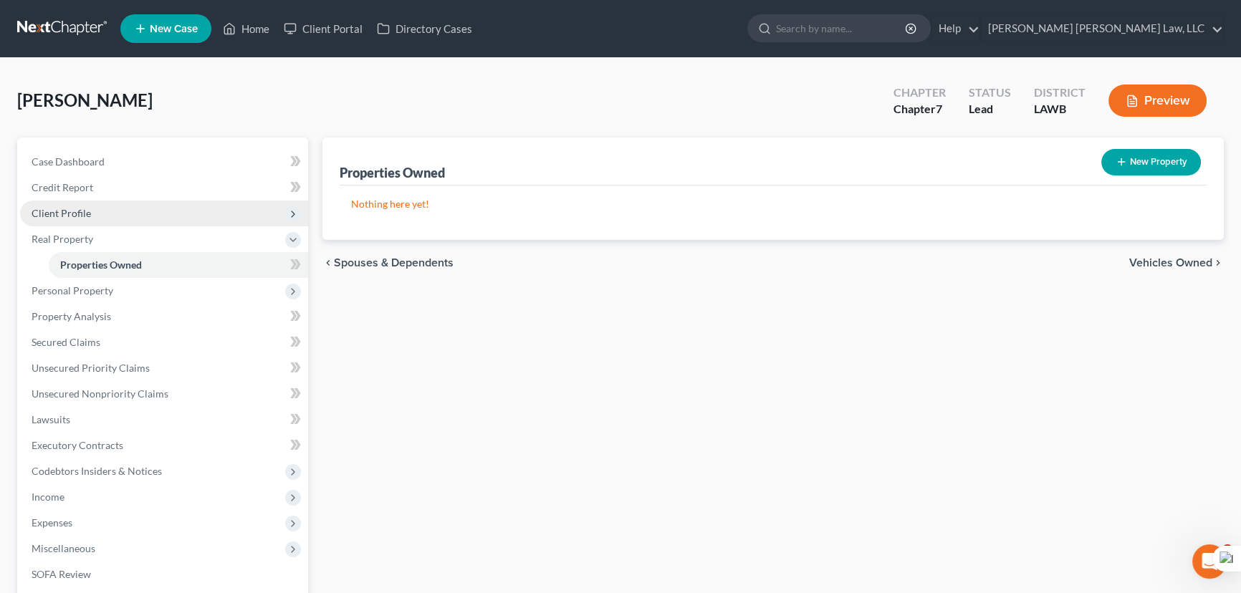
drag, startPoint x: 72, startPoint y: 203, endPoint x: 88, endPoint y: 222, distance: 24.4
click at [72, 205] on span "Client Profile" at bounding box center [164, 214] width 288 height 26
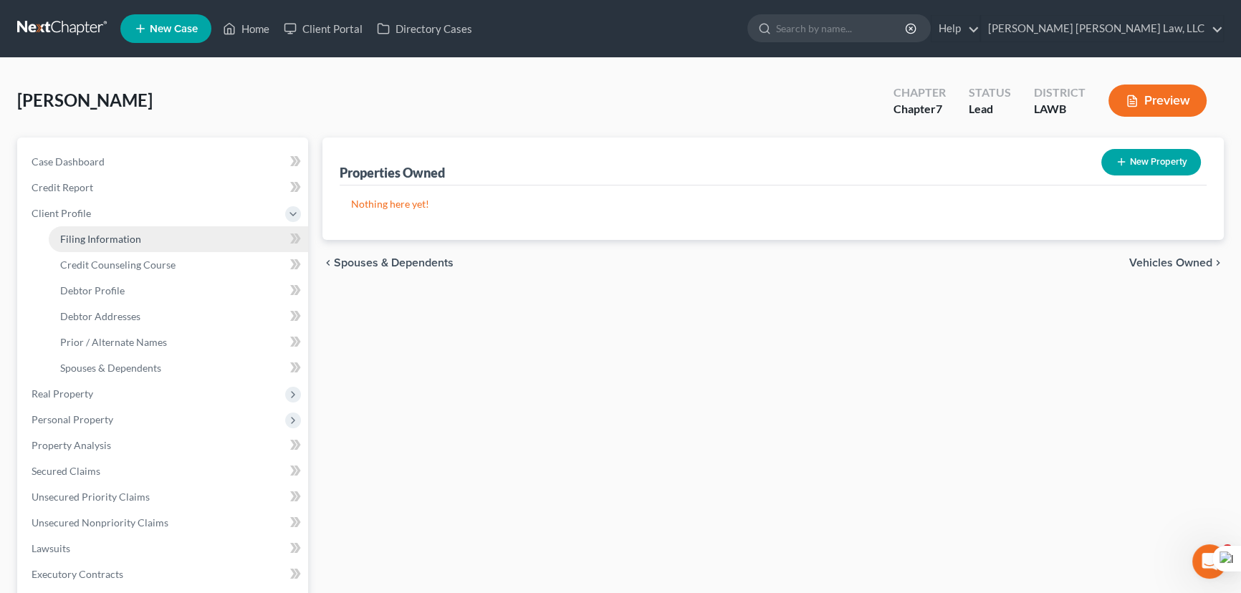
click at [93, 233] on span "Filing Information" at bounding box center [100, 239] width 81 height 12
select select "1"
select select "0"
select select "36"
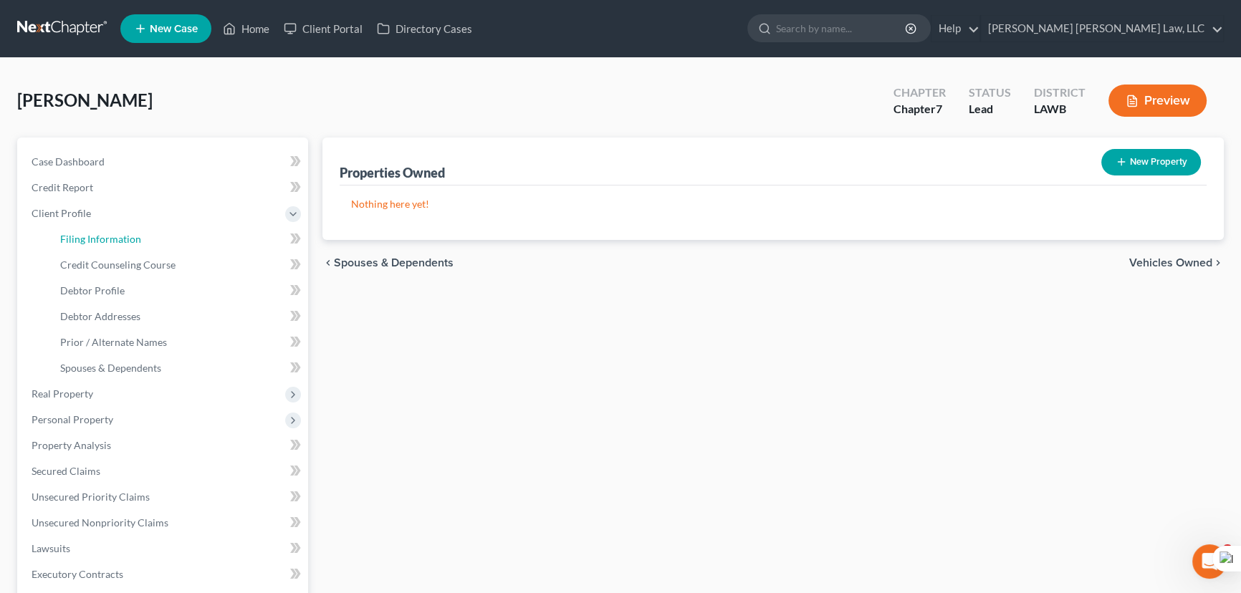
select select "0"
select select "19"
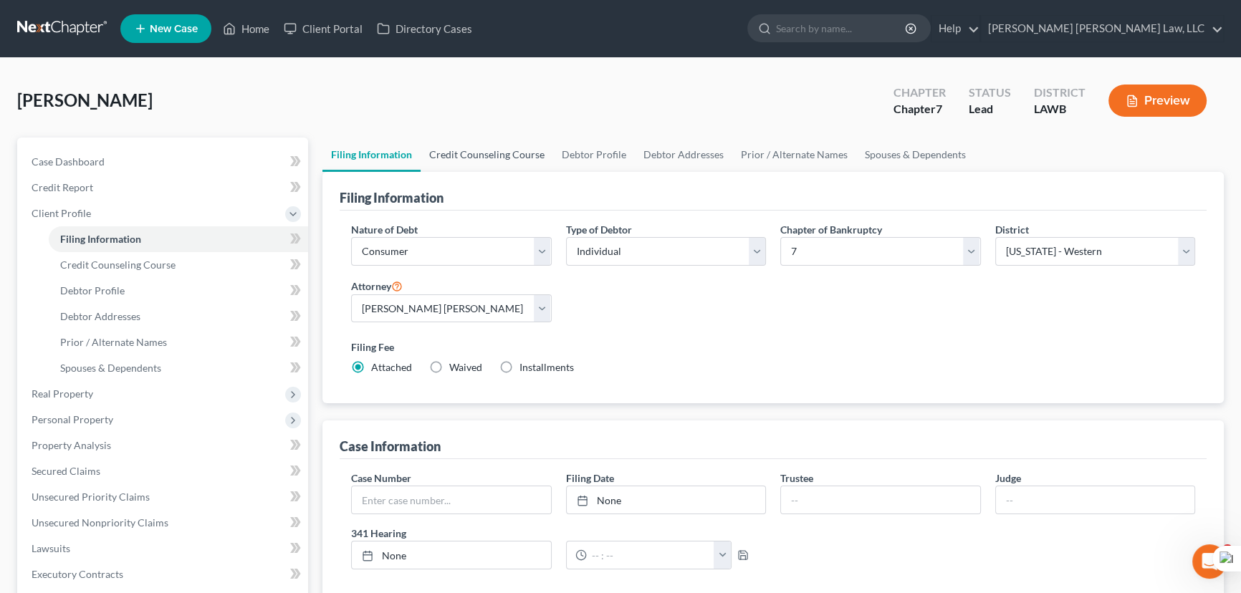
click at [479, 164] on link "Credit Counseling Course" at bounding box center [486, 155] width 133 height 34
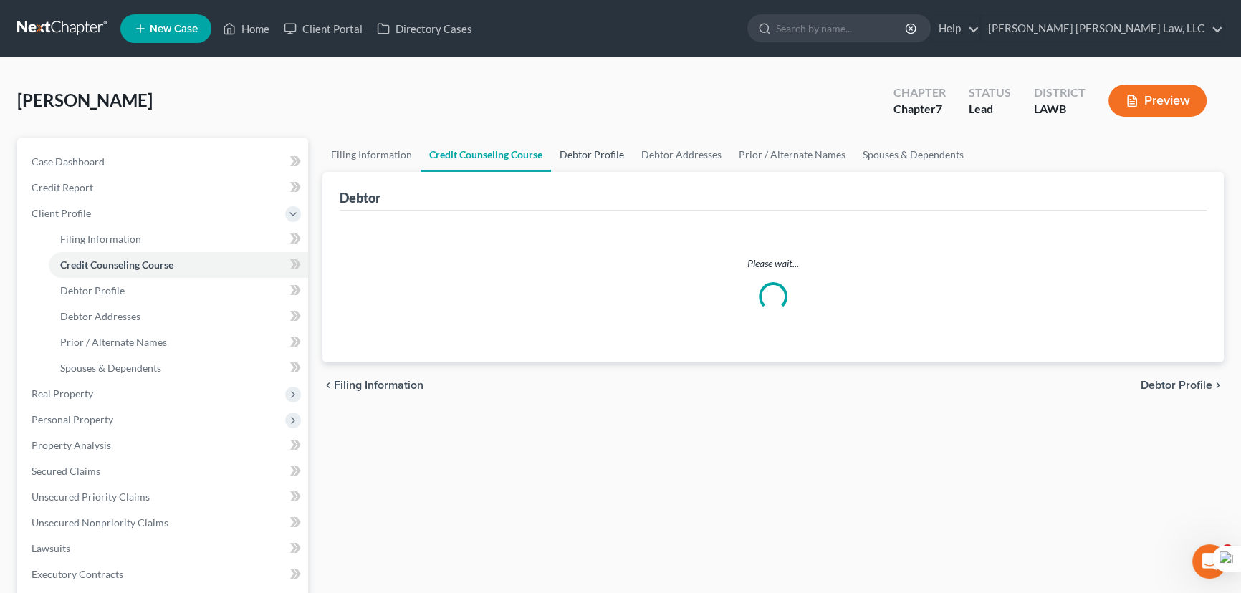
click at [586, 161] on link "Debtor Profile" at bounding box center [592, 155] width 82 height 34
select select "0"
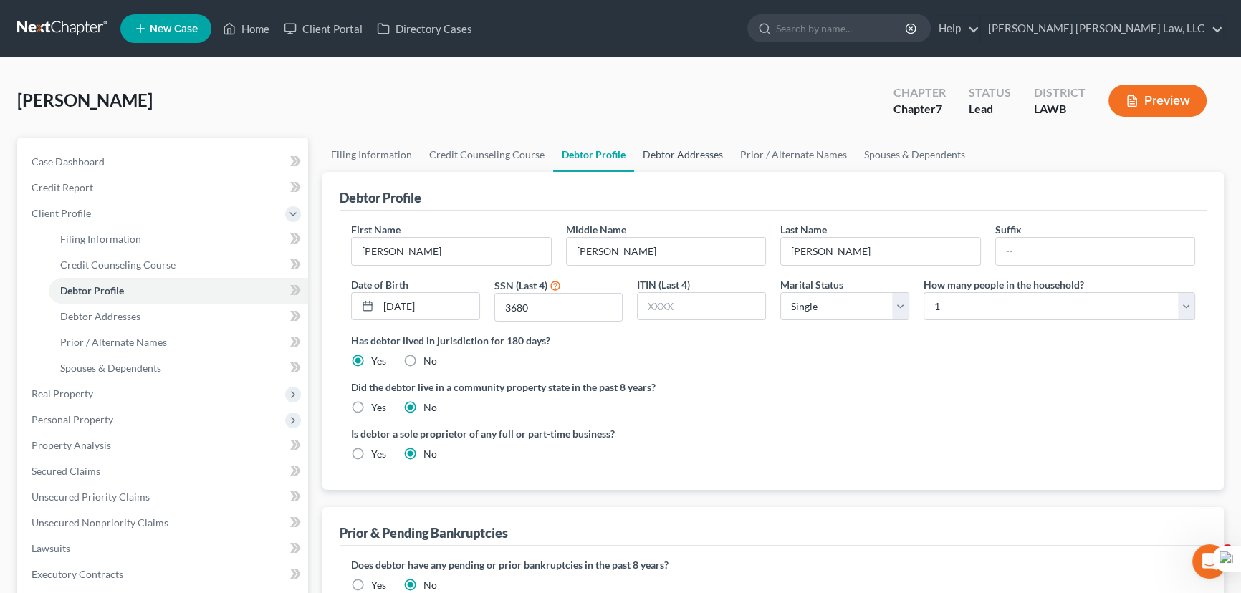
click at [689, 160] on link "Debtor Addresses" at bounding box center [682, 155] width 97 height 34
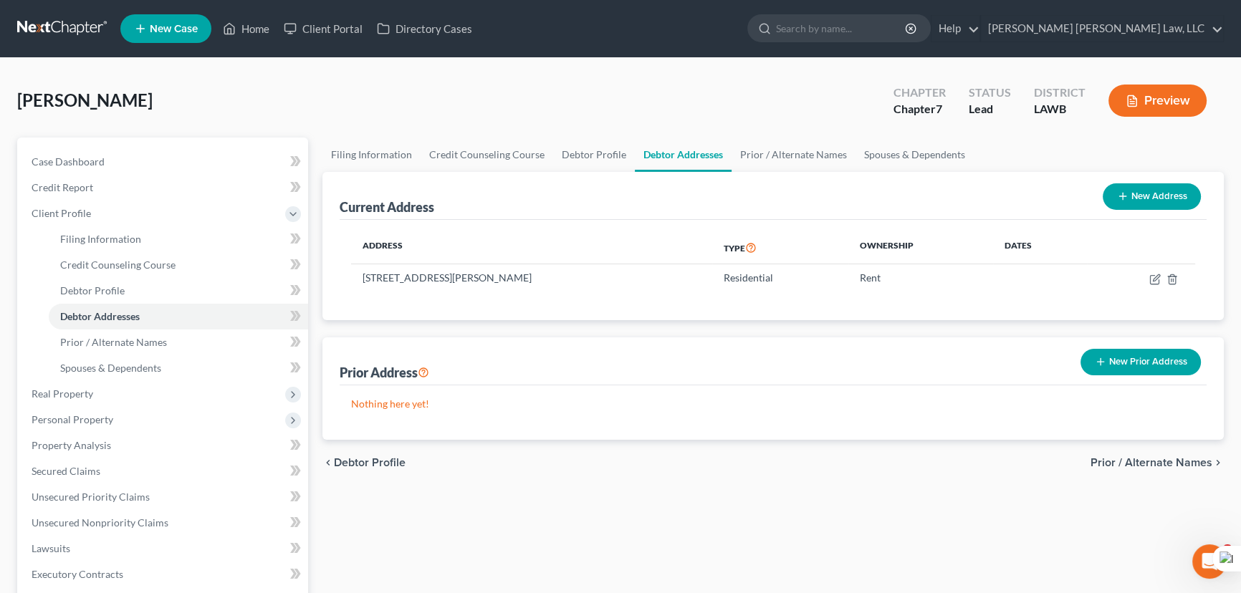
click at [881, 462] on div "chevron_left Debtor Profile Prior / Alternate Names chevron_right" at bounding box center [772, 463] width 901 height 46
click at [798, 141] on link "Prior / Alternate Names" at bounding box center [793, 155] width 124 height 34
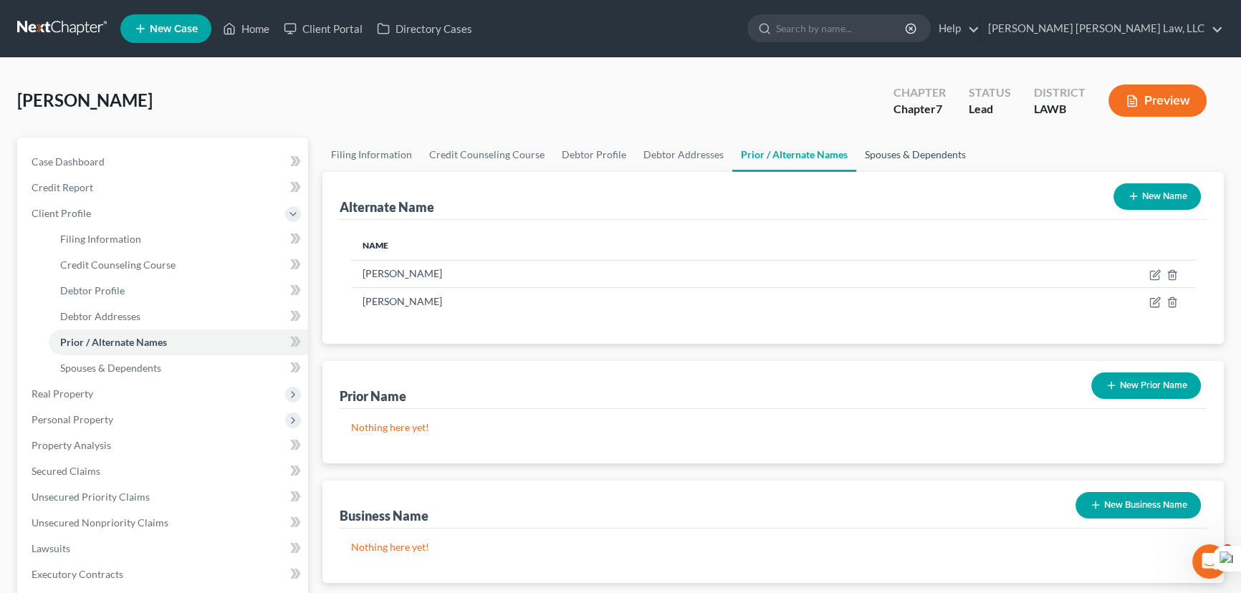
click at [892, 152] on link "Spouses & Dependents" at bounding box center [915, 155] width 118 height 34
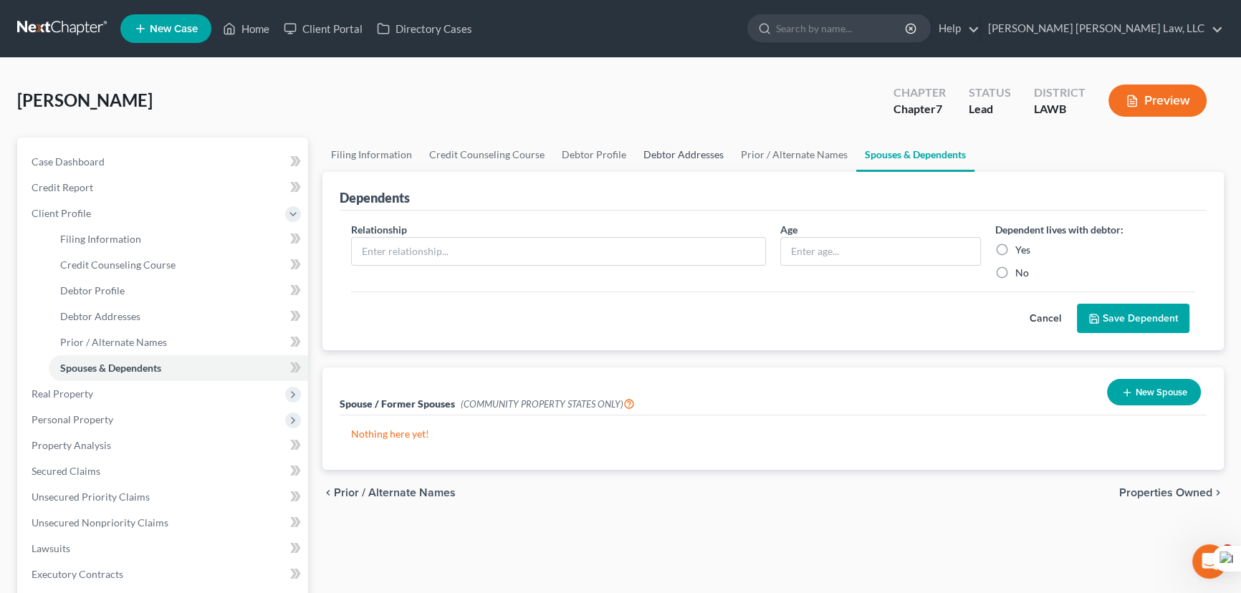
drag, startPoint x: 672, startPoint y: 143, endPoint x: 875, endPoint y: 173, distance: 205.5
click at [672, 144] on link "Debtor Addresses" at bounding box center [683, 155] width 97 height 34
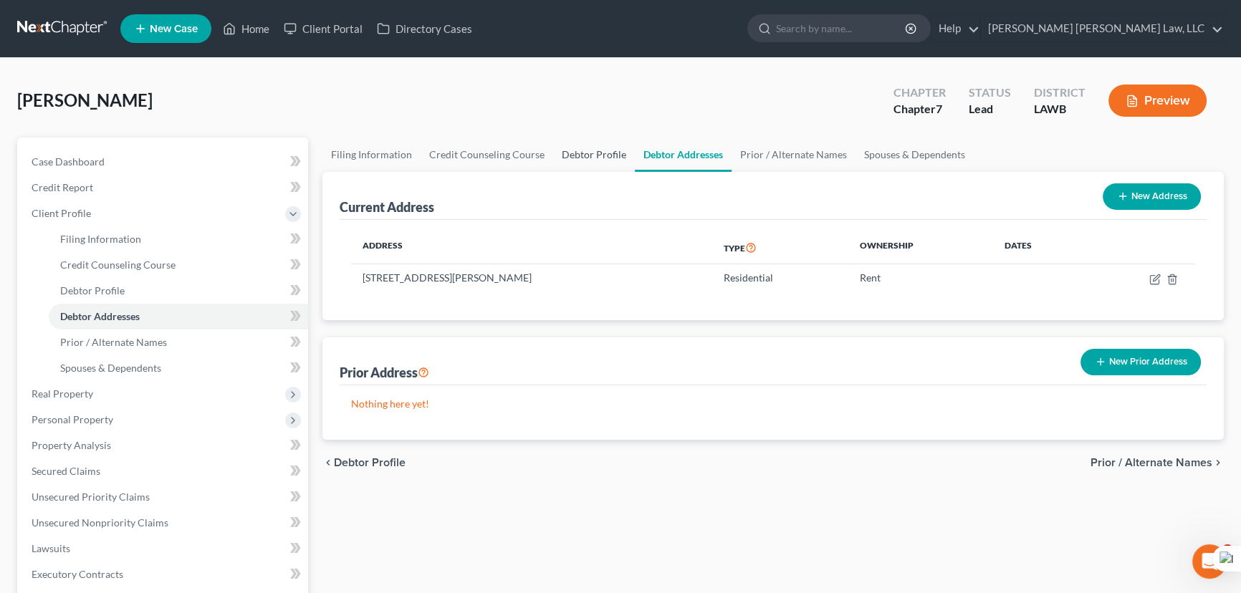
click at [564, 151] on link "Debtor Profile" at bounding box center [594, 155] width 82 height 34
select select "0"
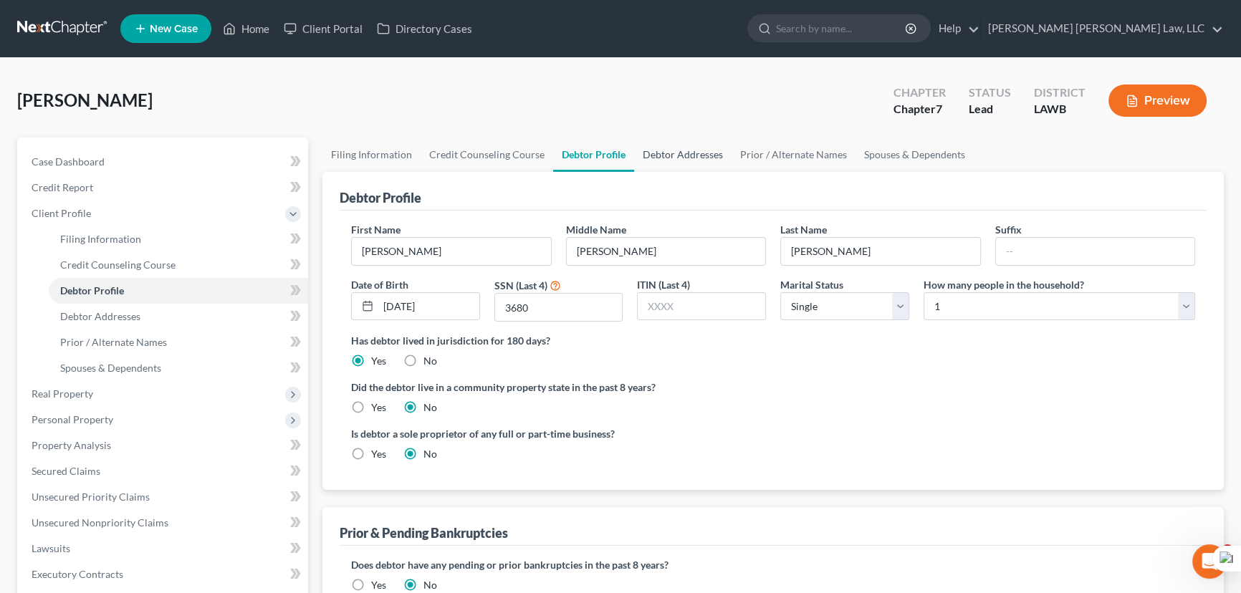
click at [681, 163] on link "Debtor Addresses" at bounding box center [682, 155] width 97 height 34
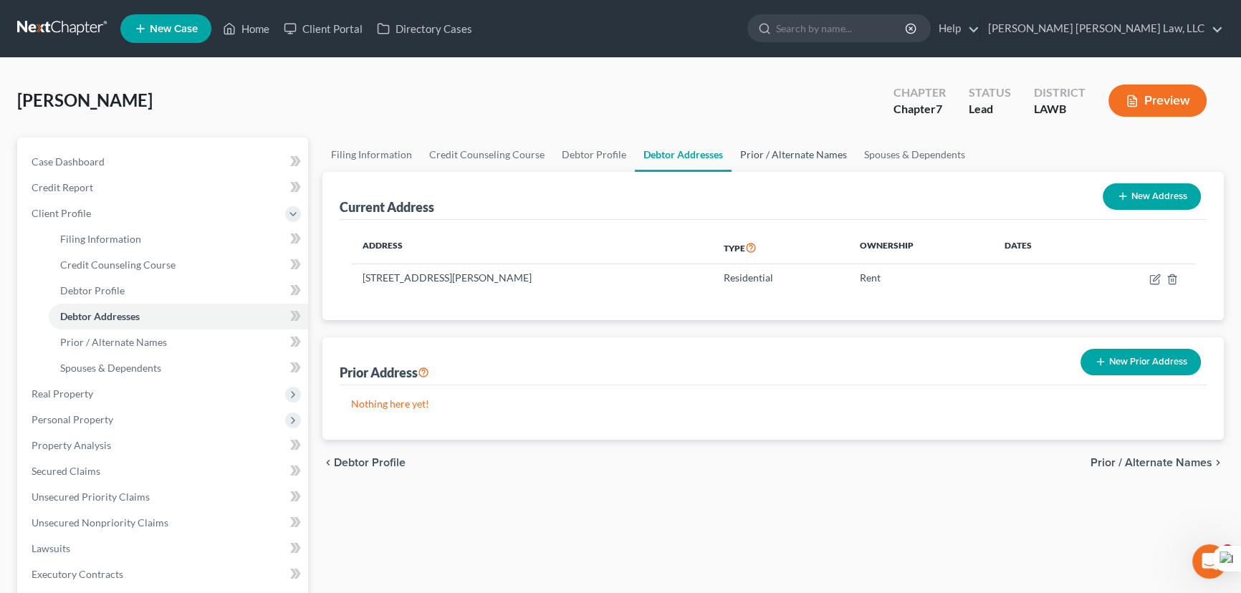
click at [752, 158] on link "Prior / Alternate Names" at bounding box center [793, 155] width 124 height 34
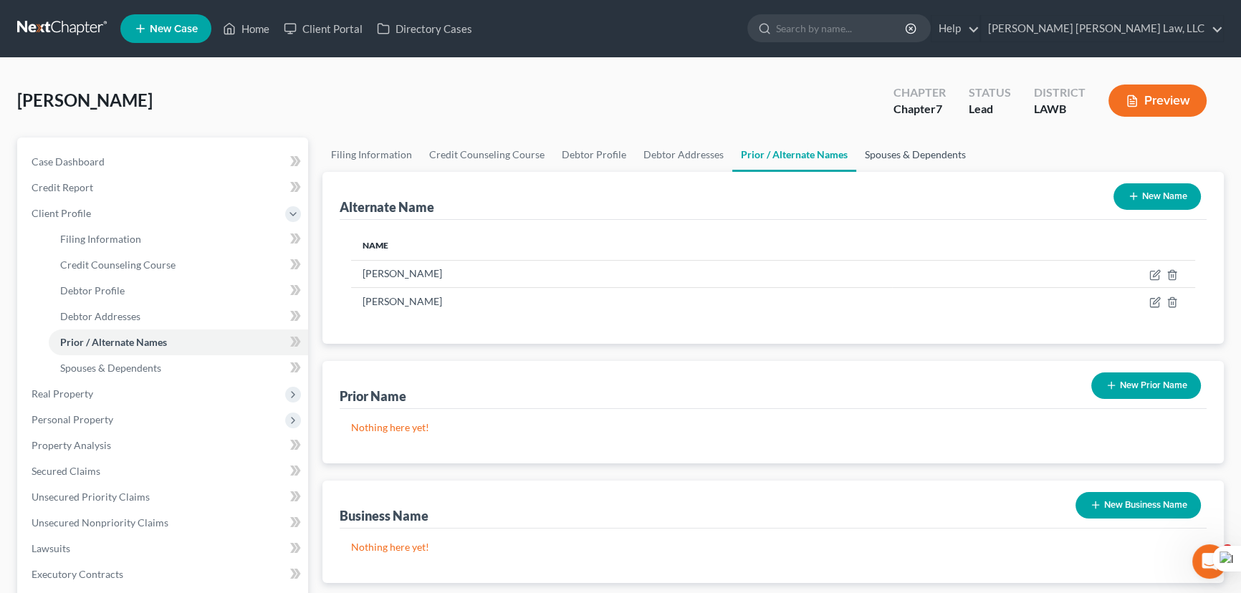
click at [880, 157] on link "Spouses & Dependents" at bounding box center [915, 155] width 118 height 34
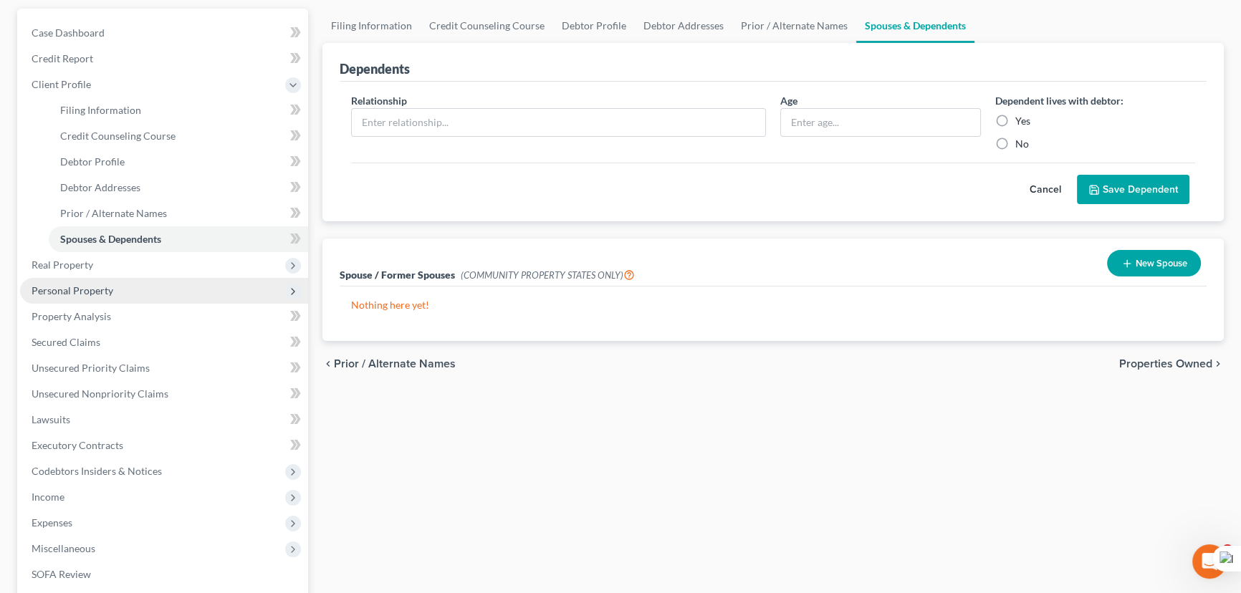
scroll to position [130, 0]
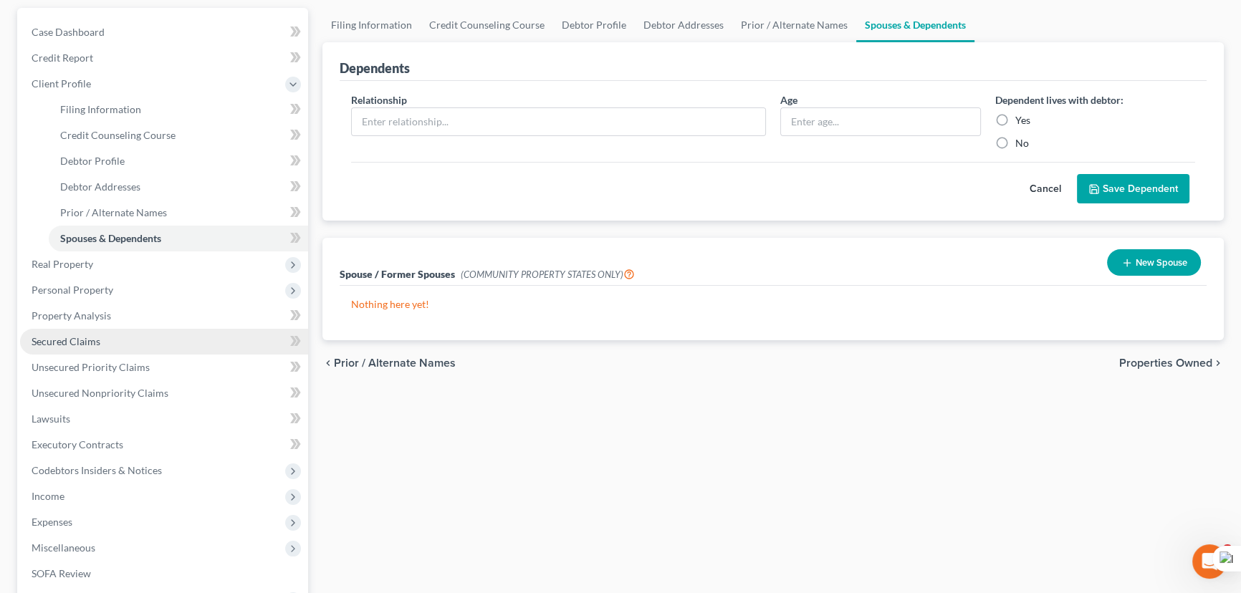
click at [155, 341] on link "Secured Claims" at bounding box center [164, 342] width 288 height 26
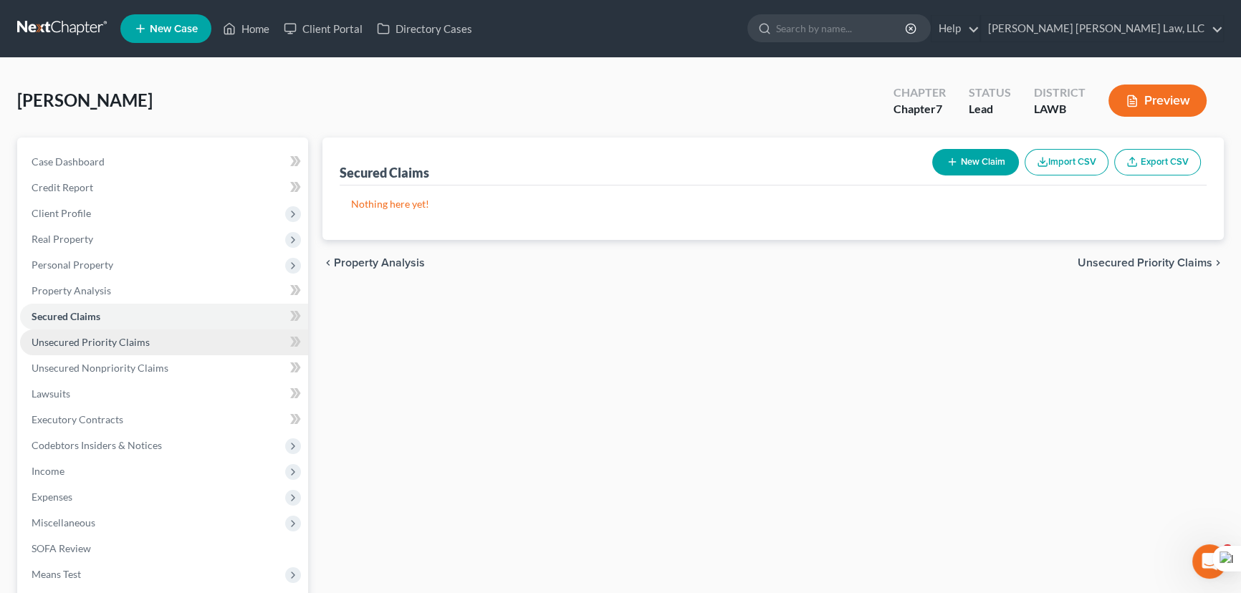
click at [166, 334] on link "Unsecured Priority Claims" at bounding box center [164, 343] width 288 height 26
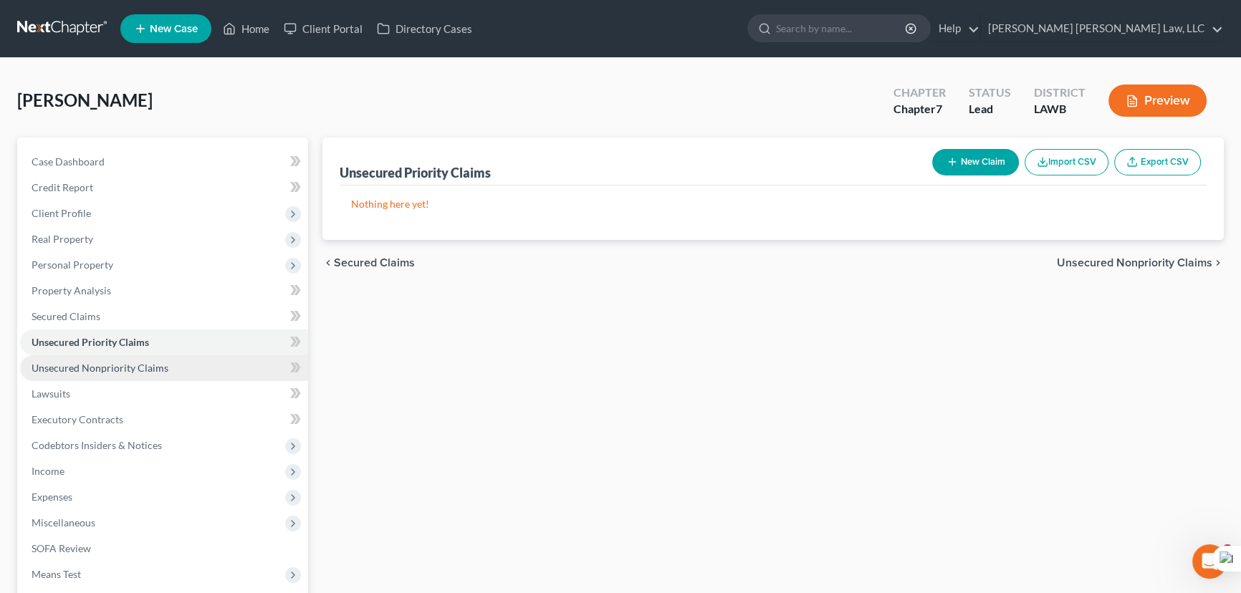
click at [171, 364] on link "Unsecured Nonpriority Claims" at bounding box center [164, 368] width 288 height 26
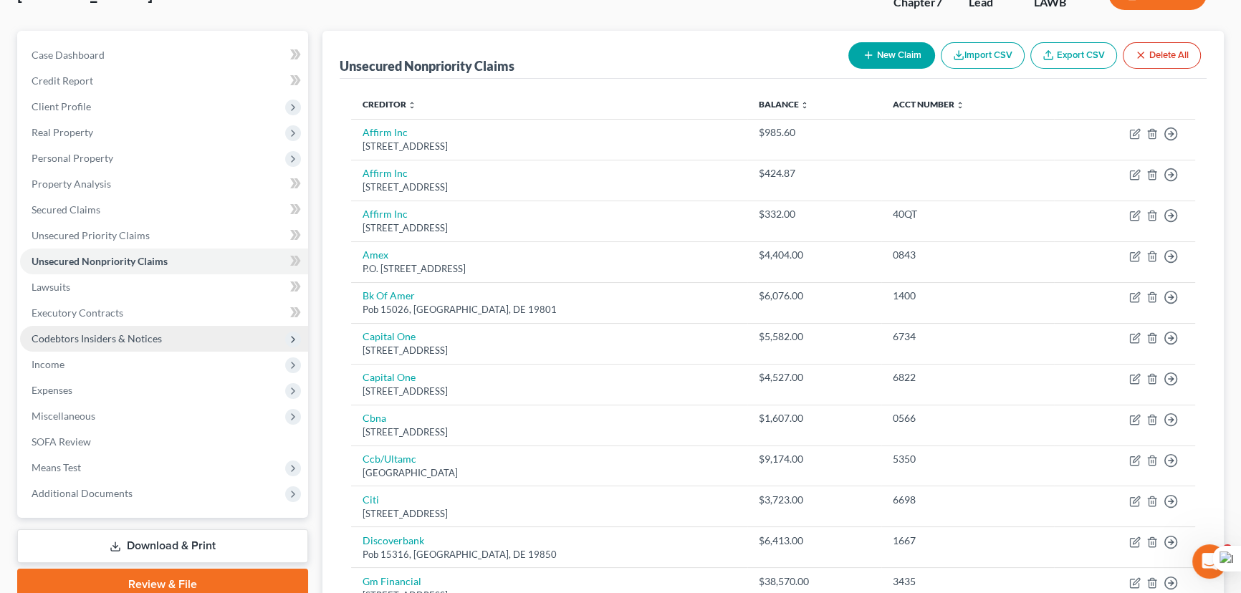
scroll to position [129, 0]
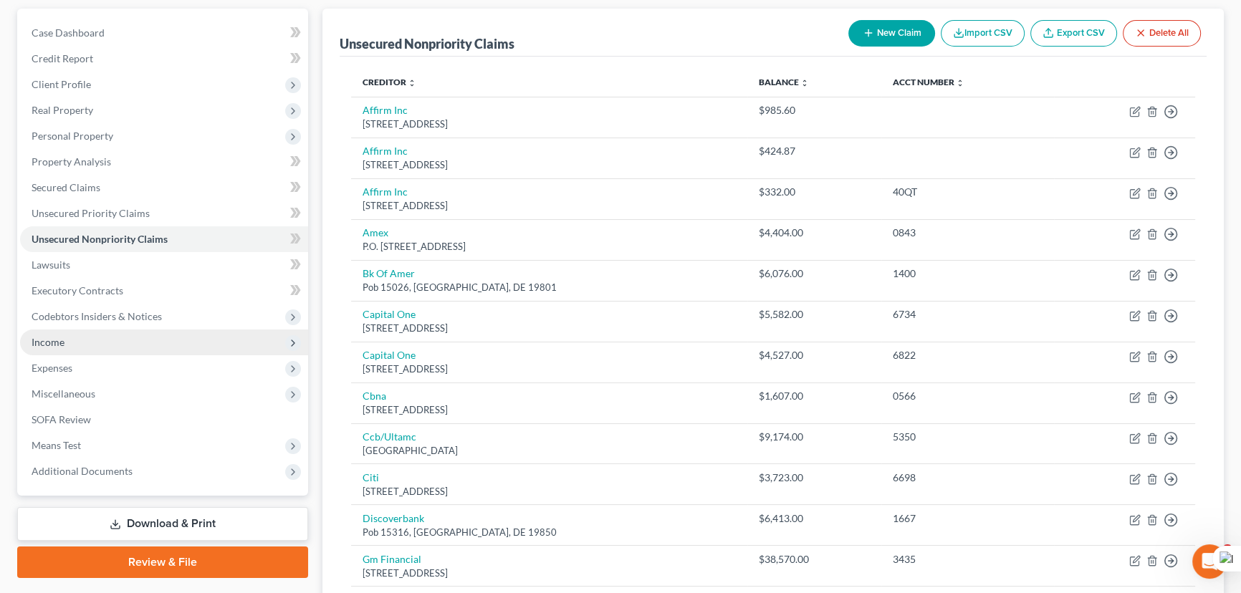
click at [120, 350] on span "Income" at bounding box center [164, 343] width 288 height 26
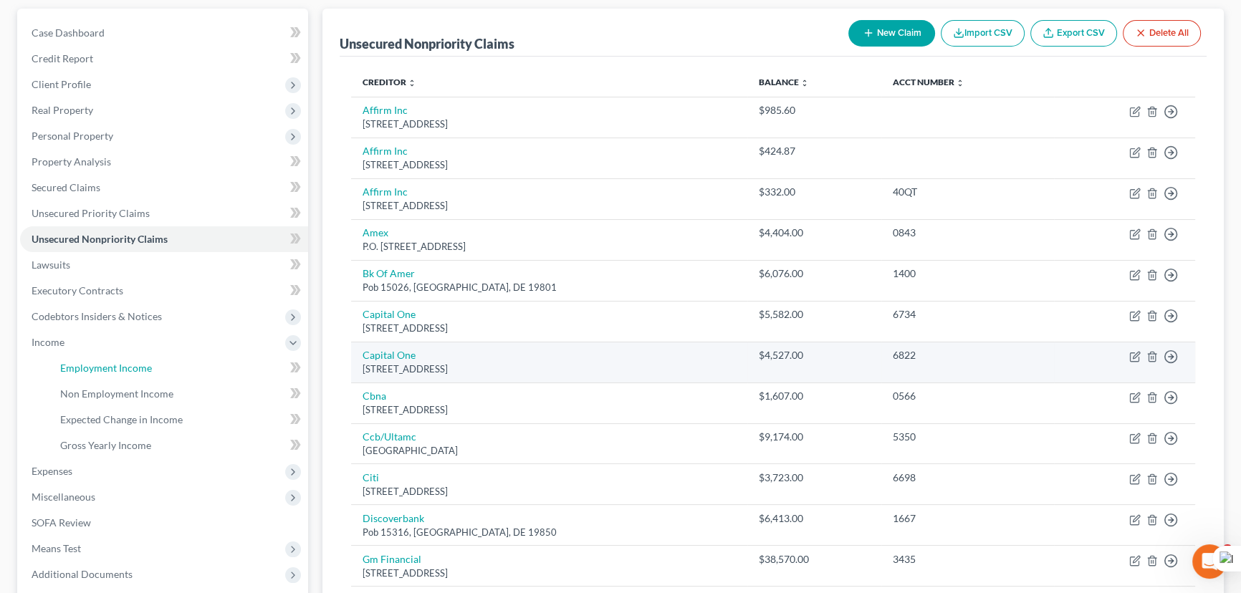
drag, startPoint x: 125, startPoint y: 357, endPoint x: 506, endPoint y: 351, distance: 380.4
click at [125, 358] on link "Employment Income" at bounding box center [178, 368] width 259 height 26
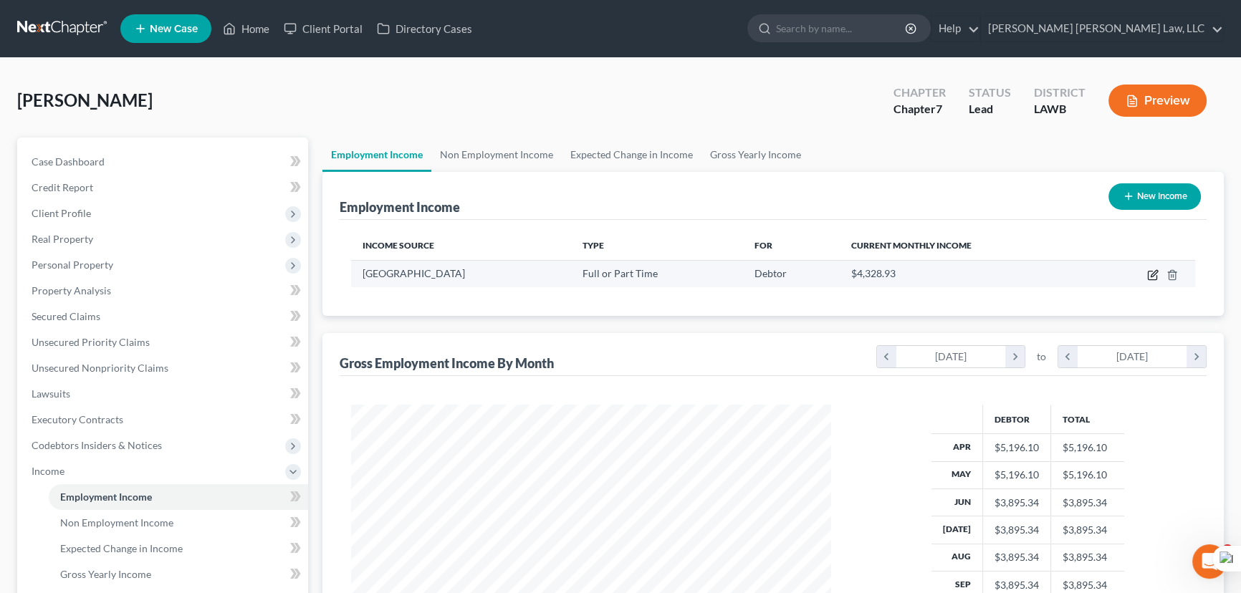
click at [1149, 275] on icon "button" at bounding box center [1152, 274] width 11 height 11
select select "0"
select select "19"
select select "2"
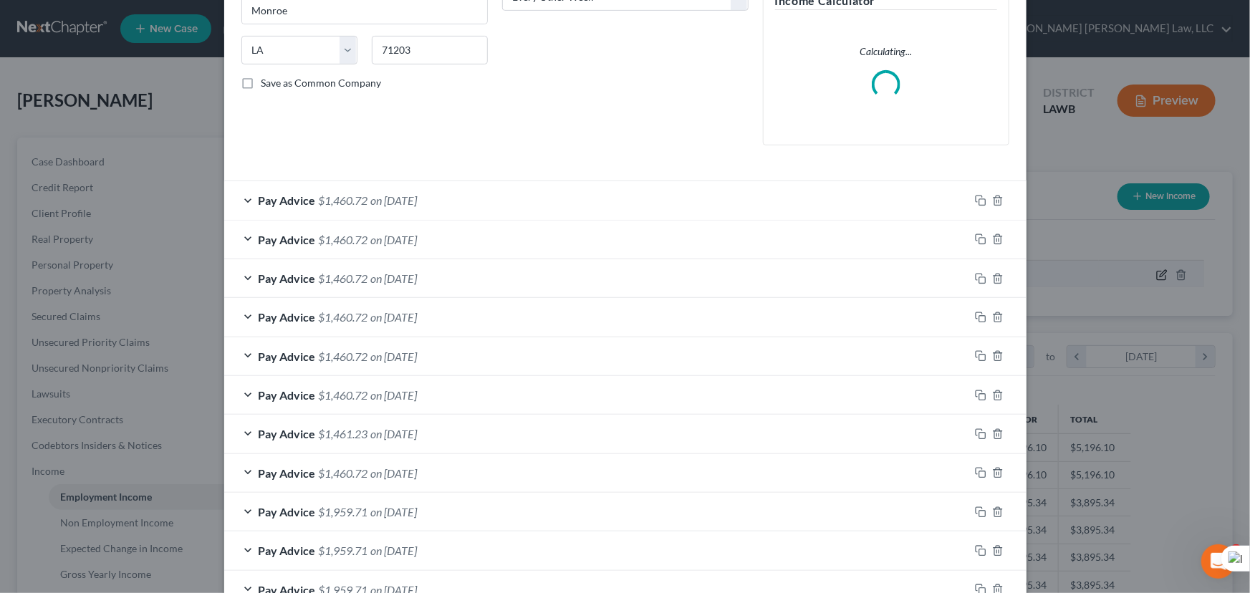
scroll to position [547, 0]
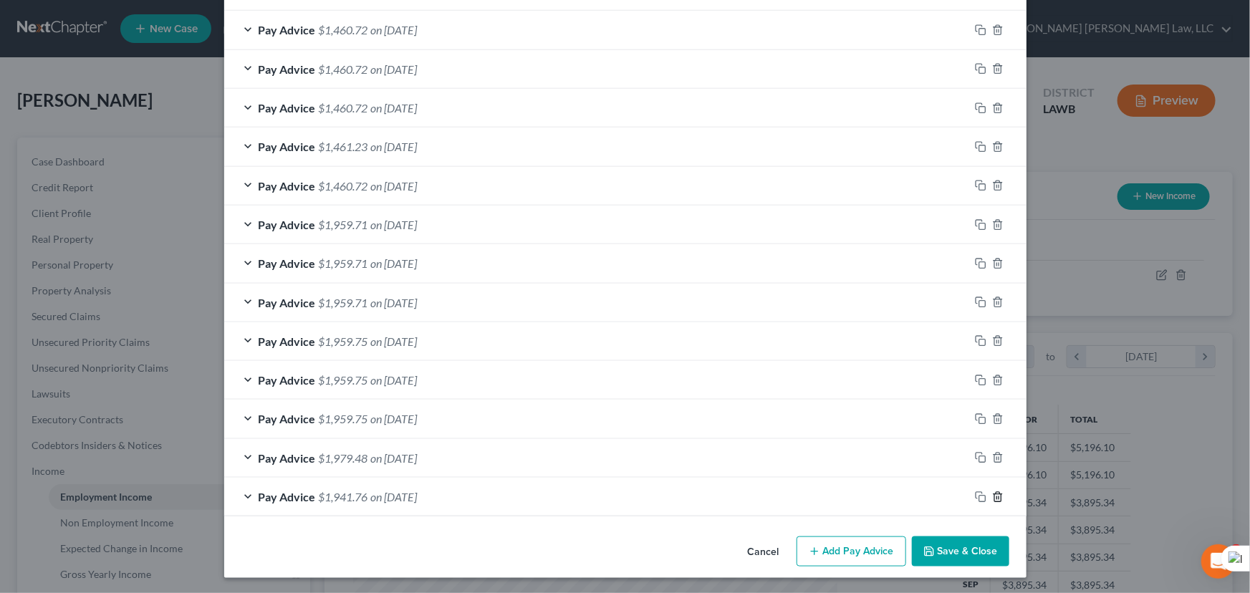
click at [996, 499] on icon "button" at bounding box center [997, 496] width 6 height 9
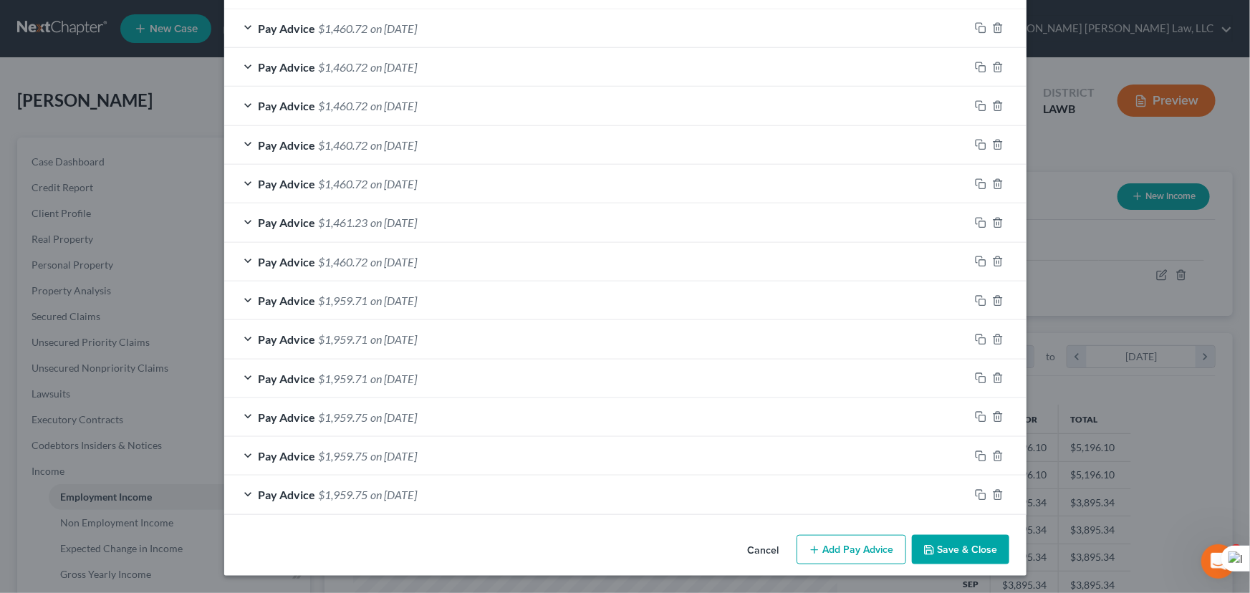
scroll to position [513, 0]
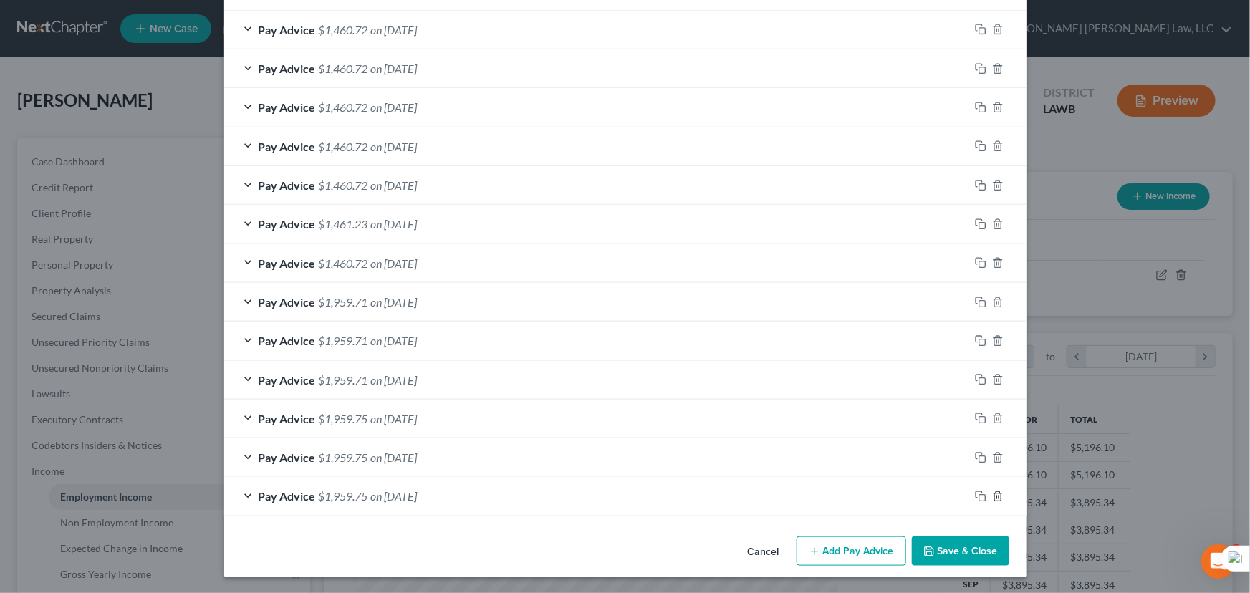
click at [996, 499] on icon "button" at bounding box center [997, 495] width 6 height 9
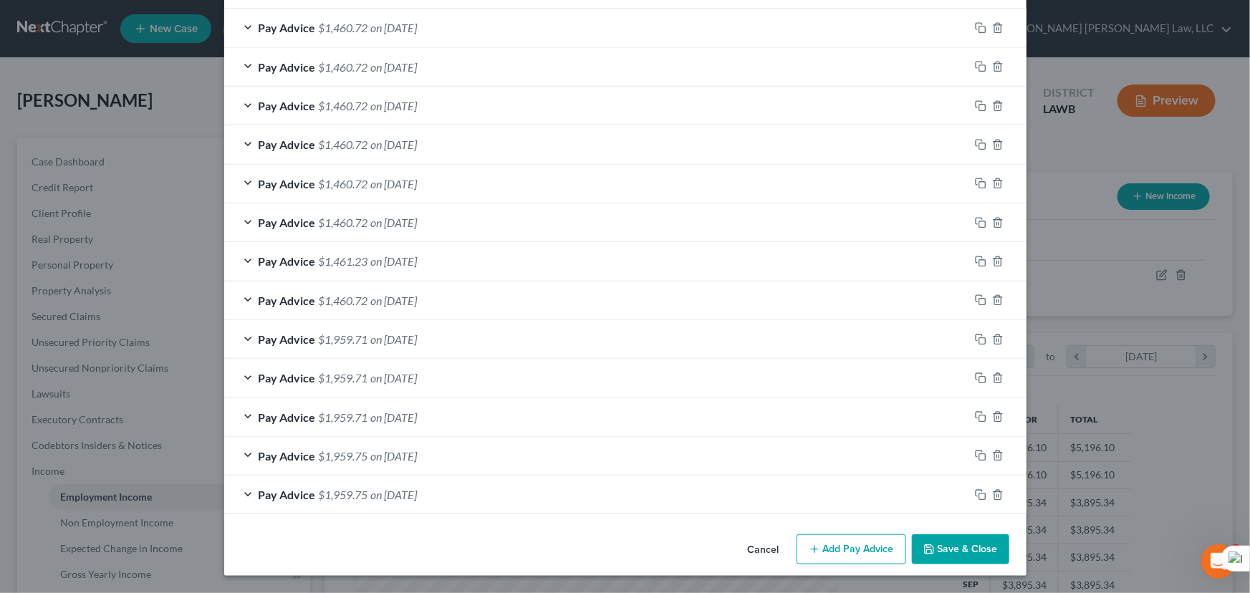
scroll to position [473, 0]
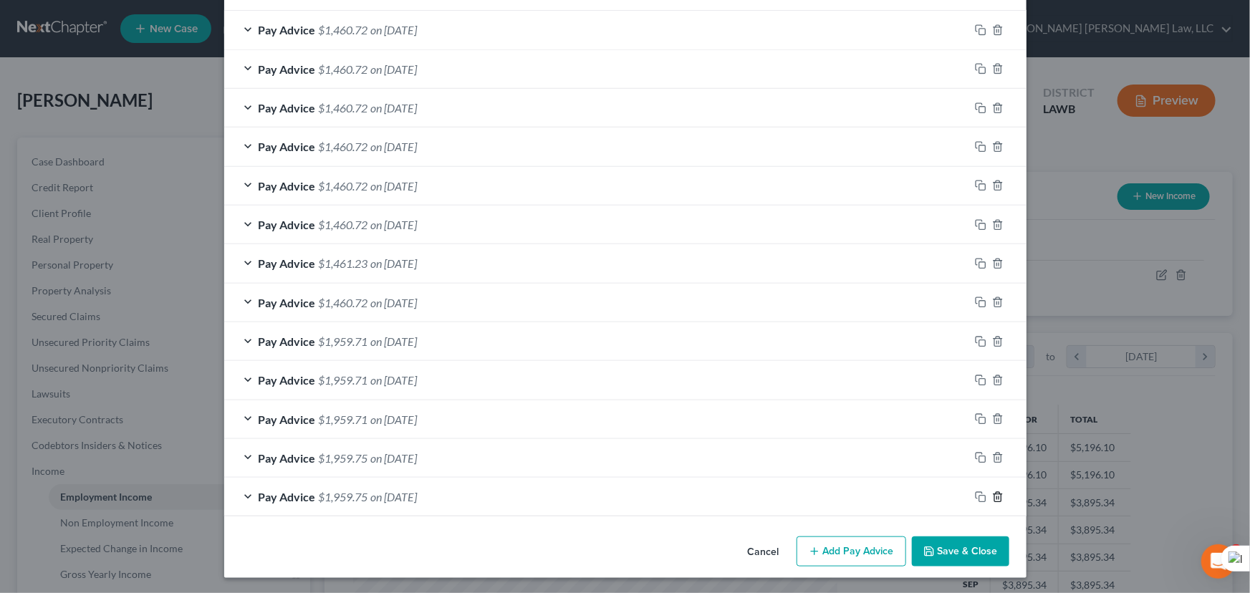
click at [996, 499] on icon "button" at bounding box center [997, 496] width 6 height 9
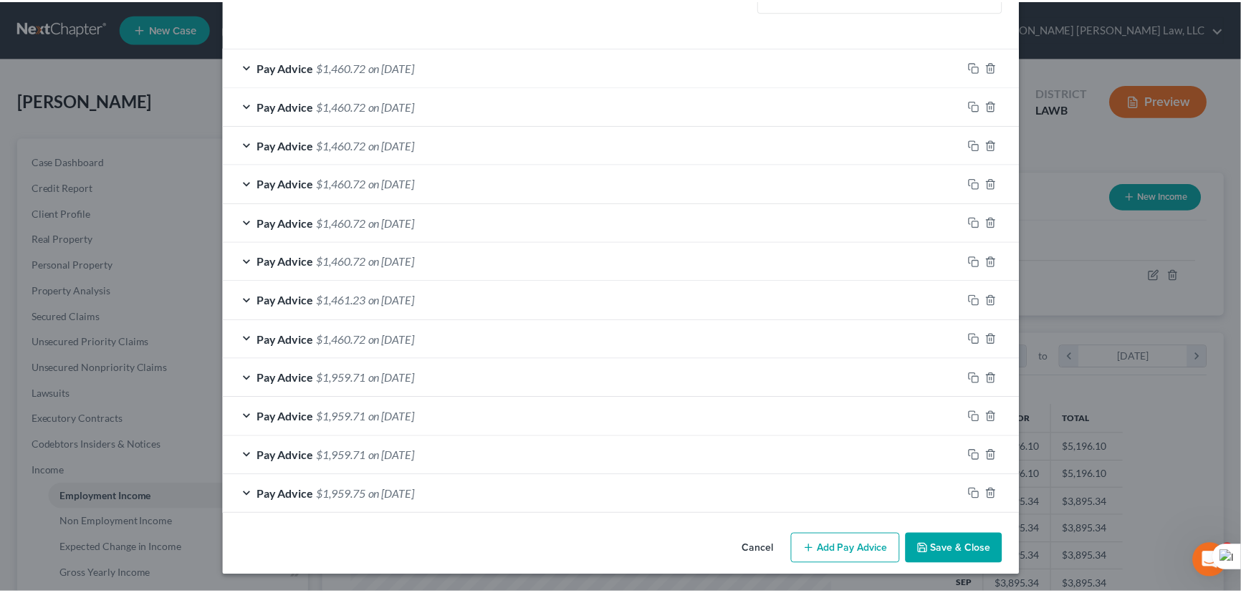
scroll to position [435, 0]
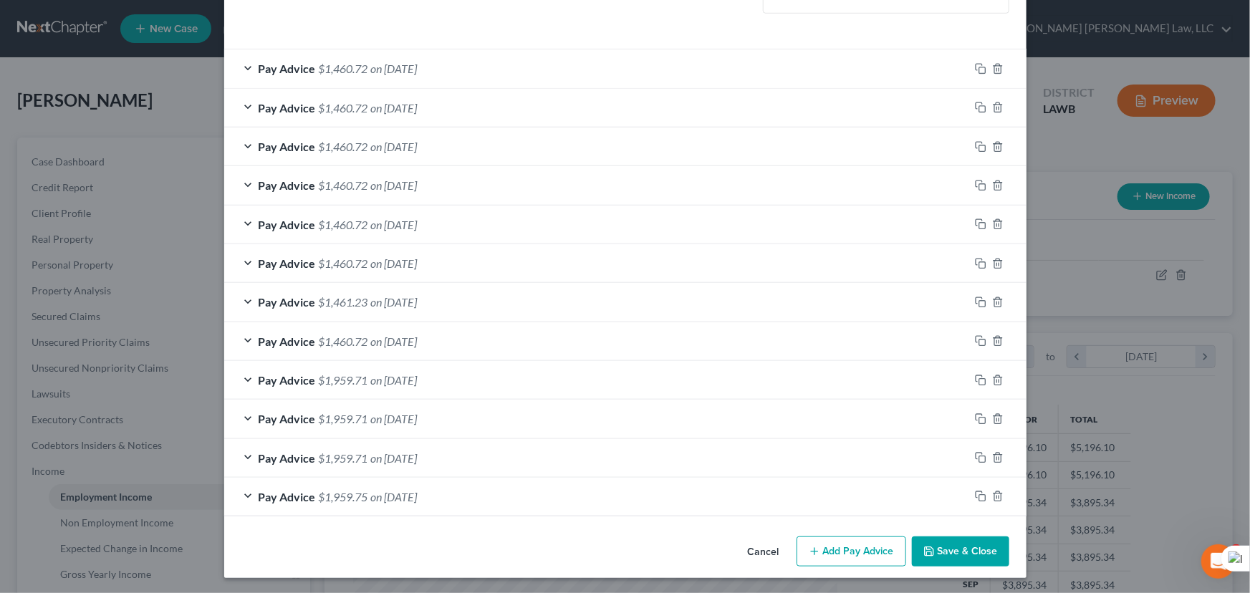
click at [971, 546] on button "Save & Close" at bounding box center [960, 552] width 97 height 30
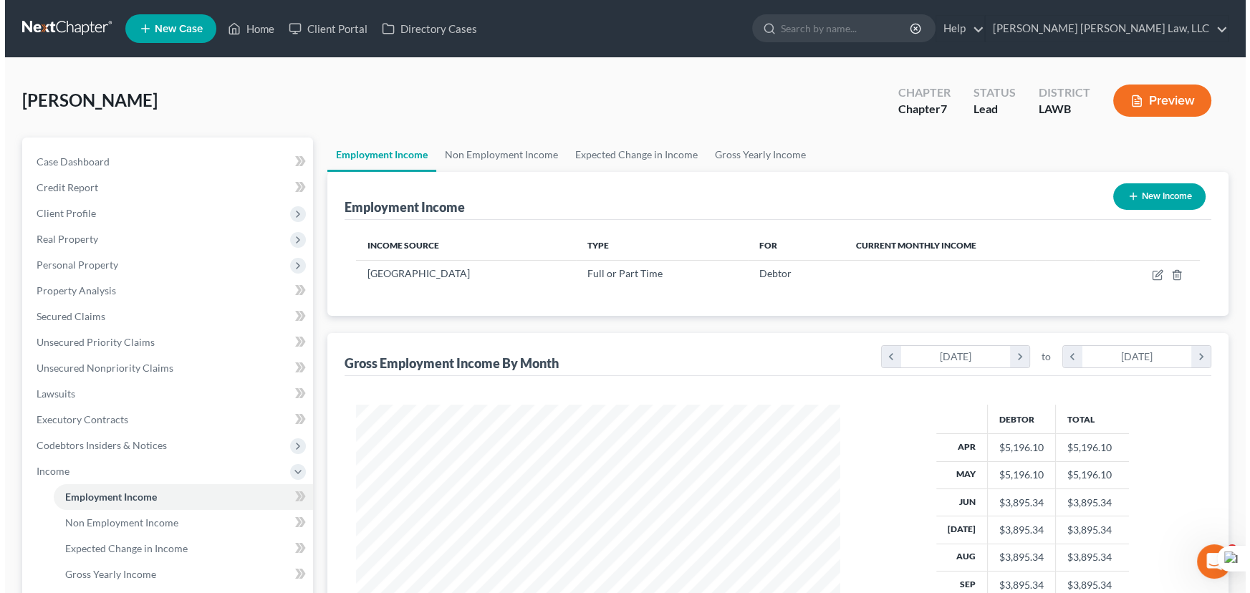
scroll to position [716068, 715816]
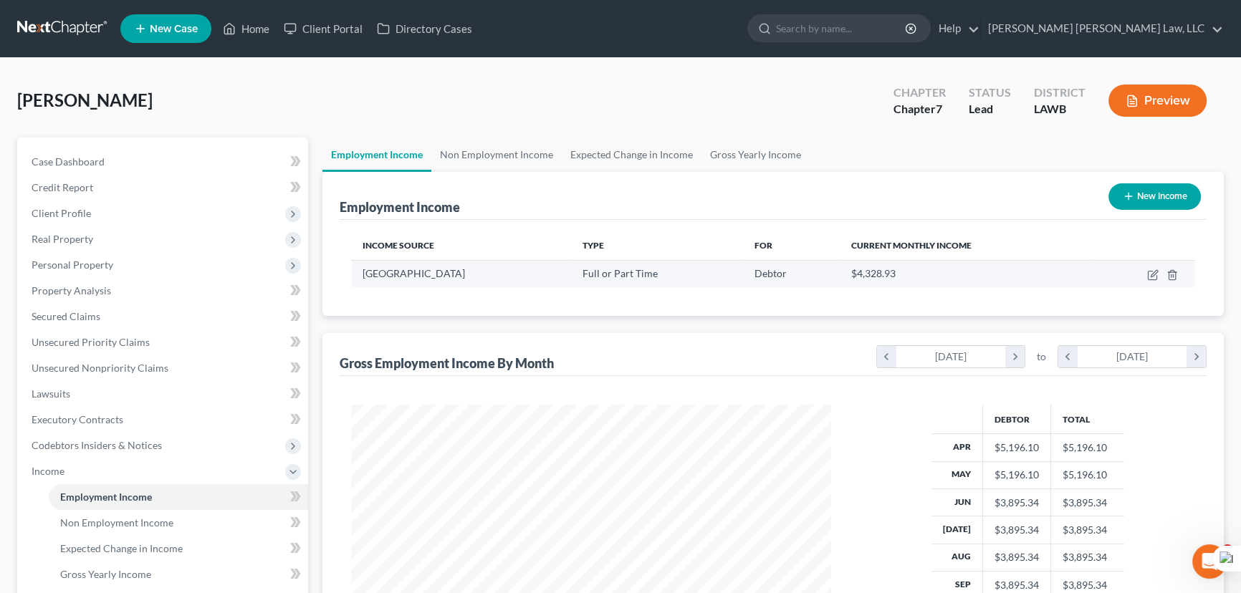
click at [1146, 274] on td at bounding box center [1142, 273] width 105 height 27
click at [1147, 274] on icon "button" at bounding box center [1152, 274] width 11 height 11
select select "0"
select select "19"
select select "2"
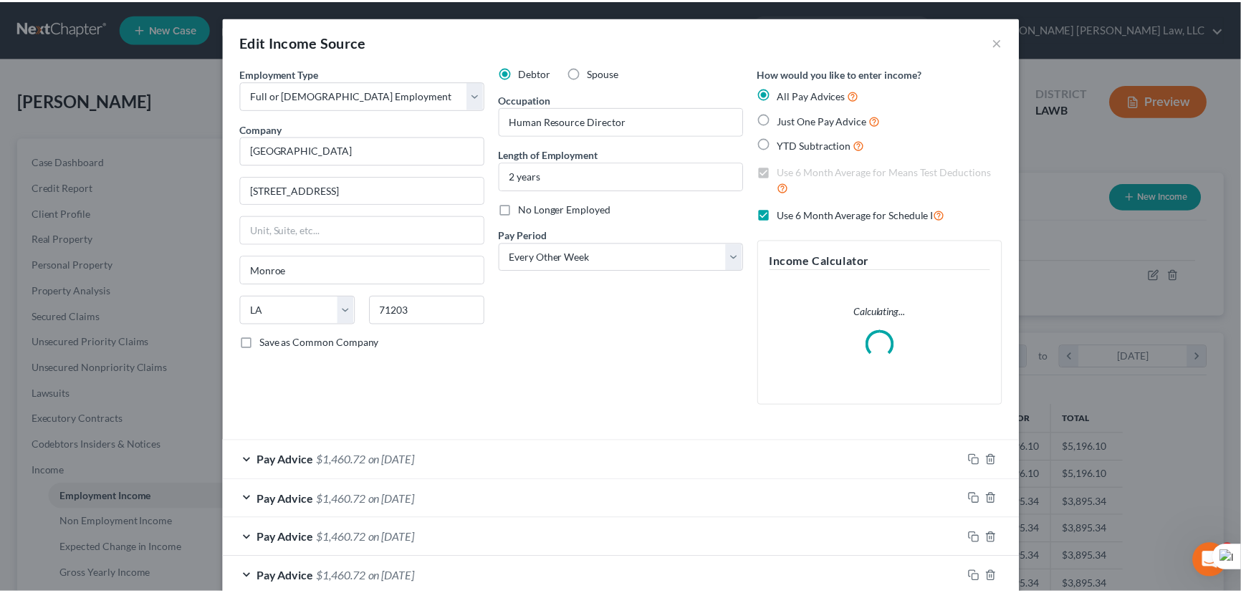
scroll to position [393, 0]
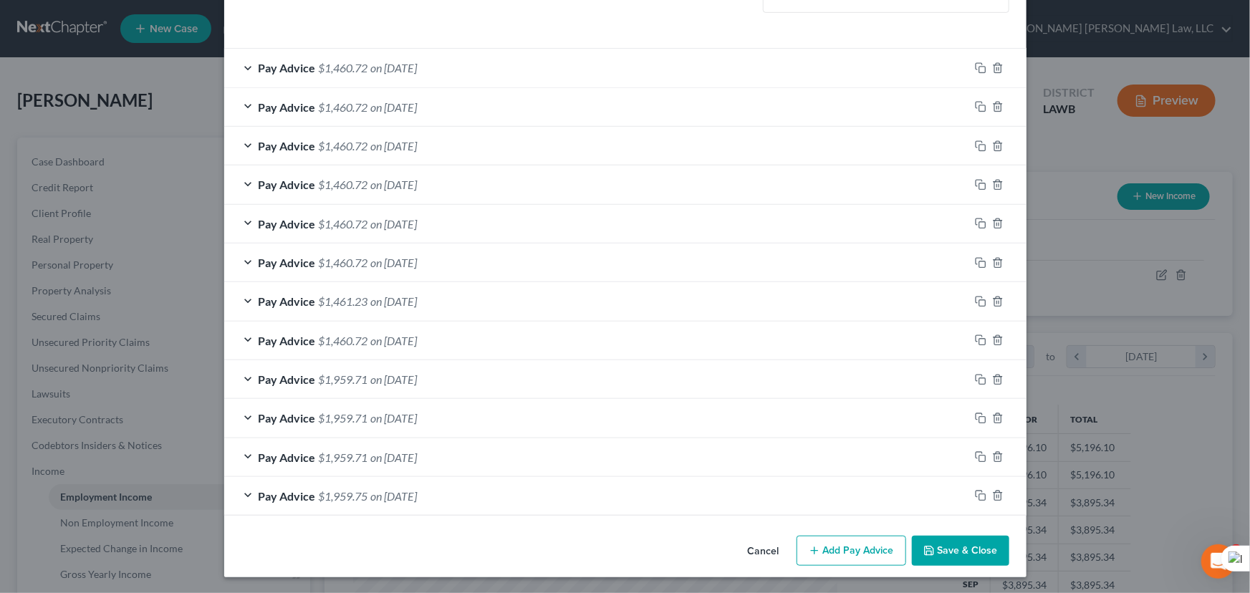
click at [989, 554] on button "Save & Close" at bounding box center [960, 551] width 97 height 30
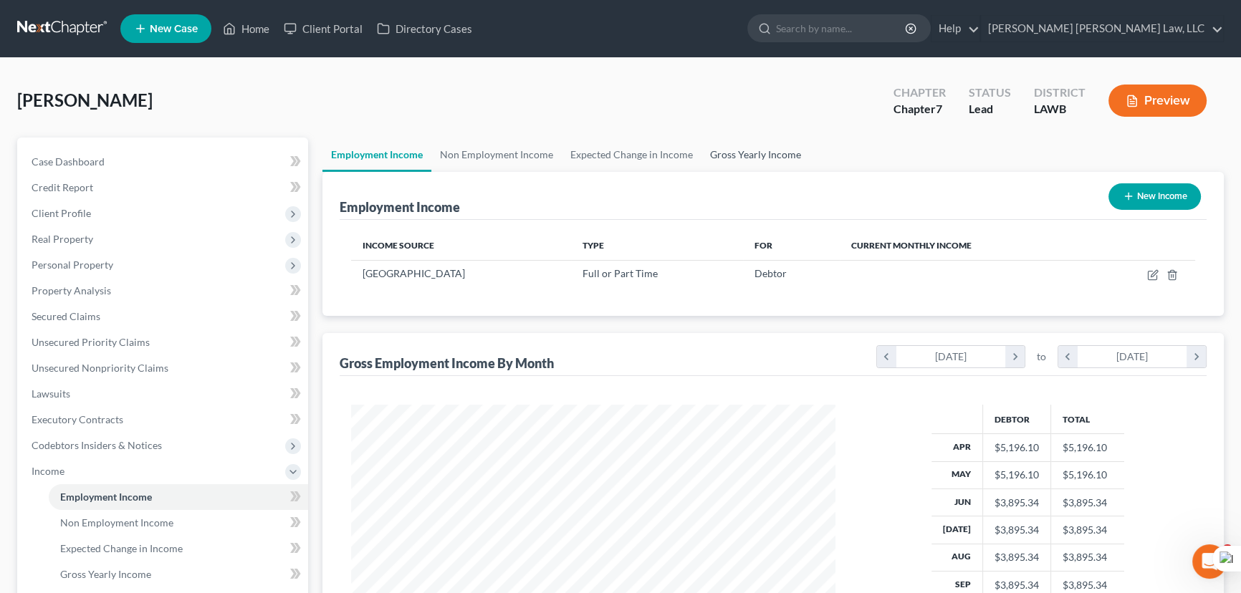
scroll to position [716068, 715816]
click at [737, 148] on link "Gross Yearly Income" at bounding box center [755, 155] width 108 height 34
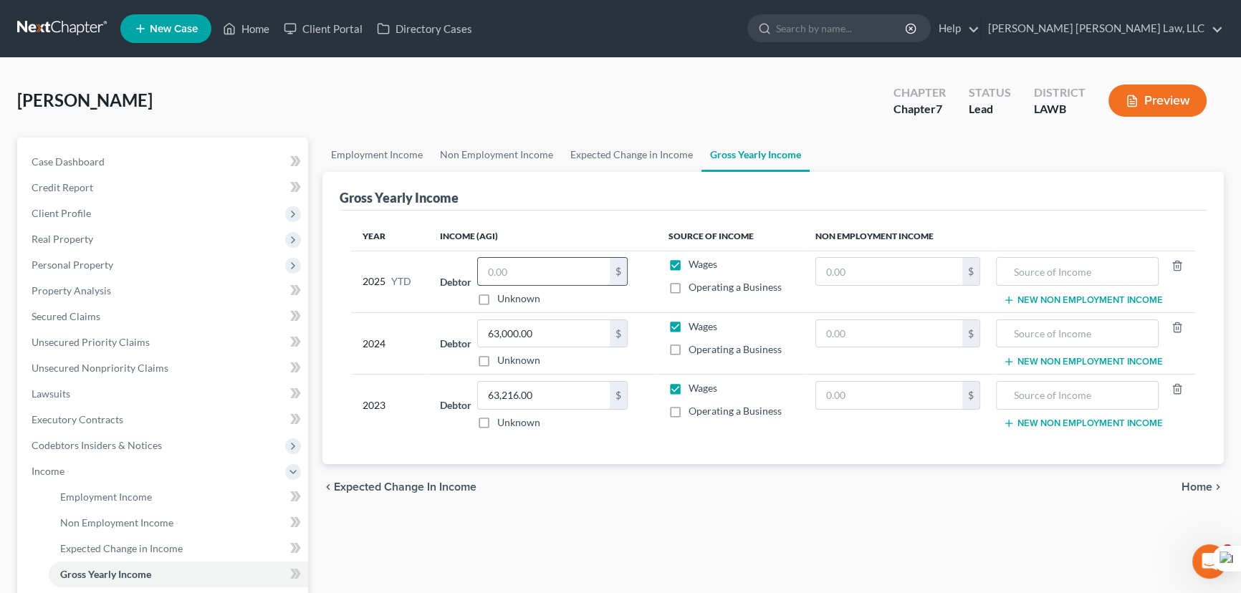
click at [493, 264] on input "text" at bounding box center [544, 271] width 132 height 27
type input "85,118.9"
click at [360, 134] on div "[PERSON_NAME] Upgraded Chapter Chapter 7 Status Lead District LAWB Preview" at bounding box center [620, 106] width 1206 height 62
click at [360, 142] on link "Employment Income" at bounding box center [376, 155] width 109 height 34
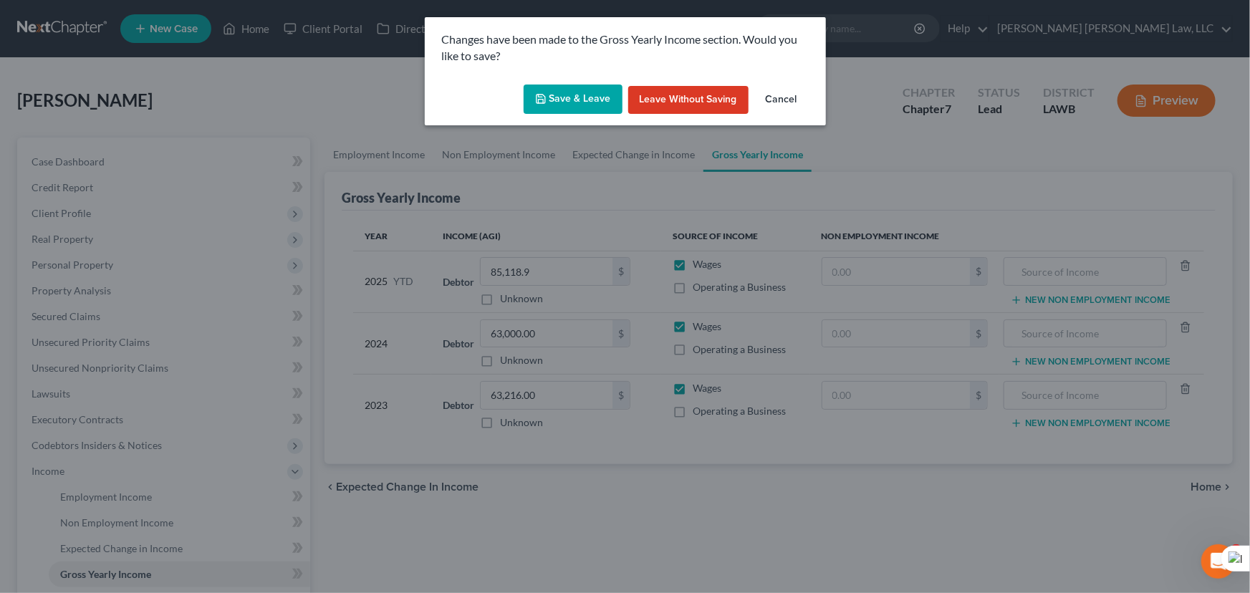
drag, startPoint x: 537, startPoint y: 122, endPoint x: 544, endPoint y: 107, distance: 16.0
click at [538, 118] on div "Save & Leave Leave without Saving Cancel" at bounding box center [625, 102] width 401 height 47
click at [543, 107] on button "Save & Leave" at bounding box center [573, 100] width 99 height 30
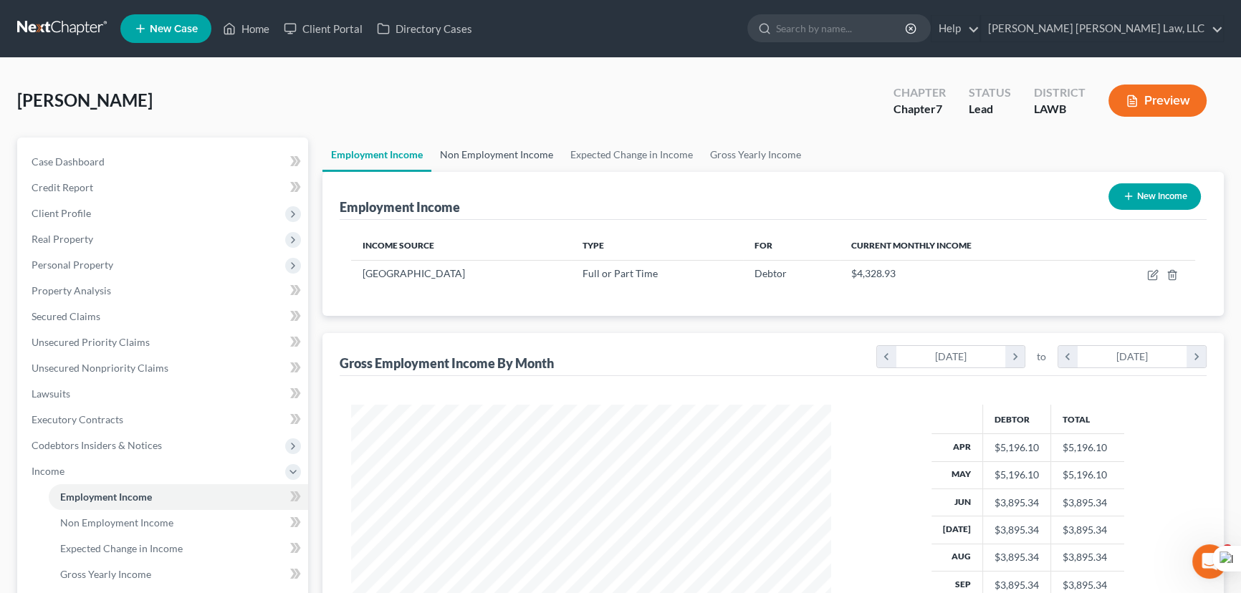
scroll to position [256, 509]
click at [511, 154] on link "Non Employment Income" at bounding box center [496, 155] width 130 height 34
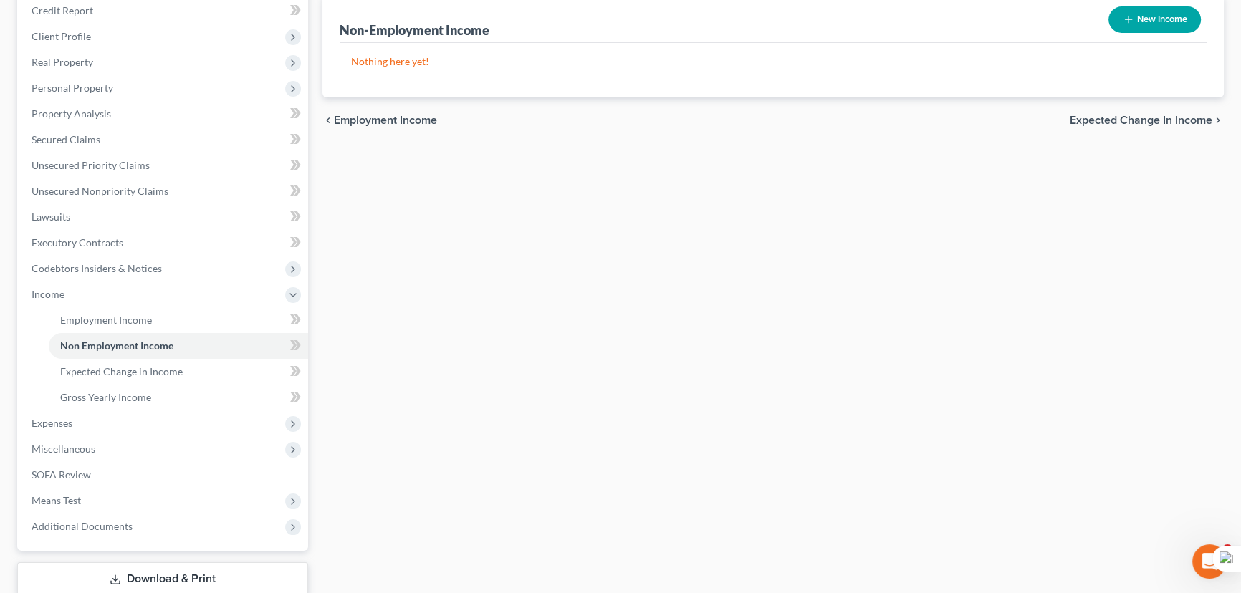
scroll to position [269, 0]
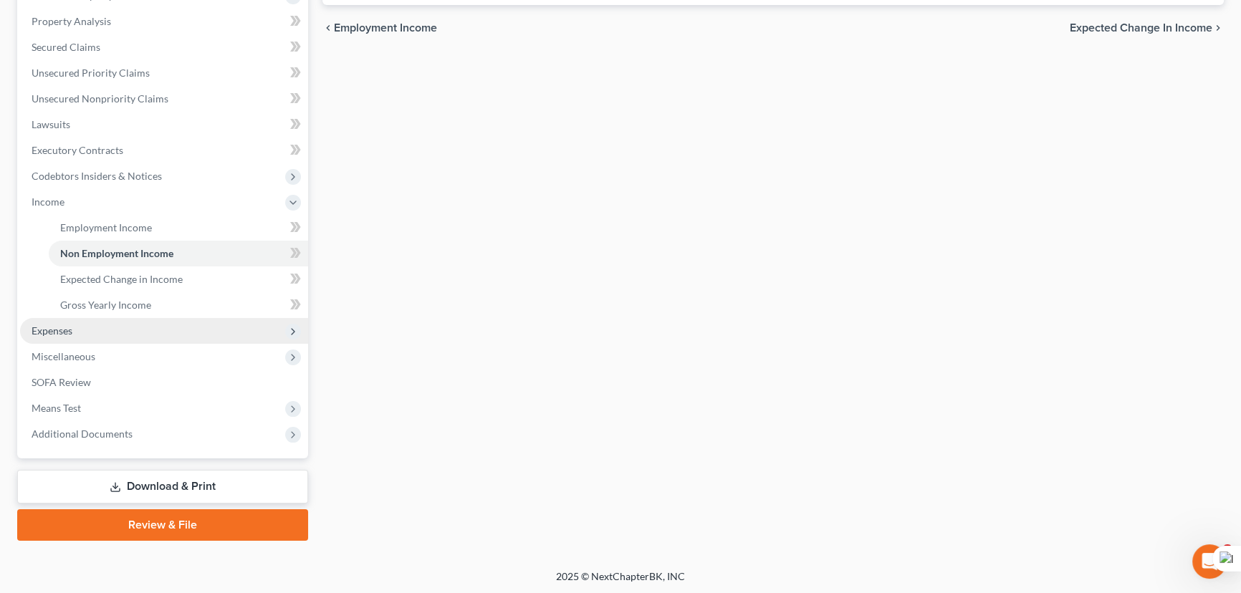
click at [127, 334] on span "Expenses" at bounding box center [164, 331] width 288 height 26
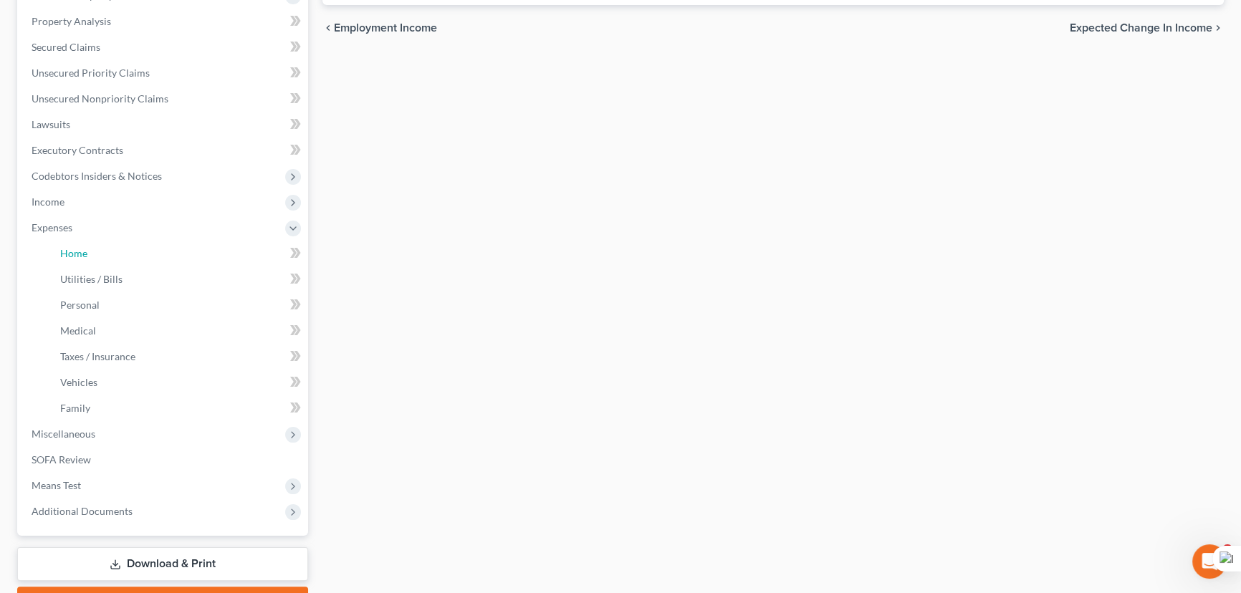
click at [139, 251] on link "Home" at bounding box center [178, 254] width 259 height 26
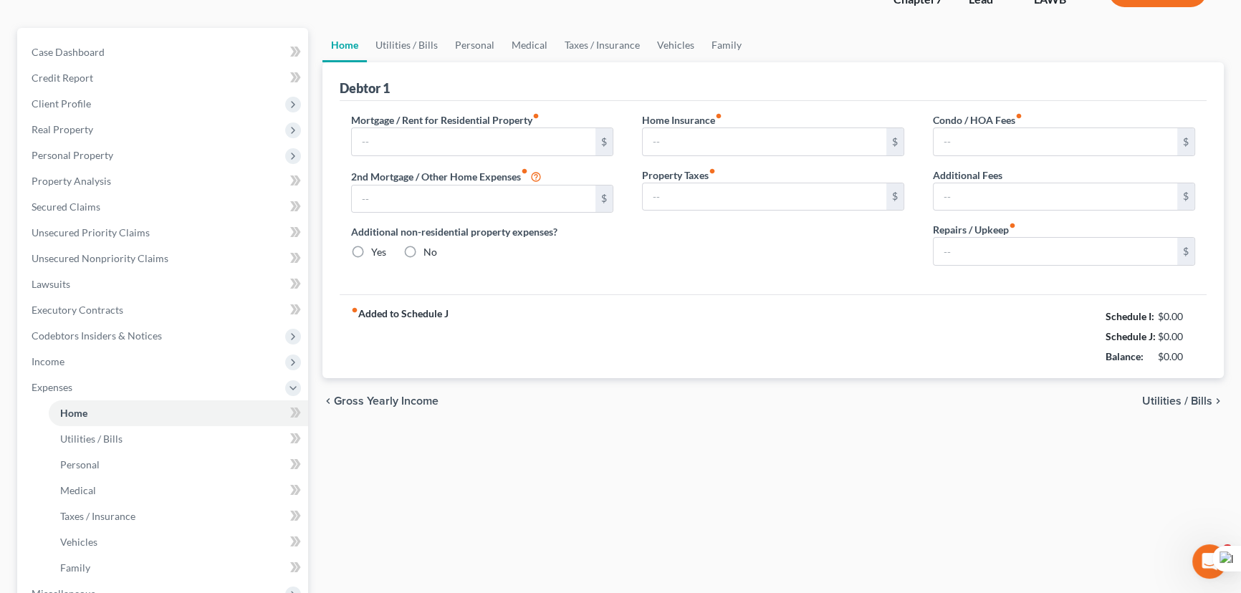
type input "800.00"
type input "0.00"
radio input "true"
type input "0.00"
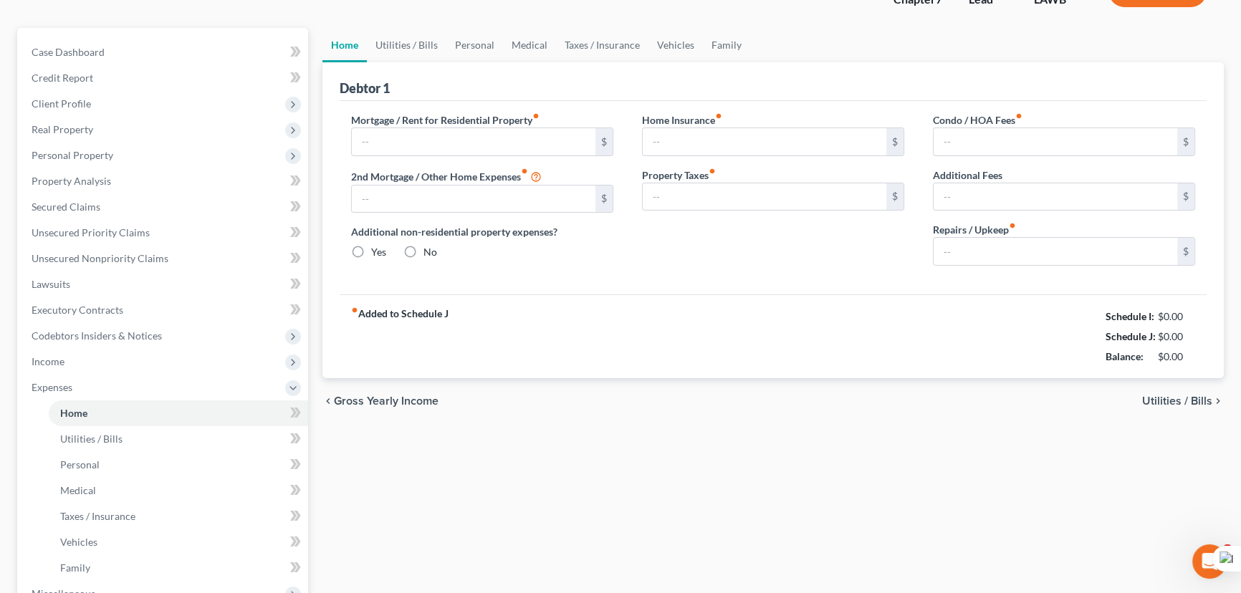
type input "0.00"
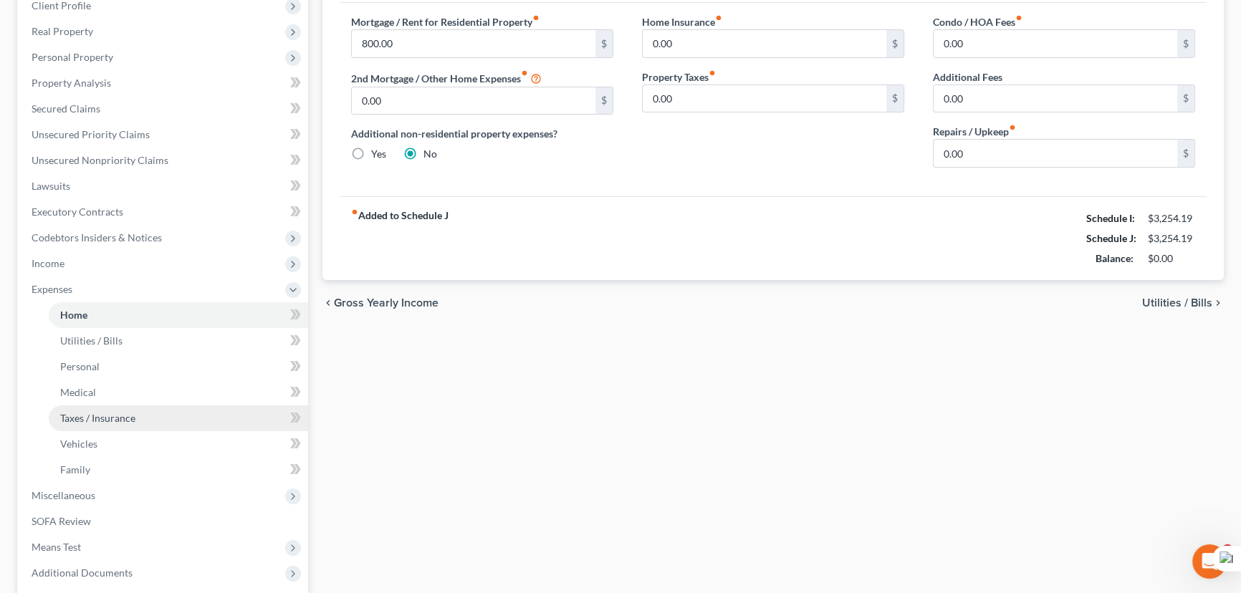
scroll to position [347, 0]
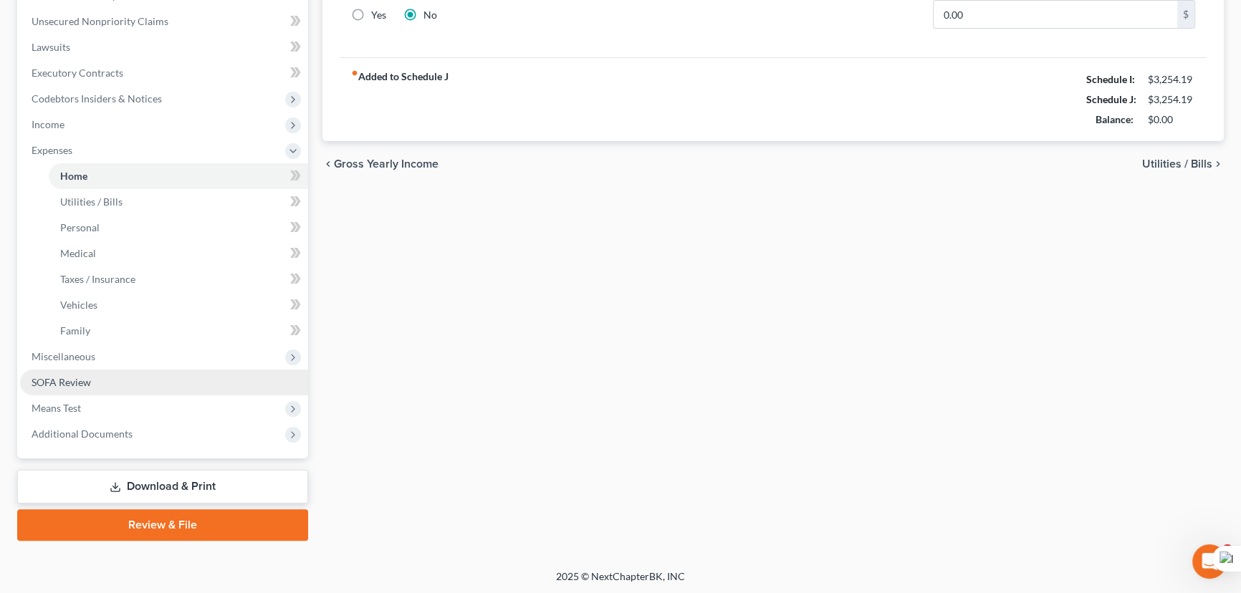
drag, startPoint x: 131, startPoint y: 360, endPoint x: 154, endPoint y: 388, distance: 36.1
click at [131, 360] on span "Miscellaneous" at bounding box center [164, 357] width 288 height 26
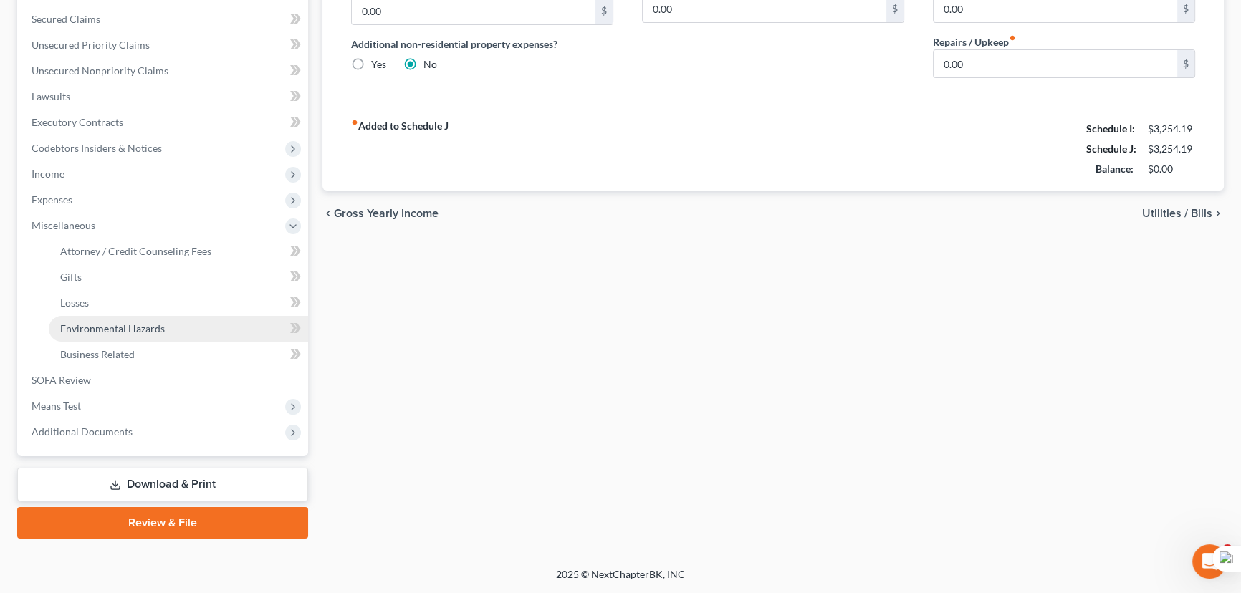
scroll to position [295, 0]
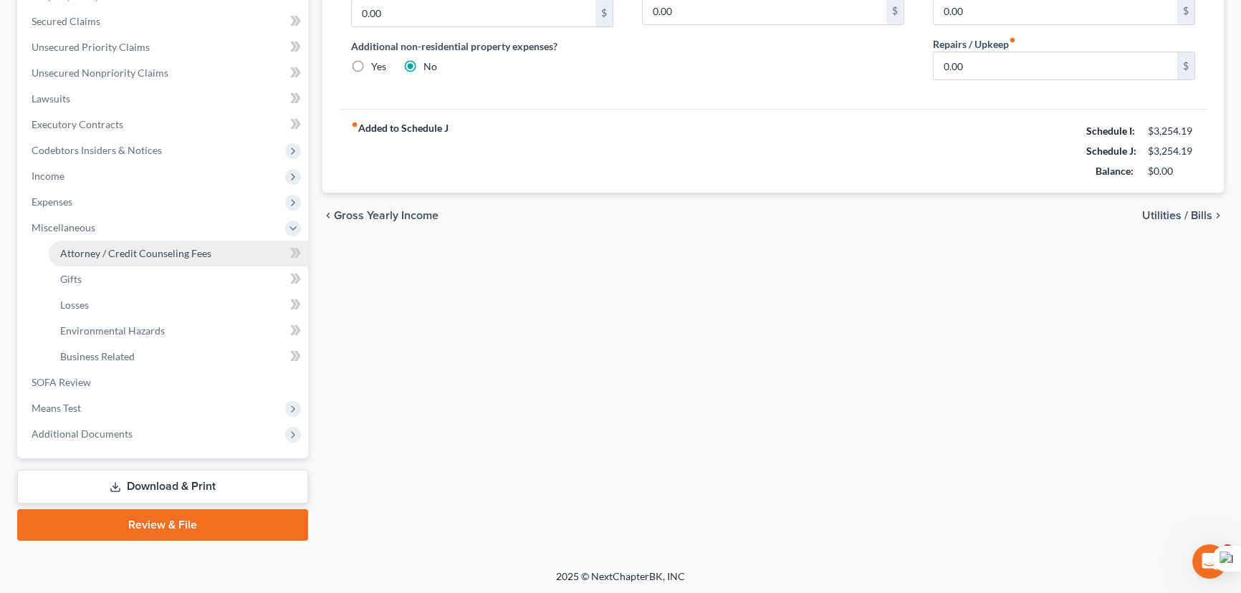
click at [150, 253] on span "Attorney / Credit Counseling Fees" at bounding box center [135, 253] width 151 height 12
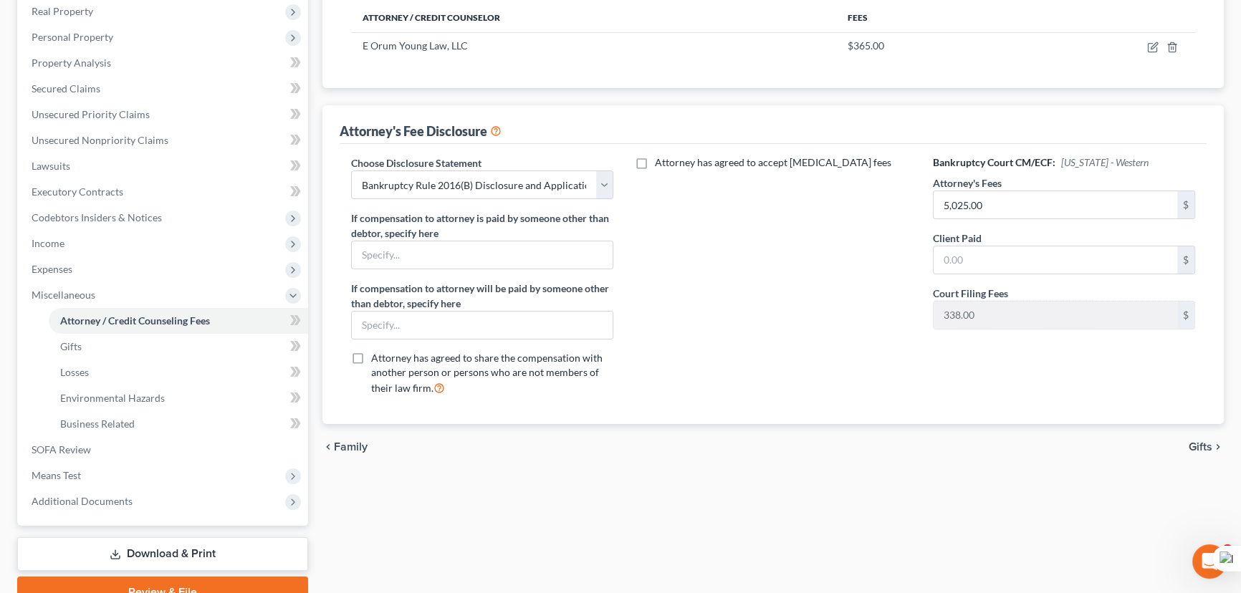
scroll to position [165, 0]
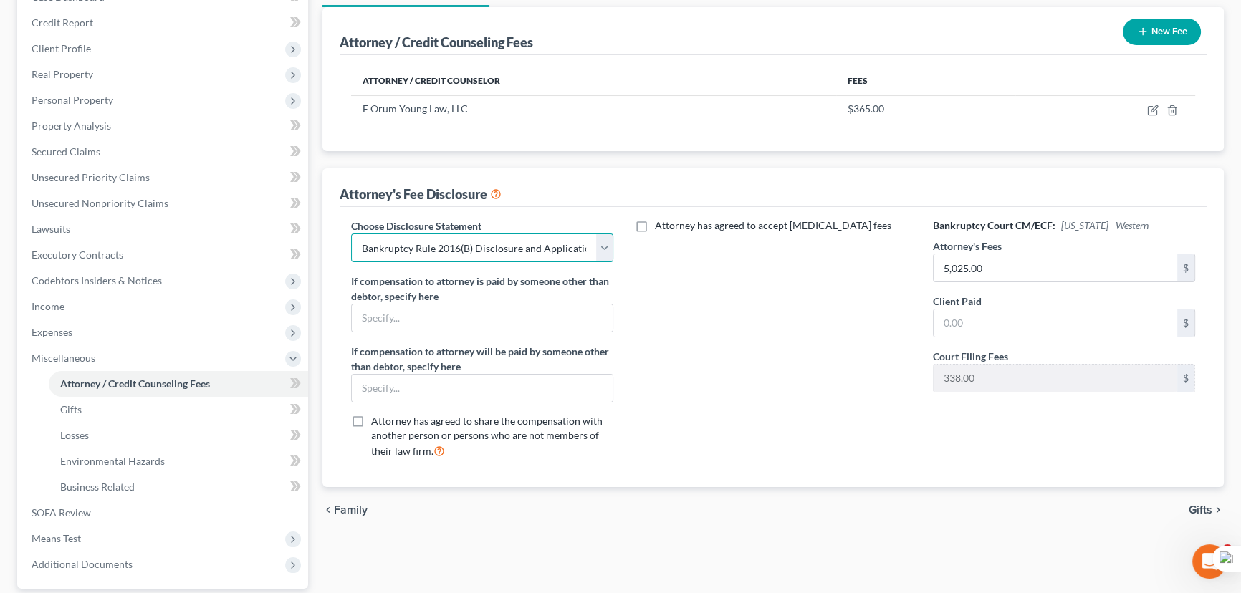
drag, startPoint x: 543, startPoint y: 239, endPoint x: 543, endPoint y: 258, distance: 18.6
click at [543, 239] on select "Select LAEB 2016 Bankruptcy Rule 2016(B) Disclosure and Application for Approva…" at bounding box center [482, 248] width 262 height 29
select select "2"
click at [351, 234] on select "Select LAEB 2016 Bankruptcy Rule 2016(B) Disclosure and Application for Approva…" at bounding box center [482, 248] width 262 height 29
click at [1108, 267] on input "5,025.00" at bounding box center [1055, 267] width 244 height 27
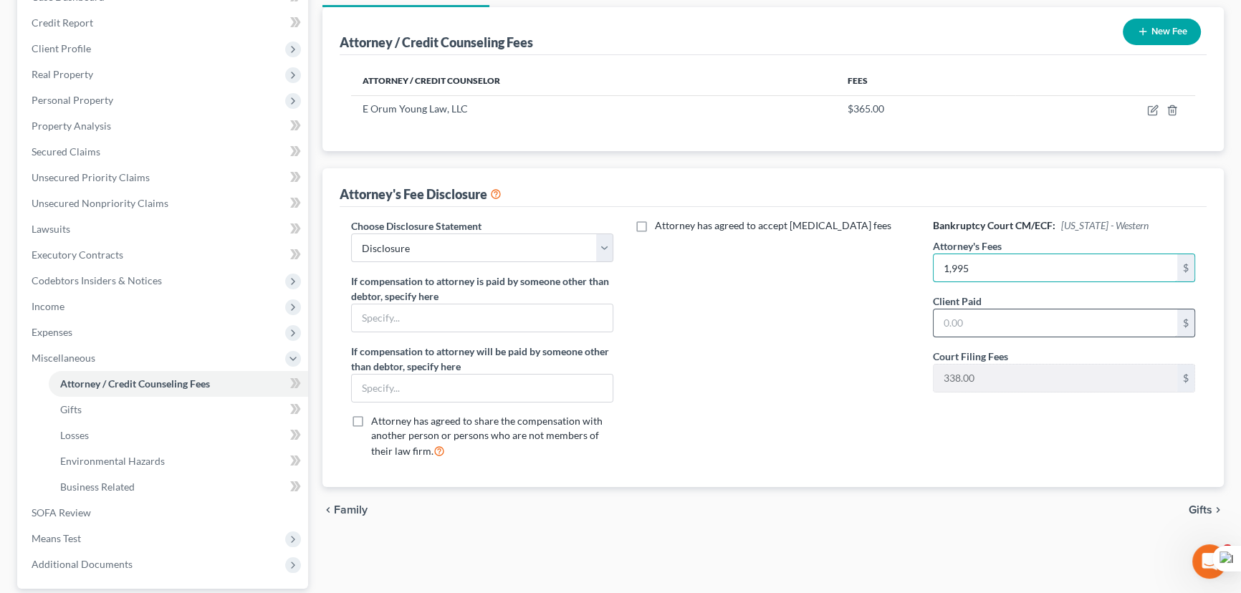
type input "1,995"
click at [1084, 322] on input "text" at bounding box center [1055, 322] width 244 height 27
drag, startPoint x: 801, startPoint y: 324, endPoint x: 973, endPoint y: 92, distance: 288.7
click at [801, 324] on div "Attorney has agreed to accept [MEDICAL_DATA] fees" at bounding box center [773, 343] width 291 height 251
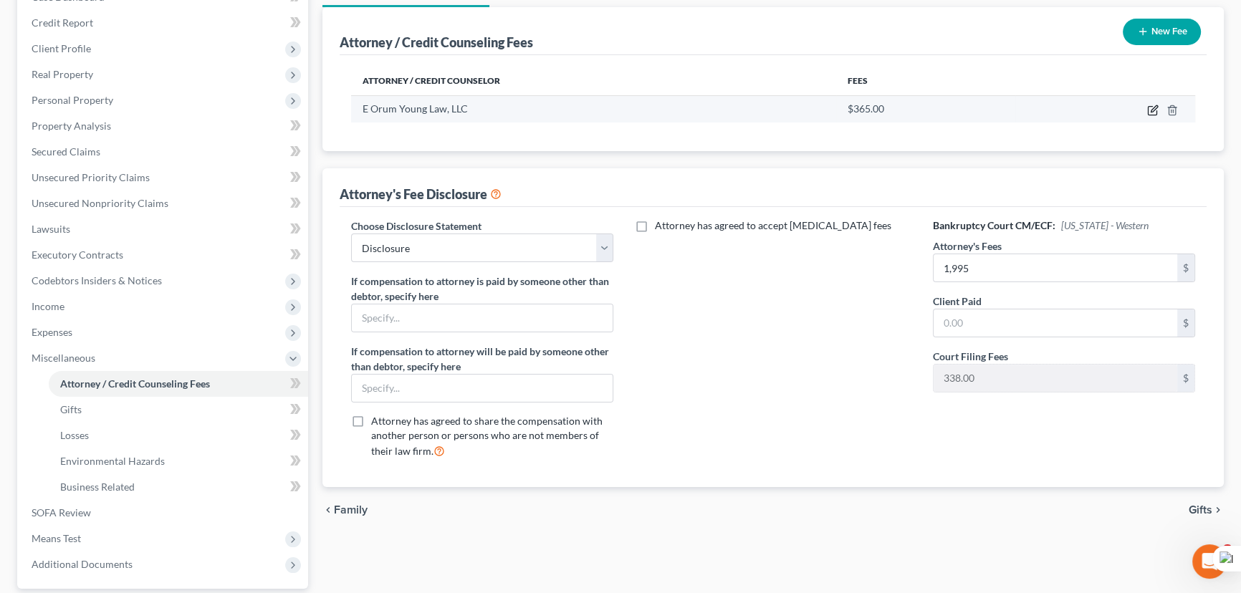
click at [1155, 110] on icon "button" at bounding box center [1152, 110] width 11 height 11
select select "19"
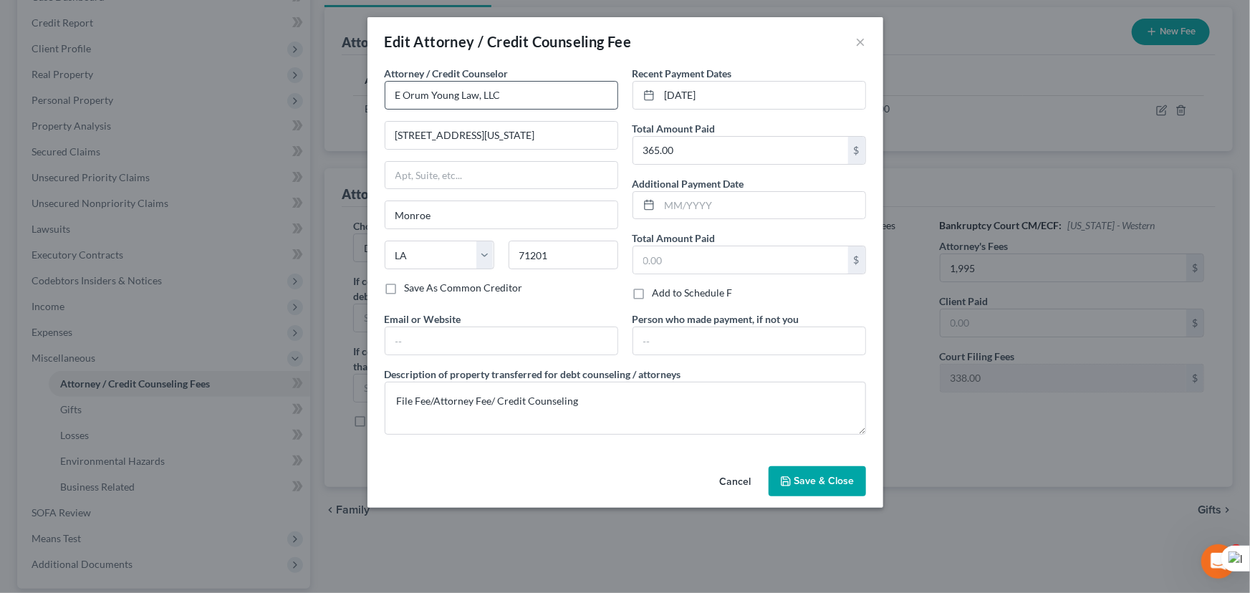
drag, startPoint x: 838, startPoint y: 488, endPoint x: 595, endPoint y: 97, distance: 460.1
click at [868, 249] on div "Edit Attorney / Credit Counseling Fee × Attorney / Credit Counselor * E Orum Yo…" at bounding box center [625, 262] width 516 height 491
click at [712, 156] on input "365.00" at bounding box center [740, 150] width 215 height 27
type input "0.00"
click at [832, 485] on span "Save & Close" at bounding box center [824, 481] width 60 height 12
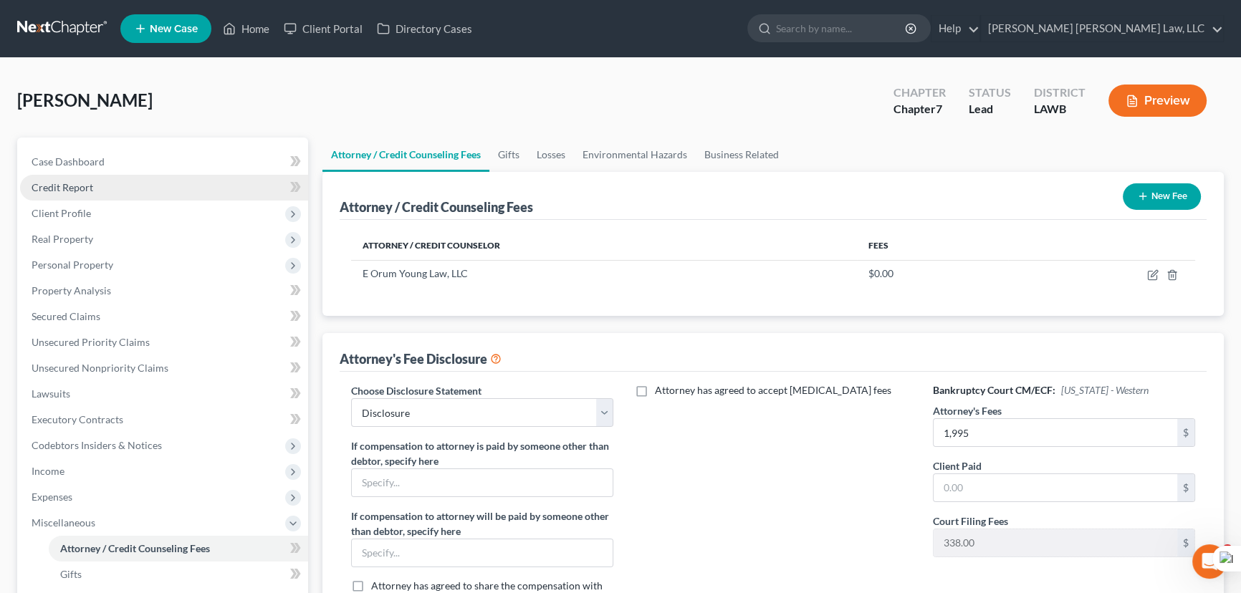
scroll to position [0, 0]
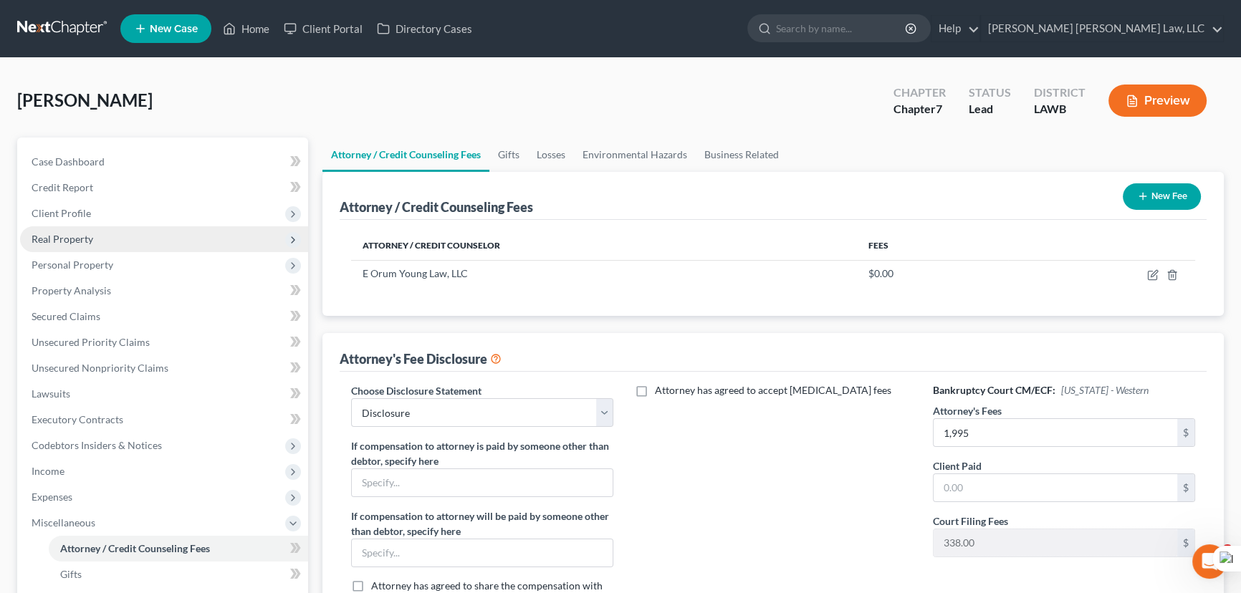
drag, startPoint x: 191, startPoint y: 214, endPoint x: 191, endPoint y: 233, distance: 18.6
click at [191, 214] on span "Client Profile" at bounding box center [164, 214] width 288 height 26
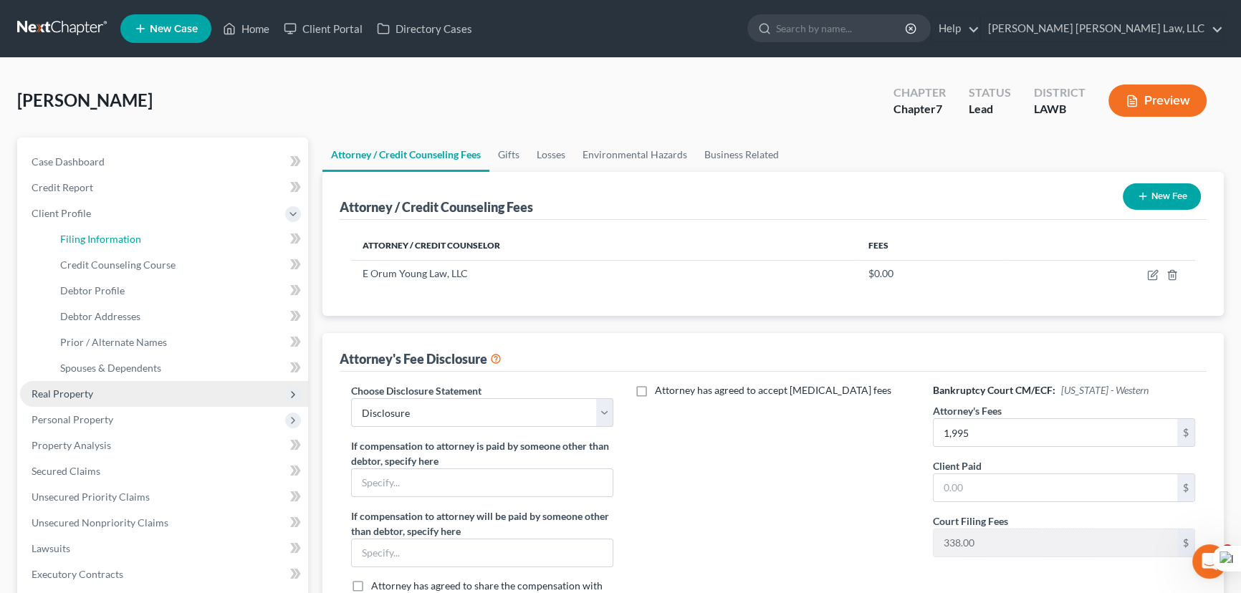
click at [191, 233] on link "Filing Information" at bounding box center [178, 239] width 259 height 26
select select "1"
select select "0"
select select "36"
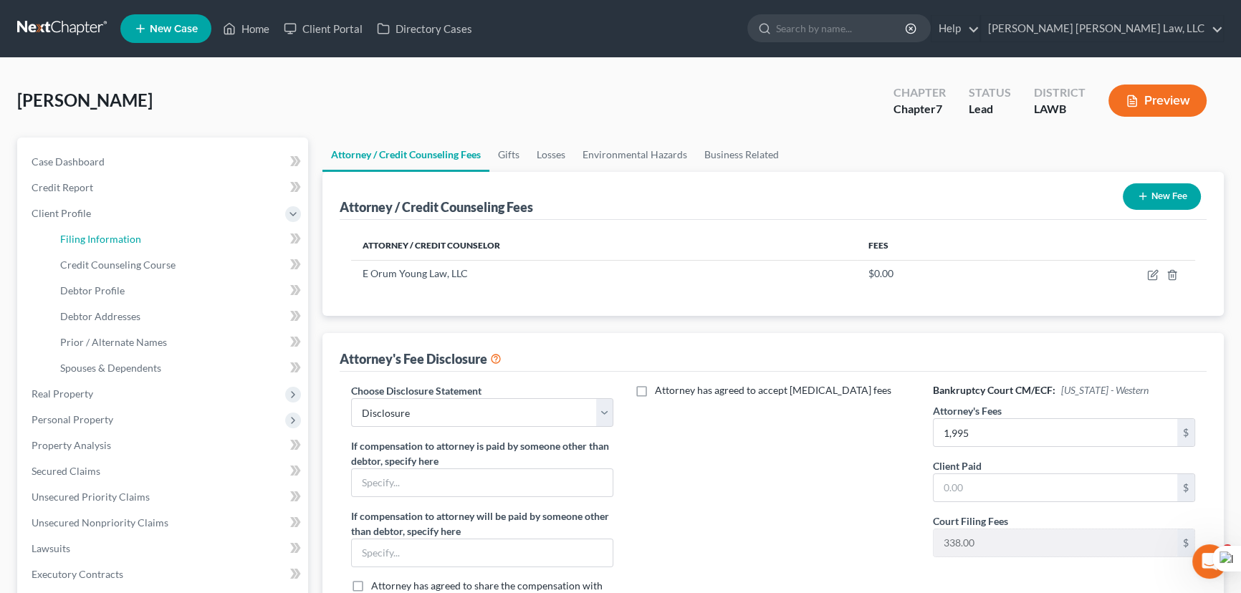
select select "0"
select select "19"
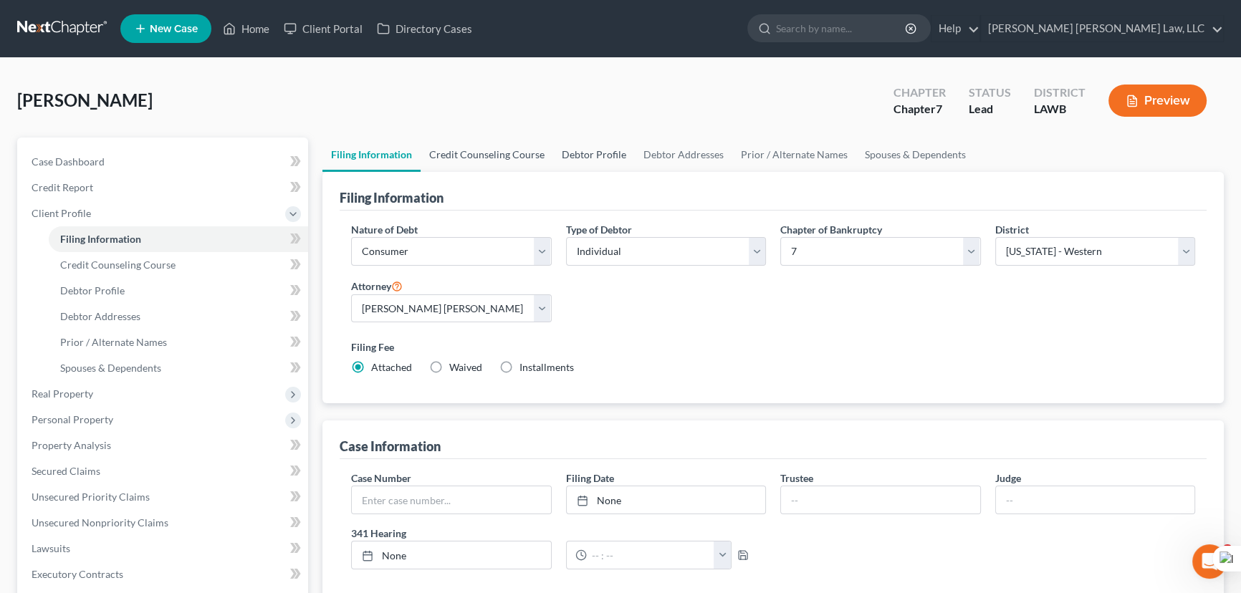
click at [520, 157] on link "Credit Counseling Course" at bounding box center [486, 155] width 133 height 34
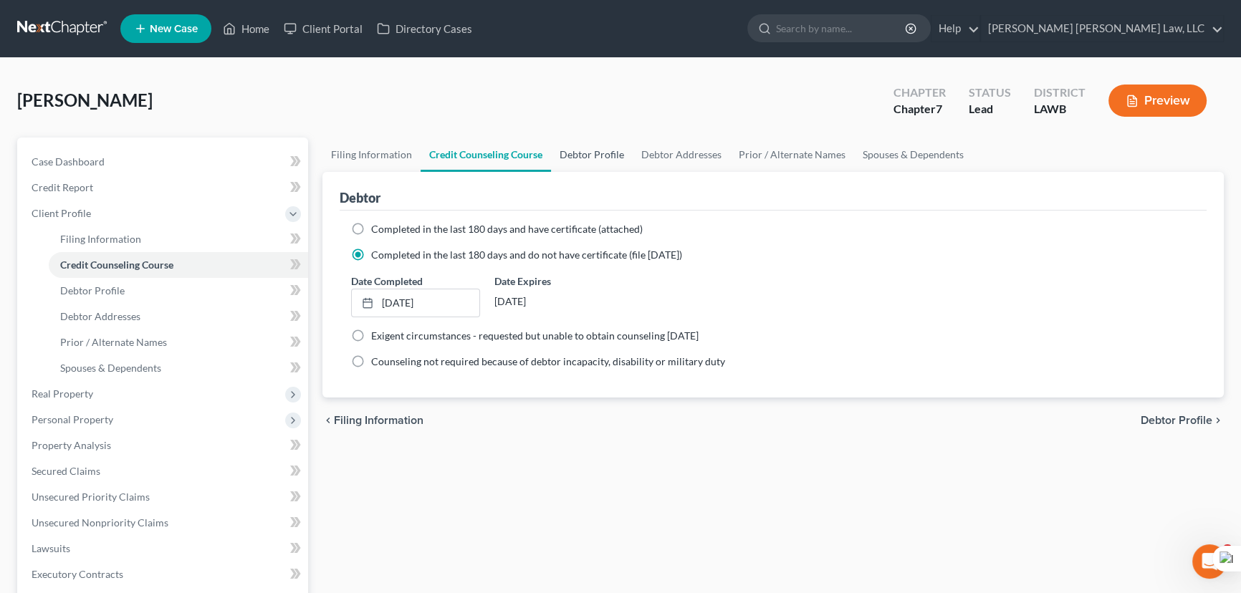
click at [585, 156] on link "Debtor Profile" at bounding box center [592, 155] width 82 height 34
select select "0"
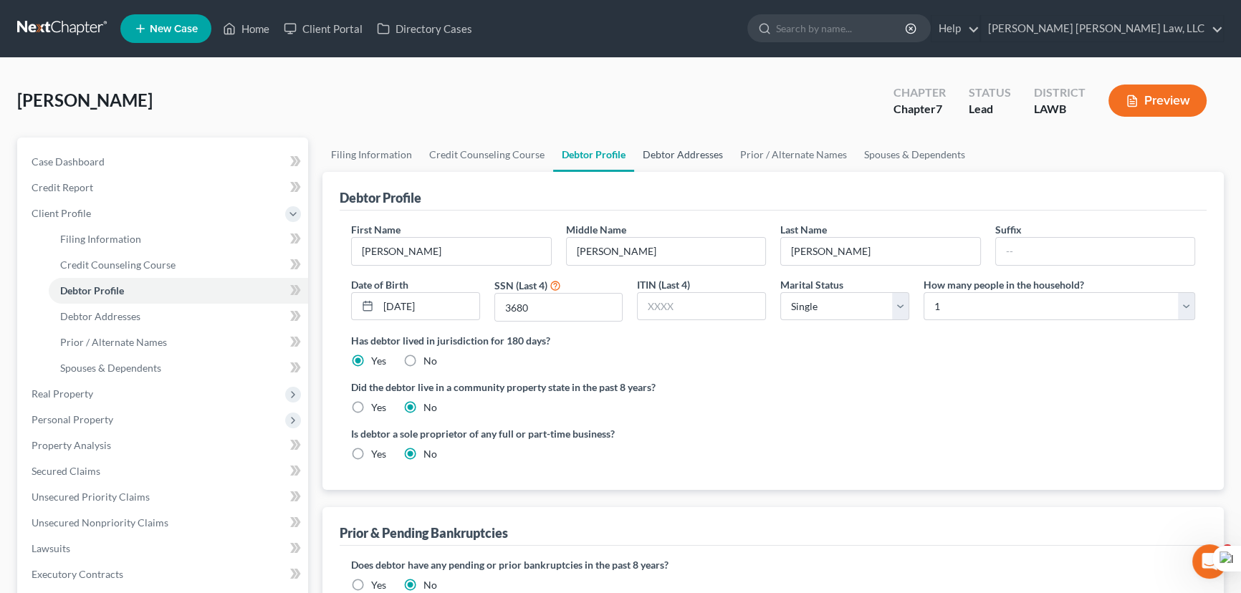
click at [706, 150] on link "Debtor Addresses" at bounding box center [682, 155] width 97 height 34
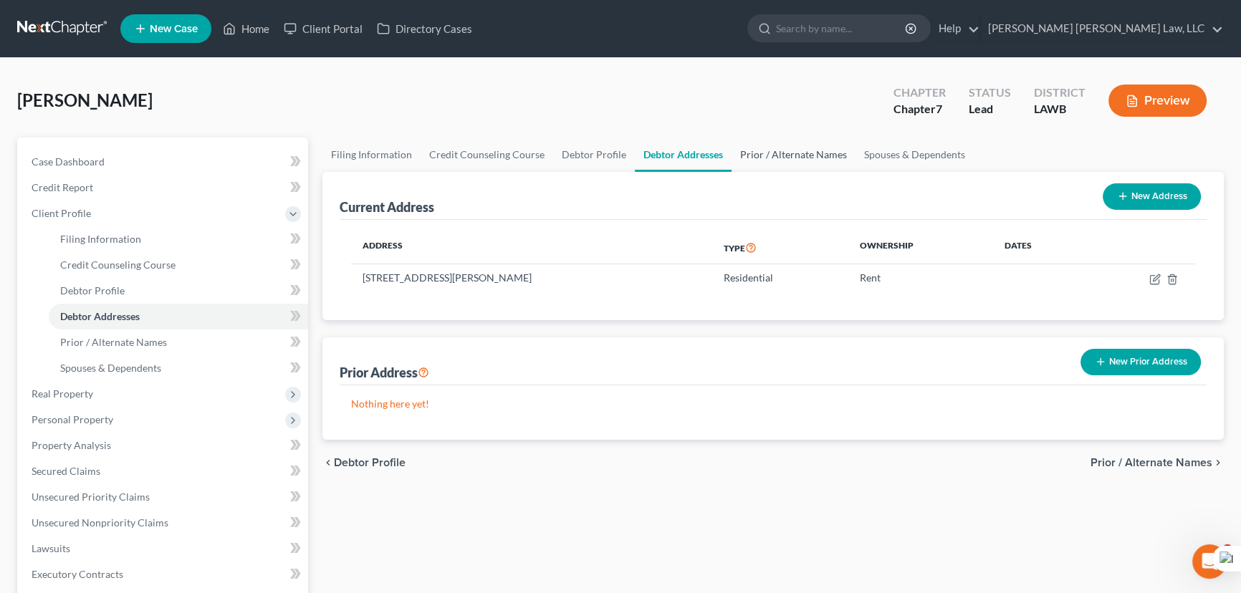
click at [797, 147] on link "Prior / Alternate Names" at bounding box center [793, 155] width 124 height 34
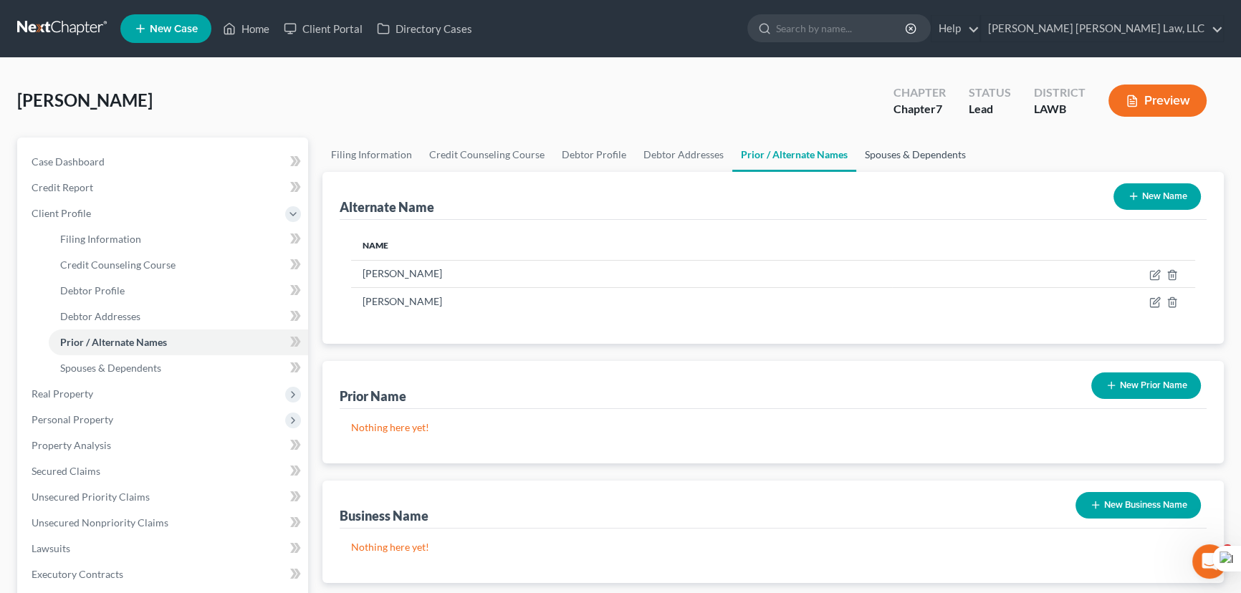
click at [895, 160] on link "Spouses & Dependents" at bounding box center [915, 155] width 118 height 34
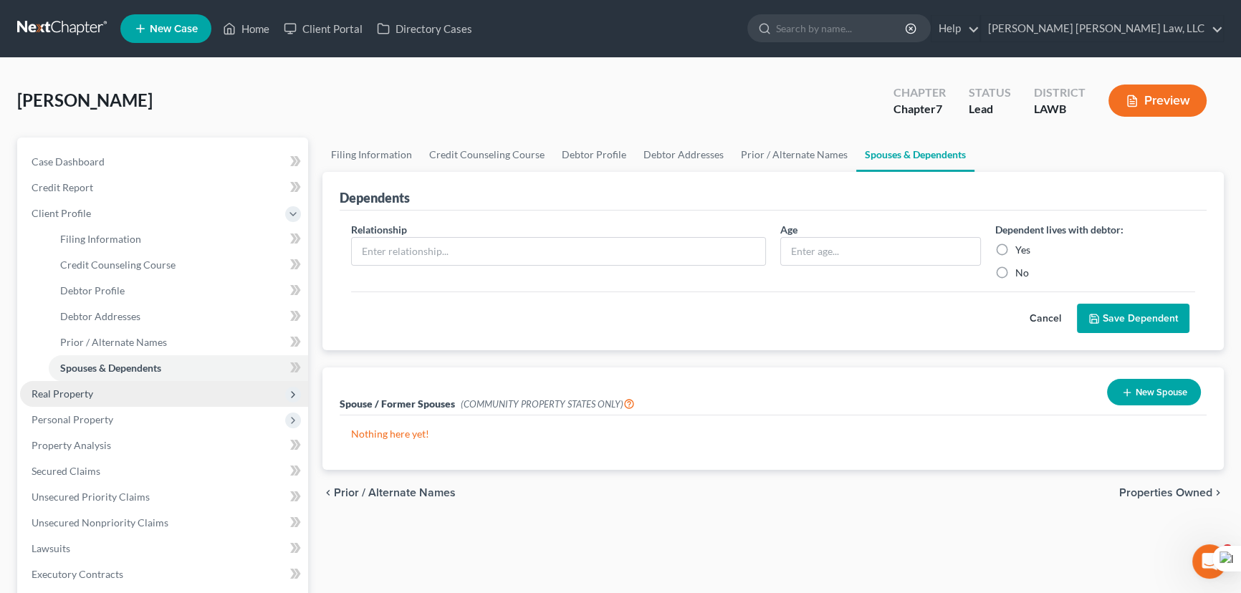
click at [157, 400] on span "Real Property" at bounding box center [164, 394] width 288 height 26
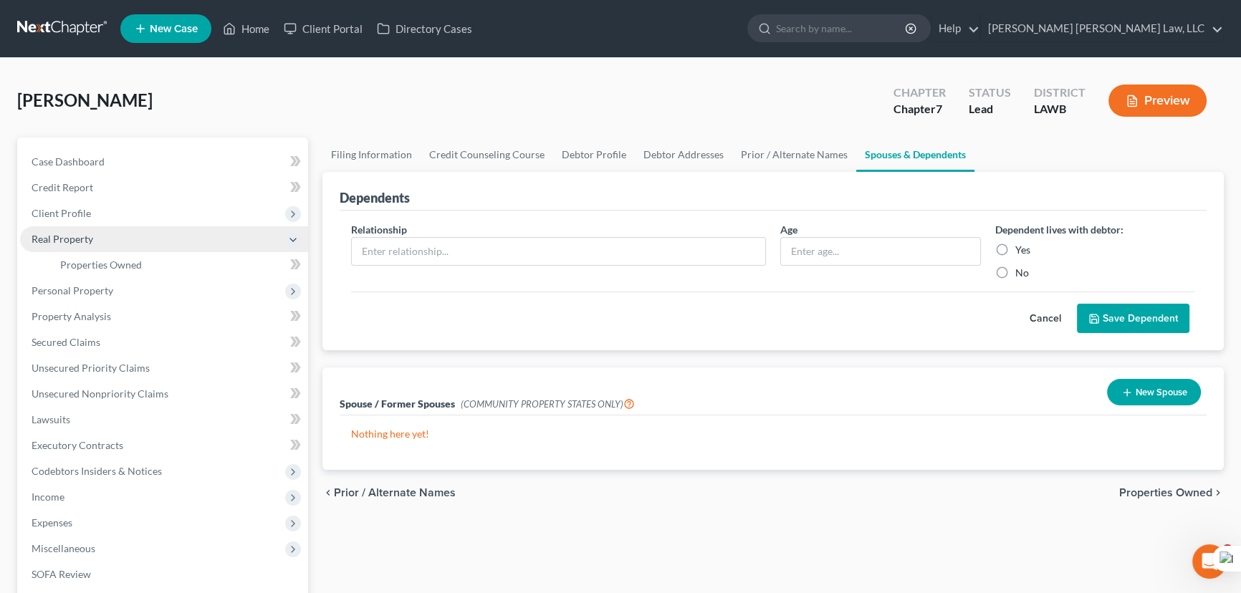
click at [143, 247] on span "Real Property" at bounding box center [164, 239] width 288 height 26
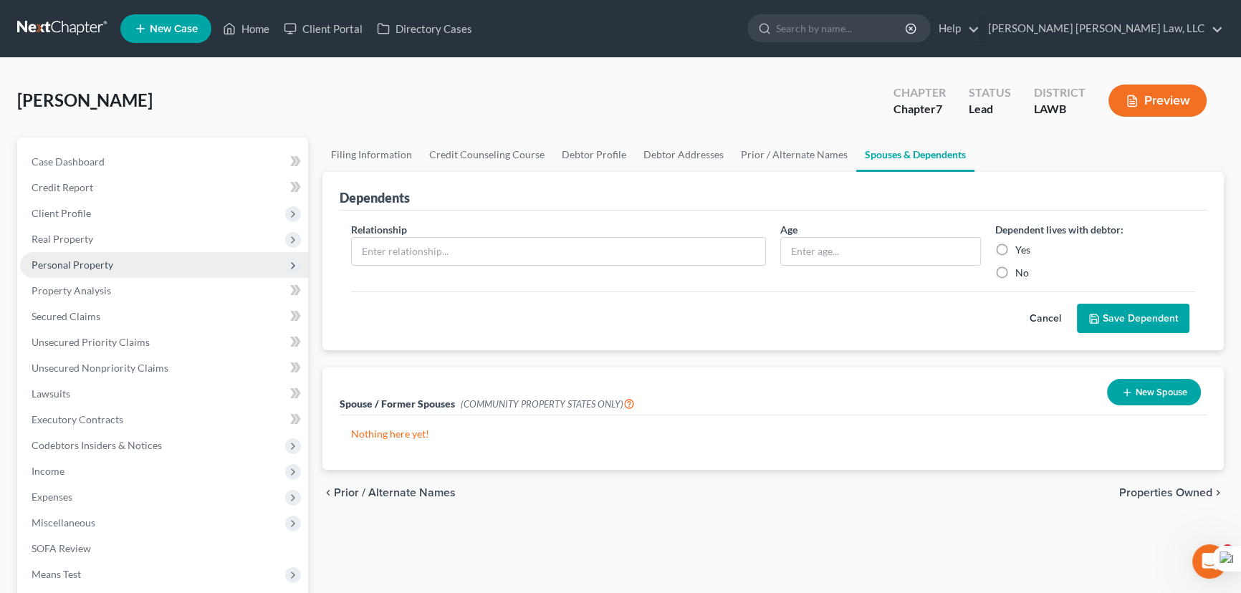
click at [138, 244] on span "Real Property" at bounding box center [164, 239] width 288 height 26
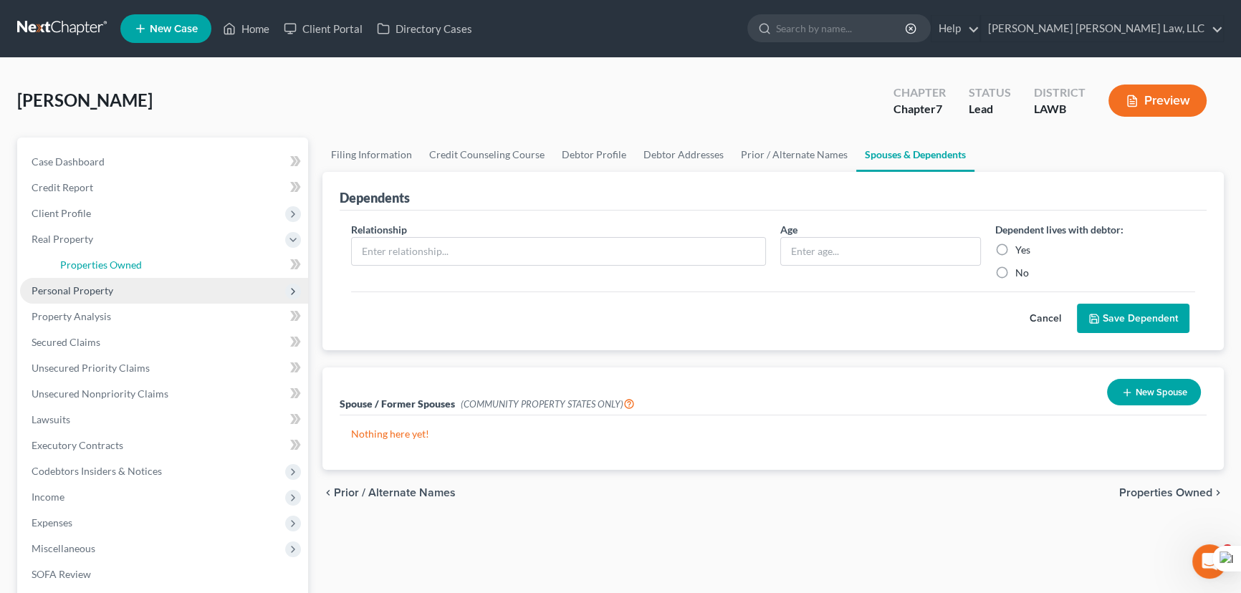
click at [140, 265] on span "Properties Owned" at bounding box center [101, 265] width 82 height 12
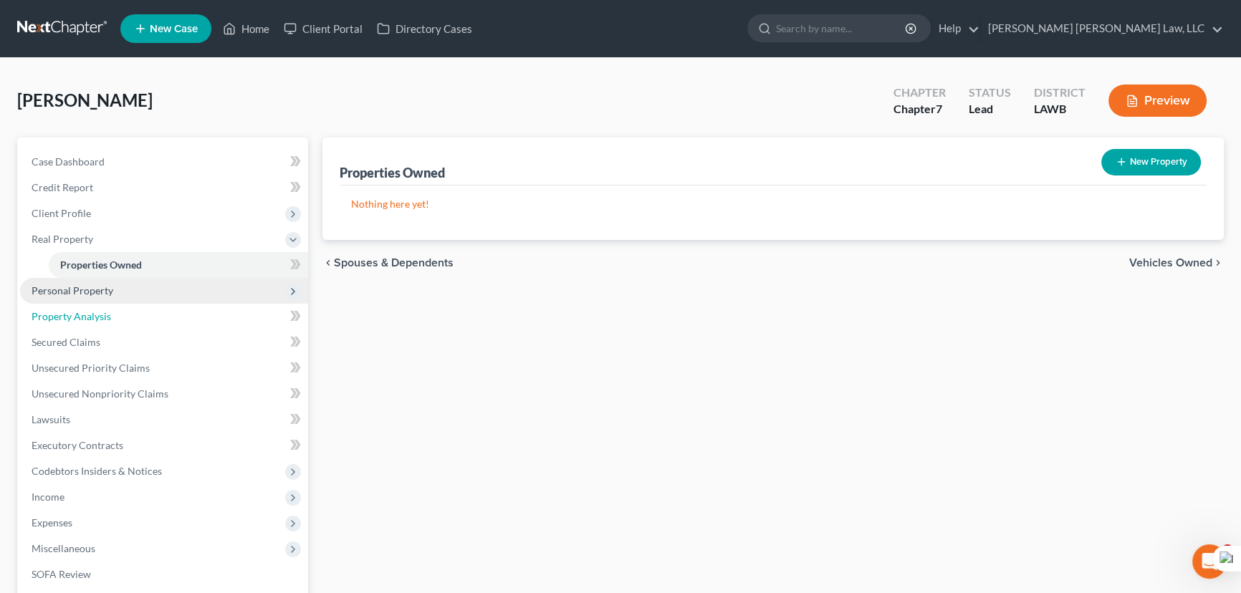
drag, startPoint x: 159, startPoint y: 305, endPoint x: 157, endPoint y: 293, distance: 12.4
click at [158, 305] on link "Property Analysis" at bounding box center [164, 317] width 288 height 26
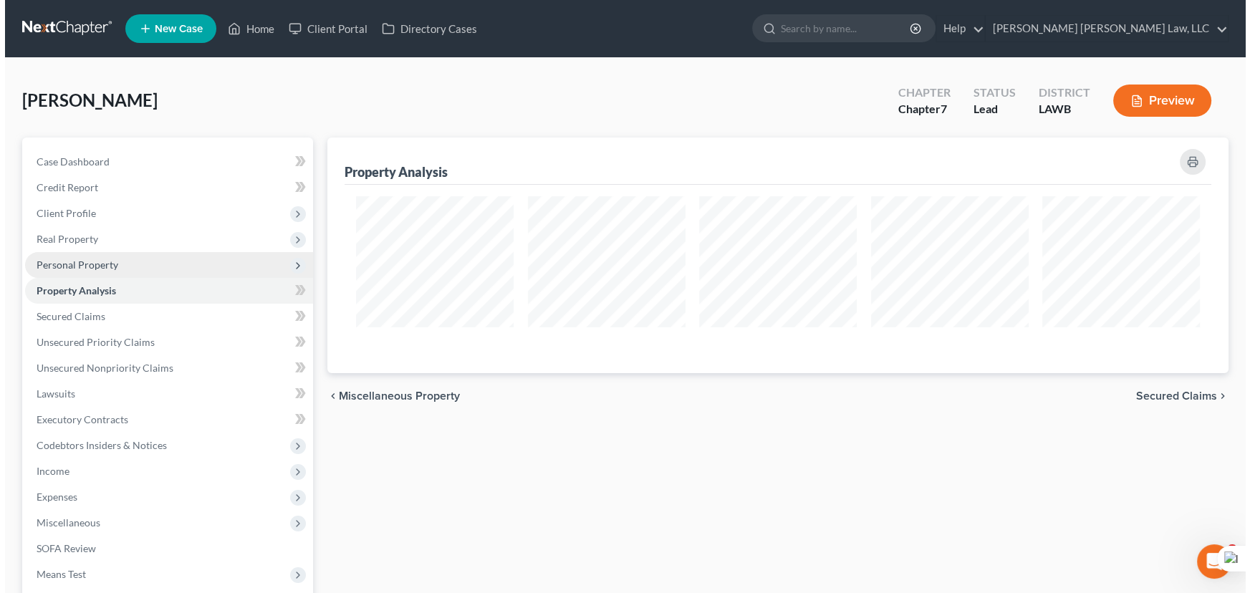
scroll to position [235, 900]
click at [157, 281] on link "Property Analysis" at bounding box center [164, 291] width 288 height 26
click at [153, 260] on span "Personal Property" at bounding box center [164, 265] width 288 height 26
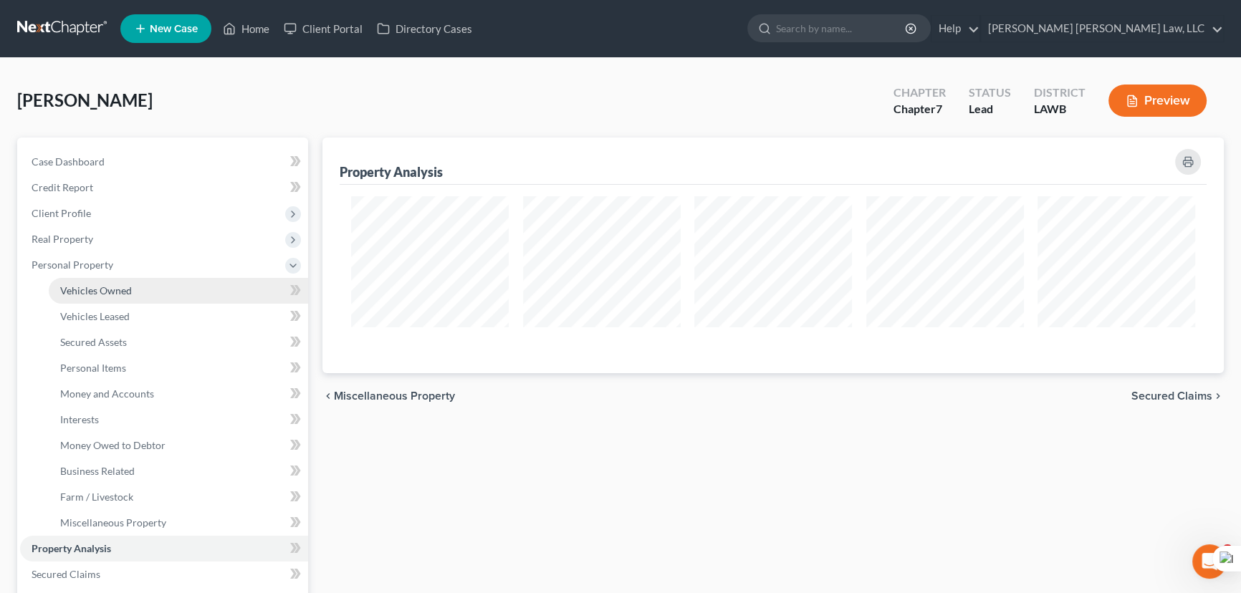
click at [161, 279] on link "Vehicles Owned" at bounding box center [178, 291] width 259 height 26
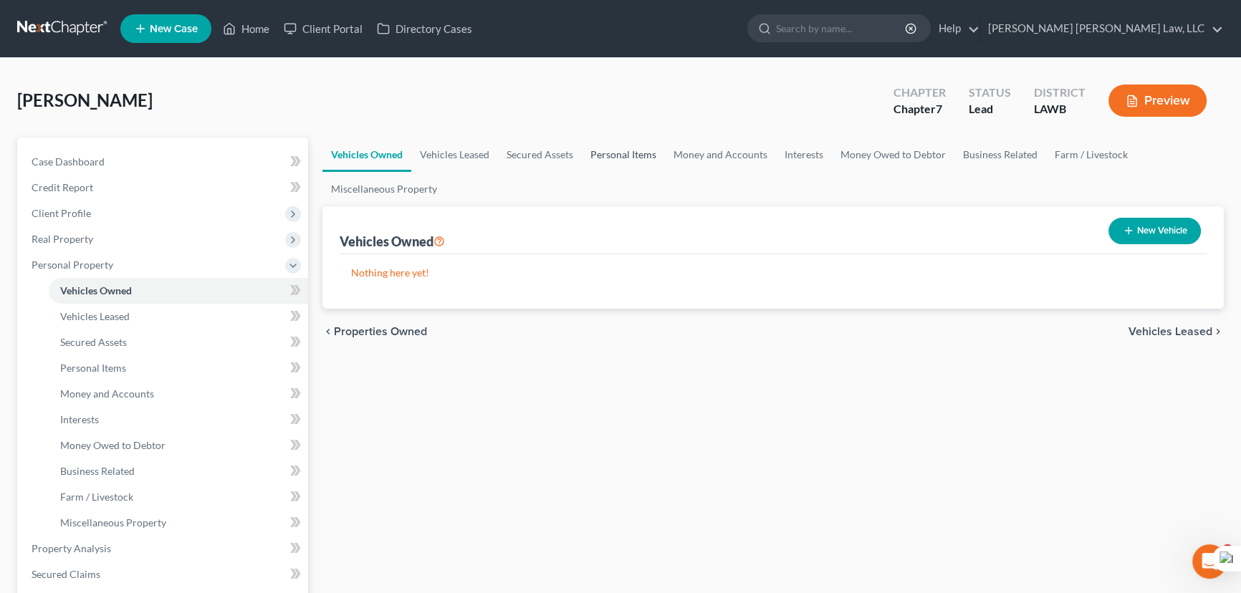
click at [608, 153] on link "Personal Items" at bounding box center [623, 155] width 83 height 34
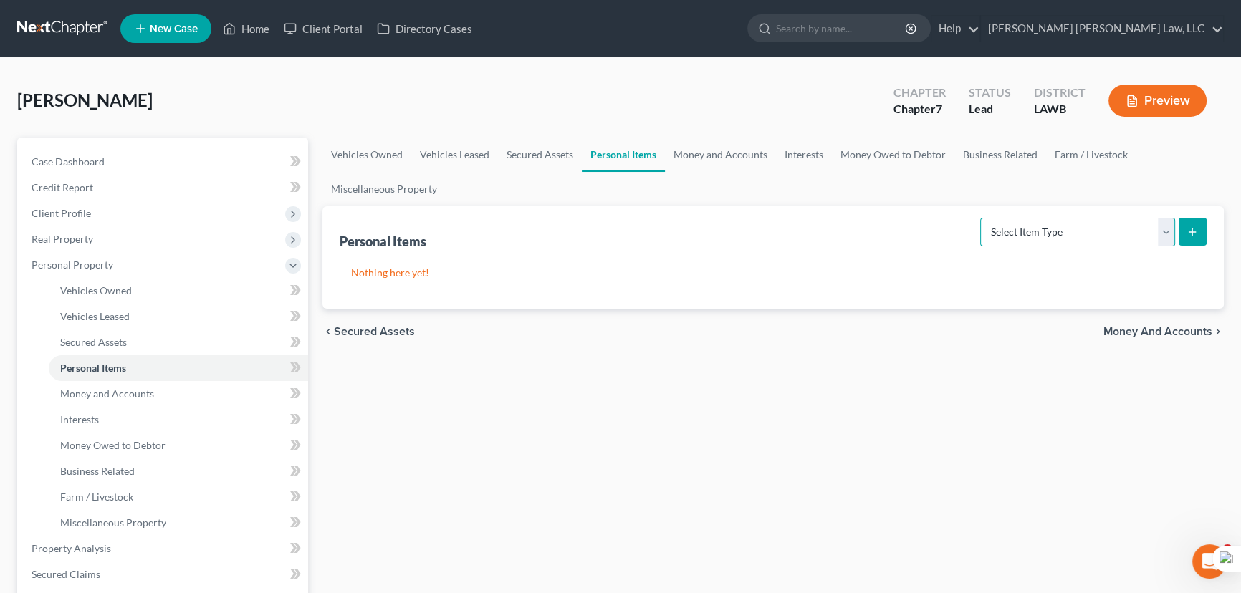
drag, startPoint x: 1100, startPoint y: 233, endPoint x: 1100, endPoint y: 242, distance: 9.3
click at [1100, 233] on select "Select Item Type Clothing (A/B: 11) Collectibles Of Value (A/B: 8) Electronics …" at bounding box center [1077, 232] width 195 height 29
select select "clothing"
click at [982, 218] on select "Select Item Type Clothing (A/B: 11) Collectibles Of Value (A/B: 8) Electronics …" at bounding box center [1077, 232] width 195 height 29
click at [1196, 228] on icon "submit" at bounding box center [1191, 231] width 11 height 11
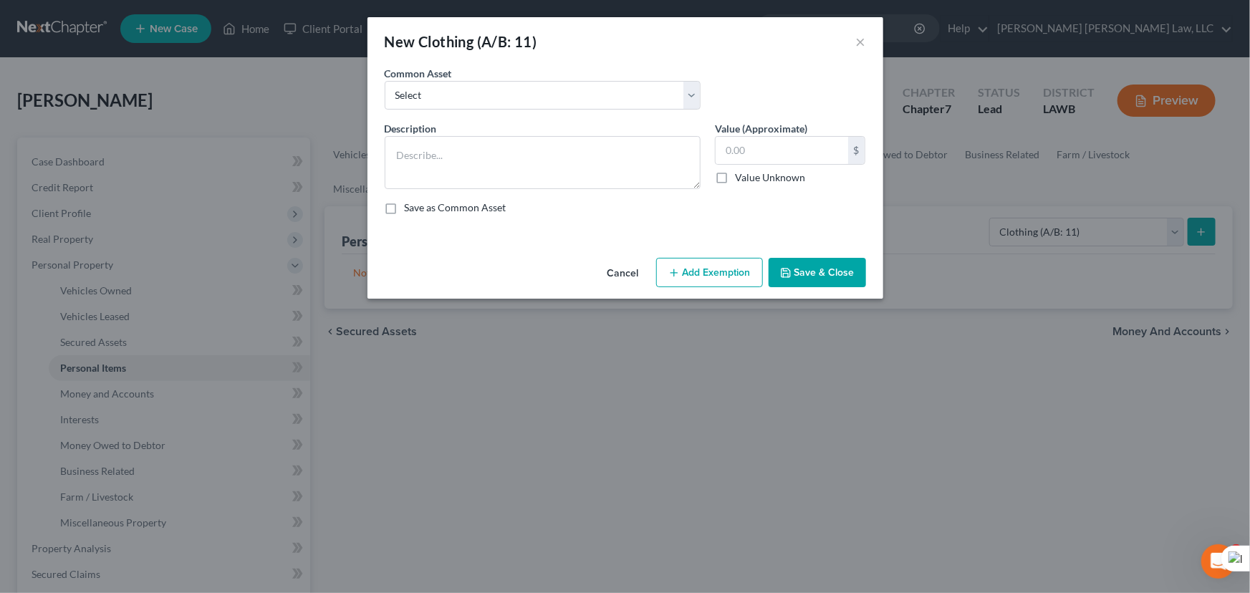
click at [502, 79] on div "Common Asset Select Clothes Clothes" at bounding box center [543, 88] width 330 height 44
drag, startPoint x: 501, startPoint y: 82, endPoint x: 497, endPoint y: 107, distance: 24.7
click at [501, 82] on select "Select Clothes Clothes" at bounding box center [543, 95] width 316 height 29
select select "0"
click at [385, 81] on select "Select Clothes Clothes" at bounding box center [543, 95] width 316 height 29
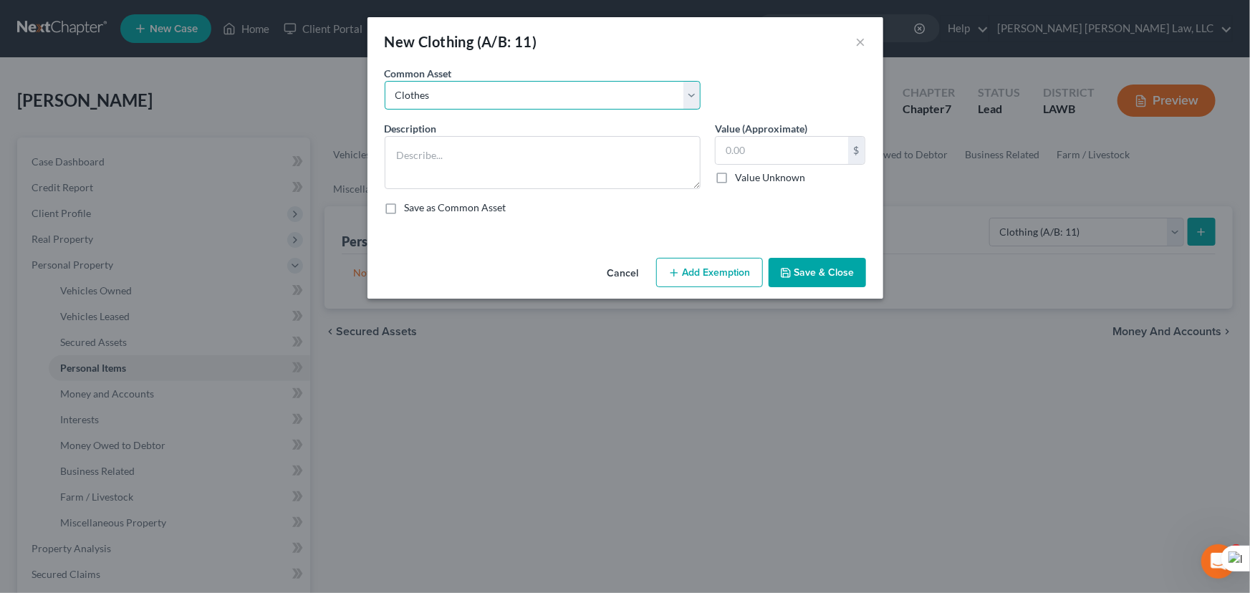
type textarea "Clothes"
type input "300.00"
click at [710, 271] on button "Add Exemption" at bounding box center [709, 273] width 107 height 30
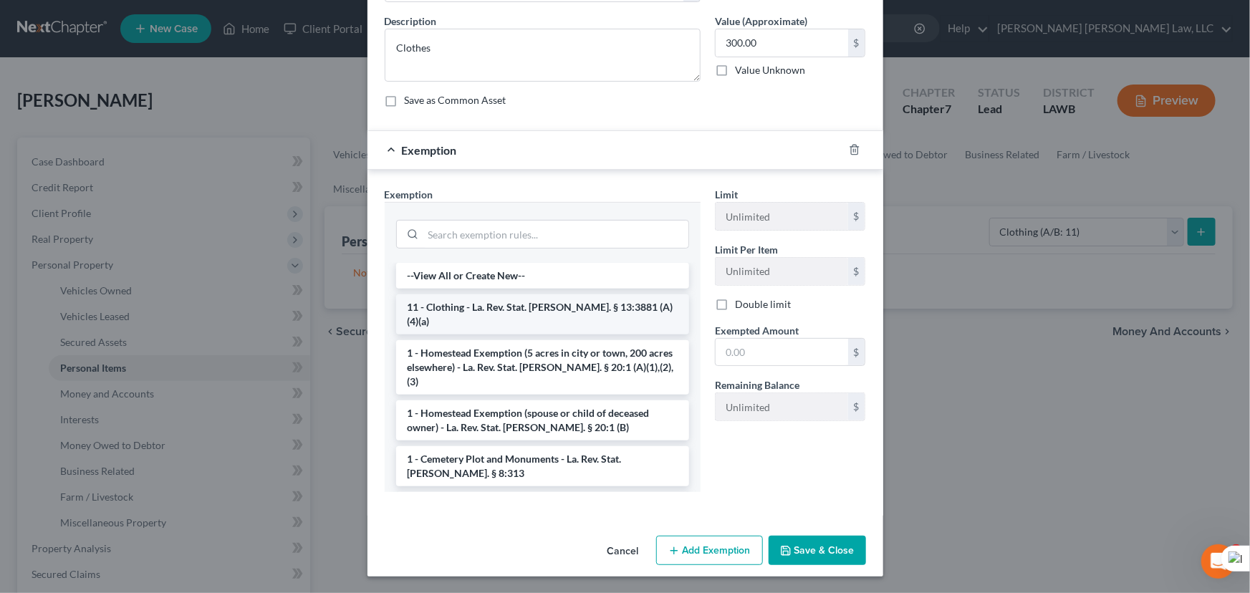
click at [577, 309] on li "11 - Clothing - La. Rev. Stat. [PERSON_NAME]. § 13:3881 (A)(4)(a)" at bounding box center [542, 314] width 293 height 40
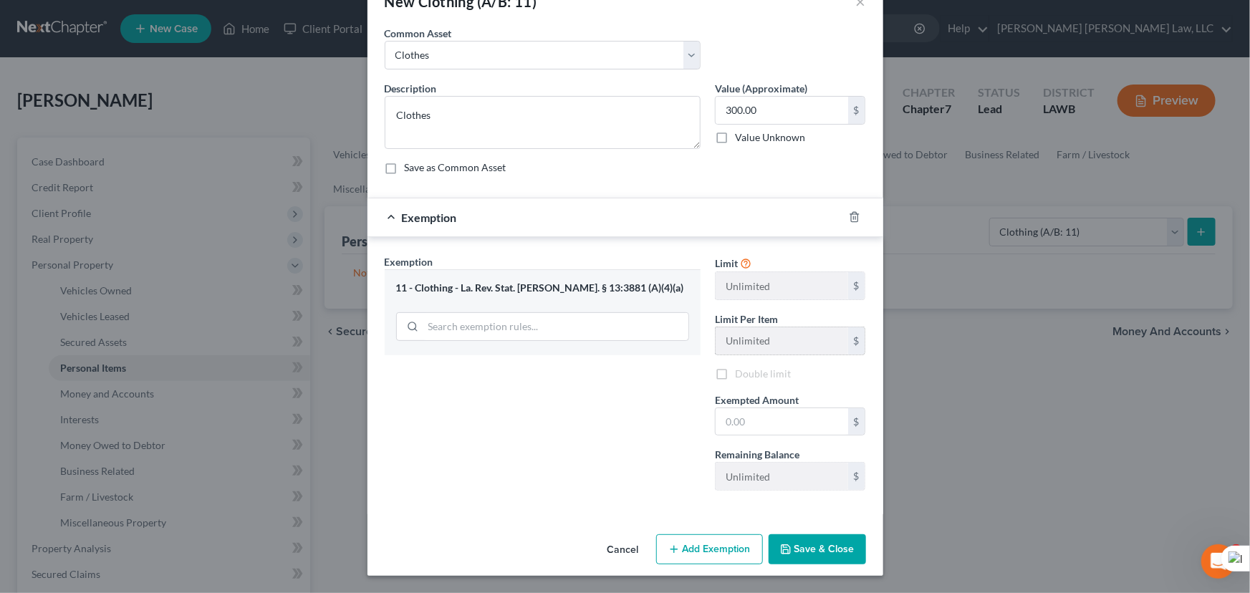
scroll to position [39, 0]
drag, startPoint x: 736, startPoint y: 415, endPoint x: 759, endPoint y: 438, distance: 33.4
click at [736, 415] on input "text" at bounding box center [782, 423] width 133 height 27
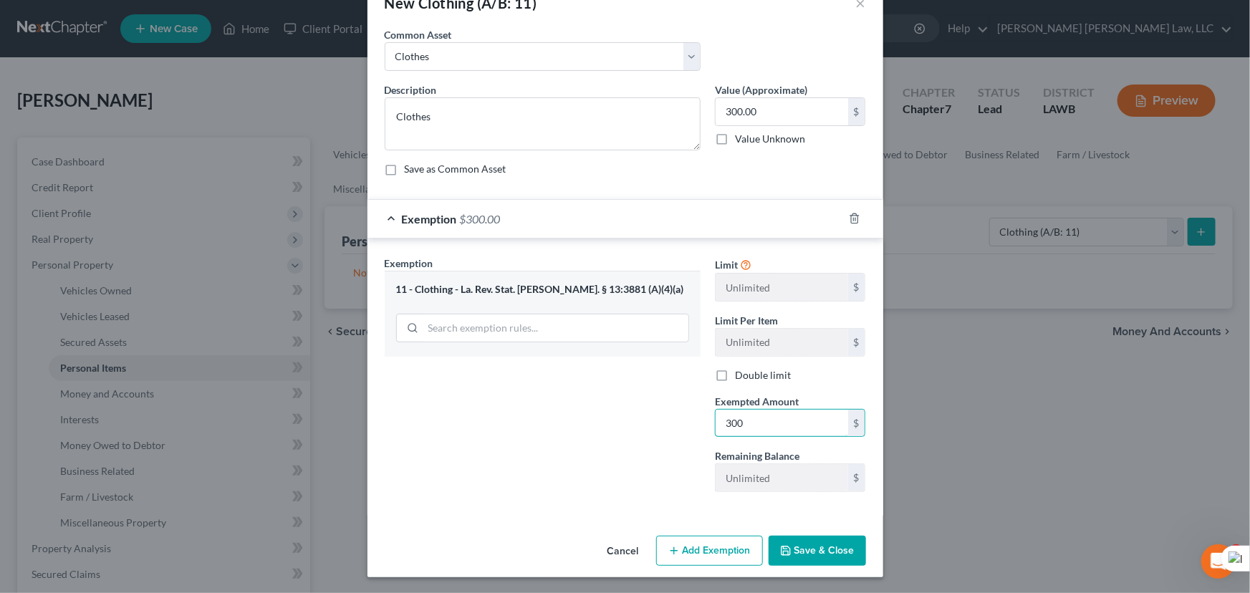
type input "300"
click at [824, 561] on button "Save & Close" at bounding box center [817, 551] width 97 height 30
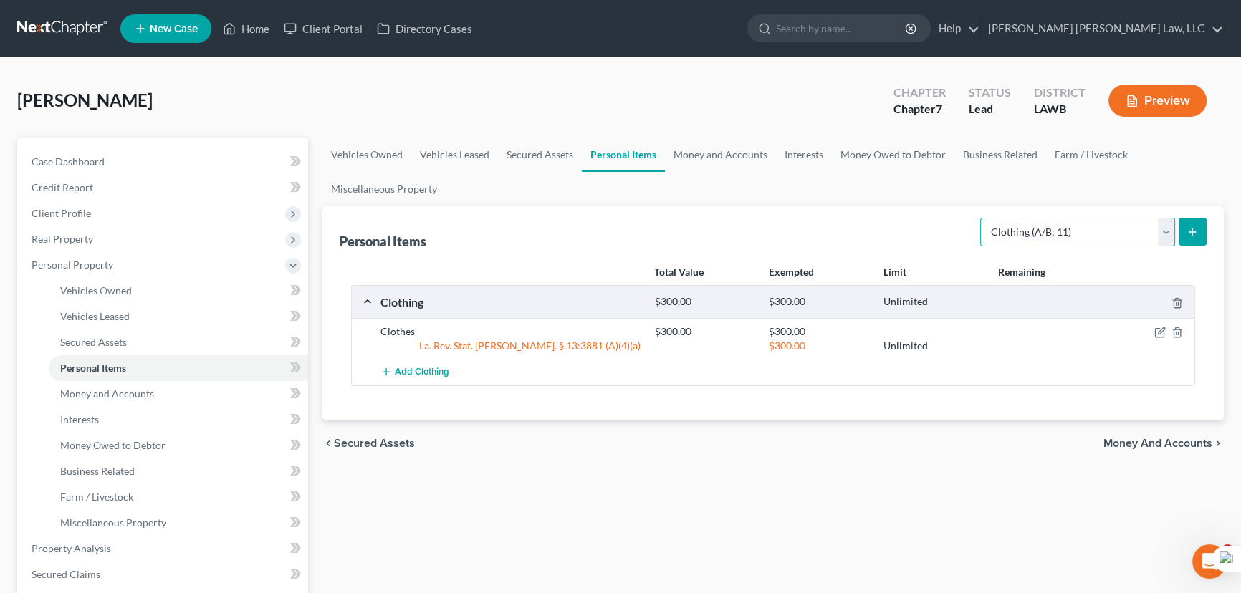
drag, startPoint x: 1043, startPoint y: 236, endPoint x: 1049, endPoint y: 243, distance: 9.2
click at [1043, 236] on select "Select Item Type Clothing (A/B: 11) Collectibles Of Value (A/B: 8) Electronics …" at bounding box center [1077, 232] width 195 height 29
select select "household_goods"
click at [982, 218] on select "Select Item Type Clothing (A/B: 11) Collectibles Of Value (A/B: 8) Electronics …" at bounding box center [1077, 232] width 195 height 29
click at [1196, 226] on icon "submit" at bounding box center [1191, 231] width 11 height 11
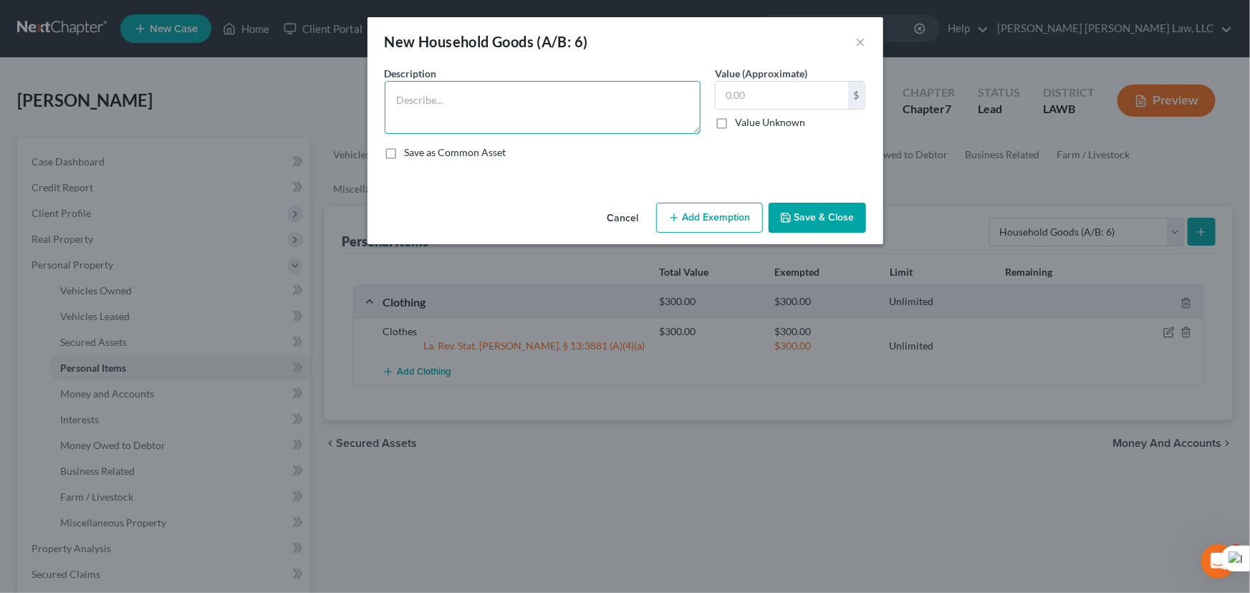
click at [448, 95] on textarea at bounding box center [543, 107] width 316 height 53
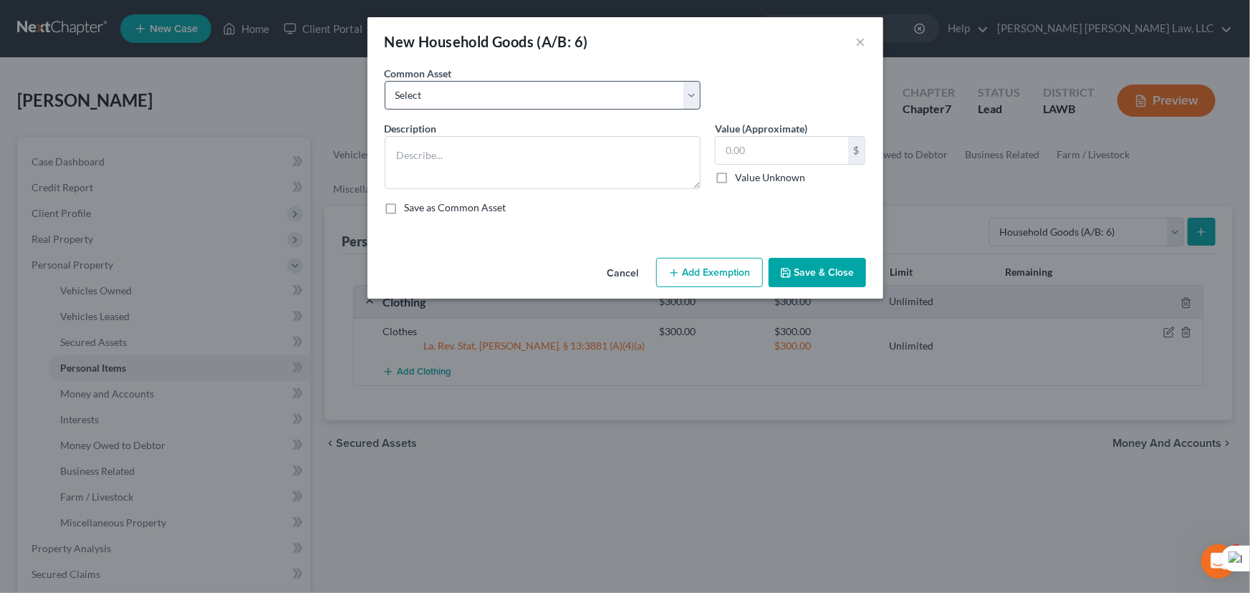
click at [646, 111] on div "Common Asset Select Furniture Movables 2002 Chevy Tahoe 231,000 miles Movables …" at bounding box center [626, 93] width 496 height 55
click at [633, 97] on select "Select Furniture Movables 2002 Chevy Tahoe 231,000 miles Movables Movables Mova…" at bounding box center [543, 95] width 316 height 29
select select "0"
click at [385, 81] on select "Select Furniture Movables 2002 Chevy Tahoe 231,000 miles Movables Movables Mova…" at bounding box center [543, 95] width 316 height 29
type textarea "Furniture"
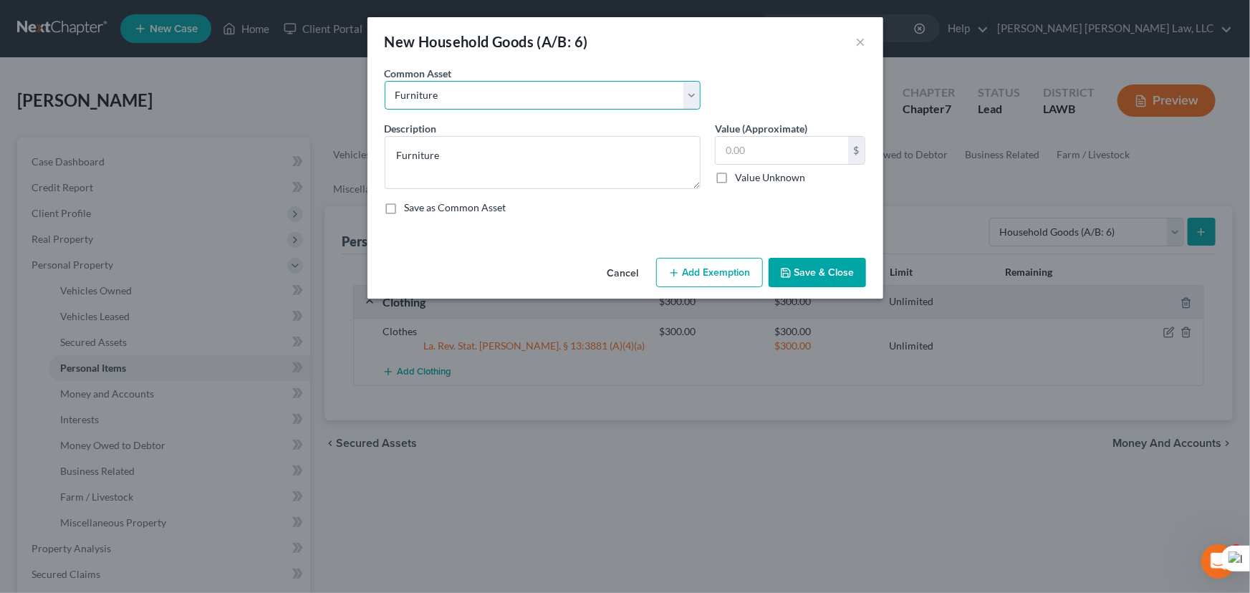
type input "1,200.00"
click at [692, 280] on button "Add Exemption" at bounding box center [709, 273] width 107 height 30
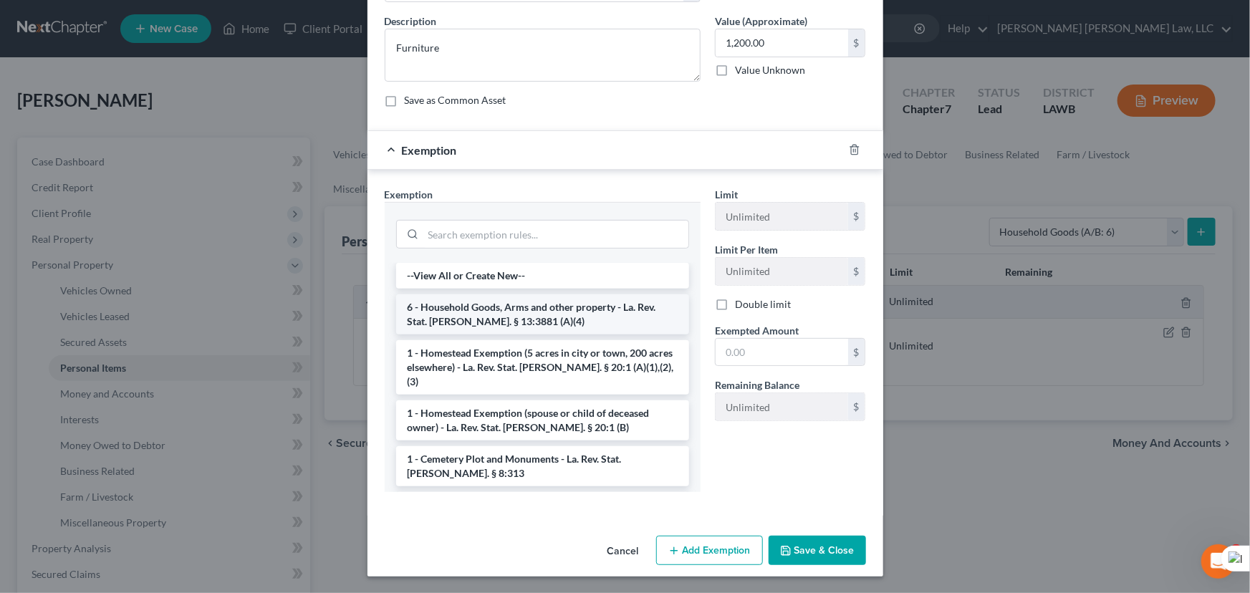
click at [548, 317] on li "6 - Household Goods, Arms and other property - La. Rev. Stat. [PERSON_NAME]. § …" at bounding box center [542, 314] width 293 height 40
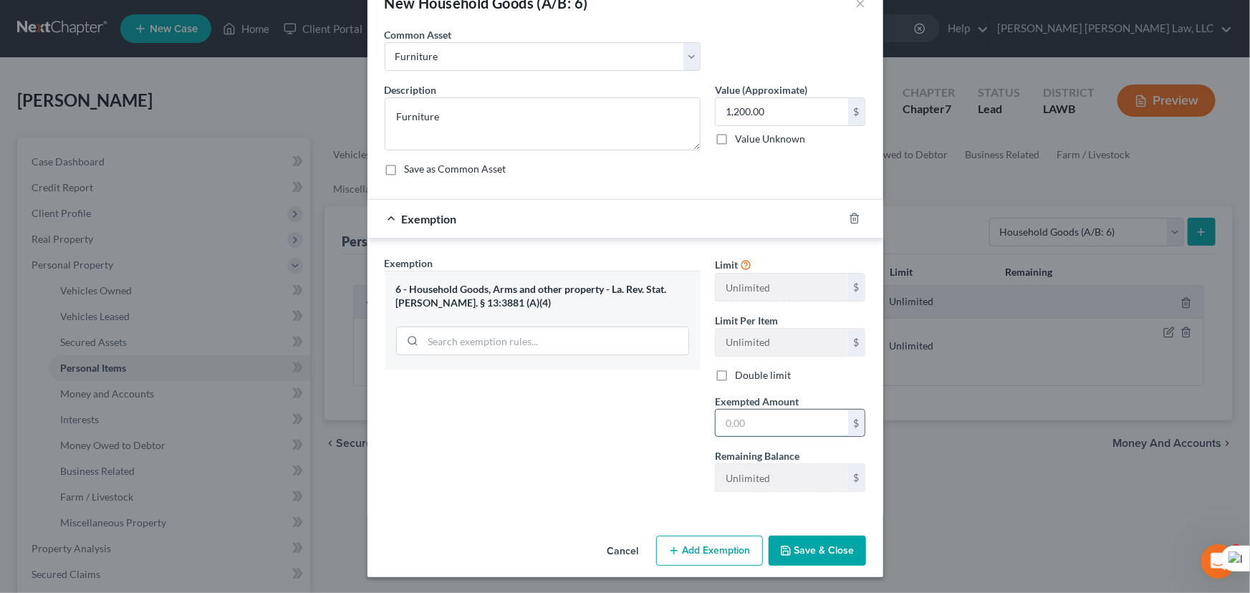
click at [792, 419] on input "text" at bounding box center [782, 423] width 133 height 27
type input "1,200.00"
click at [811, 550] on button "Save & Close" at bounding box center [817, 551] width 97 height 30
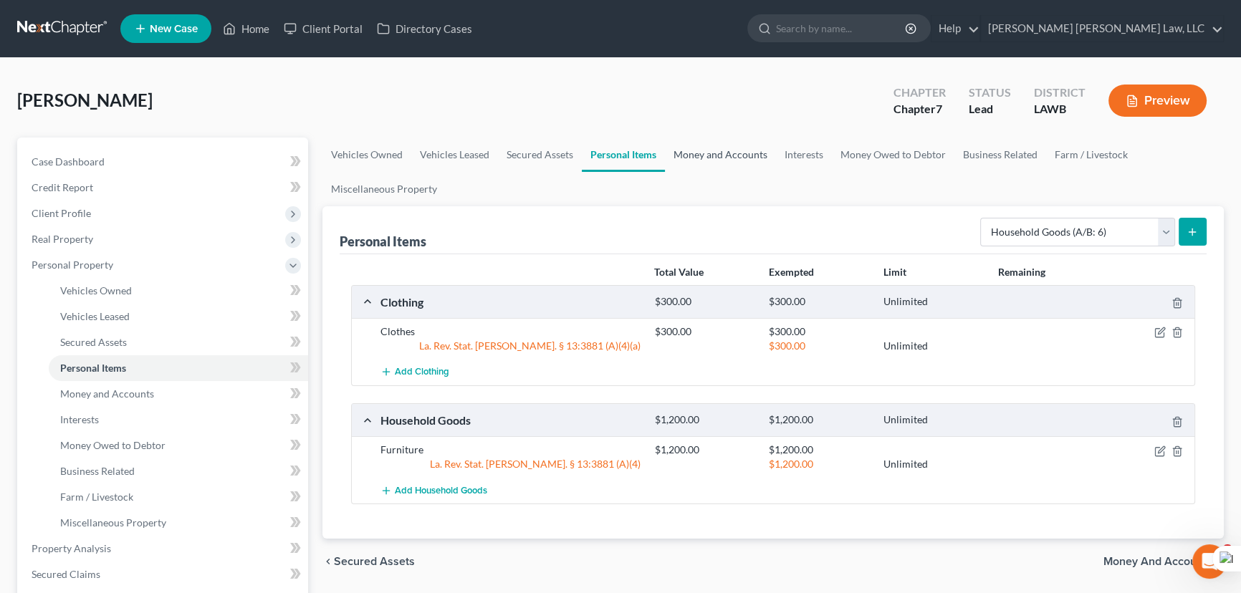
click at [713, 147] on link "Money and Accounts" at bounding box center [720, 155] width 111 height 34
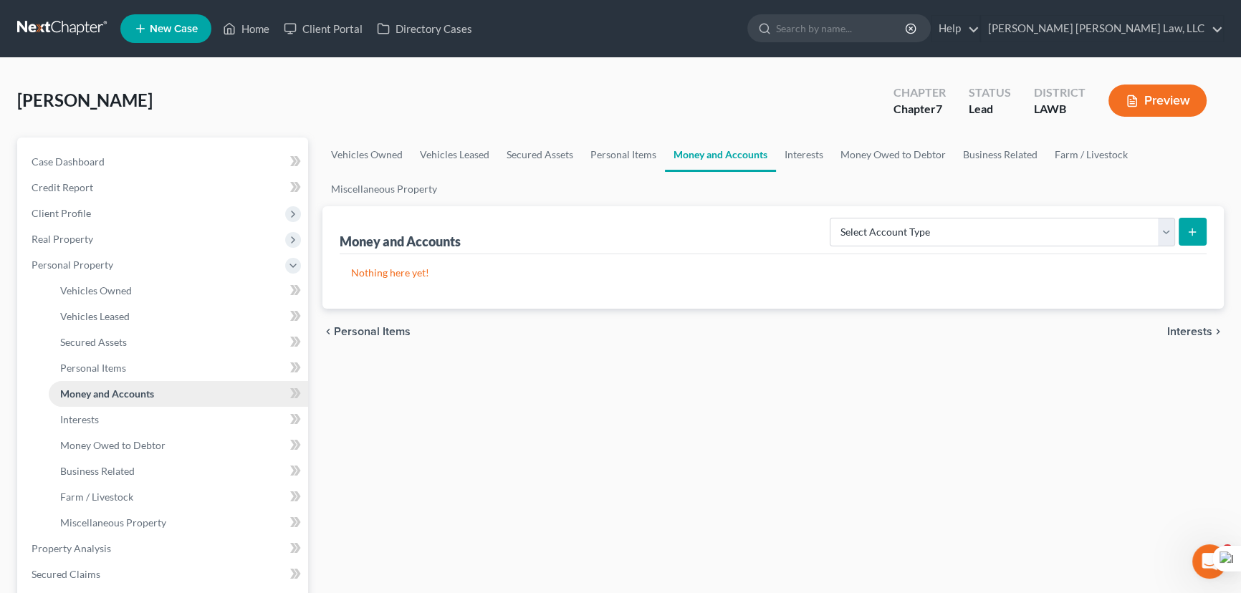
scroll to position [260, 0]
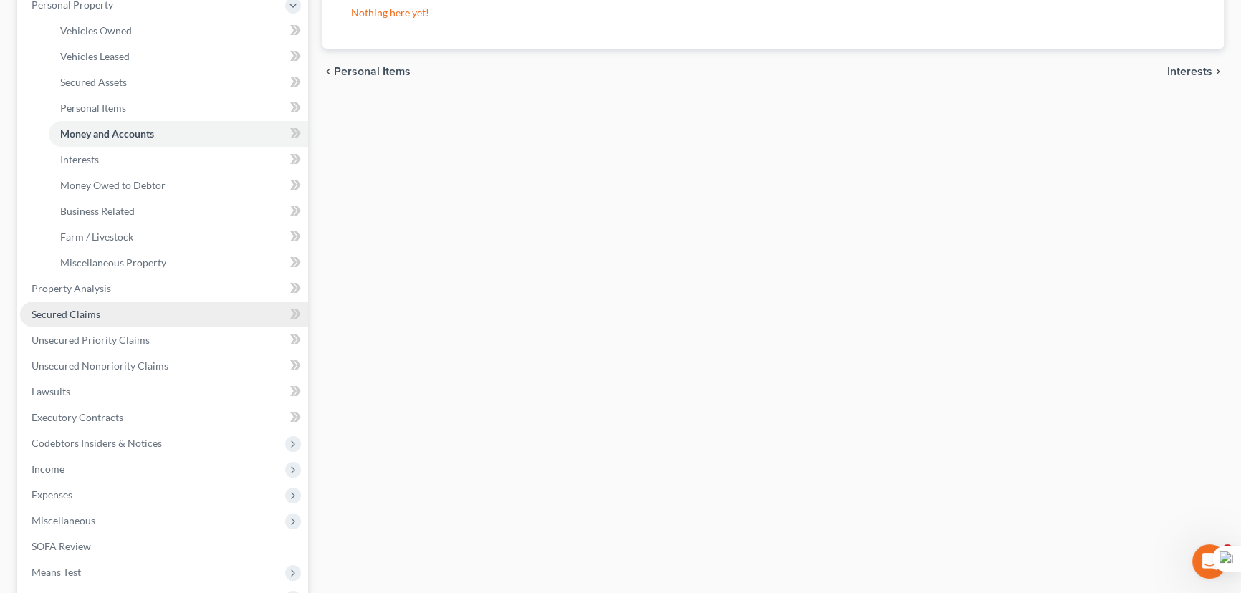
drag, startPoint x: 92, startPoint y: 317, endPoint x: 170, endPoint y: 314, distance: 78.2
click at [92, 317] on span "Secured Claims" at bounding box center [66, 314] width 69 height 12
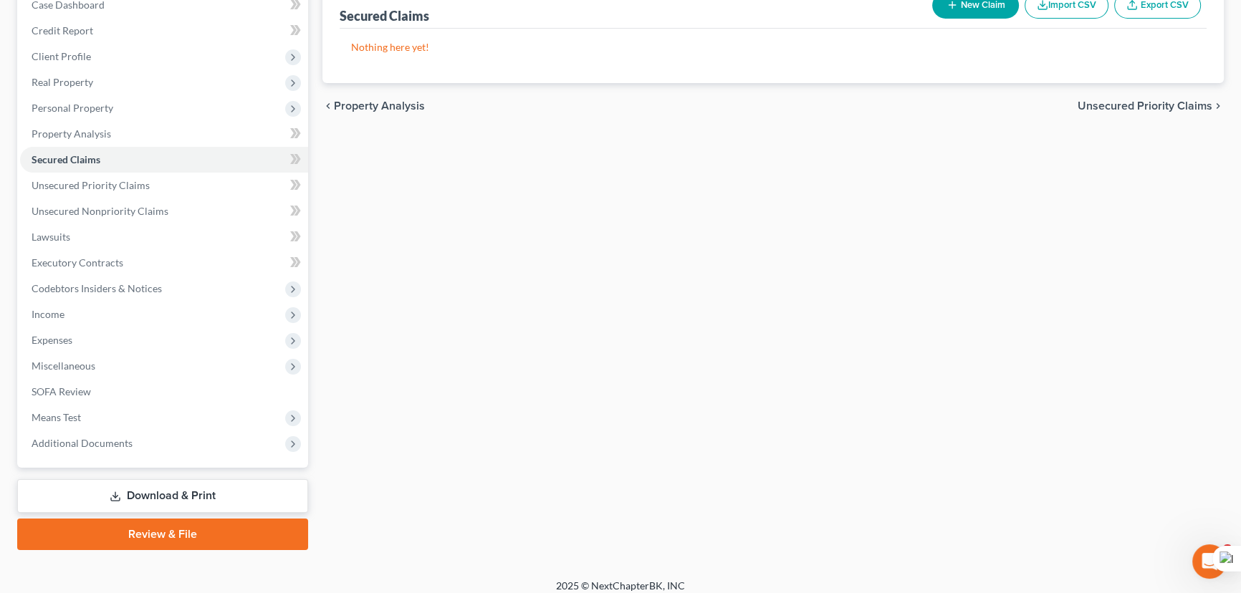
scroll to position [166, 0]
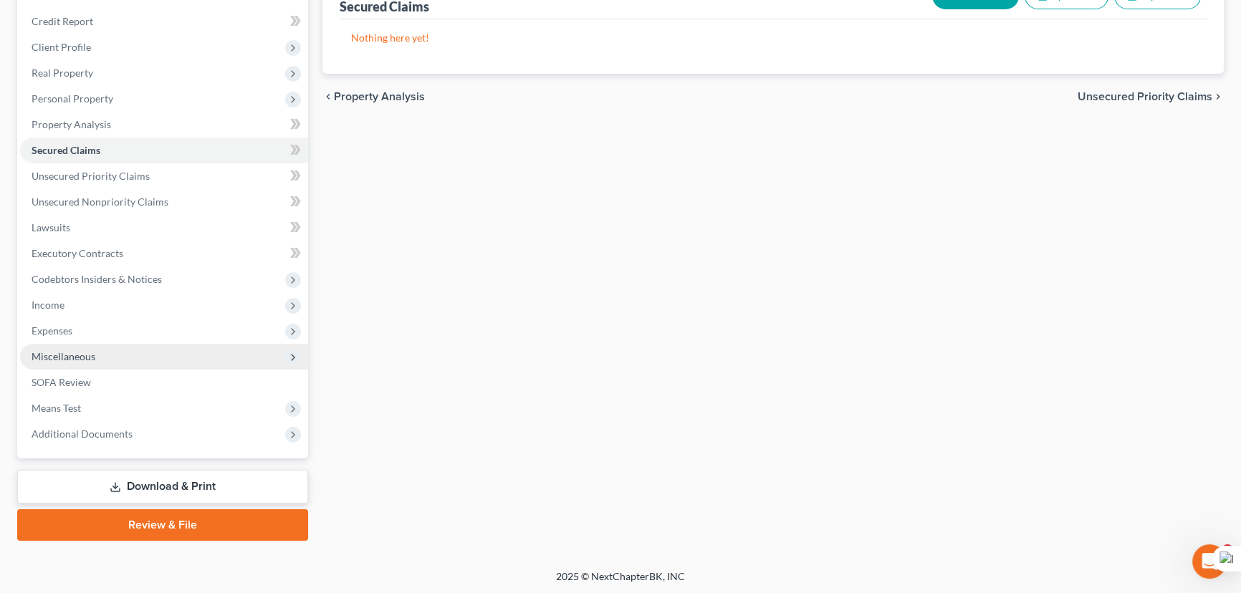
click at [212, 278] on span "Codebtors Insiders & Notices" at bounding box center [164, 279] width 288 height 26
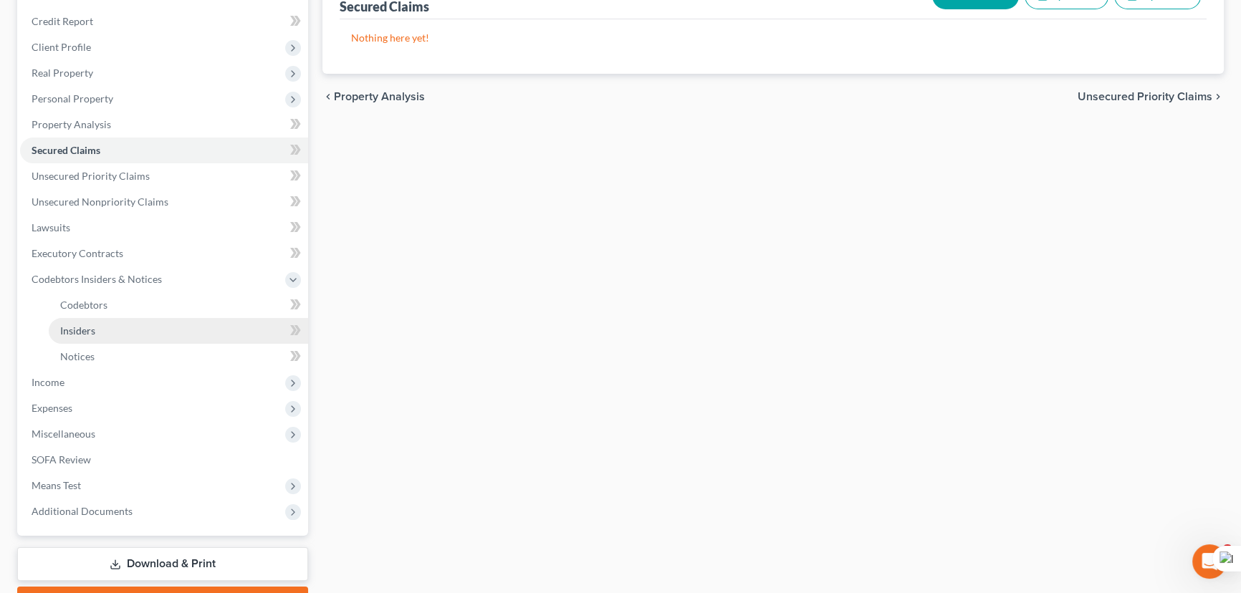
click at [143, 338] on link "Insiders" at bounding box center [178, 331] width 259 height 26
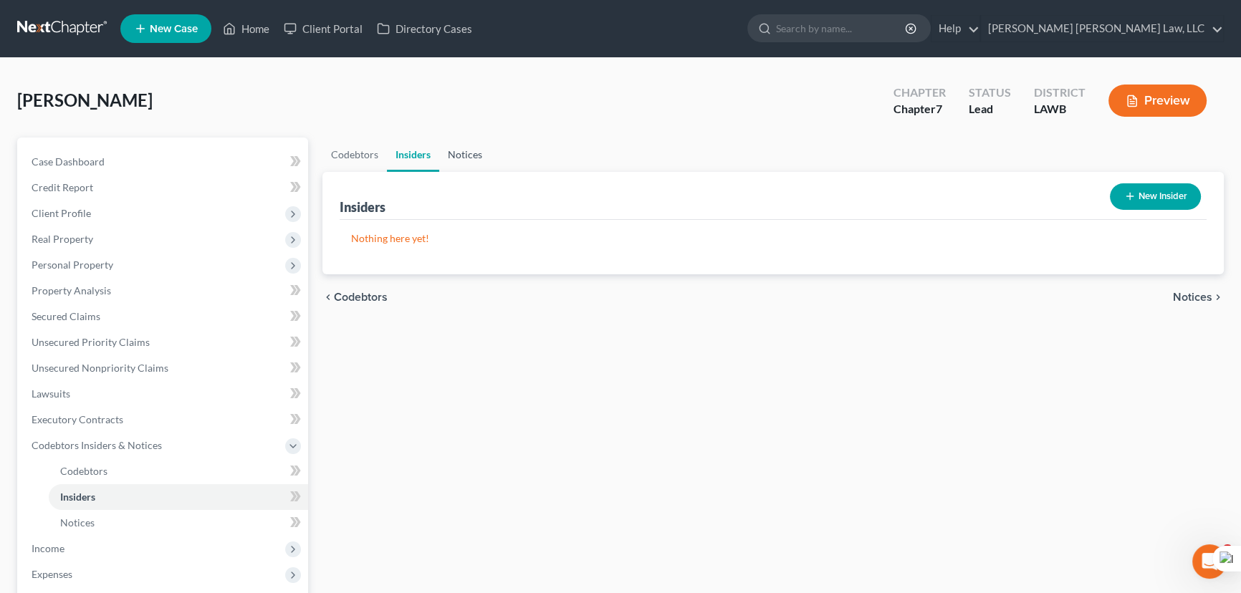
click at [477, 149] on link "Notices" at bounding box center [465, 155] width 52 height 34
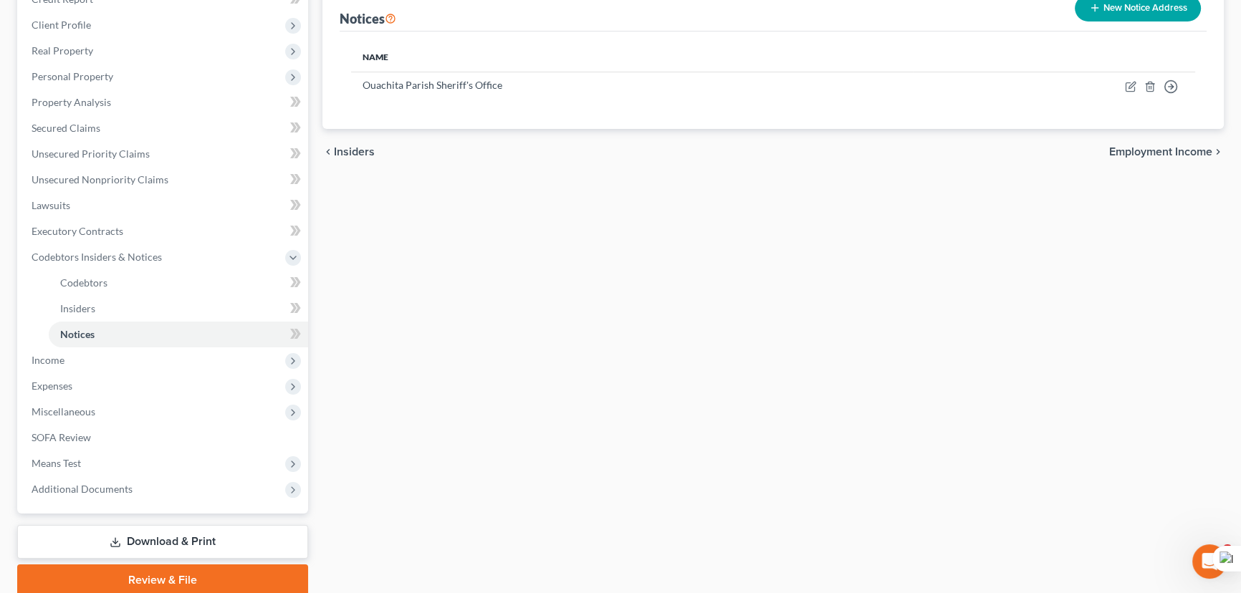
scroll to position [244, 0]
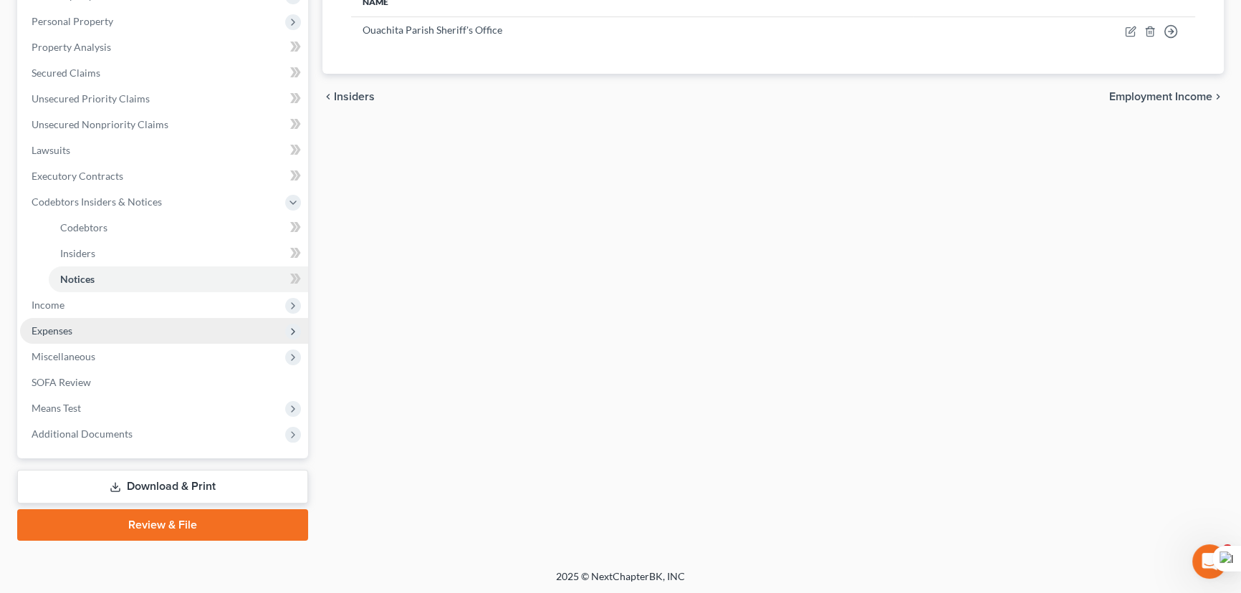
click at [65, 337] on span "Expenses" at bounding box center [164, 331] width 288 height 26
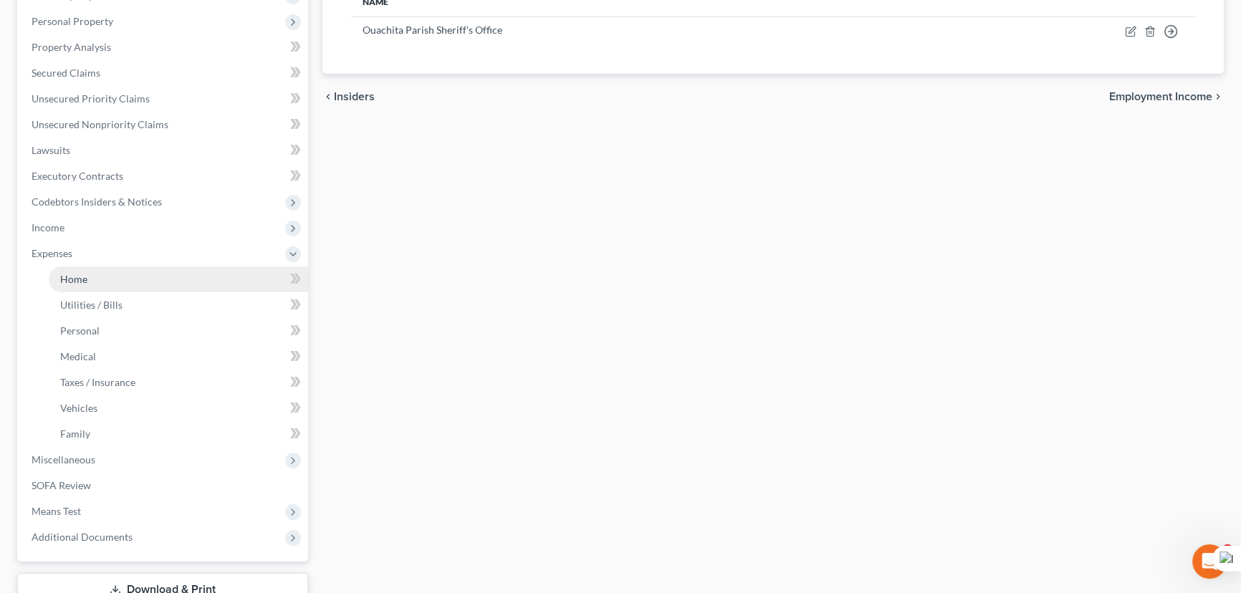
click at [111, 280] on link "Home" at bounding box center [178, 279] width 259 height 26
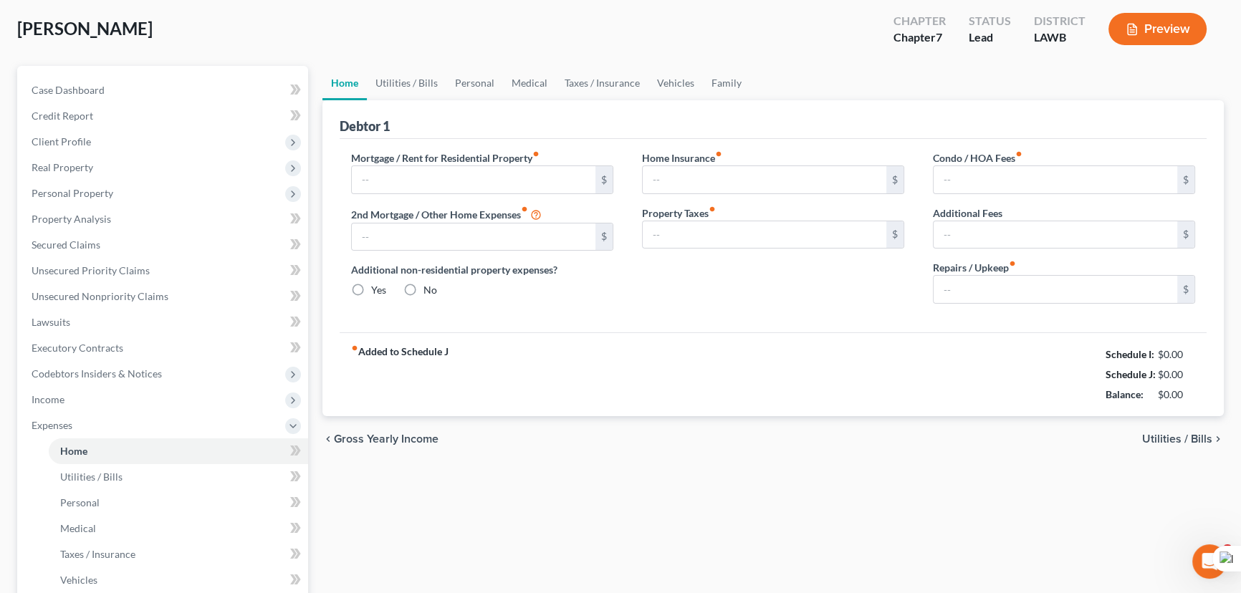
type input "800.00"
type input "0.00"
radio input "true"
type input "0.00"
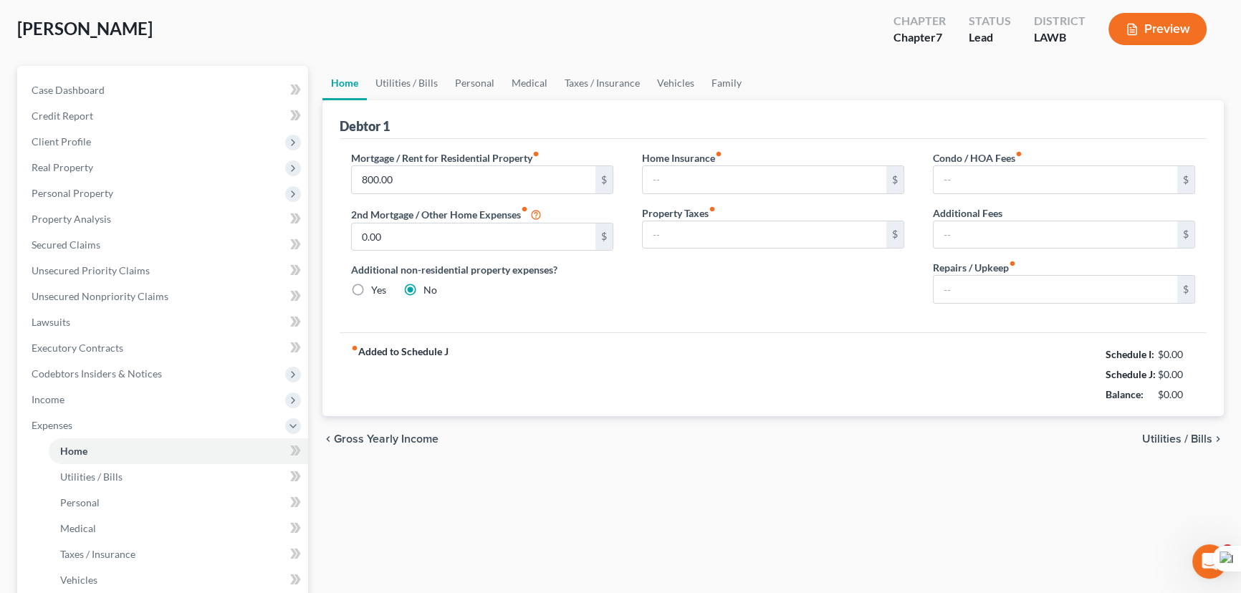
type input "0.00"
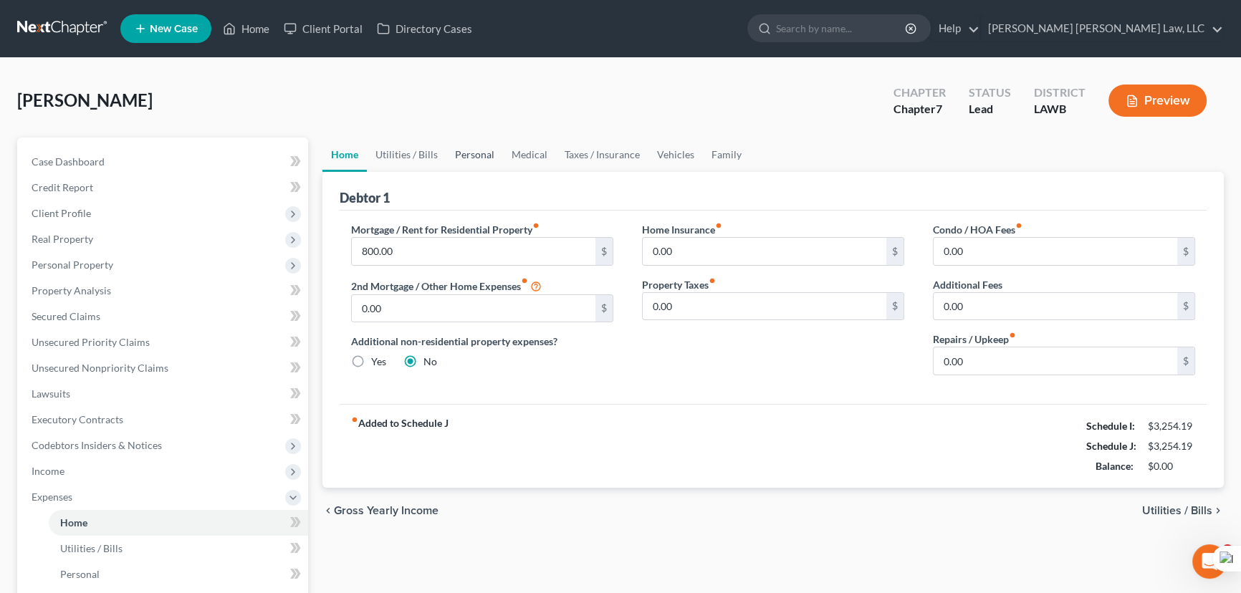
click at [466, 148] on link "Personal" at bounding box center [474, 155] width 57 height 34
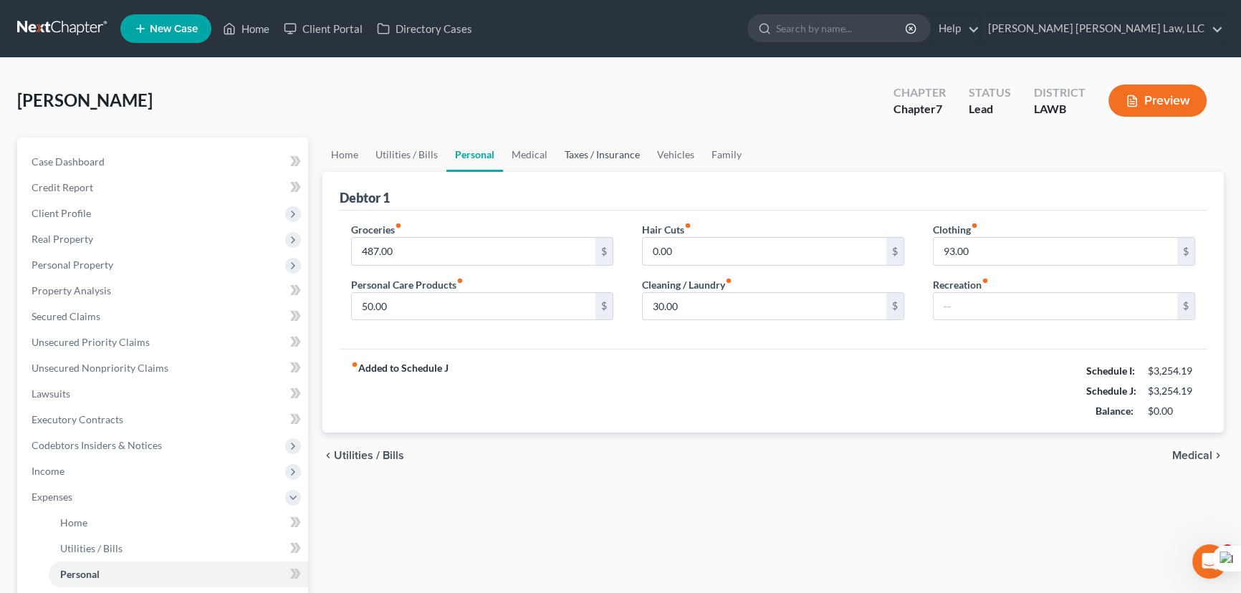
click at [573, 167] on link "Taxes / Insurance" at bounding box center [602, 155] width 92 height 34
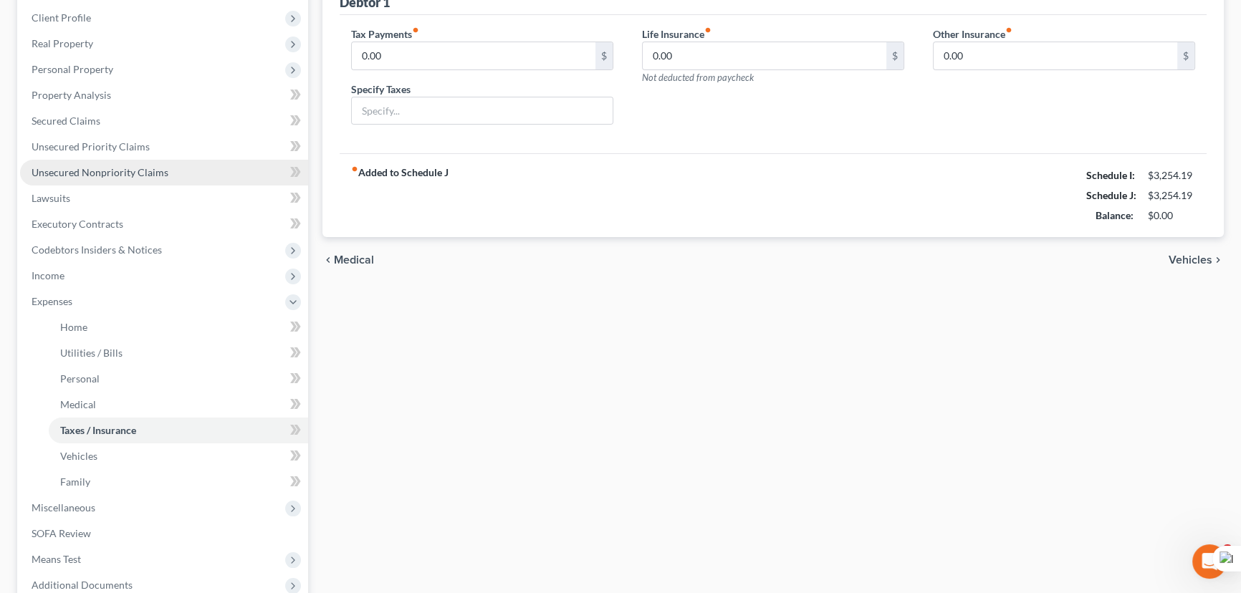
scroll to position [347, 0]
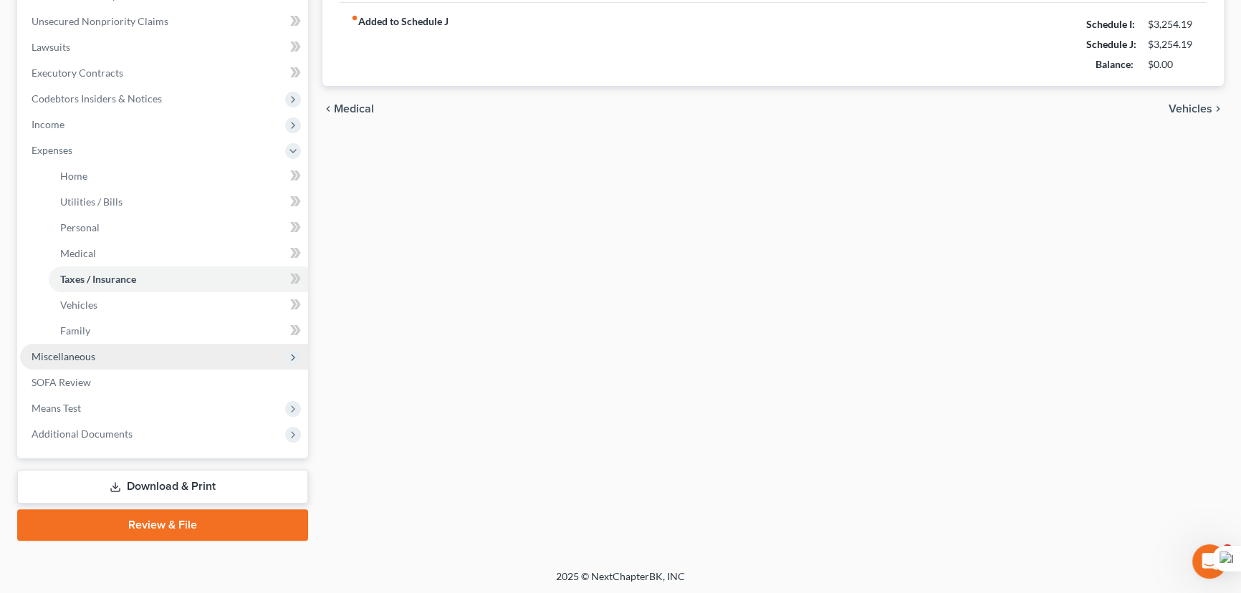
click at [135, 357] on span "Miscellaneous" at bounding box center [164, 357] width 288 height 26
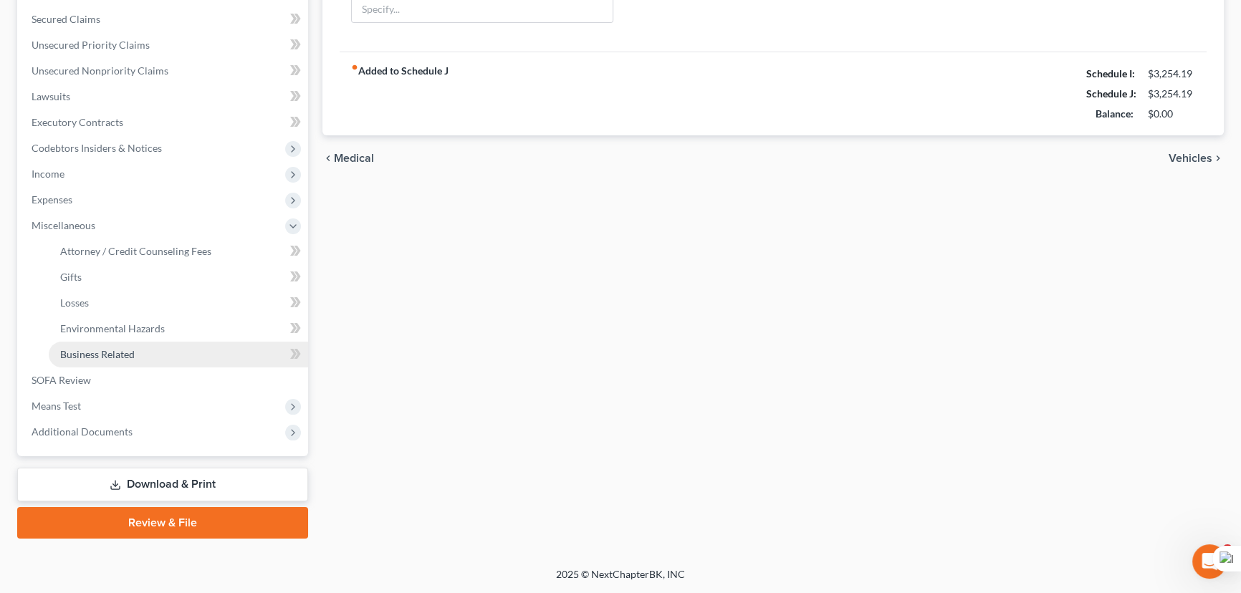
scroll to position [295, 0]
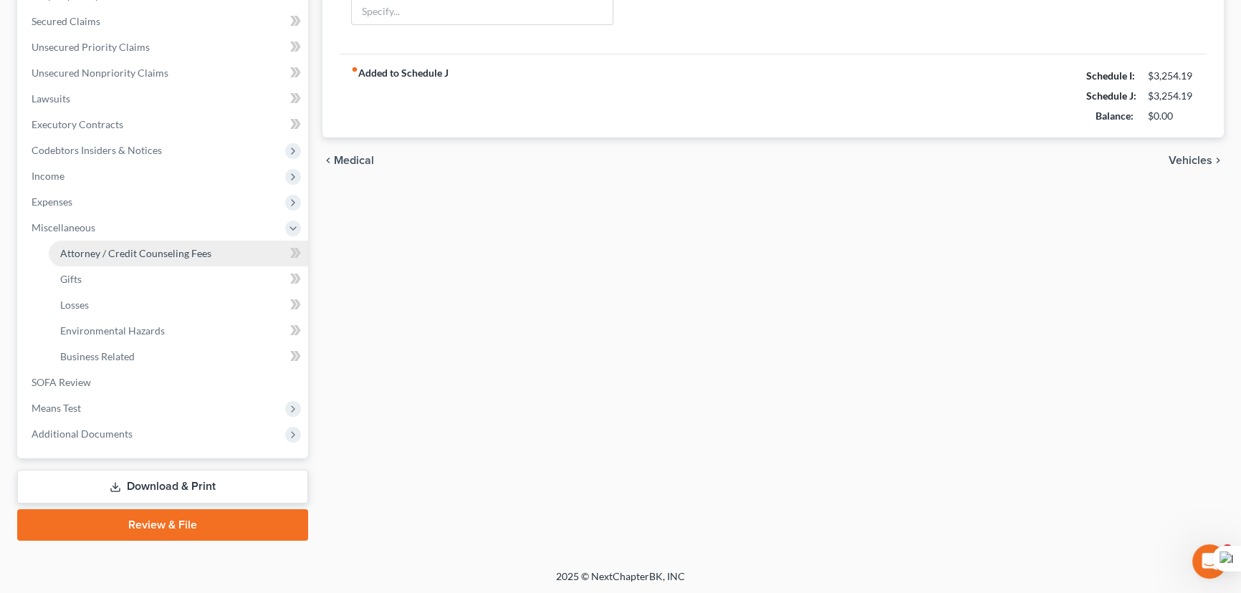
click at [156, 250] on span "Attorney / Credit Counseling Fees" at bounding box center [135, 253] width 151 height 12
select select "2"
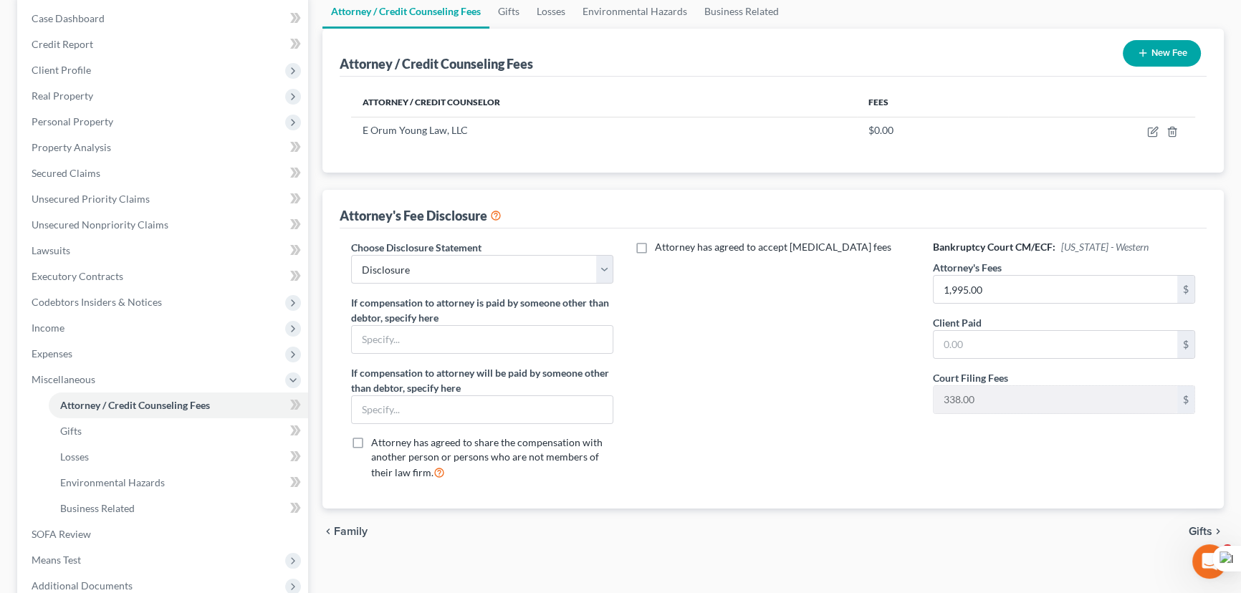
scroll to position [295, 0]
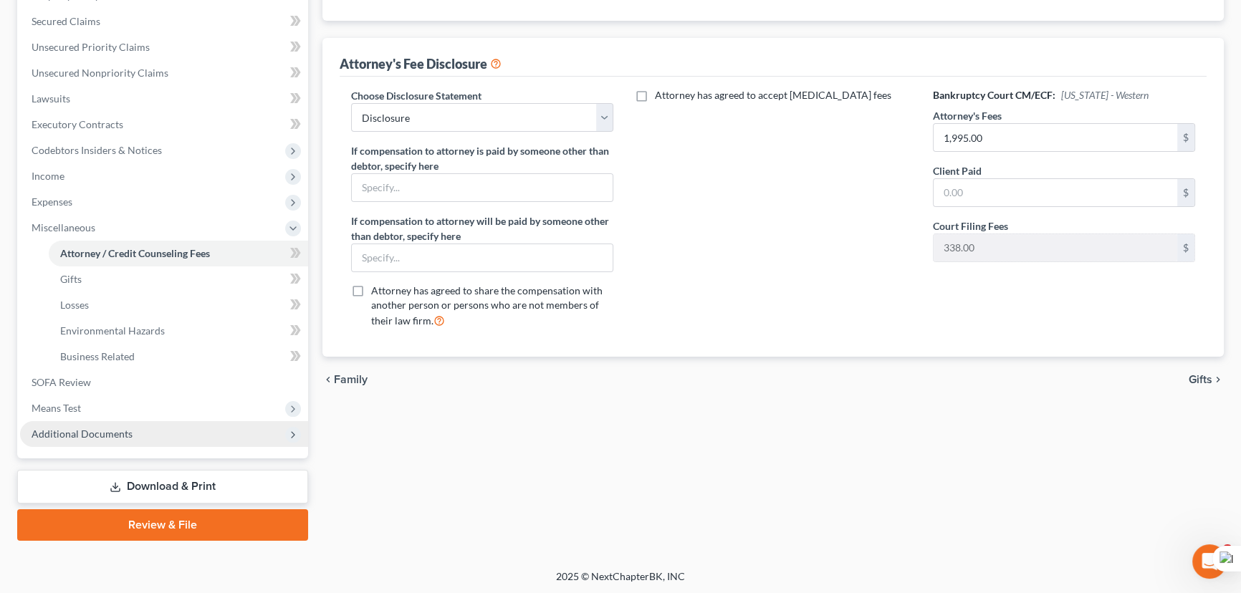
click at [67, 431] on span "Additional Documents" at bounding box center [82, 434] width 101 height 12
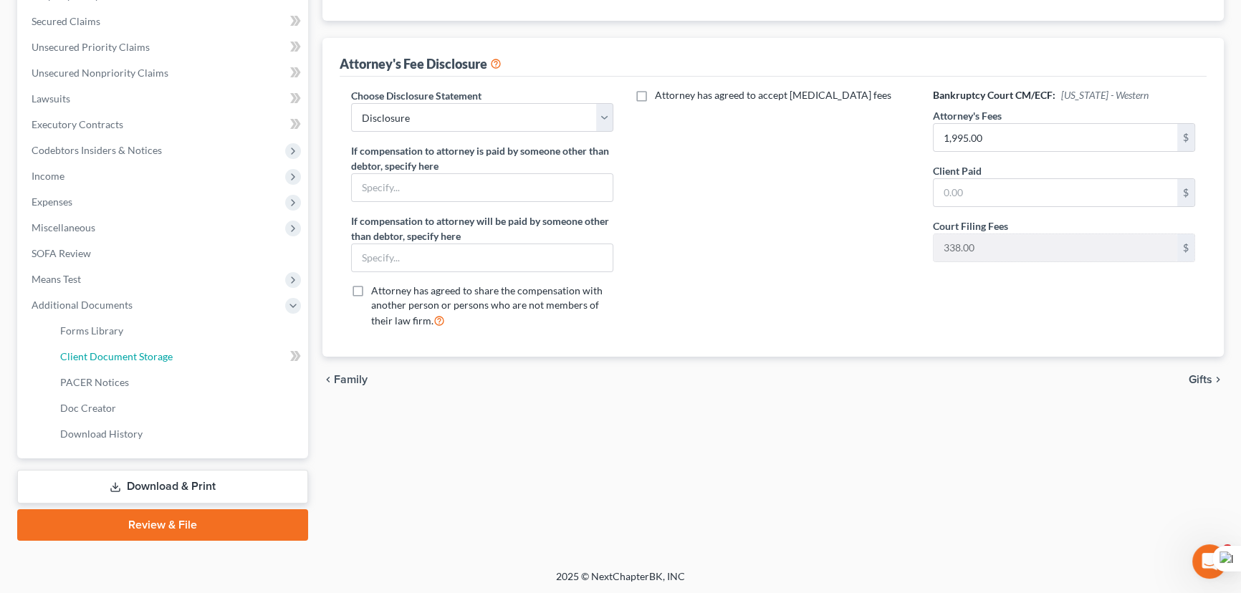
click at [105, 357] on span "Client Document Storage" at bounding box center [116, 356] width 112 height 12
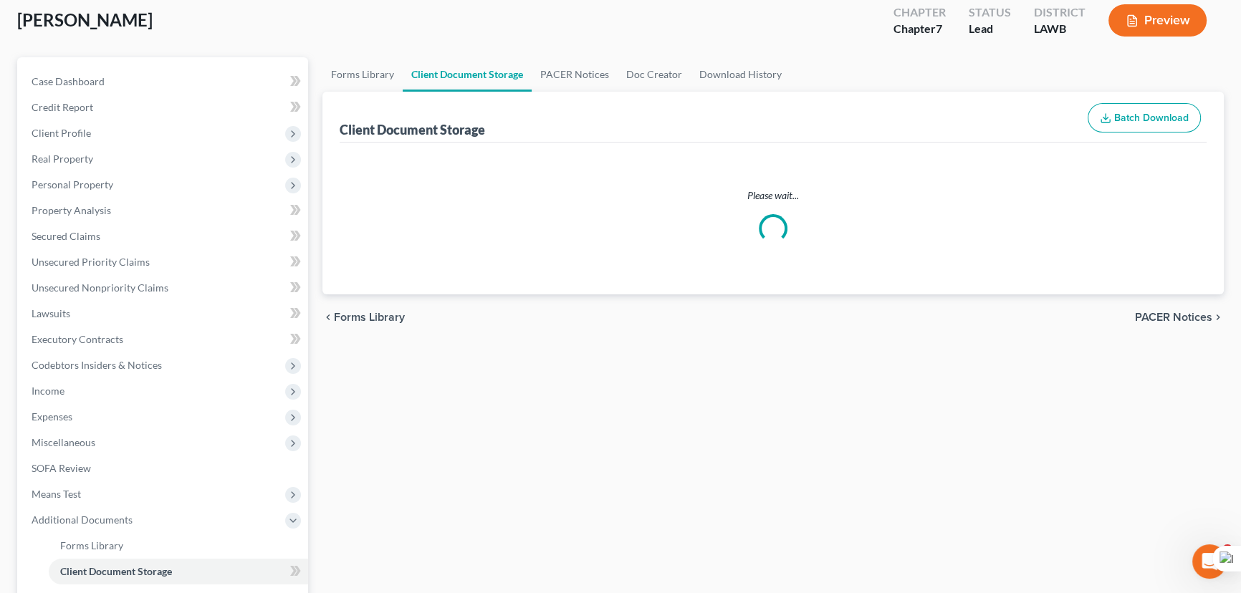
scroll to position [11, 0]
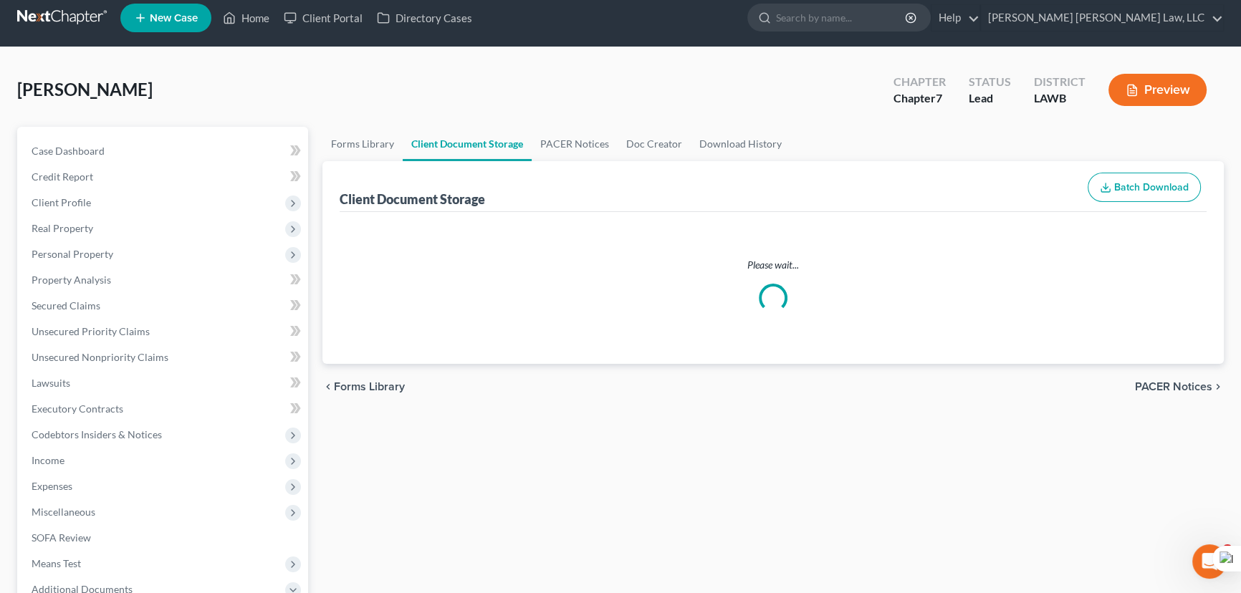
select select "9"
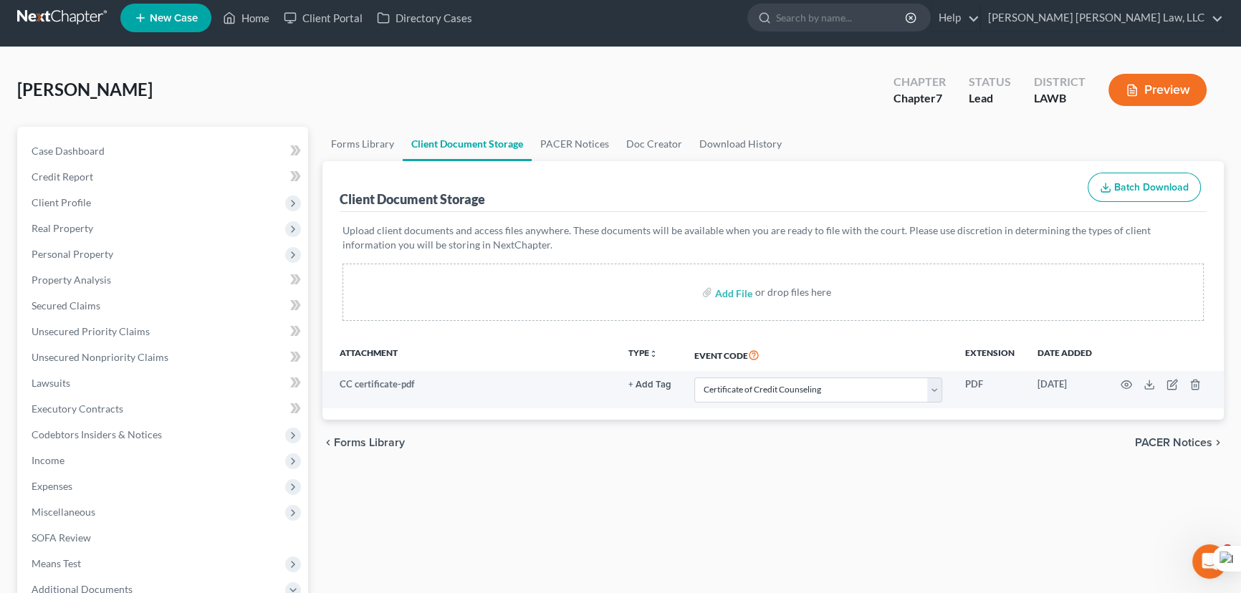
scroll to position [0, 0]
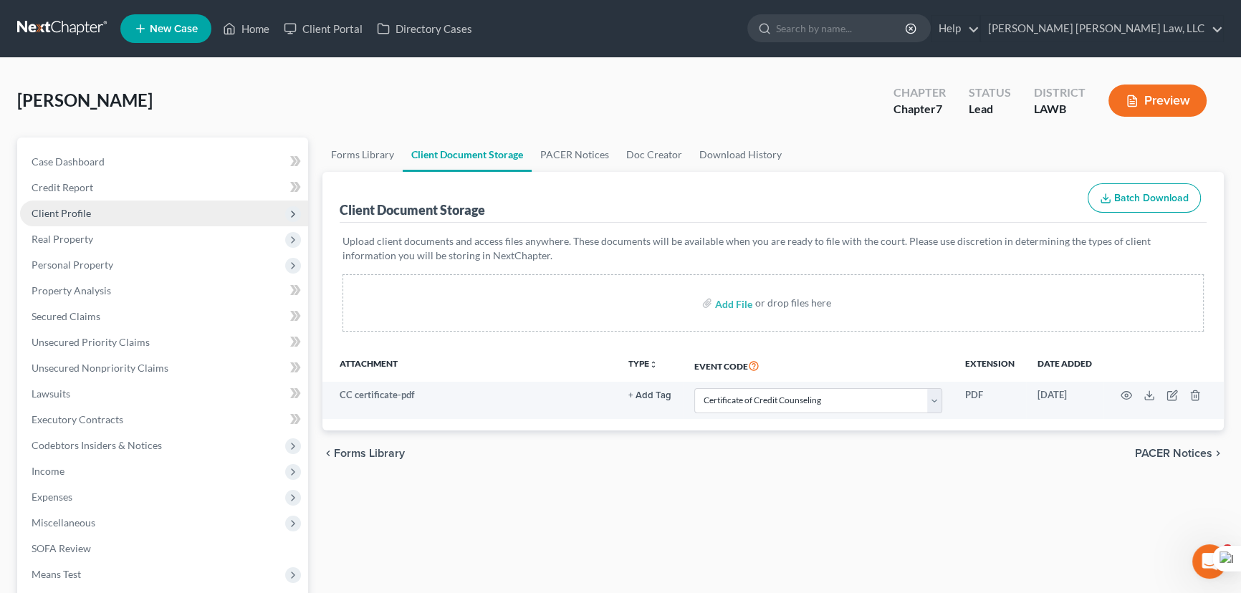
click at [159, 206] on span "Client Profile" at bounding box center [164, 214] width 288 height 26
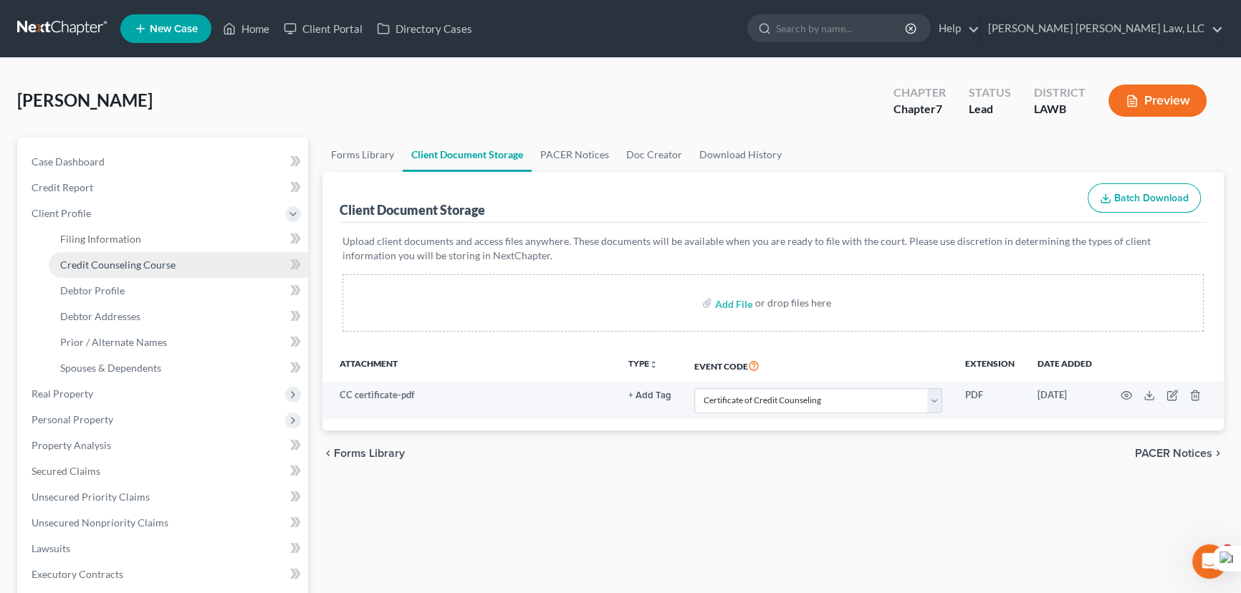
click at [157, 269] on span "Credit Counseling Course" at bounding box center [117, 265] width 115 height 12
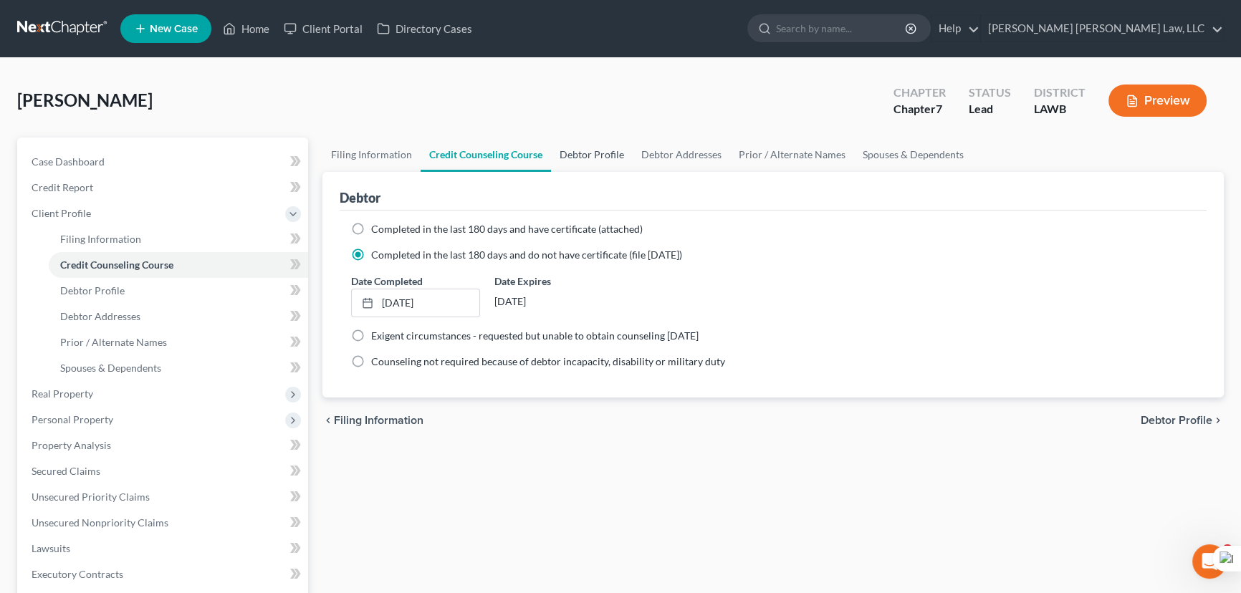
click at [595, 154] on link "Debtor Profile" at bounding box center [592, 155] width 82 height 34
select select "0"
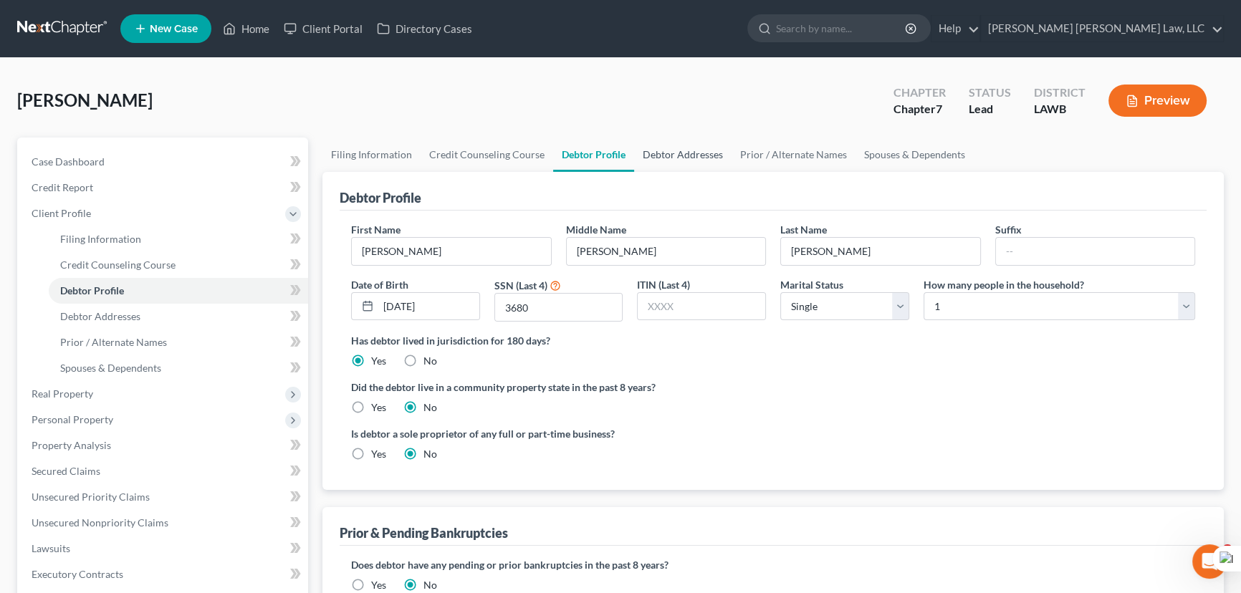
click at [680, 154] on link "Debtor Addresses" at bounding box center [682, 155] width 97 height 34
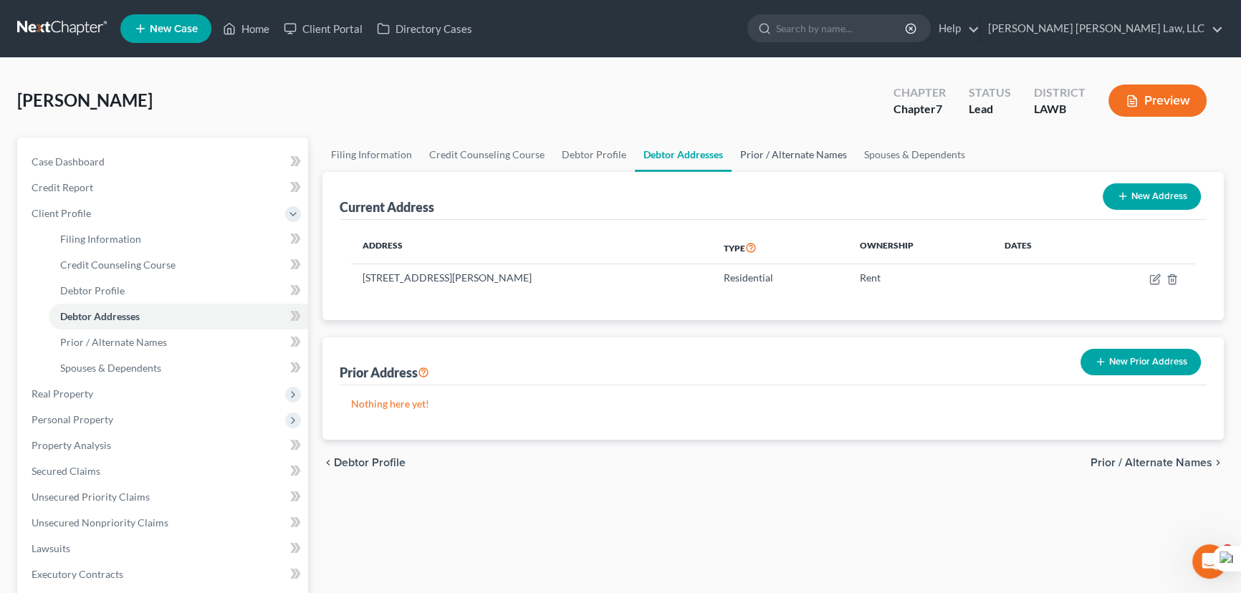
click at [777, 157] on link "Prior / Alternate Names" at bounding box center [793, 155] width 124 height 34
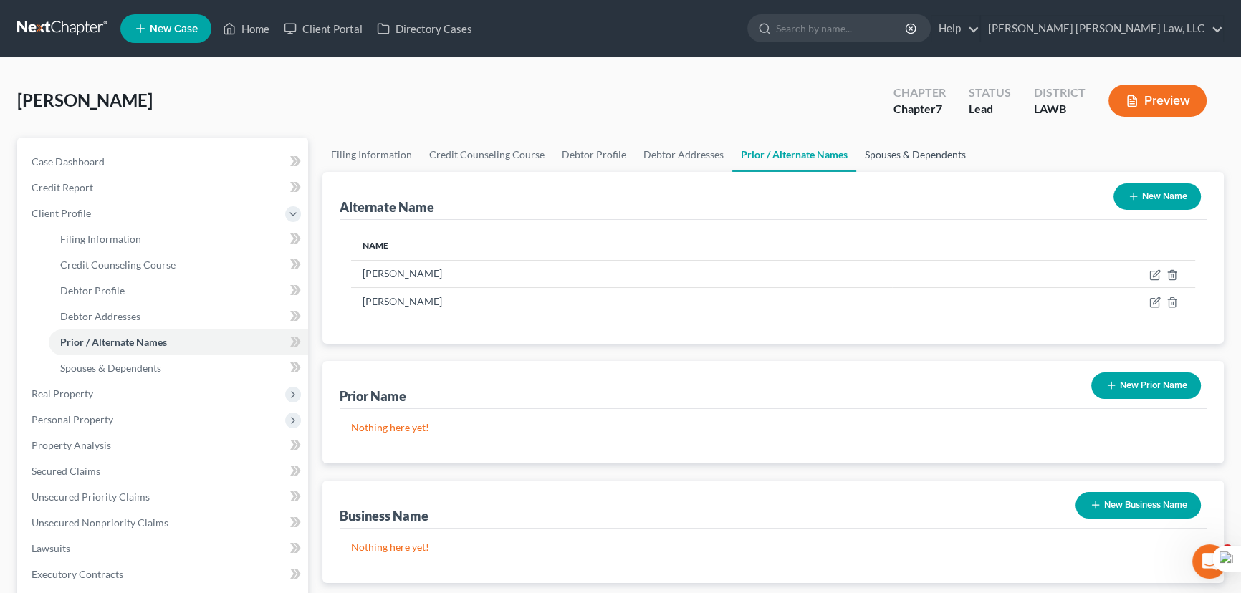
click at [880, 156] on link "Spouses & Dependents" at bounding box center [915, 155] width 118 height 34
